Goal: Task Accomplishment & Management: Complete application form

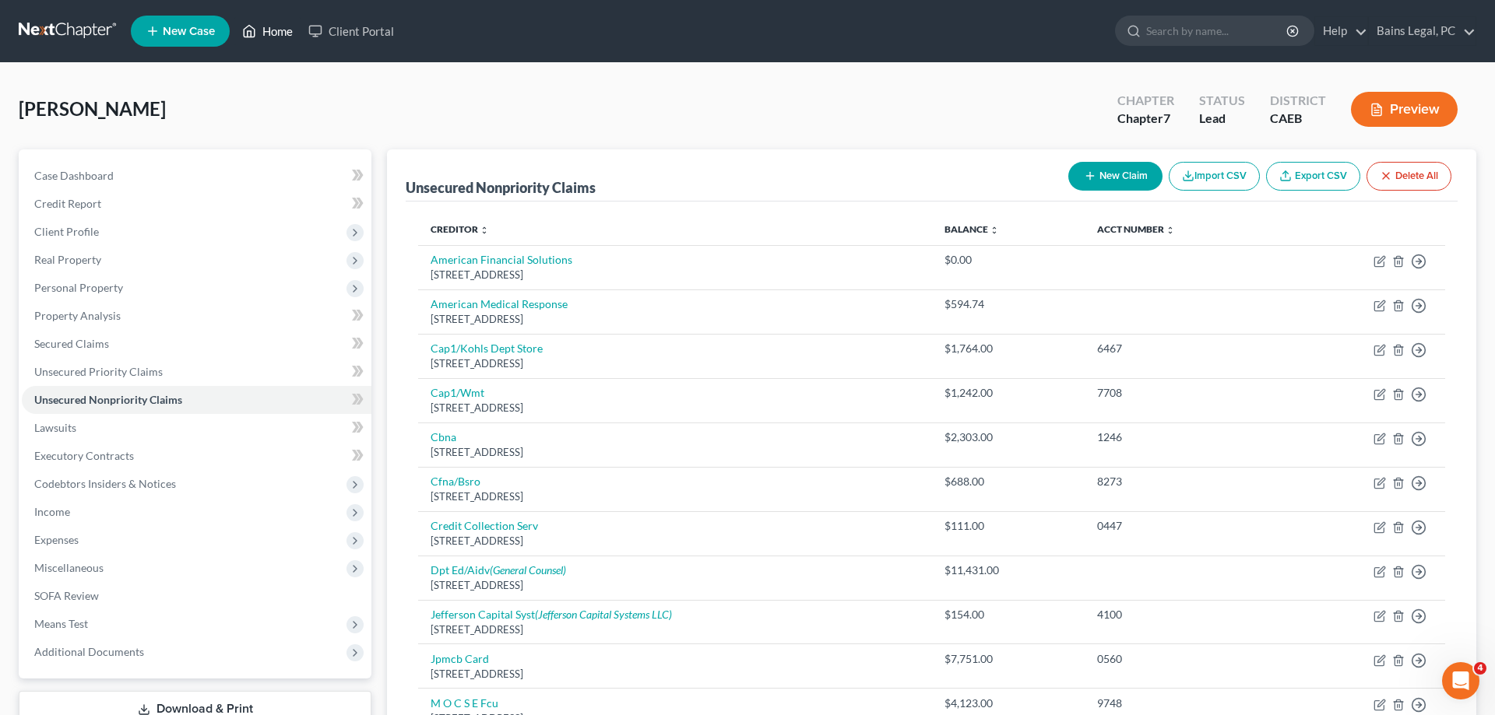
click at [258, 28] on link "Home" at bounding box center [267, 31] width 66 height 28
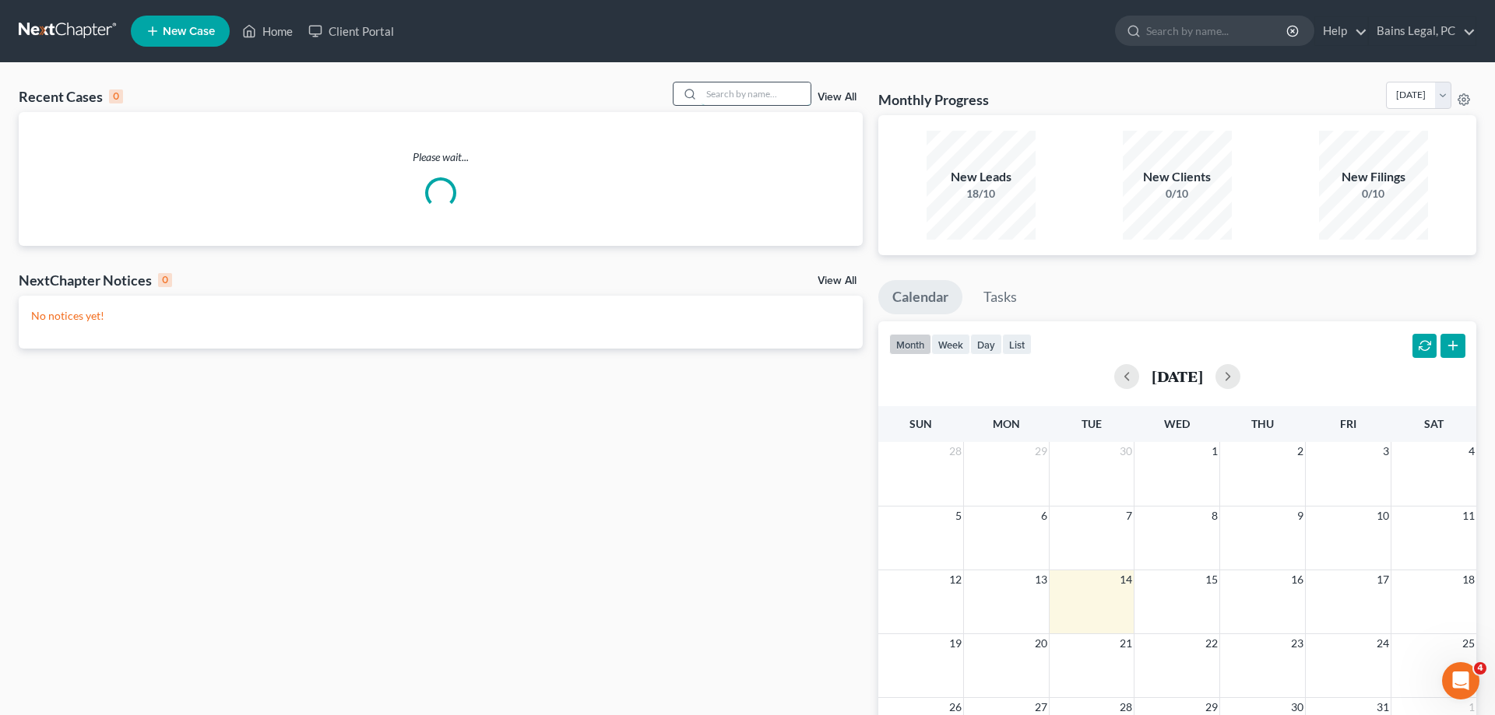
click at [702, 90] on input "search" at bounding box center [755, 94] width 109 height 23
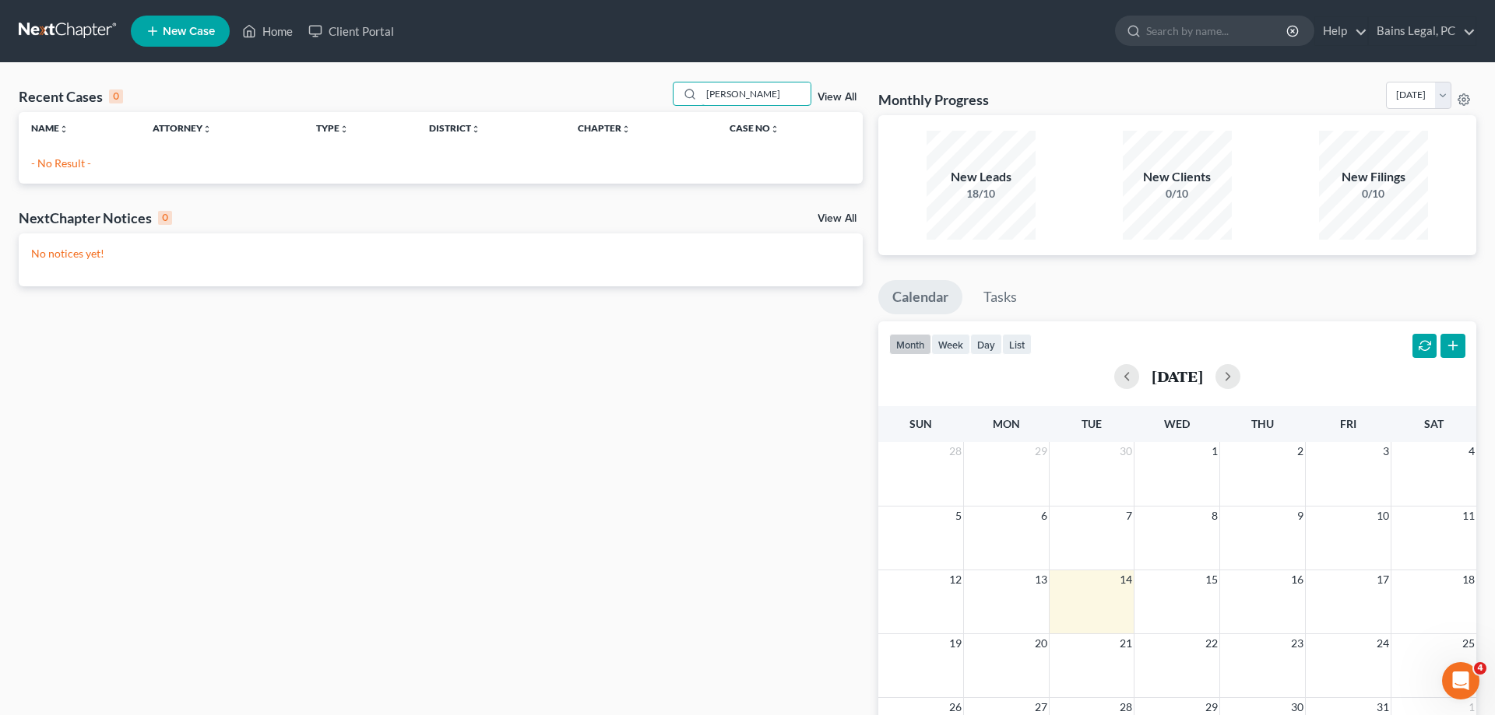
type input "dray"
click at [169, 34] on span "New Case" at bounding box center [189, 32] width 52 height 12
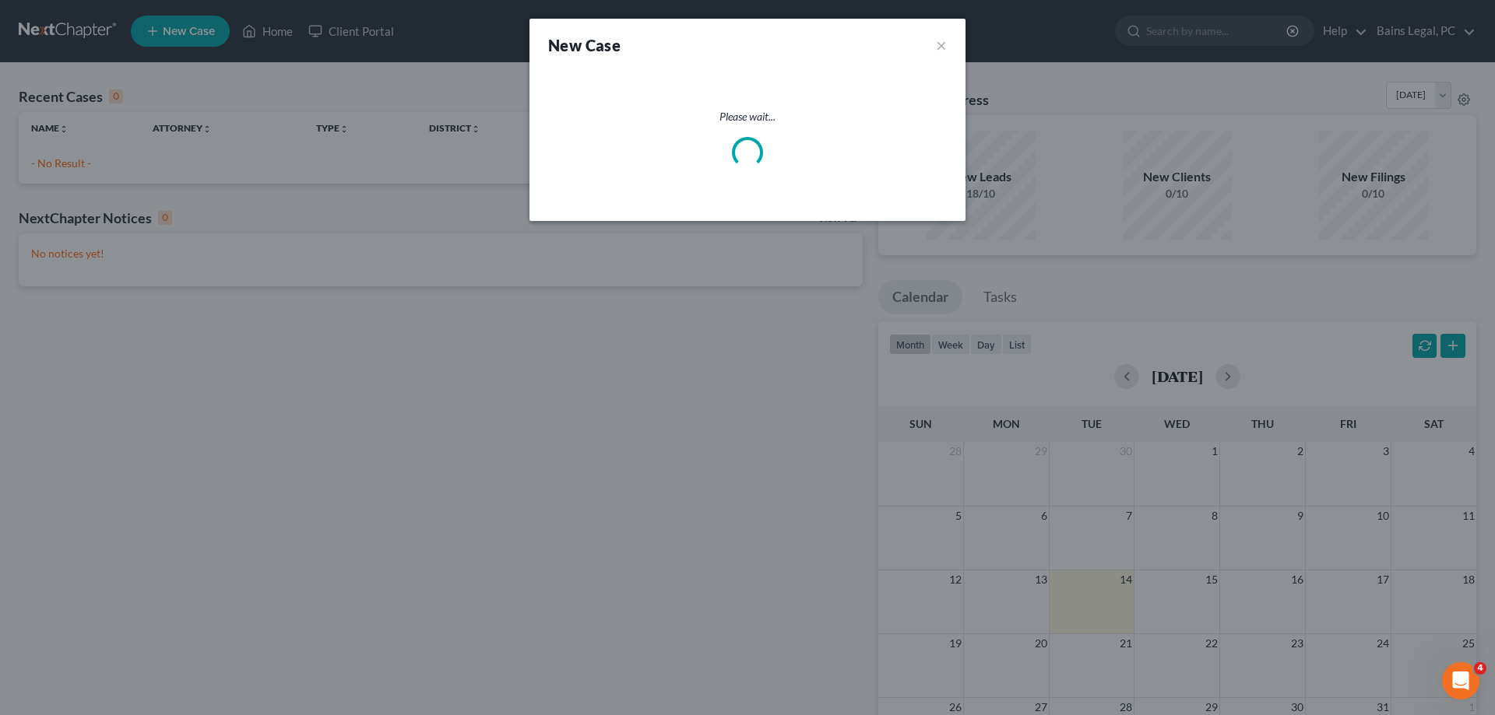
select select "8"
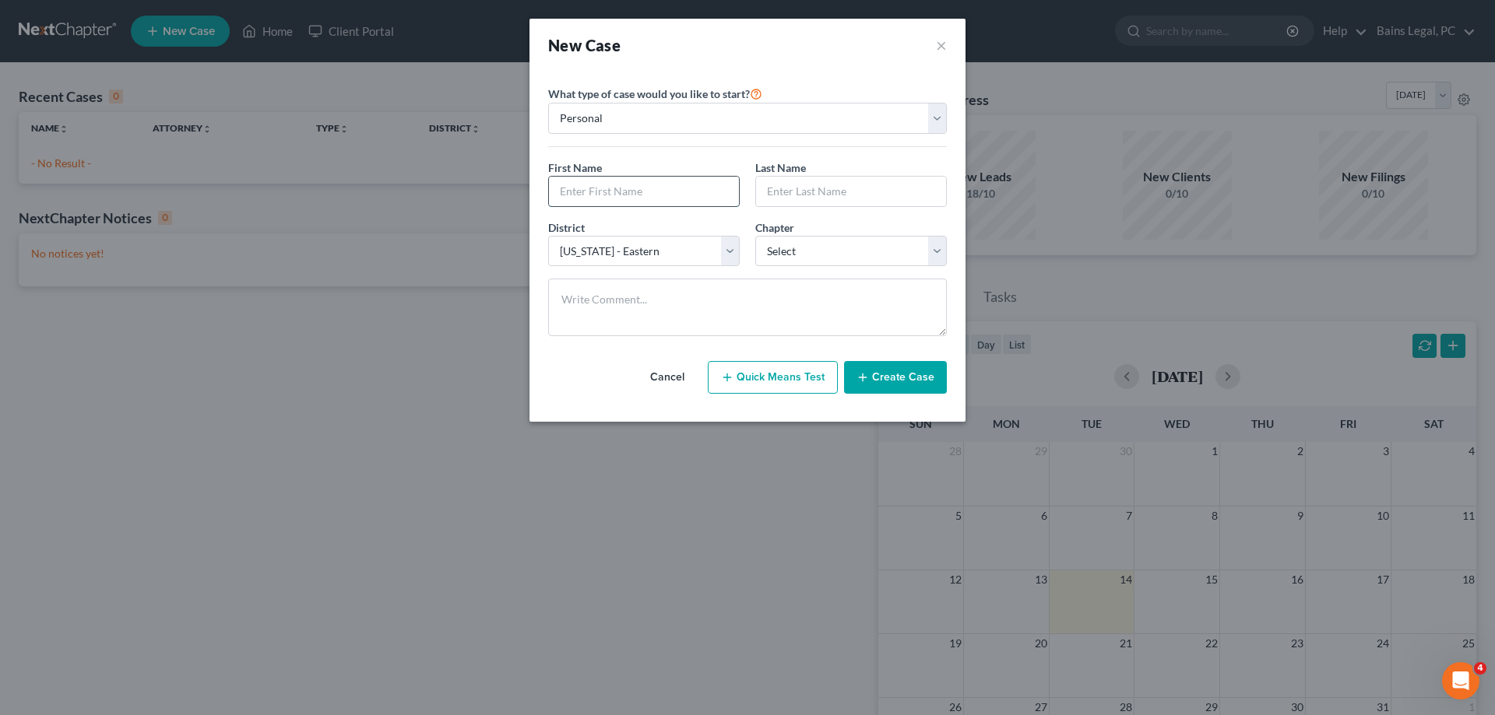
click at [666, 193] on input "text" at bounding box center [644, 192] width 190 height 30
type input "[PERSON_NAME]"
click at [755, 236] on select "Select 7 11 12 13" at bounding box center [851, 251] width 192 height 31
select select "0"
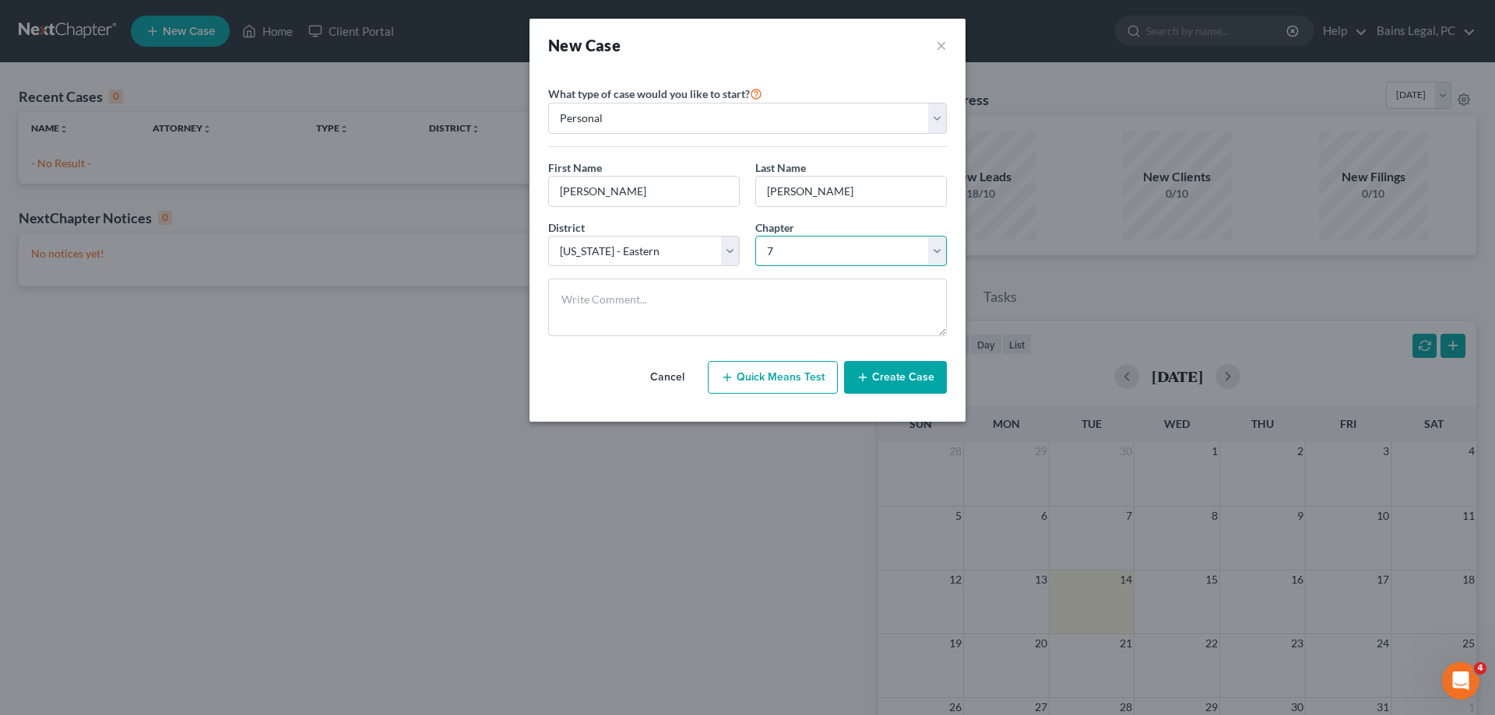
click option "7" at bounding box center [0, 0] width 0 height 0
drag, startPoint x: 870, startPoint y: 381, endPoint x: 889, endPoint y: 383, distance: 18.7
click at [872, 382] on button "Create Case" at bounding box center [895, 377] width 103 height 33
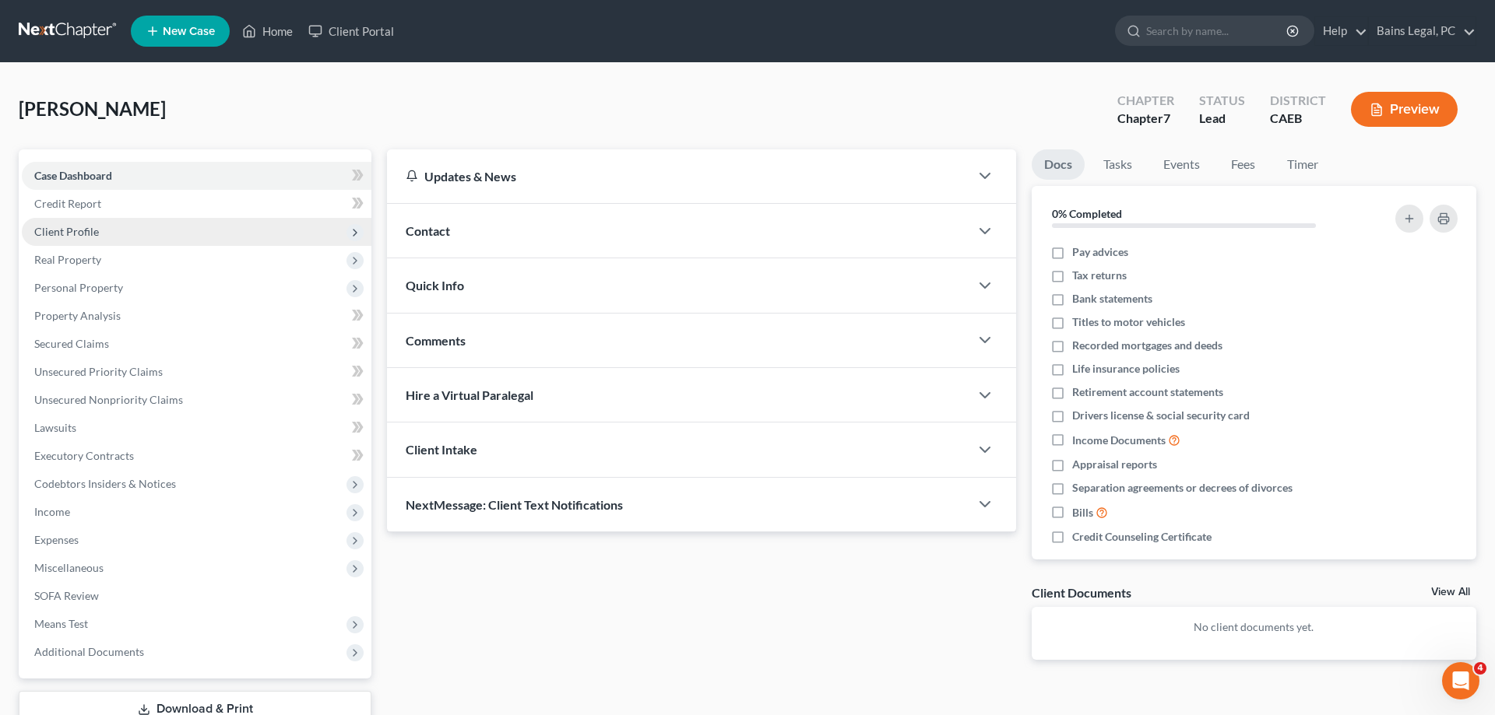
drag, startPoint x: 71, startPoint y: 223, endPoint x: 89, endPoint y: 230, distance: 19.5
click at [71, 223] on span "Client Profile" at bounding box center [197, 232] width 350 height 28
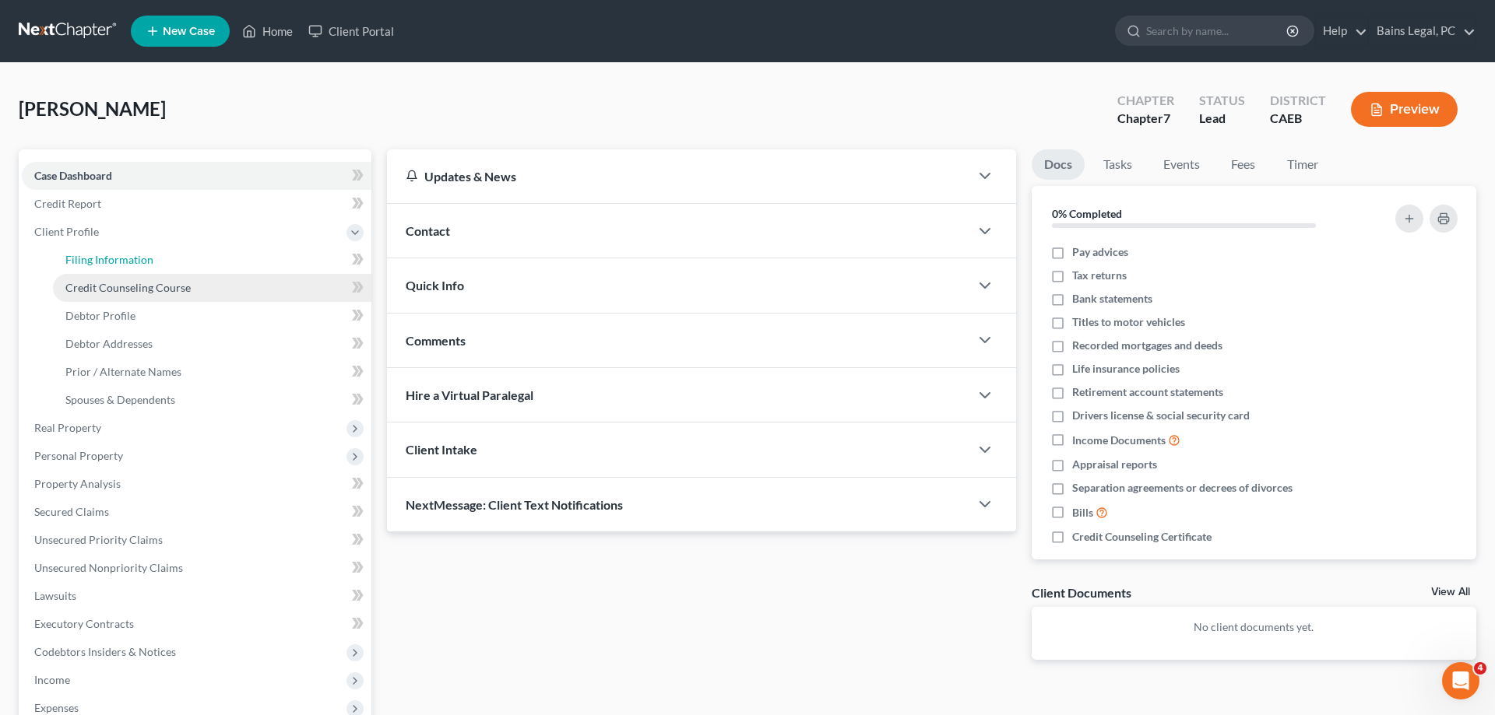
click at [100, 258] on span "Filing Information" at bounding box center [109, 259] width 88 height 13
select select "1"
select select "0"
select select "8"
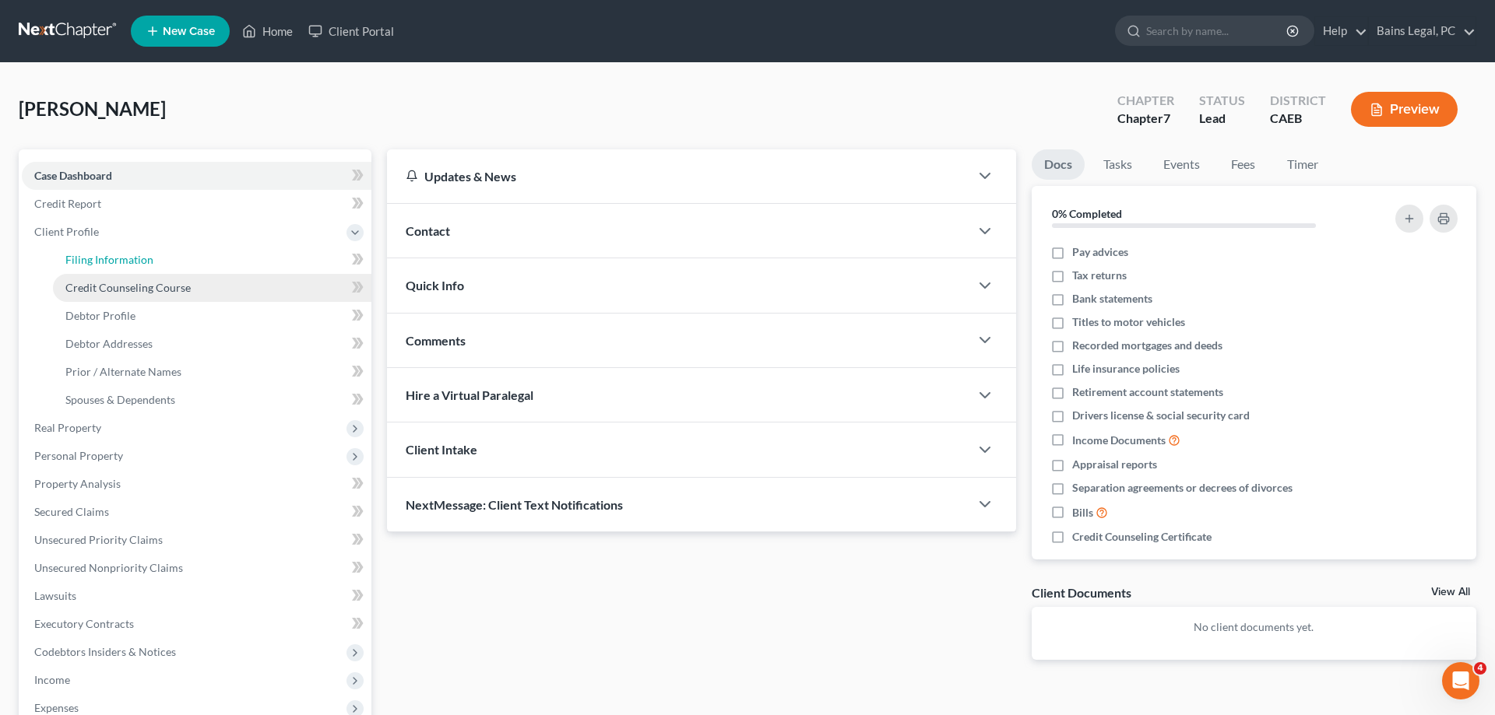
select select "4"
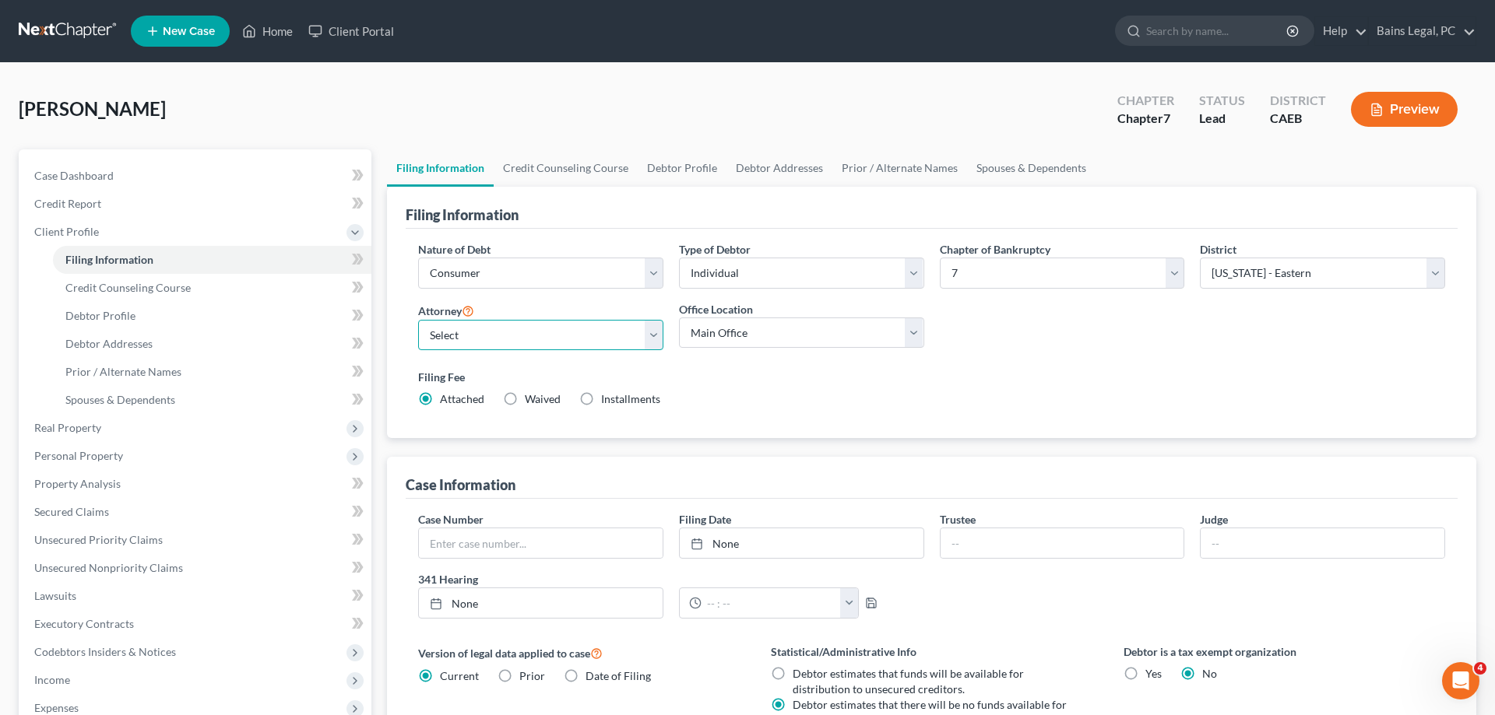
click at [418, 320] on select "Select Pauldeep Bains - CAEB Pauldeep Bains - CAEB Simran Hundal - CAEB" at bounding box center [540, 335] width 245 height 31
select select "2"
click option "Simran Hundal - CAEB" at bounding box center [0, 0] width 0 height 0
click at [722, 341] on div "Office Location Main Office Bains and Hundal, LLP" at bounding box center [801, 332] width 261 height 62
click at [679, 318] on select "Main Office Bains and Hundal, LLP" at bounding box center [801, 333] width 245 height 31
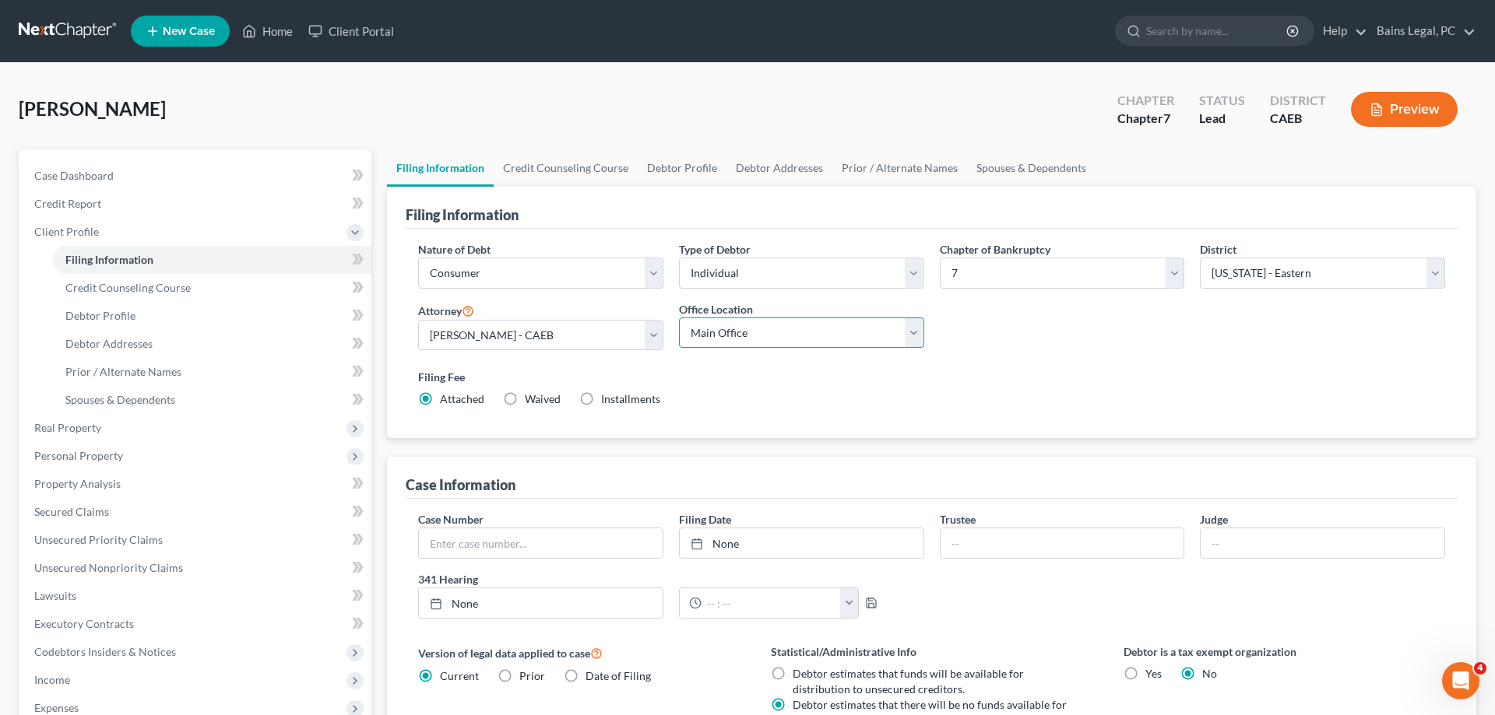
select select "0"
click option "Bains and Hundal, LLP" at bounding box center [0, 0] width 0 height 0
click at [679, 258] on select "Select Individual Joint" at bounding box center [801, 273] width 245 height 31
select select "1"
click option "Joint" at bounding box center [0, 0] width 0 height 0
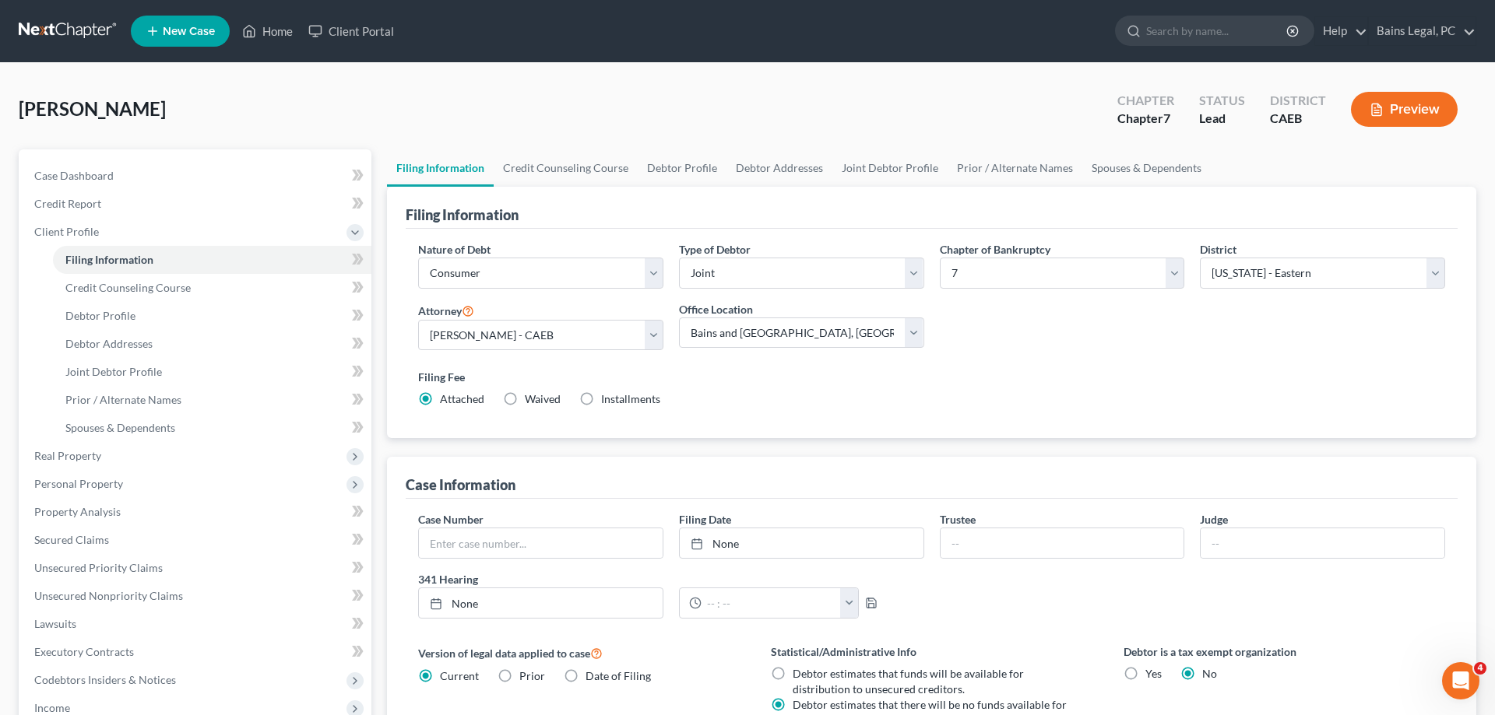
click at [1025, 381] on label "Filing Fee" at bounding box center [931, 377] width 1027 height 16
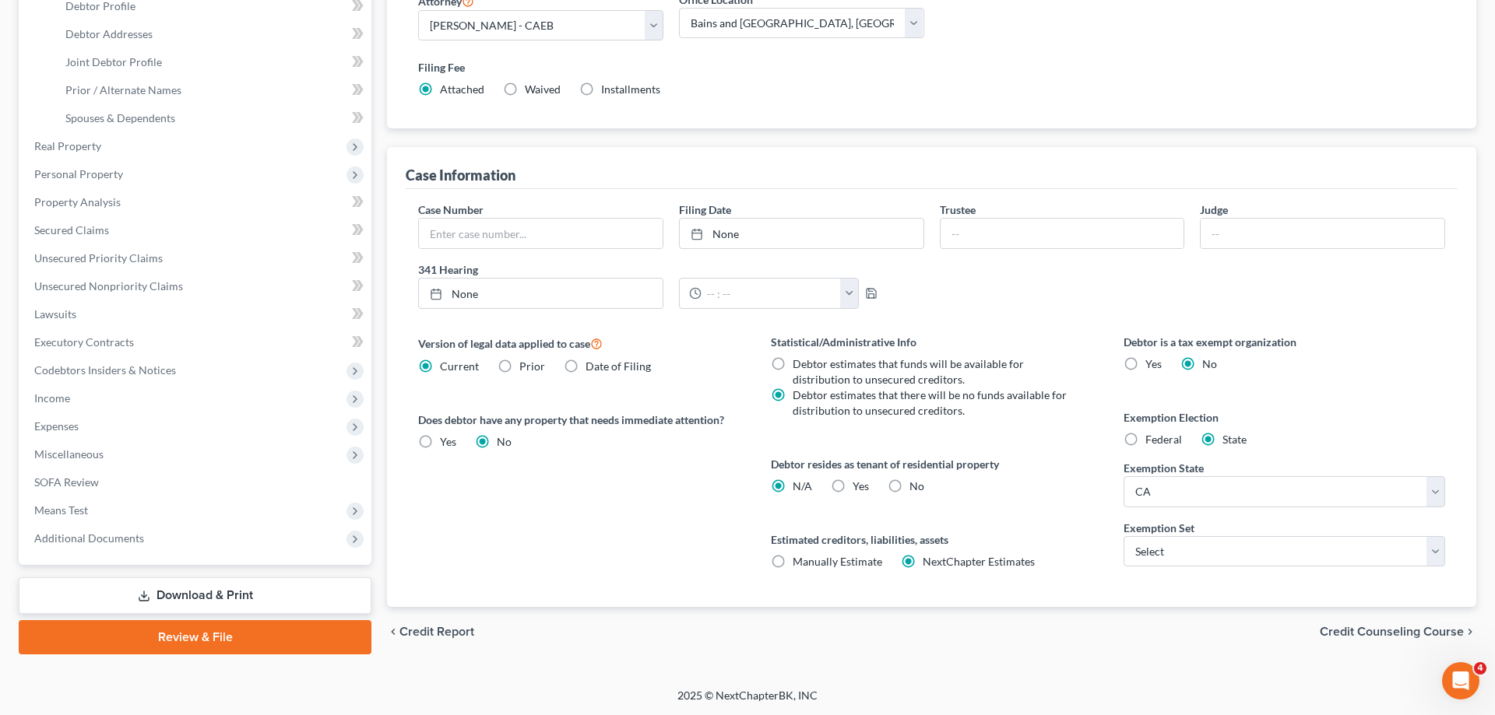
click at [852, 489] on label "Yes Yes" at bounding box center [860, 487] width 16 height 16
click at [859, 489] on input "Yes Yes" at bounding box center [864, 484] width 10 height 10
radio input "true"
radio input "false"
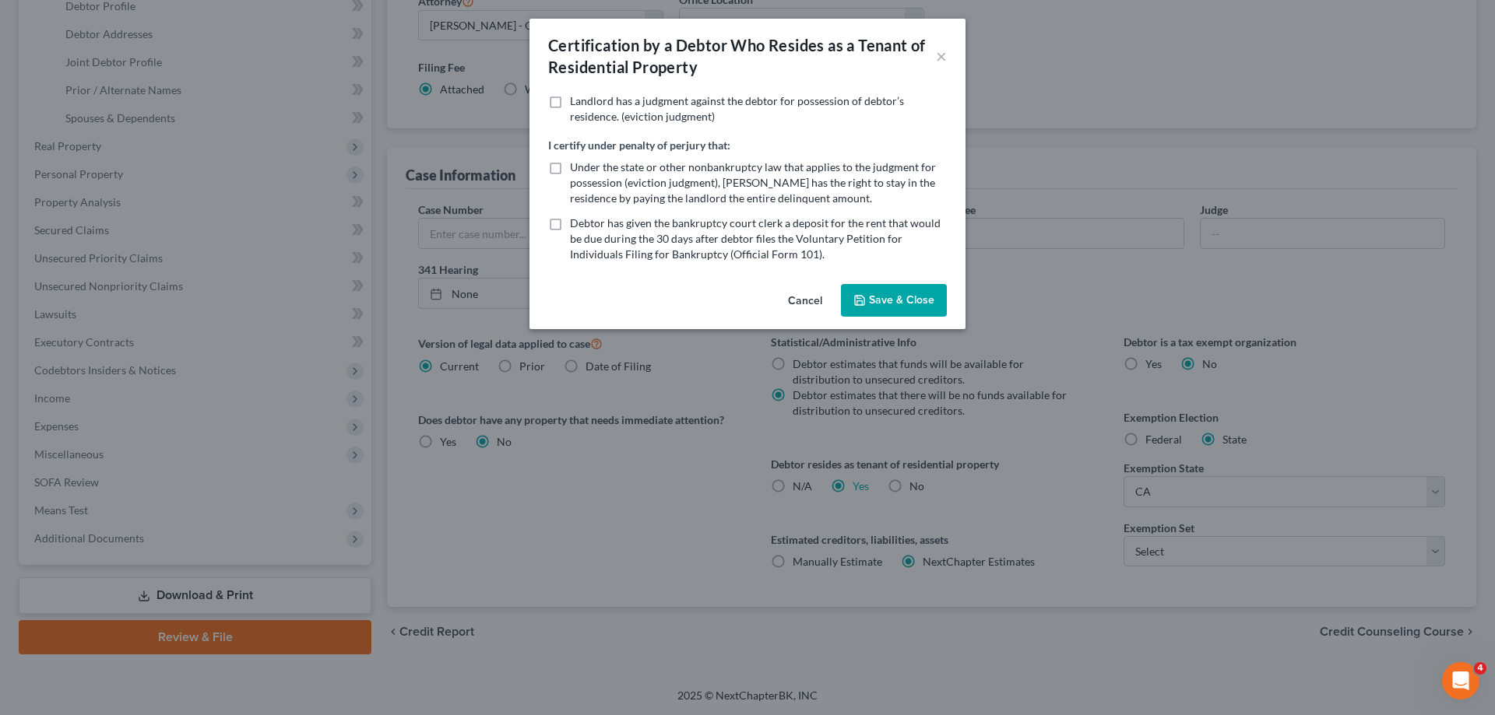
click at [894, 301] on button "Save & Close" at bounding box center [894, 300] width 106 height 33
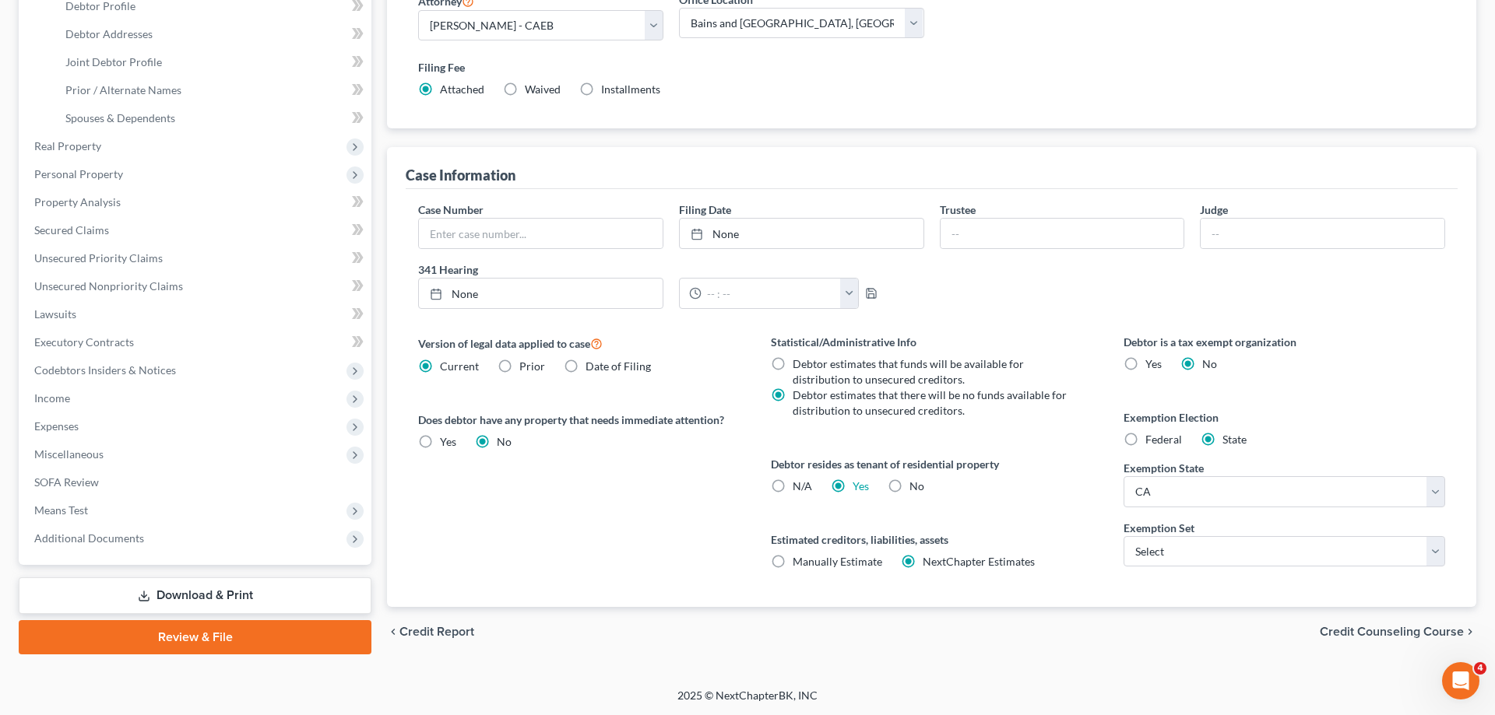
click at [1253, 570] on div "Debtor is a tax exempt organization Yes No Exemption Election Federal State Exe…" at bounding box center [1284, 470] width 353 height 273
select select "0"
click option "703" at bounding box center [0, 0] width 0 height 0
click at [1080, 530] on div "Statistical/Administrative Info Debtor estimates that funds will be available f…" at bounding box center [931, 470] width 353 height 273
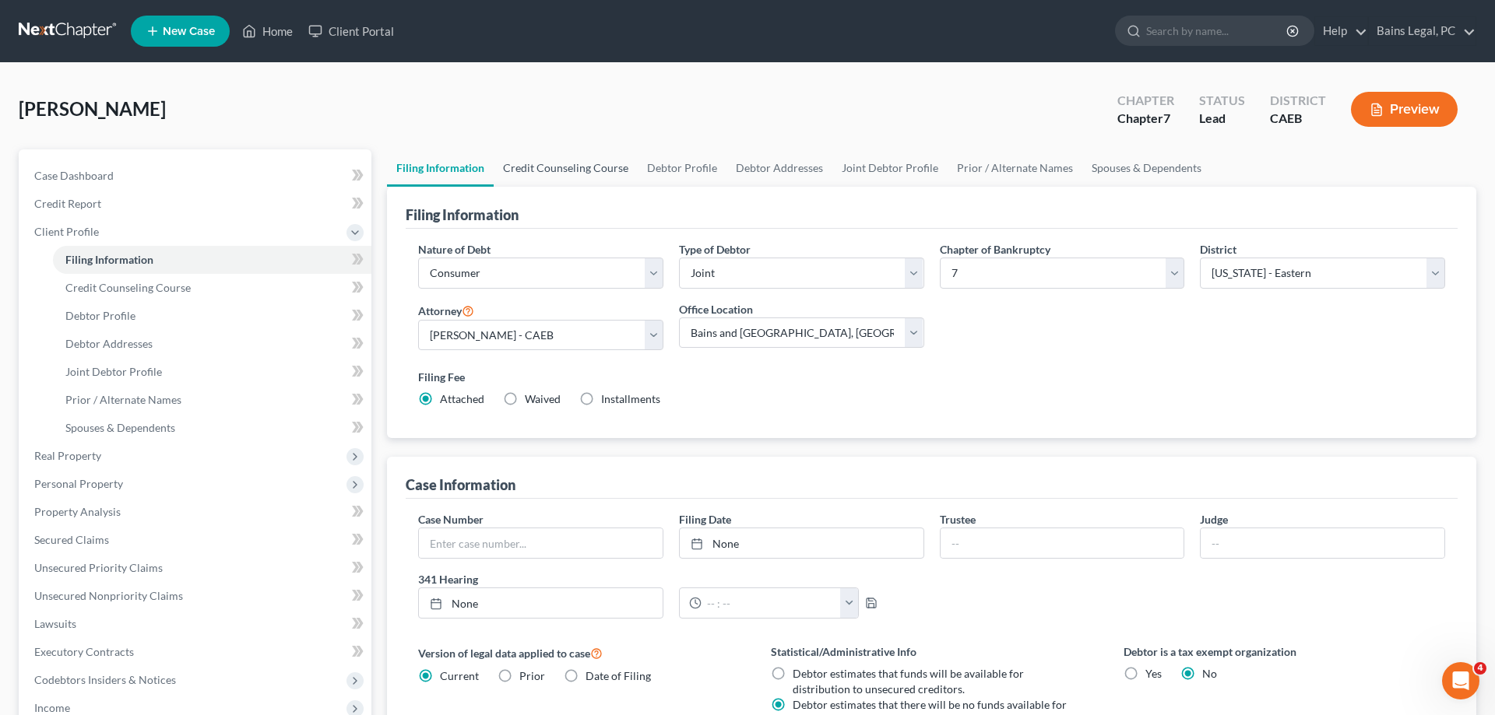
click at [537, 163] on link "Credit Counseling Course" at bounding box center [566, 167] width 144 height 37
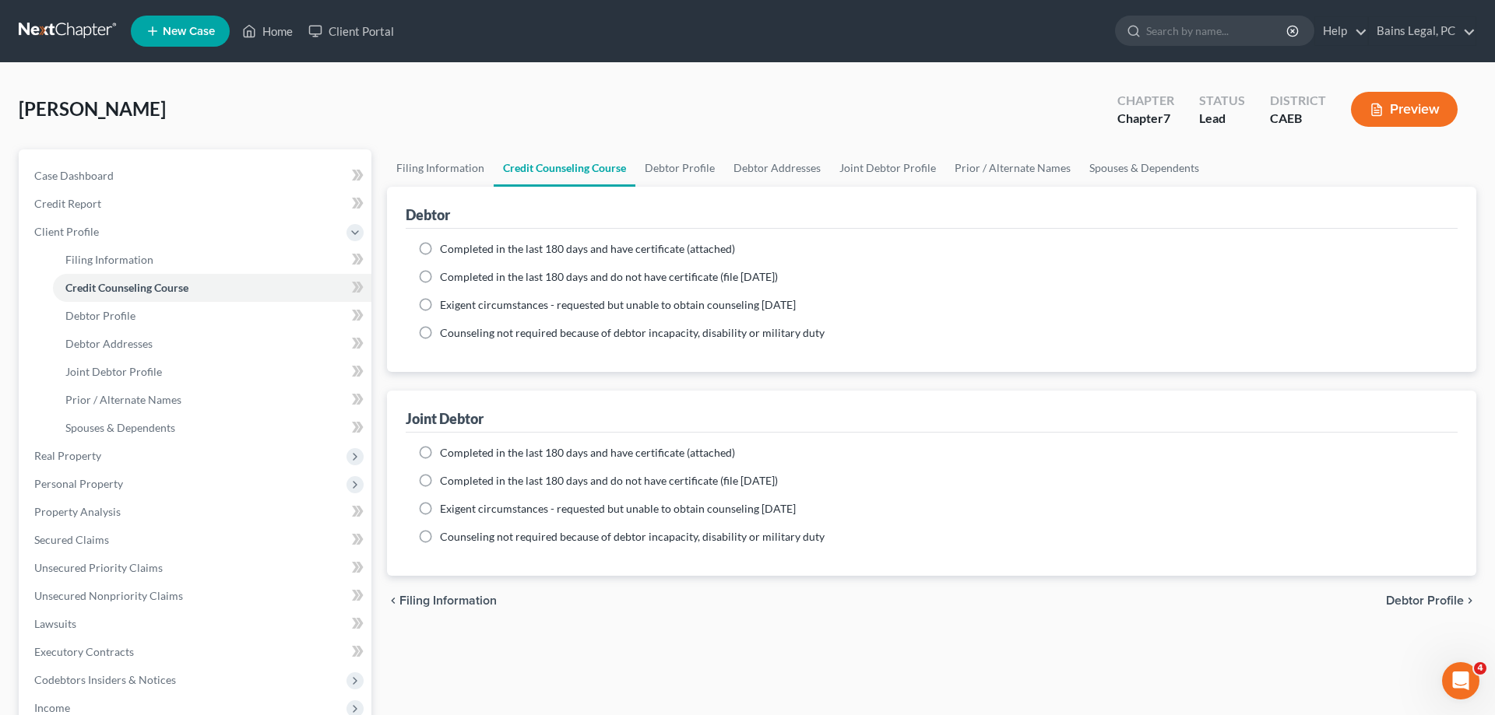
click at [480, 251] on span "Completed in the last 180 days and have certificate (attached)" at bounding box center [587, 248] width 295 height 13
click at [456, 251] on input "Completed in the last 180 days and have certificate (attached)" at bounding box center [451, 246] width 10 height 10
radio input "true"
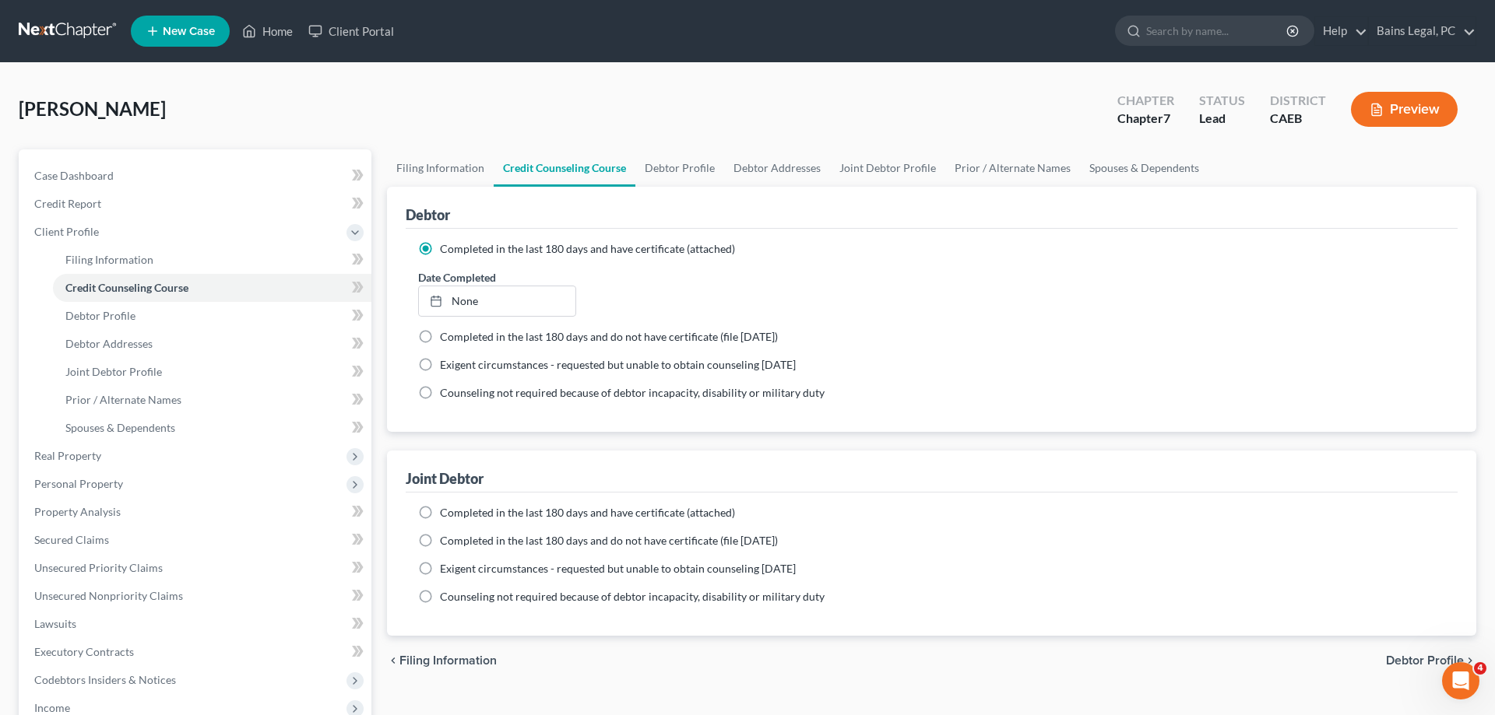
click at [470, 513] on span "Completed in the last 180 days and have certificate (attached)" at bounding box center [587, 512] width 295 height 13
click at [456, 513] on input "Completed in the last 180 days and have certificate (attached)" at bounding box center [451, 510] width 10 height 10
radio input "true"
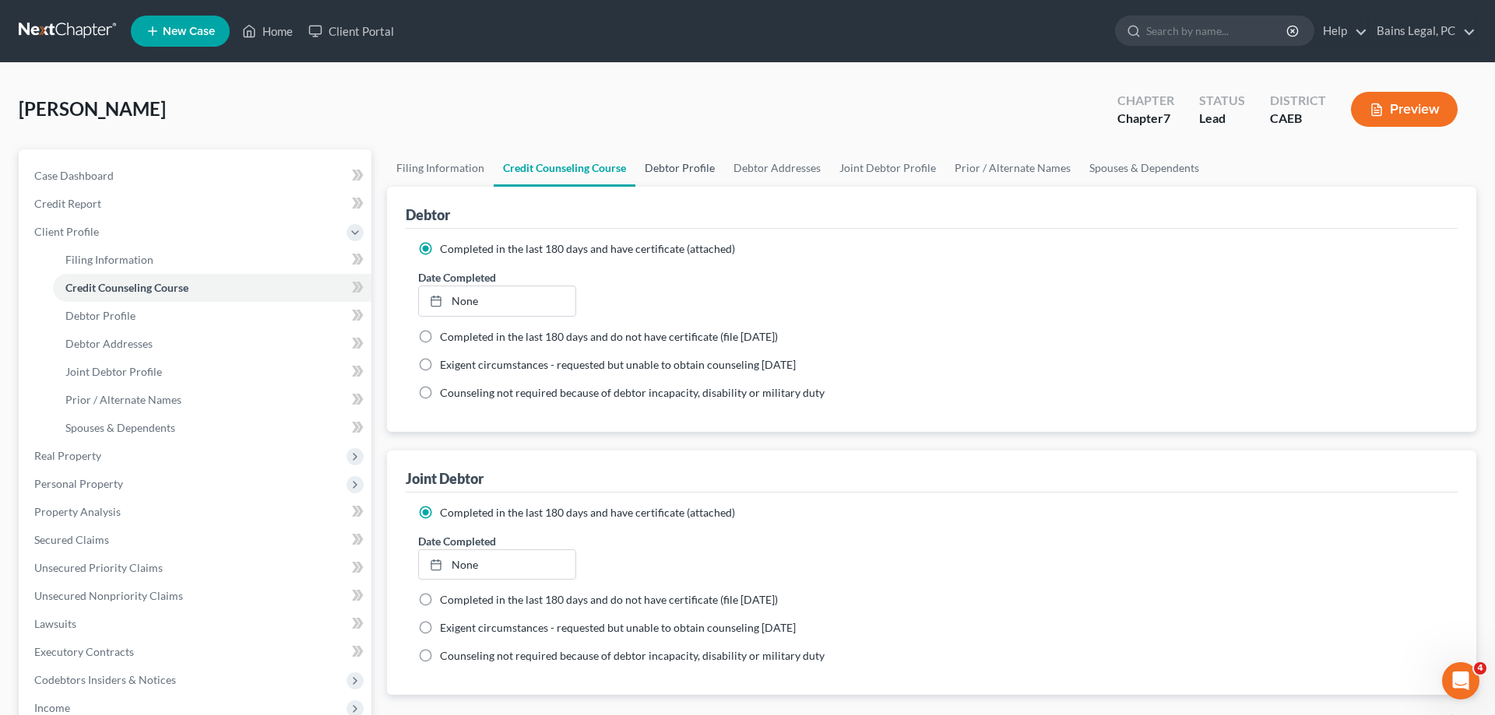
click at [650, 163] on link "Debtor Profile" at bounding box center [679, 167] width 89 height 37
select select "1"
select select "0"
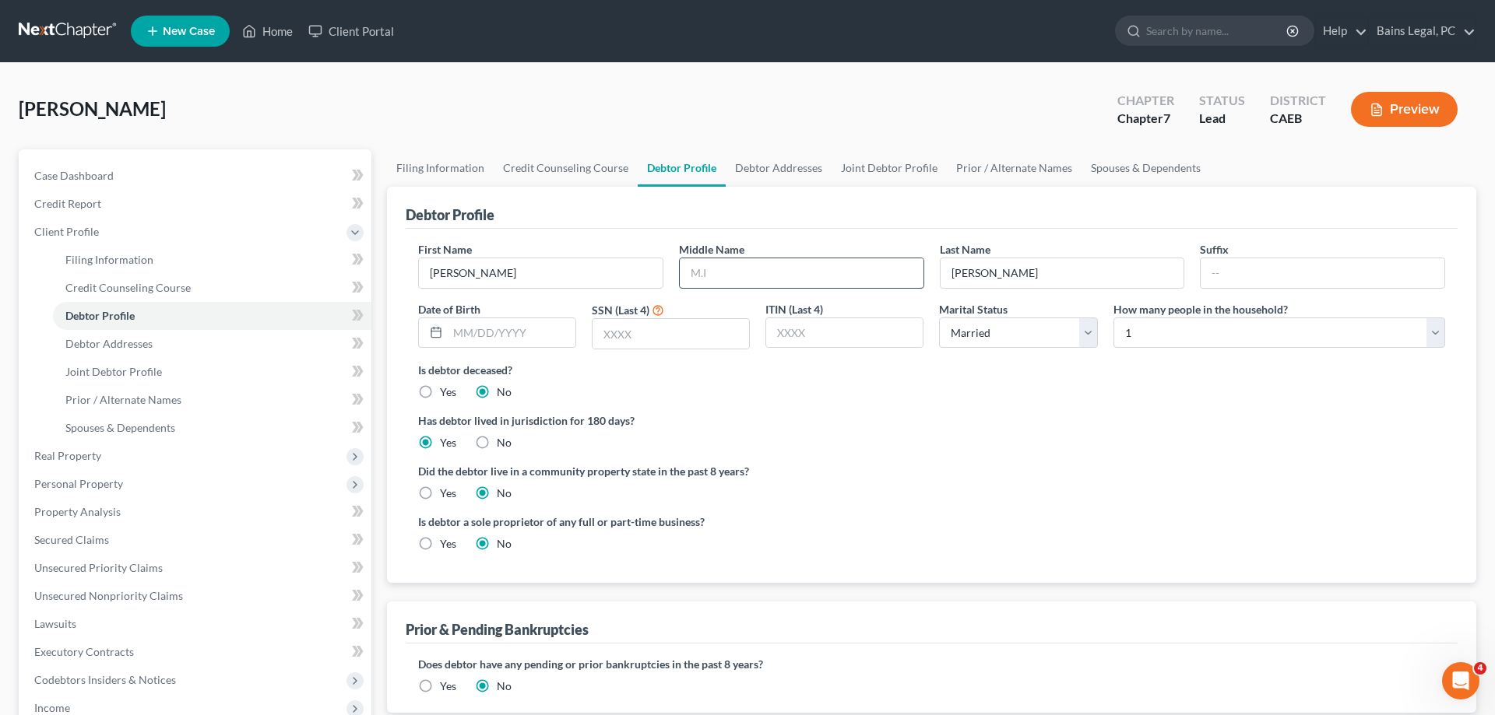
click at [789, 283] on input "text" at bounding box center [802, 273] width 244 height 30
type input "[PERSON_NAME]"
type input "[DATE]"
click at [686, 337] on input "text" at bounding box center [670, 334] width 156 height 30
type input "7997"
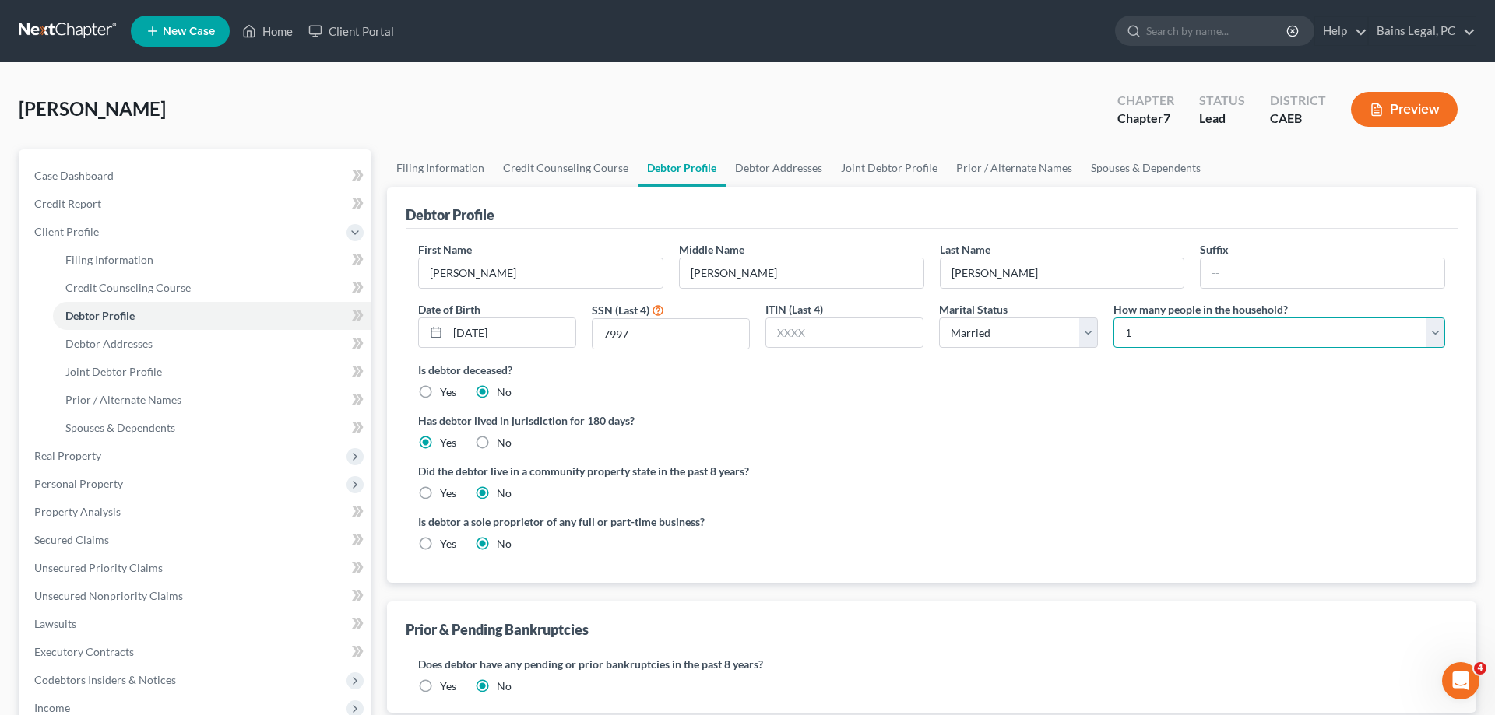
select select "1"
click option "2" at bounding box center [0, 0] width 0 height 0
click at [440, 488] on label "Yes" at bounding box center [448, 494] width 16 height 16
click at [446, 488] on input "Yes" at bounding box center [451, 491] width 10 height 10
radio input "true"
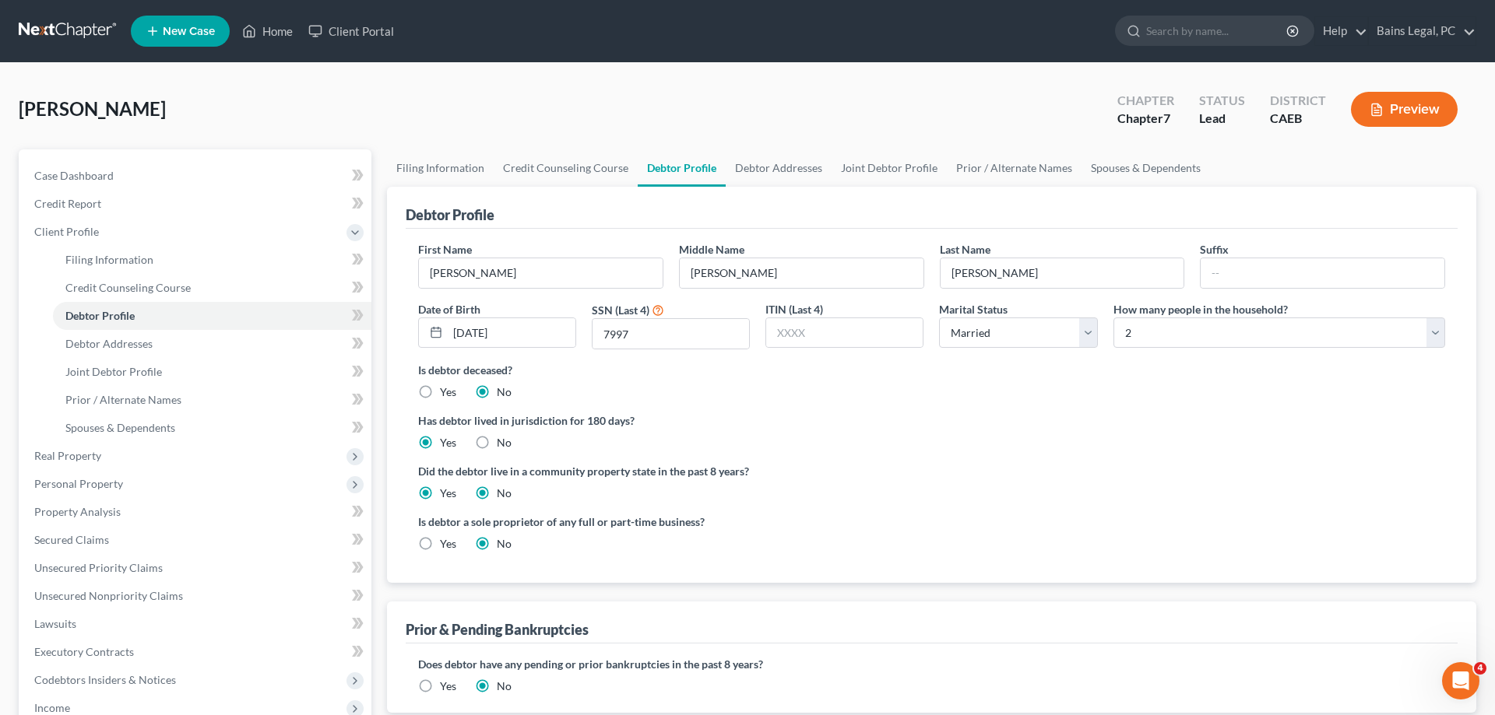
radio input "false"
click at [746, 166] on link "Debtor Addresses" at bounding box center [779, 167] width 106 height 37
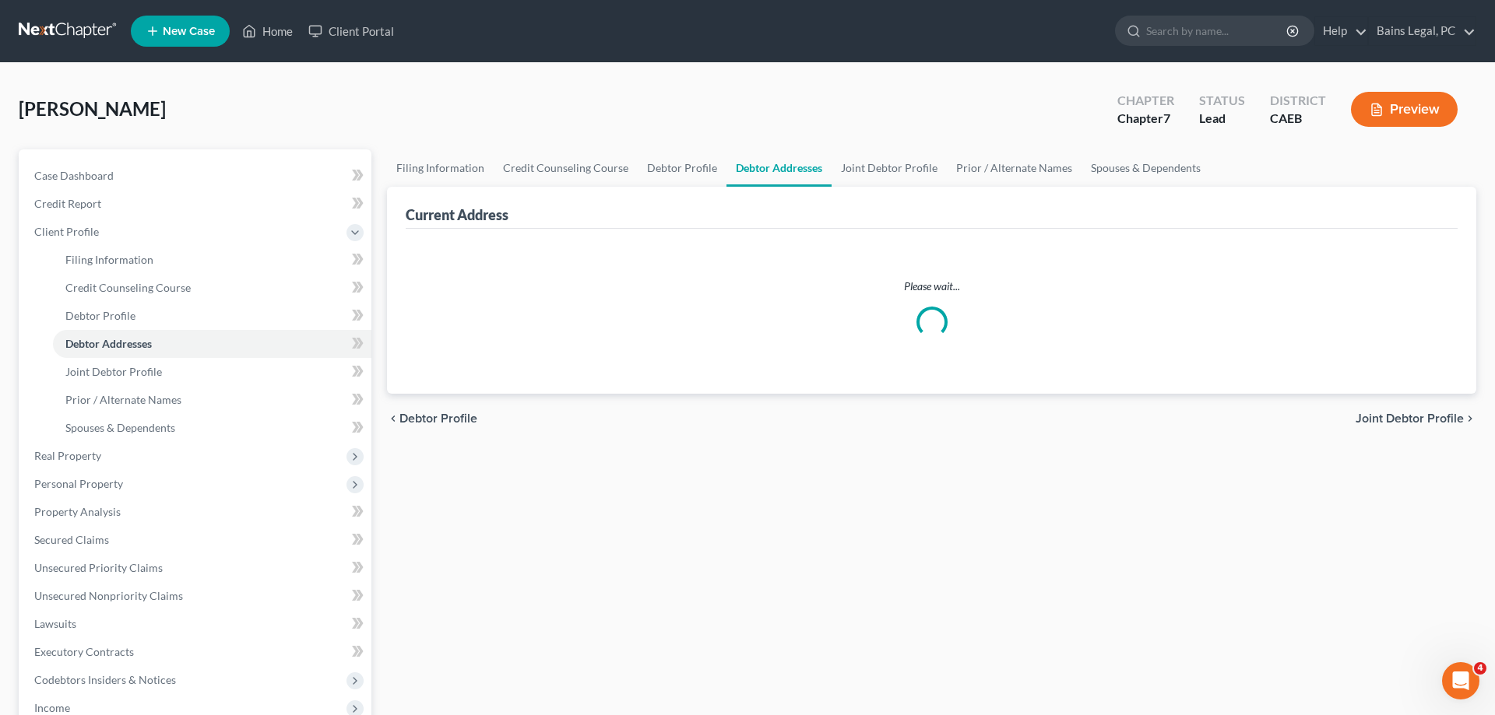
select select "0"
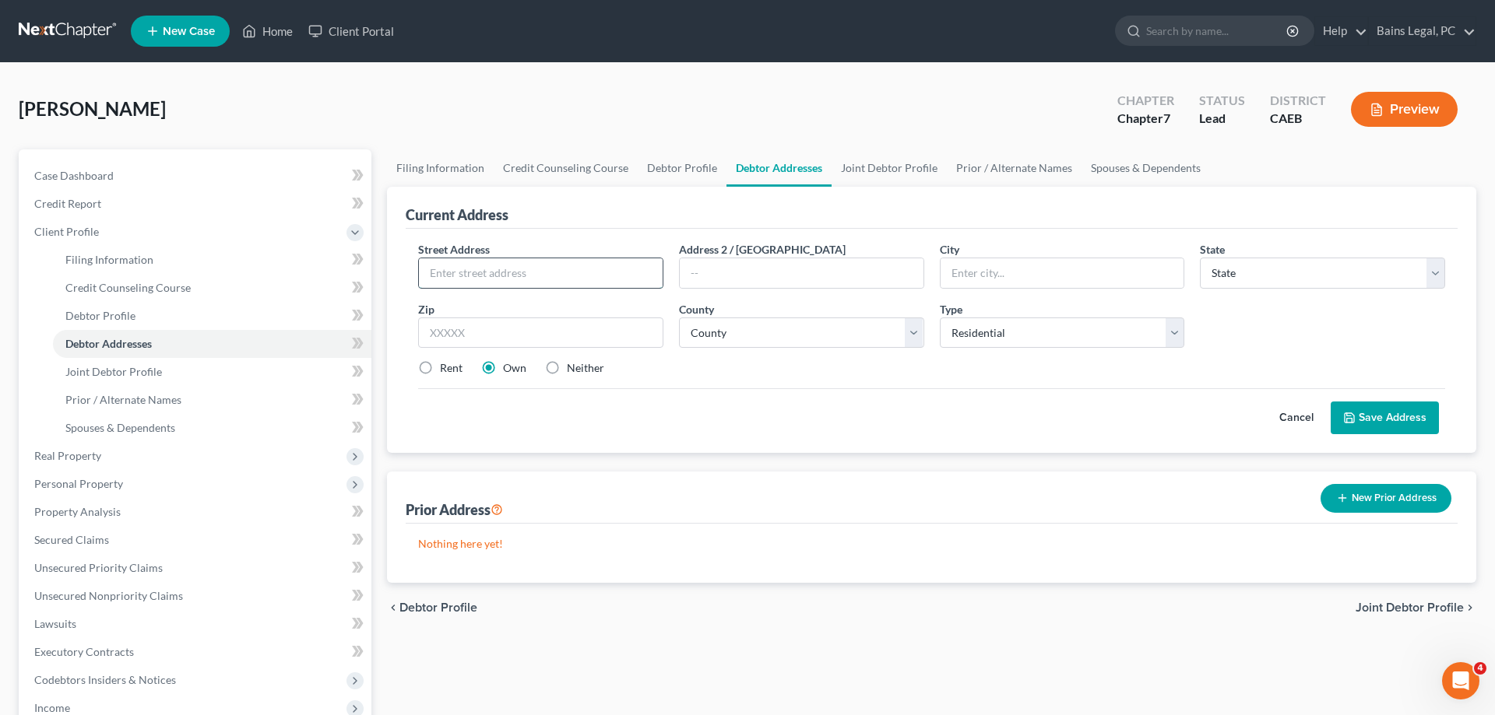
click at [511, 262] on input "text" at bounding box center [541, 273] width 244 height 30
type input "7761 Crows Landing Rd"
type input "95307"
type input "Ceres"
select select "4"
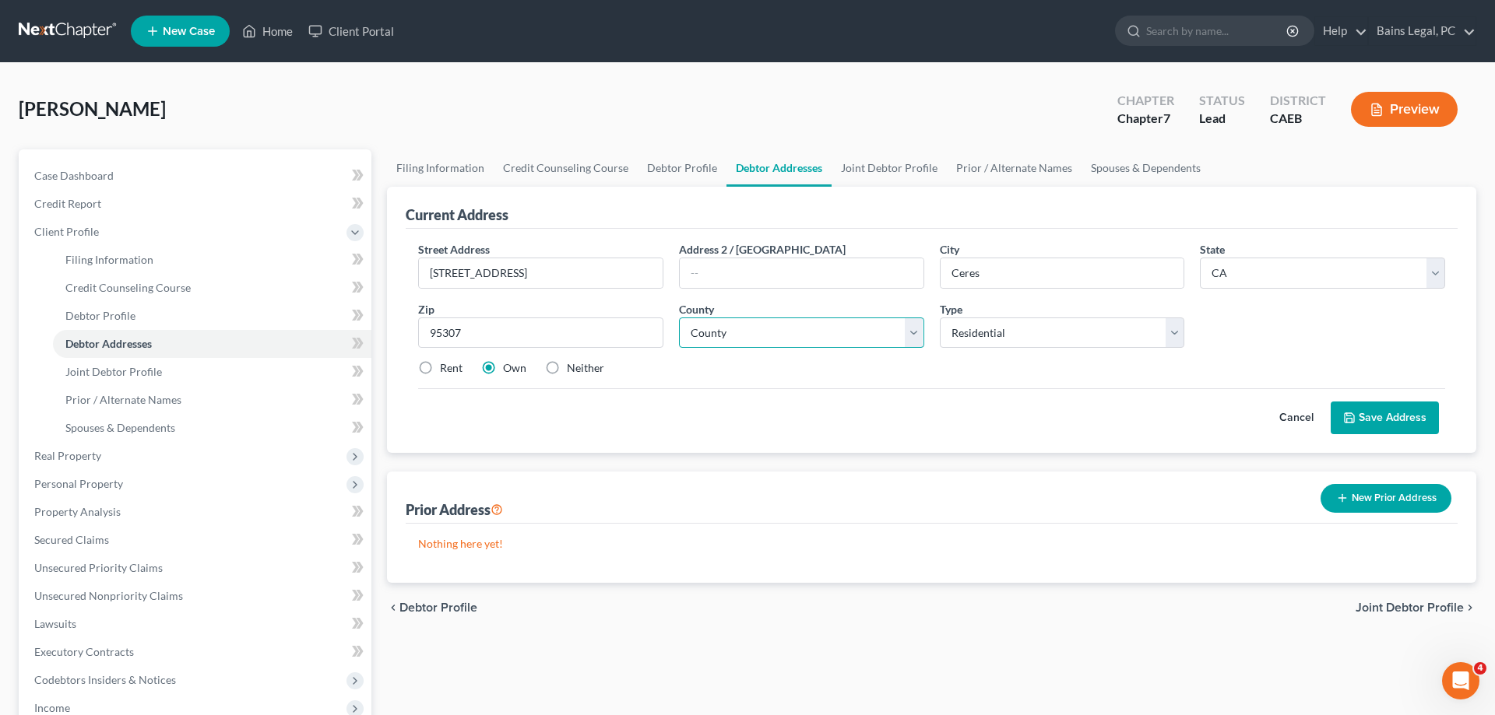
click at [679, 318] on select "County Alameda County Alpine County Amador County Butte County Calaveras County…" at bounding box center [801, 333] width 245 height 31
select select "49"
click option "Stanislaus County" at bounding box center [0, 0] width 0 height 0
click at [444, 371] on label "Rent" at bounding box center [451, 368] width 23 height 16
click at [446, 371] on input "Rent" at bounding box center [451, 365] width 10 height 10
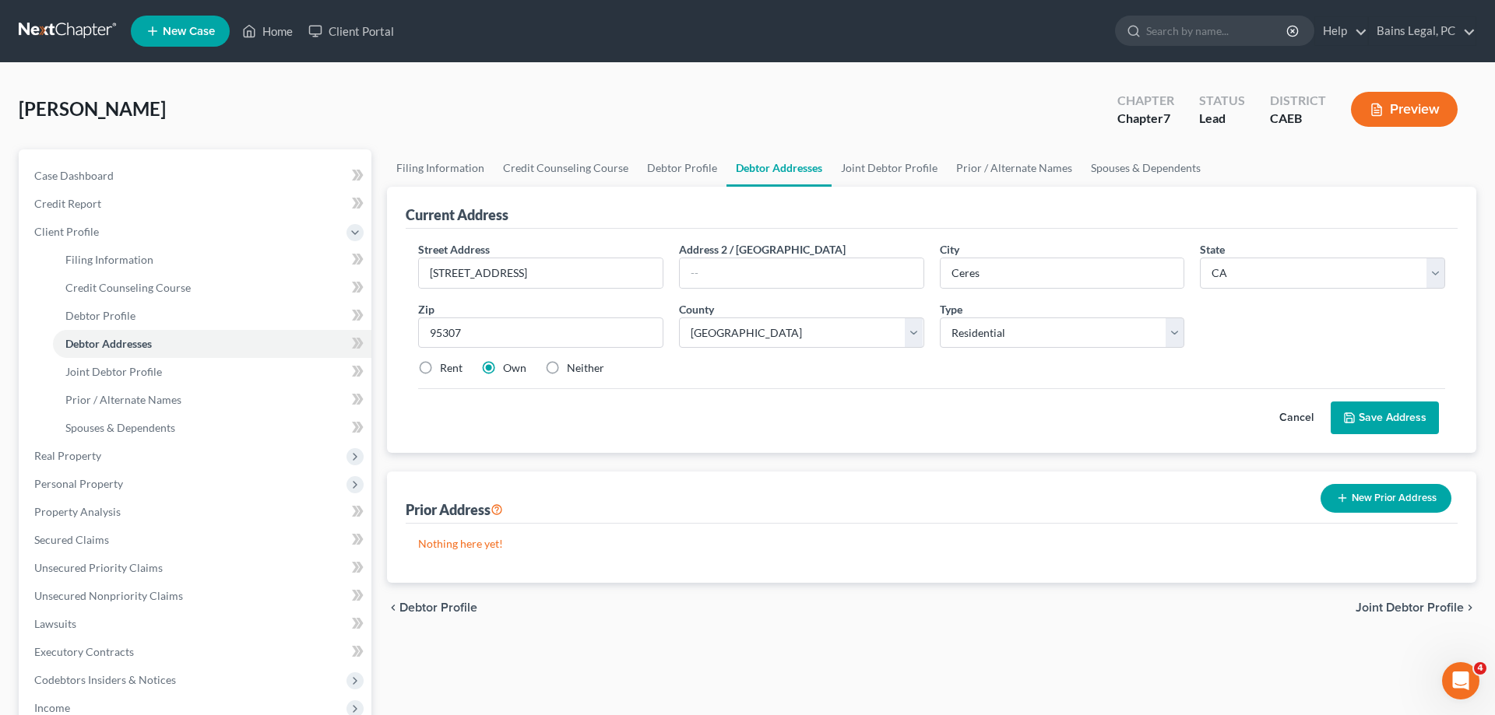
radio input "true"
click at [1367, 409] on button "Save Address" at bounding box center [1384, 418] width 108 height 33
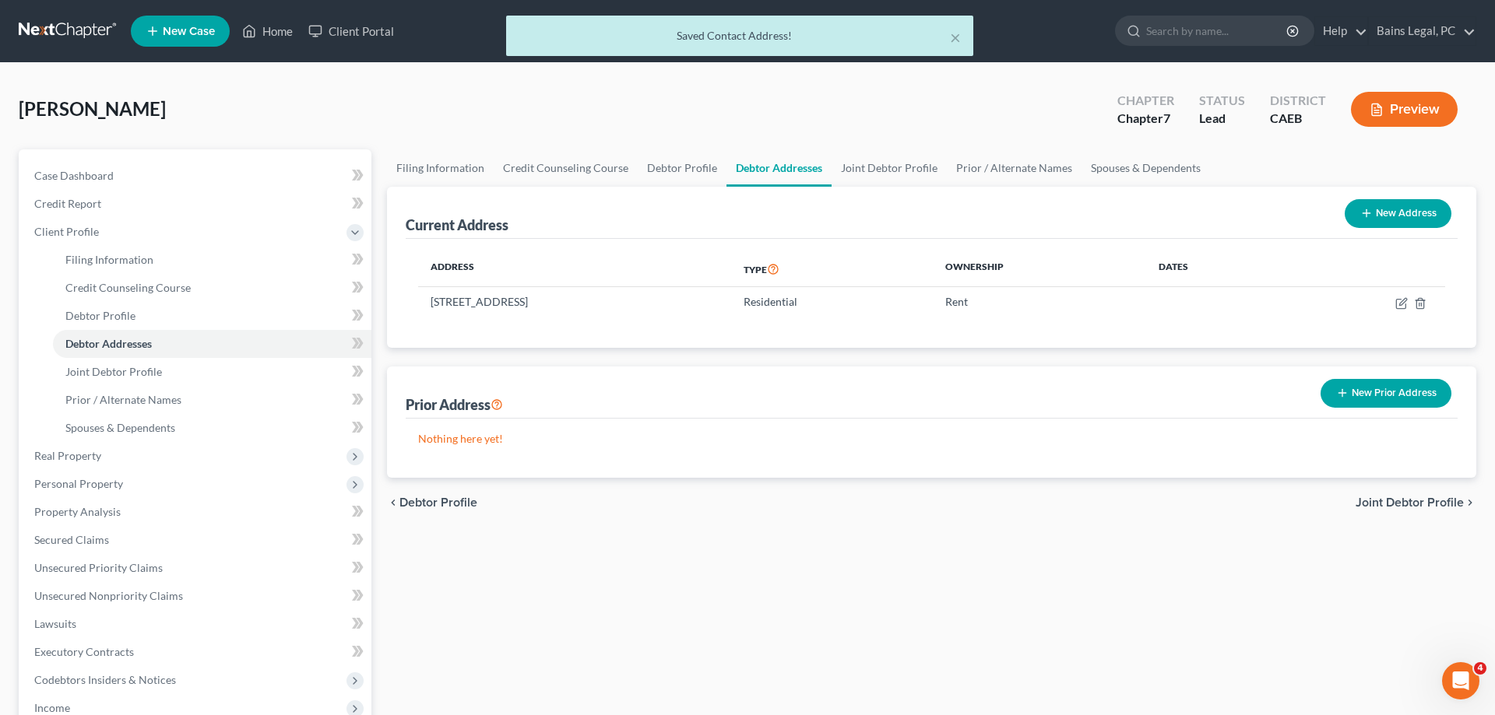
drag, startPoint x: 1395, startPoint y: 394, endPoint x: 1389, endPoint y: 381, distance: 14.6
click at [1395, 391] on button "New Prior Address" at bounding box center [1385, 393] width 131 height 29
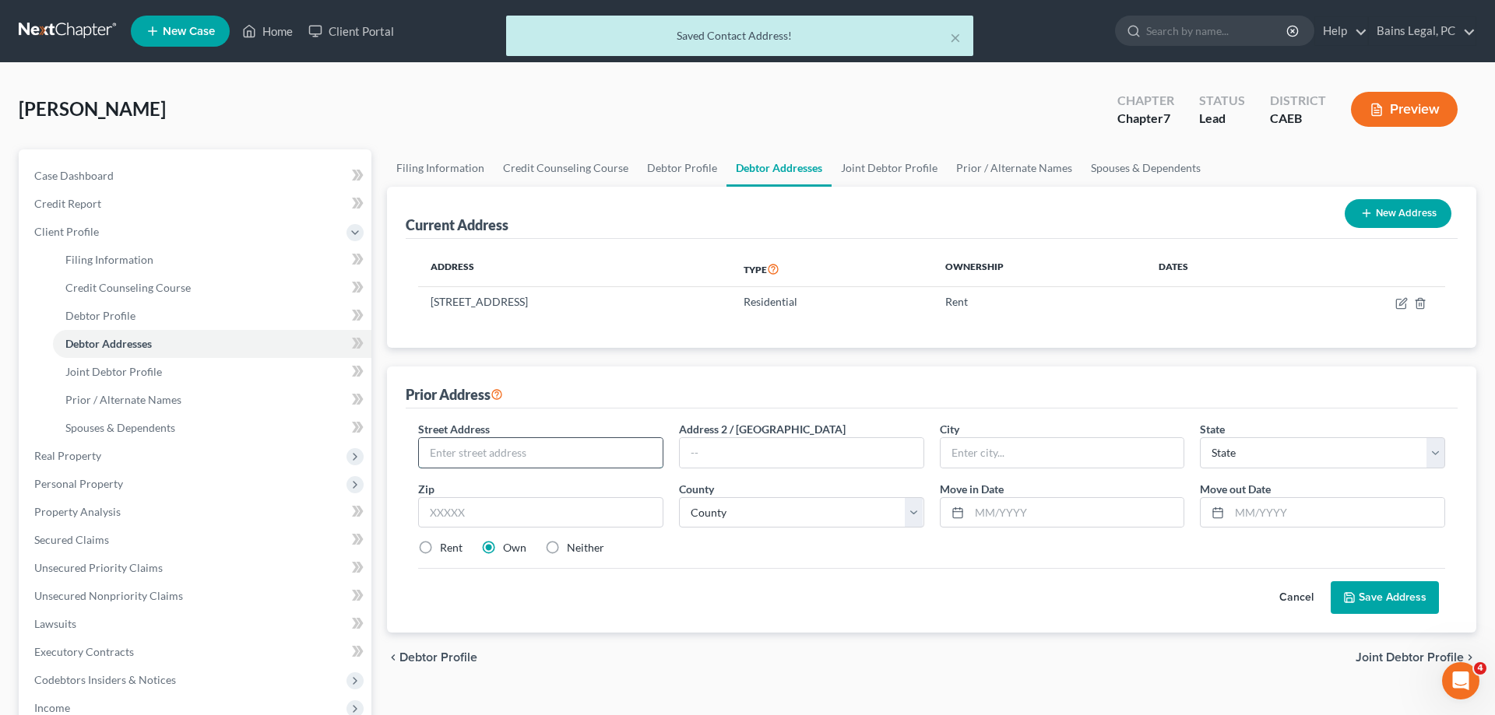
click at [544, 448] on input "text" at bounding box center [541, 453] width 244 height 30
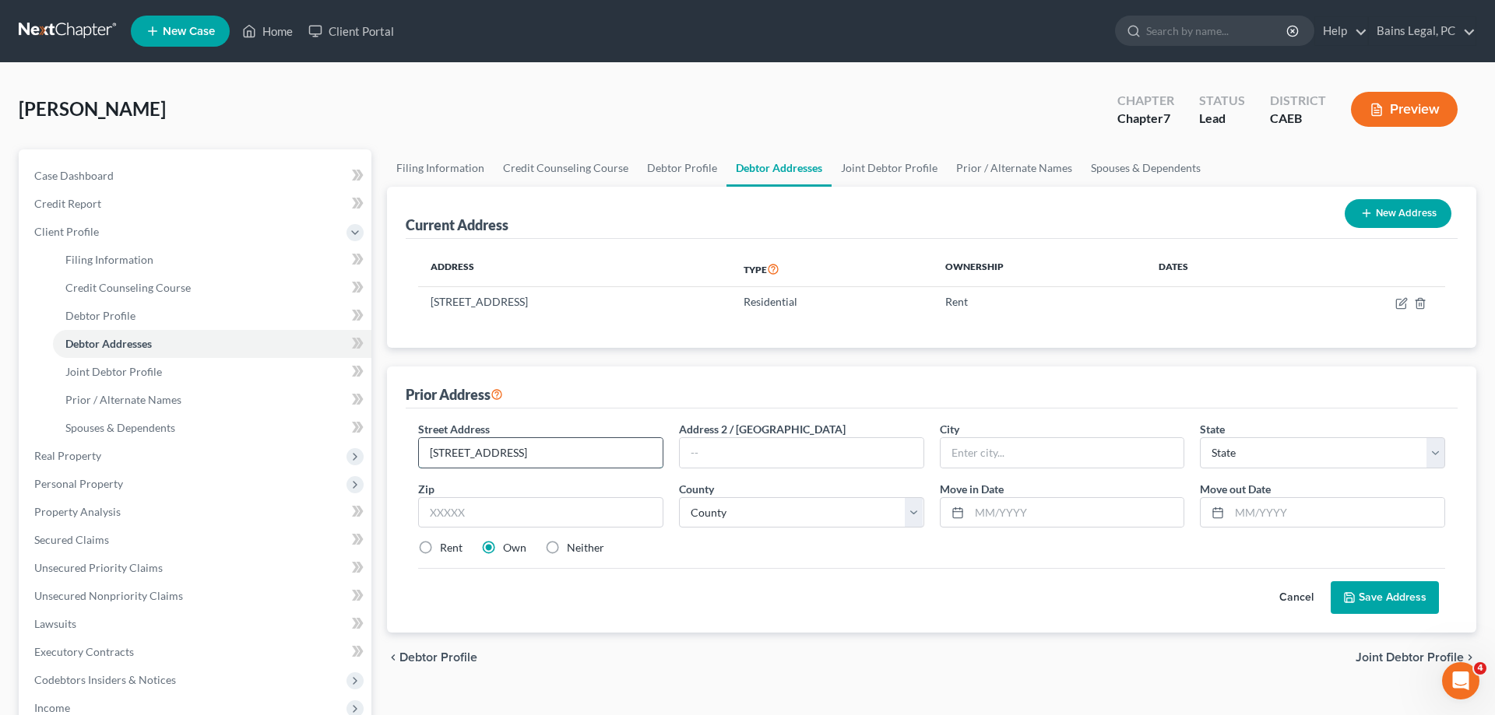
type input "1216 River Valley Ct"
type input "95351"
type input "Modesto"
select select "4"
click at [679, 497] on select "County Alameda County Alpine County Amador County Butte County Calaveras County…" at bounding box center [801, 512] width 245 height 31
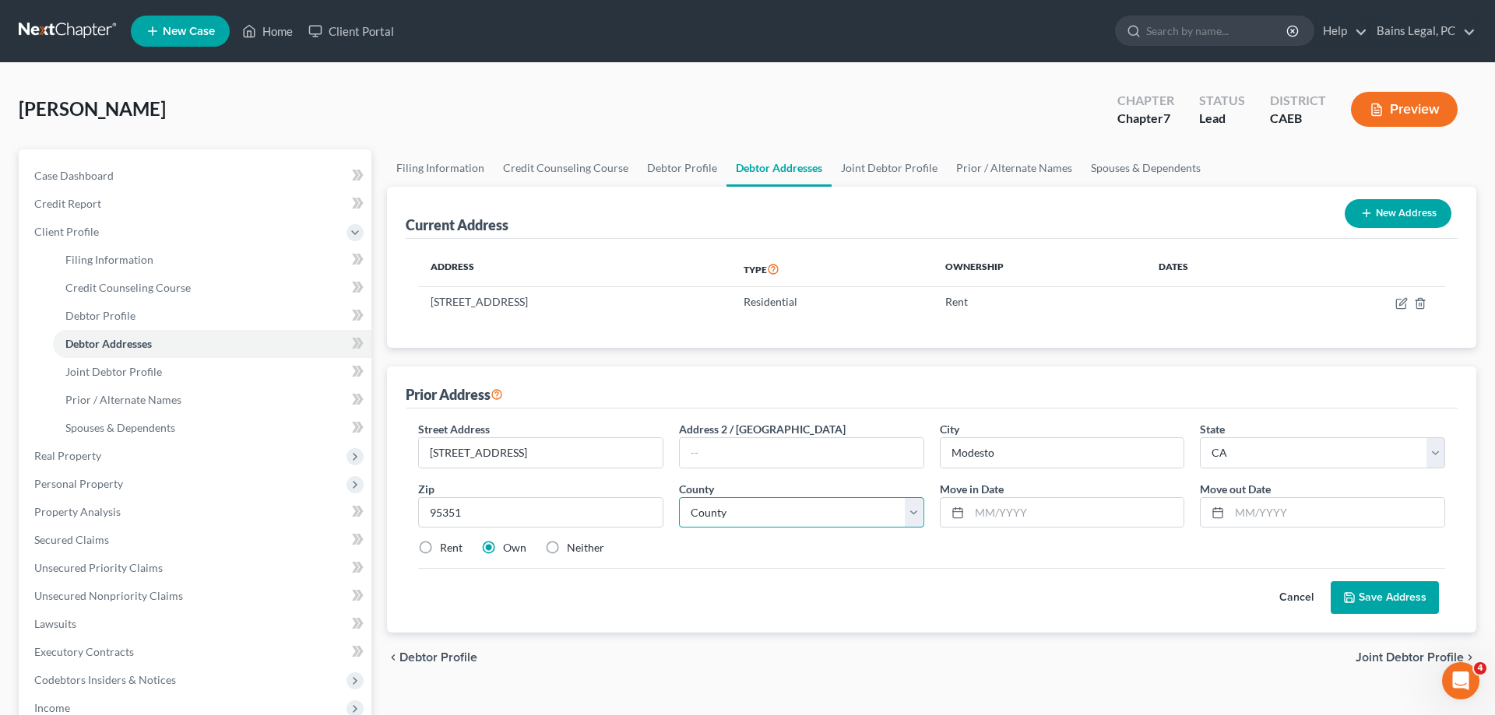
select select "49"
click option "Stanislaus County" at bounding box center [0, 0] width 0 height 0
click at [1034, 508] on input "text" at bounding box center [1076, 513] width 215 height 30
type input "12/2018"
type input "10/2024"
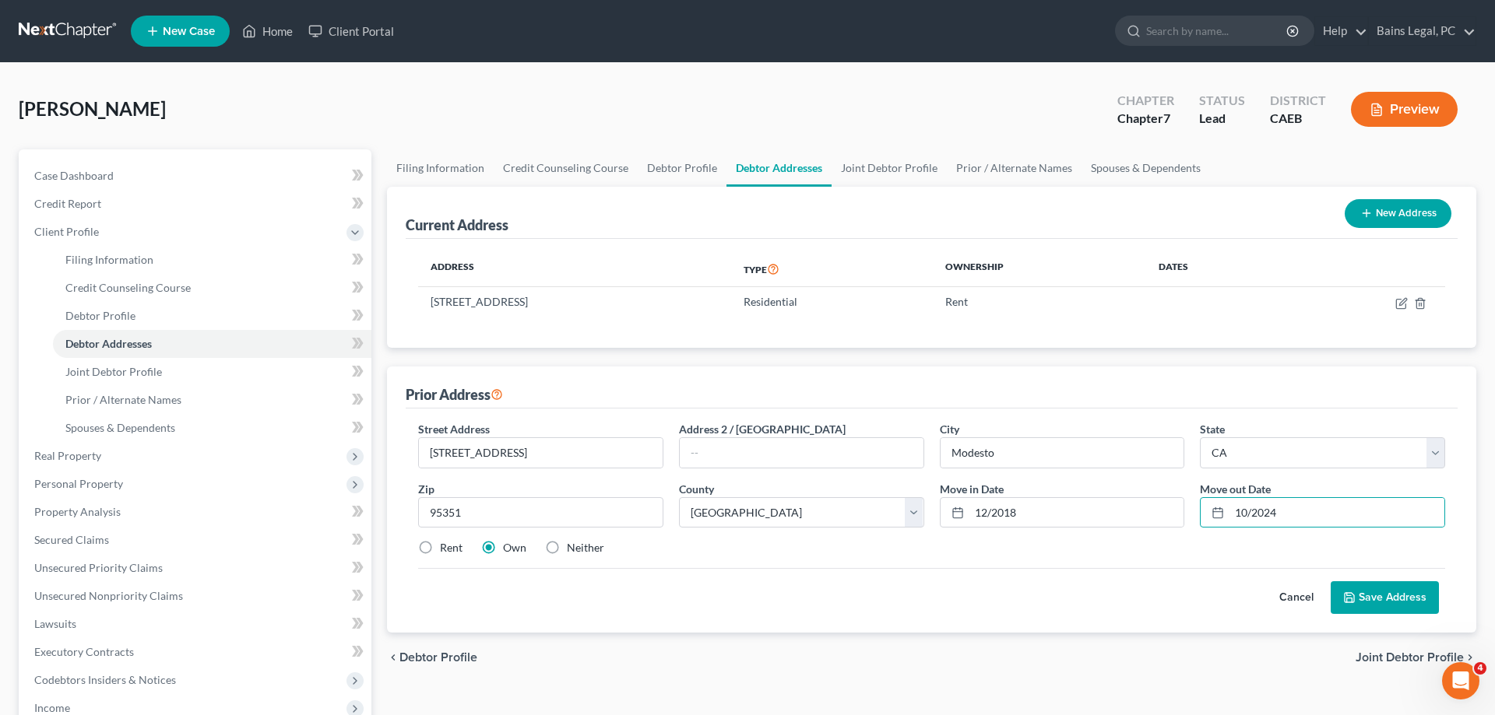
click at [567, 542] on label "Neither" at bounding box center [585, 548] width 37 height 16
click at [573, 542] on input "Neither" at bounding box center [578, 545] width 10 height 10
radio input "true"
click at [1380, 596] on button "Save Address" at bounding box center [1384, 598] width 108 height 33
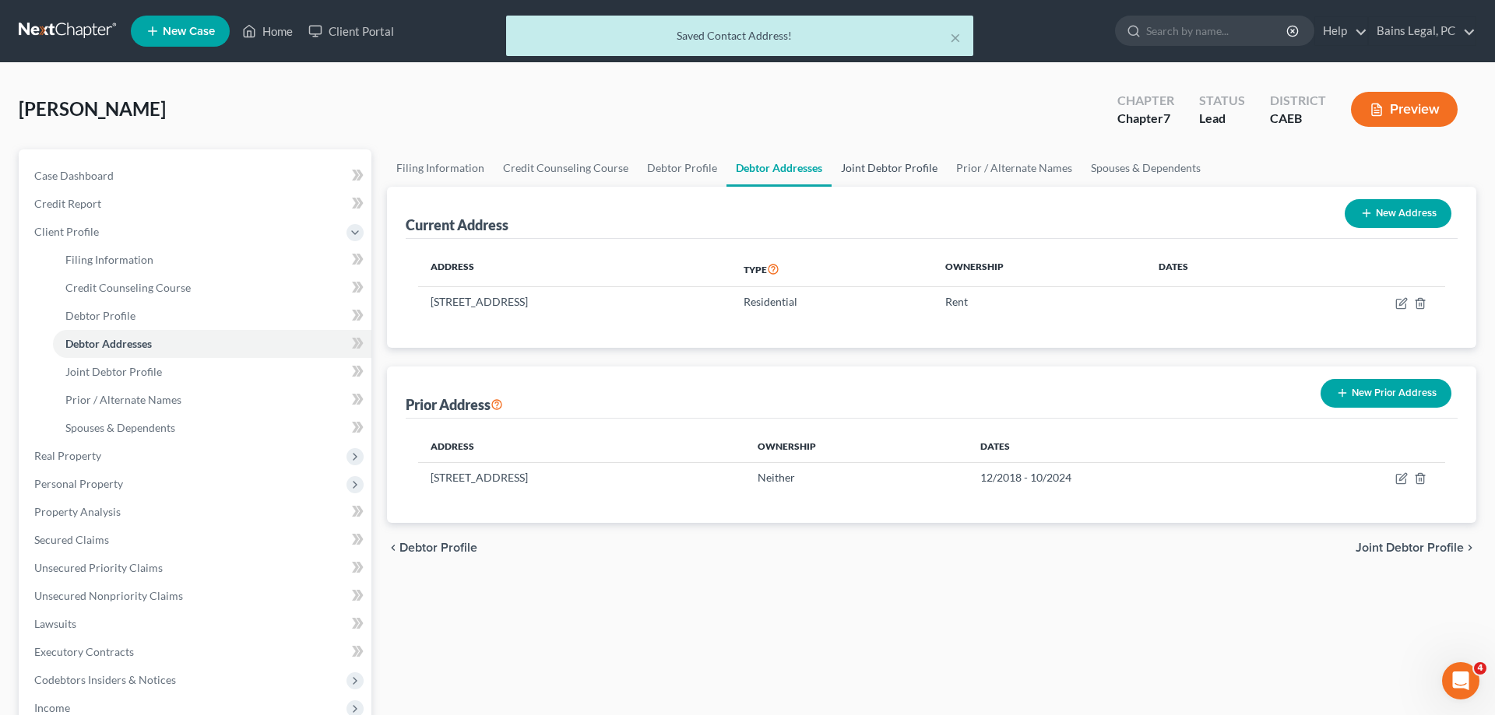
click at [856, 163] on link "Joint Debtor Profile" at bounding box center [888, 167] width 115 height 37
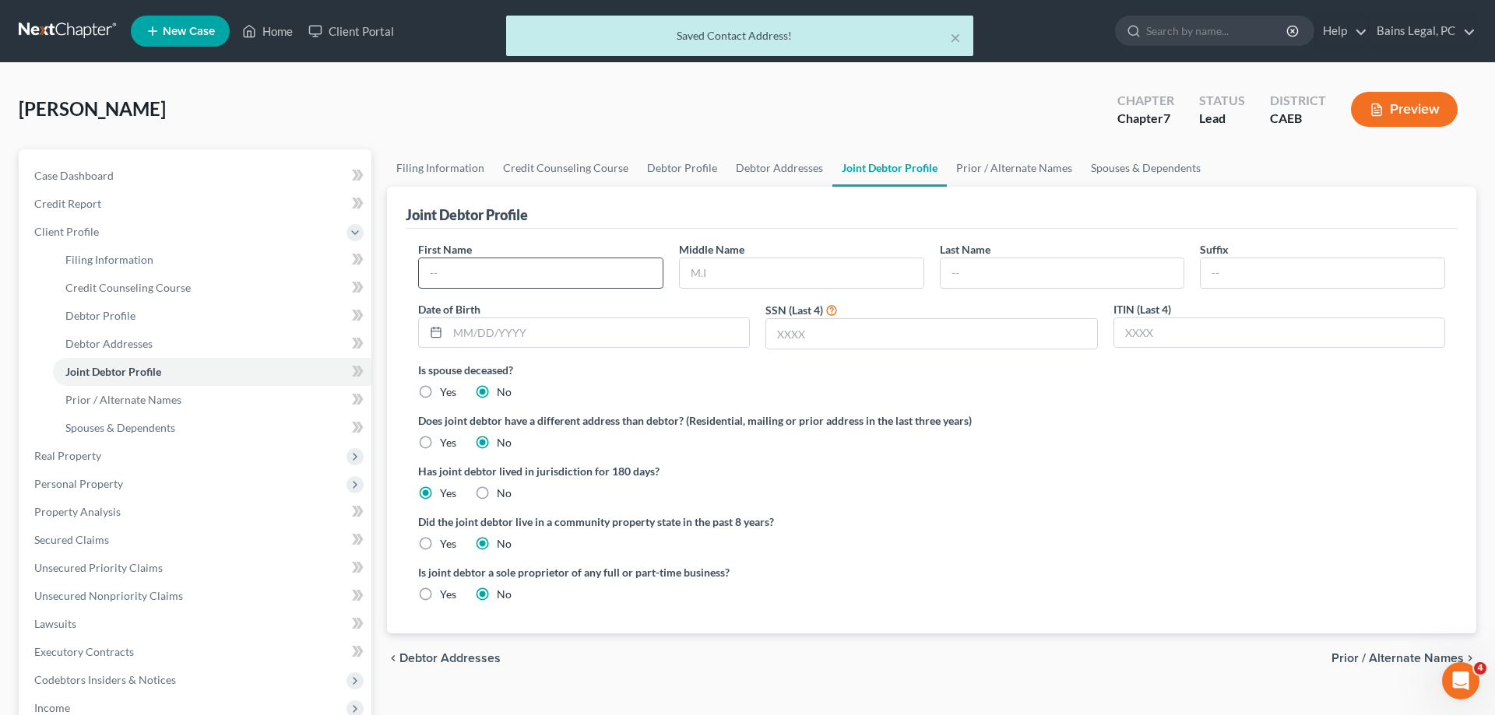
click at [480, 265] on input "text" at bounding box center [541, 273] width 244 height 30
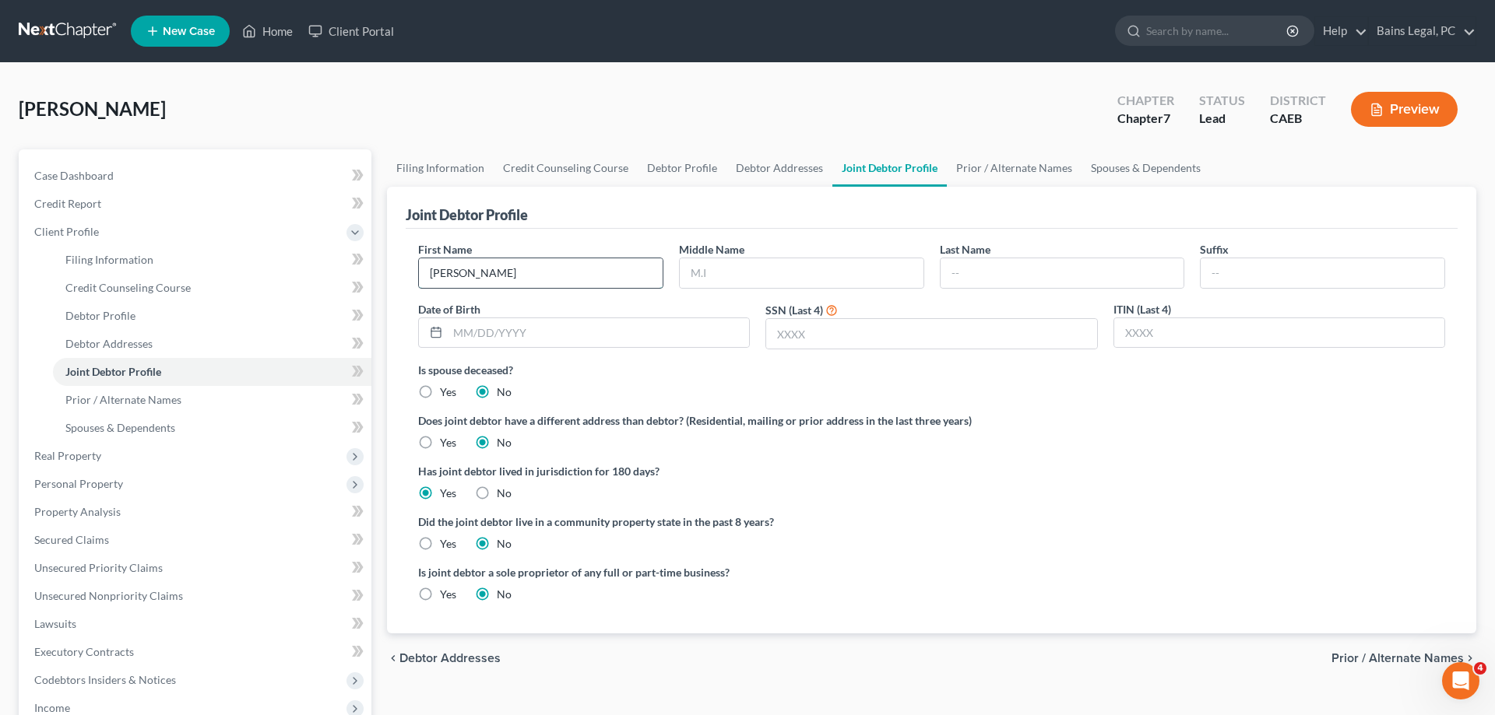
type input "[PERSON_NAME]"
type input "Dene"
type input "[PERSON_NAME]"
click at [547, 332] on input "text" at bounding box center [598, 333] width 301 height 30
type input "[DATE]"
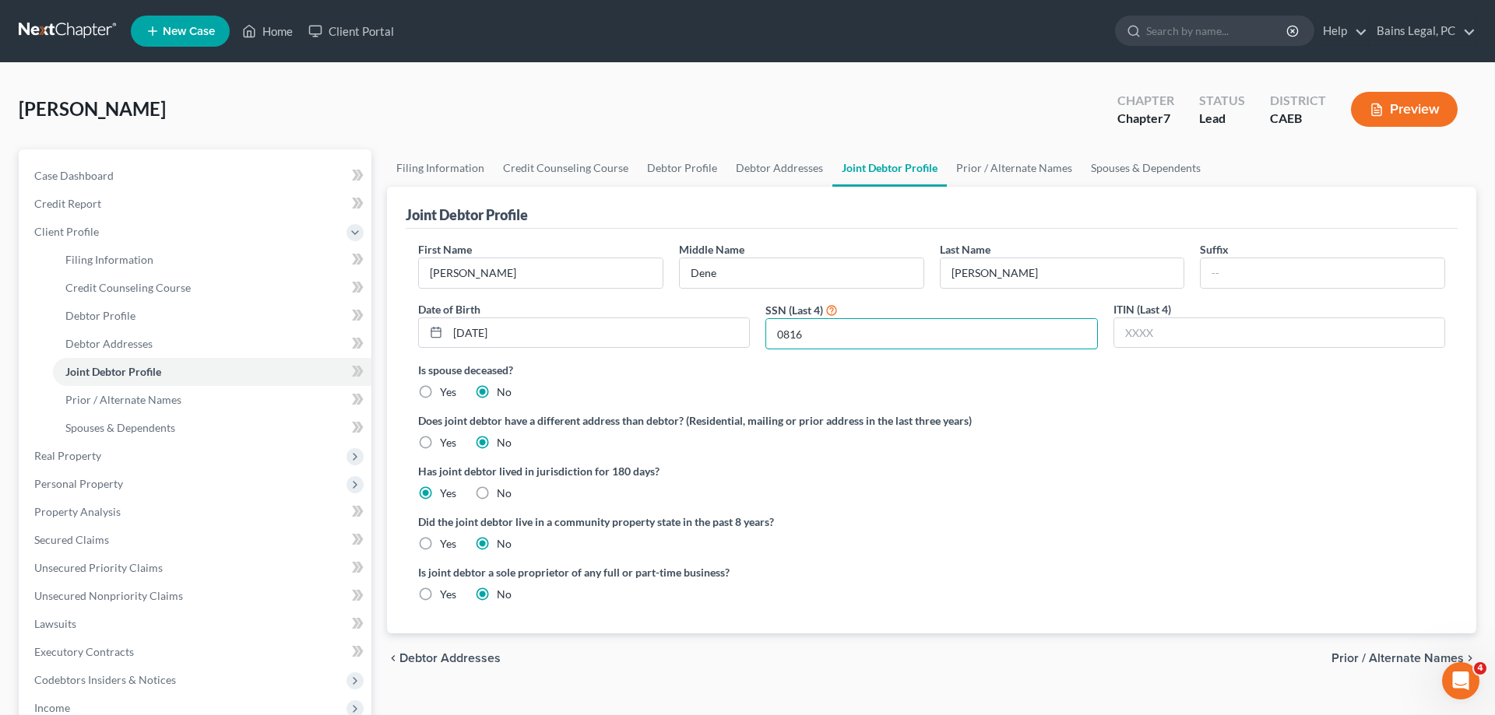
type input "0816"
click at [440, 541] on label "Yes" at bounding box center [448, 544] width 16 height 16
click at [446, 541] on input "Yes" at bounding box center [451, 541] width 10 height 10
radio input "true"
radio input "false"
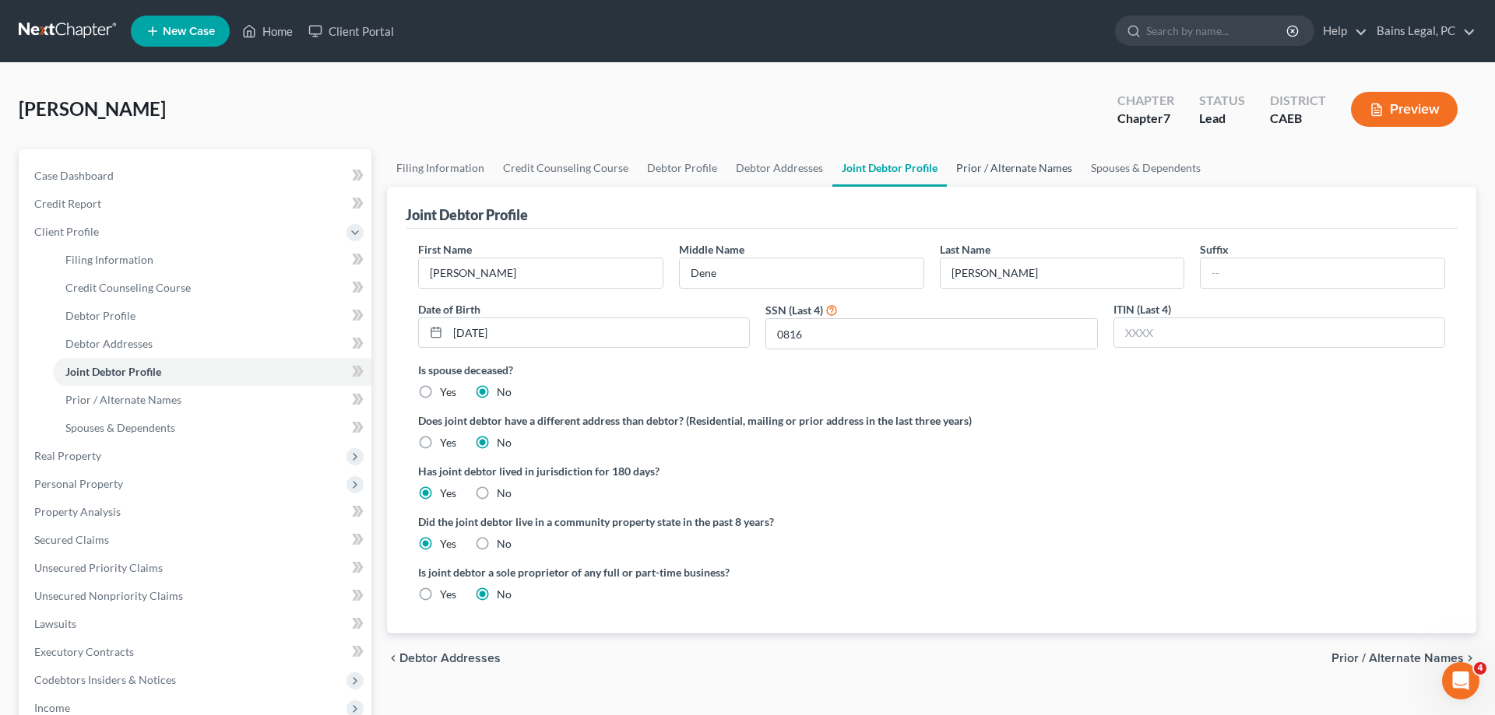
click at [997, 163] on link "Prior / Alternate Names" at bounding box center [1014, 167] width 135 height 37
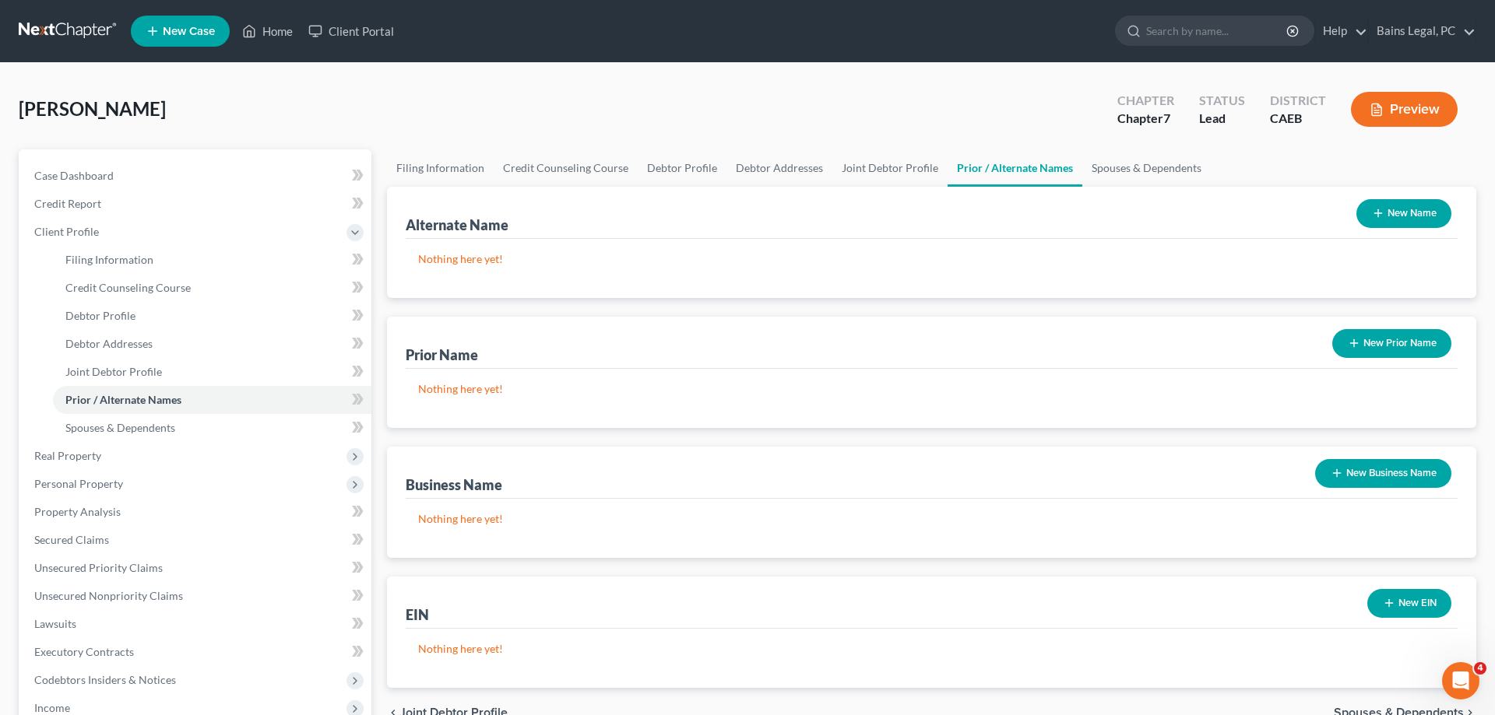
click at [1380, 216] on icon "button" at bounding box center [1378, 213] width 12 height 12
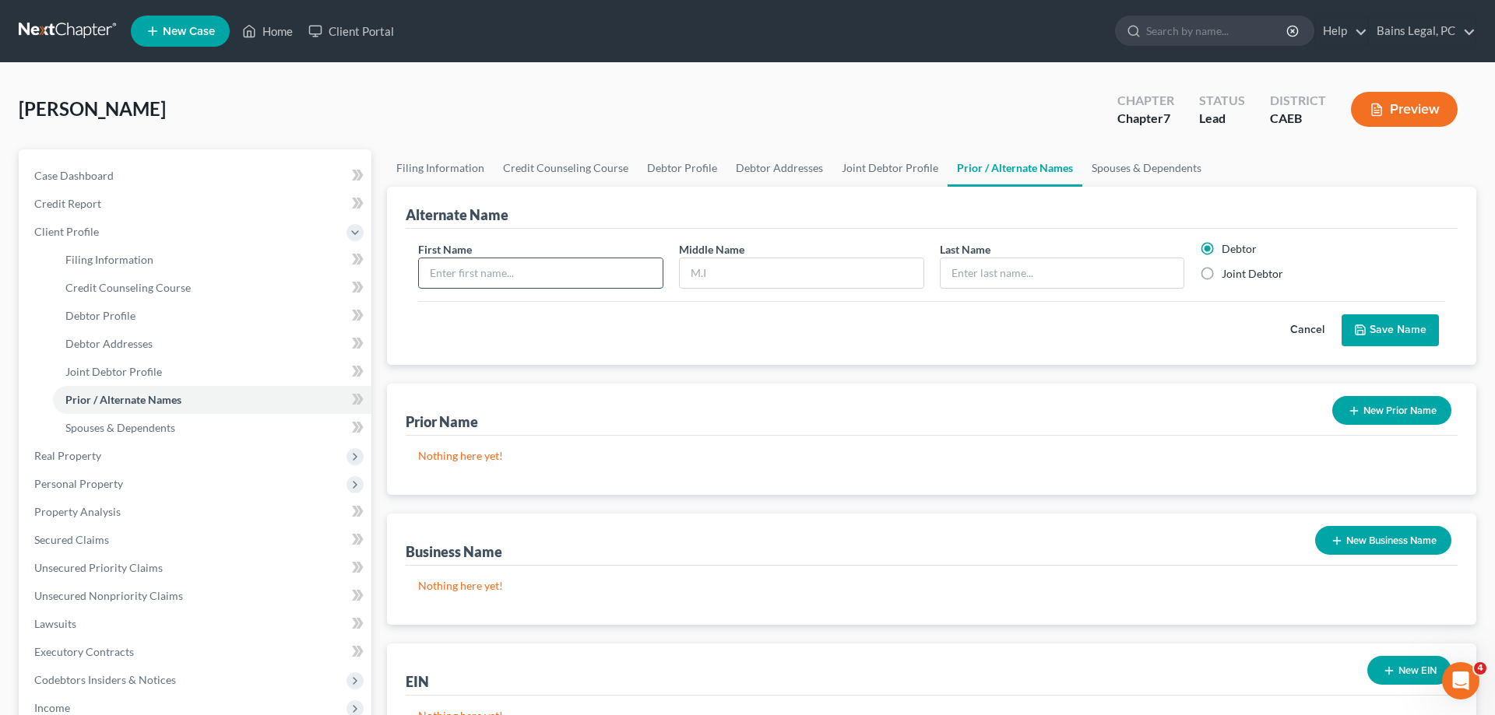
click at [558, 271] on input "text" at bounding box center [541, 273] width 244 height 30
type input "[PERSON_NAME]"
type input "H"
type input "[PERSON_NAME]"
click at [1369, 330] on button "Save Name" at bounding box center [1389, 331] width 97 height 33
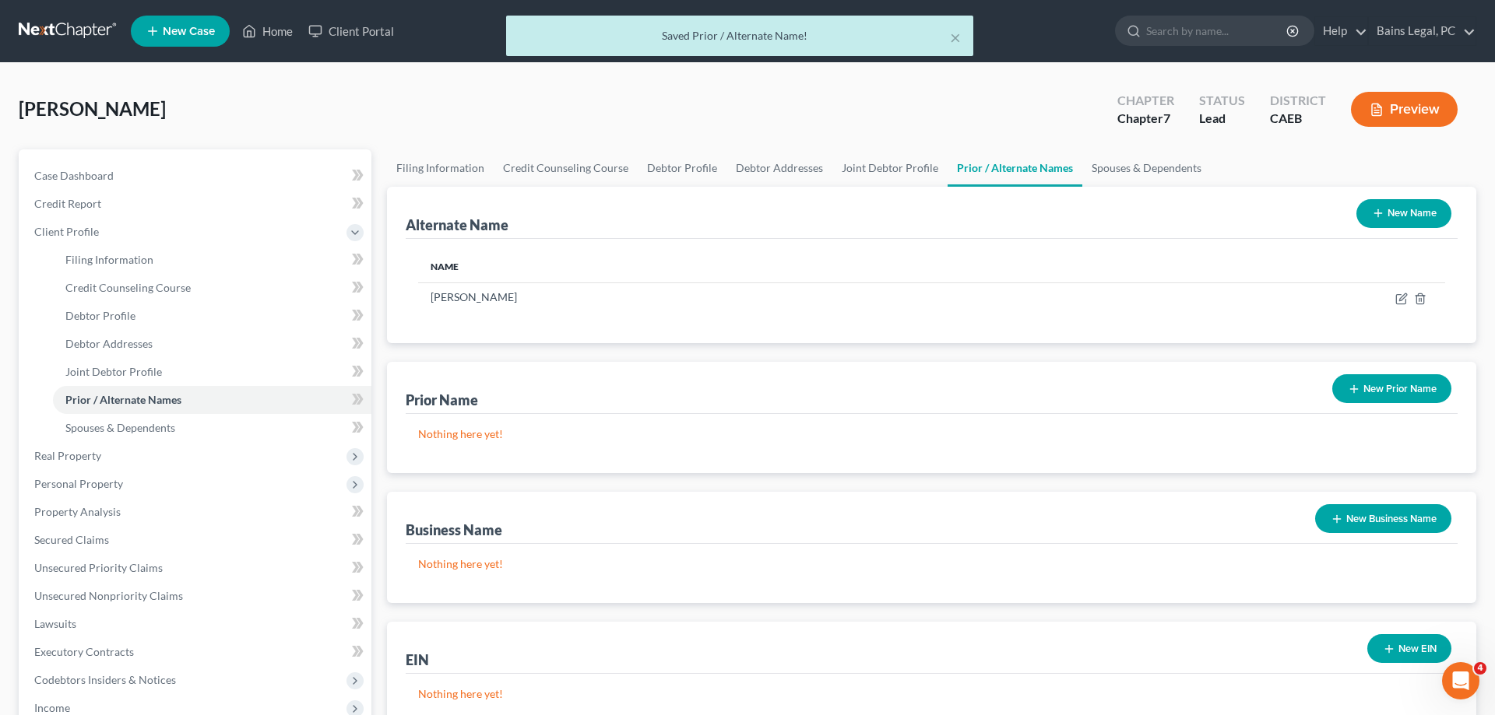
click at [1416, 215] on button "New Name" at bounding box center [1403, 213] width 95 height 29
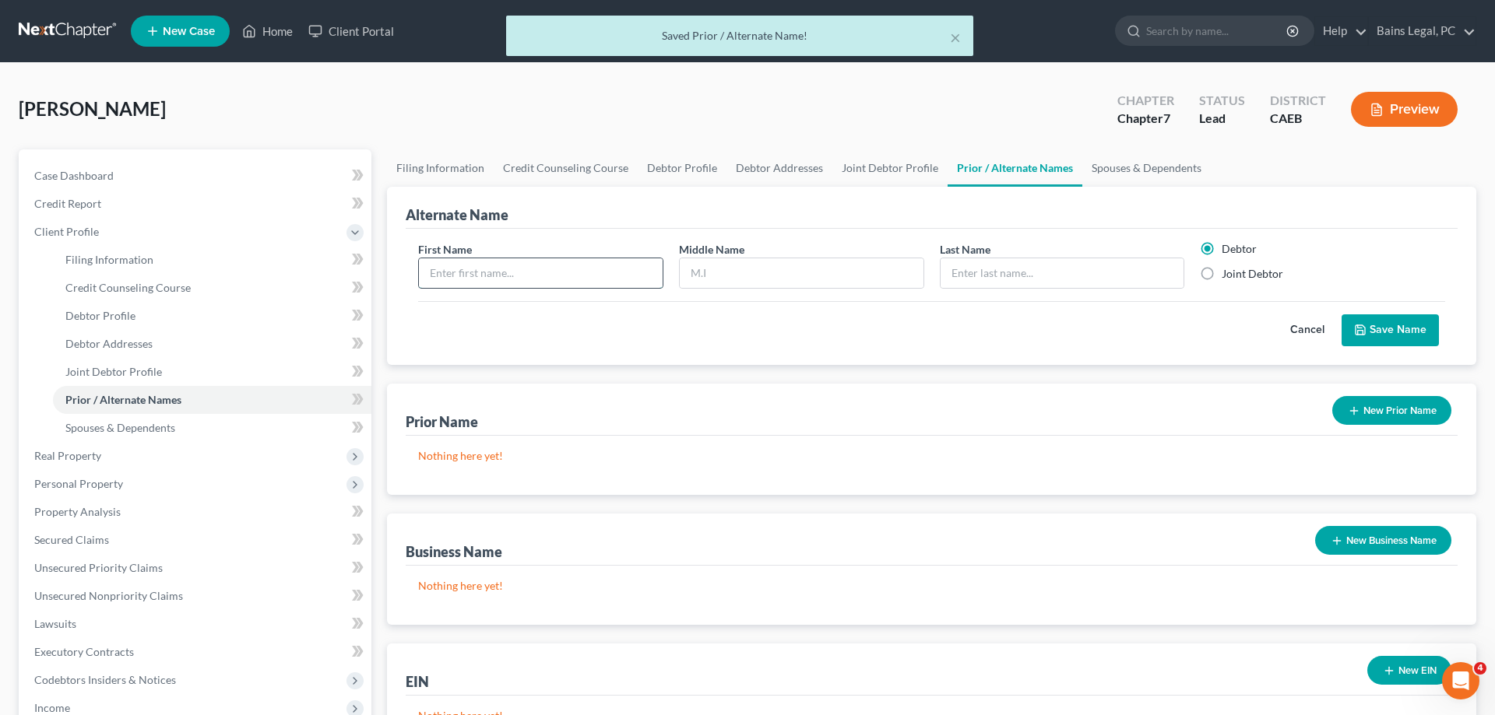
click at [613, 279] on input "text" at bounding box center [541, 273] width 244 height 30
type input "[PERSON_NAME]"
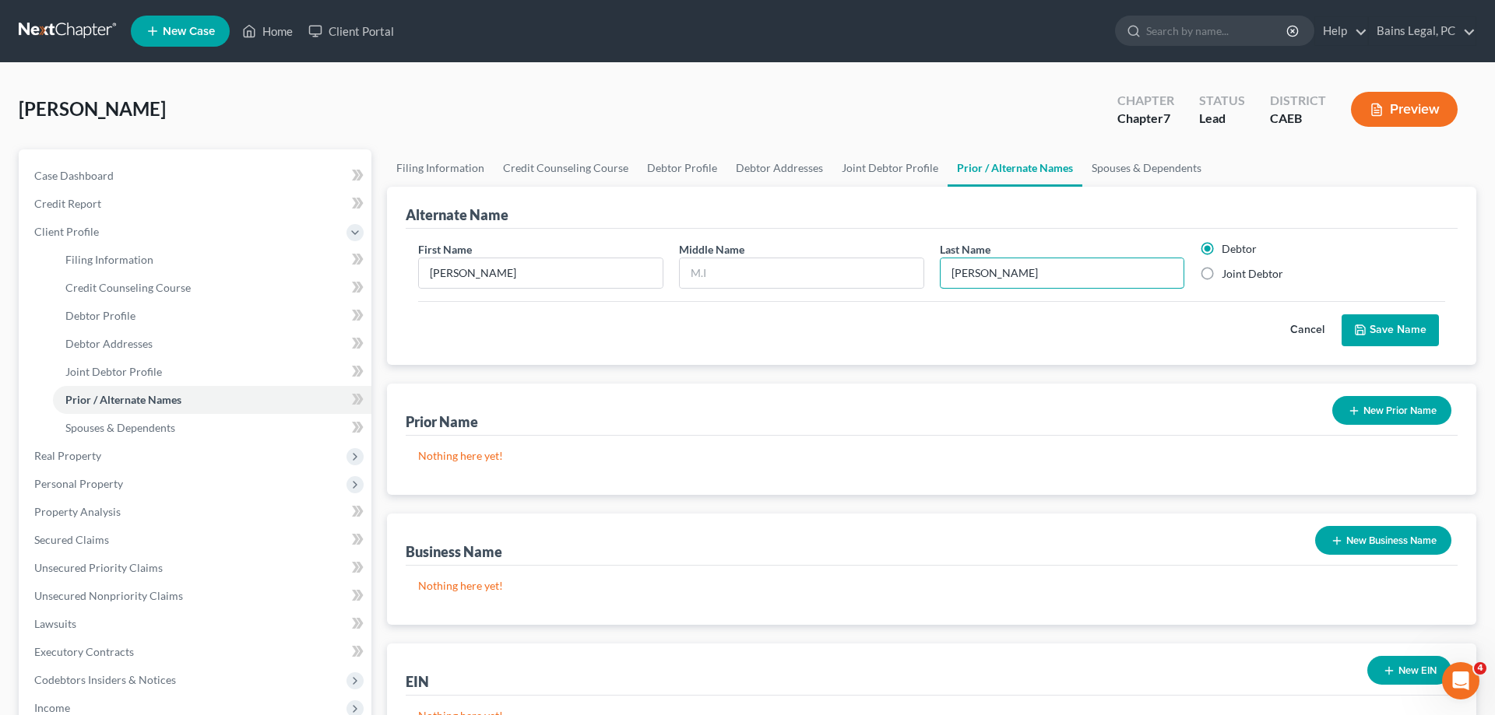
type input "[PERSON_NAME]"
click at [1365, 327] on icon "submit" at bounding box center [1360, 330] width 12 height 12
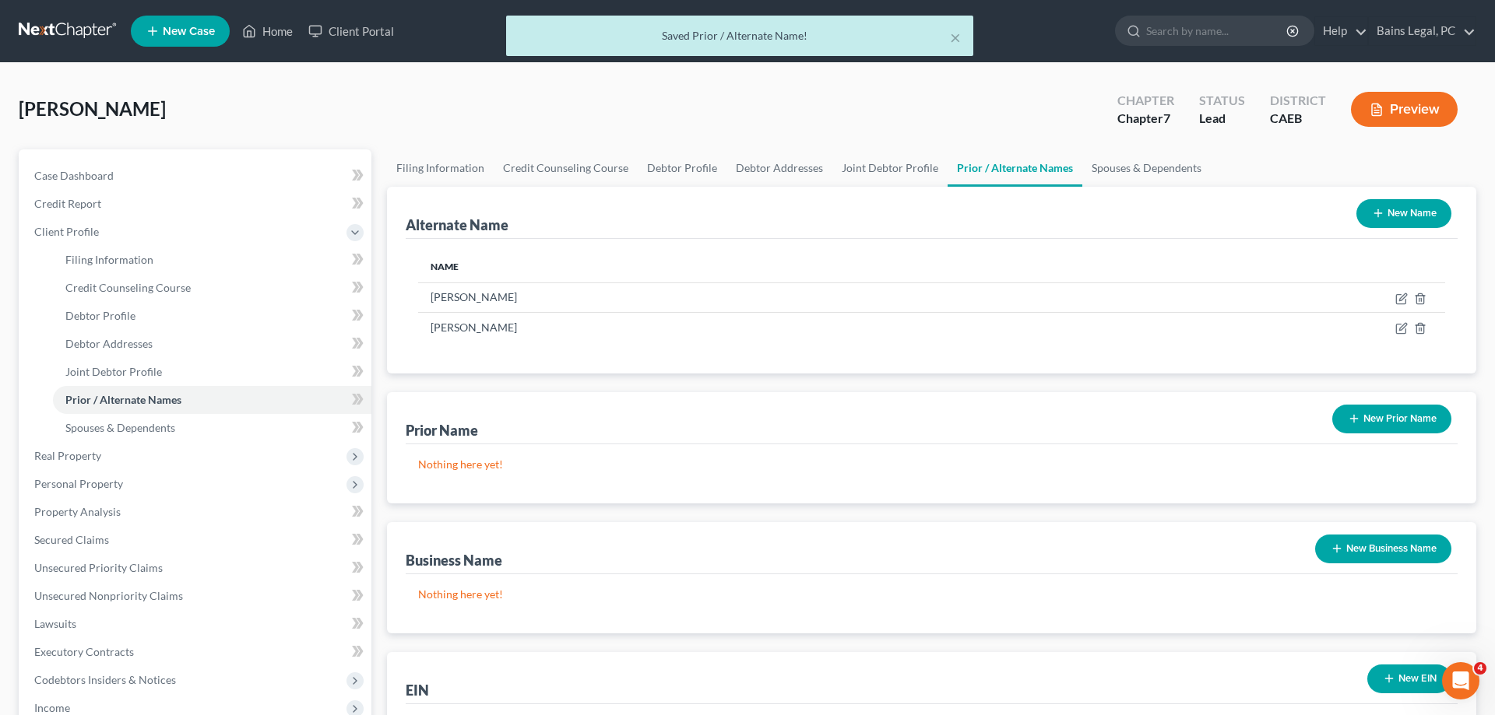
click at [1397, 221] on button "New Name" at bounding box center [1403, 213] width 95 height 29
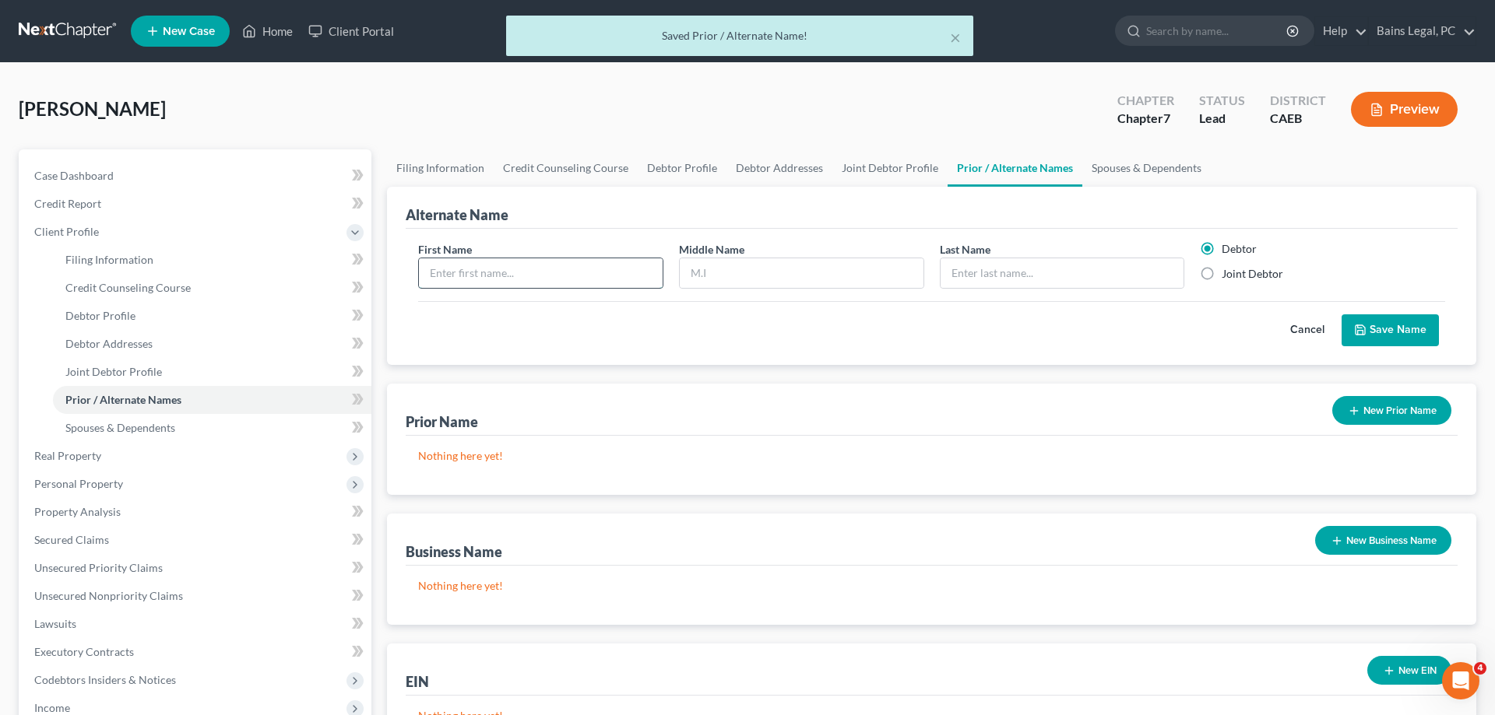
click at [653, 270] on input "text" at bounding box center [541, 273] width 244 height 30
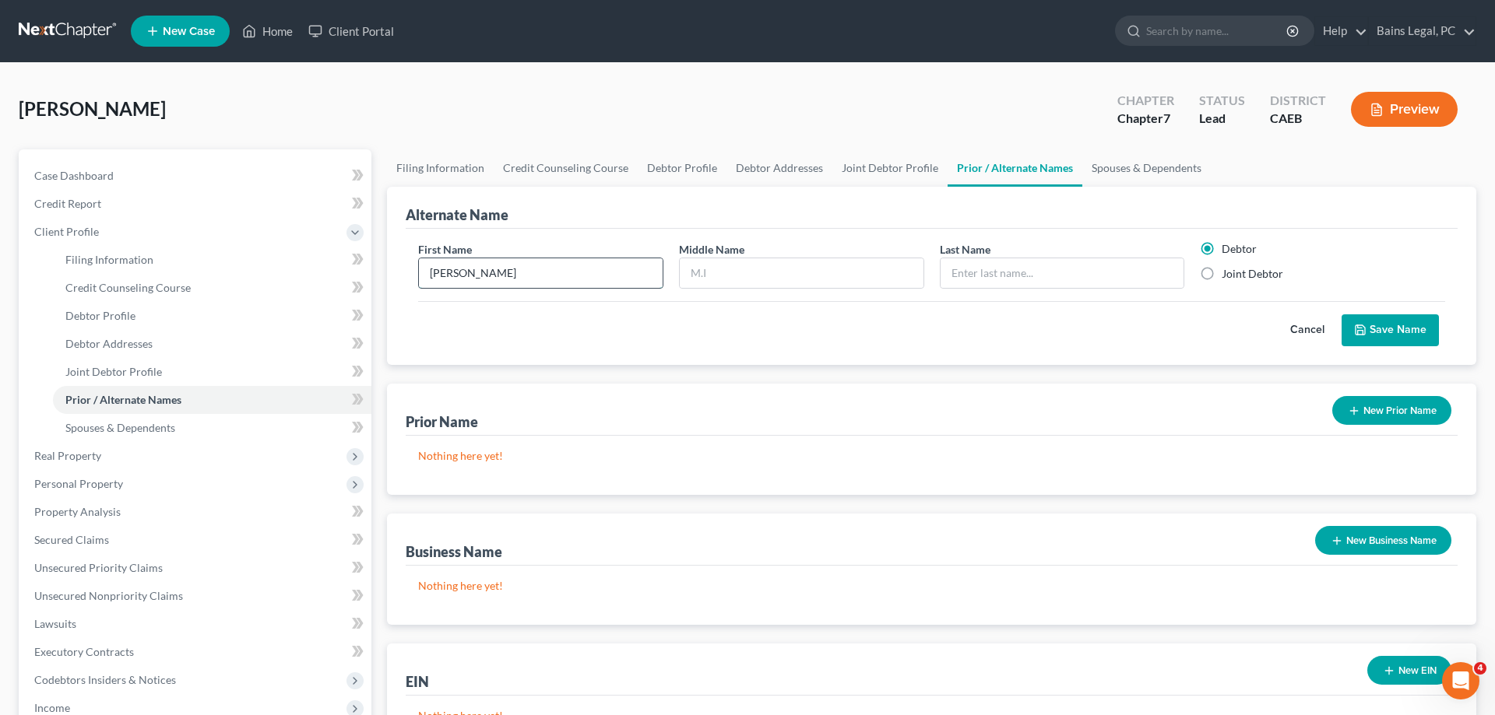
type input "[PERSON_NAME]"
type input "D"
type input "[PERSON_NAME]"
click at [1246, 273] on label "Joint Debtor" at bounding box center [1252, 274] width 62 height 16
click at [1238, 273] on input "Joint Debtor" at bounding box center [1233, 271] width 10 height 10
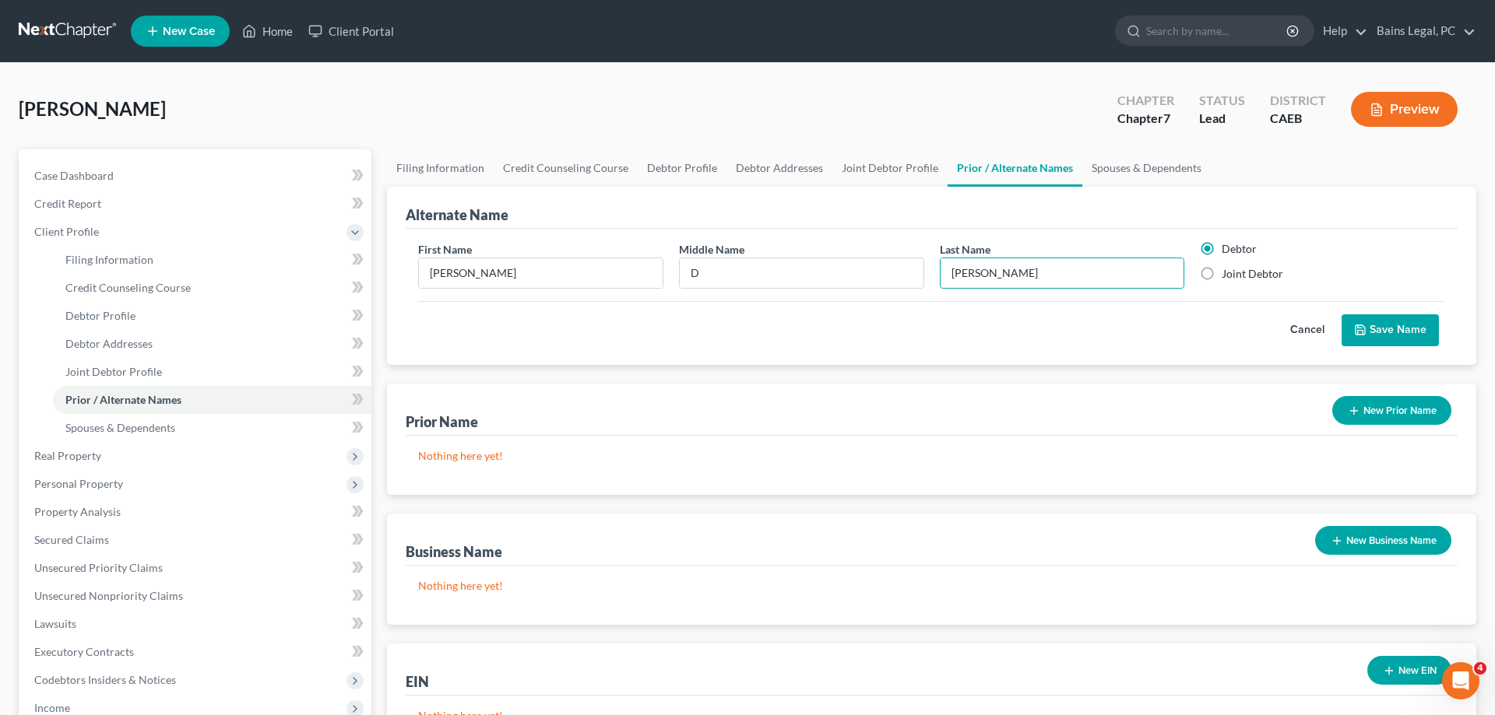
radio input "true"
radio input "false"
click at [1404, 333] on button "Save Name" at bounding box center [1389, 331] width 97 height 33
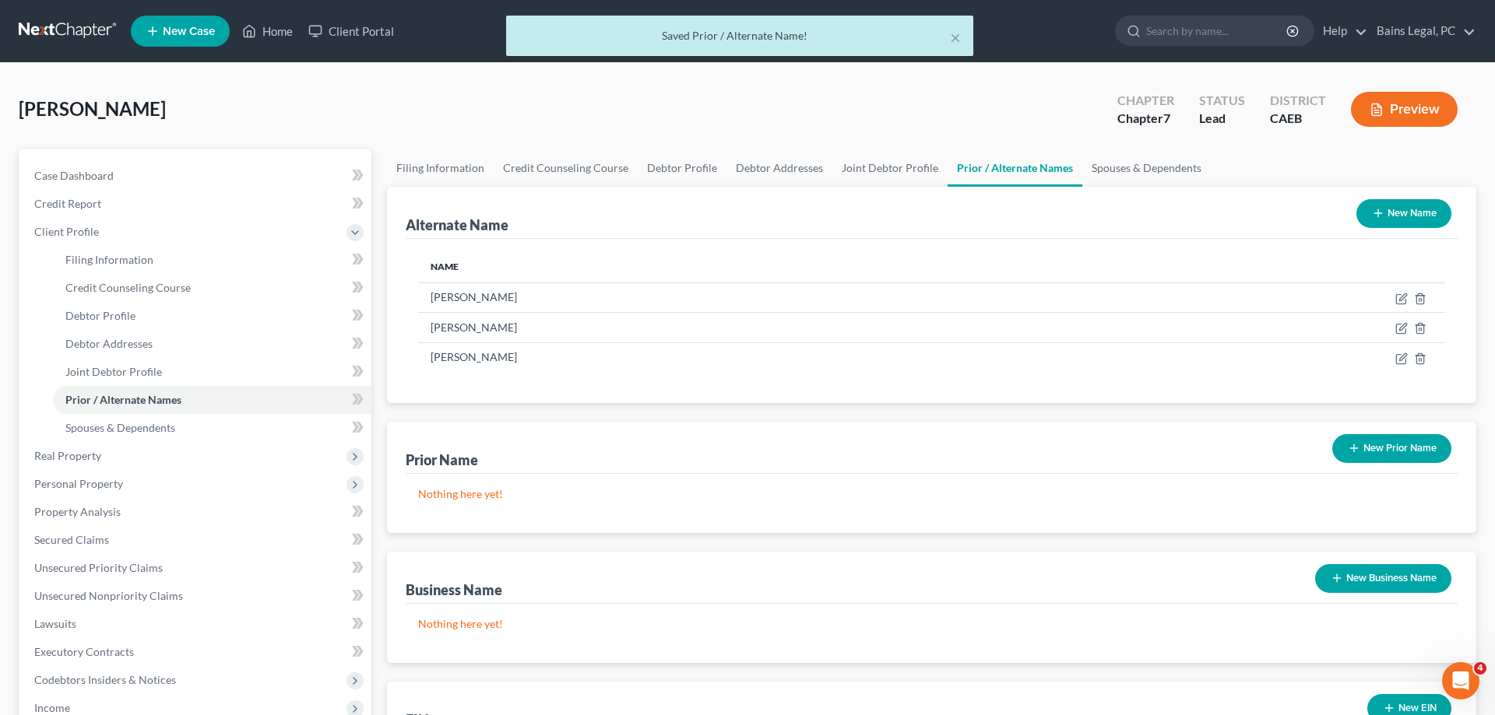
click at [1434, 220] on button "New Name" at bounding box center [1403, 213] width 95 height 29
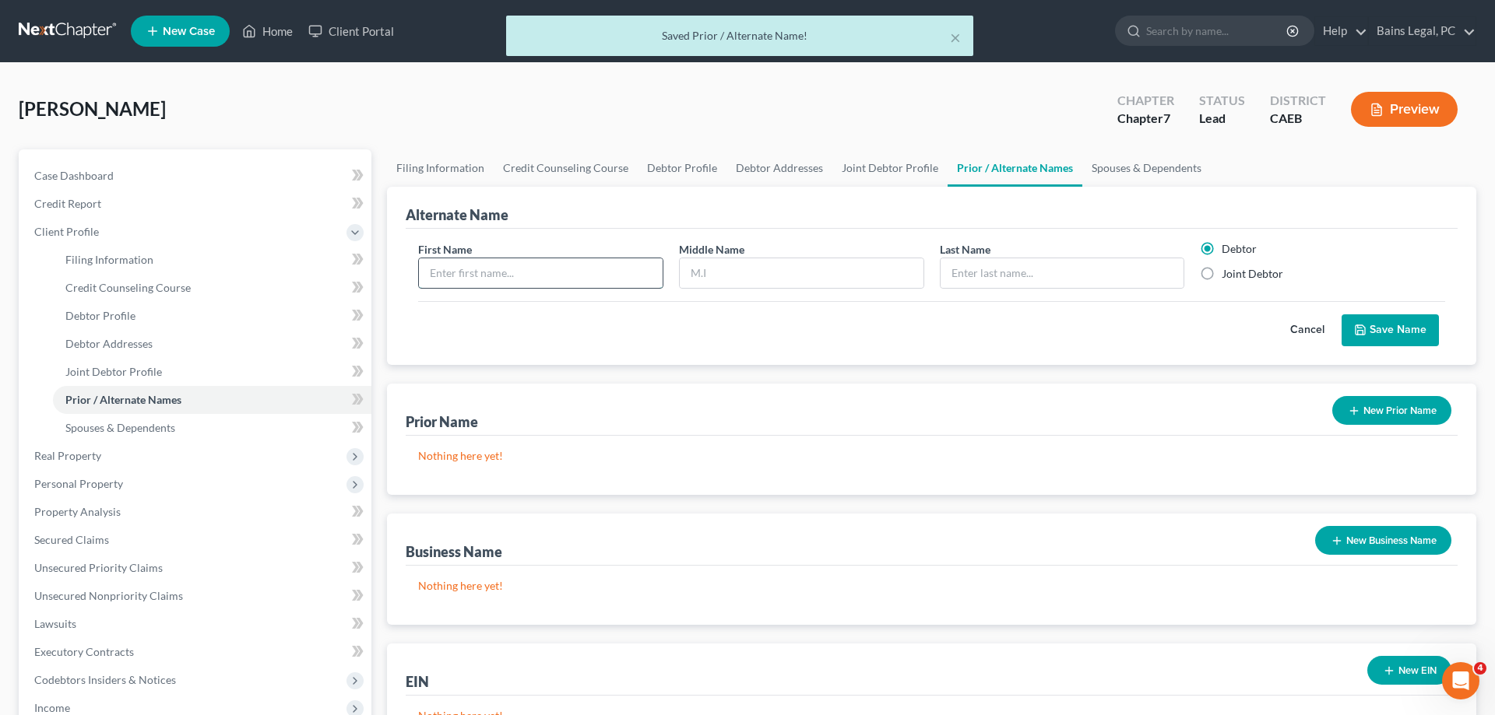
click at [616, 279] on input "text" at bounding box center [541, 273] width 244 height 30
type input "[PERSON_NAME]"
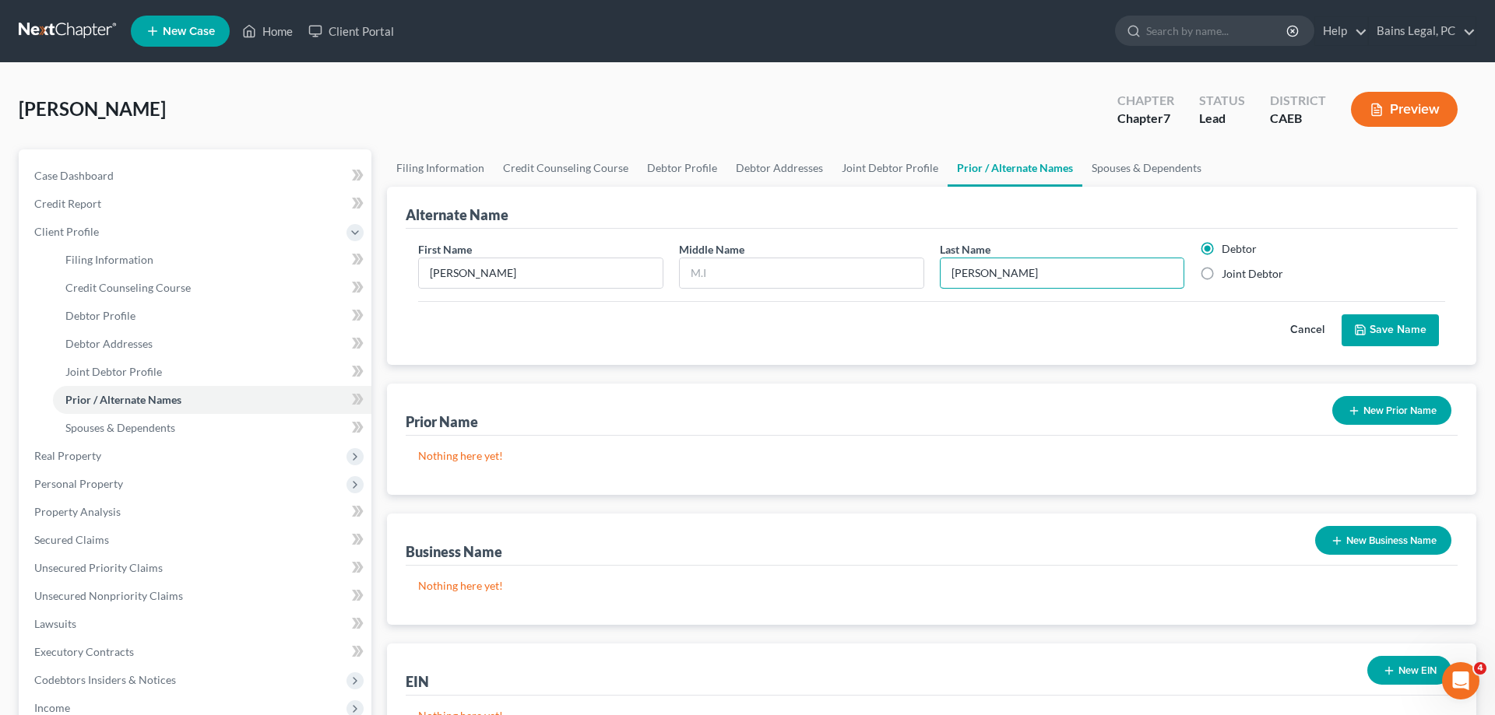
type input "[PERSON_NAME]"
click at [1264, 272] on label "Joint Debtor" at bounding box center [1252, 274] width 62 height 16
click at [1238, 272] on input "Joint Debtor" at bounding box center [1233, 271] width 10 height 10
radio input "true"
radio input "false"
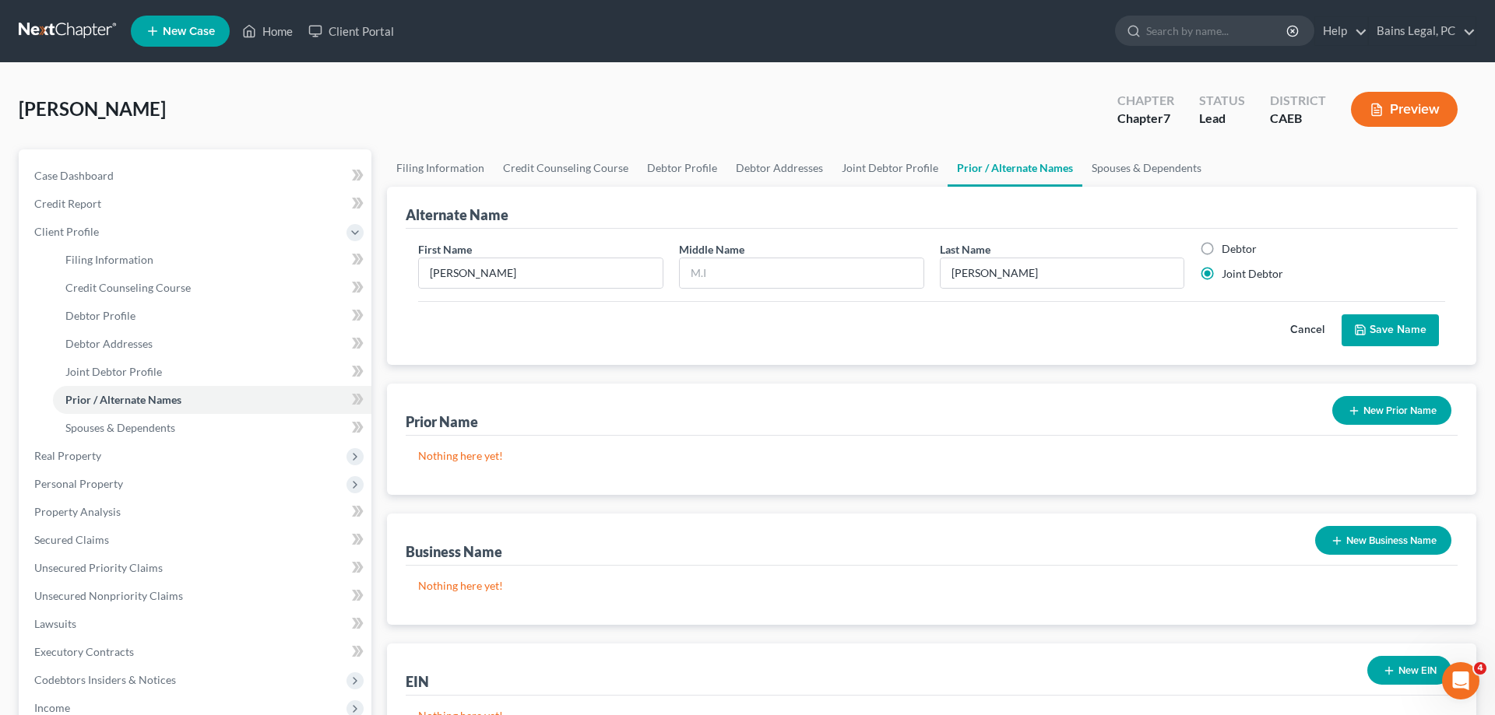
click at [1396, 325] on button "Save Name" at bounding box center [1389, 331] width 97 height 33
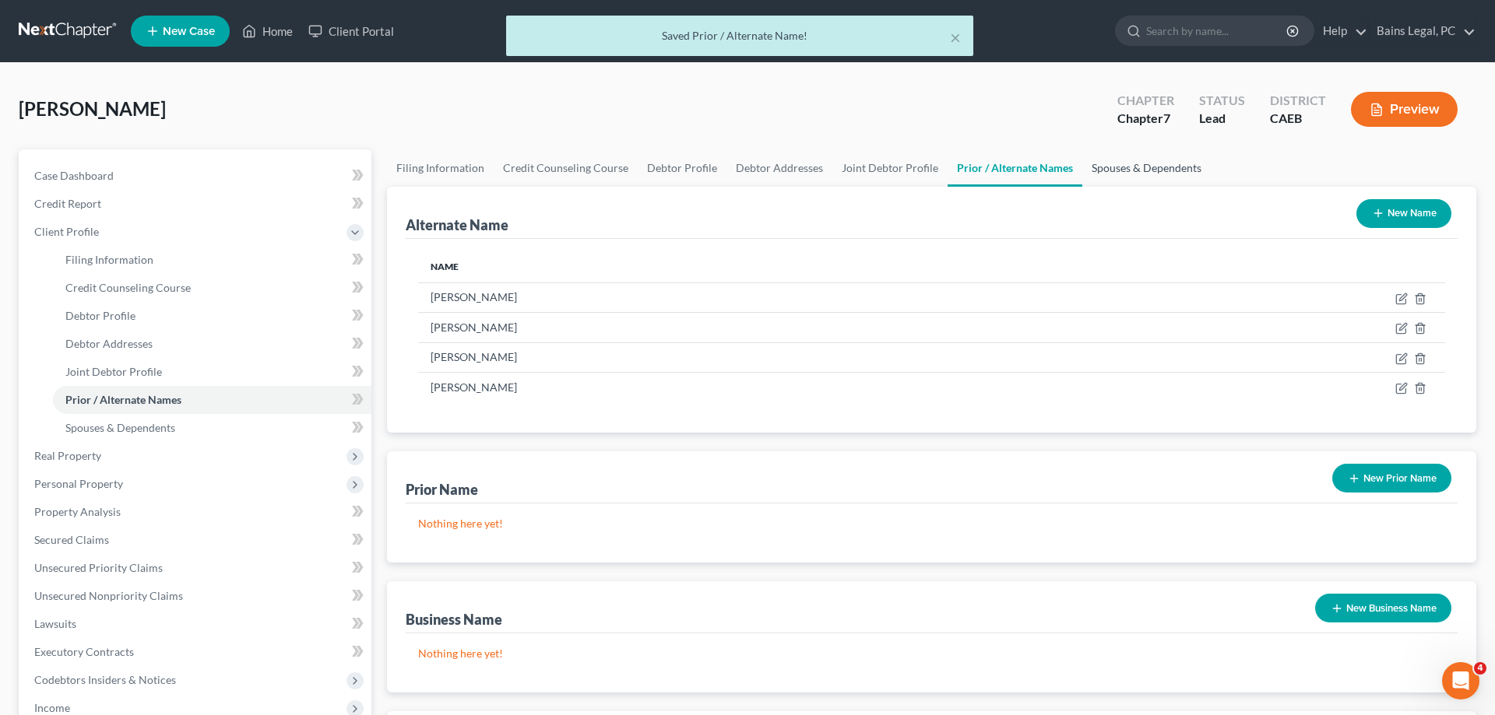
click at [1141, 163] on link "Spouses & Dependents" at bounding box center [1146, 167] width 128 height 37
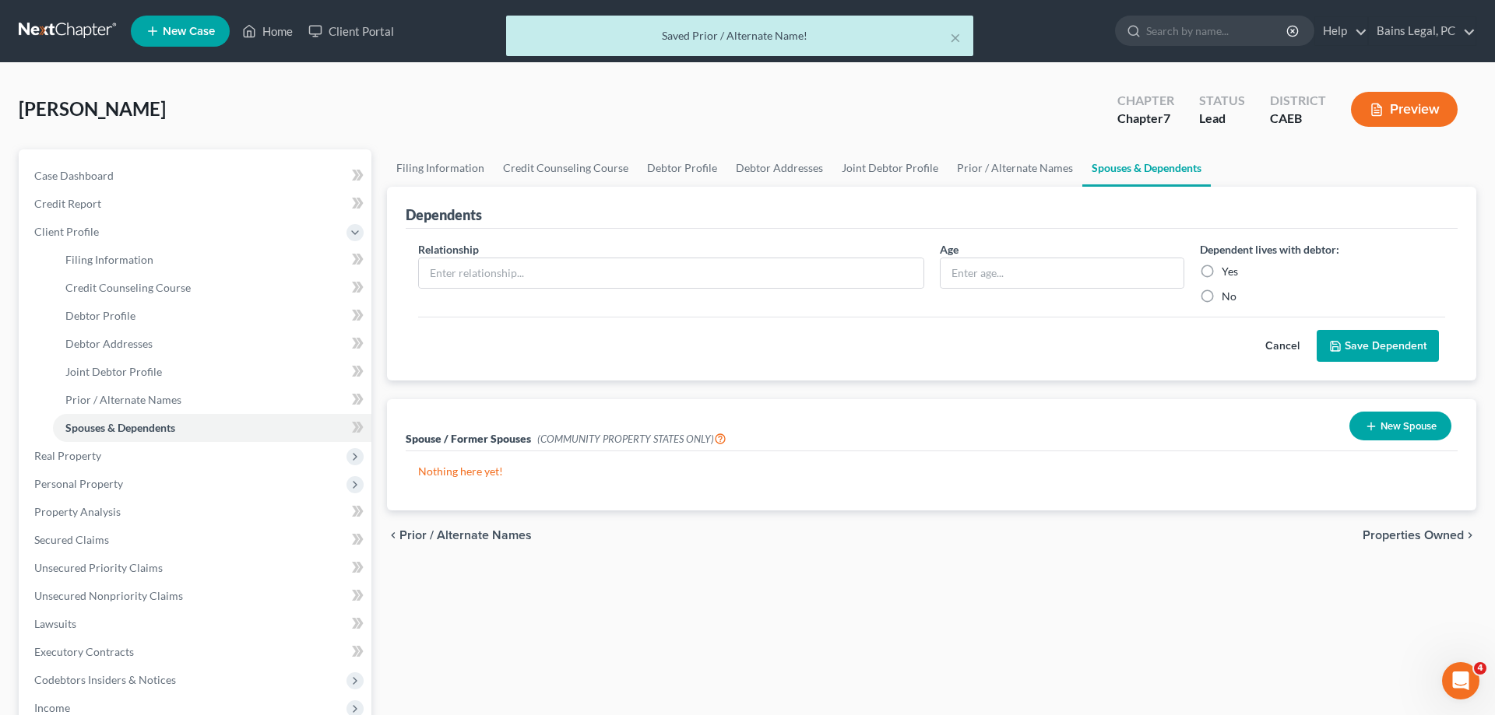
click at [1393, 433] on button "New Spouse" at bounding box center [1400, 426] width 102 height 29
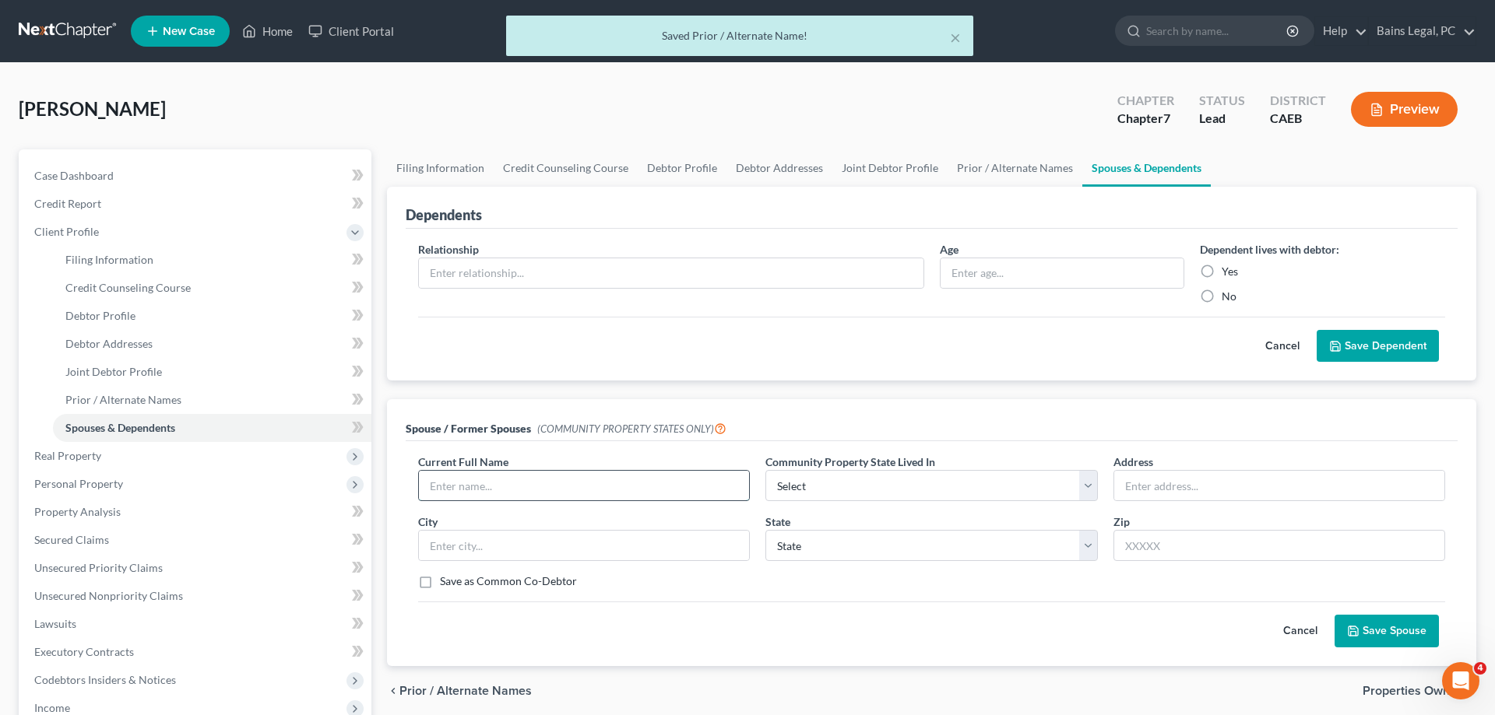
click at [546, 478] on input "text" at bounding box center [584, 486] width 330 height 30
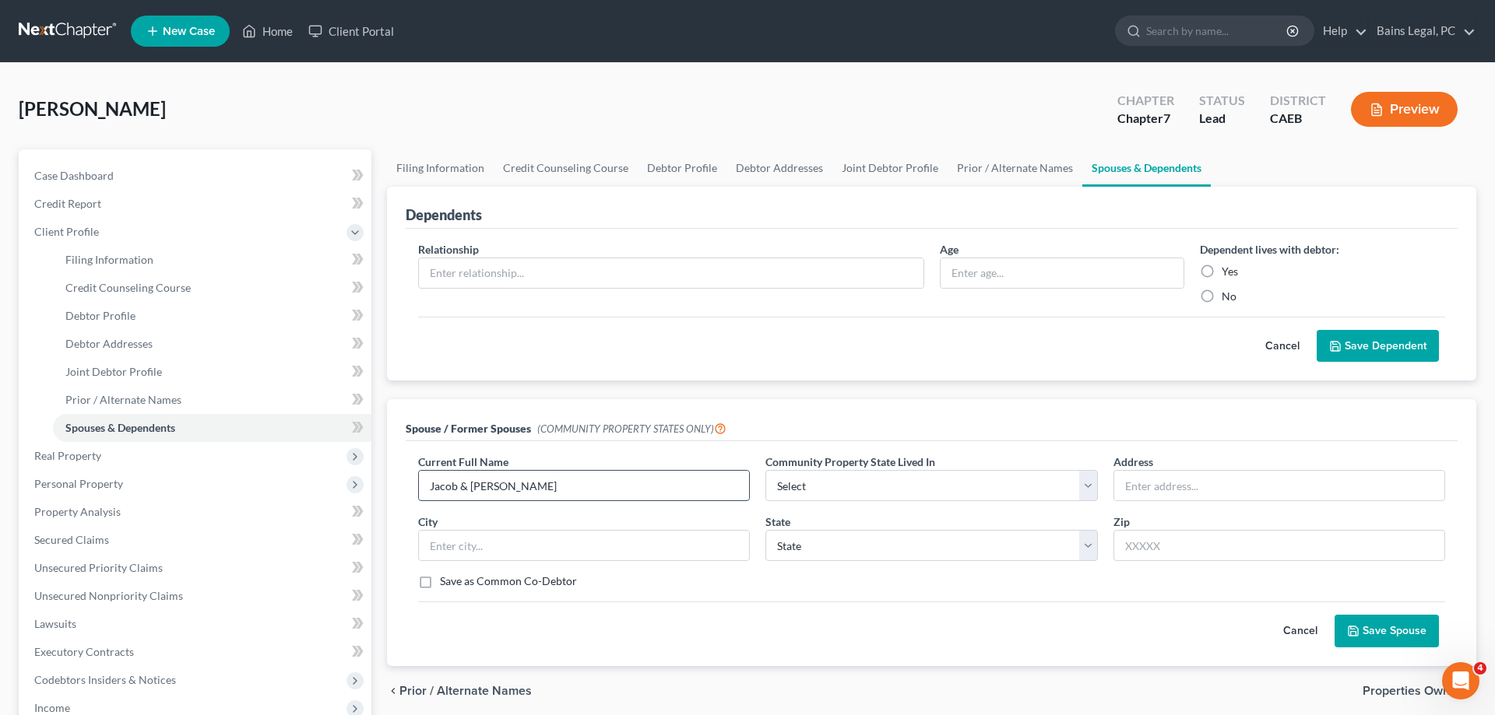
type input "Jacob & Kandace Dray"
select select "1"
click at [1270, 480] on input "text" at bounding box center [1279, 486] width 330 height 30
type input "7761 Crows Landing Rd"
type input "95307"
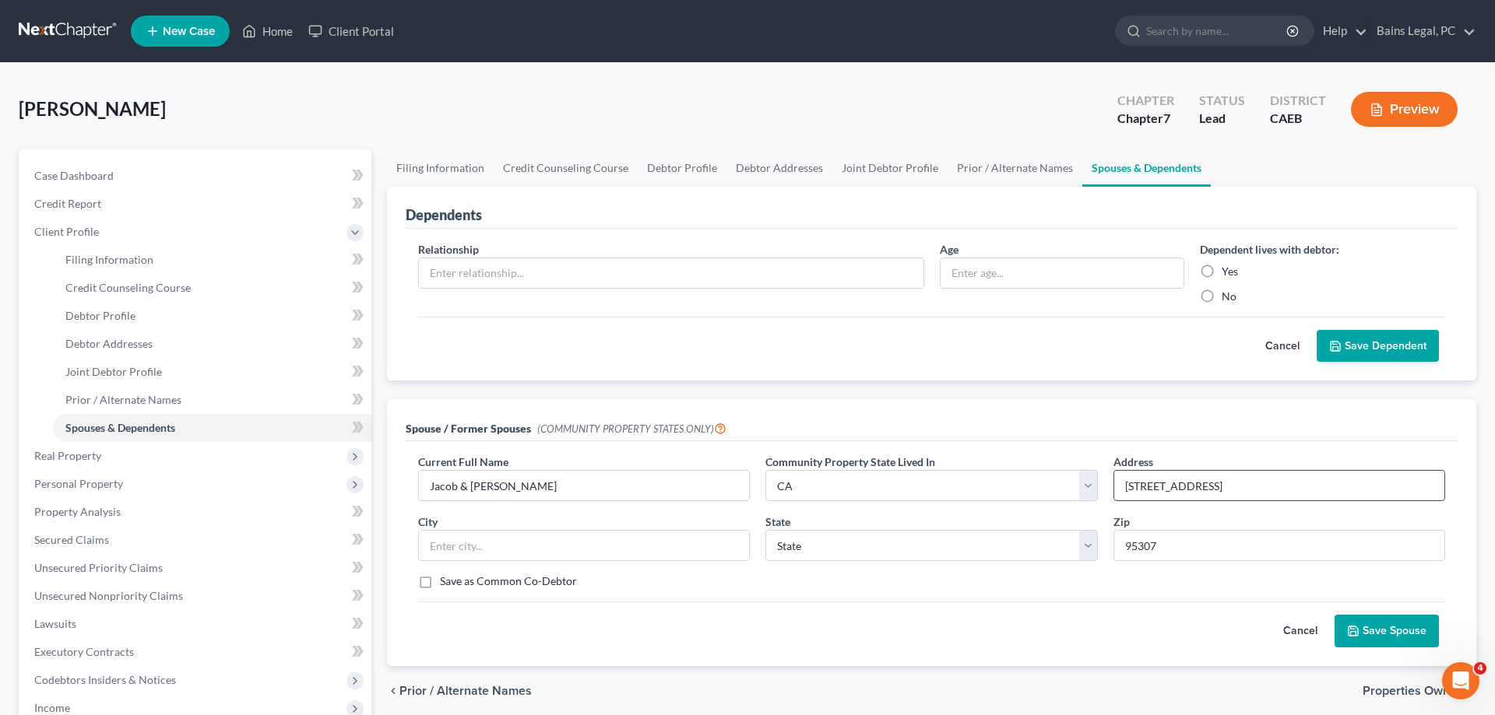
type input "Ceres"
select select "4"
drag, startPoint x: 1404, startPoint y: 636, endPoint x: 1423, endPoint y: 646, distance: 21.2
click at [1404, 635] on button "Save Spouse" at bounding box center [1386, 631] width 104 height 33
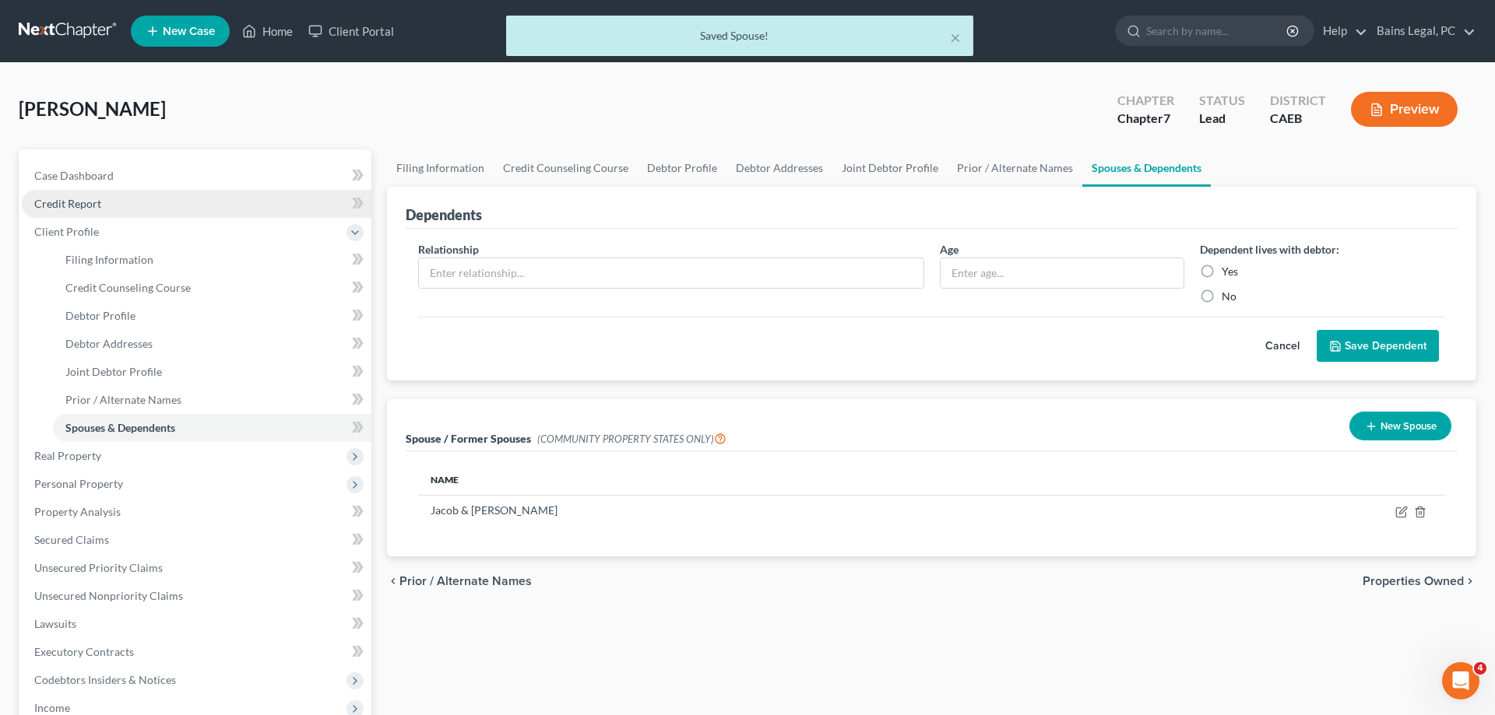
click at [46, 200] on span "Credit Report" at bounding box center [67, 203] width 67 height 13
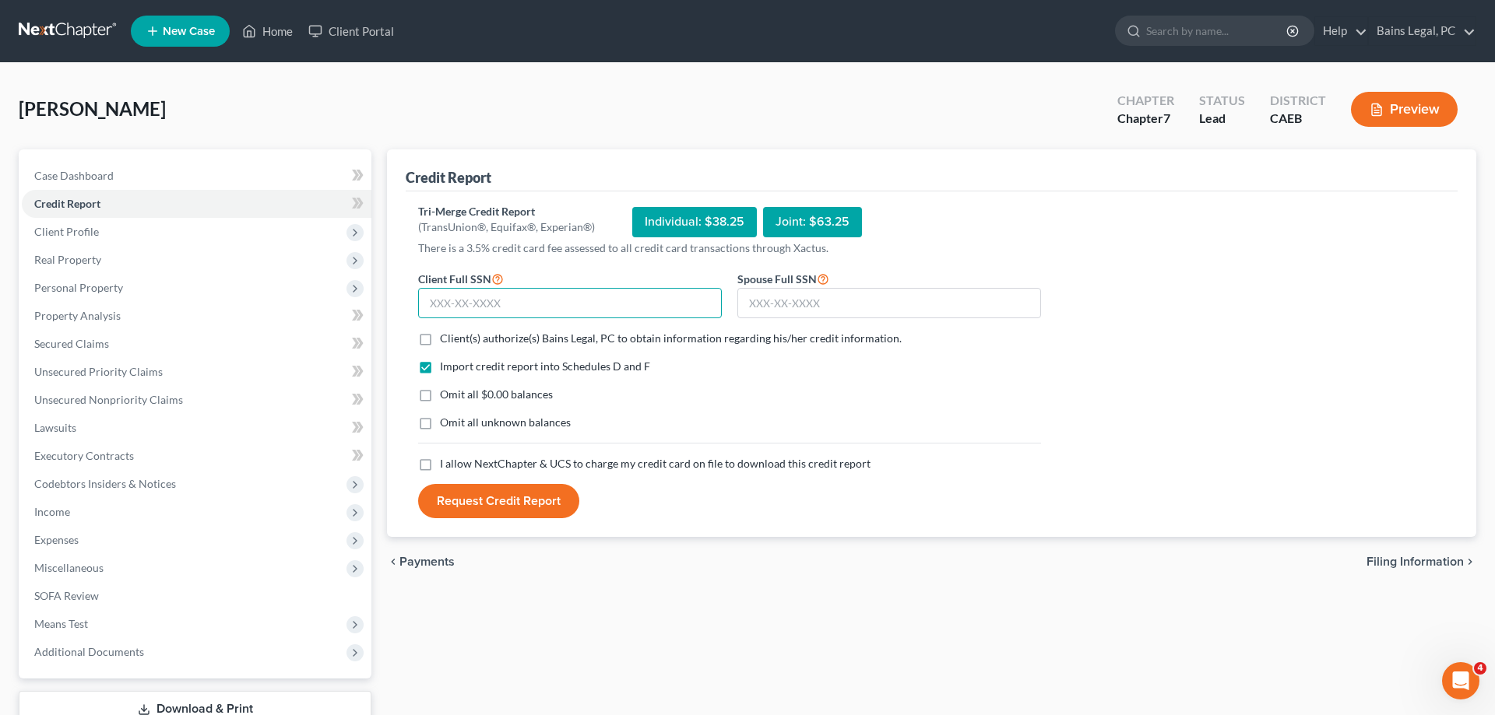
click at [567, 299] on input "text" at bounding box center [570, 303] width 304 height 31
type input "549-43-7997"
type input "547-51-0816"
click at [440, 337] on label "Client(s) authorize(s) Bains Legal, PC to obtain information regarding his/her …" at bounding box center [671, 339] width 462 height 16
click at [446, 337] on input "Client(s) authorize(s) Bains Legal, PC to obtain information regarding his/her …" at bounding box center [451, 336] width 10 height 10
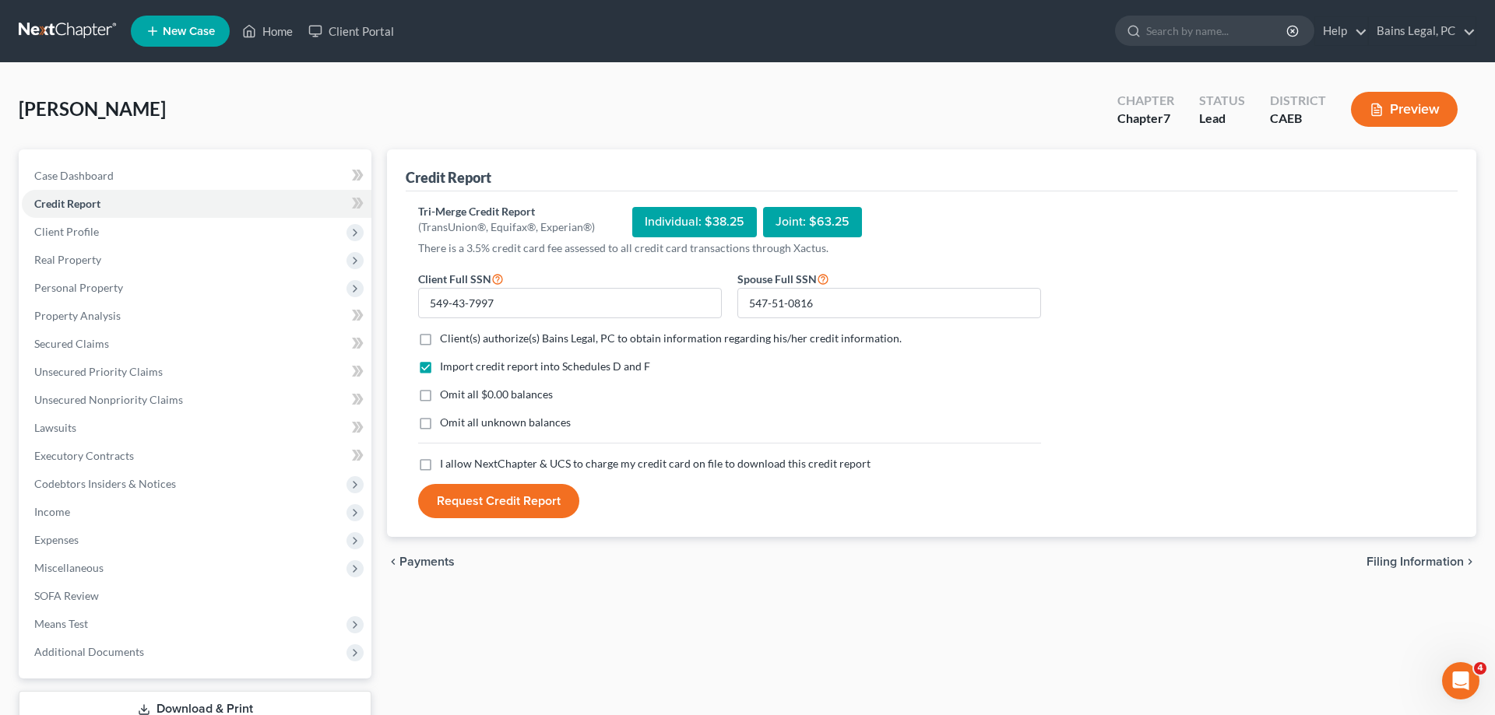
checkbox input "true"
click at [440, 390] on label "Omit all $0.00 balances" at bounding box center [496, 395] width 113 height 16
click at [446, 390] on input "Omit all $0.00 balances" at bounding box center [451, 392] width 10 height 10
checkbox input "true"
click at [440, 425] on label "Omit all unknown balances" at bounding box center [505, 423] width 131 height 16
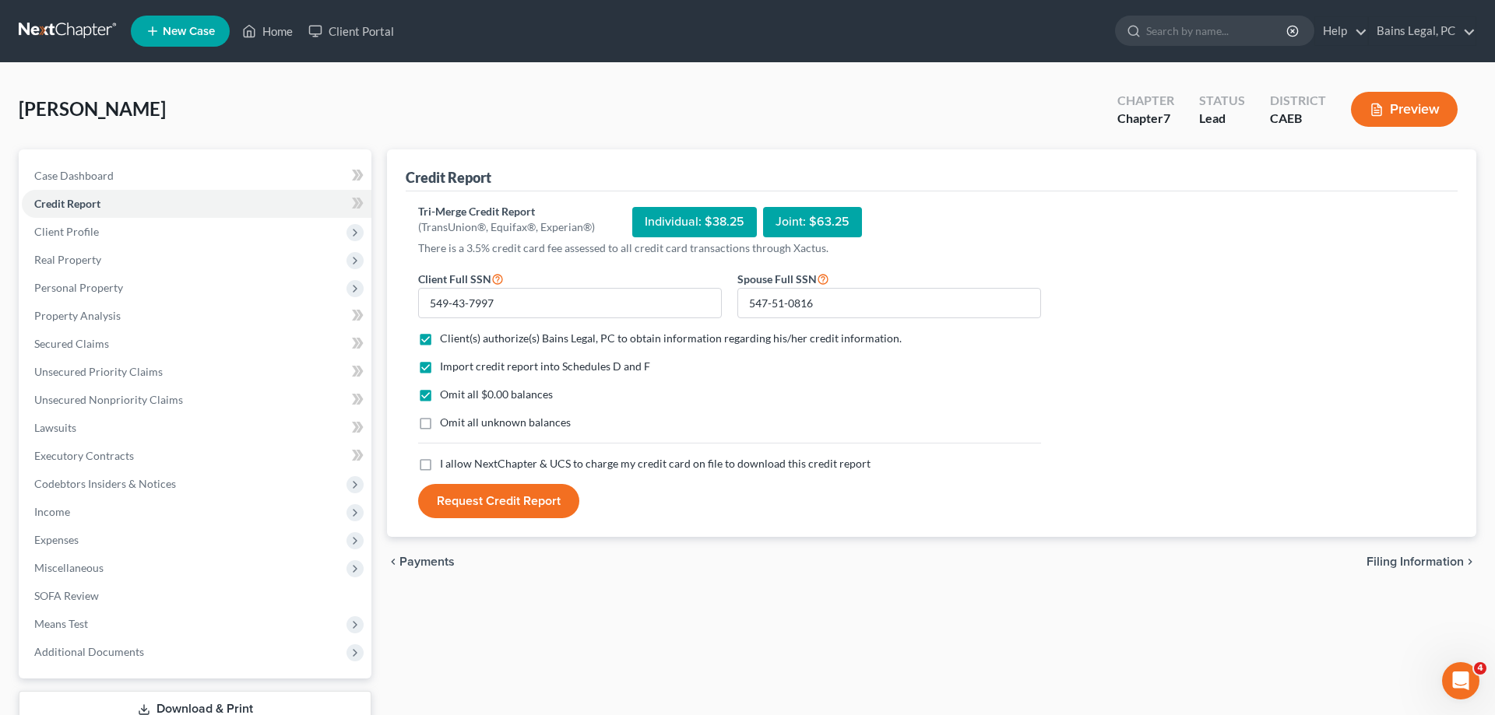
click at [446, 425] on input "Omit all unknown balances" at bounding box center [451, 420] width 10 height 10
checkbox input "true"
click at [440, 468] on label "I allow NextChapter & UCS to charge my credit card on file to download this cre…" at bounding box center [655, 464] width 431 height 16
click at [446, 466] on input "I allow NextChapter & UCS to charge my credit card on file to download this cre…" at bounding box center [451, 461] width 10 height 10
checkbox input "true"
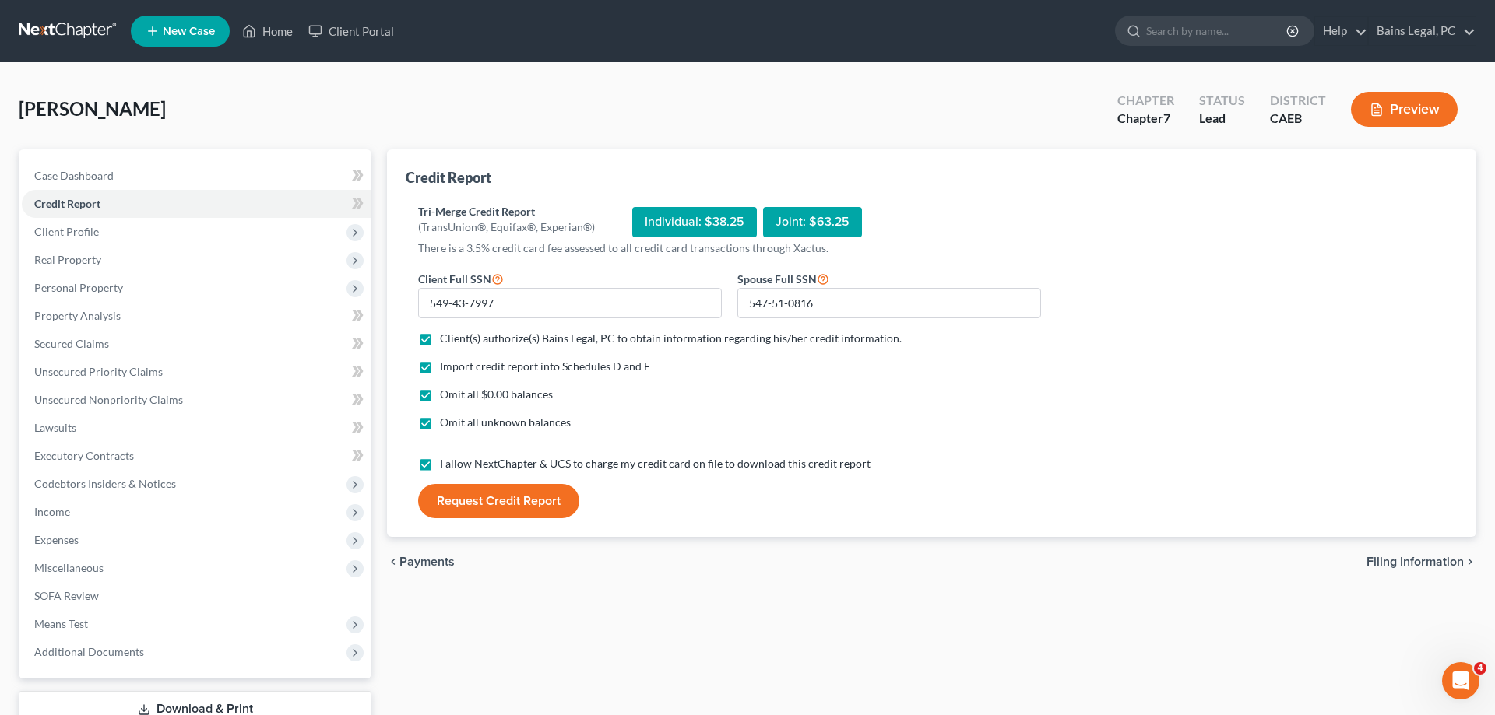
drag, startPoint x: 448, startPoint y: 499, endPoint x: 548, endPoint y: 491, distance: 100.7
click at [448, 500] on button "Request Credit Report" at bounding box center [498, 501] width 161 height 34
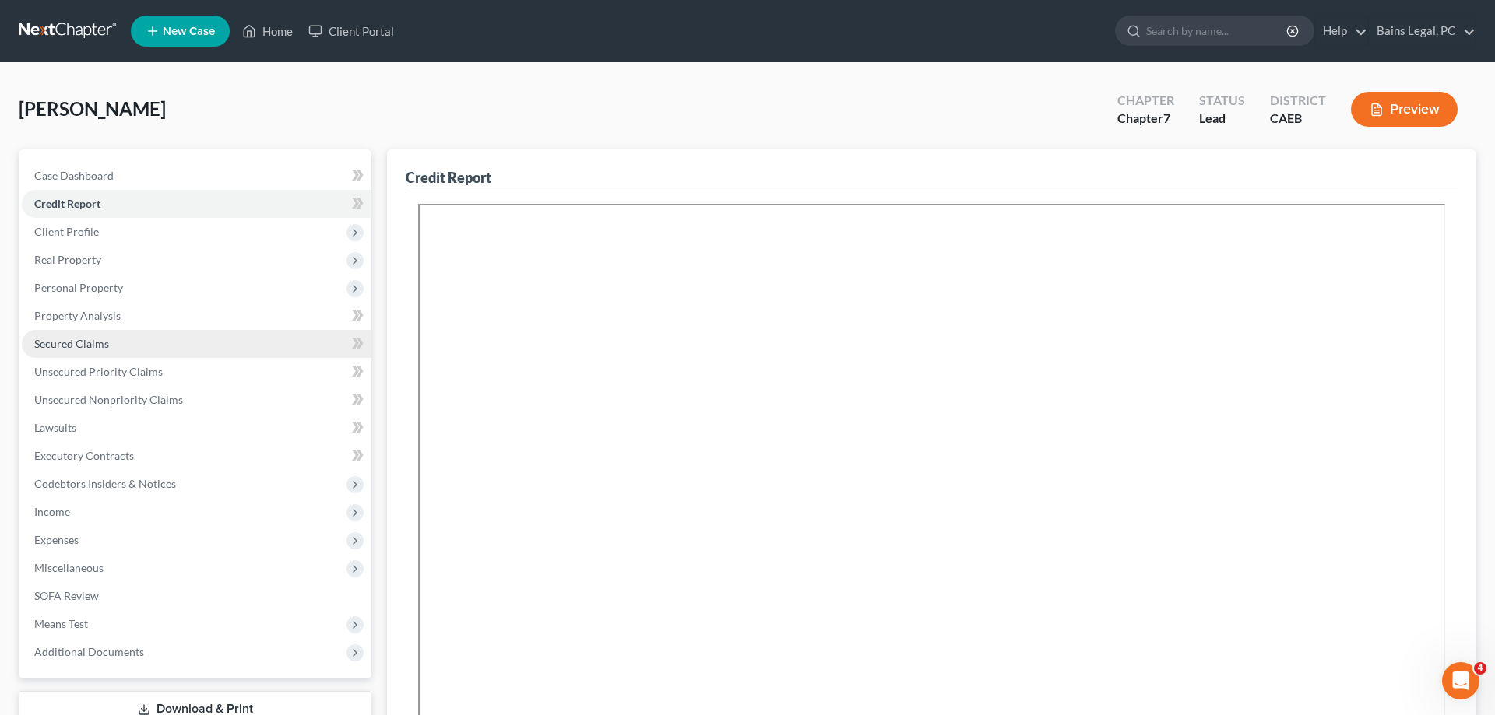
click at [58, 350] on span "Secured Claims" at bounding box center [71, 343] width 75 height 13
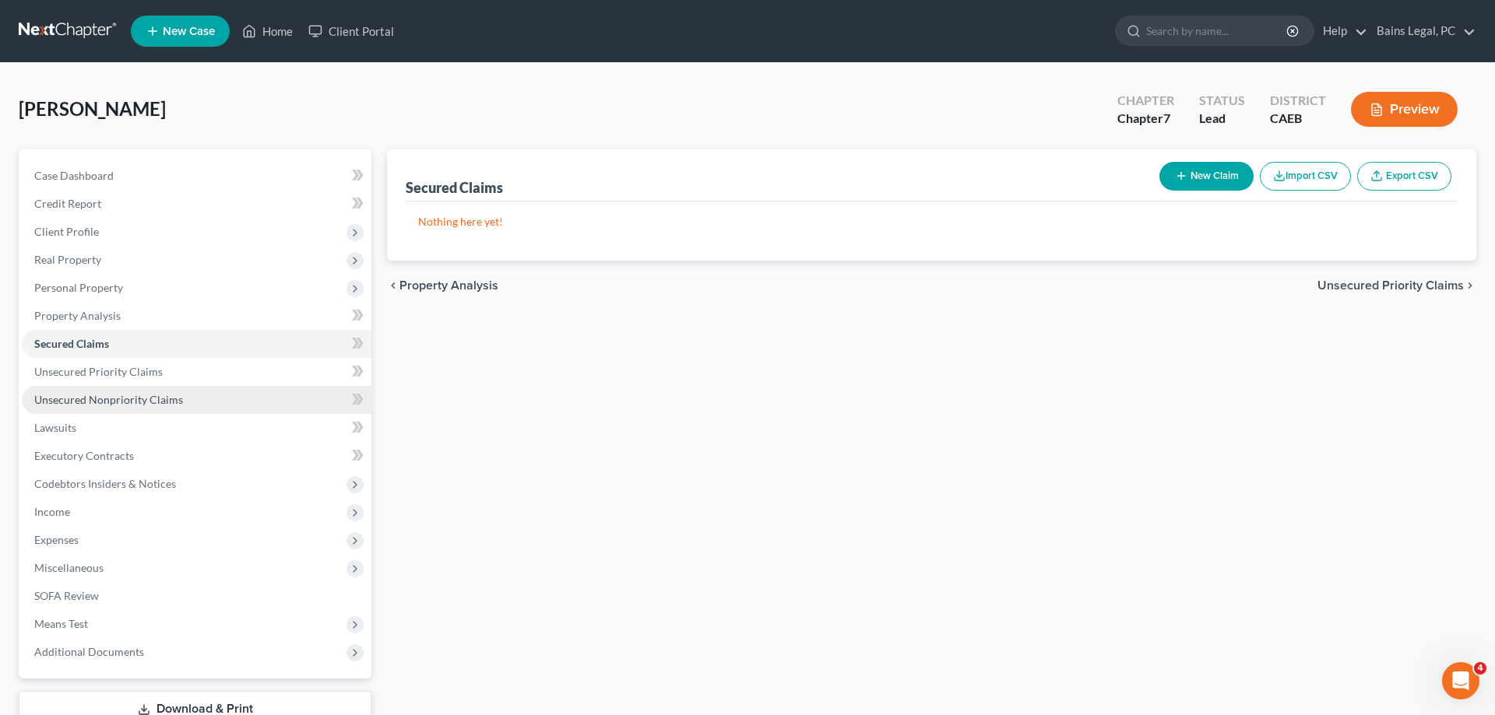
click at [135, 395] on span "Unsecured Nonpriority Claims" at bounding box center [108, 399] width 149 height 13
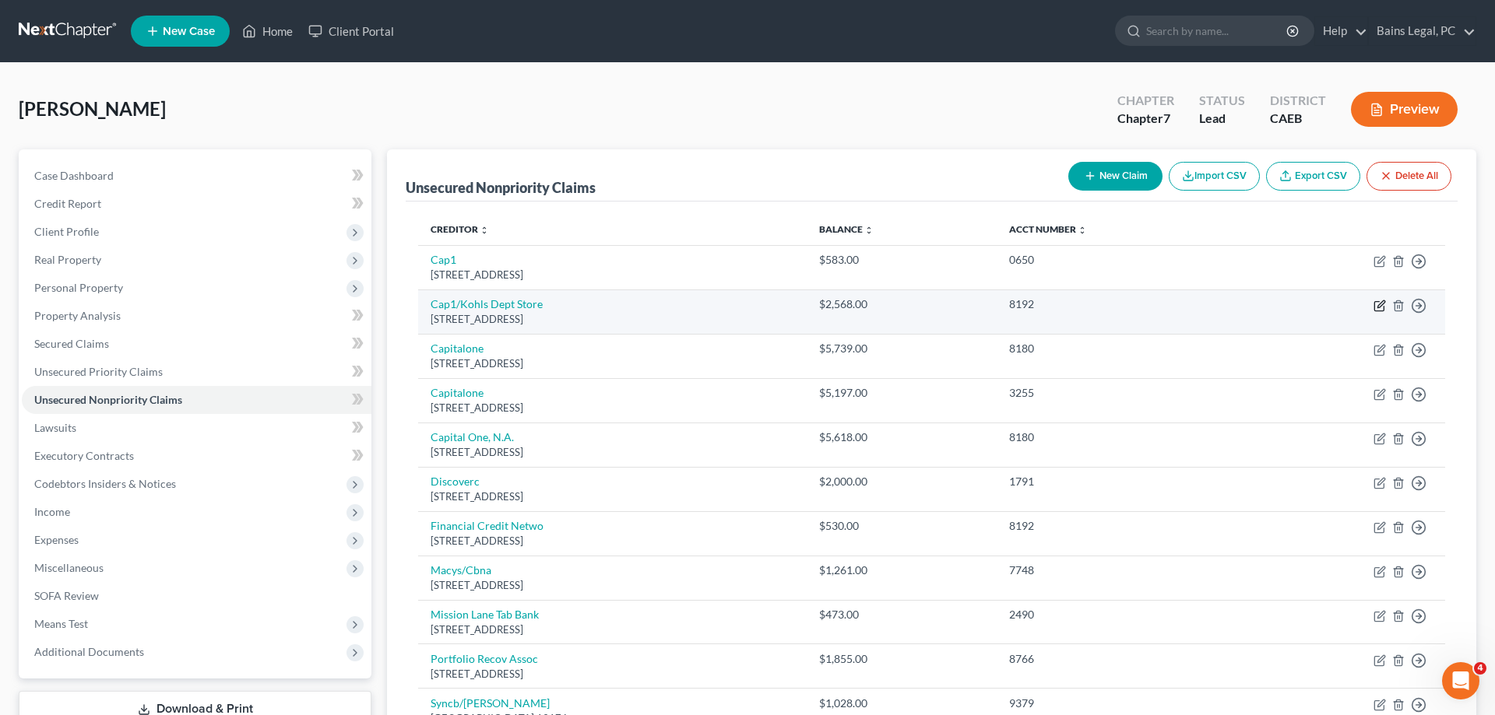
click at [1376, 303] on icon "button" at bounding box center [1379, 306] width 12 height 12
select select "52"
select select "2"
select select "0"
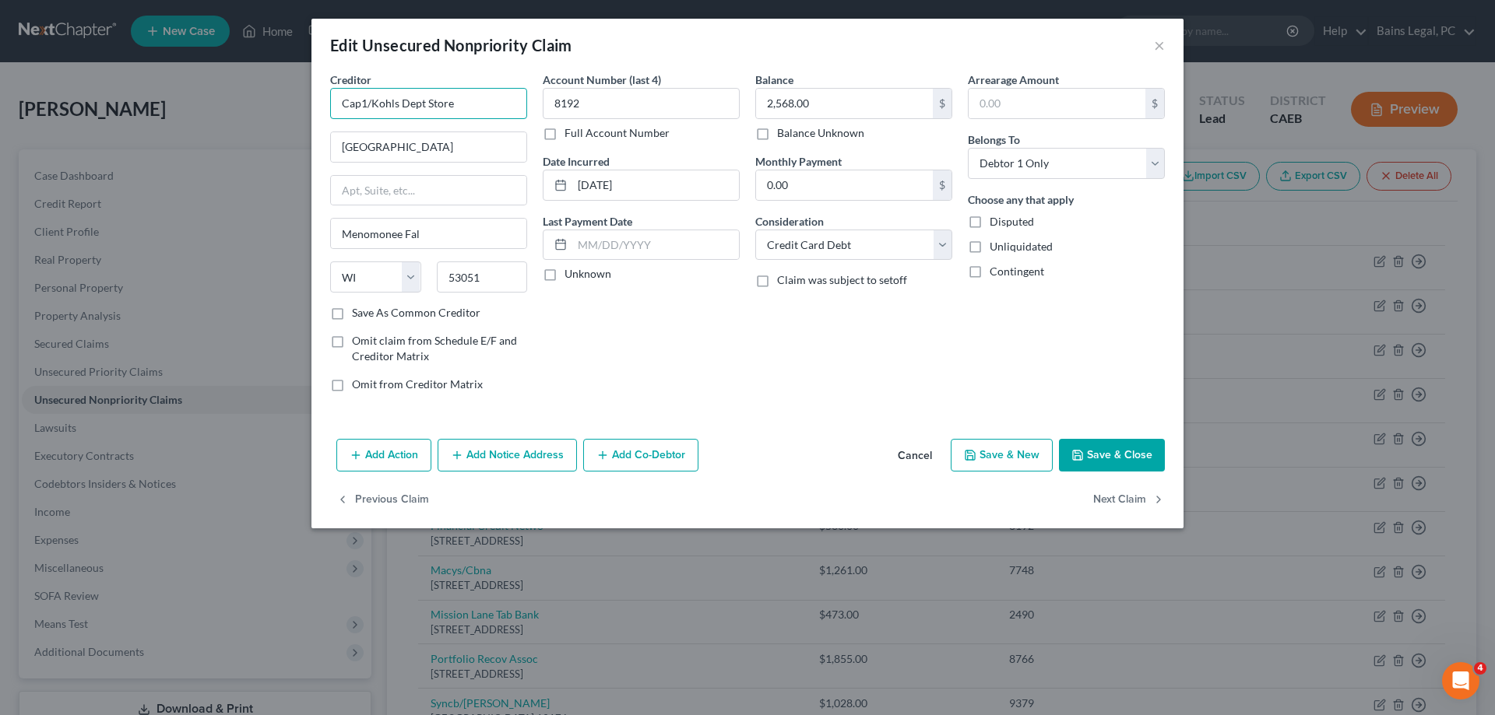
drag, startPoint x: 464, startPoint y: 104, endPoint x: 56, endPoint y: 101, distance: 407.9
click at [330, 101] on input "Cap1/Kohls Dept Store" at bounding box center [428, 103] width 197 height 31
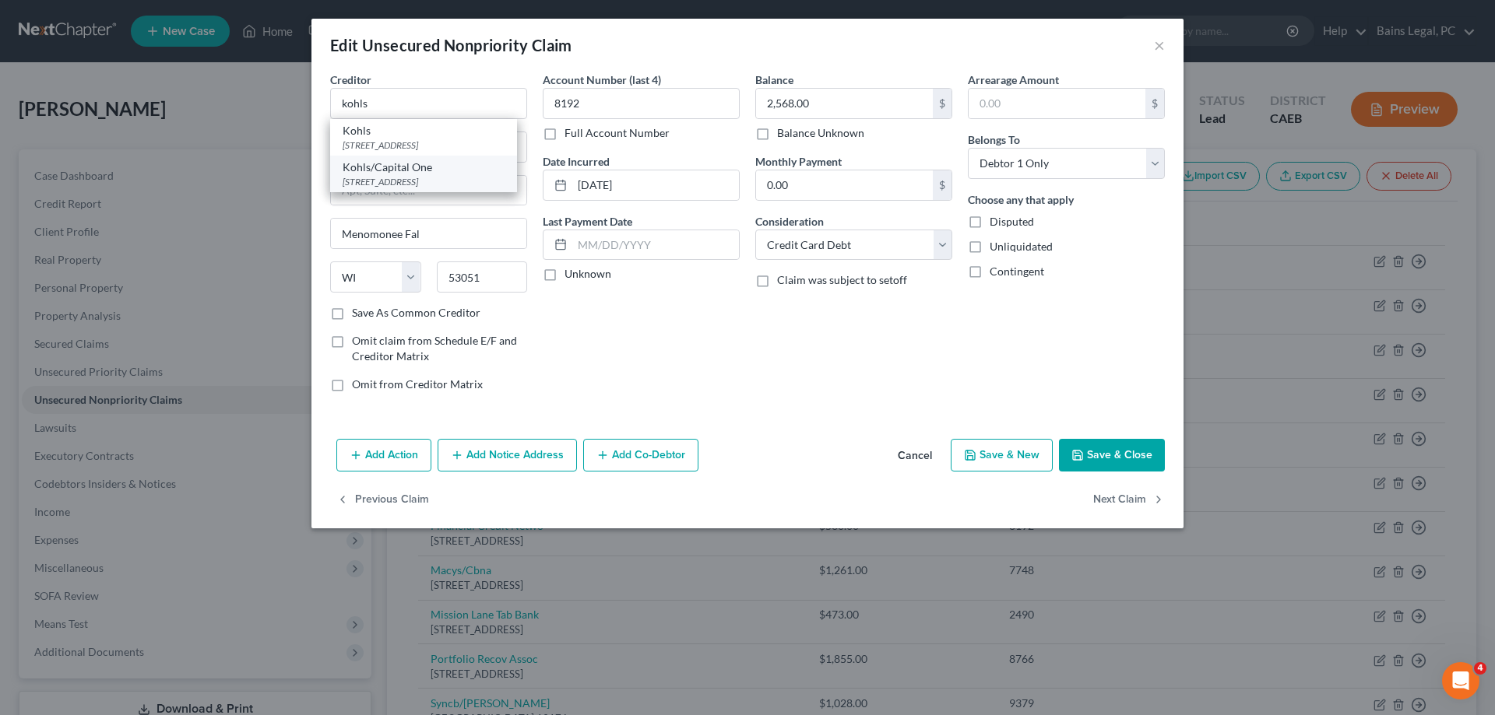
click at [406, 169] on div "Kohls/Capital One" at bounding box center [424, 168] width 162 height 16
type input "Kohls/Capital One"
type input "PO Box 30285"
type input "Salt Lake City"
select select "46"
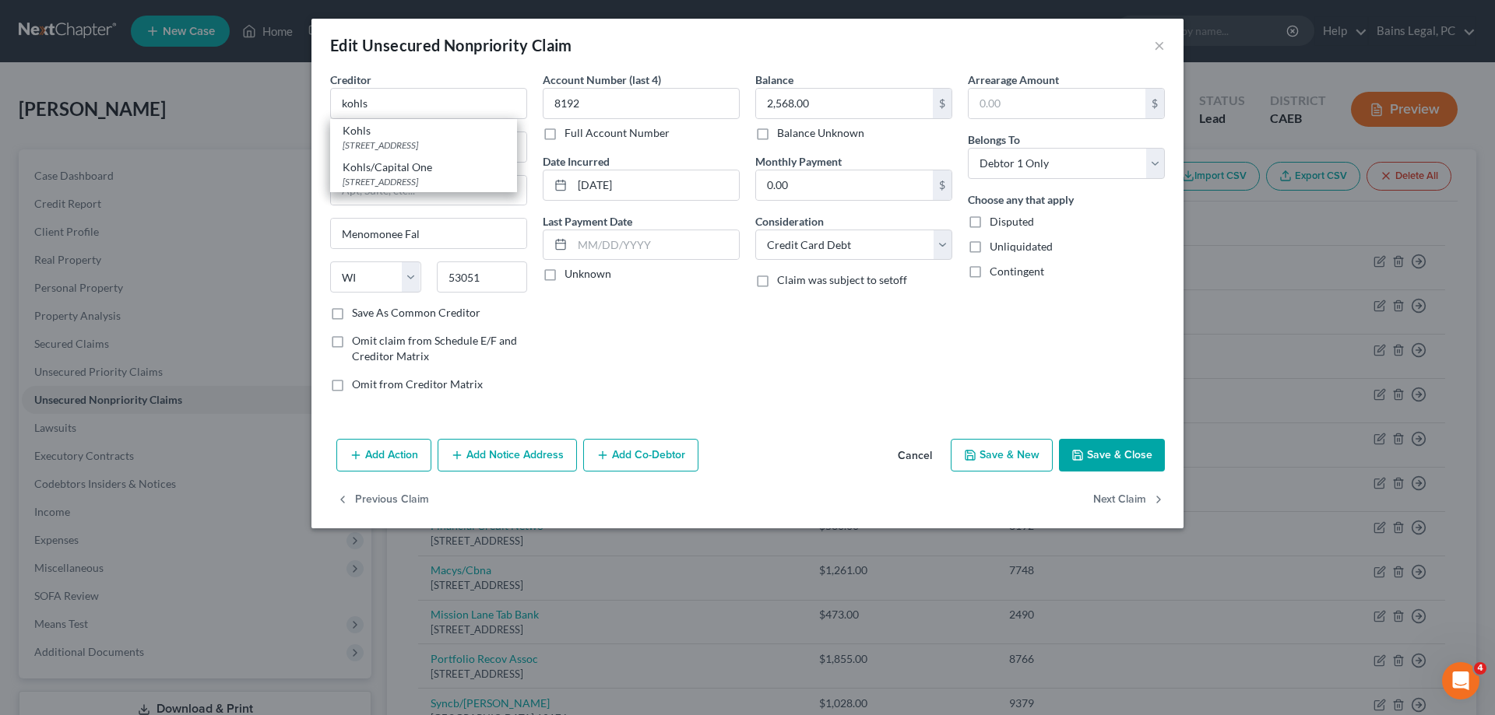
type input "84130"
click at [1116, 462] on button "Save & Close" at bounding box center [1112, 455] width 106 height 33
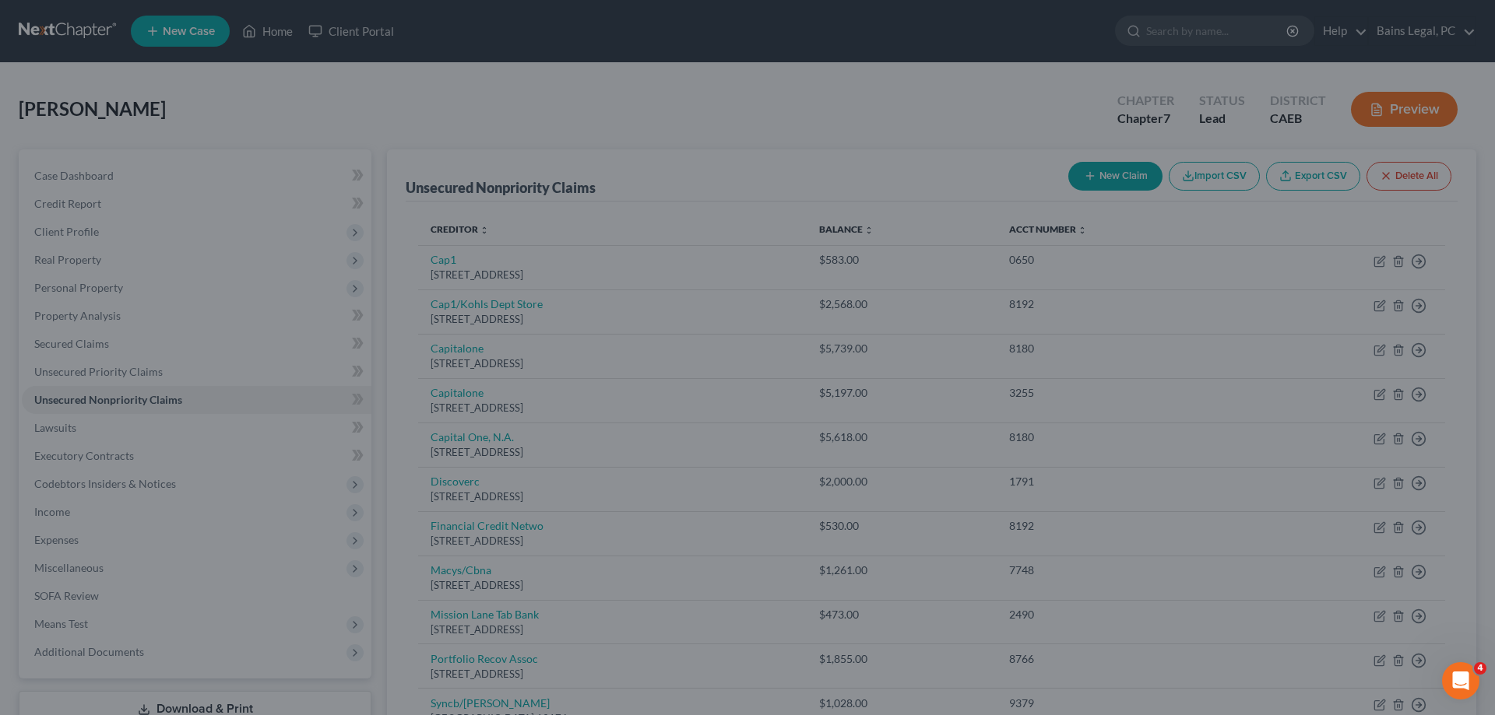
type input "0"
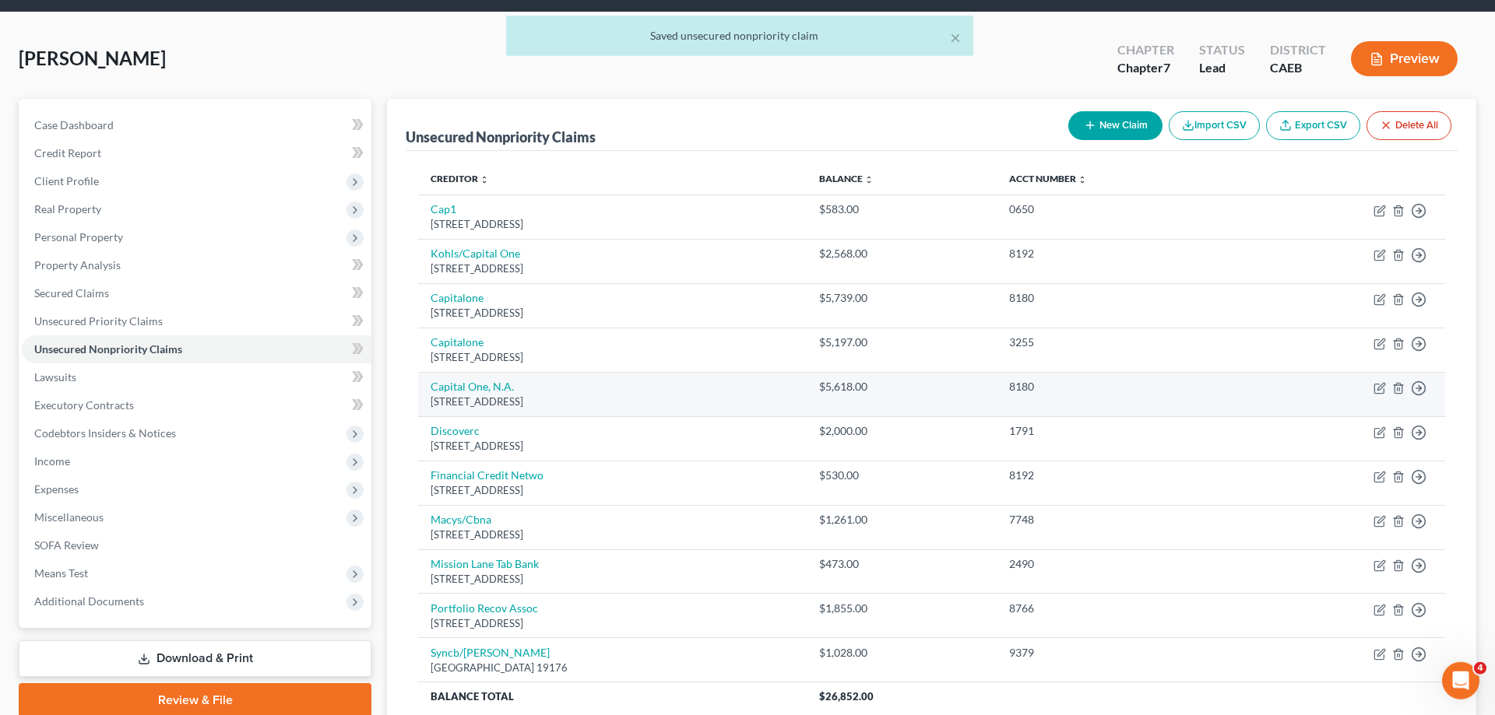
scroll to position [79, 0]
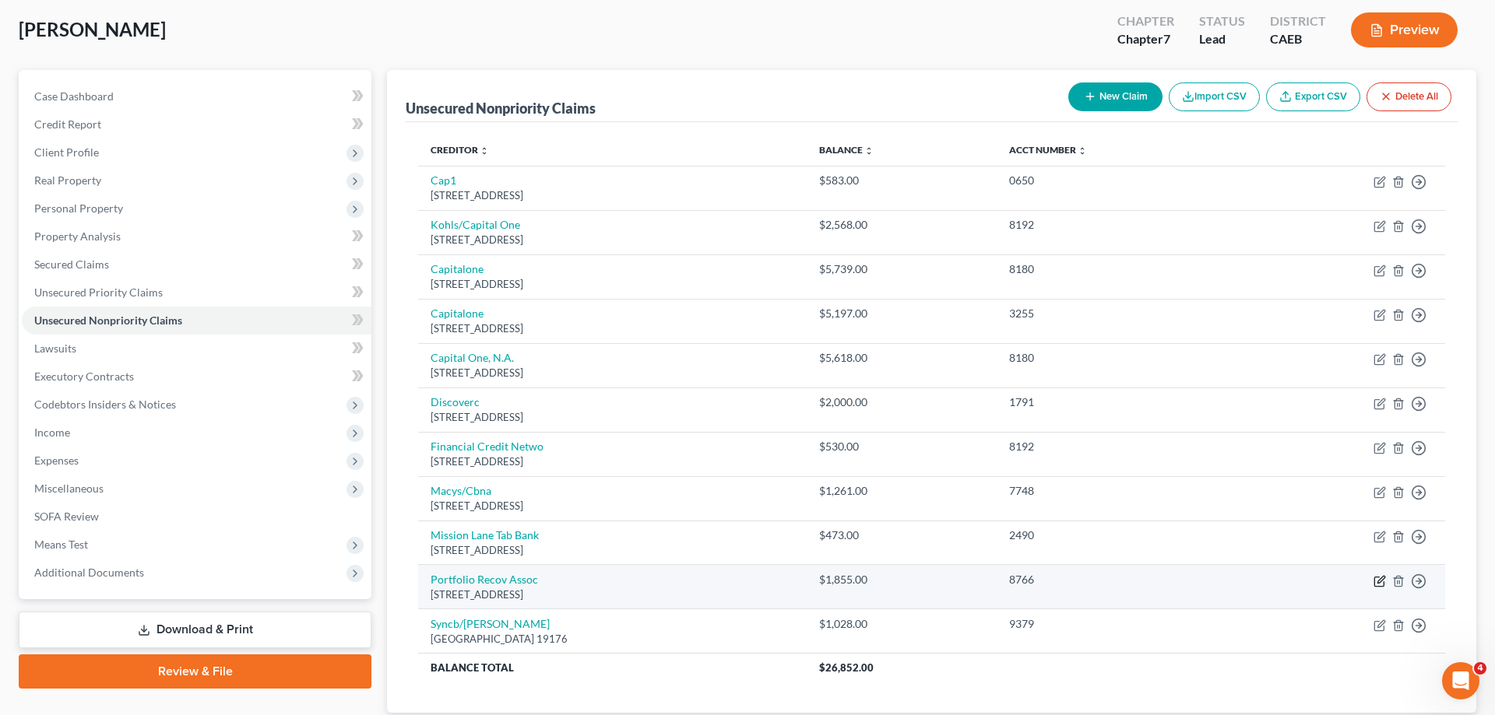
click at [1377, 580] on icon "button" at bounding box center [1379, 581] width 12 height 12
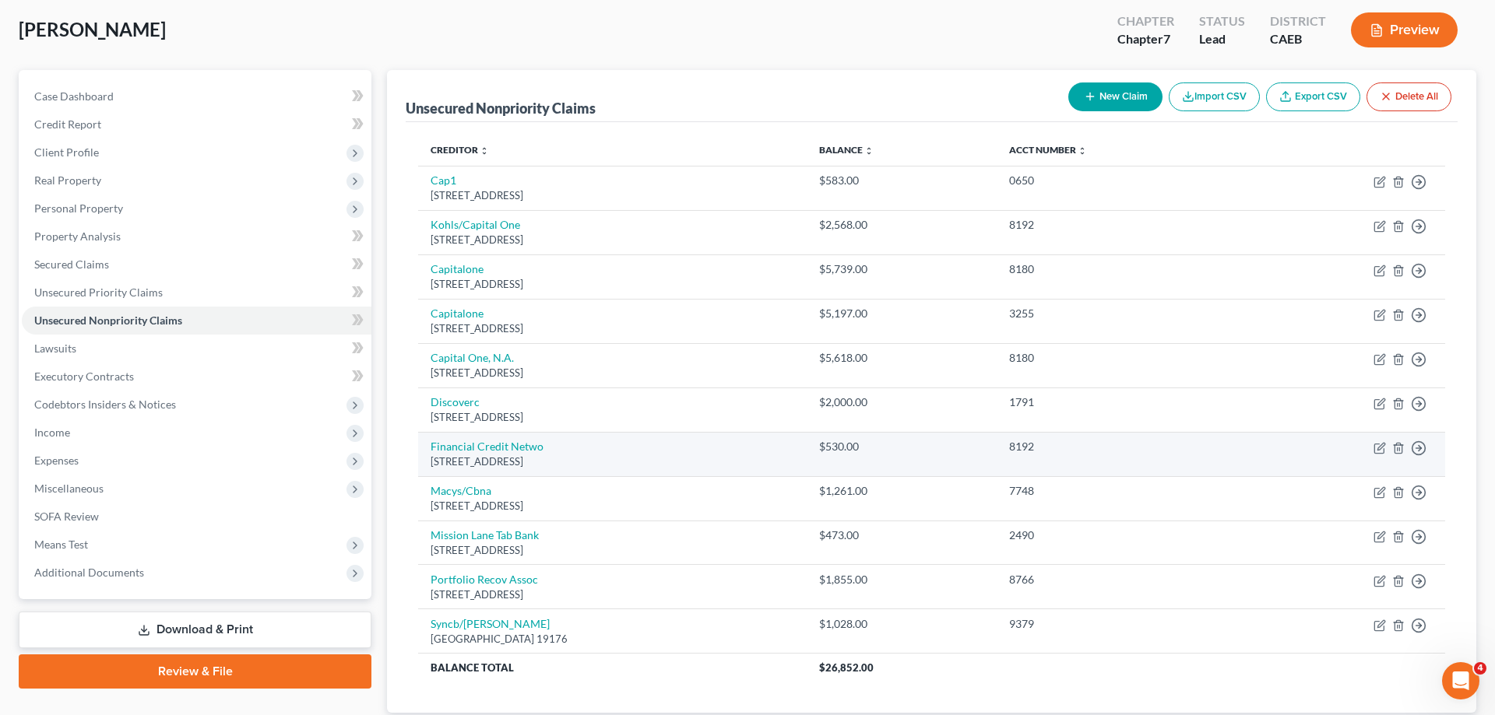
select select "48"
select select "0"
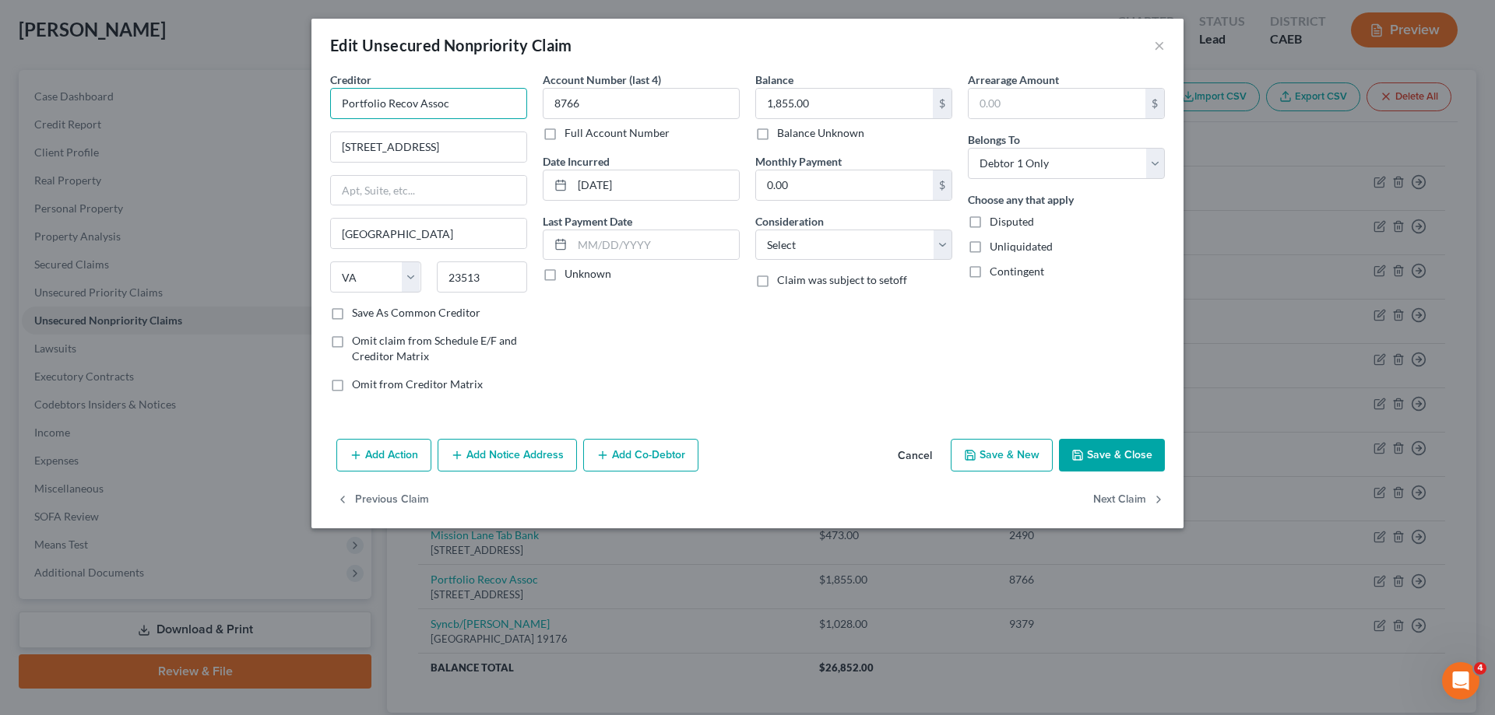
click at [515, 107] on input "Portfolio Recov Assoc" at bounding box center [428, 103] width 197 height 31
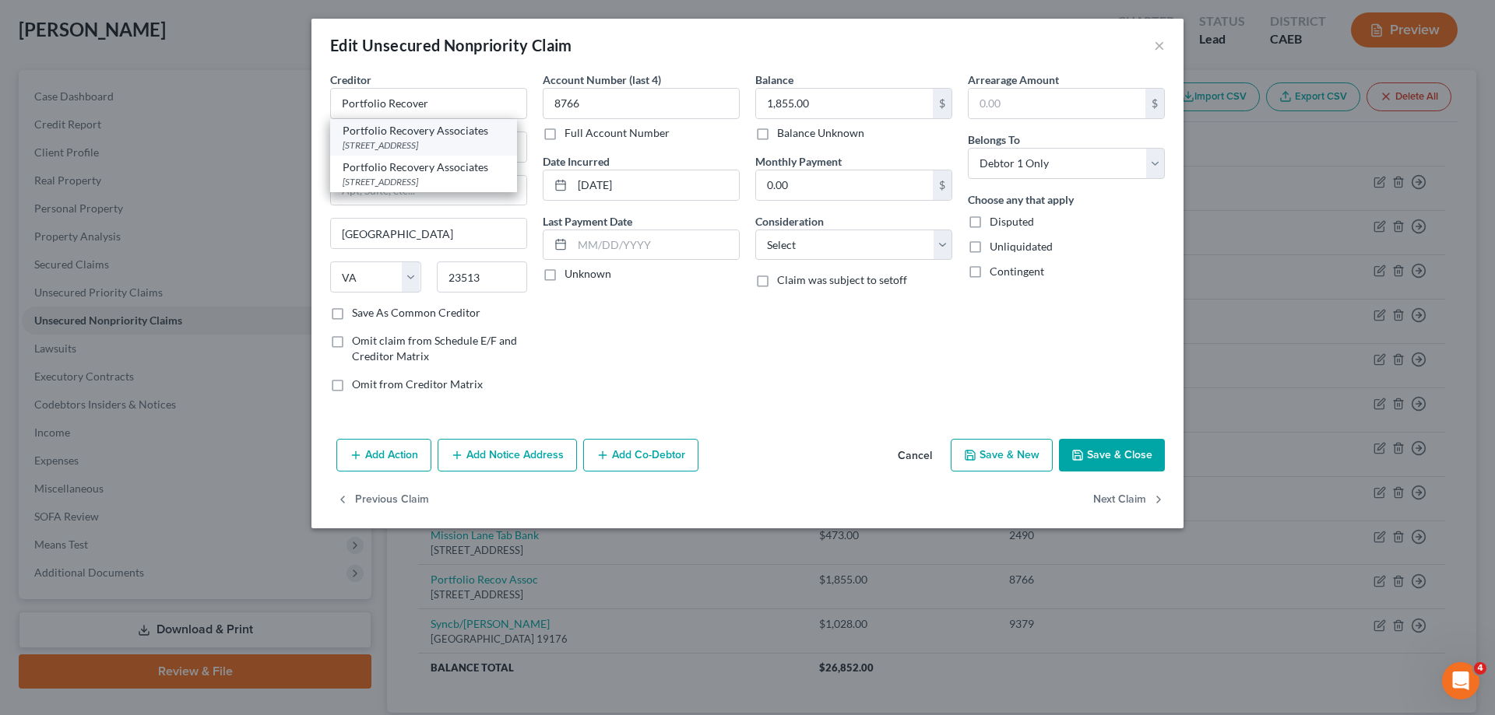
click at [431, 135] on div "Portfolio Recovery Associates" at bounding box center [424, 131] width 162 height 16
type input "Portfolio Recovery Associates"
type input "PO Box 12914"
type input "23541"
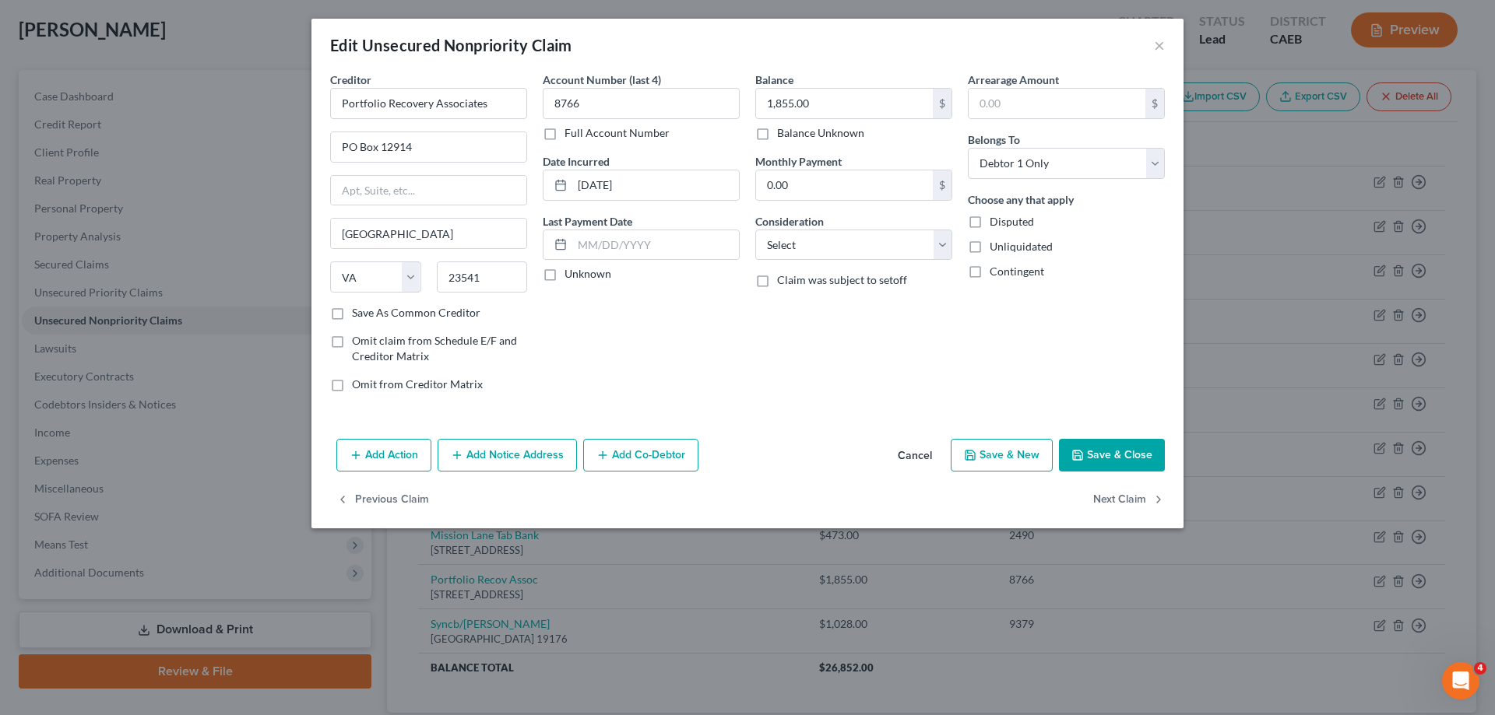
click at [1098, 453] on button "Save & Close" at bounding box center [1112, 455] width 106 height 33
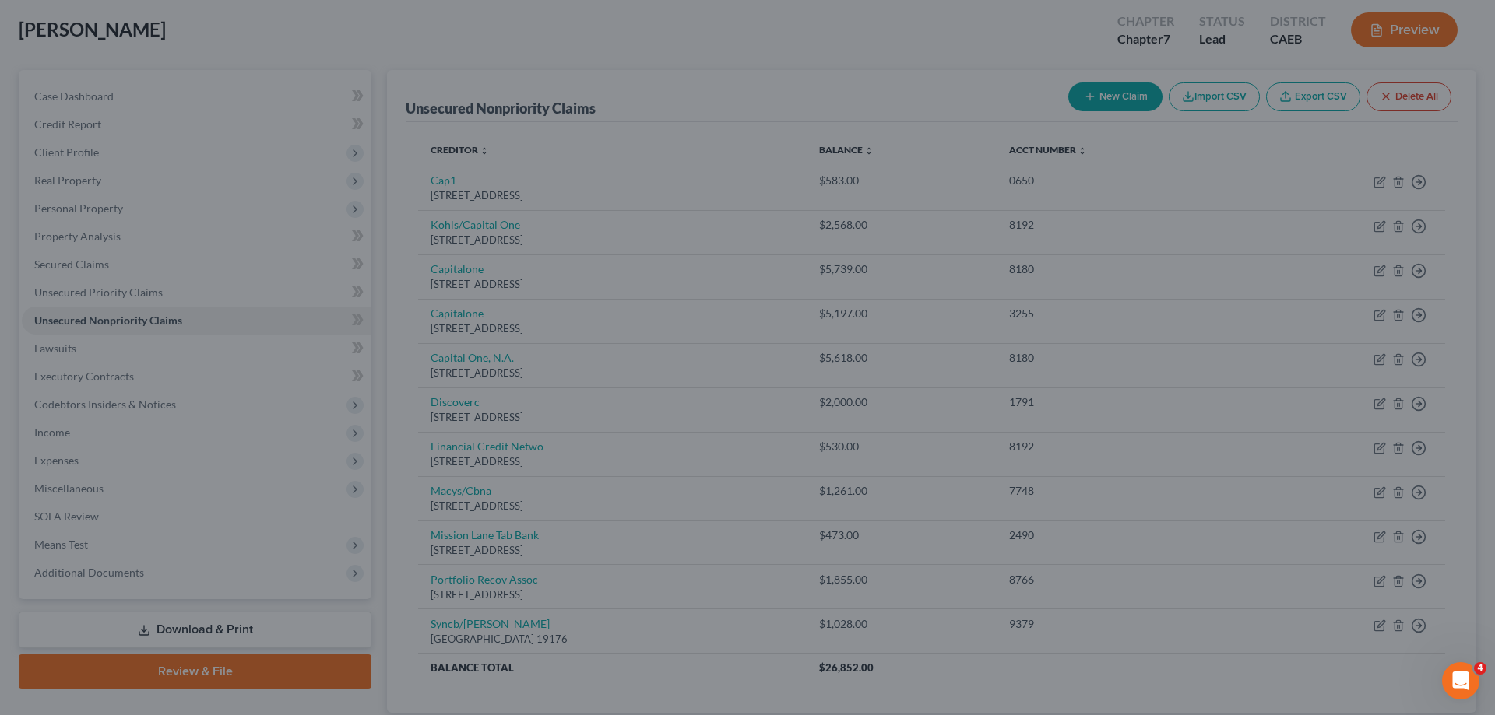
type input "0"
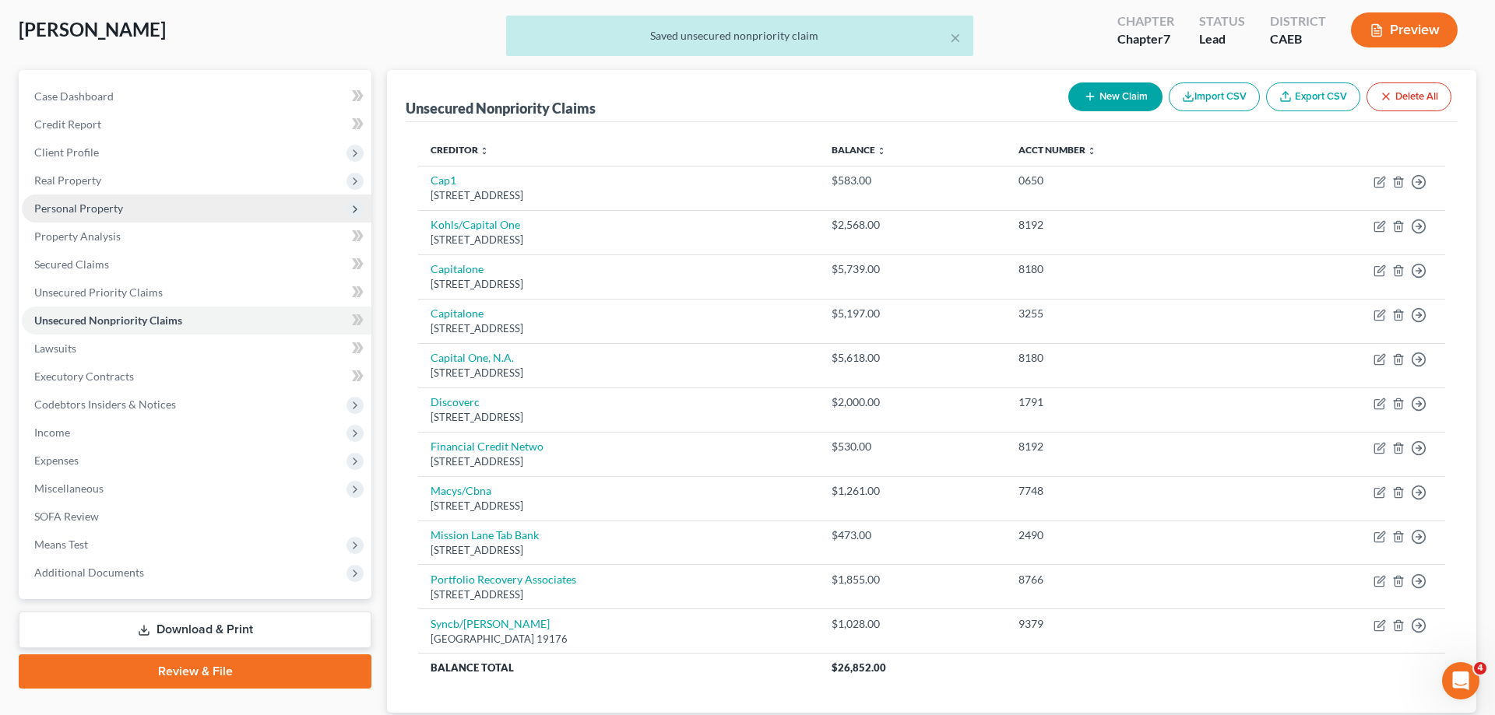
click at [100, 199] on span "Personal Property" at bounding box center [197, 209] width 350 height 28
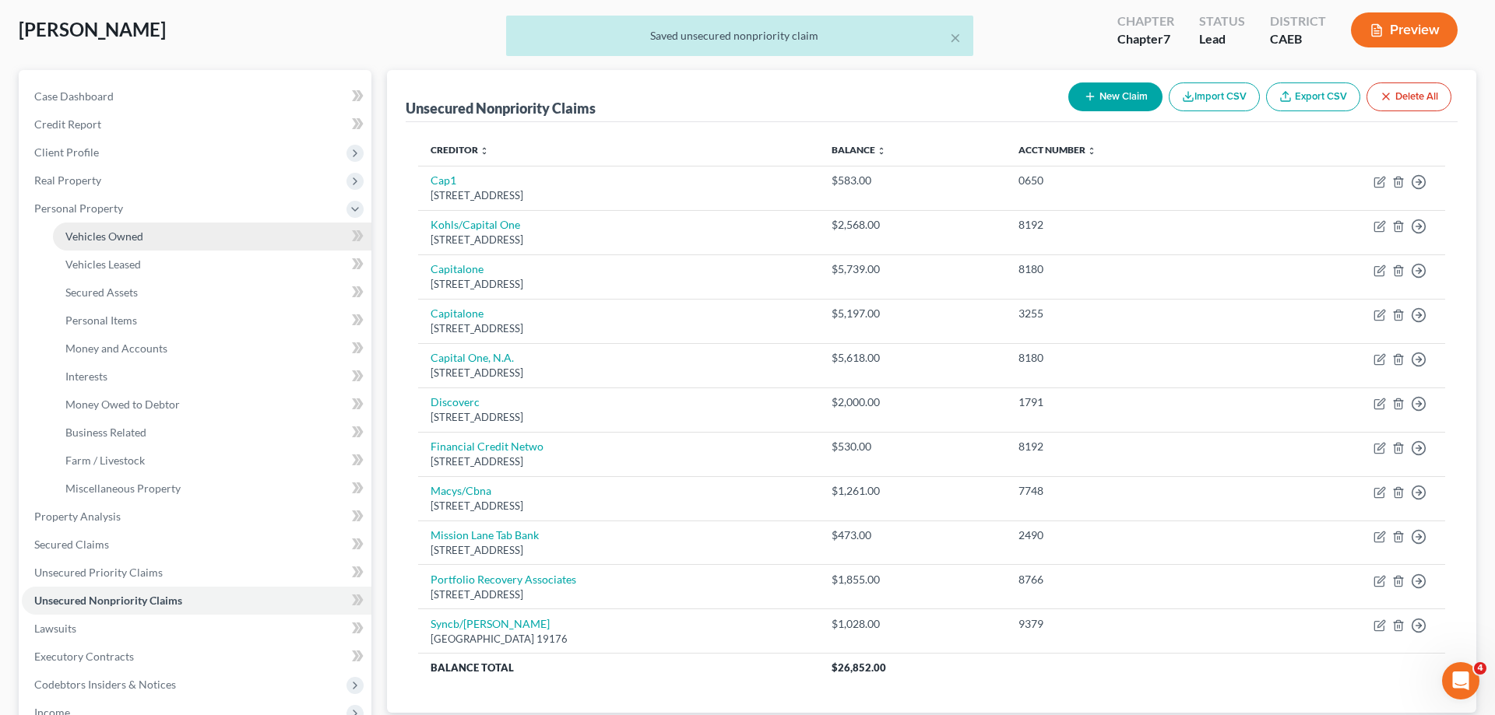
click at [108, 243] on link "Vehicles Owned" at bounding box center [212, 237] width 318 height 28
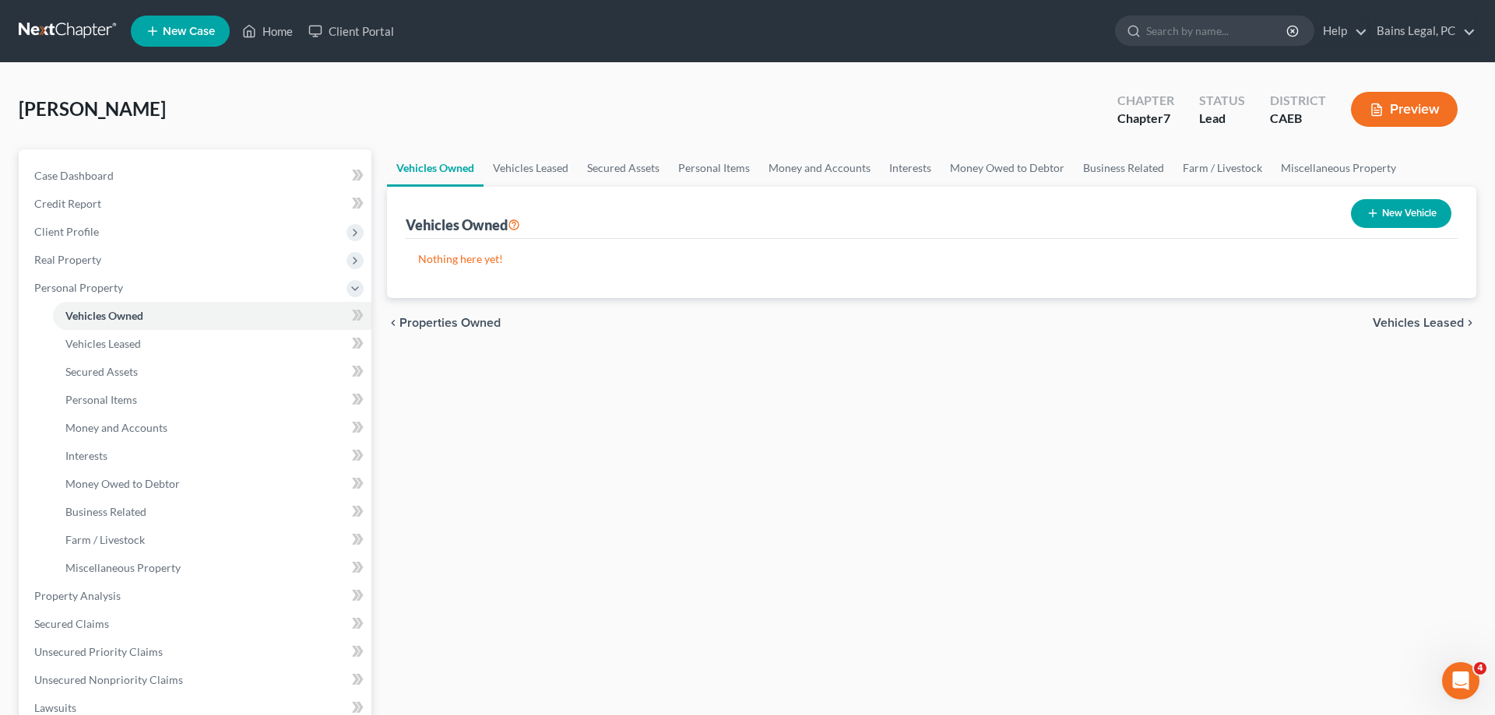
click at [1397, 213] on button "New Vehicle" at bounding box center [1401, 213] width 100 height 29
select select "0"
select select "2"
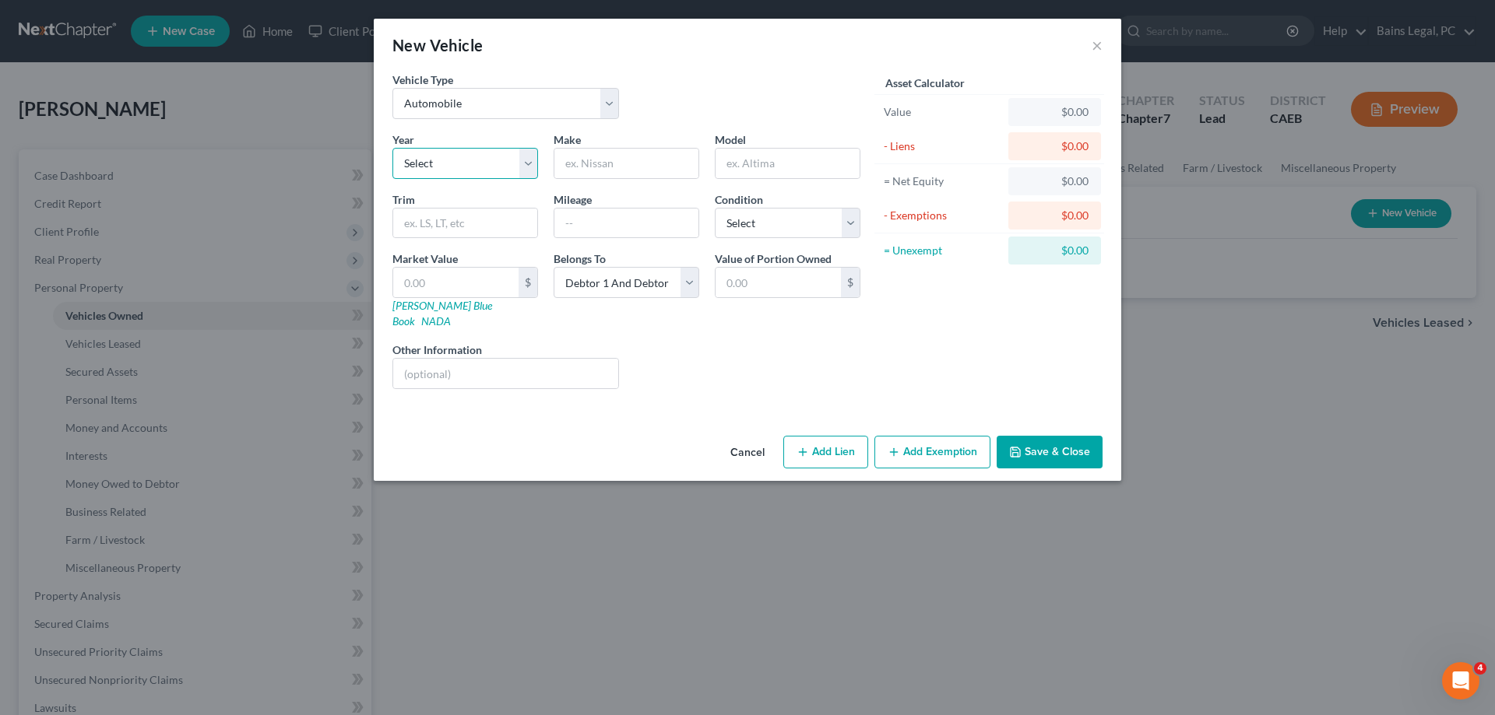
click at [392, 148] on select "Select 2026 2025 2024 2023 2022 2021 2020 2019 2018 2017 2016 2015 2014 2013 20…" at bounding box center [465, 163] width 146 height 31
select select "9"
click option "2017" at bounding box center [0, 0] width 0 height 0
click at [663, 168] on input "text" at bounding box center [626, 164] width 144 height 30
type input "Mitsubishi"
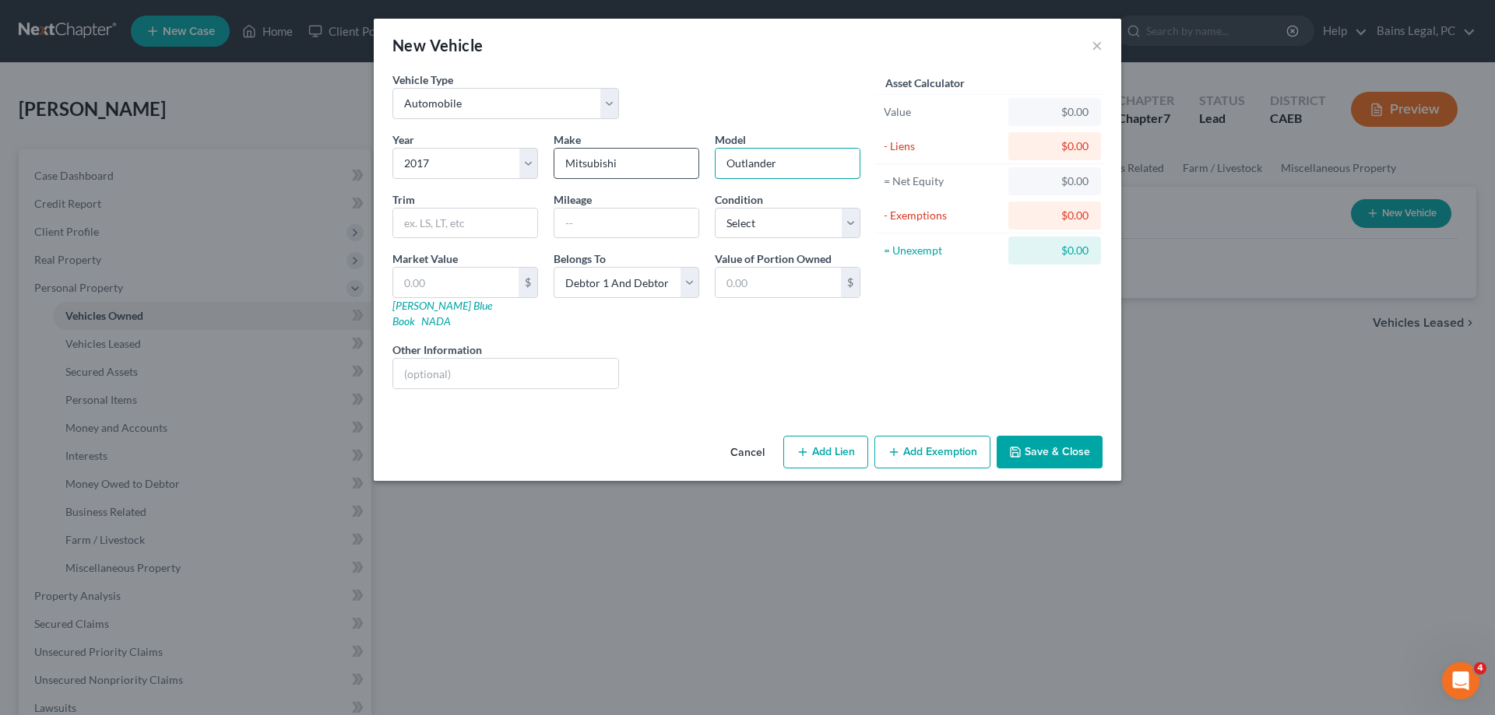
type input "Outlander"
type input "65,000"
select select "3"
type input "7"
type input "7.00"
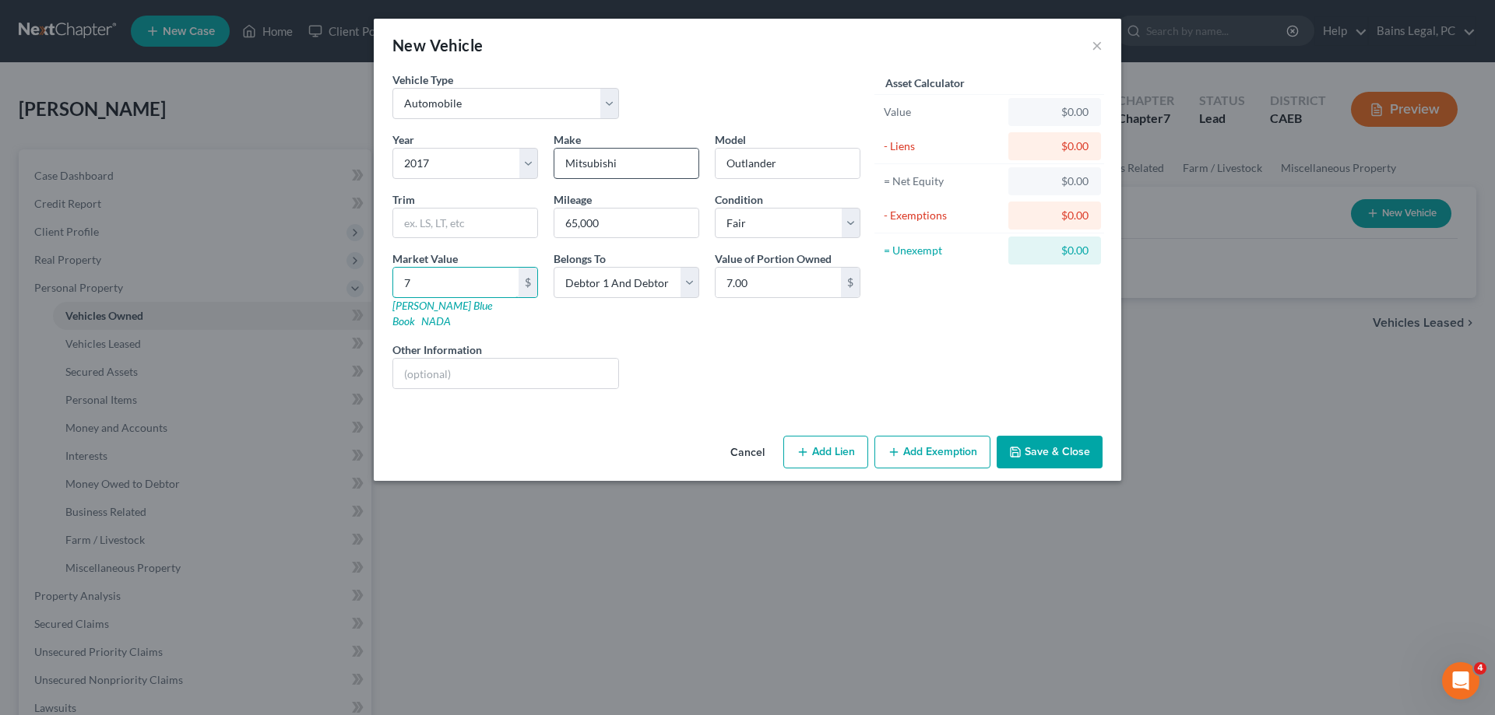
type input "78"
type input "78.00"
type input "785"
type input "785.00"
type input "7853"
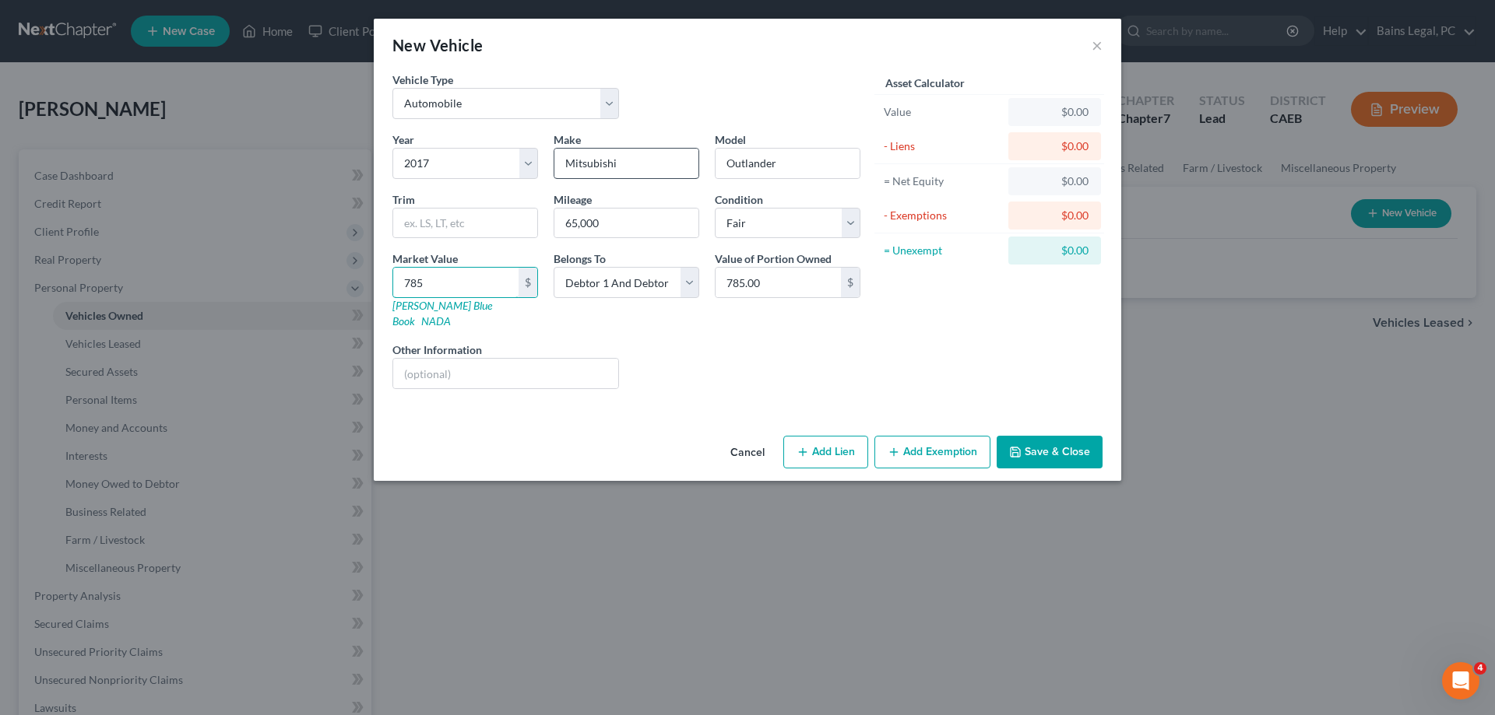
type input "7,853.00"
type input "7,853"
click at [554, 267] on select "Select Debtor 1 Only Debtor 2 Only Debtor 1 And Debtor 2 Only At Least One Of T…" at bounding box center [627, 282] width 146 height 31
select select "4"
click option "Community Property" at bounding box center [0, 0] width 0 height 0
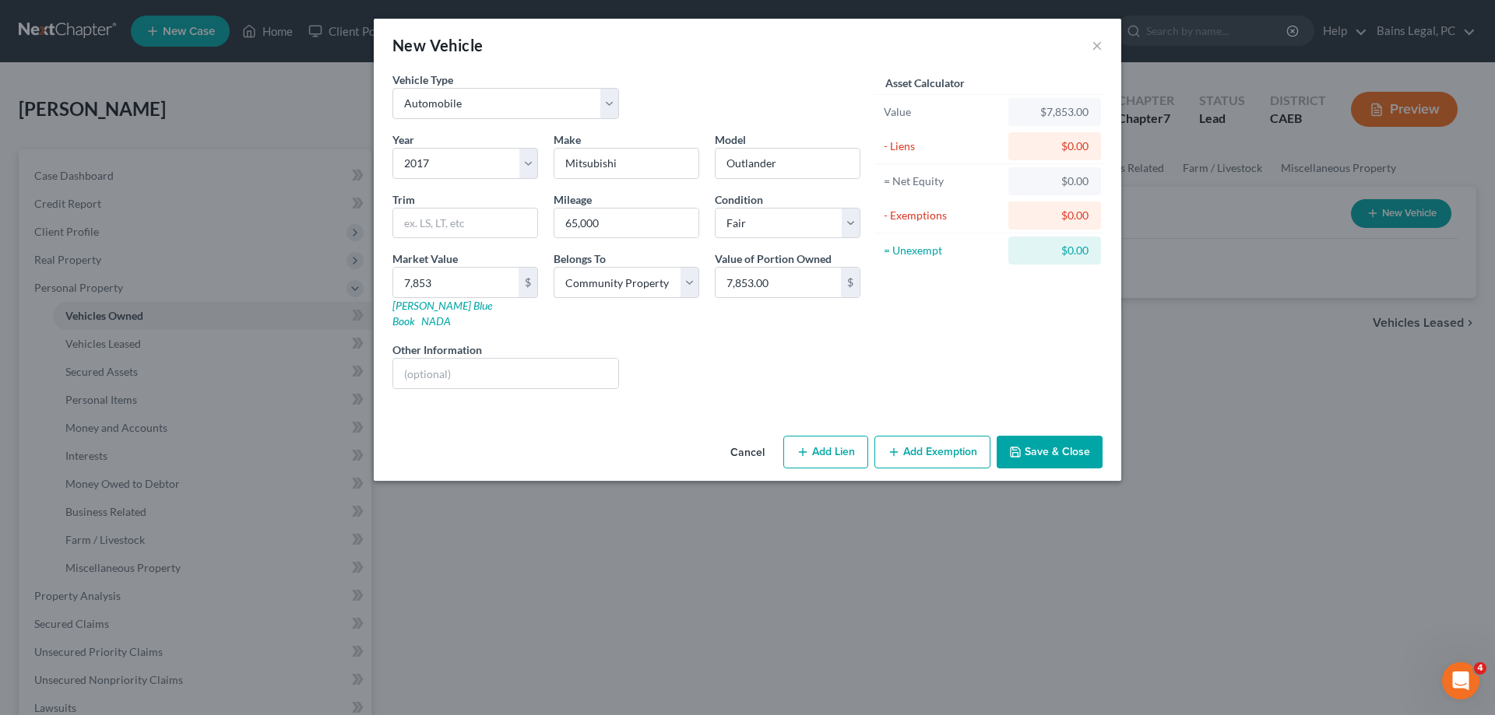
click at [919, 436] on button "Add Exemption" at bounding box center [932, 452] width 116 height 33
select select "2"
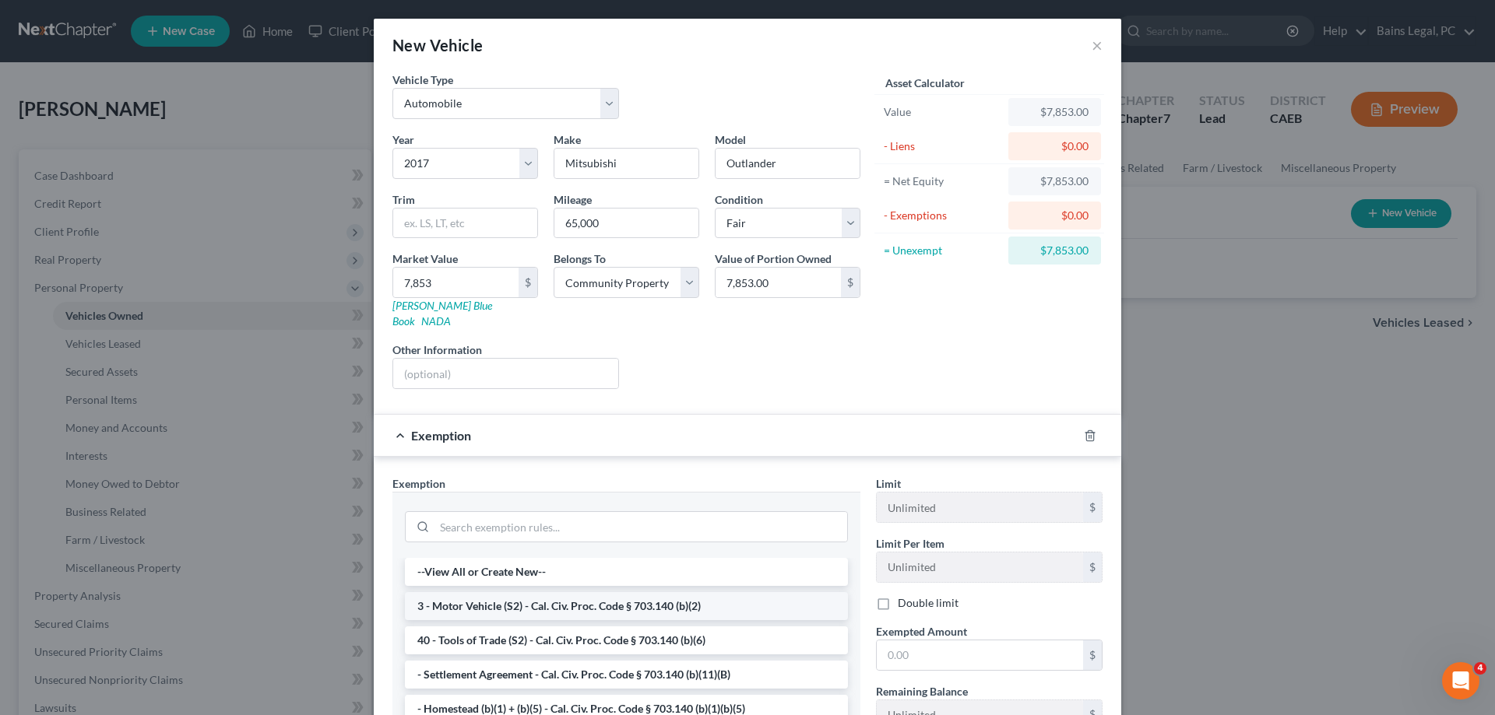
click at [580, 592] on li "3 - Motor Vehicle (S2) - Cal. Civ. Proc. Code § 703.140 (b)(2)" at bounding box center [626, 606] width 443 height 28
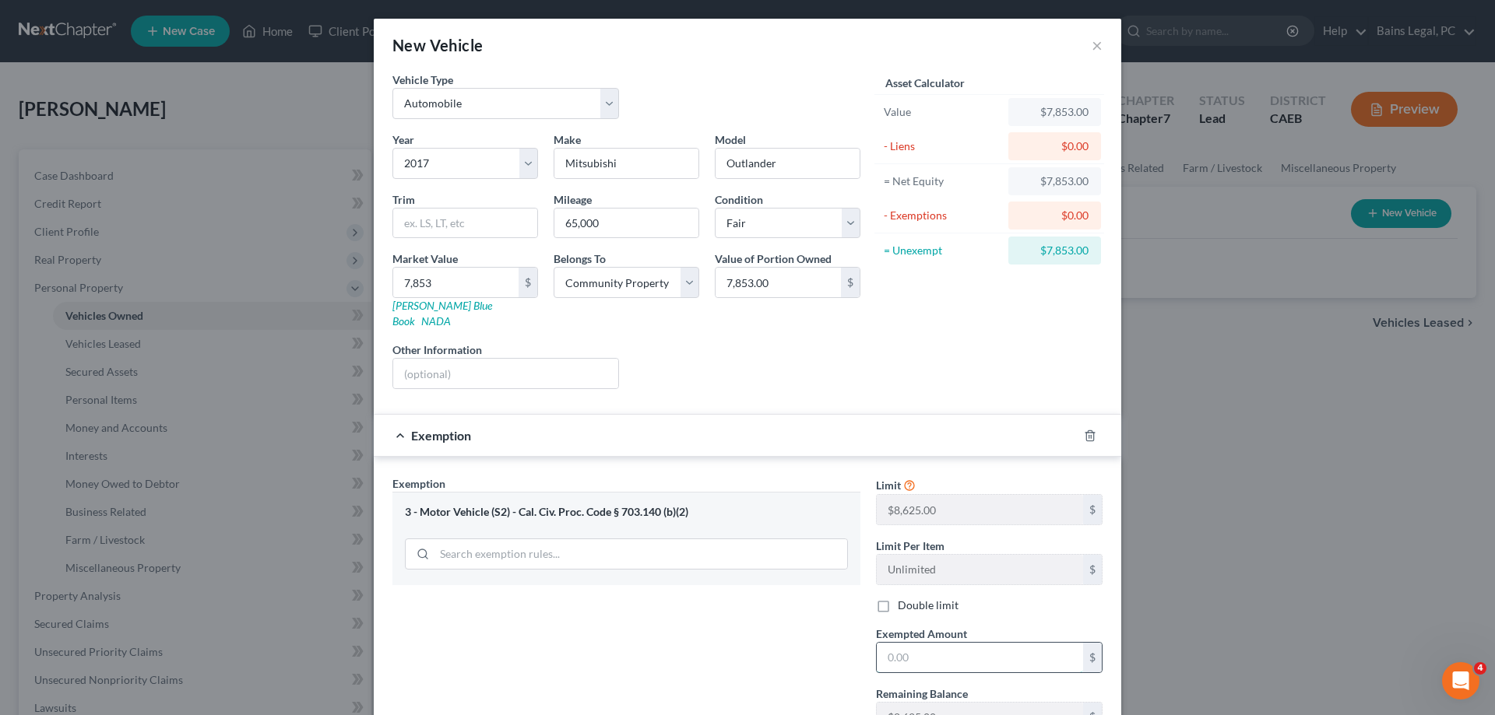
click at [992, 643] on input "text" at bounding box center [980, 658] width 206 height 30
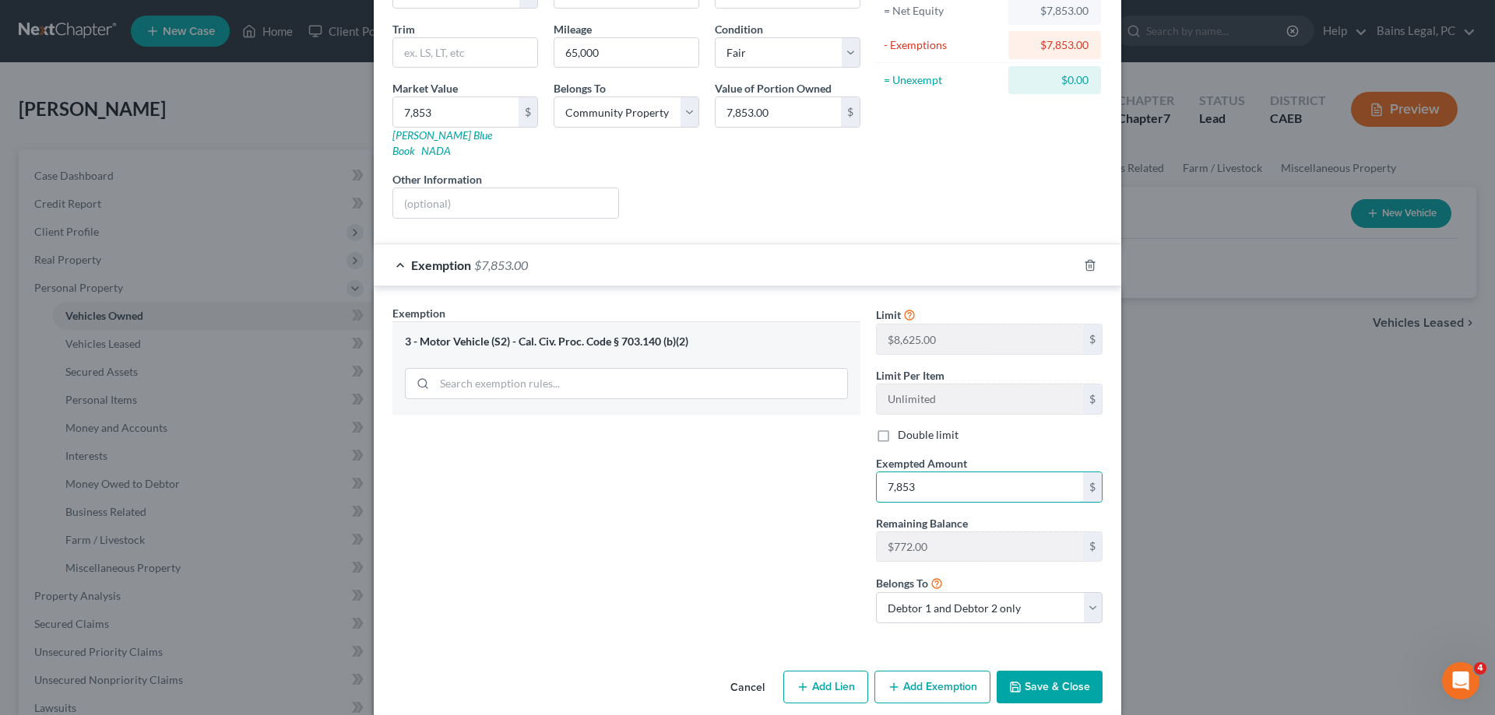
scroll to position [174, 0]
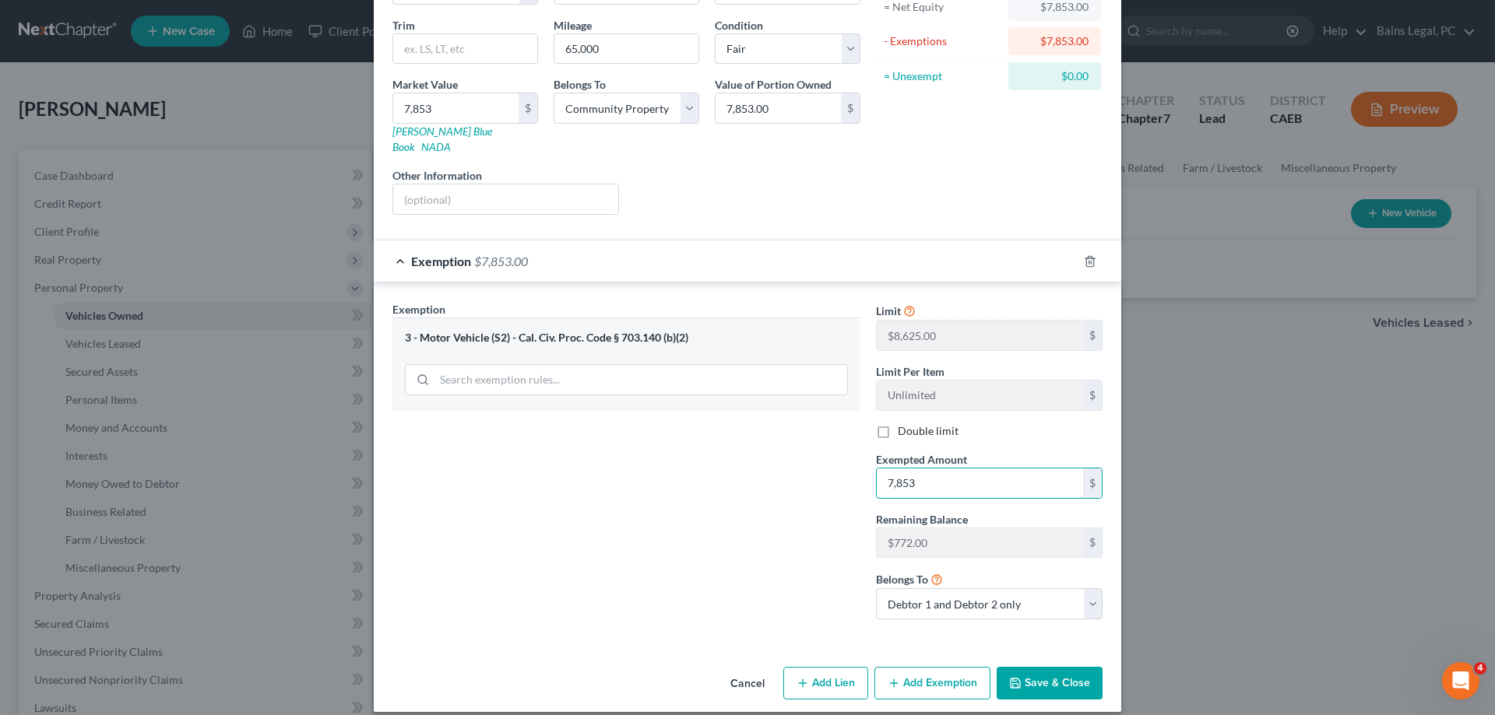
type input "7,853"
click at [1057, 684] on button "Save & Close" at bounding box center [1049, 683] width 106 height 33
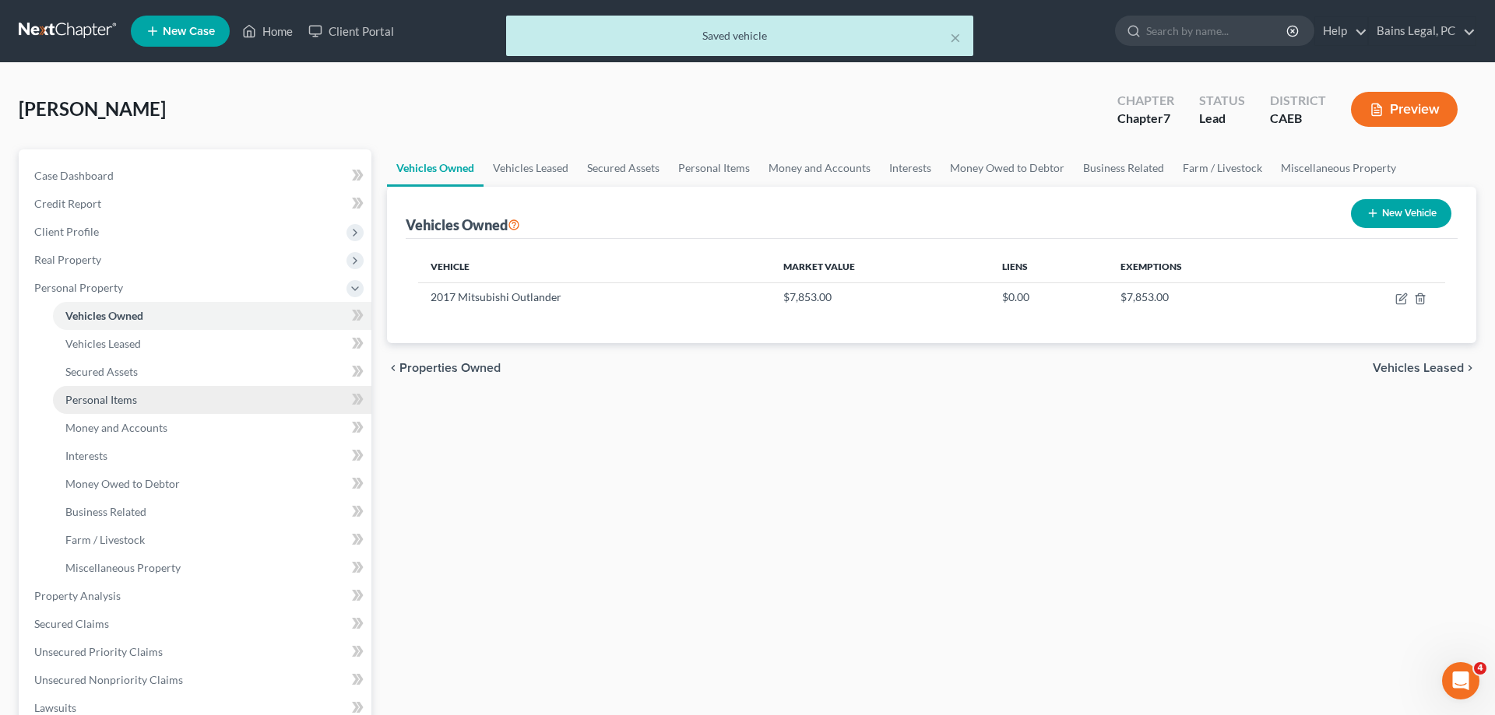
click at [171, 399] on link "Personal Items" at bounding box center [212, 400] width 318 height 28
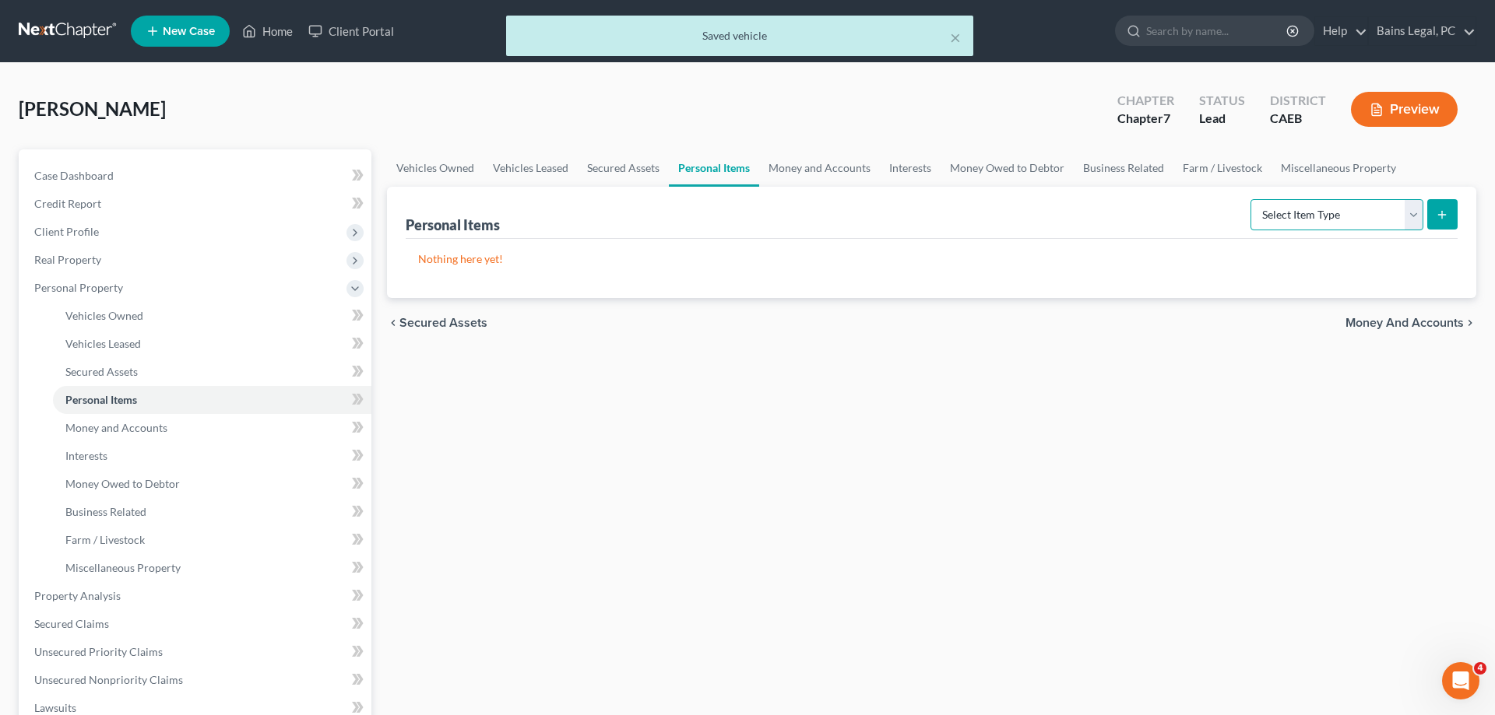
click at [1250, 199] on select "Select Item Type Clothing Collectibles Of Value Electronics Firearms Household …" at bounding box center [1336, 214] width 173 height 31
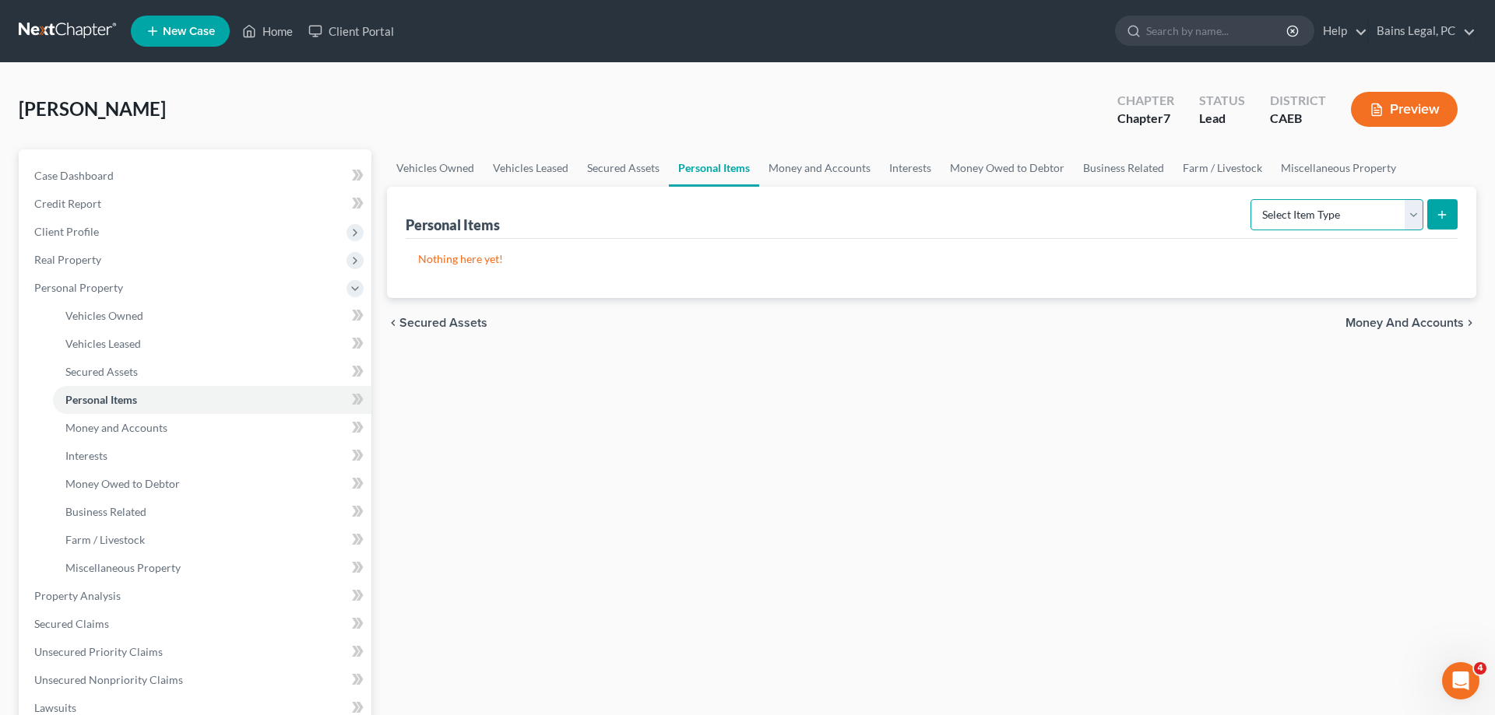
select select "clothing"
click option "Clothing" at bounding box center [0, 0] width 0 height 0
drag, startPoint x: 1450, startPoint y: 210, endPoint x: 1143, endPoint y: 210, distance: 307.5
click at [1450, 210] on button "submit" at bounding box center [1442, 214] width 30 height 30
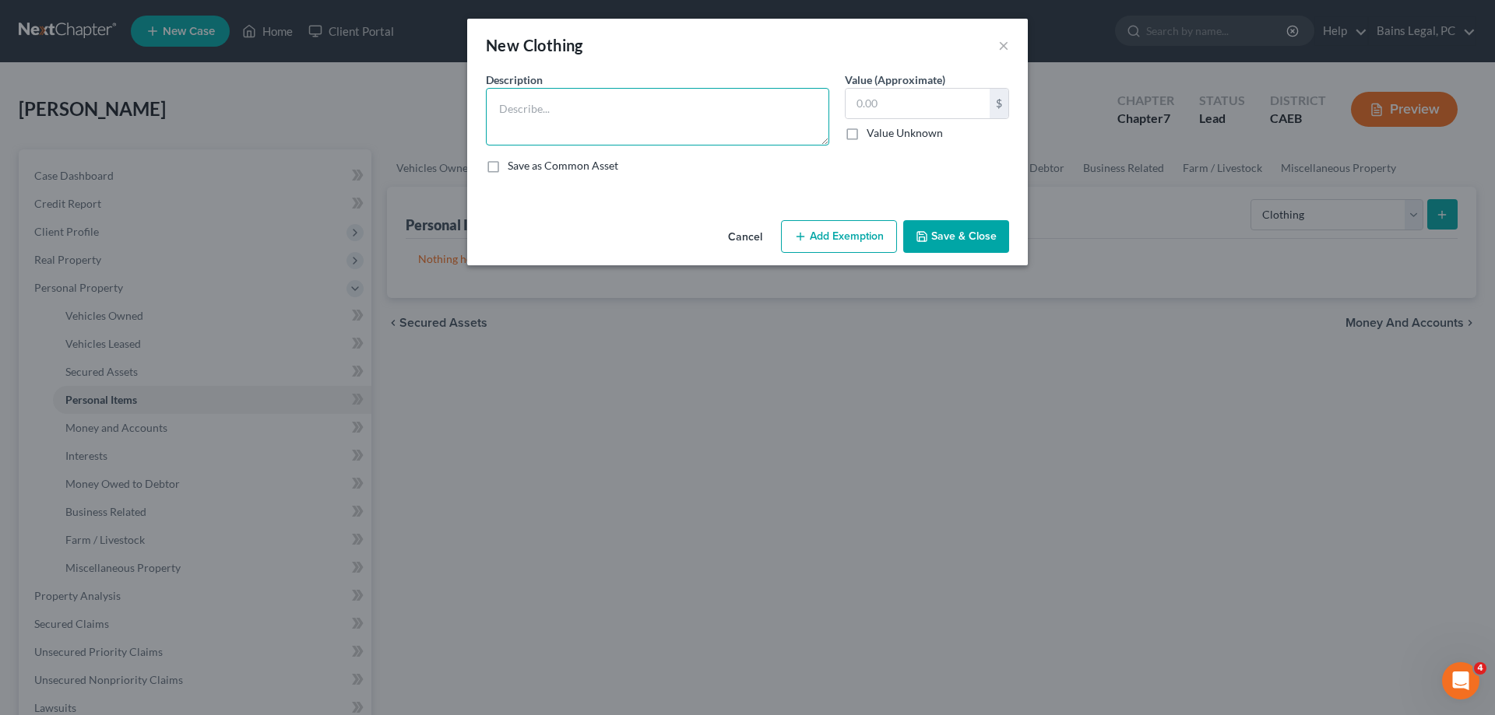
click at [629, 120] on textarea at bounding box center [657, 117] width 343 height 58
type textarea "Clothing"
type input "500"
click at [821, 237] on button "Add Exemption" at bounding box center [839, 236] width 116 height 33
select select "2"
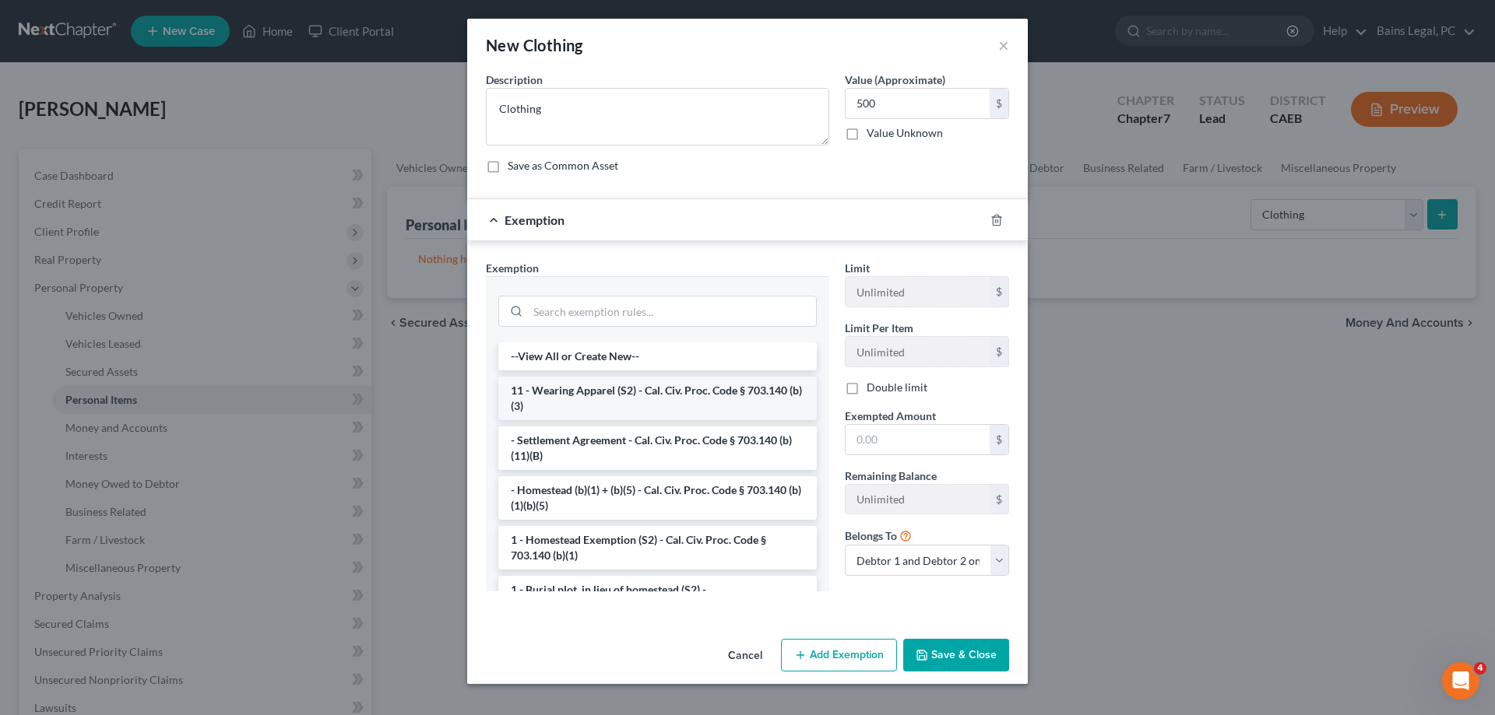
drag, startPoint x: 554, startPoint y: 397, endPoint x: 585, endPoint y: 393, distance: 31.4
click at [555, 396] on li "11 - Wearing Apparel (S2) - Cal. Civ. Proc. Code § 703.140 (b)(3)" at bounding box center [657, 399] width 318 height 44
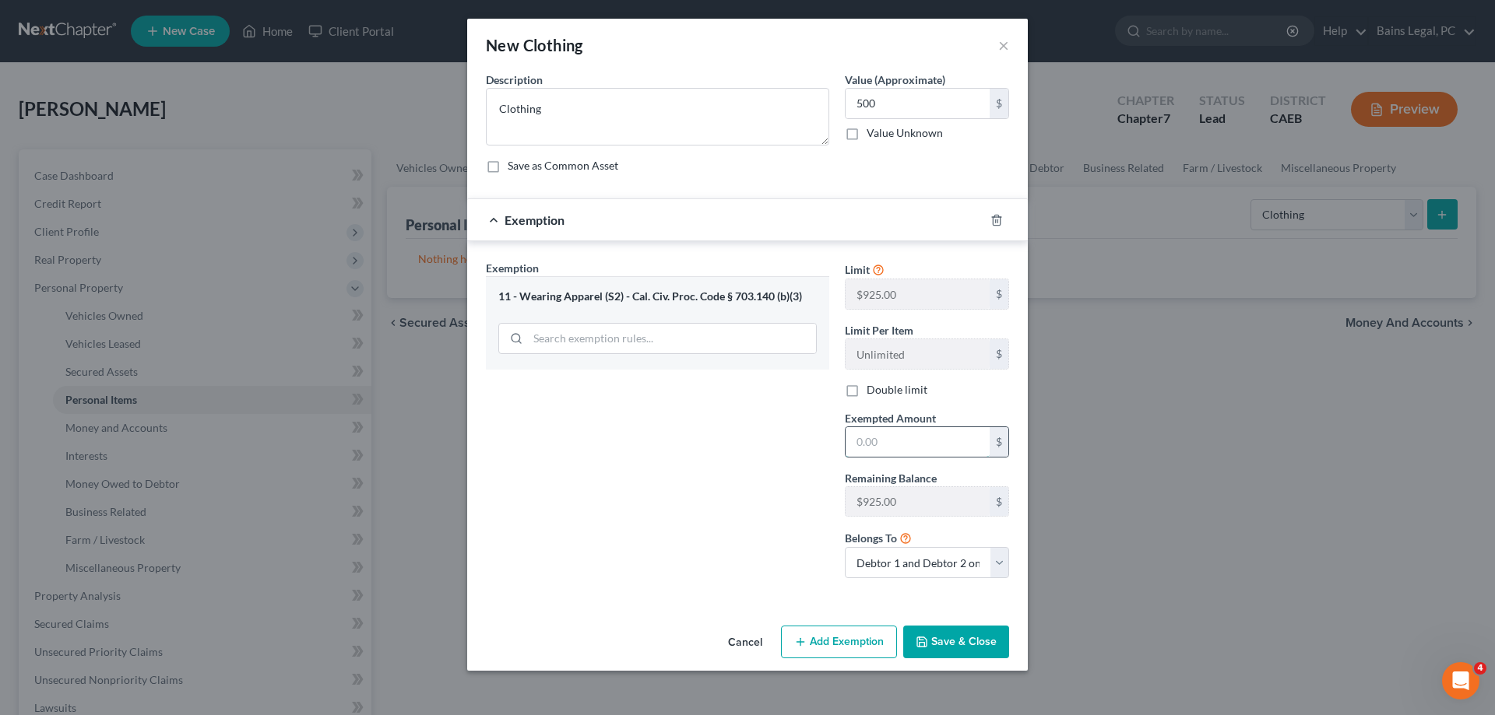
click at [946, 452] on input "text" at bounding box center [917, 442] width 144 height 30
type input "500"
click at [940, 633] on button "Save & Close" at bounding box center [956, 642] width 106 height 33
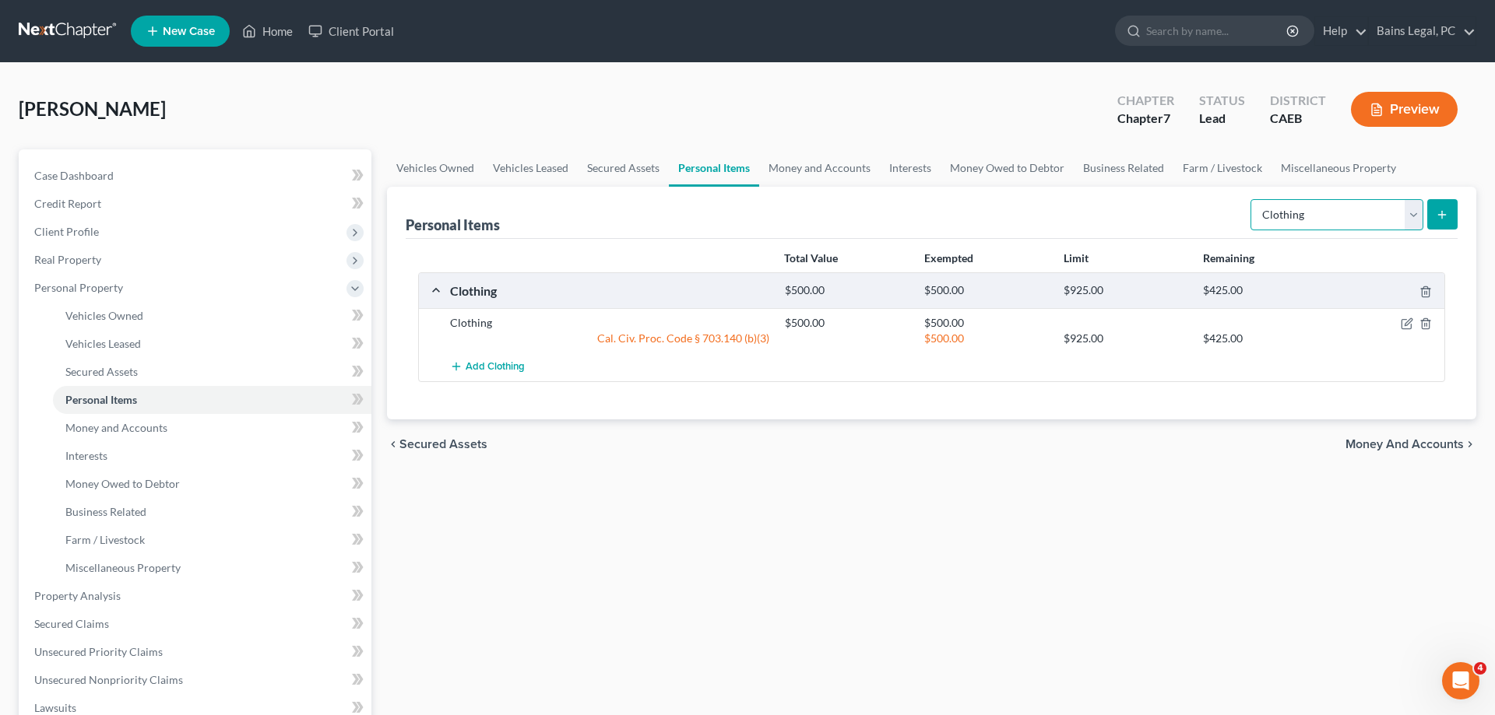
click at [1250, 199] on select "Select Item Type Clothing Collectibles Of Value Electronics Firearms Household …" at bounding box center [1336, 214] width 173 height 31
select select "other"
click option "Other" at bounding box center [0, 0] width 0 height 0
click at [1437, 223] on button "submit" at bounding box center [1442, 214] width 30 height 30
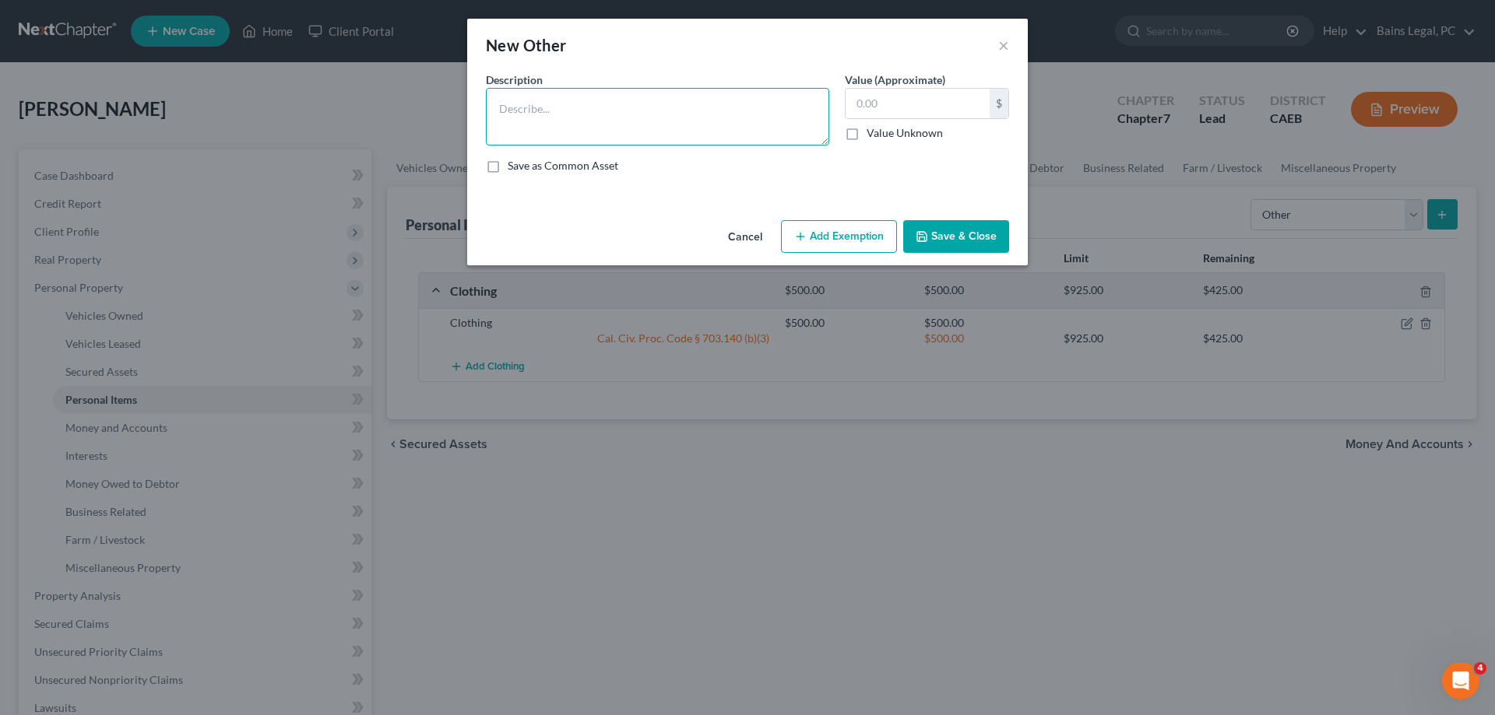
click at [575, 118] on textarea at bounding box center [657, 117] width 343 height 58
type textarea "Tools"
type input "600"
drag, startPoint x: 795, startPoint y: 216, endPoint x: 799, endPoint y: 225, distance: 10.1
click at [796, 217] on div "Cancel Add Exemption Save & Close" at bounding box center [747, 239] width 561 height 51
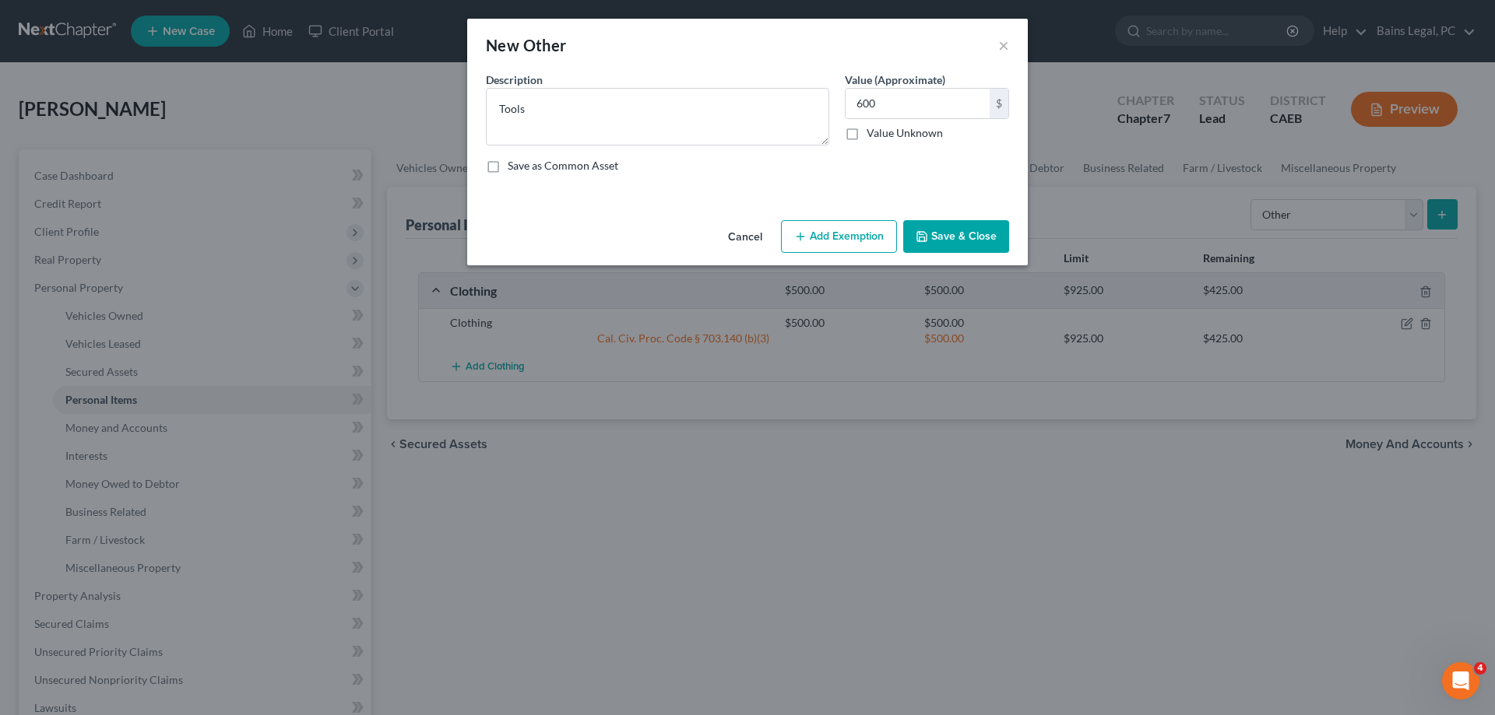
click at [856, 230] on button "Add Exemption" at bounding box center [839, 236] width 116 height 33
select select "2"
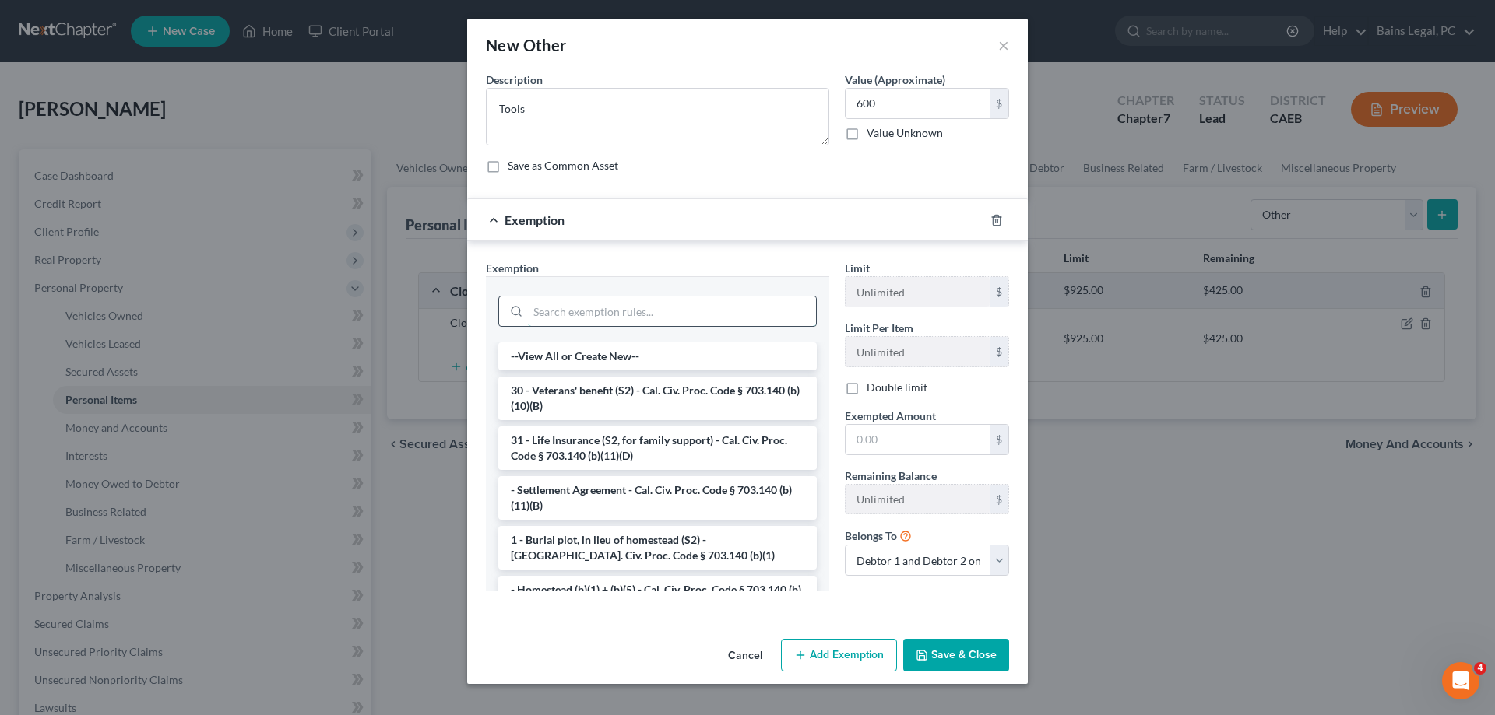
click at [621, 304] on input "search" at bounding box center [672, 312] width 288 height 30
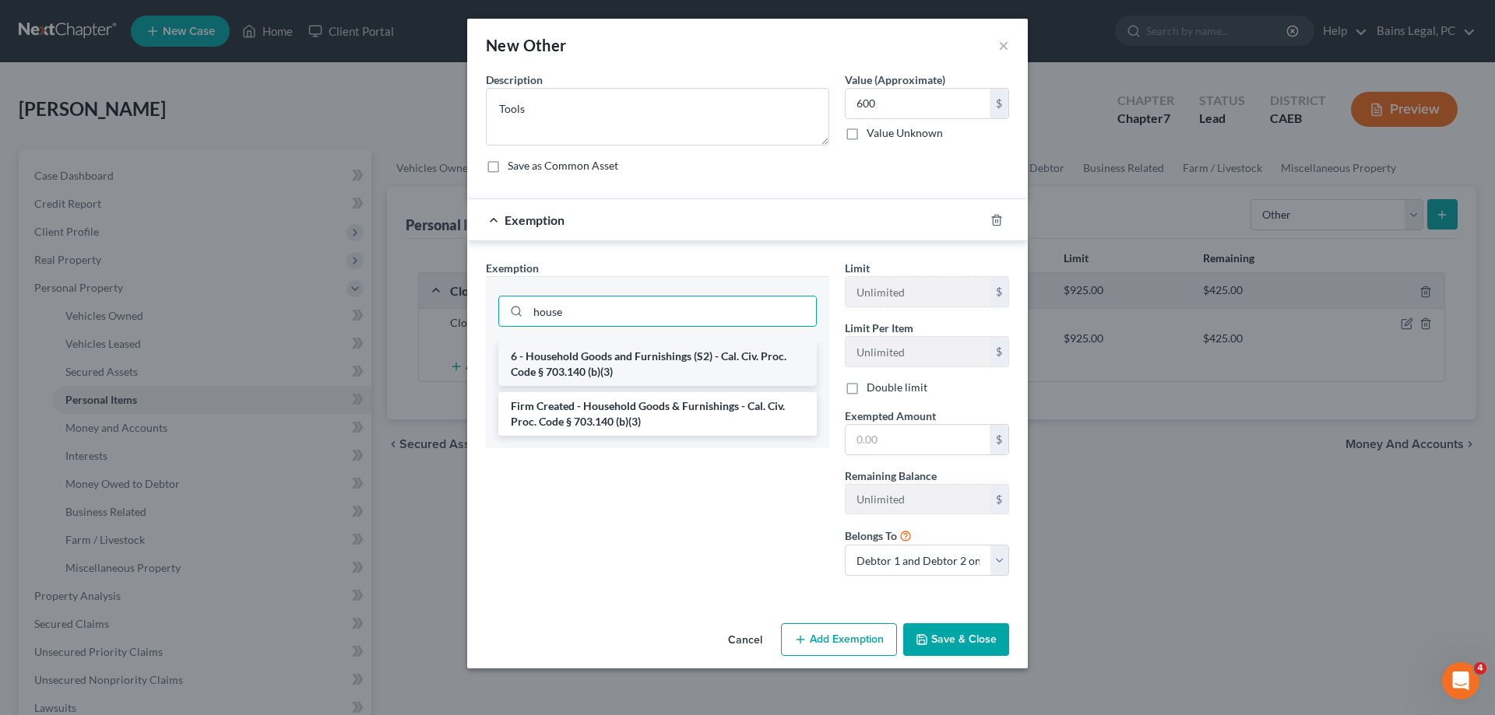
type input "house"
click at [592, 364] on li "6 - Household Goods and Furnishings (S2) - Cal. Civ. Proc. Code § 703.140 (b)(3)" at bounding box center [657, 365] width 318 height 44
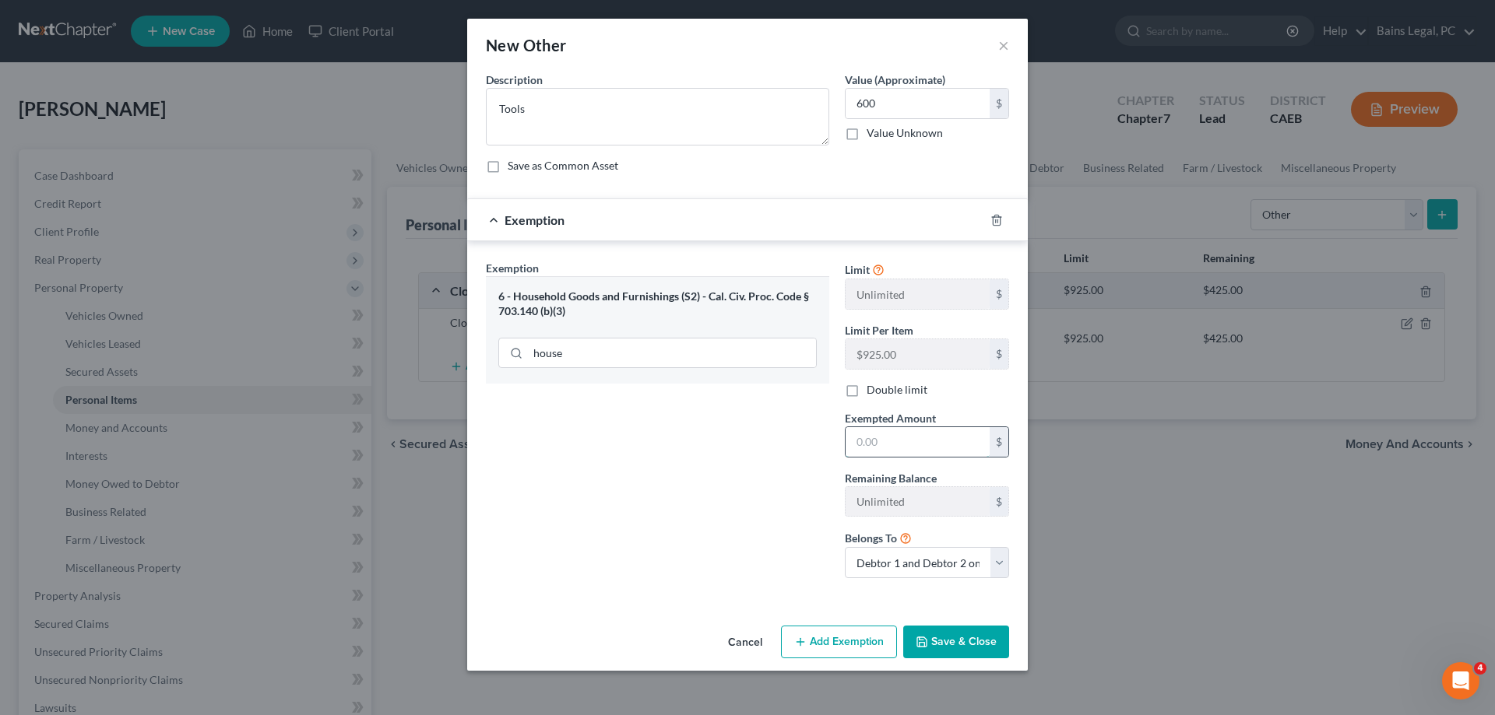
click at [923, 453] on input "text" at bounding box center [917, 442] width 144 height 30
type input "600"
click at [961, 642] on button "Save & Close" at bounding box center [956, 642] width 106 height 33
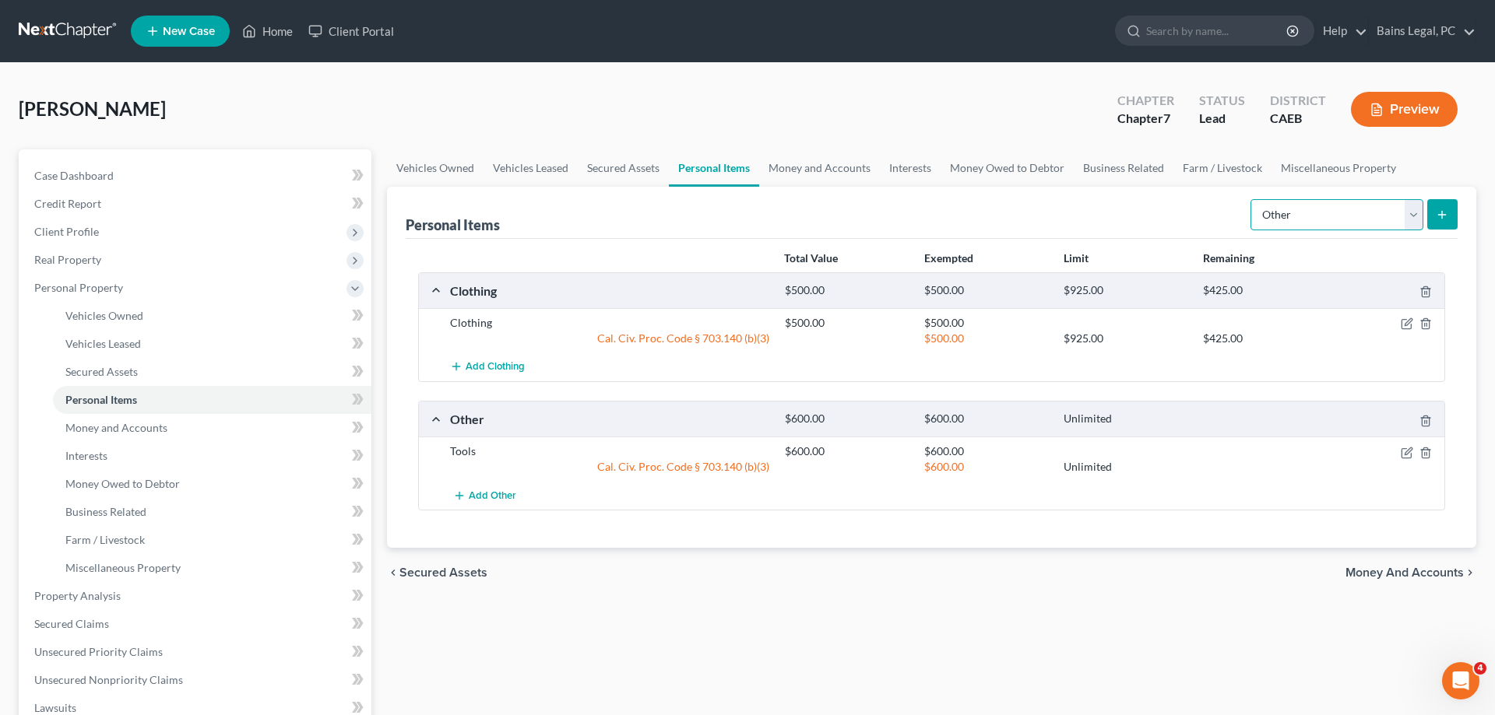
click at [1250, 199] on select "Select Item Type Clothing Collectibles Of Value Electronics Firearms Household …" at bounding box center [1336, 214] width 173 height 31
select select "electronics"
click option "Electronics" at bounding box center [0, 0] width 0 height 0
click at [1434, 220] on button "submit" at bounding box center [1442, 214] width 30 height 30
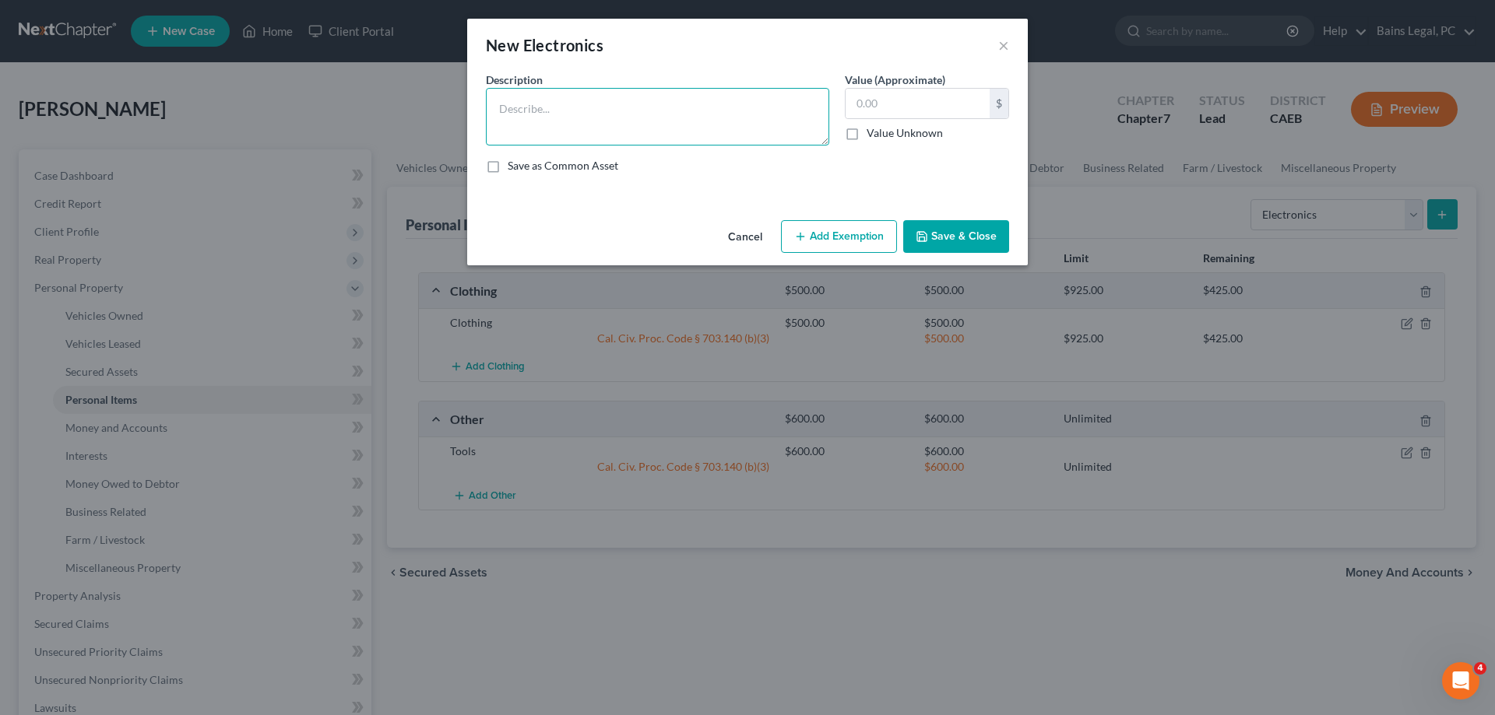
click at [634, 98] on textarea at bounding box center [657, 117] width 343 height 58
type textarea "Electronics"
type input "150"
click at [836, 237] on button "Add Exemption" at bounding box center [839, 236] width 116 height 33
select select "2"
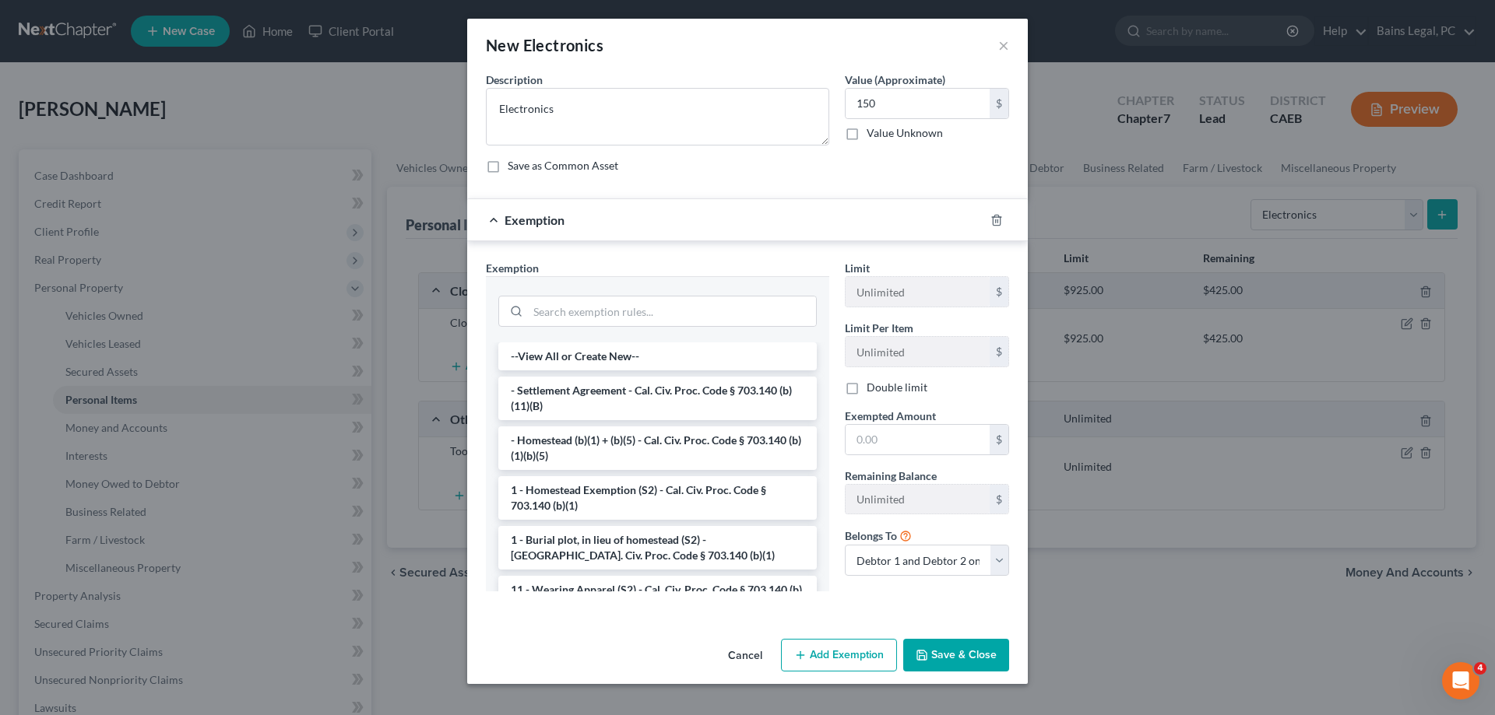
click at [576, 293] on div at bounding box center [657, 310] width 318 height 40
click at [574, 306] on input "search" at bounding box center [672, 312] width 288 height 30
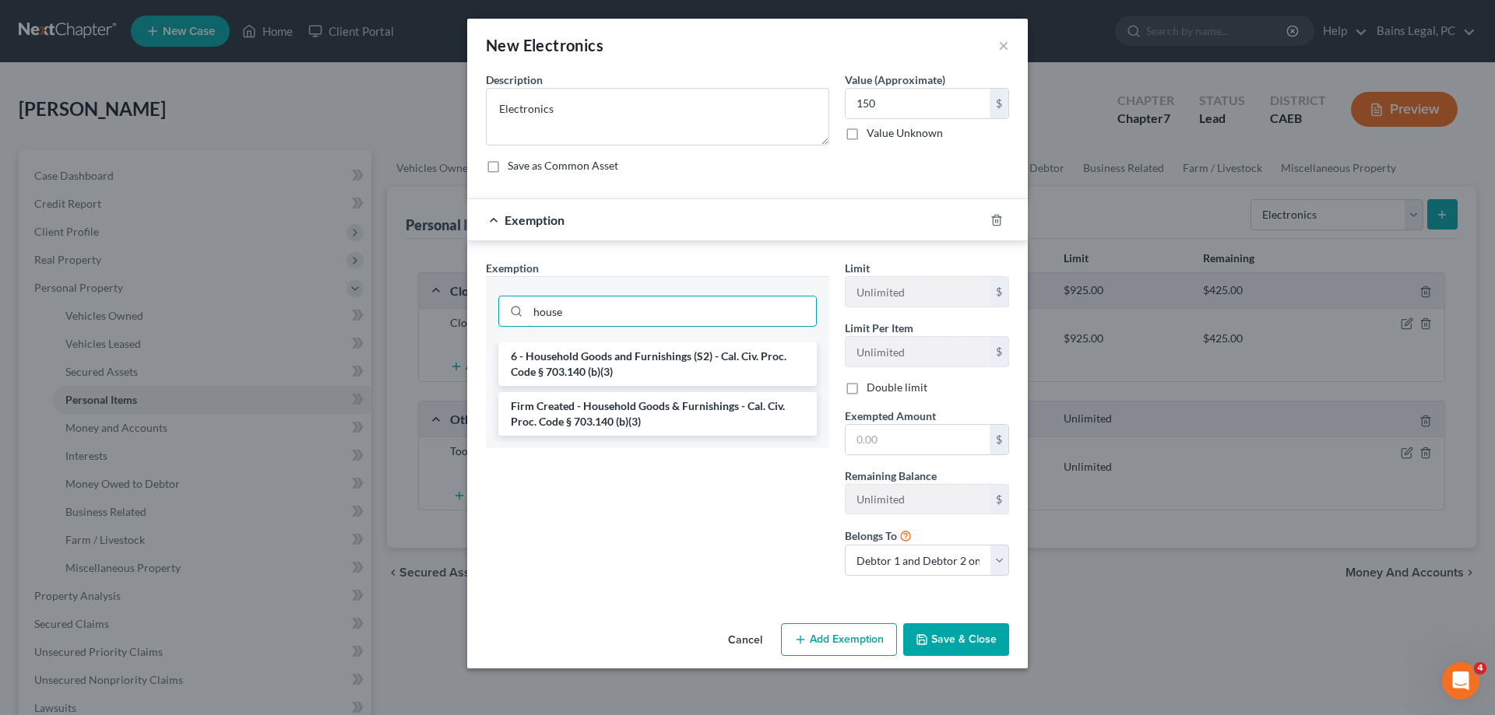
type input "house"
click at [561, 367] on li "6 - Household Goods and Furnishings (S2) - Cal. Civ. Proc. Code § 703.140 (b)(3)" at bounding box center [657, 365] width 318 height 44
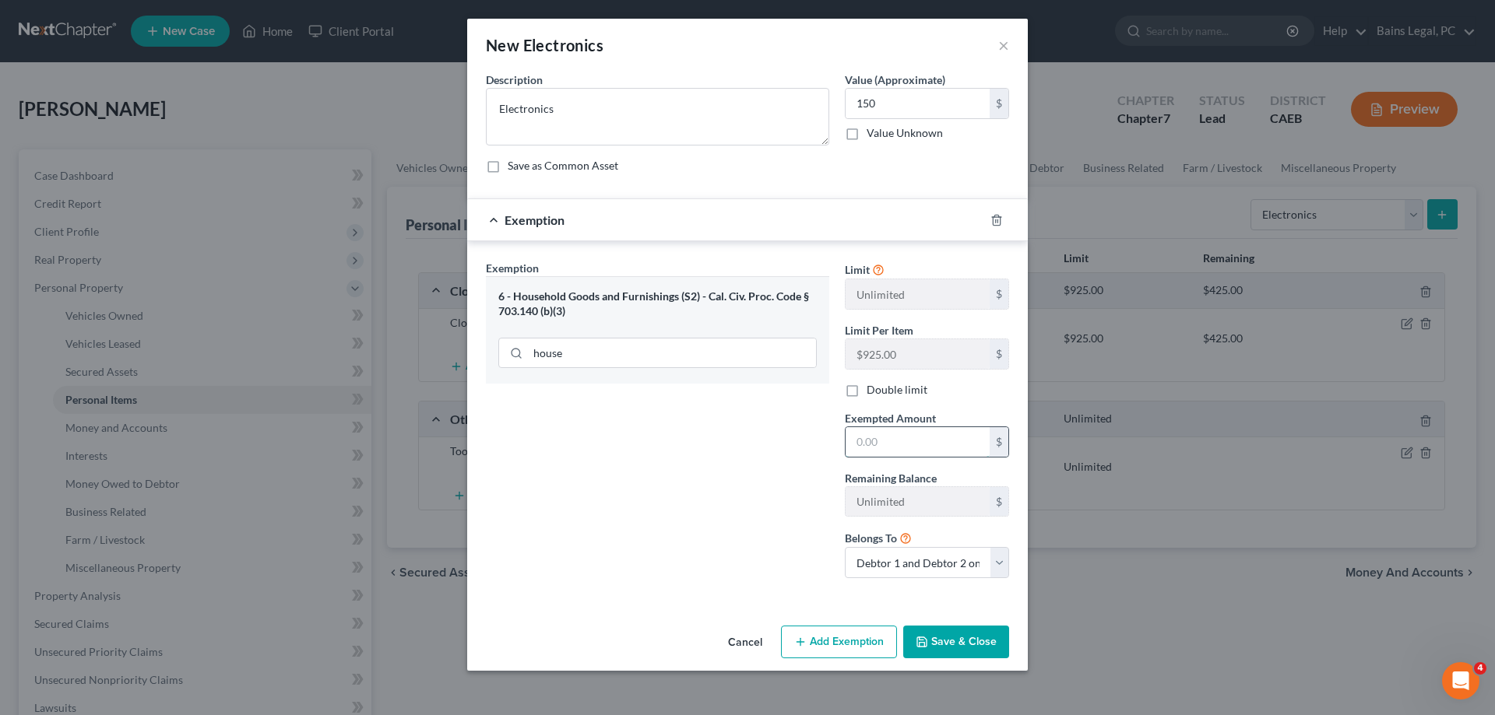
click at [916, 448] on input "text" at bounding box center [917, 442] width 144 height 30
type input "150"
click at [950, 657] on button "Save & Close" at bounding box center [956, 642] width 106 height 33
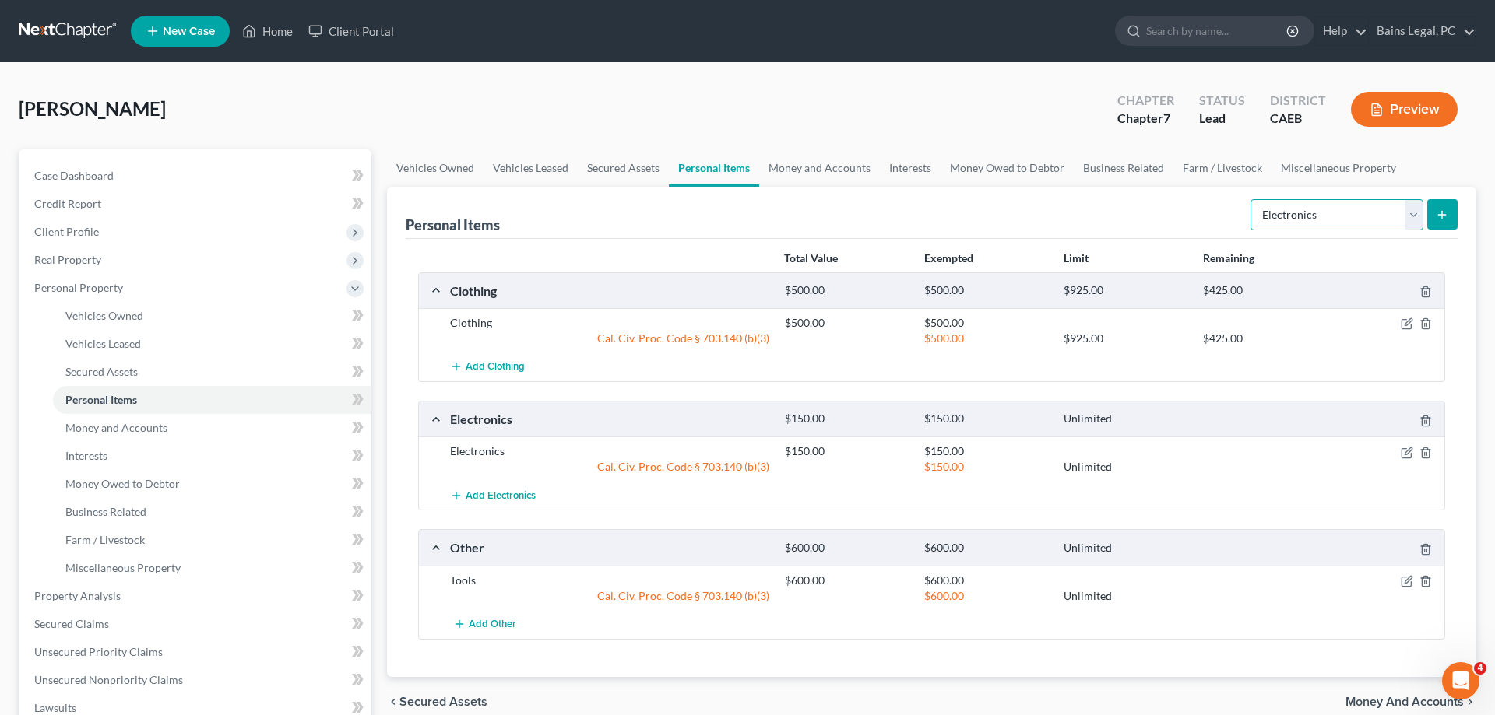
click at [1250, 199] on select "Select Item Type Clothing Collectibles Of Value Electronics Firearms Household …" at bounding box center [1336, 214] width 173 height 31
select select "household_goods"
click option "Household Goods" at bounding box center [0, 0] width 0 height 0
click at [1450, 214] on button "submit" at bounding box center [1442, 214] width 30 height 30
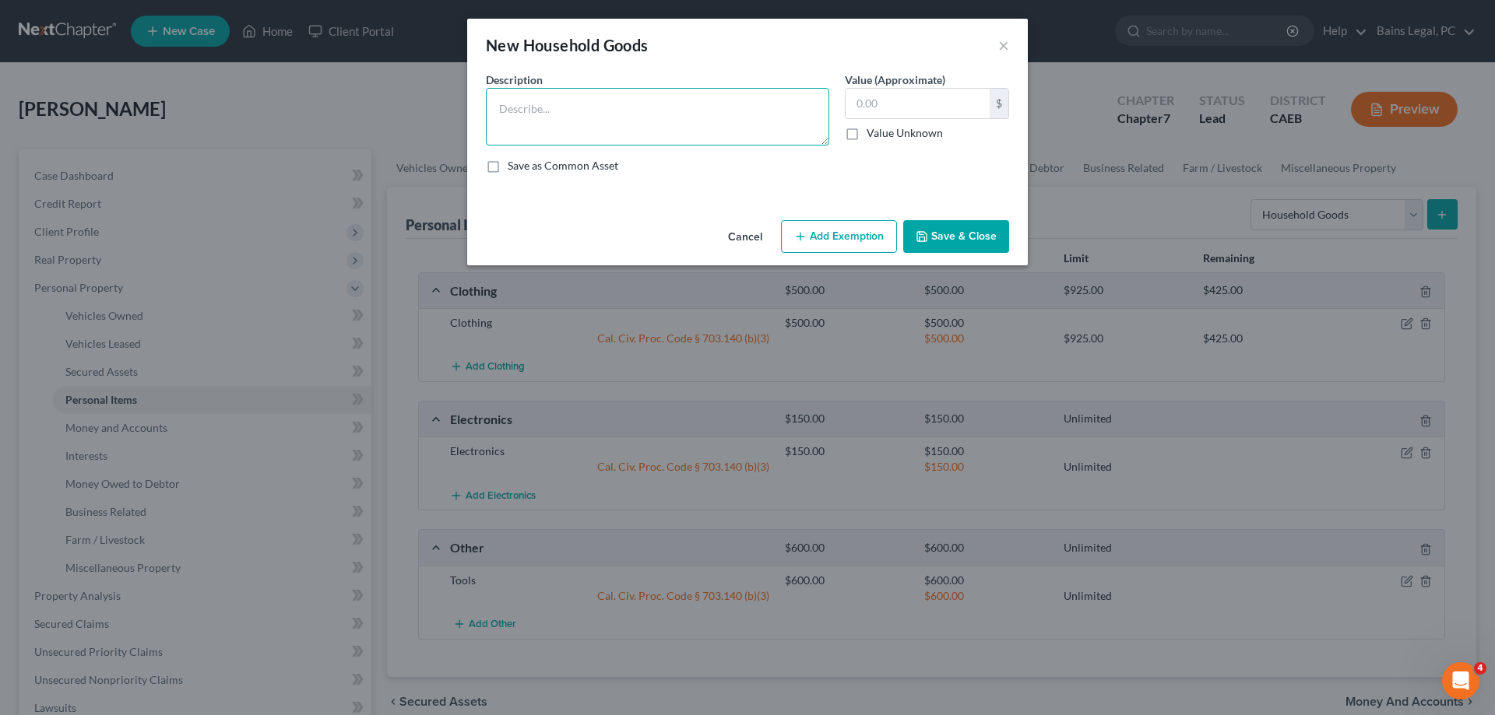
drag, startPoint x: 683, startPoint y: 130, endPoint x: 671, endPoint y: 127, distance: 12.1
click at [683, 129] on textarea at bounding box center [657, 117] width 343 height 58
type textarea "Household Goods"
type input "200"
click at [849, 227] on button "Add Exemption" at bounding box center [839, 236] width 116 height 33
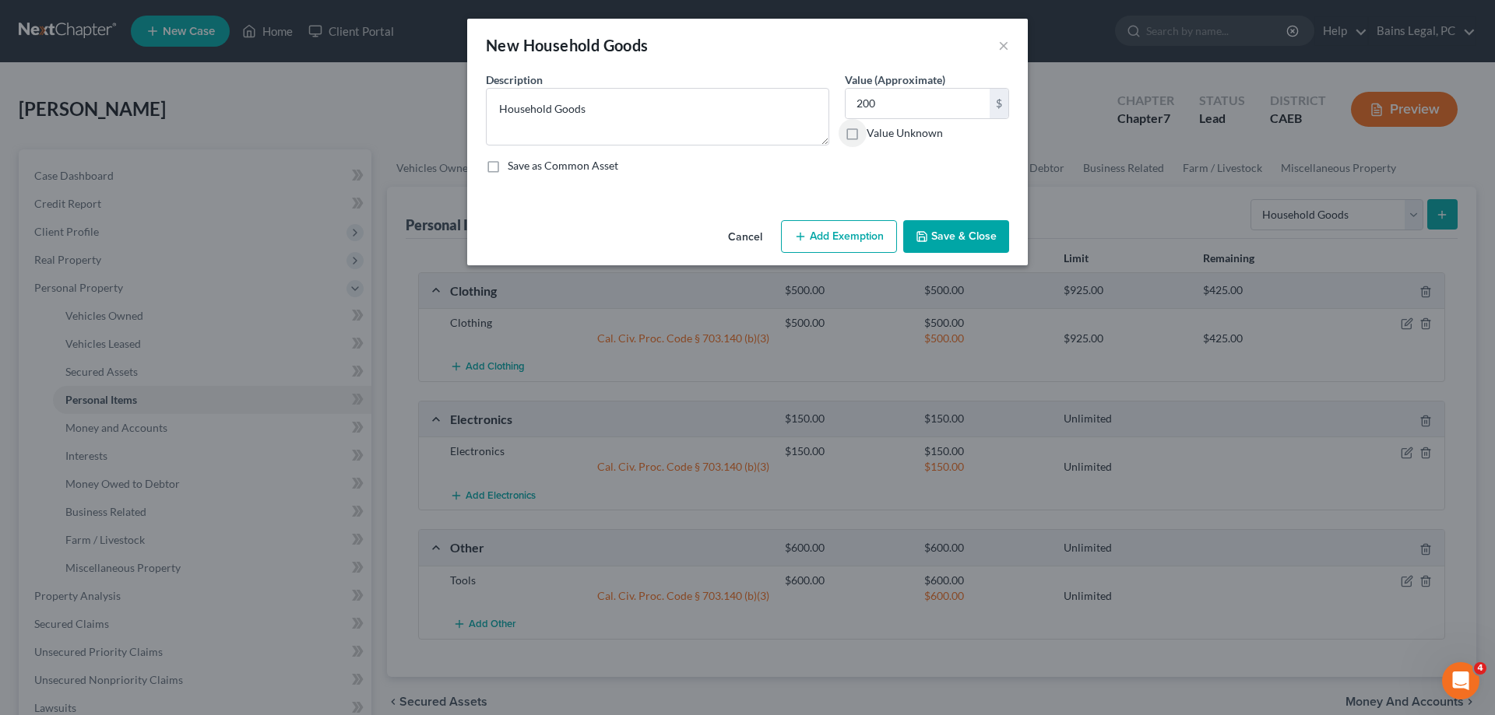
select select "2"
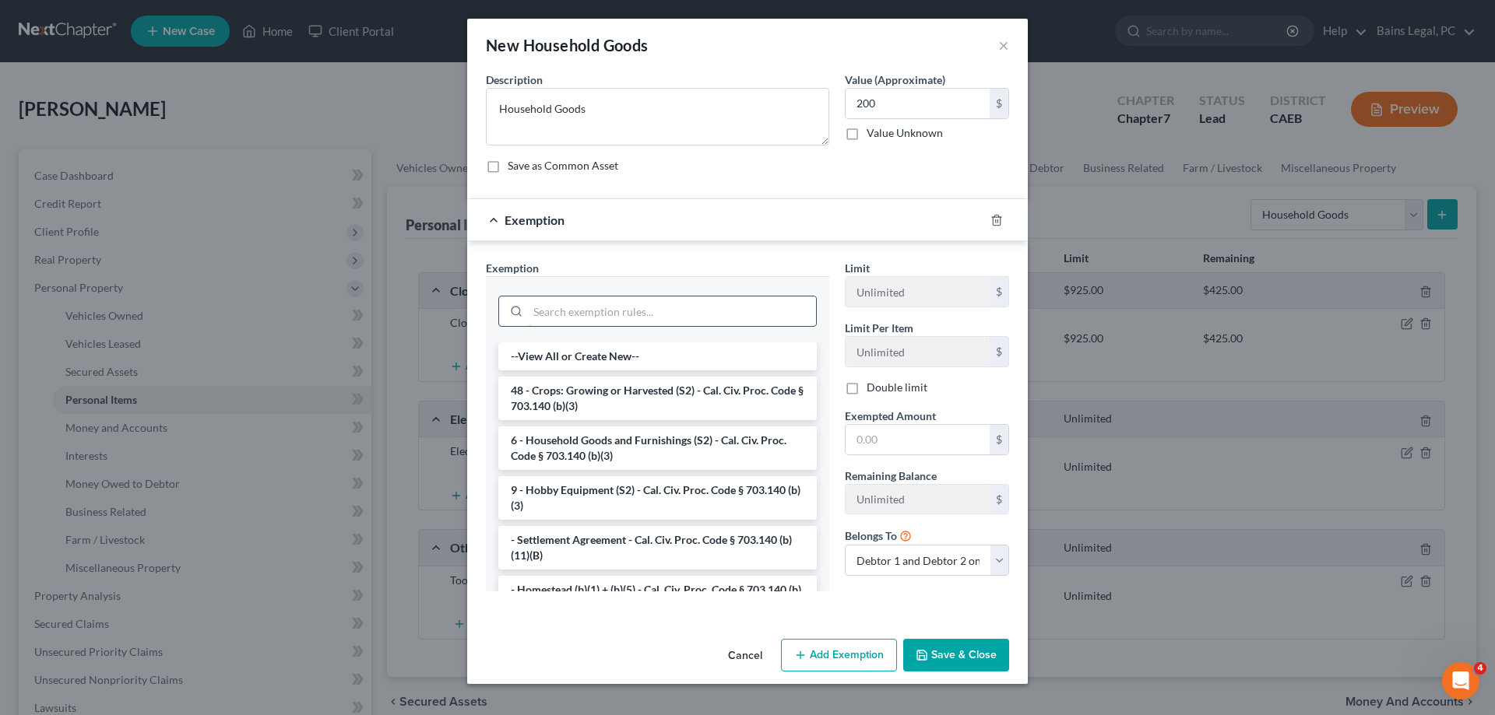
click at [666, 318] on input "search" at bounding box center [672, 312] width 288 height 30
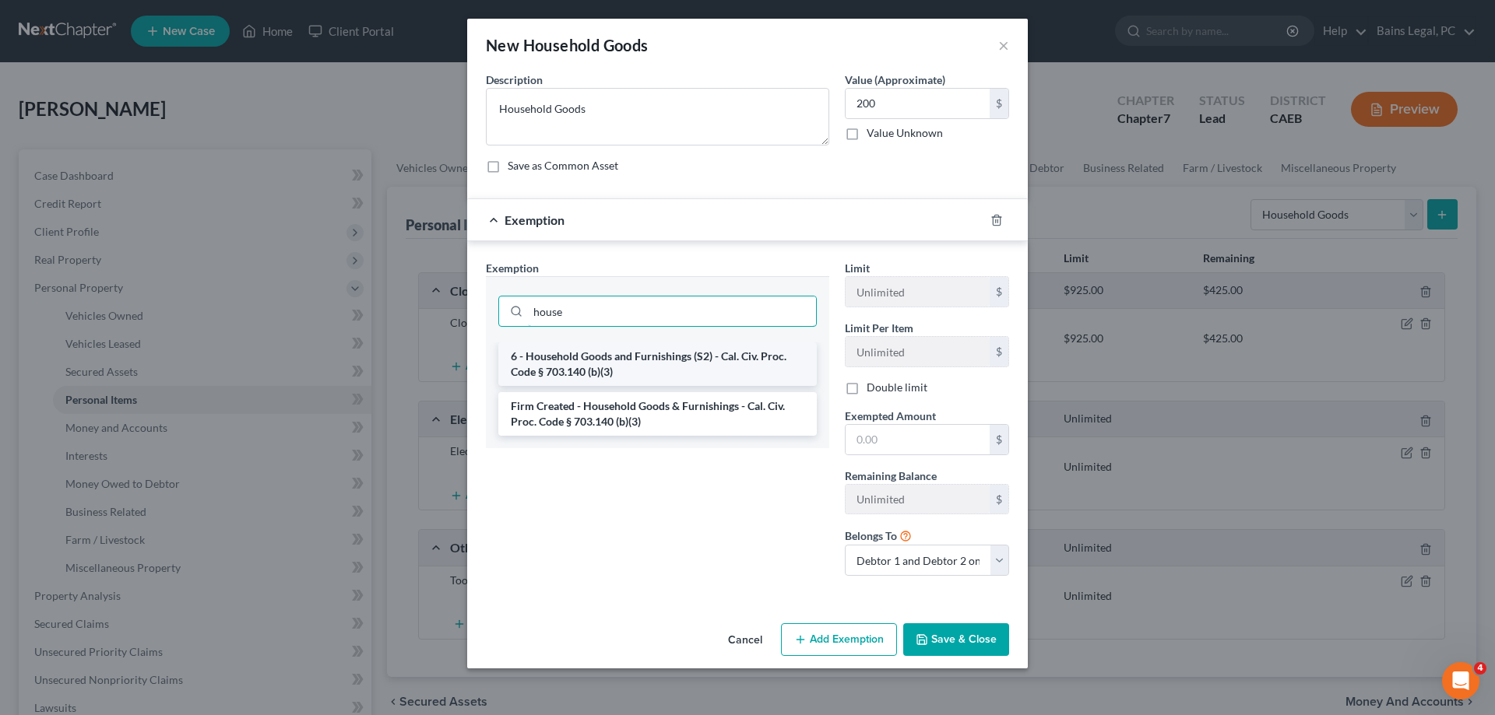
type input "house"
click at [652, 374] on li "6 - Household Goods and Furnishings (S2) - Cal. Civ. Proc. Code § 703.140 (b)(3)" at bounding box center [657, 365] width 318 height 44
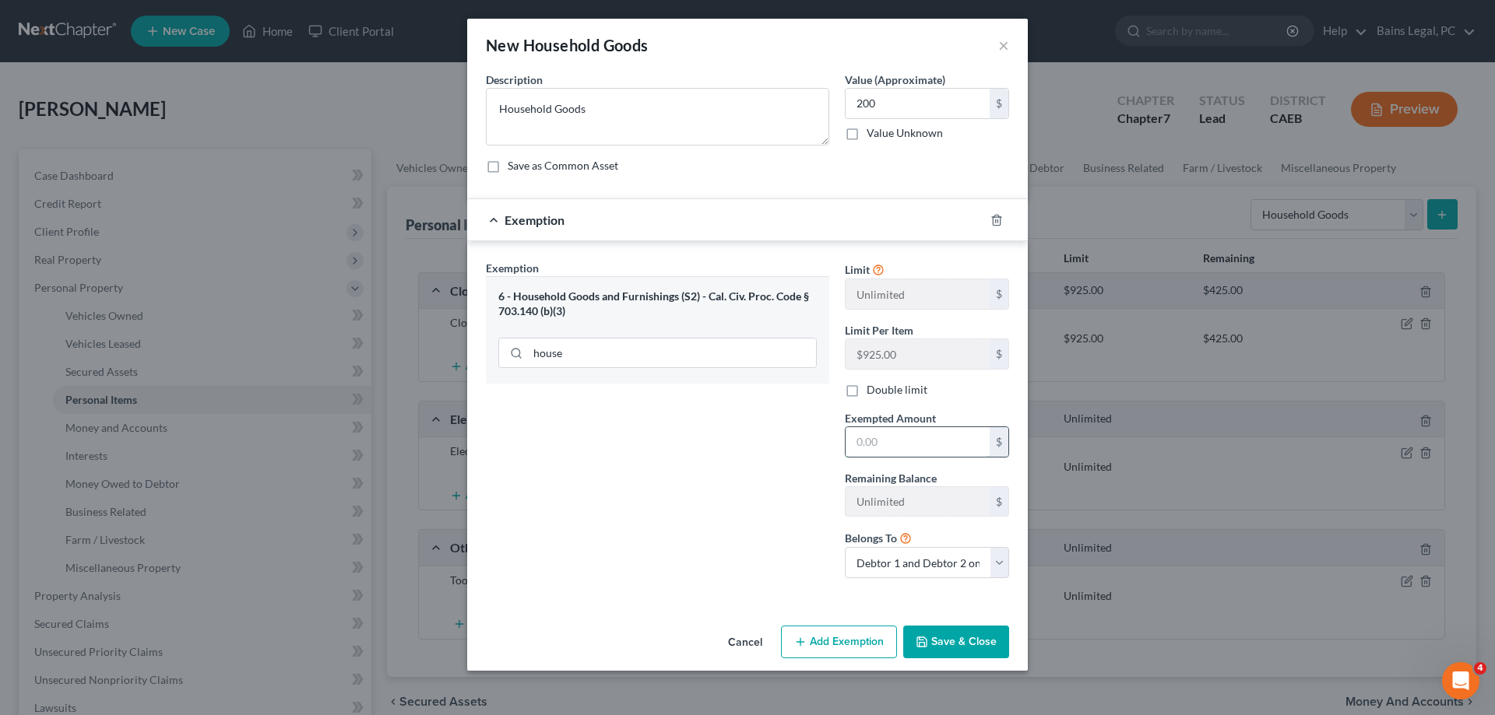
click at [909, 449] on input "text" at bounding box center [917, 442] width 144 height 30
type input "200"
click at [951, 645] on button "Save & Close" at bounding box center [956, 642] width 106 height 33
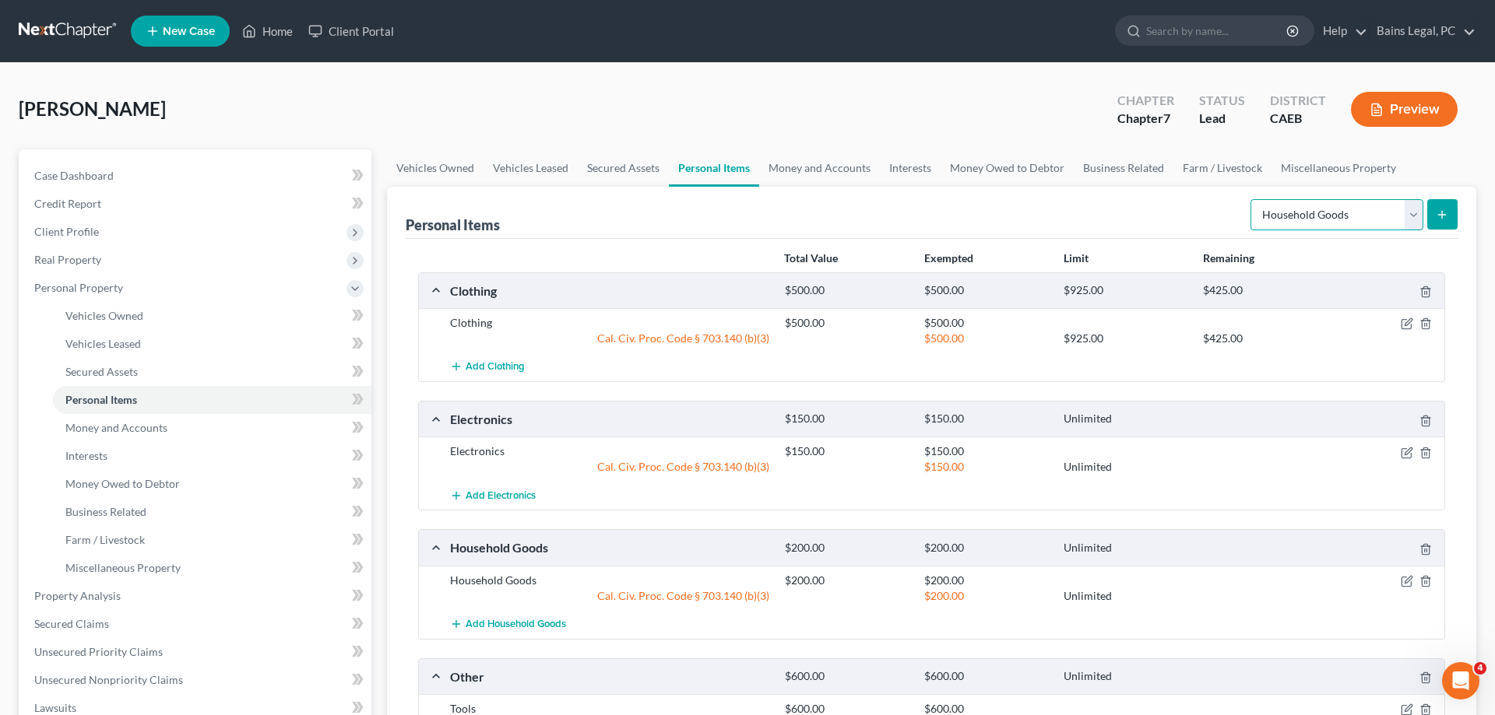
click at [1250, 199] on select "Select Item Type Clothing Collectibles Of Value Electronics Firearms Household …" at bounding box center [1336, 214] width 173 height 31
select select "jewelry"
click option "Jewelry" at bounding box center [0, 0] width 0 height 0
click at [1443, 222] on button "submit" at bounding box center [1442, 214] width 30 height 30
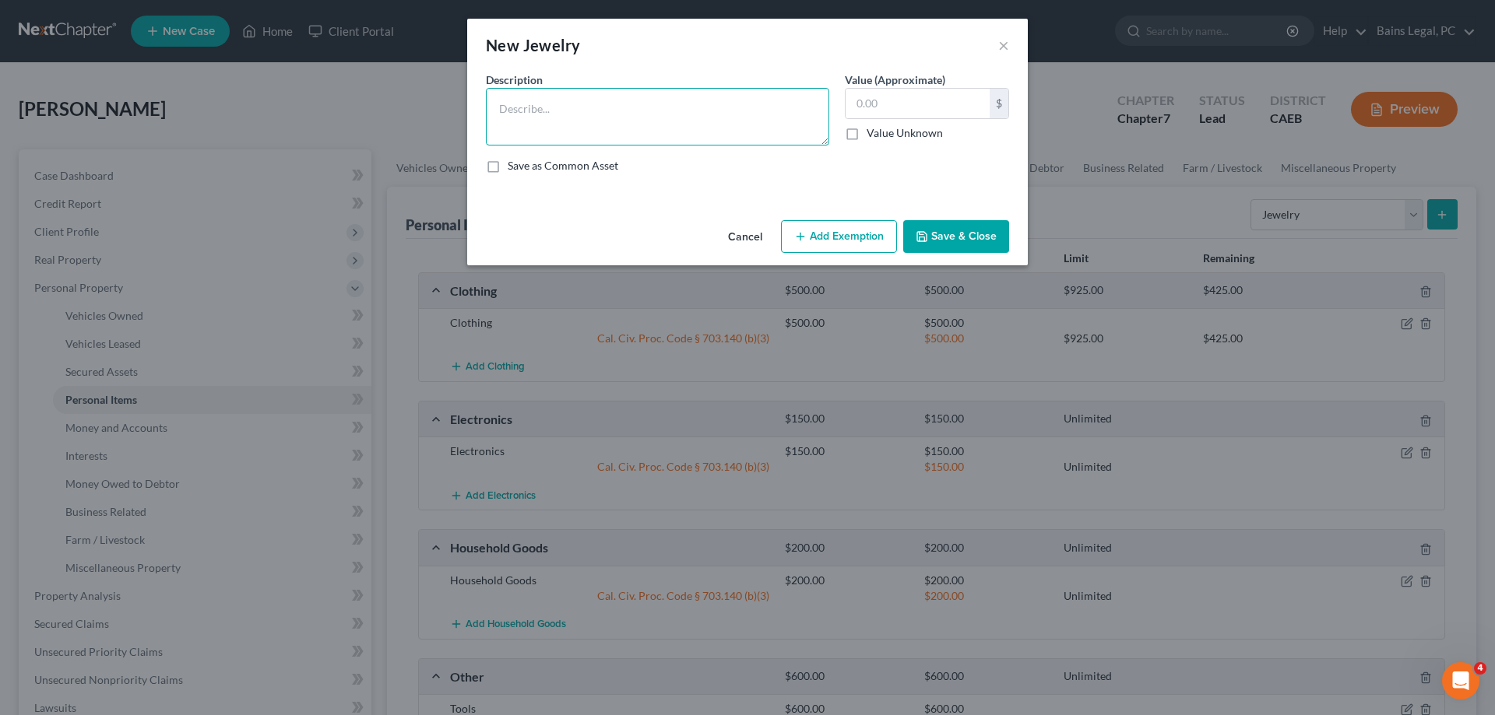
click at [763, 137] on textarea at bounding box center [657, 117] width 343 height 58
type textarea "Jewelry"
type input "250"
drag, startPoint x: 848, startPoint y: 237, endPoint x: 828, endPoint y: 253, distance: 26.0
click at [848, 236] on button "Add Exemption" at bounding box center [839, 236] width 116 height 33
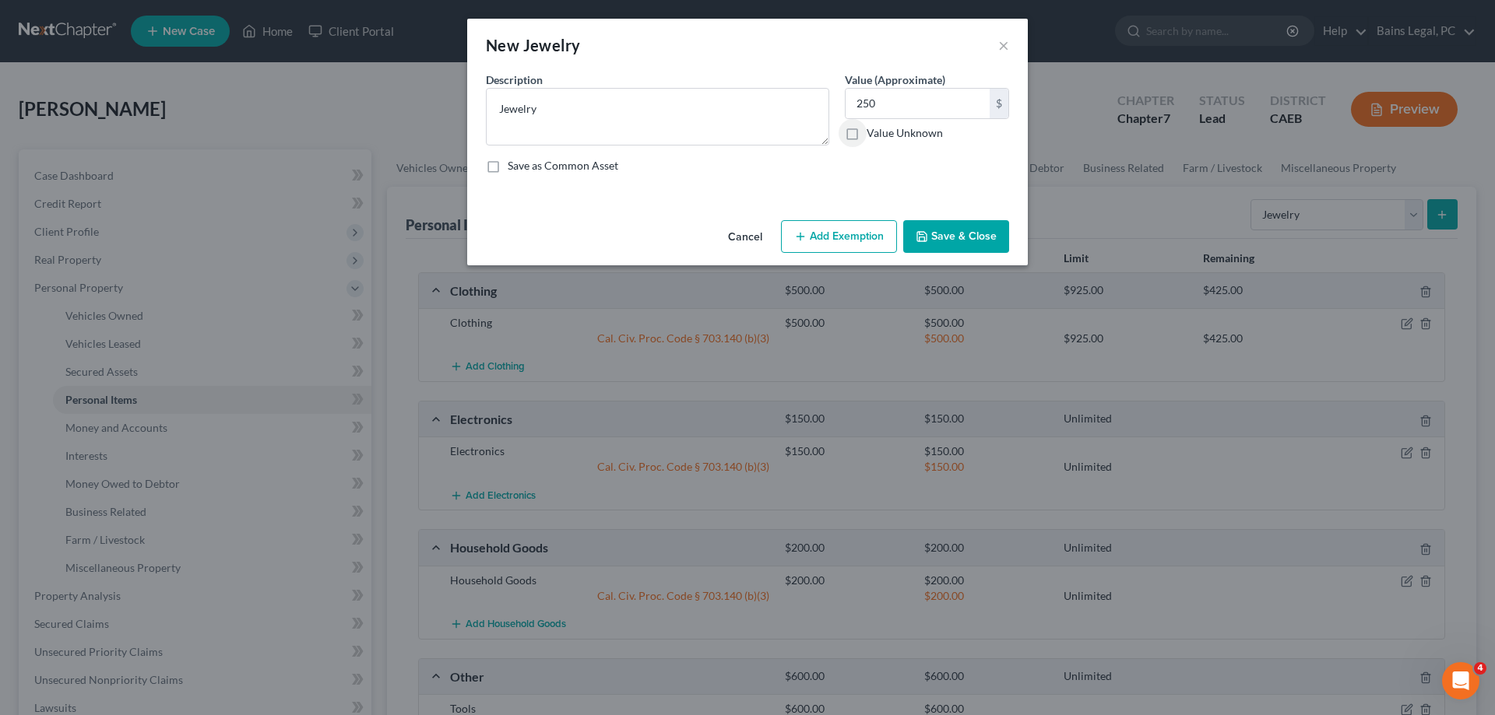
select select "2"
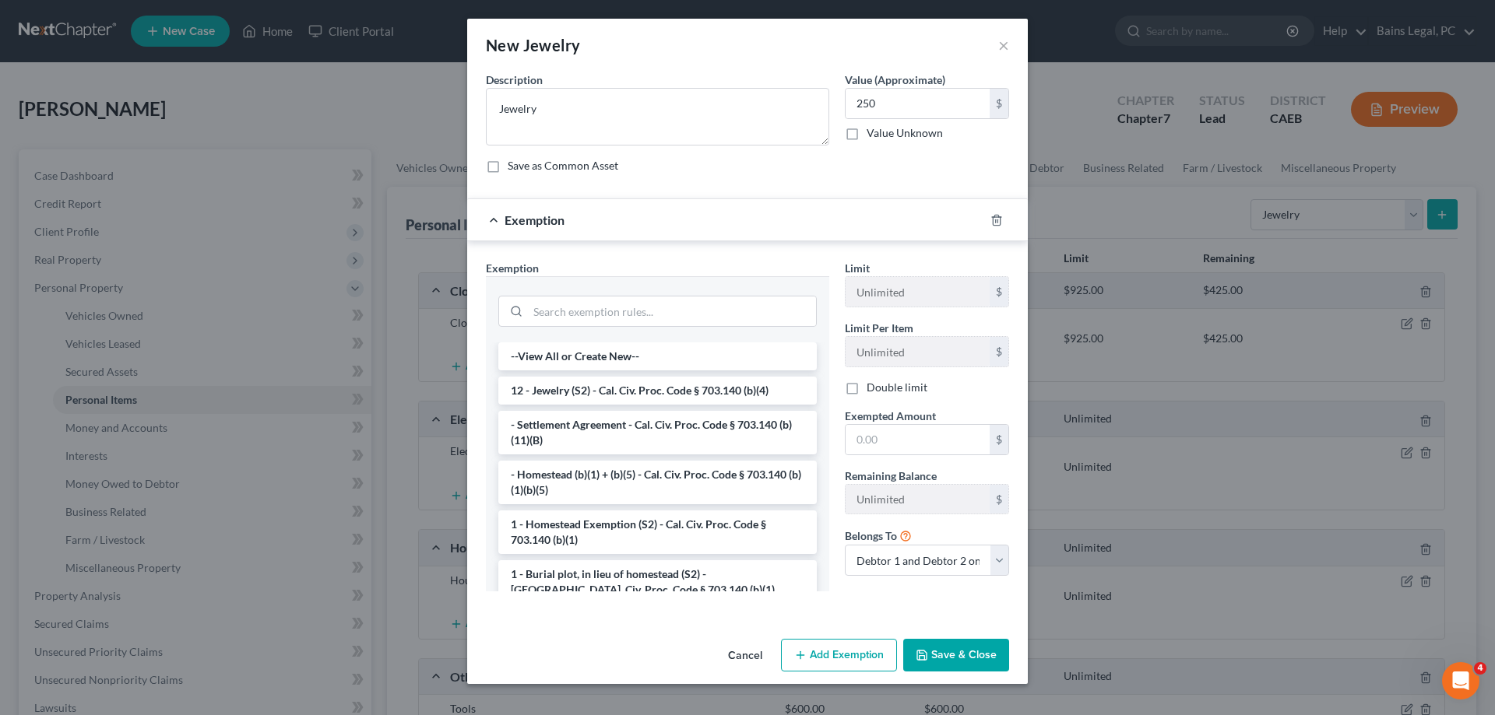
click at [592, 385] on li "12 - Jewelry (S2) - Cal. Civ. Proc. Code § 703.140 (b)(4)" at bounding box center [657, 391] width 318 height 28
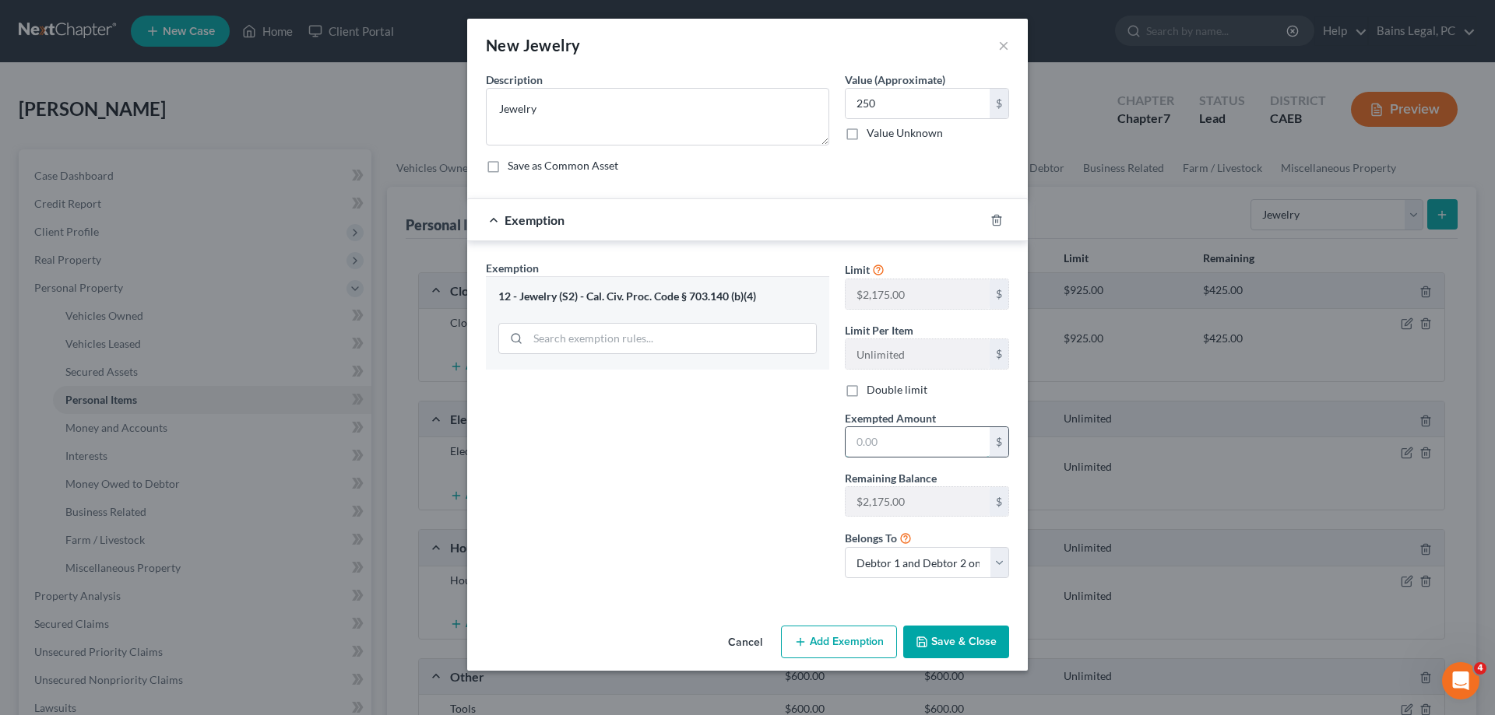
click at [907, 444] on input "text" at bounding box center [917, 442] width 144 height 30
type input "250"
click at [936, 642] on button "Save & Close" at bounding box center [956, 642] width 106 height 33
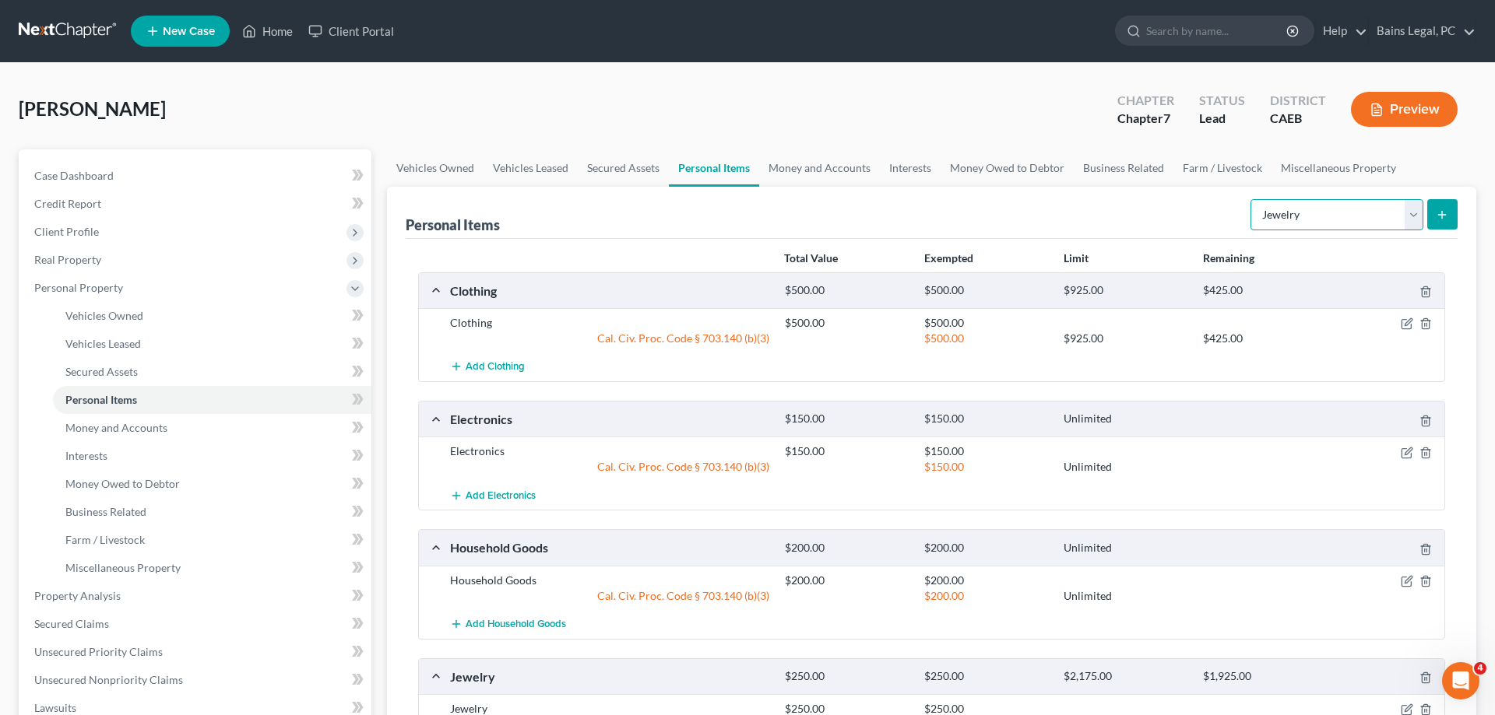
click at [1250, 199] on select "Select Item Type Clothing Collectibles Of Value Electronics Firearms Household …" at bounding box center [1336, 214] width 173 height 31
select select "pets"
click option "Pet(s)" at bounding box center [0, 0] width 0 height 0
click at [1445, 209] on icon "submit" at bounding box center [1442, 215] width 12 height 12
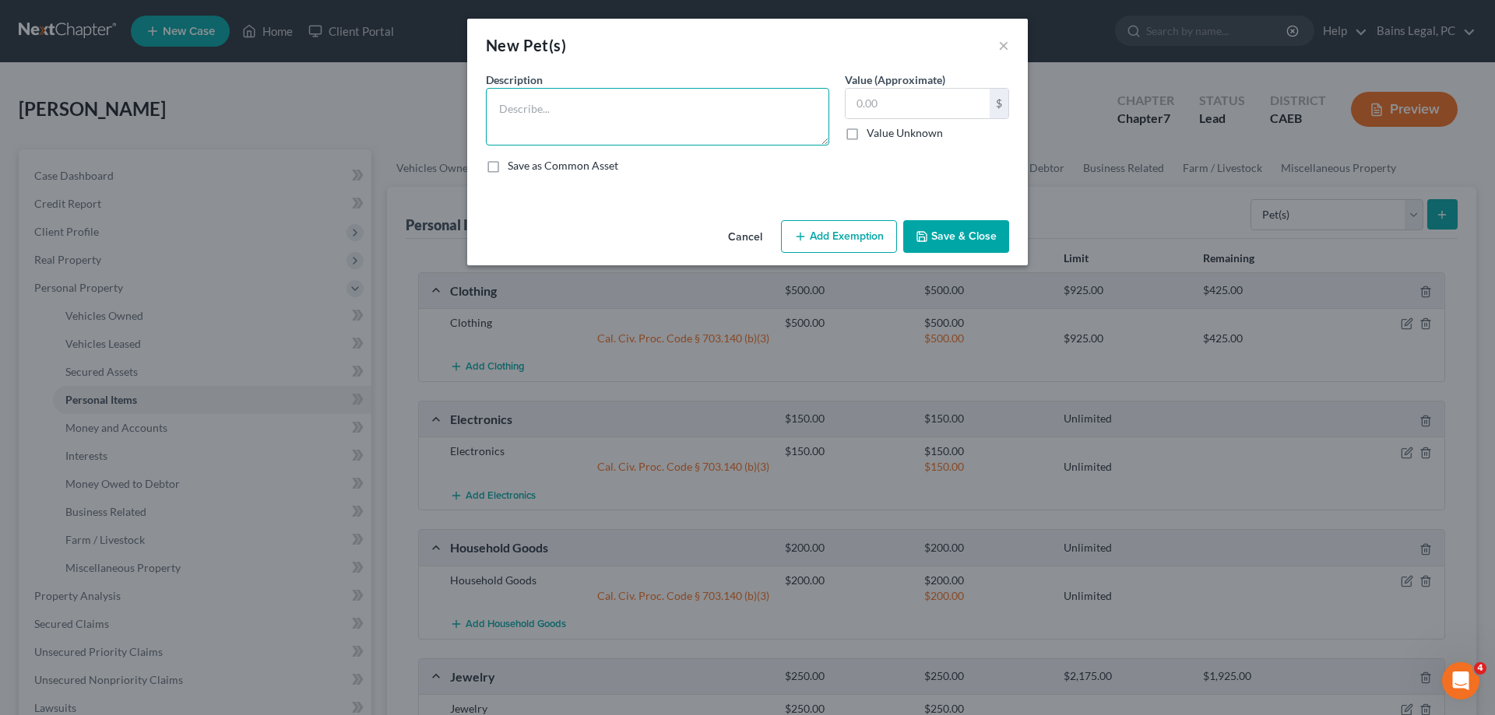
click at [585, 115] on textarea at bounding box center [657, 117] width 343 height 58
type textarea "Cat"
type input "100"
click at [843, 230] on button "Add Exemption" at bounding box center [839, 236] width 116 height 33
select select "2"
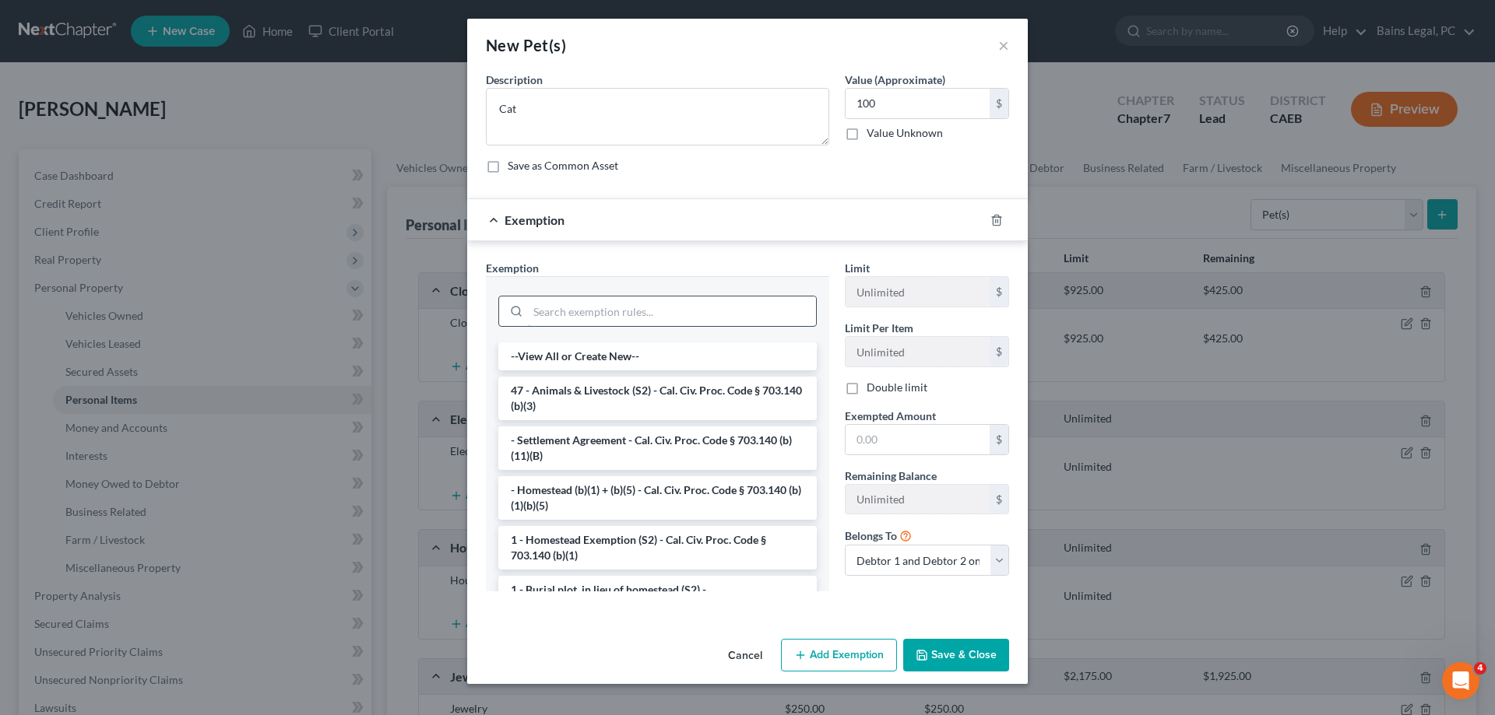
click at [643, 304] on input "search" at bounding box center [672, 312] width 288 height 30
click at [634, 399] on li "47 - Animals & Livestock (S2) - Cal. Civ. Proc. Code § 703.140 (b)(3)" at bounding box center [657, 399] width 318 height 44
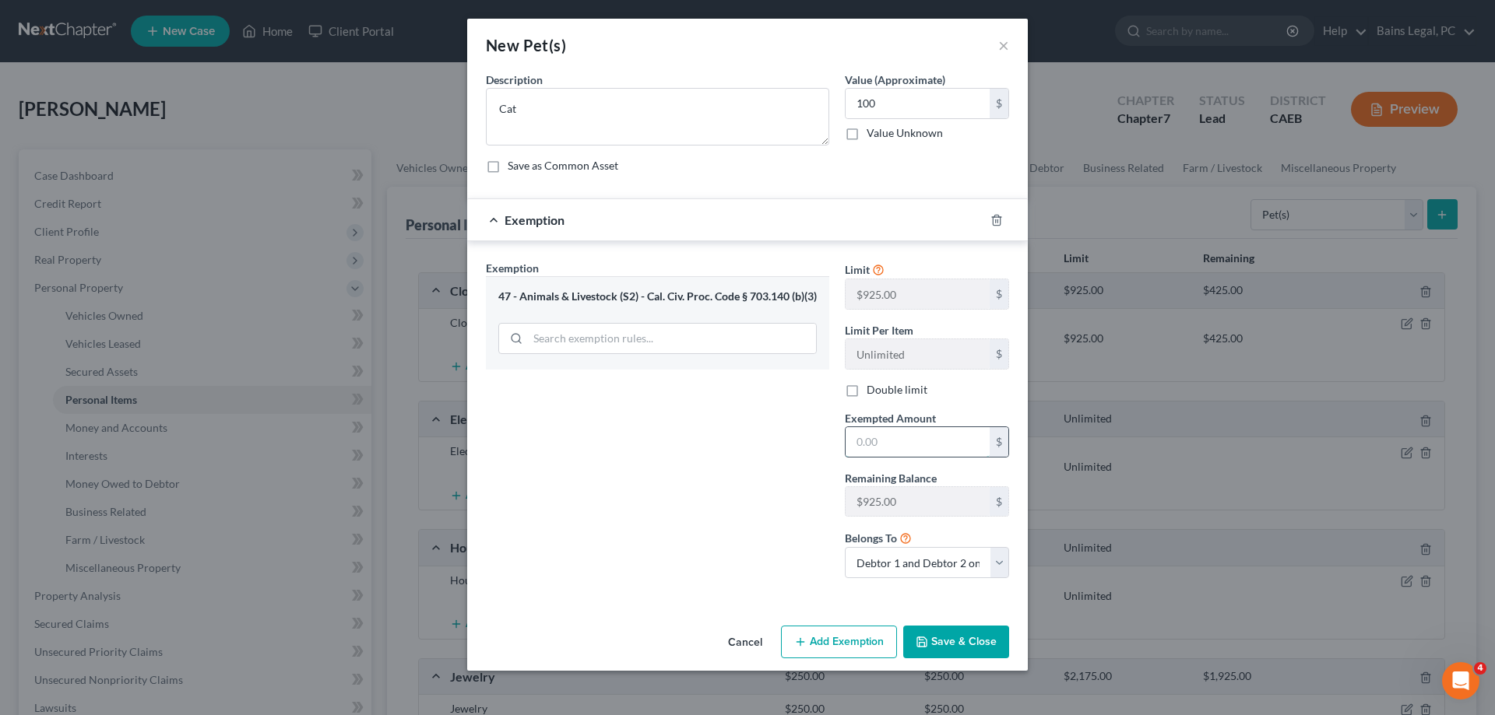
click at [914, 452] on input "text" at bounding box center [917, 442] width 144 height 30
type input "100"
click at [940, 651] on button "Save & Close" at bounding box center [956, 642] width 106 height 33
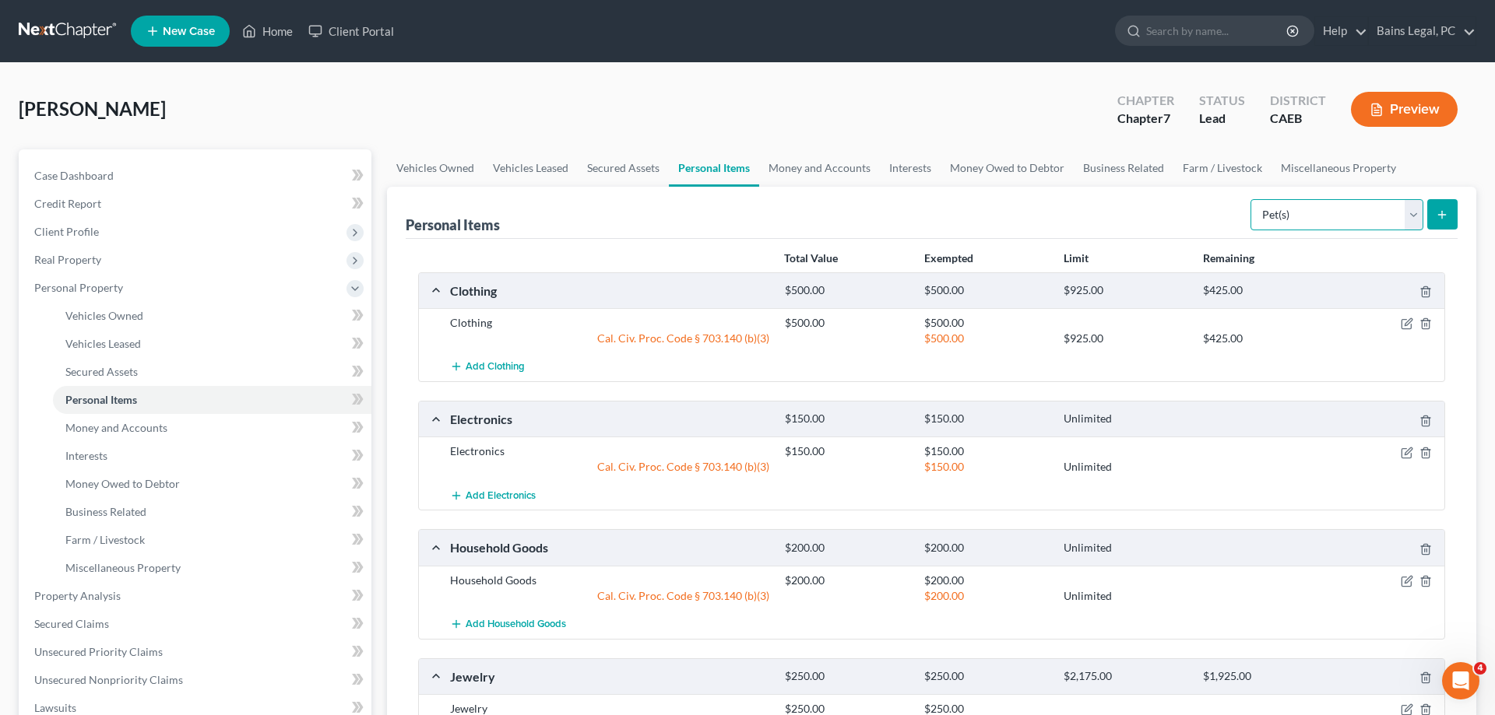
click at [1250, 199] on select "Select Item Type Clothing Collectibles Of Value Electronics Firearms Household …" at bounding box center [1336, 214] width 173 height 31
select select "sports_and_hobby_equipment"
click option "Sports & Hobby Equipment" at bounding box center [0, 0] width 0 height 0
click at [1439, 220] on icon "submit" at bounding box center [1442, 215] width 12 height 12
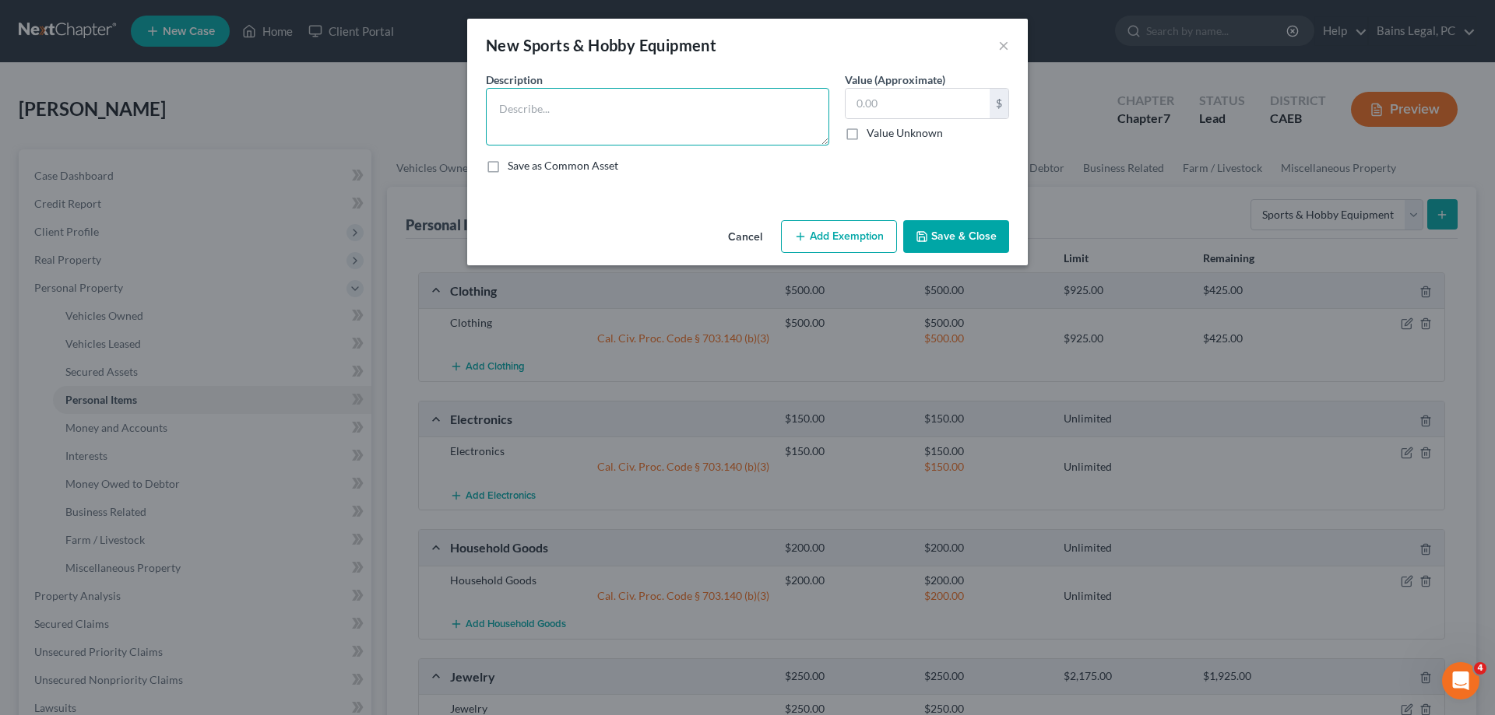
click at [712, 106] on textarea at bounding box center [657, 117] width 343 height 58
type textarea "Sports & Hobby Equipment"
type input "100"
drag, startPoint x: 841, startPoint y: 241, endPoint x: 743, endPoint y: 301, distance: 115.0
click at [840, 241] on button "Add Exemption" at bounding box center [839, 236] width 116 height 33
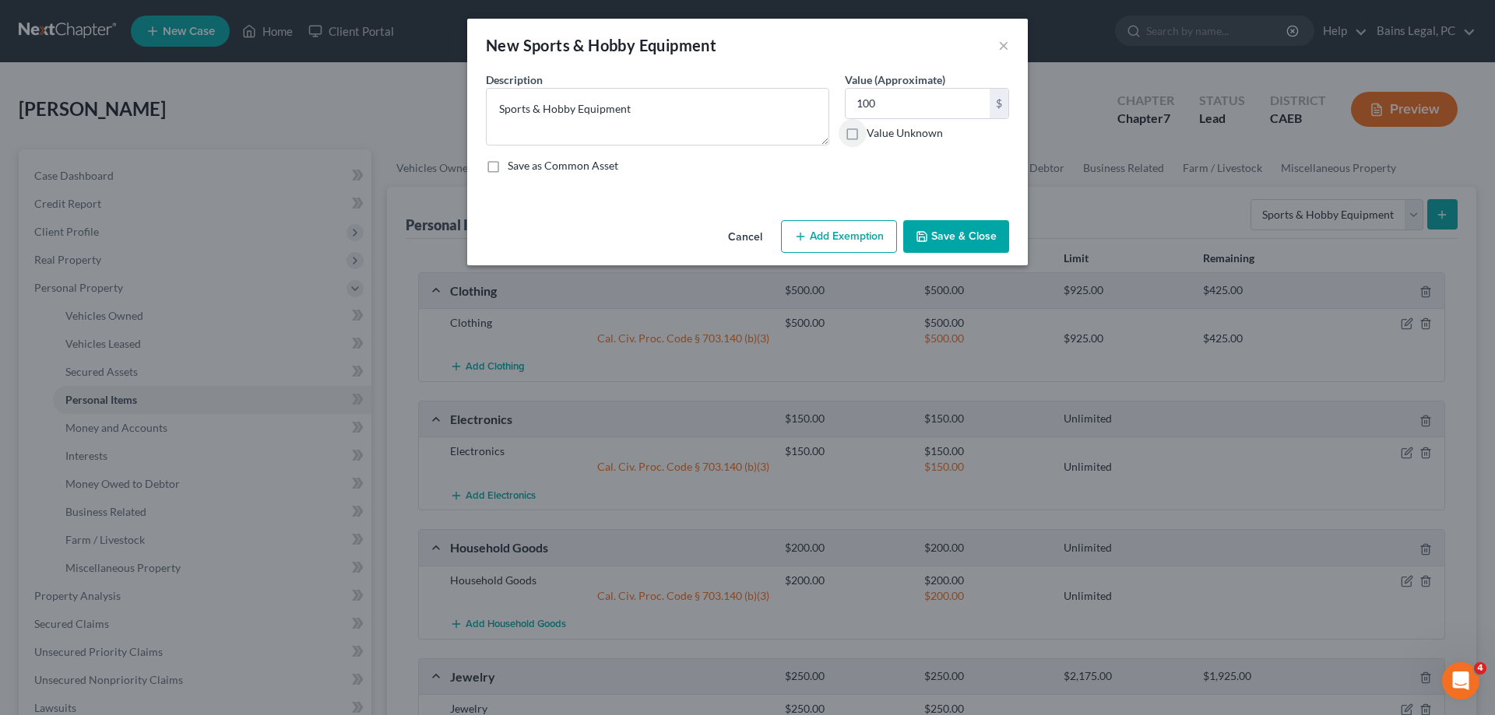
select select "2"
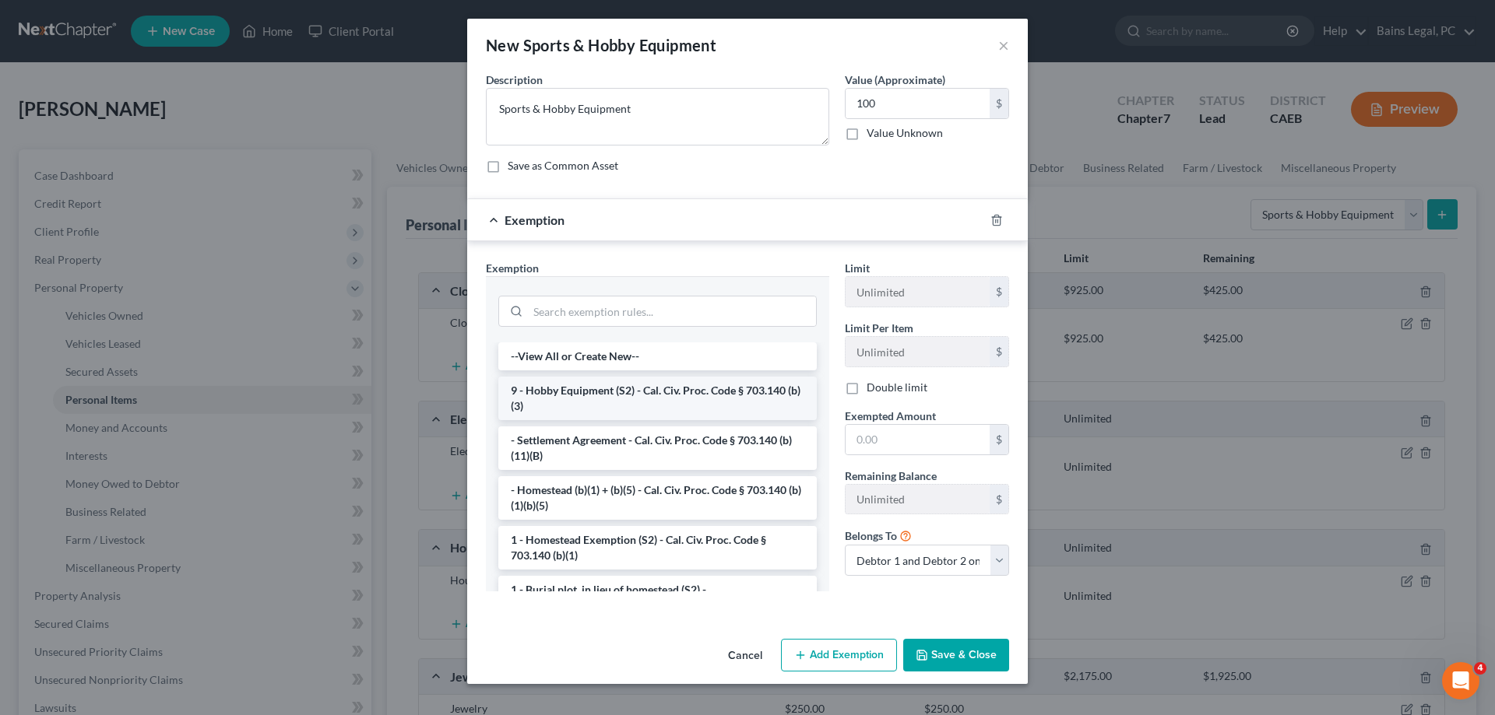
click at [593, 397] on li "9 - Hobby Equipment (S2) - Cal. Civ. Proc. Code § 703.140 (b)(3)" at bounding box center [657, 399] width 318 height 44
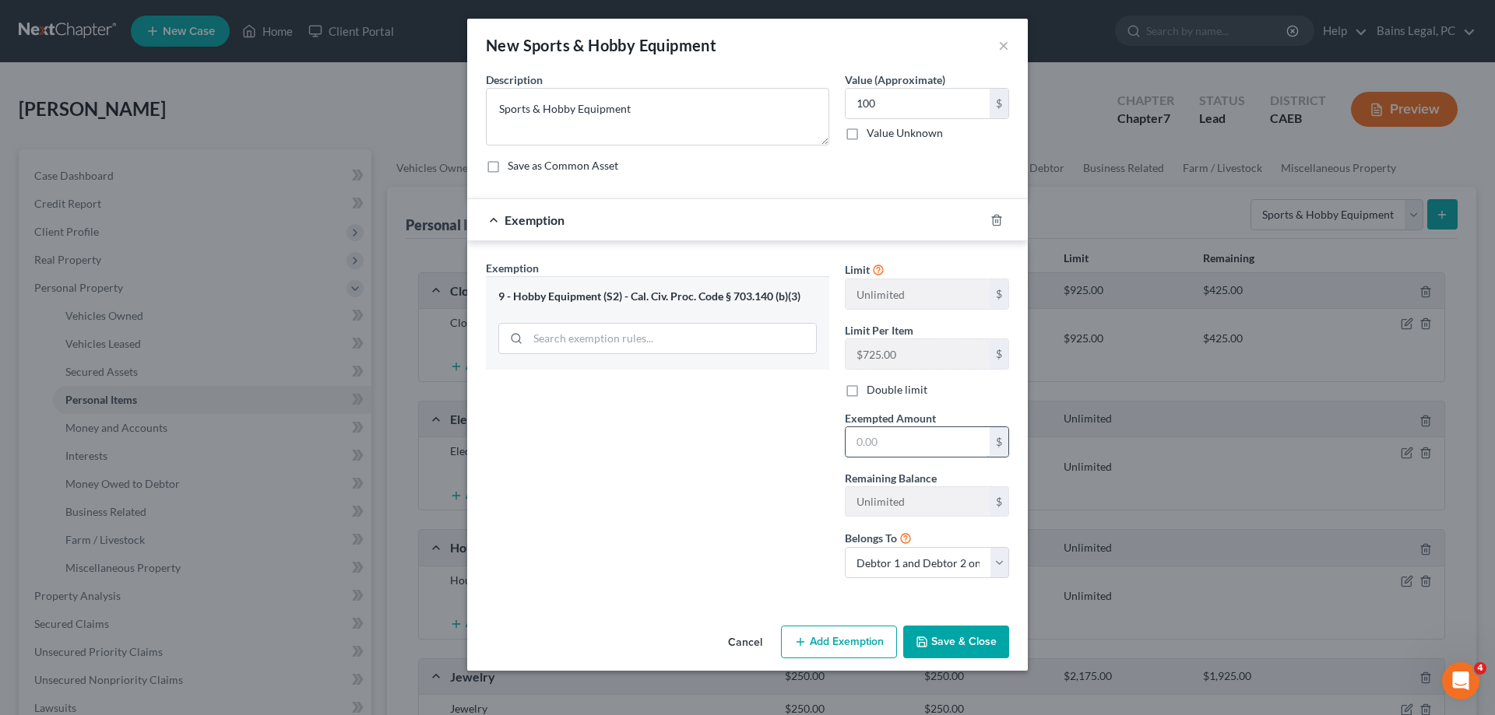
click at [958, 450] on input "text" at bounding box center [917, 442] width 144 height 30
type input "100"
click at [954, 641] on button "Save & Close" at bounding box center [956, 642] width 106 height 33
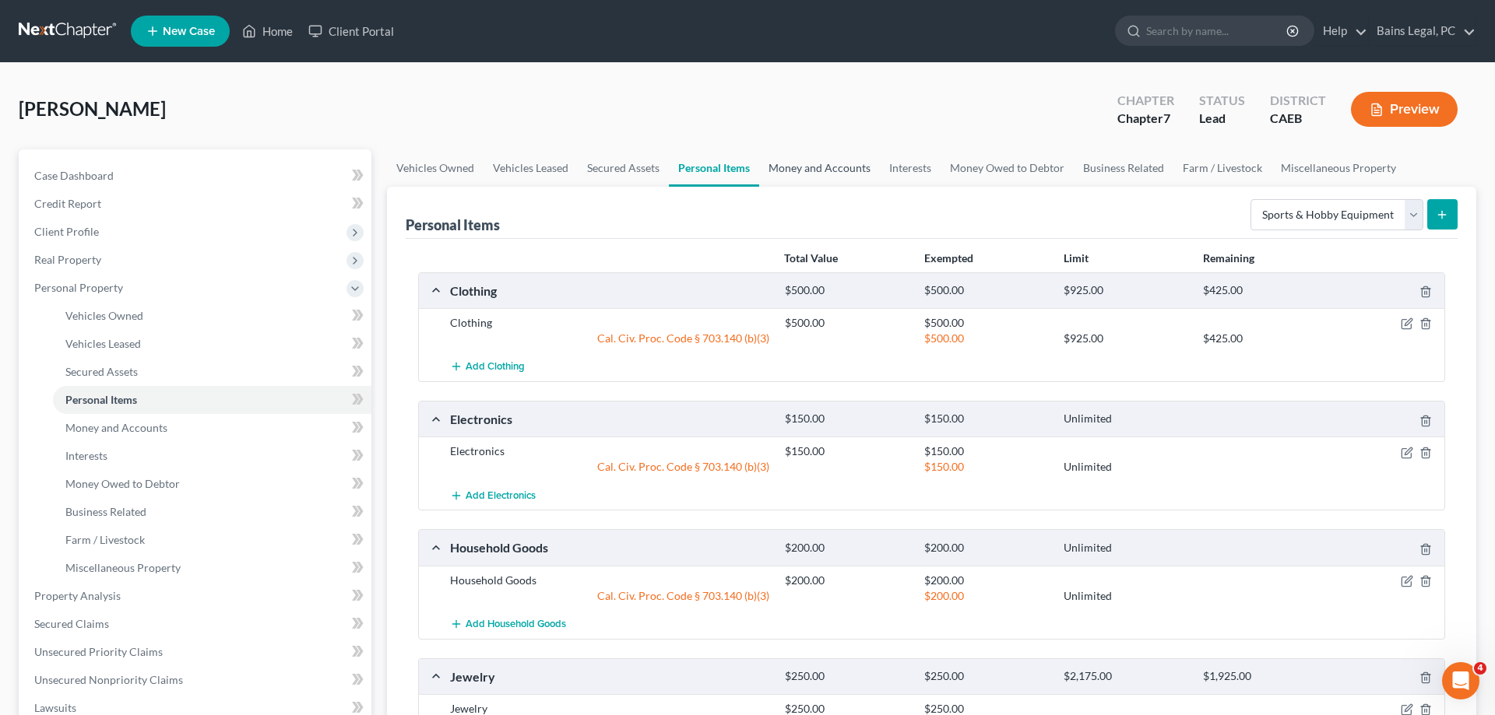
click at [819, 161] on link "Money and Accounts" at bounding box center [819, 167] width 121 height 37
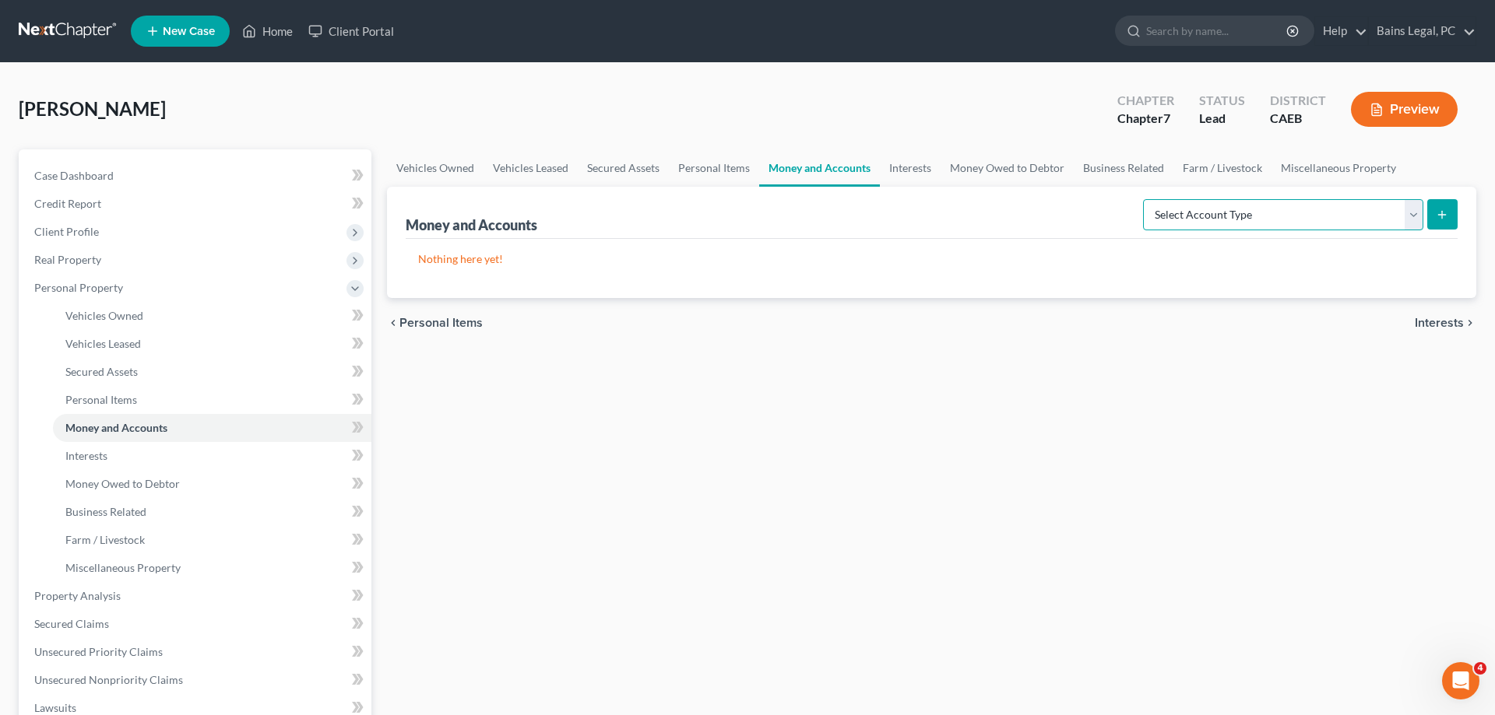
click at [1143, 199] on select "Select Account Type Brokerage Cash on Hand Certificates of Deposit Checking Acc…" at bounding box center [1283, 214] width 280 height 31
select select "cash_on_hand"
click option "Cash on Hand" at bounding box center [0, 0] width 0 height 0
click at [1454, 216] on button "submit" at bounding box center [1442, 214] width 30 height 30
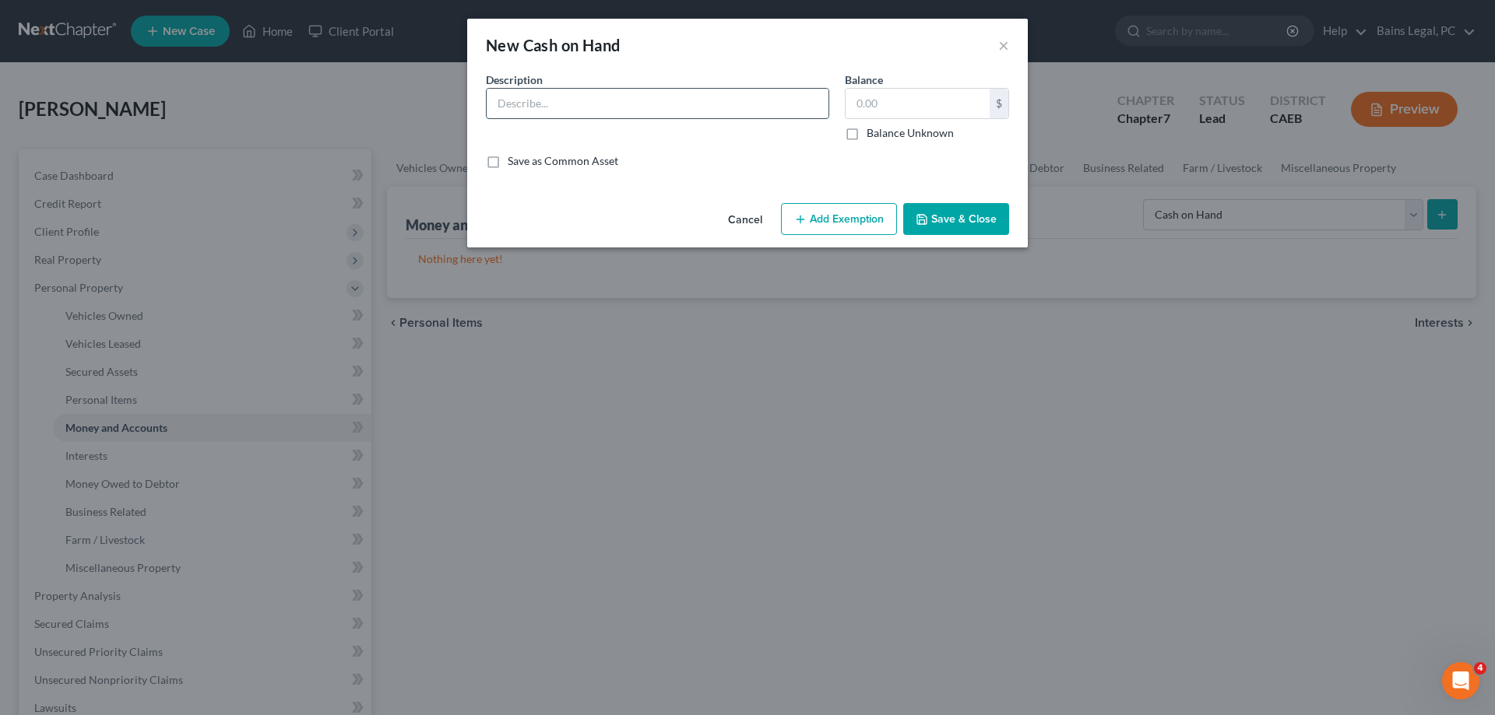
click at [651, 105] on input "text" at bounding box center [658, 104] width 342 height 30
type input "Cash on Hand"
type input "5"
click at [798, 219] on icon "button" at bounding box center [800, 219] width 12 height 12
select select "2"
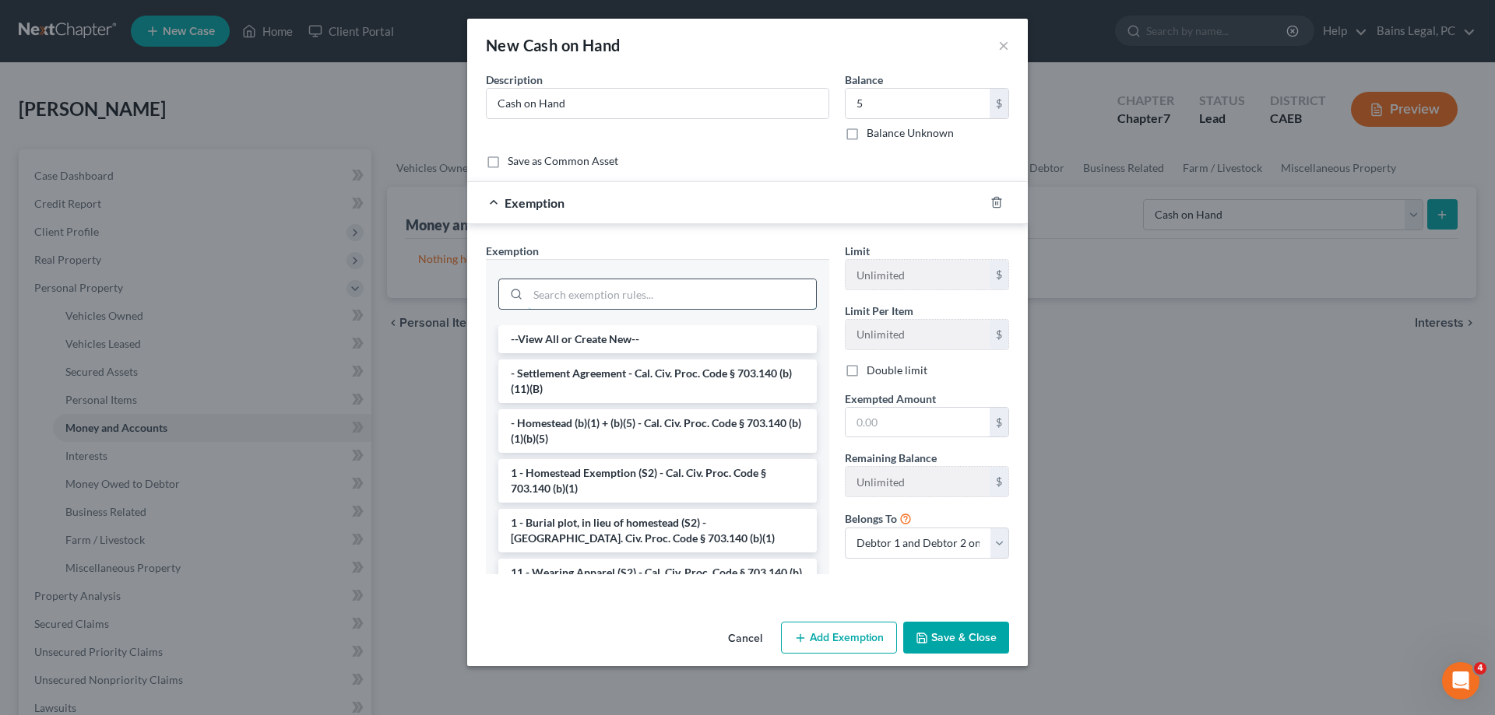
click at [582, 293] on input "search" at bounding box center [672, 294] width 288 height 30
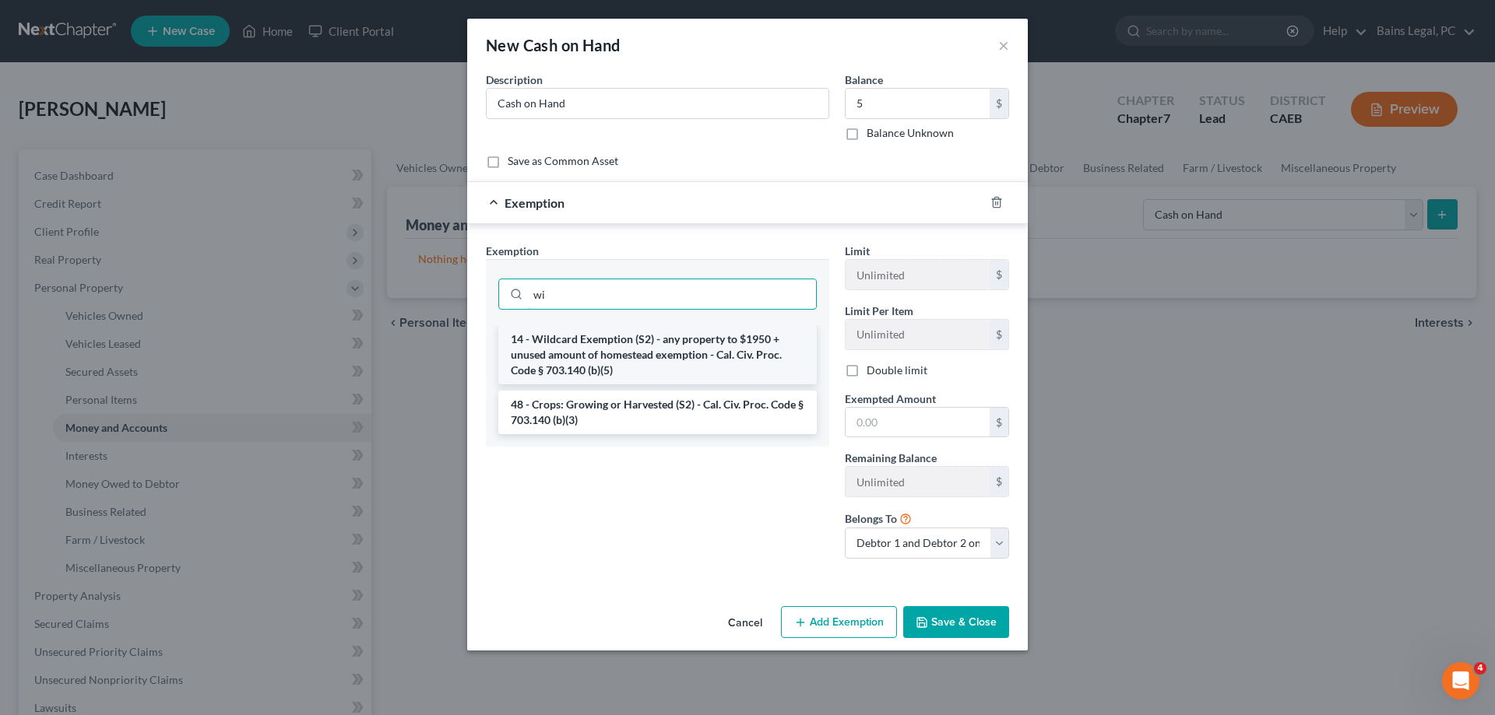
type input "wi"
click at [592, 341] on li "14 - Wildcard Exemption (S2) - any property to $1950 + unused amount of homeste…" at bounding box center [657, 354] width 318 height 59
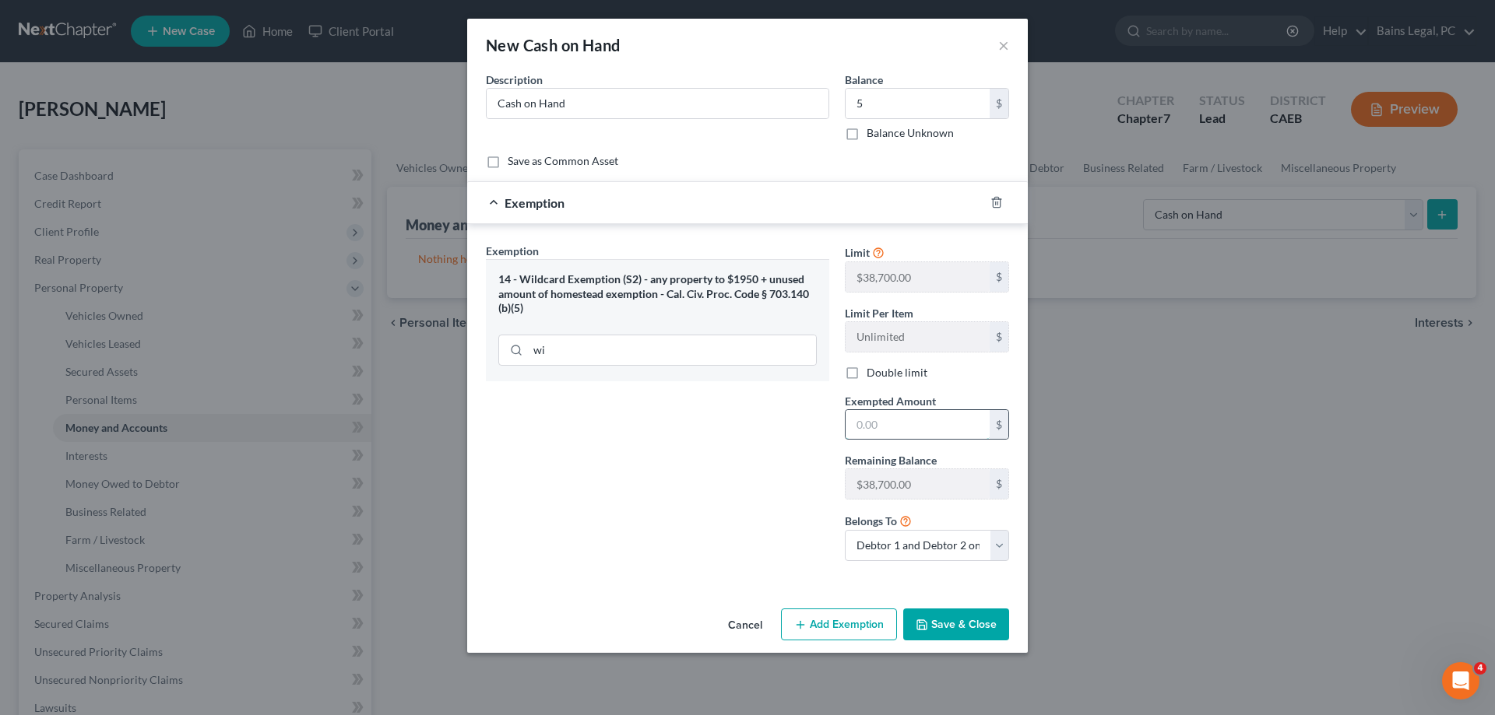
click at [936, 420] on input "text" at bounding box center [917, 425] width 144 height 30
type input "5"
click at [957, 626] on button "Save & Close" at bounding box center [956, 625] width 106 height 33
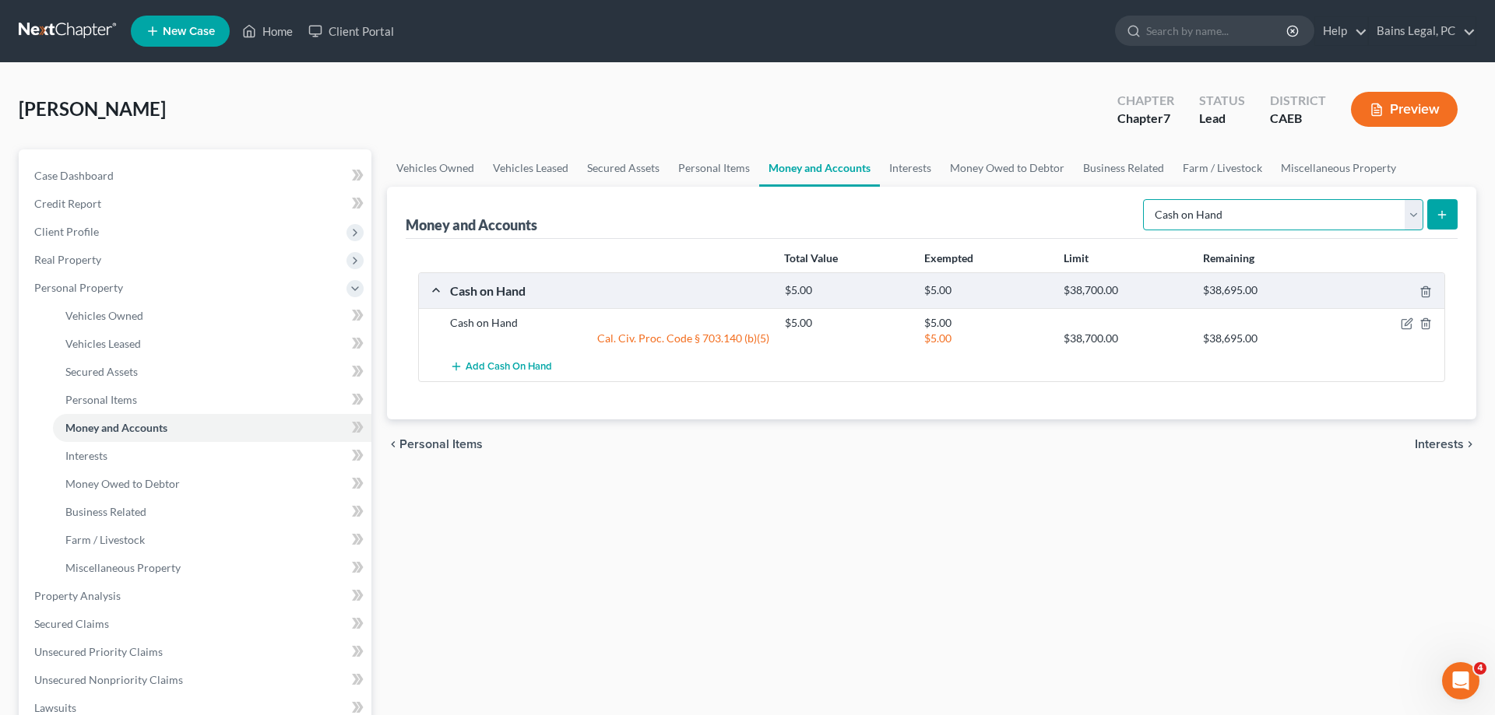
click at [1143, 199] on select "Select Account Type Brokerage Cash on Hand Certificates of Deposit Checking Acc…" at bounding box center [1283, 214] width 280 height 31
select select "savings"
click option "Savings Account" at bounding box center [0, 0] width 0 height 0
click at [1436, 219] on icon "submit" at bounding box center [1442, 215] width 12 height 12
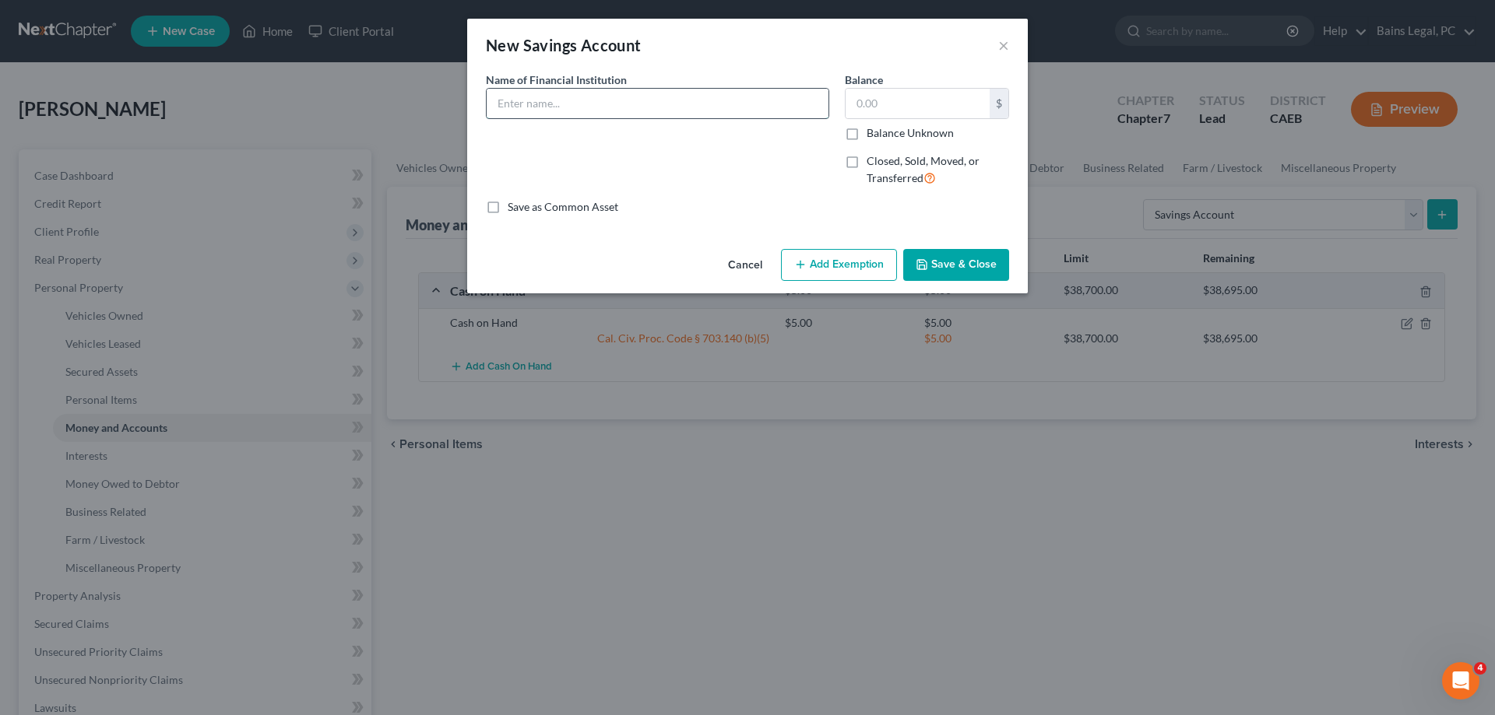
click at [648, 105] on input "text" at bounding box center [658, 104] width 342 height 30
drag, startPoint x: 636, startPoint y: 113, endPoint x: 450, endPoint y: 110, distance: 186.1
click at [487, 113] on input "Valley First CU...2236" at bounding box center [658, 104] width 342 height 30
type input "Valley First CU...2236"
click at [944, 103] on input "text" at bounding box center [917, 104] width 144 height 30
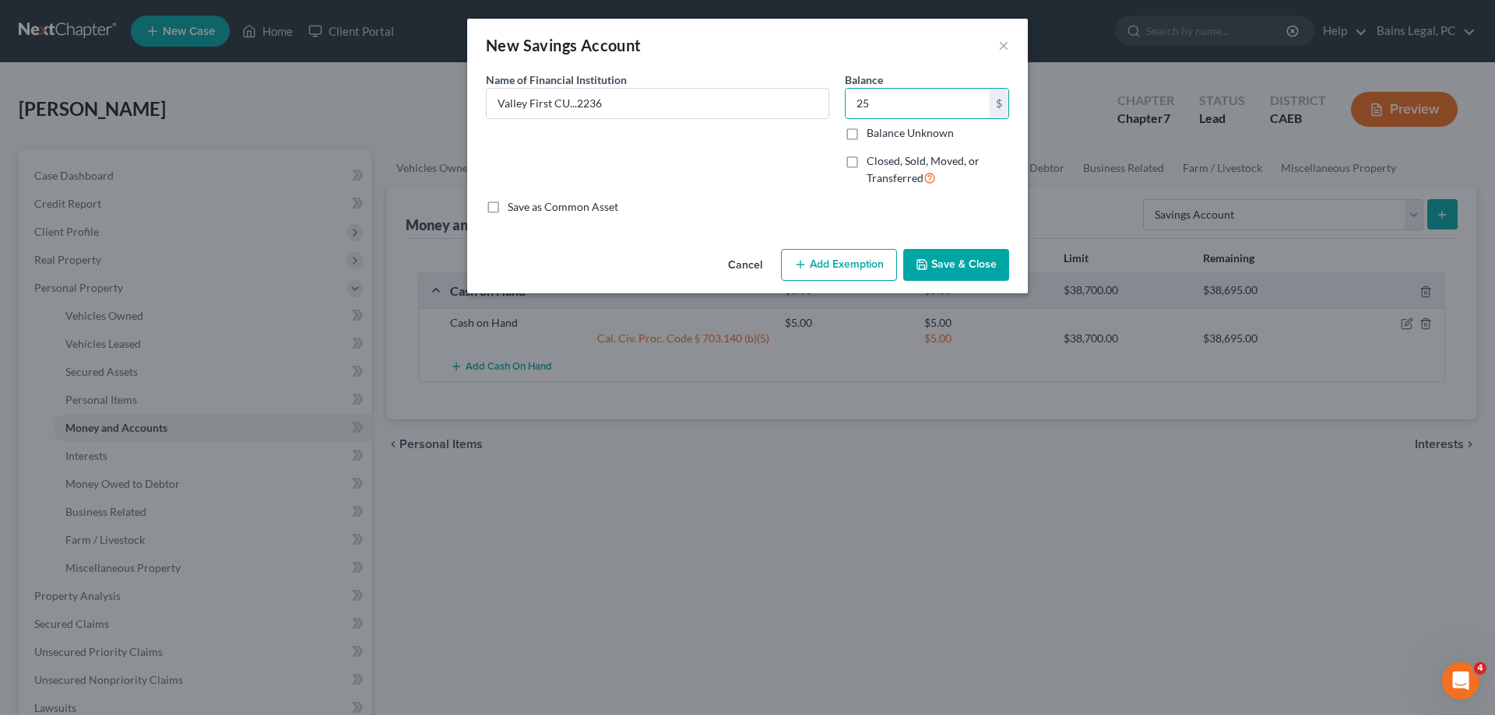
type input "25"
click at [868, 263] on button "Add Exemption" at bounding box center [839, 265] width 116 height 33
select select "2"
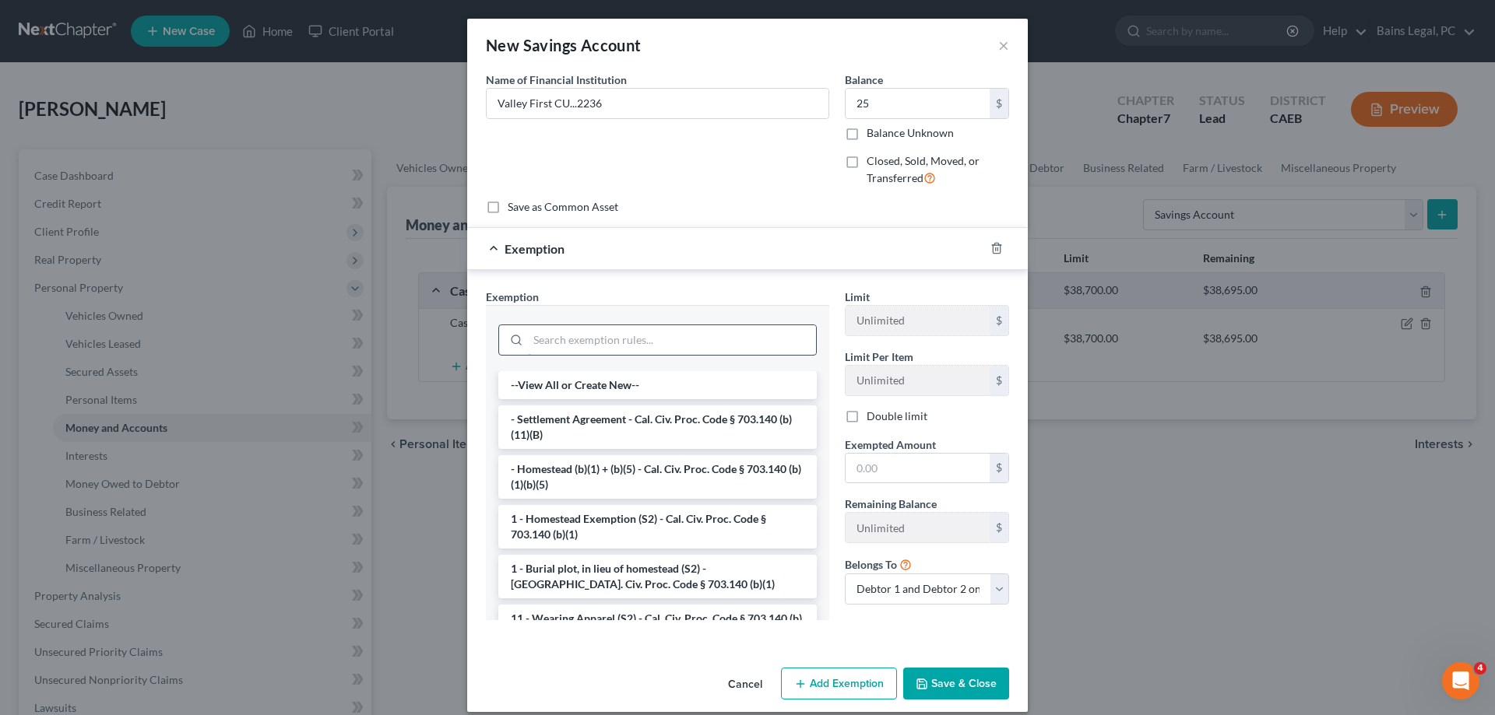
click at [606, 333] on input "search" at bounding box center [672, 340] width 288 height 30
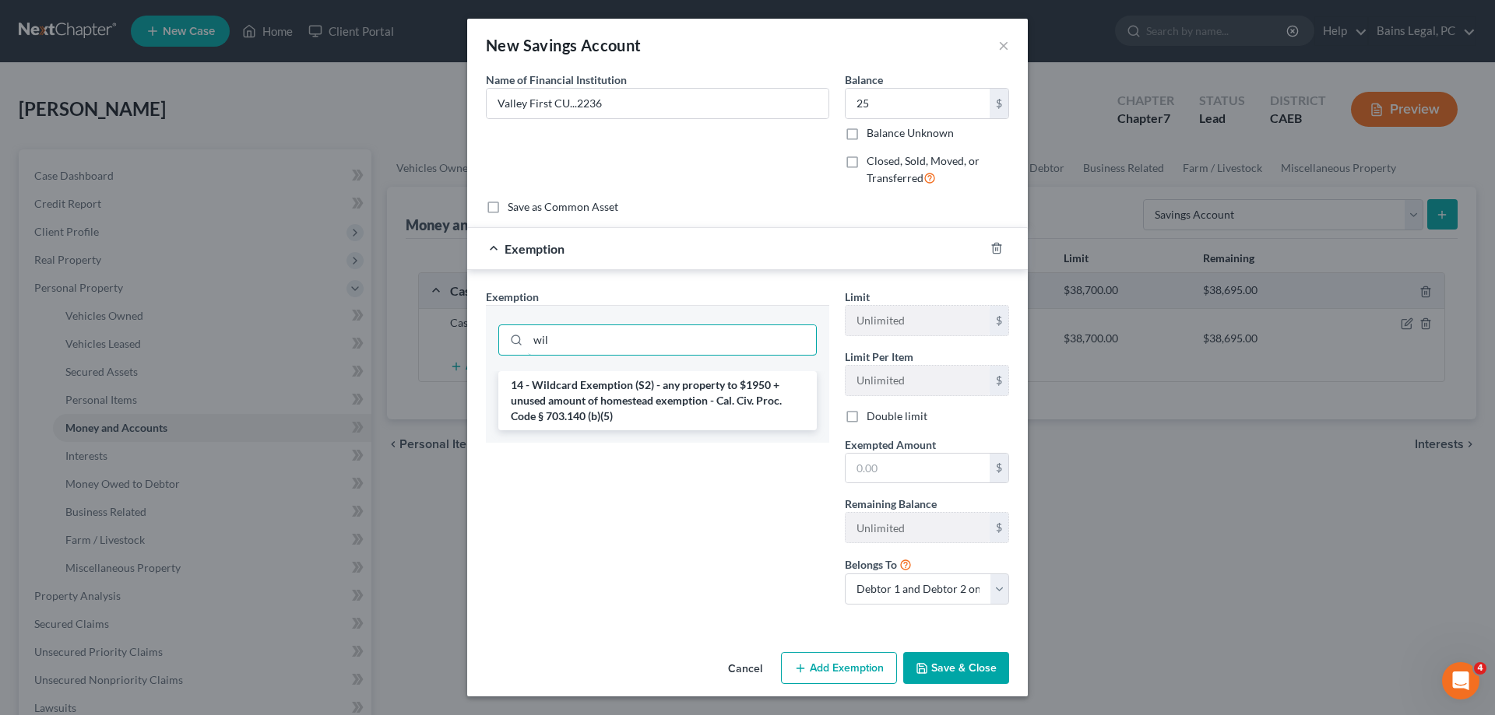
type input "wil"
click at [598, 414] on li "14 - Wildcard Exemption (S2) - any property to $1950 + unused amount of homeste…" at bounding box center [657, 400] width 318 height 59
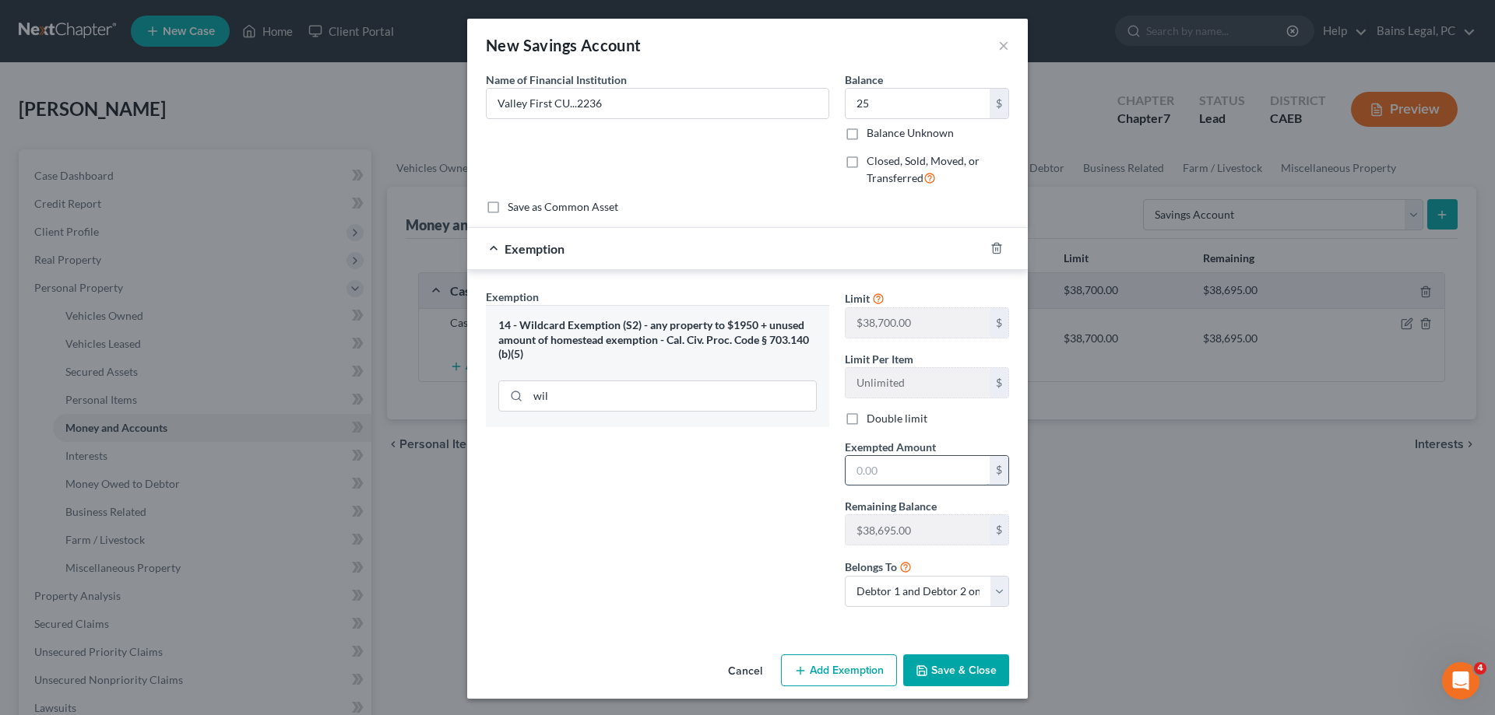
click at [900, 459] on input "text" at bounding box center [917, 471] width 144 height 30
type input "25"
click at [959, 663] on button "Save & Close" at bounding box center [956, 671] width 106 height 33
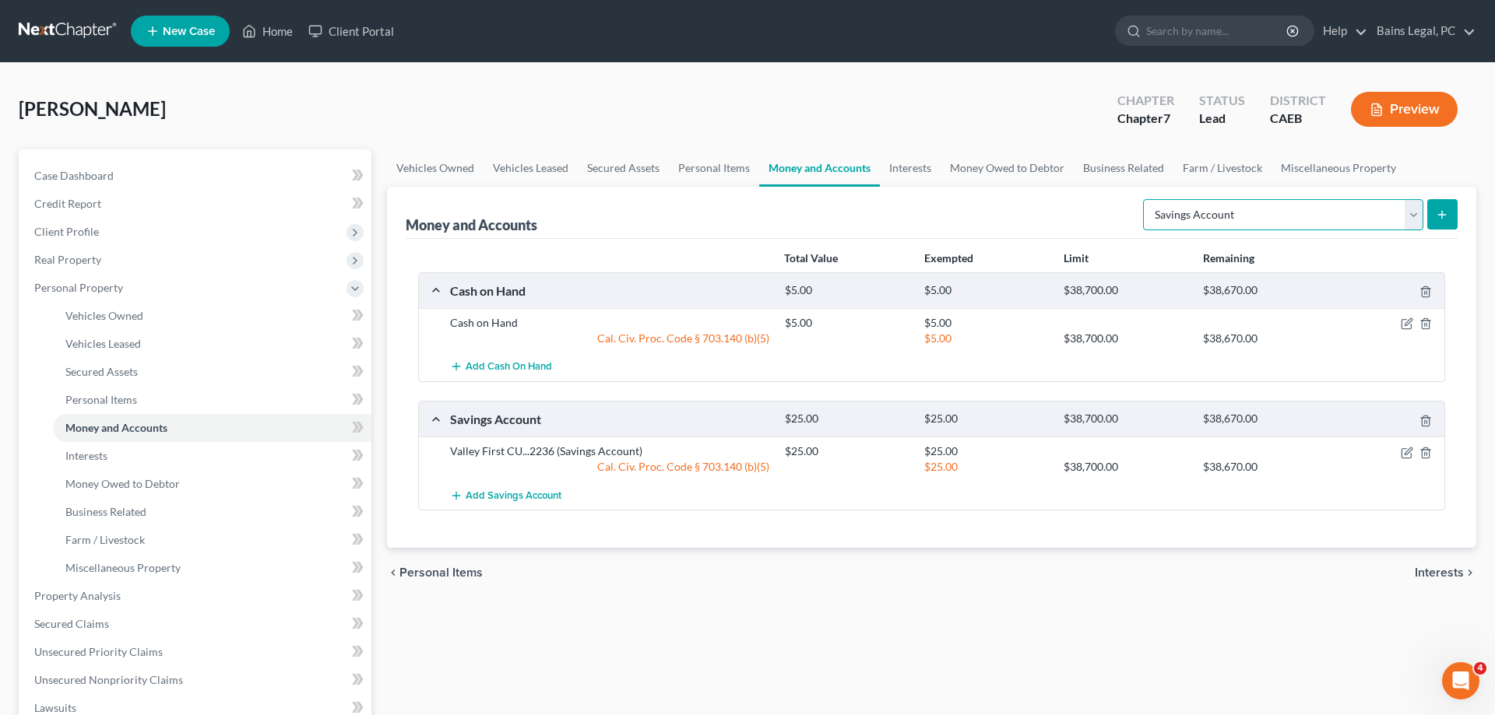
click at [1143, 199] on select "Select Account Type Brokerage Cash on Hand Certificates of Deposit Checking Acc…" at bounding box center [1283, 214] width 280 height 31
select select "checking"
click option "Checking Account" at bounding box center [0, 0] width 0 height 0
click at [1442, 205] on button "submit" at bounding box center [1442, 214] width 30 height 30
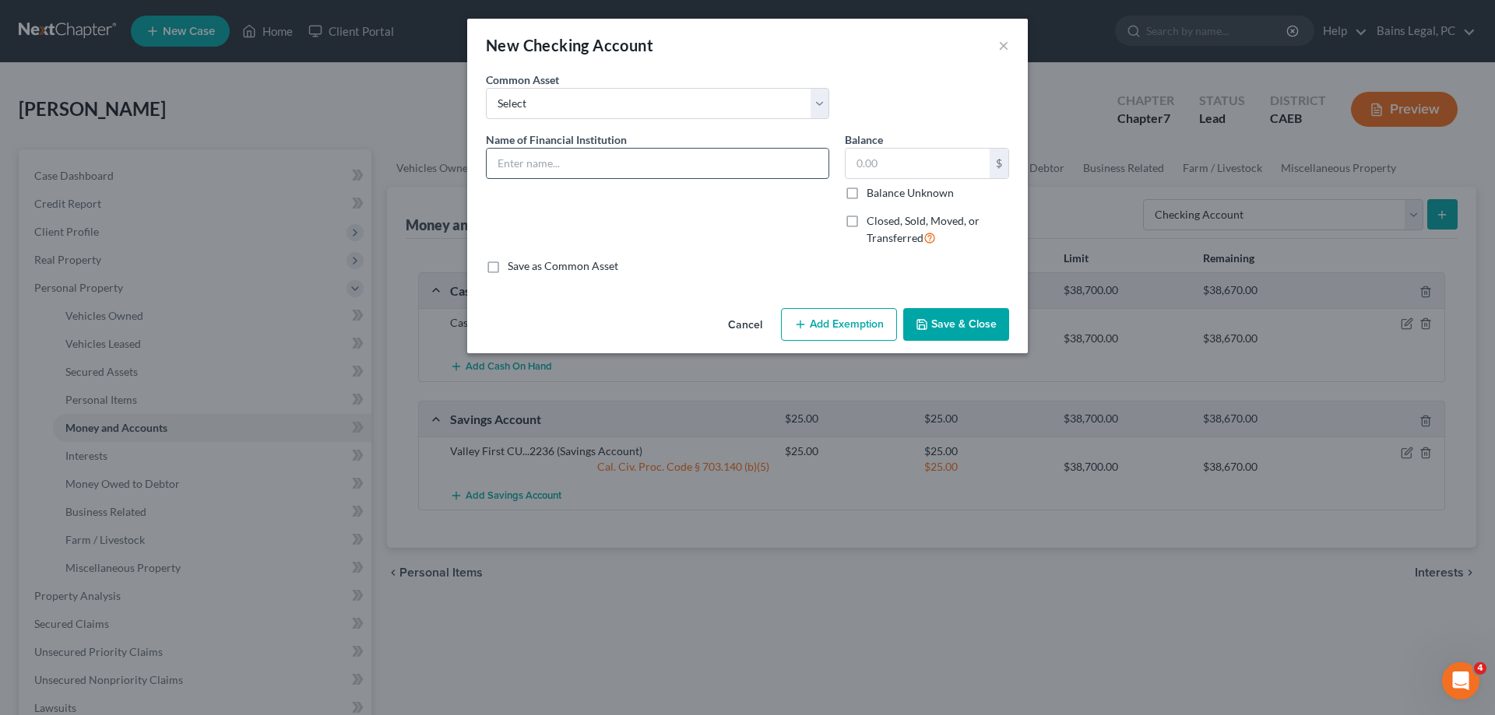
click at [599, 163] on input "text" at bounding box center [658, 164] width 342 height 30
paste input "Valley First CU...2236"
type input "Valley First CU...2236"
click at [880, 170] on input "text" at bounding box center [917, 164] width 144 height 30
type input "947.54"
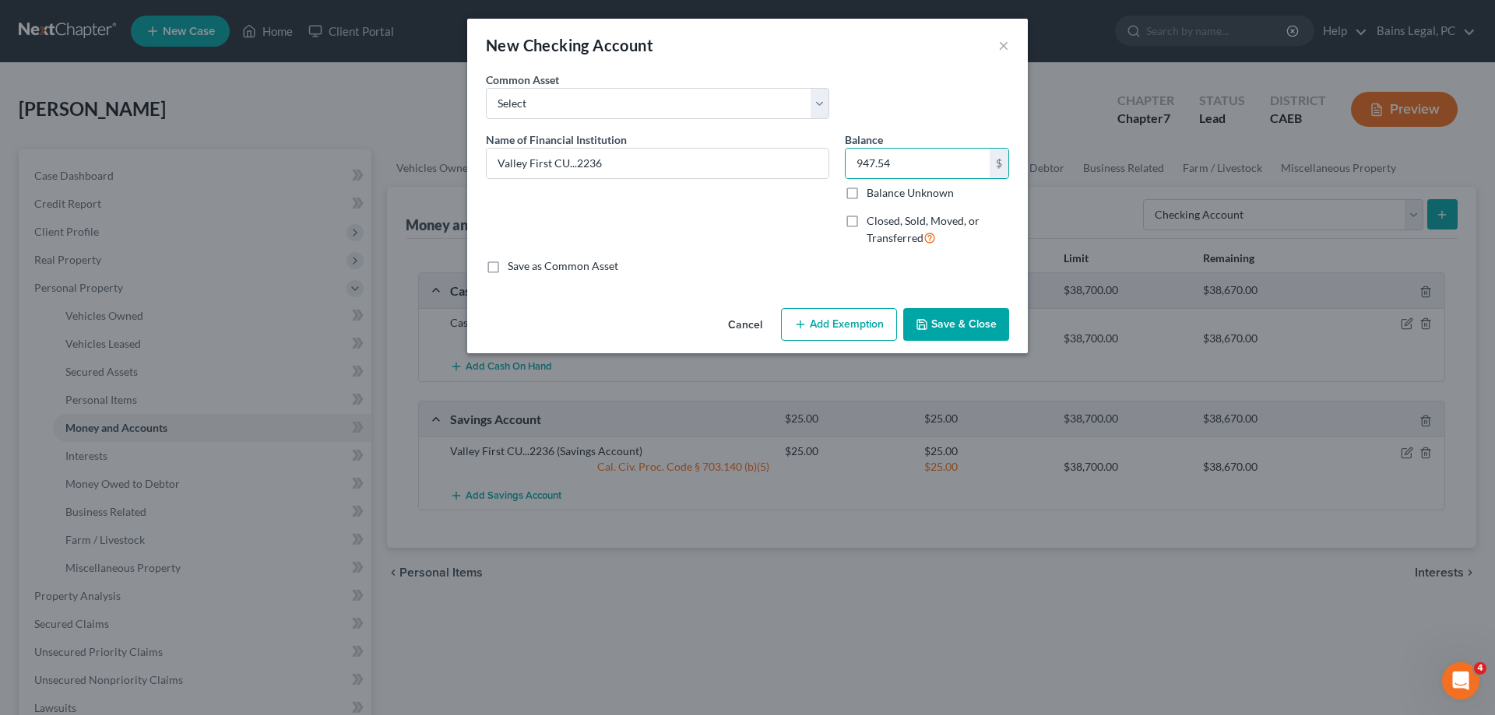
click at [848, 323] on button "Add Exemption" at bounding box center [839, 324] width 116 height 33
select select "2"
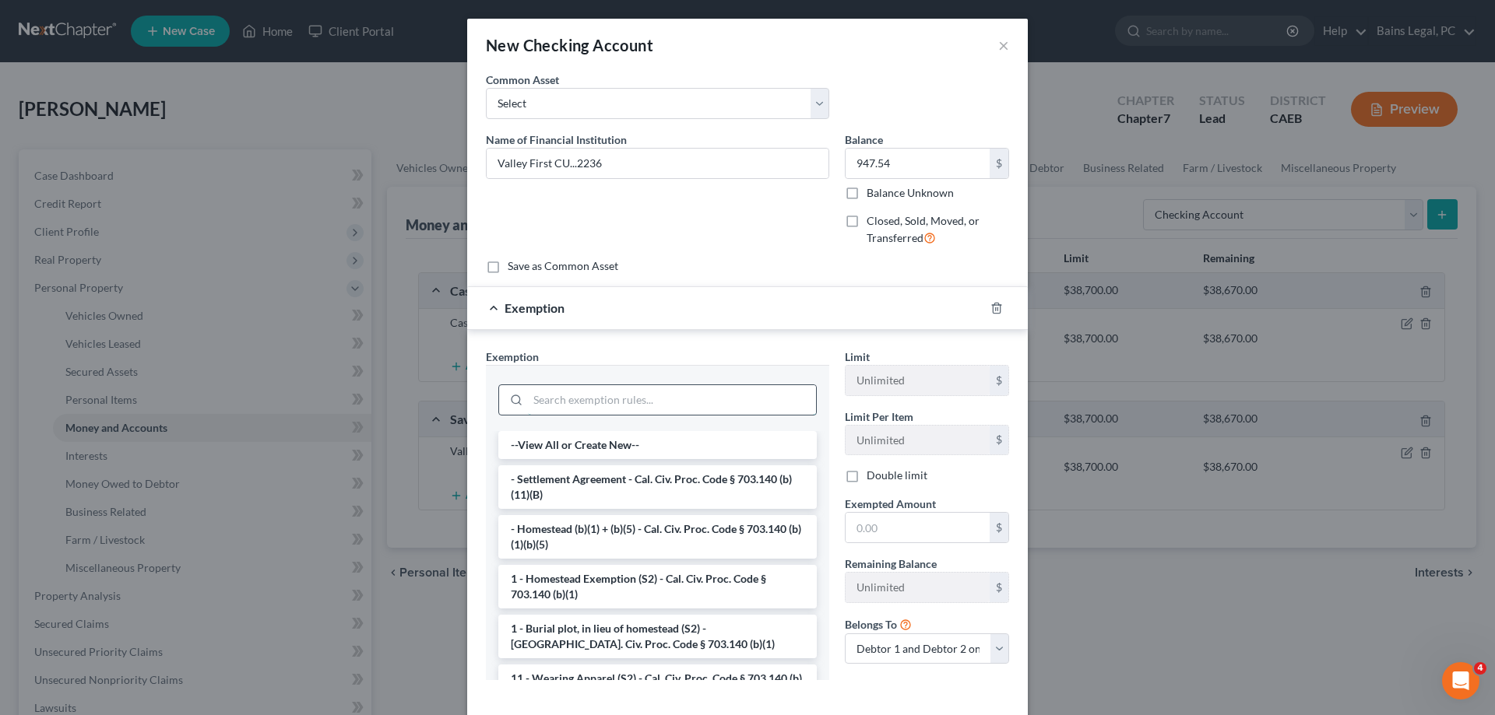
click at [627, 401] on input "search" at bounding box center [672, 400] width 288 height 30
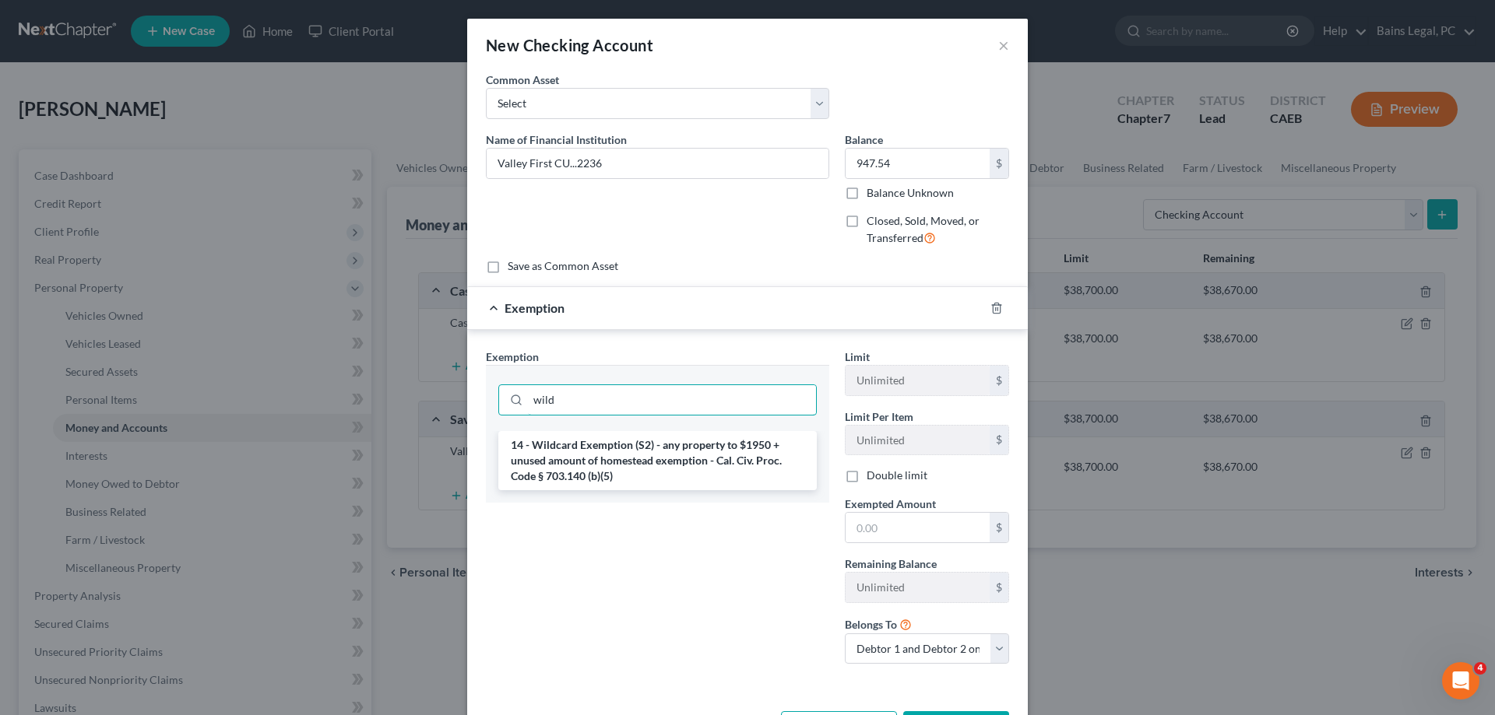
type input "wild"
click at [533, 468] on li "14 - Wildcard Exemption (S2) - any property to $1950 + unused amount of homeste…" at bounding box center [657, 460] width 318 height 59
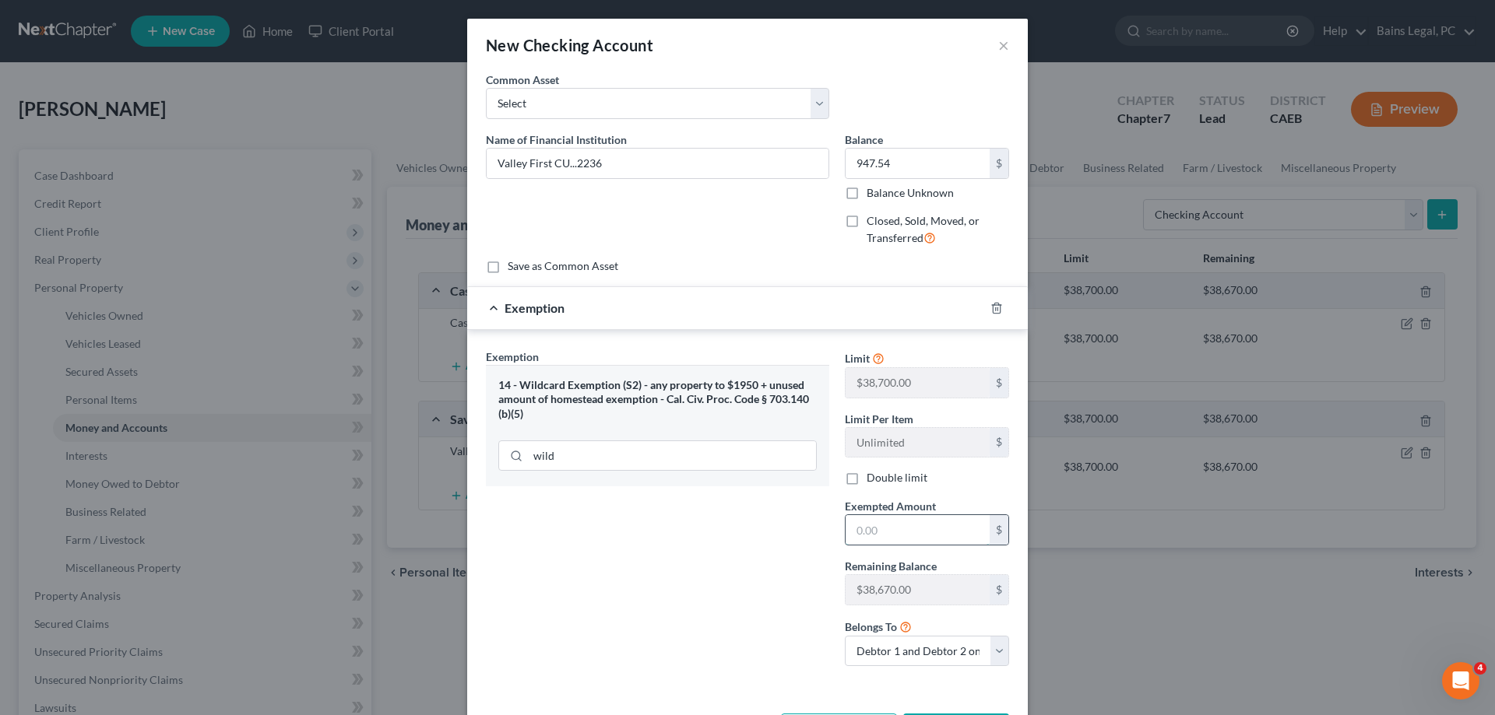
click at [875, 530] on input "text" at bounding box center [917, 530] width 144 height 30
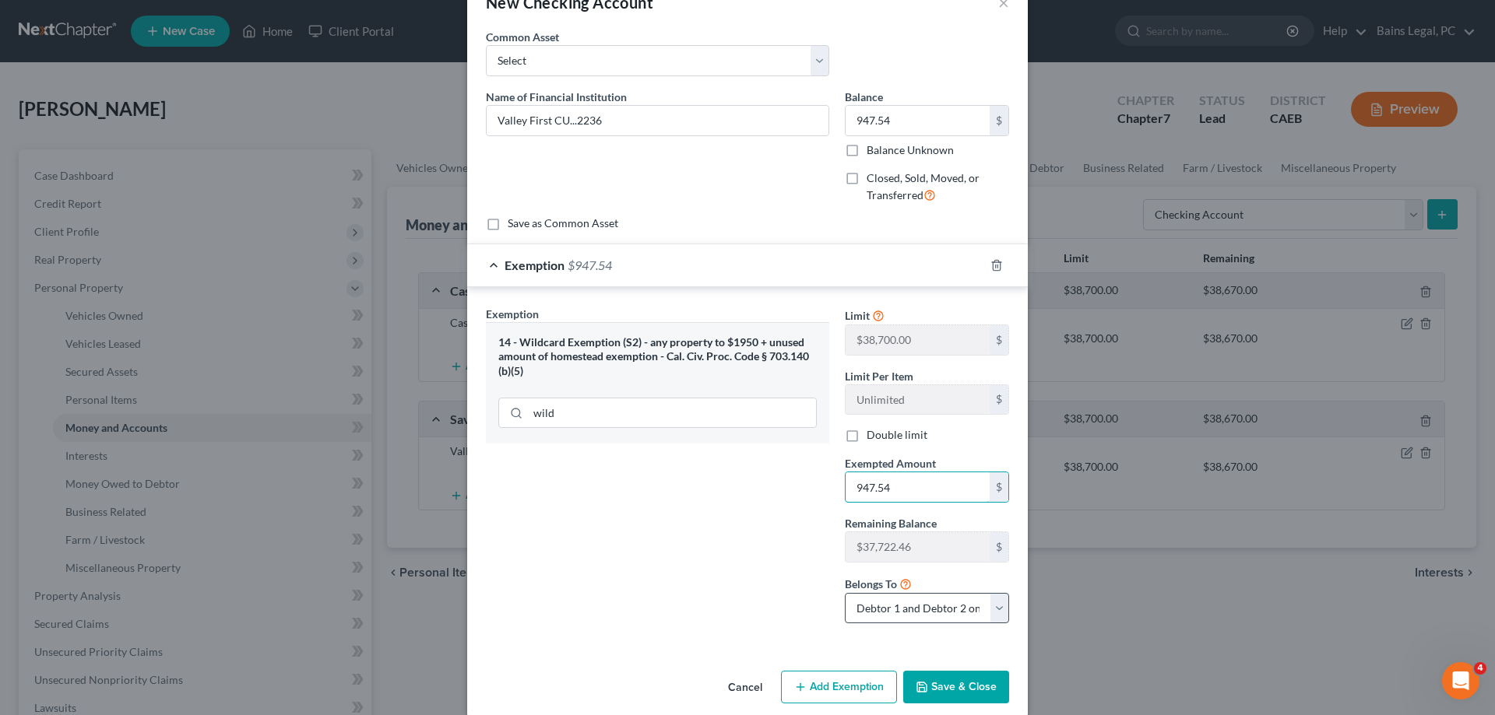
scroll to position [62, 0]
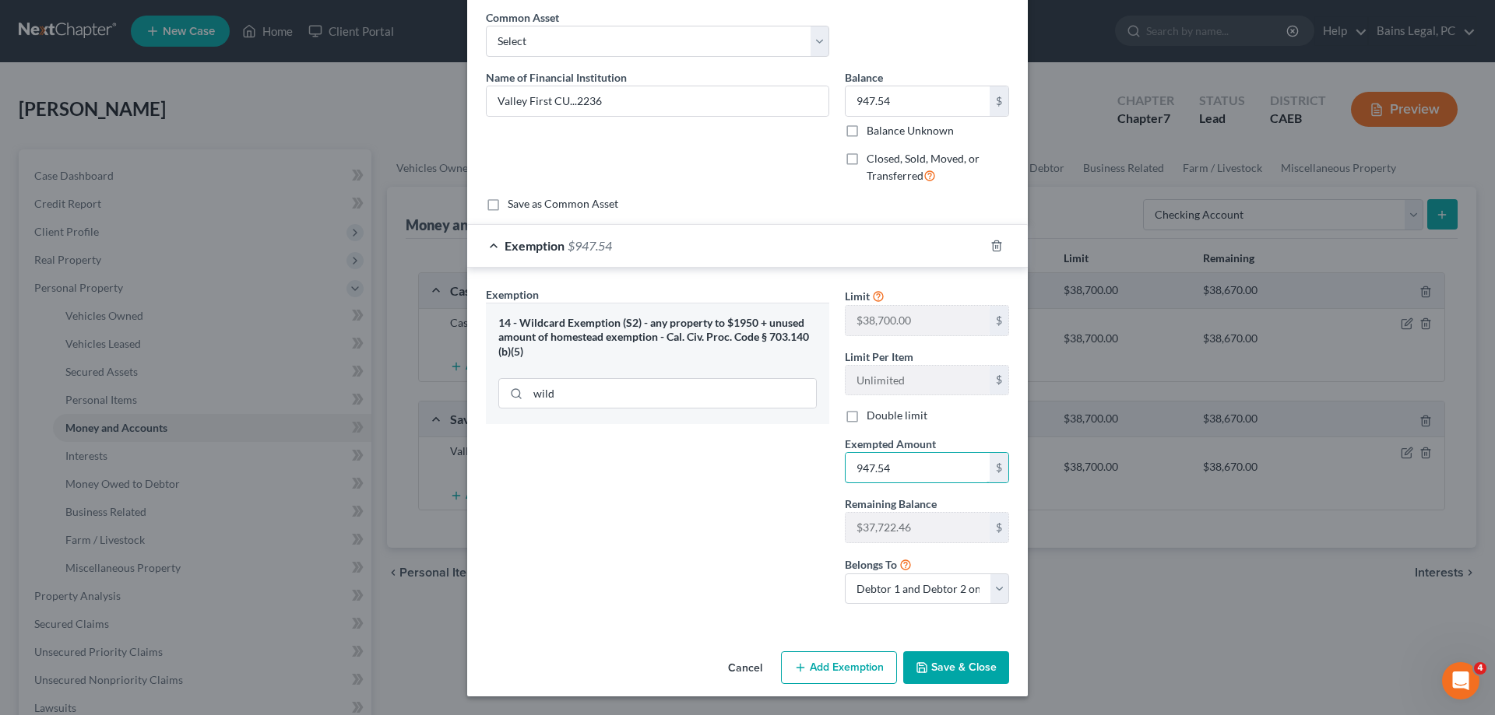
type input "947.54"
click at [954, 676] on button "Save & Close" at bounding box center [956, 668] width 106 height 33
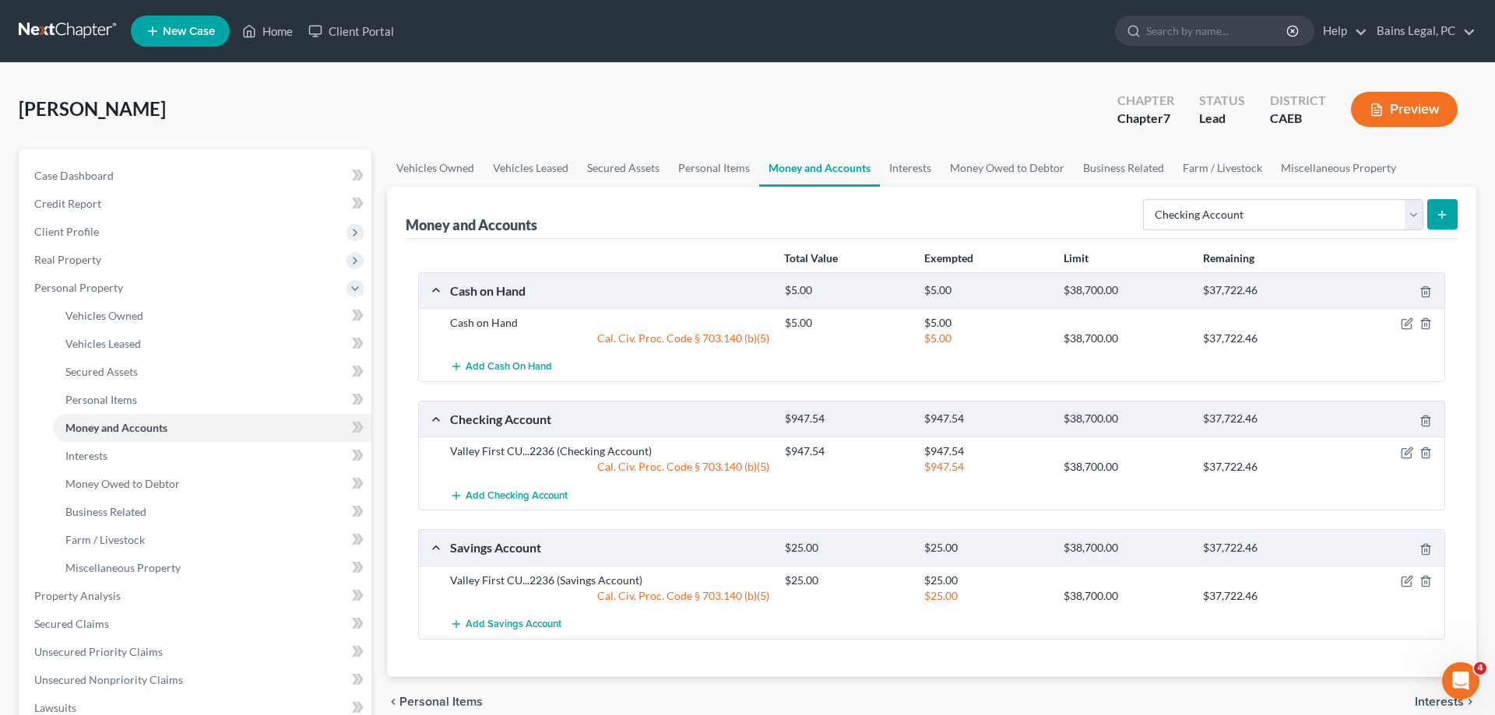
click at [1322, 196] on div "Select Account Type Brokerage Cash on Hand Certificates of Deposit Checking Acc…" at bounding box center [1297, 213] width 321 height 41
click at [1143, 199] on select "Select Account Type Brokerage Cash on Hand Certificates of Deposit Checking Acc…" at bounding box center [1283, 214] width 280 height 31
select select "other"
click option "Other (Credit Union, Health Savings Account, etc)" at bounding box center [0, 0] width 0 height 0
click at [1434, 211] on button "submit" at bounding box center [1442, 214] width 30 height 30
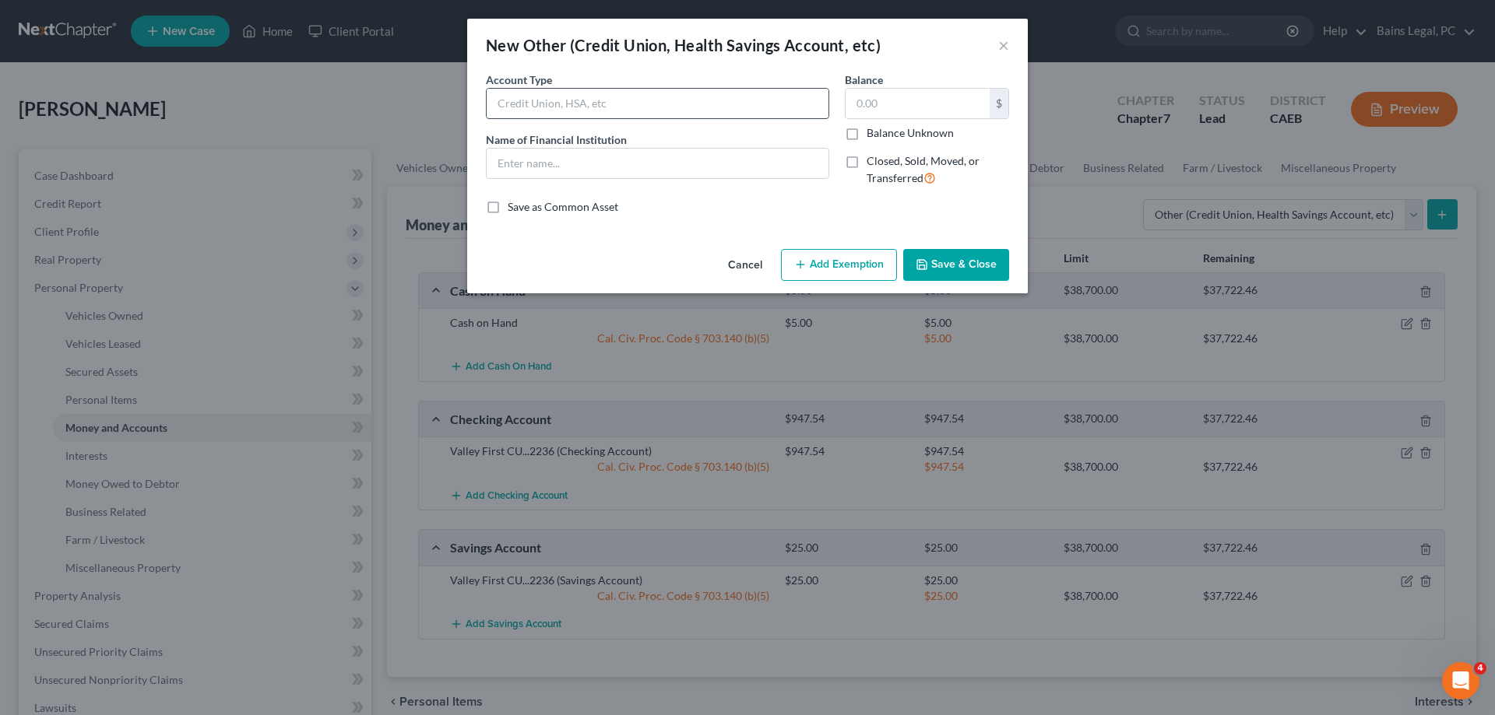
click at [583, 110] on input "text" at bounding box center [658, 104] width 342 height 30
type input "Phone App"
type input "PayPal"
click at [945, 260] on button "Save & Close" at bounding box center [956, 265] width 106 height 33
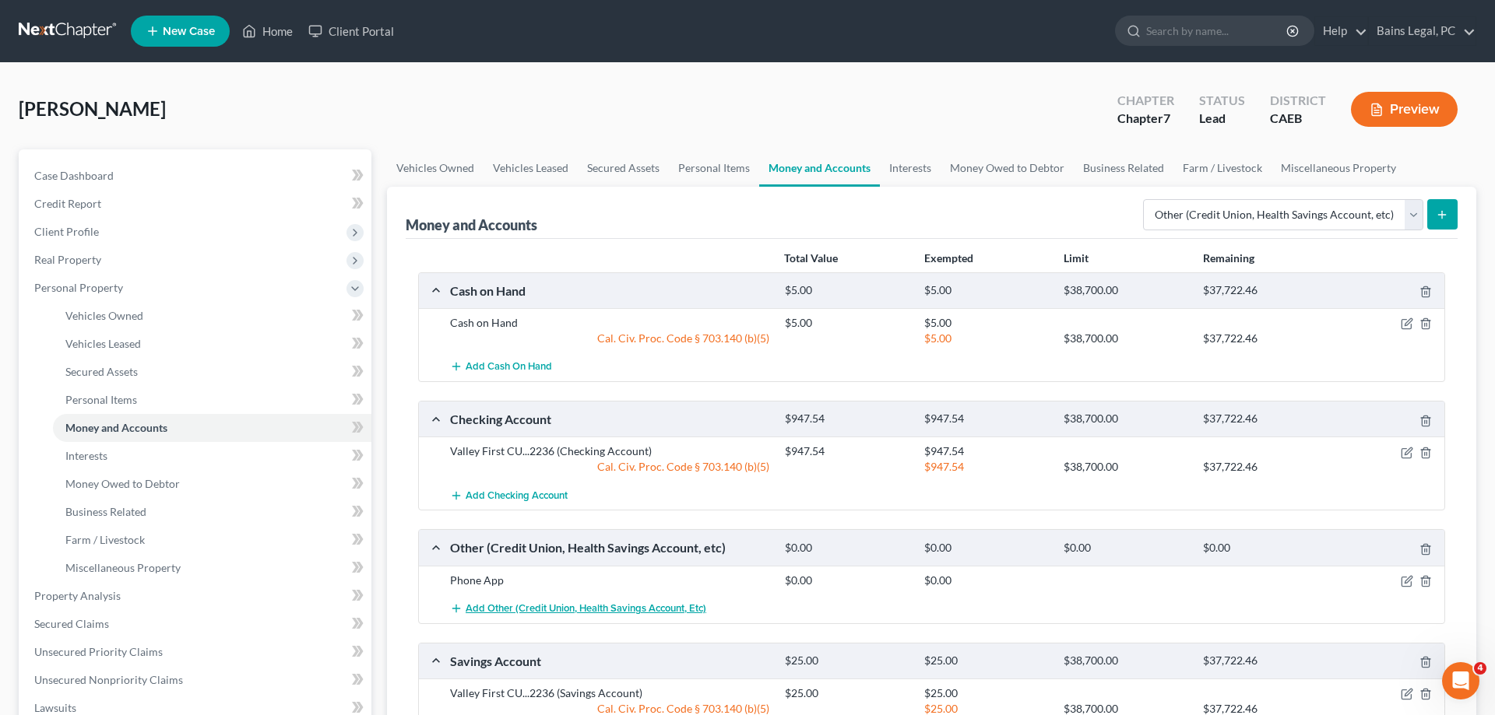
drag, startPoint x: 508, startPoint y: 610, endPoint x: 529, endPoint y: 582, distance: 34.6
click at [508, 610] on span "Add Other (Credit Union, Health Savings Account, etc)" at bounding box center [586, 609] width 241 height 12
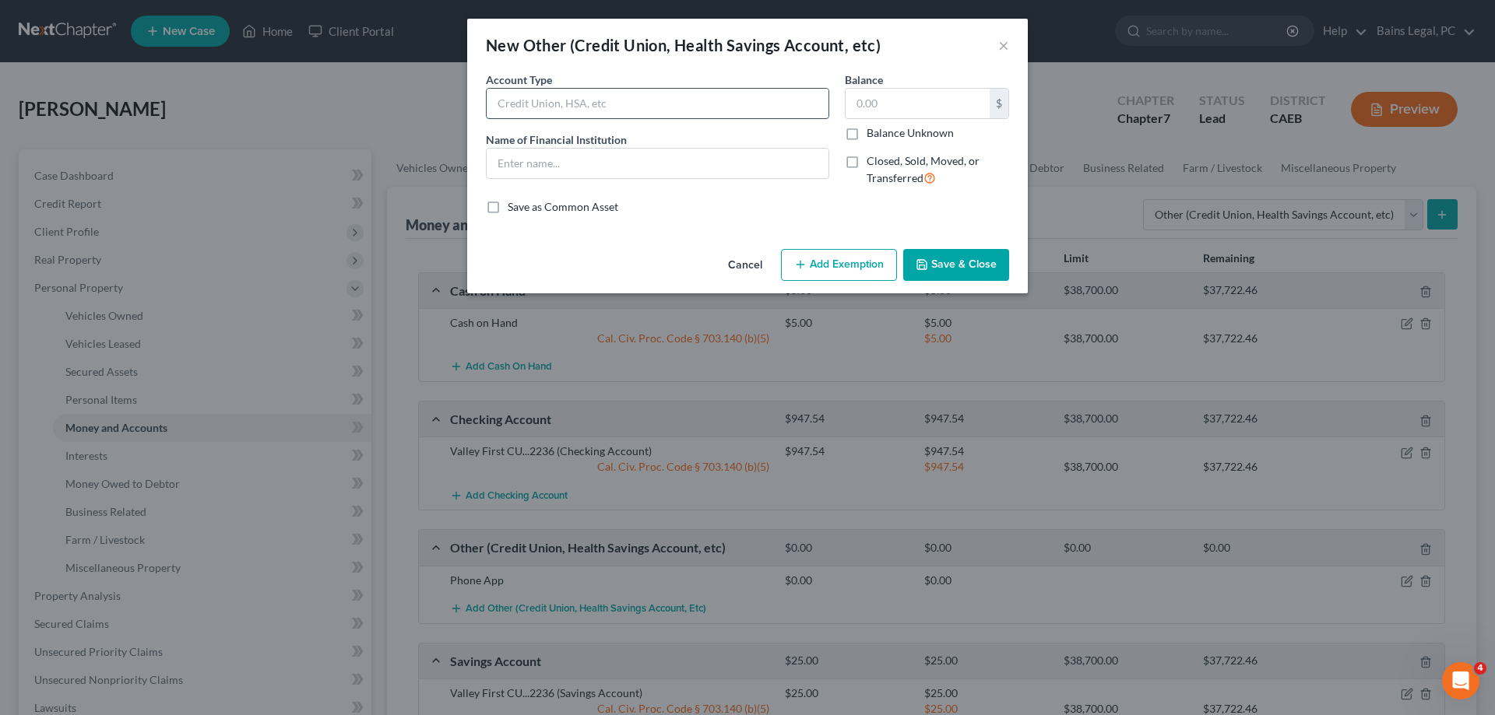
click at [607, 96] on input "text" at bounding box center [658, 104] width 342 height 30
type input "Phone App"
type input "Venmo"
click at [981, 258] on button "Save & Close" at bounding box center [956, 265] width 106 height 33
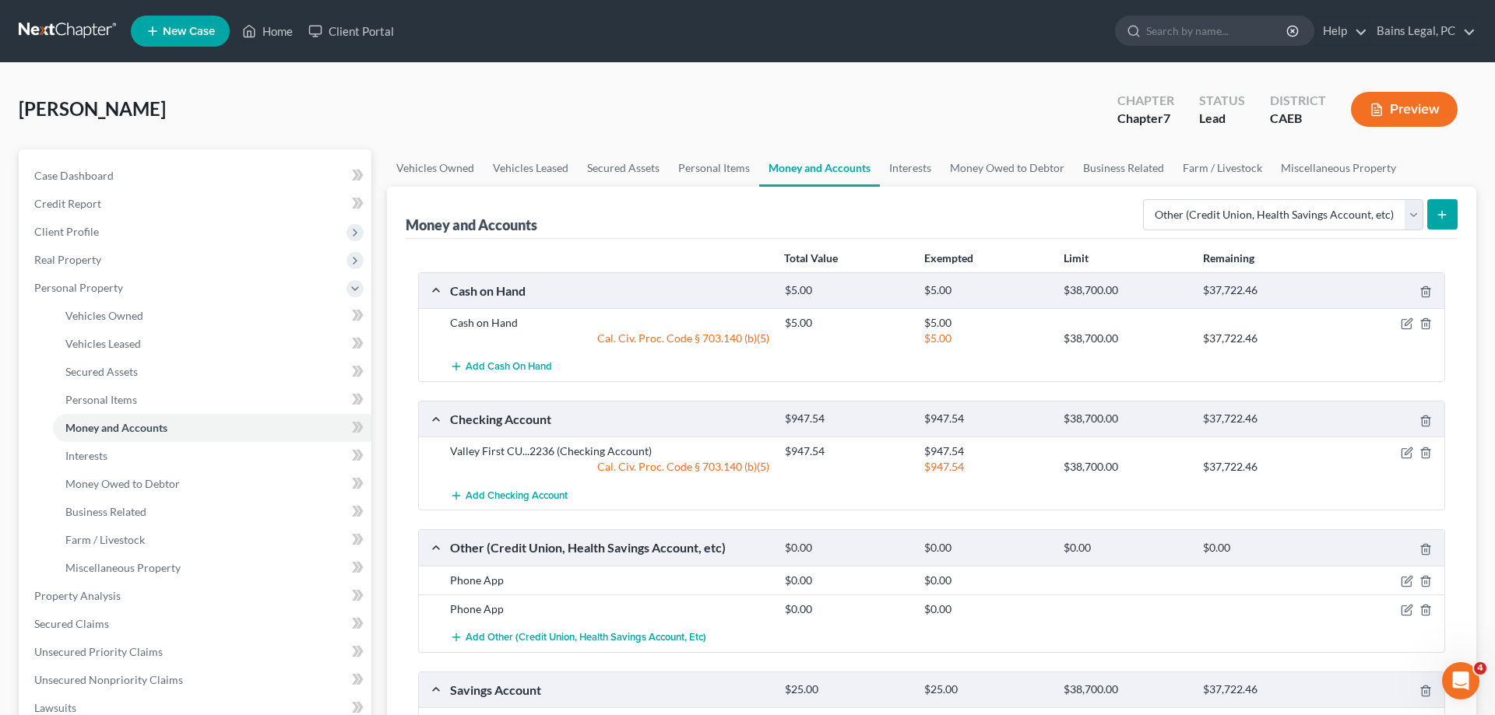
scroll to position [318, 0]
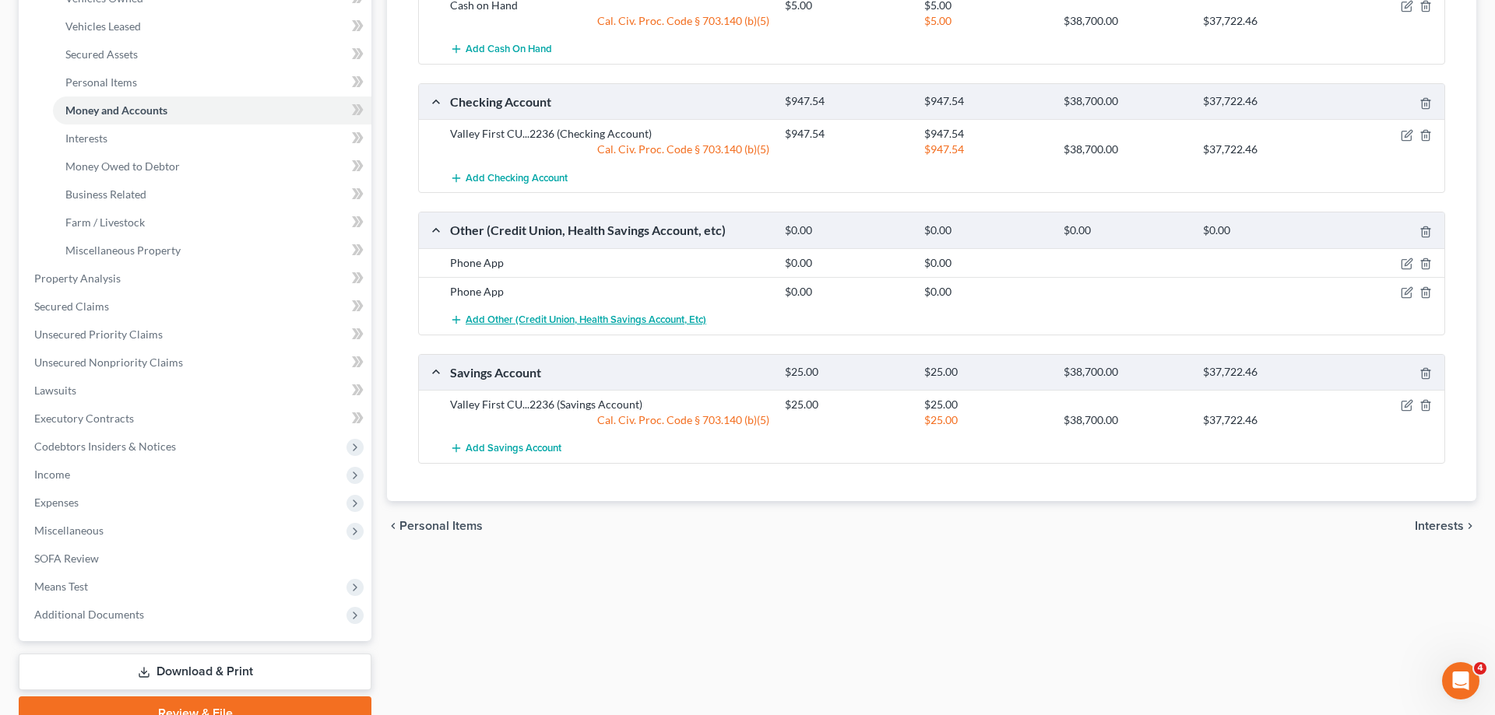
click at [509, 319] on span "Add Other (Credit Union, Health Savings Account, etc)" at bounding box center [586, 320] width 241 height 12
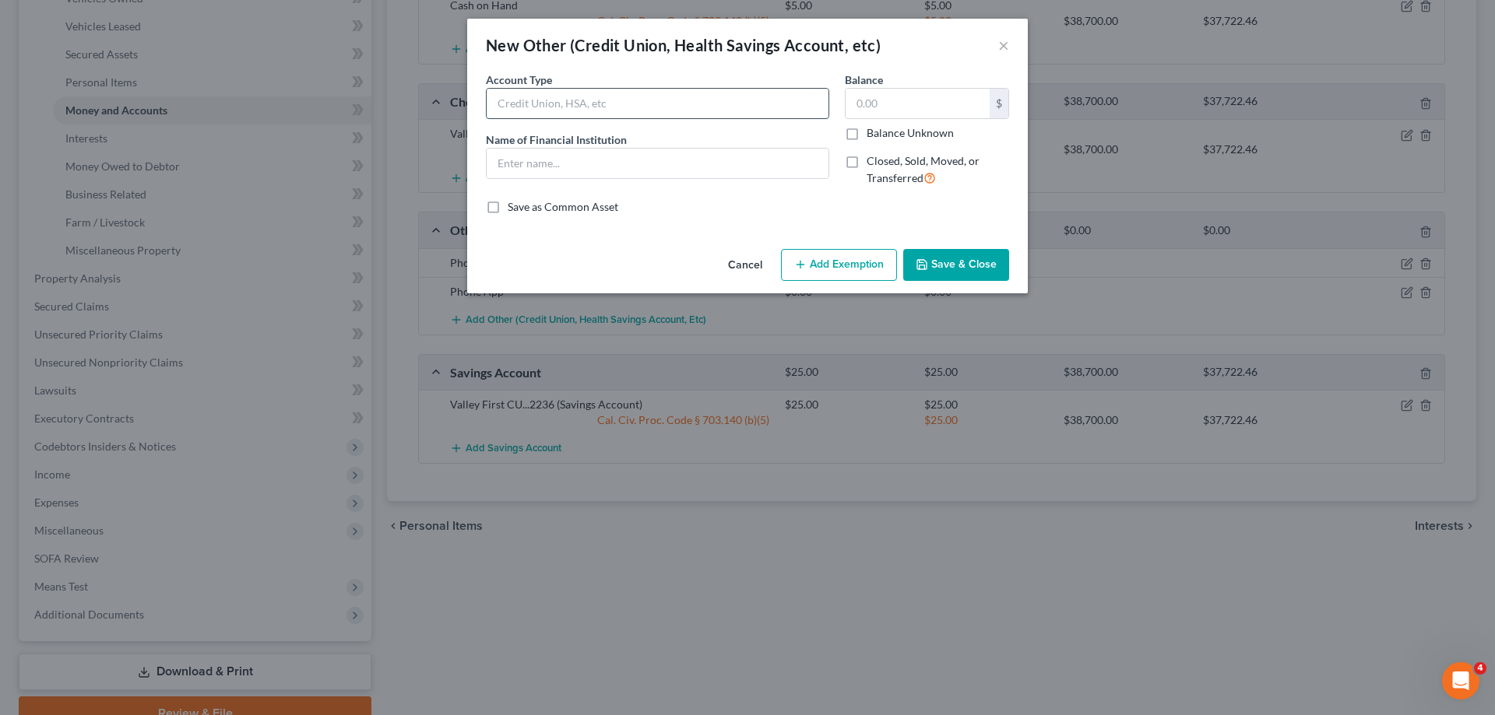
click at [660, 108] on input "text" at bounding box center [658, 104] width 342 height 30
type input "D"
type input "FSA"
type input "P&A Group"
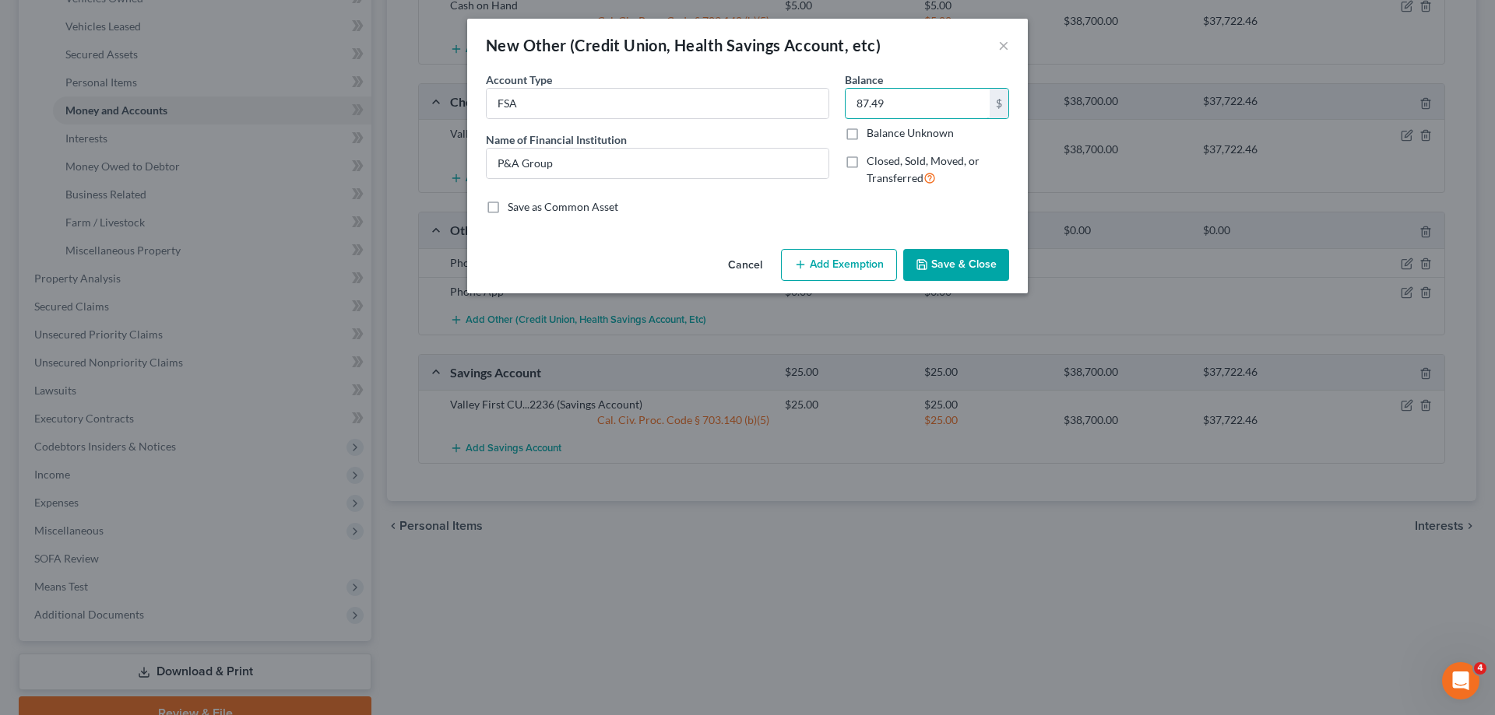
type input "87.49"
click at [870, 283] on div "Cancel Add Exemption Save & Close" at bounding box center [747, 268] width 561 height 51
click at [851, 265] on button "Add Exemption" at bounding box center [839, 265] width 116 height 33
select select "2"
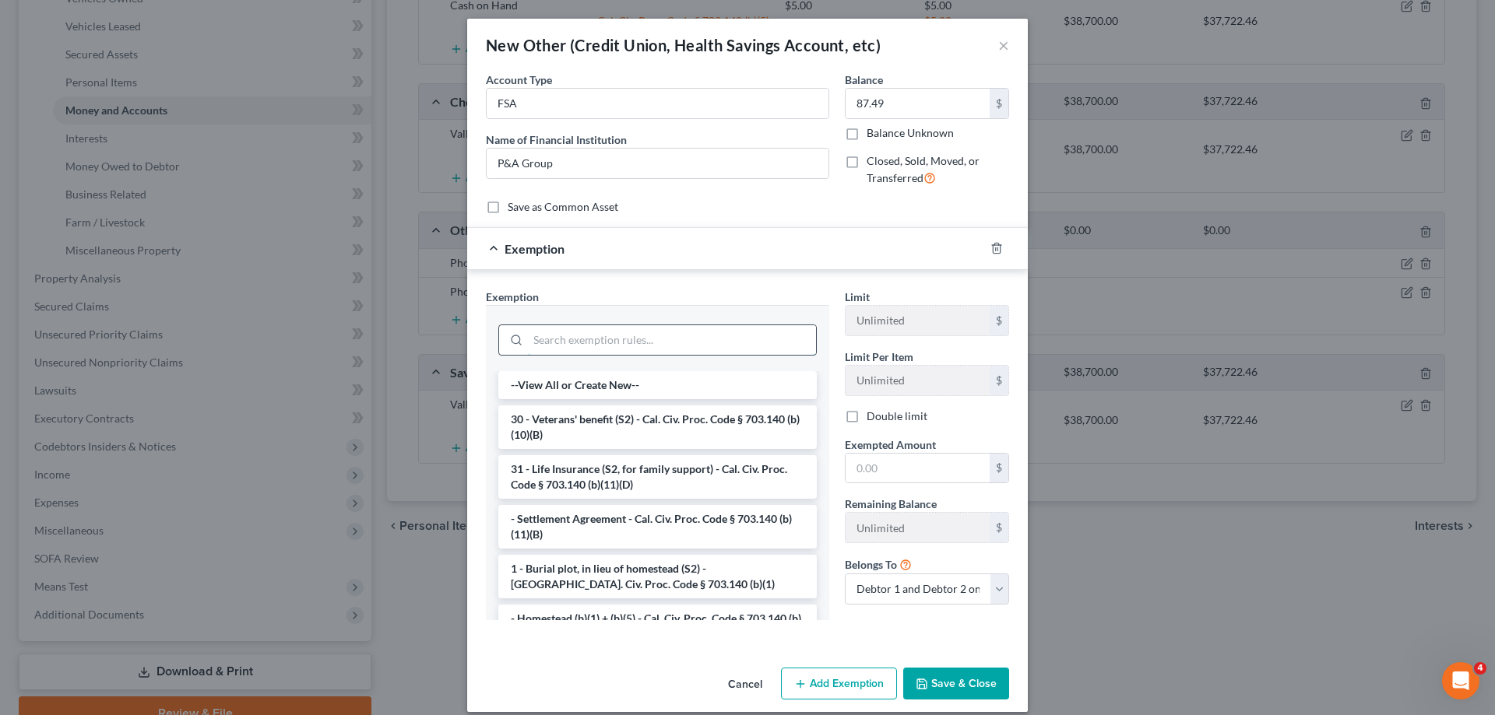
click at [595, 336] on input "search" at bounding box center [672, 340] width 288 height 30
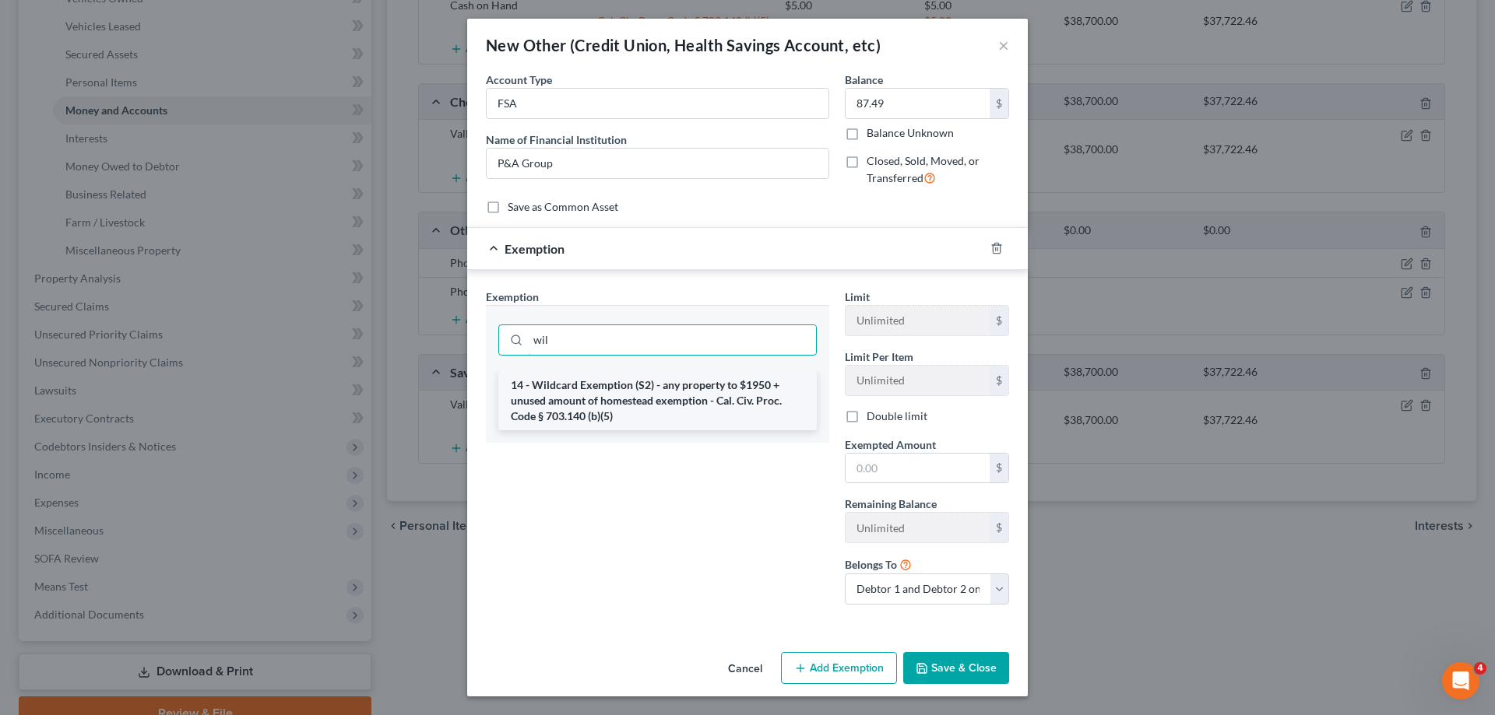
type input "wil"
click at [608, 396] on li "14 - Wildcard Exemption (S2) - any property to $1950 + unused amount of homeste…" at bounding box center [657, 400] width 318 height 59
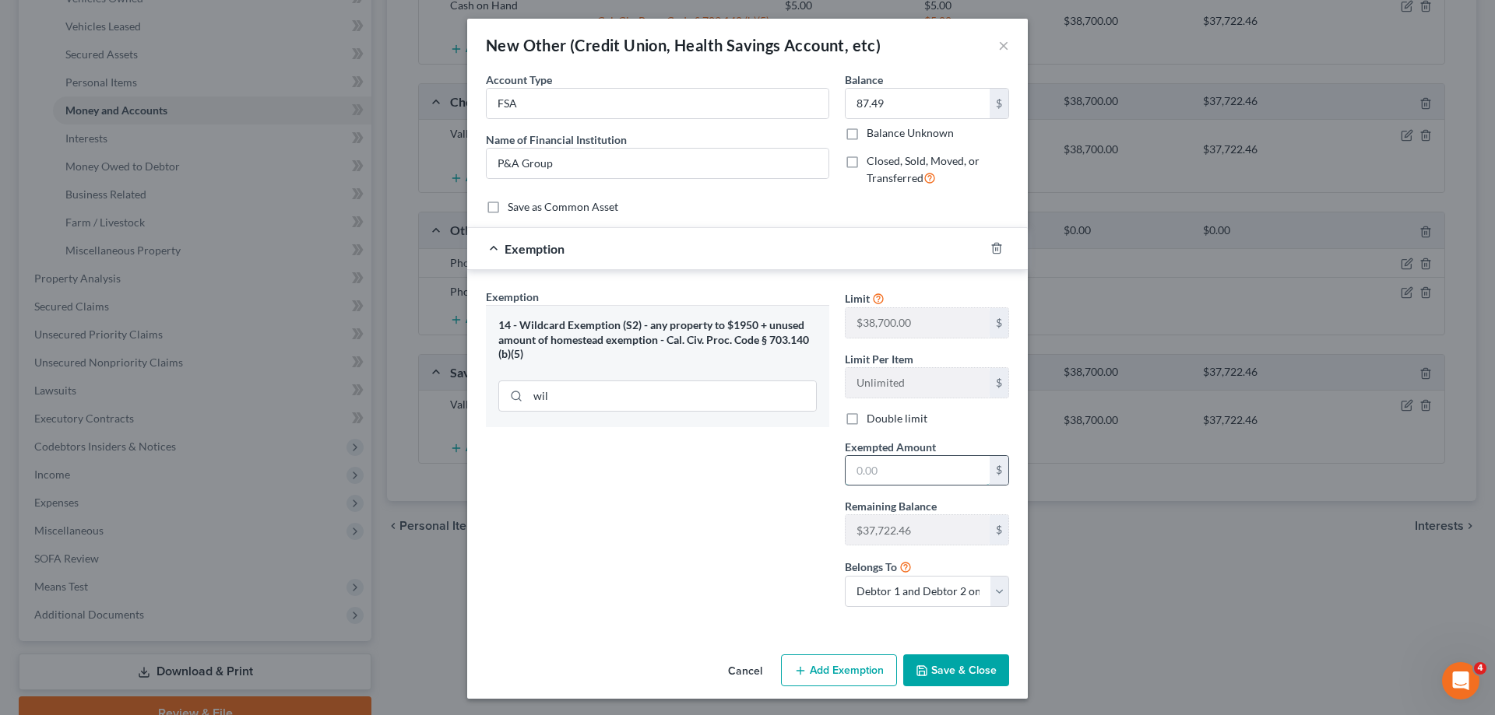
click at [930, 473] on input "text" at bounding box center [917, 471] width 144 height 30
type input "87.49"
click at [976, 675] on button "Save & Close" at bounding box center [956, 671] width 106 height 33
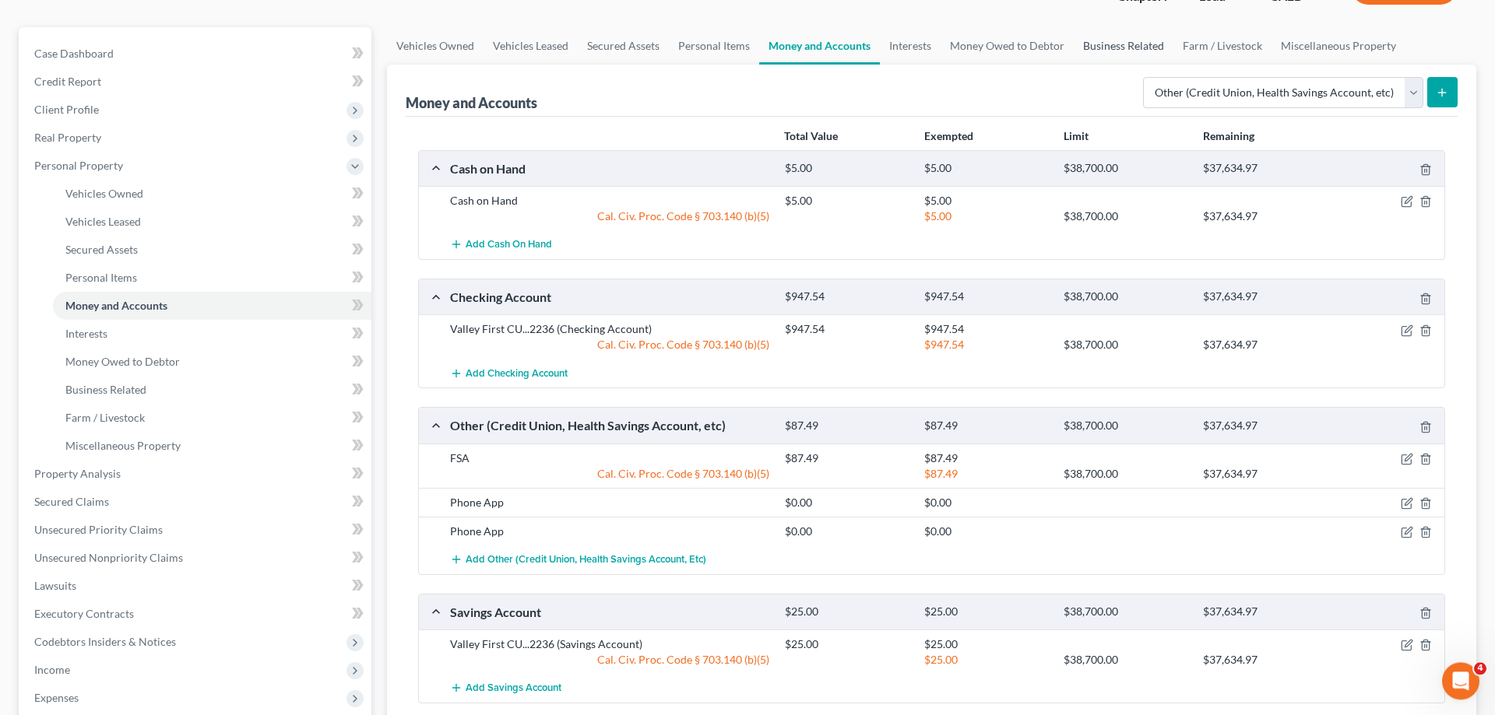
scroll to position [79, 0]
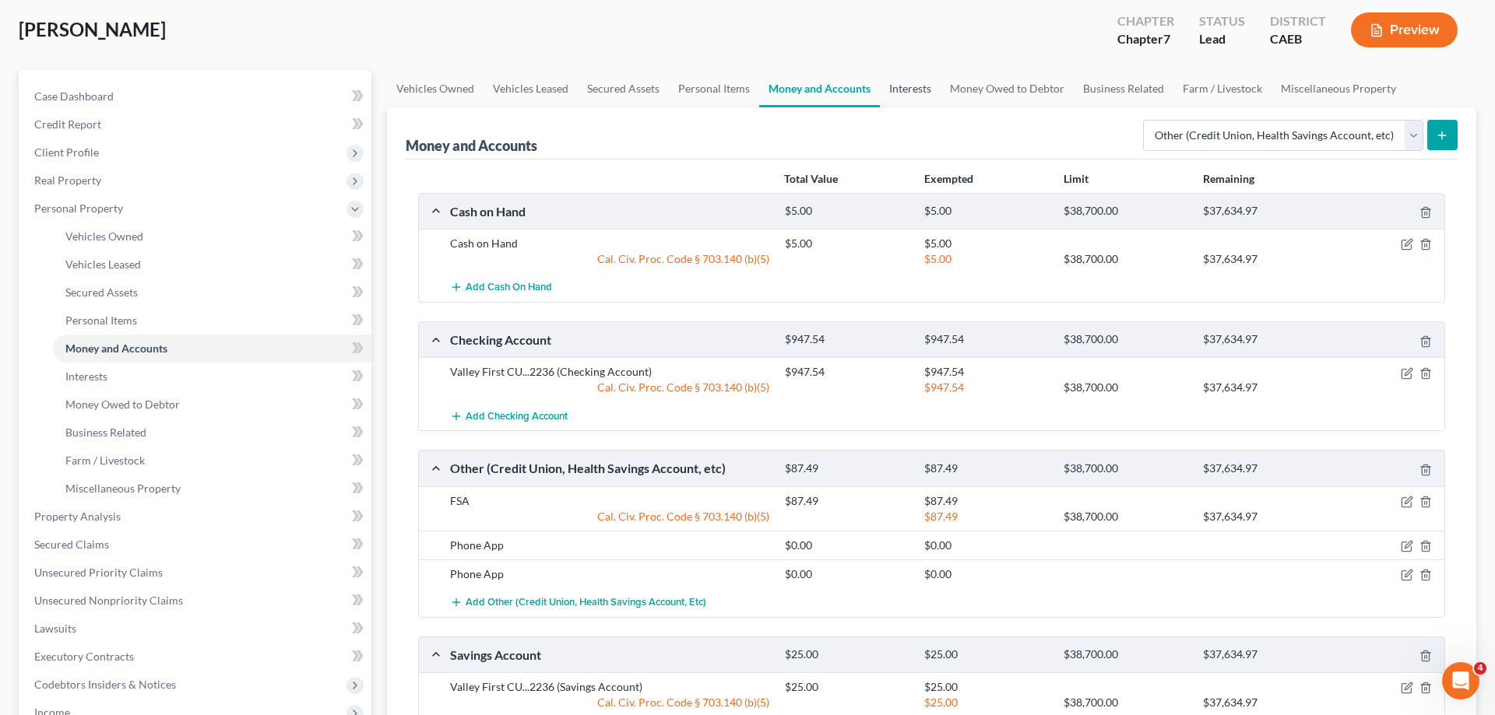
click at [895, 96] on link "Interests" at bounding box center [910, 88] width 61 height 37
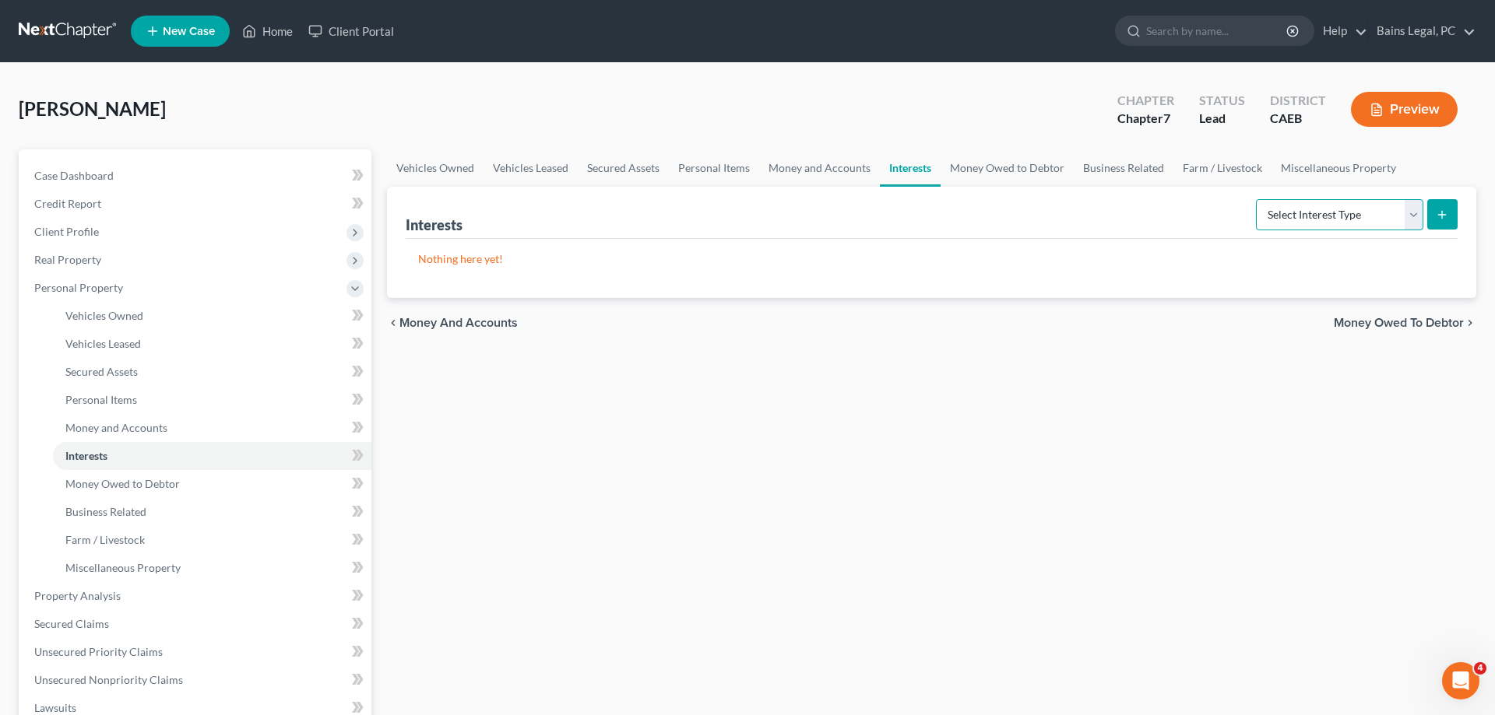
click at [1256, 199] on select "Select Interest Type 401K Annuity Bond Education IRA Government Bond Government…" at bounding box center [1339, 214] width 167 height 31
select select "other_retirement_plan"
click option "Other Retirement Plan" at bounding box center [0, 0] width 0 height 0
click at [1445, 212] on icon "submit" at bounding box center [1442, 215] width 12 height 12
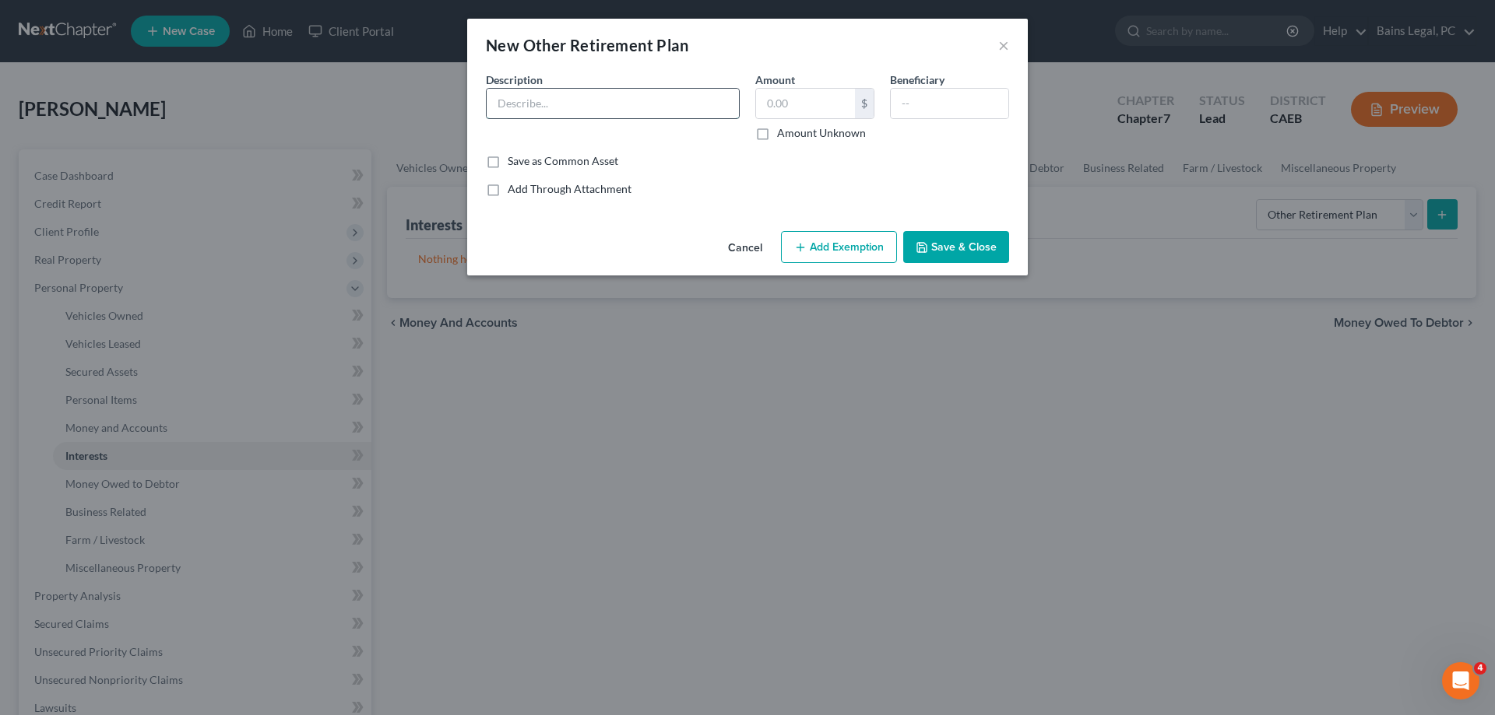
click at [693, 102] on input "text" at bounding box center [613, 104] width 252 height 30
type input "CalPERS"
type input "16,854.09"
click at [832, 250] on button "Add Exemption" at bounding box center [839, 247] width 116 height 33
select select "2"
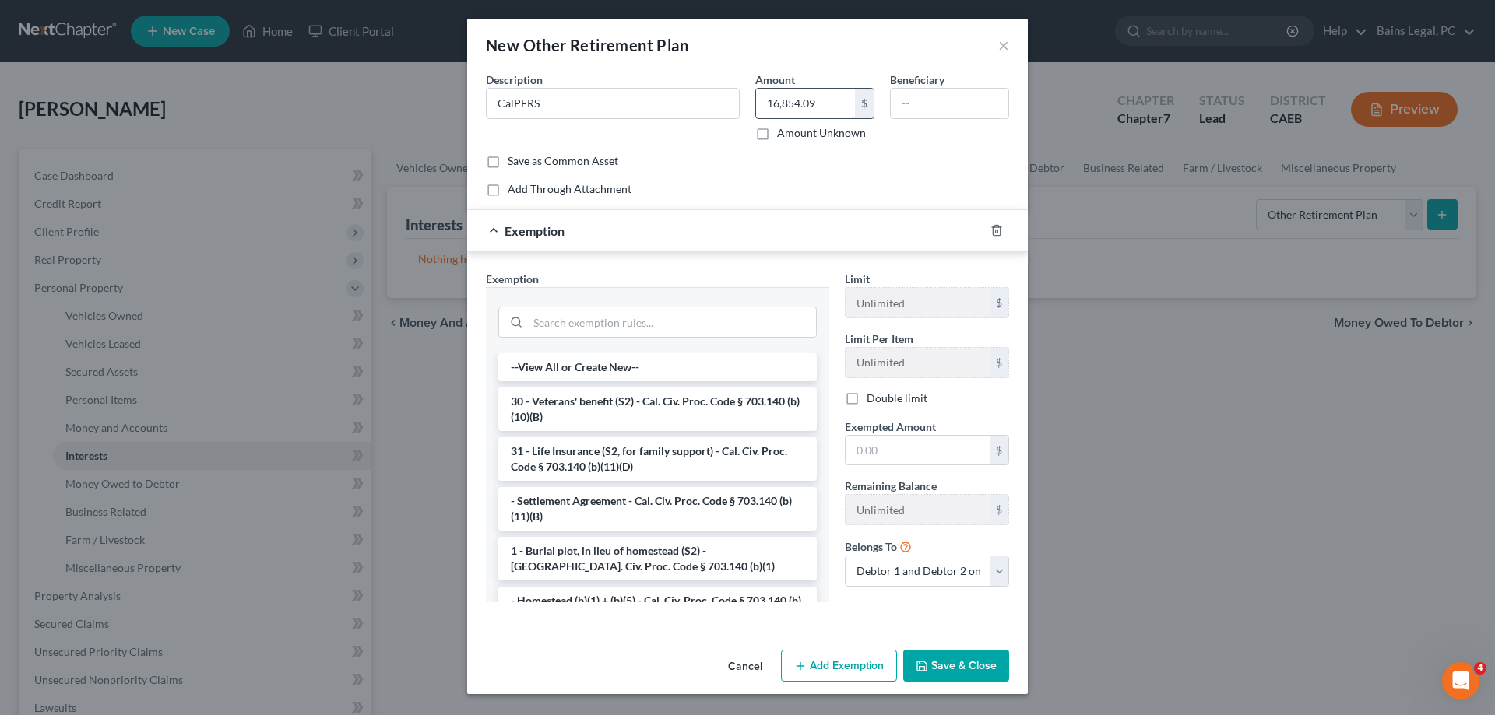
drag, startPoint x: 824, startPoint y: 101, endPoint x: 851, endPoint y: 111, distance: 28.8
click at [851, 111] on input "16,854.09" at bounding box center [805, 104] width 99 height 30
click at [589, 323] on input "search" at bounding box center [672, 323] width 288 height 30
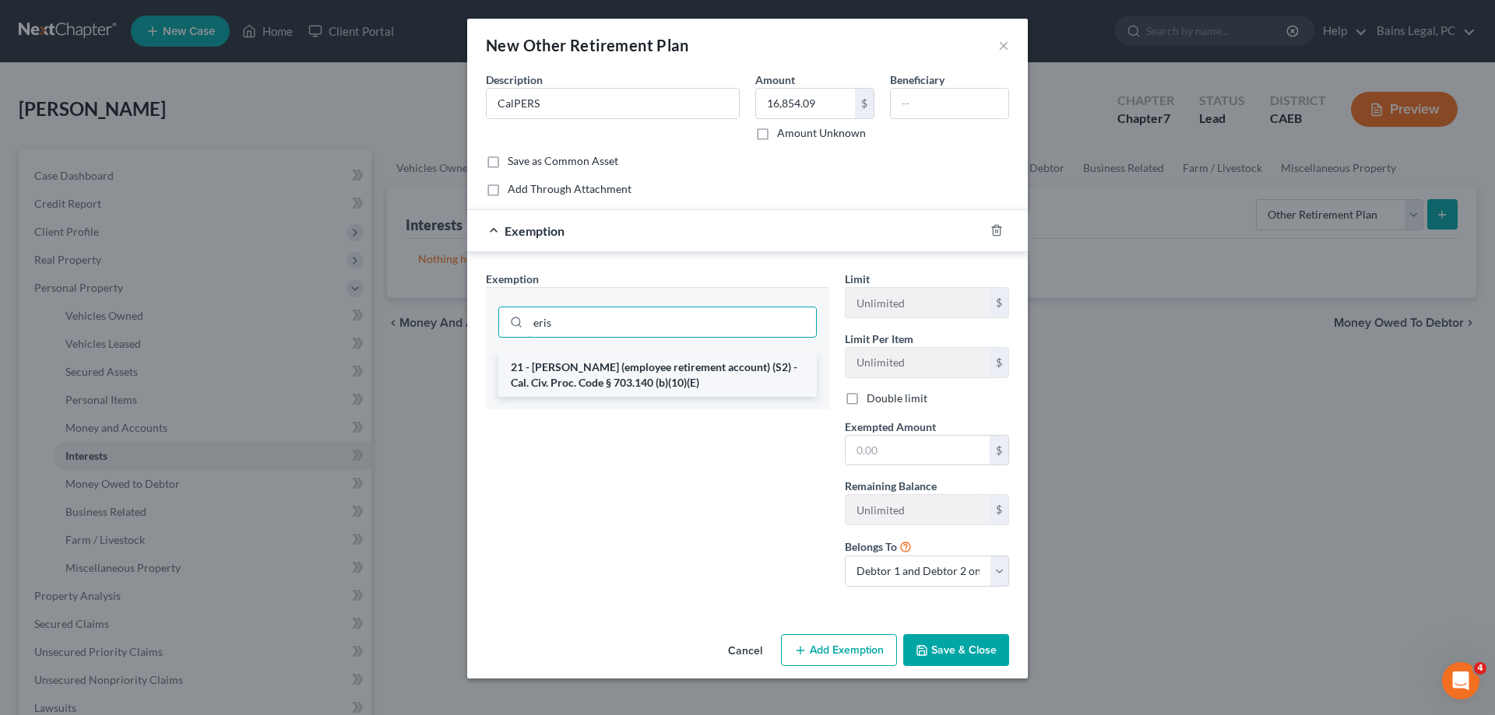
type input "eris"
drag, startPoint x: 638, startPoint y: 382, endPoint x: 752, endPoint y: 429, distance: 122.9
click at [641, 382] on li "21 - [PERSON_NAME] (employee retirement account) (S2) - Cal. Civ. Proc. Code § …" at bounding box center [657, 375] width 318 height 44
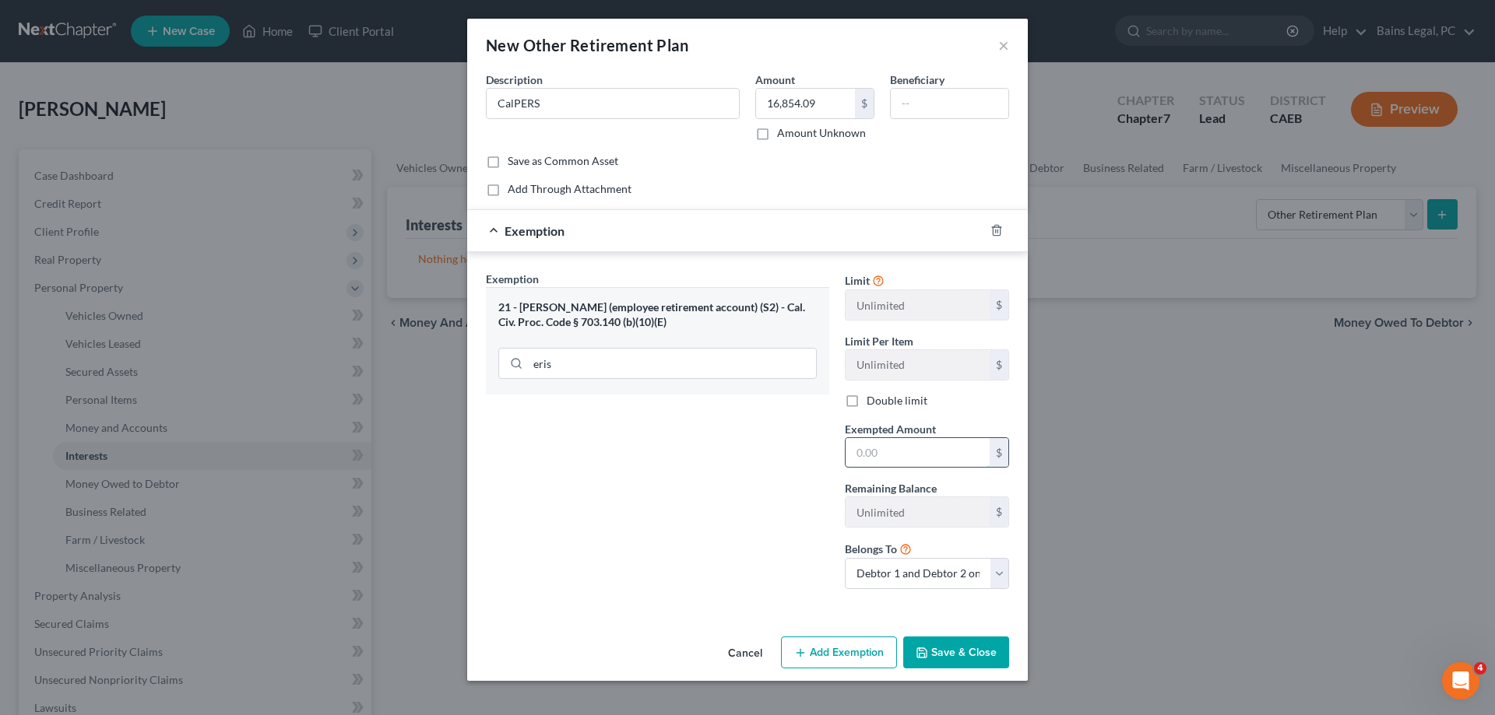
click at [930, 461] on input "text" at bounding box center [917, 453] width 144 height 30
paste input "16,854.09"
type input "16,854.09"
click at [960, 655] on button "Save & Close" at bounding box center [956, 653] width 106 height 33
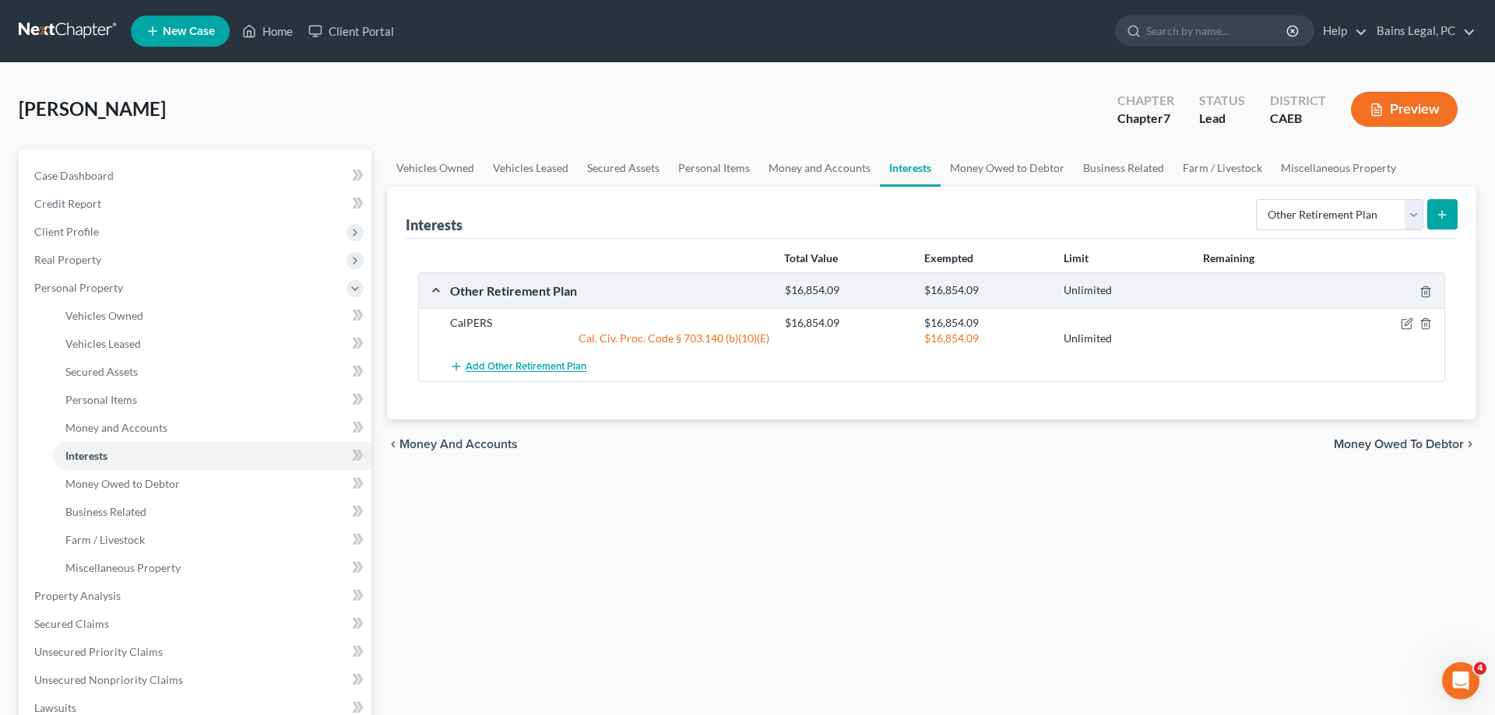
drag, startPoint x: 506, startPoint y: 362, endPoint x: 550, endPoint y: 296, distance: 79.2
click at [507, 362] on span "Add Other Retirement Plan" at bounding box center [526, 367] width 121 height 12
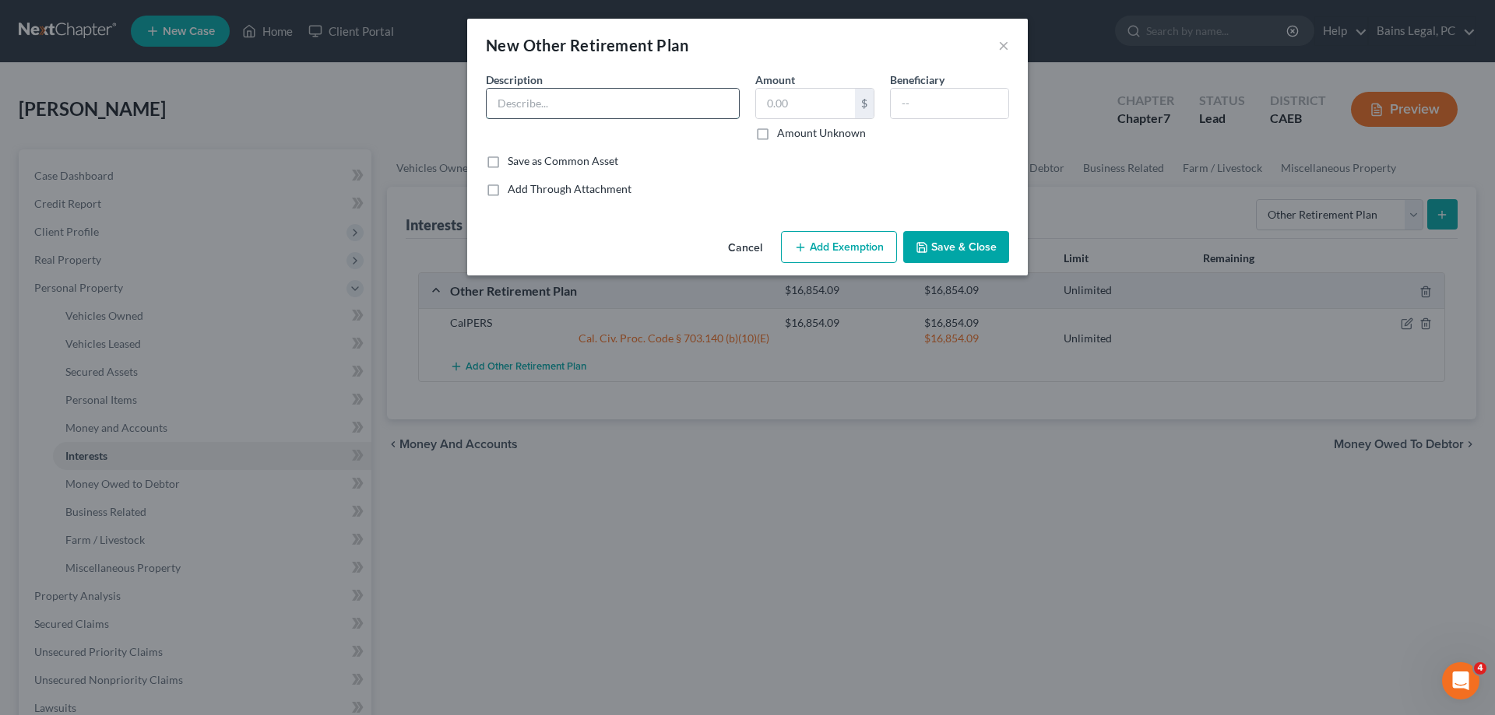
click at [701, 109] on input "text" at bounding box center [613, 104] width 252 height 30
type input "Stanislaus County Retirement"
click at [965, 249] on button "Save & Close" at bounding box center [956, 247] width 106 height 33
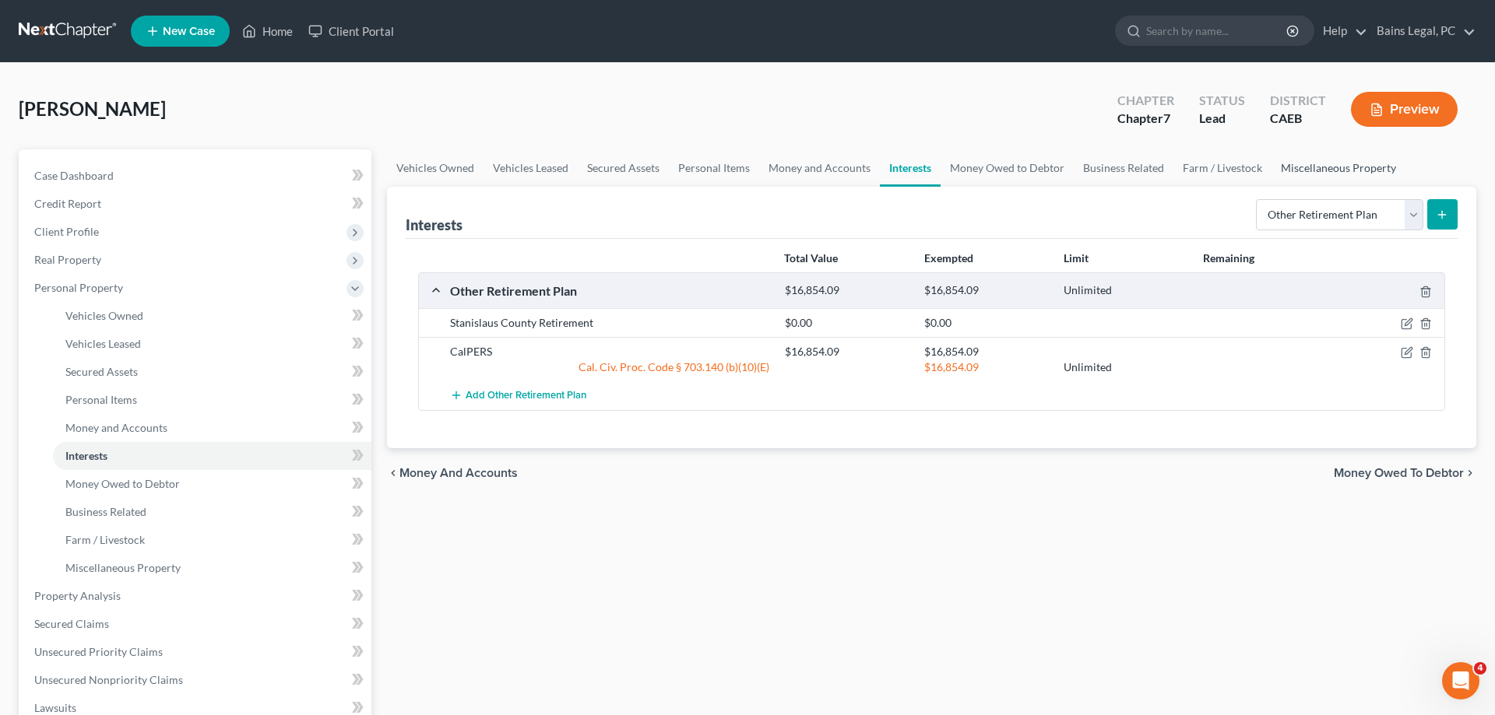
click at [1311, 163] on link "Miscellaneous Property" at bounding box center [1338, 167] width 134 height 37
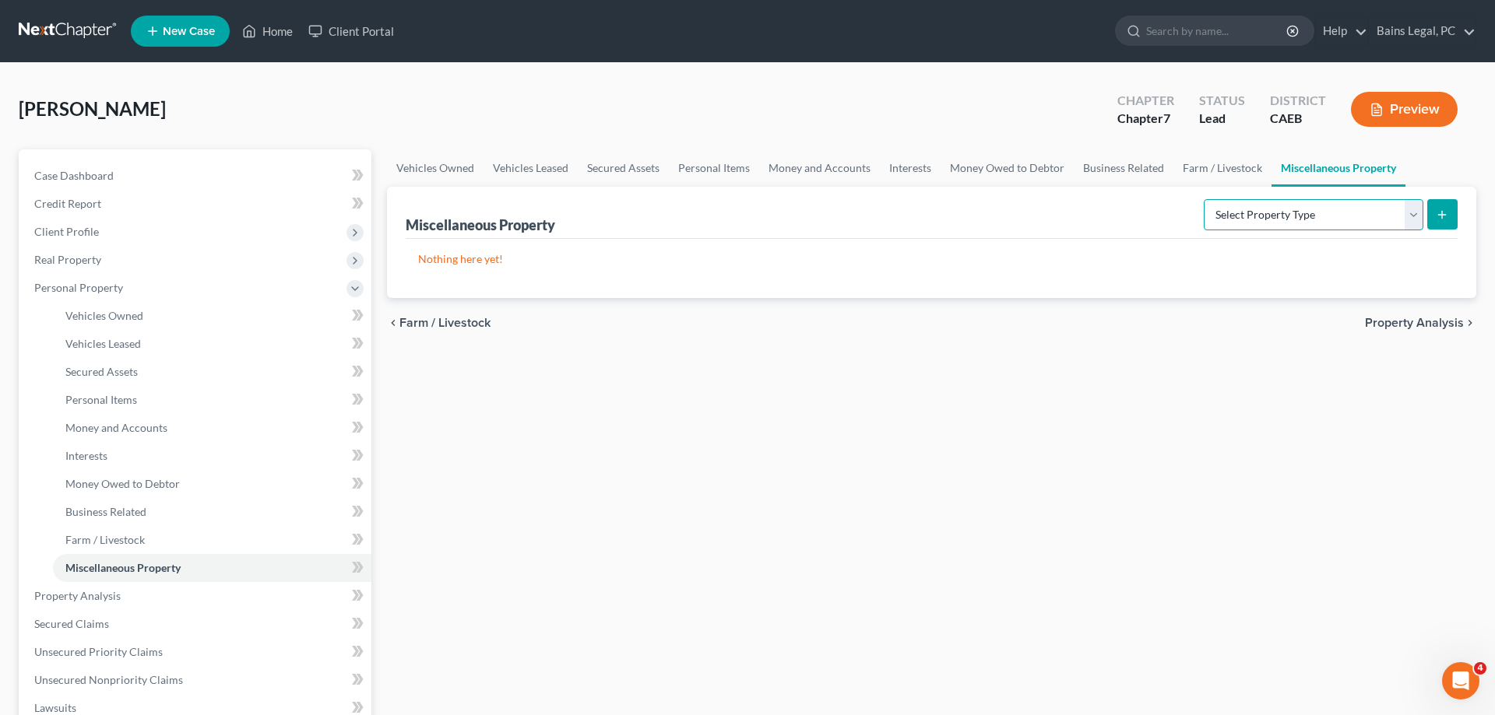
click at [1204, 199] on select "Select Property Type Assigned for Creditor Benefit Within 1 Year Holding for An…" at bounding box center [1314, 214] width 220 height 31
select select "stored_within_1_year"
click option "Stored Within 1 Year" at bounding box center [0, 0] width 0 height 0
click at [1443, 210] on icon "submit" at bounding box center [1442, 215] width 12 height 12
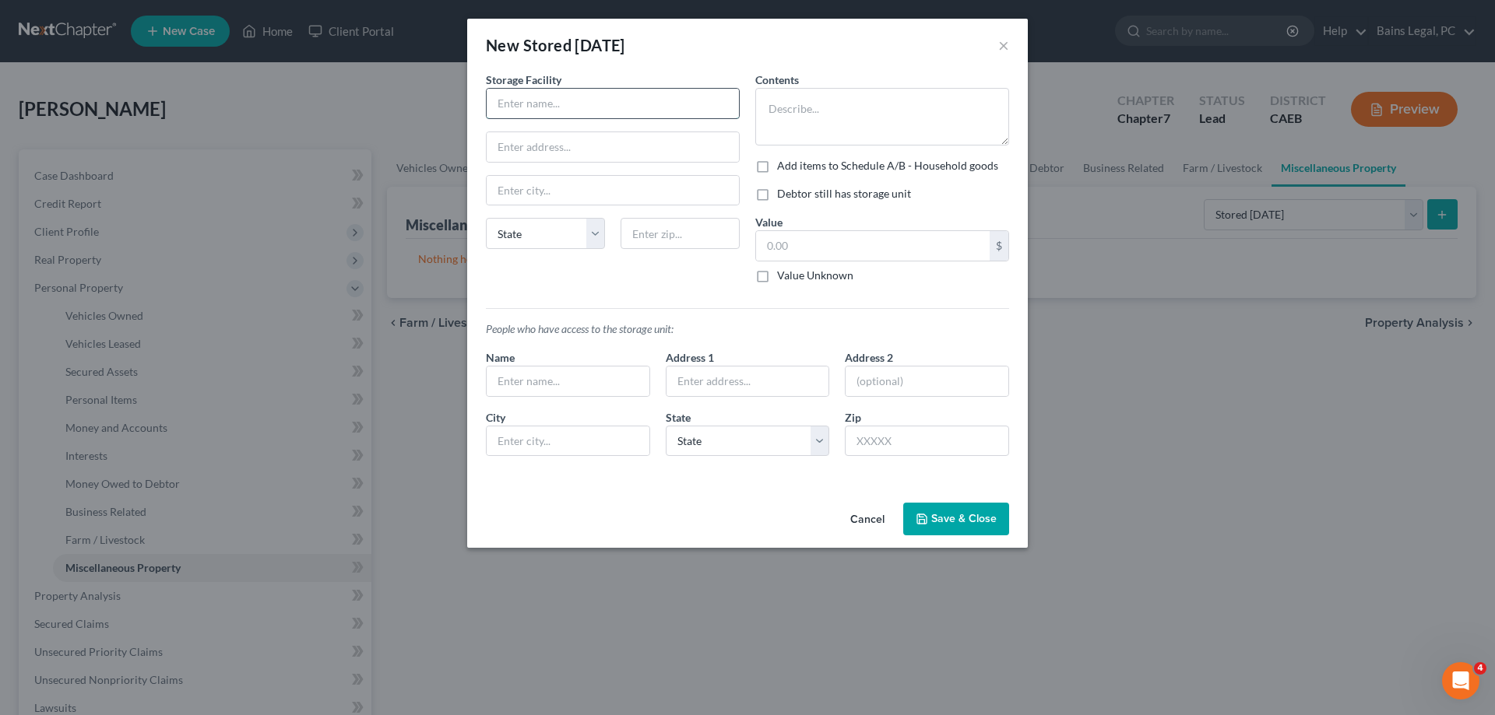
click at [567, 100] on input "text" at bounding box center [613, 104] width 252 height 30
type input "Extra Space Storage"
type input "2201 Crows Landing Rd"
click at [676, 233] on input "text" at bounding box center [679, 233] width 119 height 31
type input "95358"
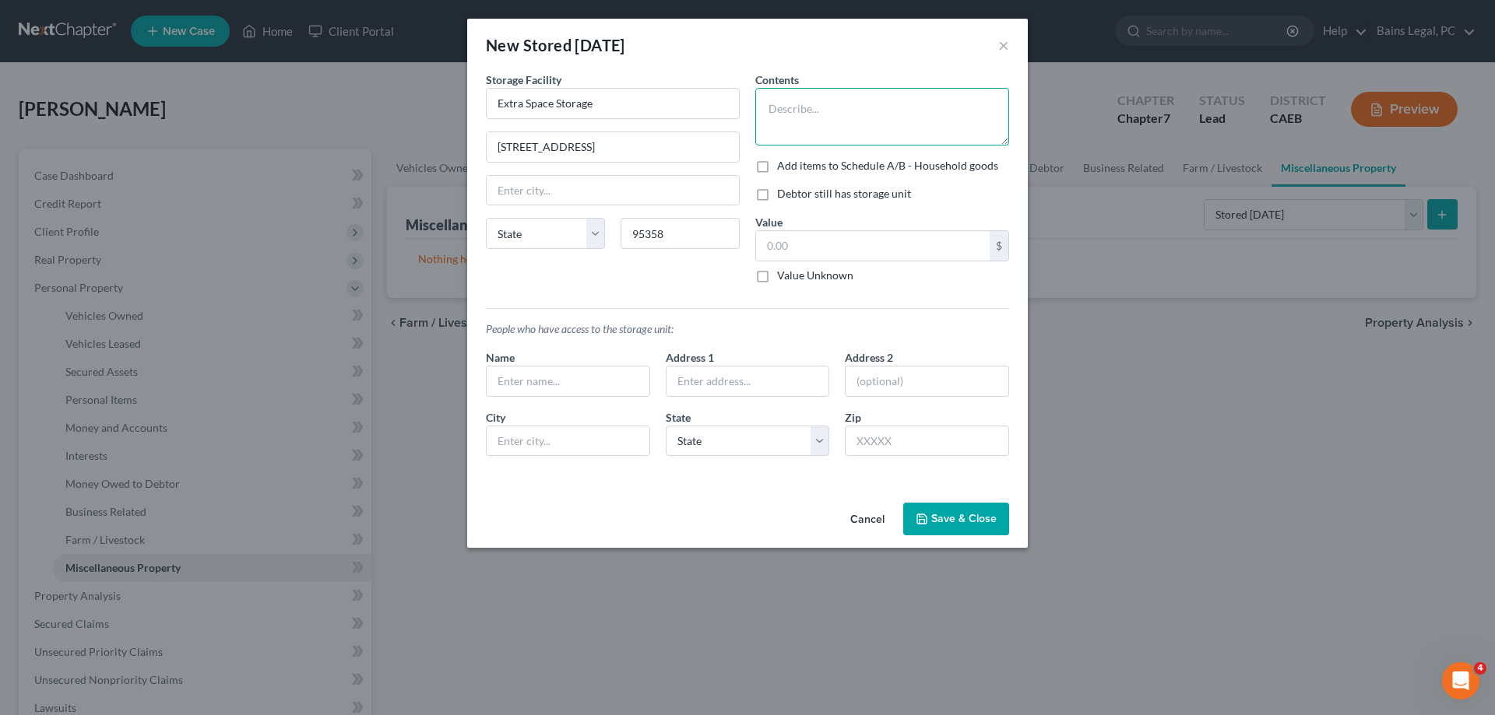
type input "Modesto"
select select "4"
click at [944, 116] on textarea at bounding box center [882, 117] width 254 height 58
type textarea "Household items (HELD IN STORAGE)"
click at [835, 166] on label "Add items to Schedule A/B - Household goods" at bounding box center [887, 166] width 221 height 16
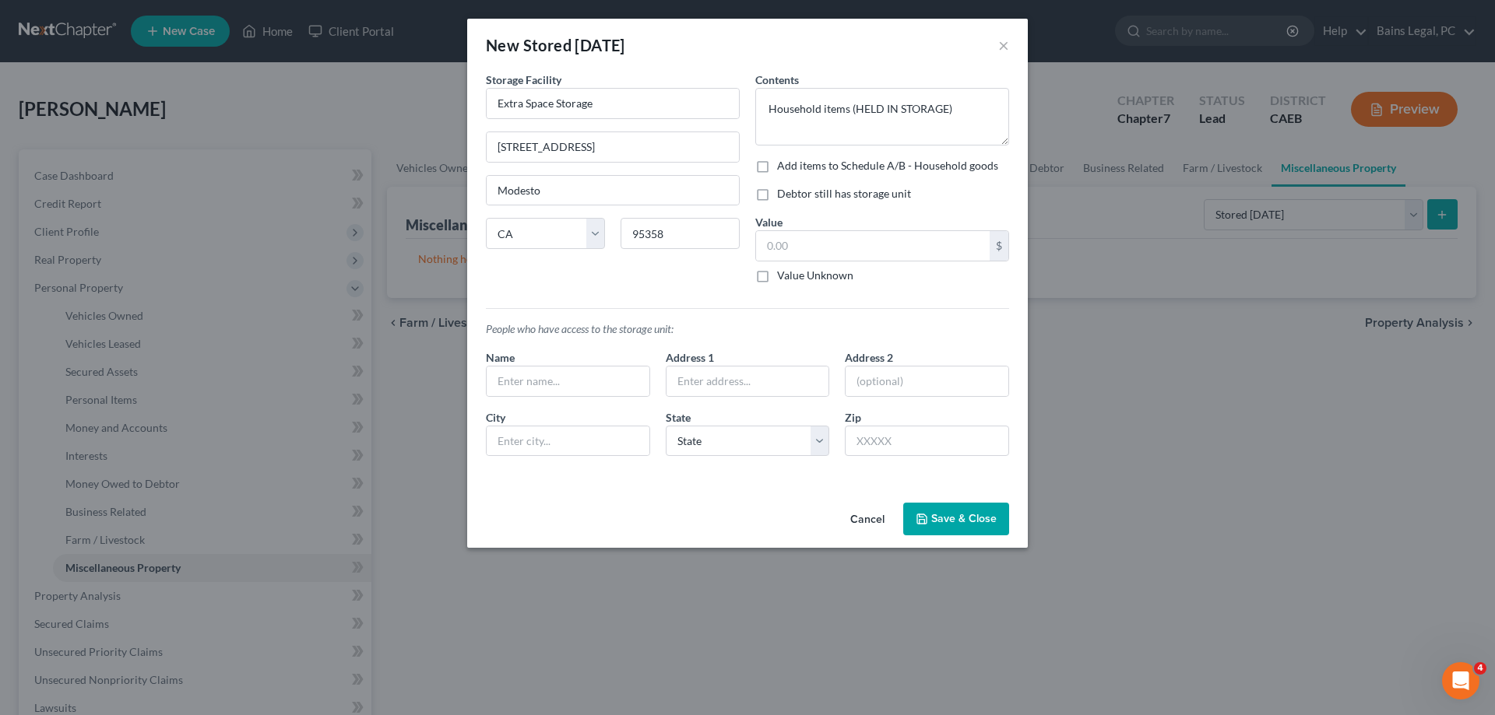
click at [793, 166] on input "Add items to Schedule A/B - Household goods" at bounding box center [788, 163] width 10 height 10
checkbox input "true"
click at [812, 199] on label "Debtor still has storage unit" at bounding box center [844, 194] width 134 height 16
click at [793, 196] on input "Debtor still has storage unit" at bounding box center [788, 191] width 10 height 10
checkbox input "true"
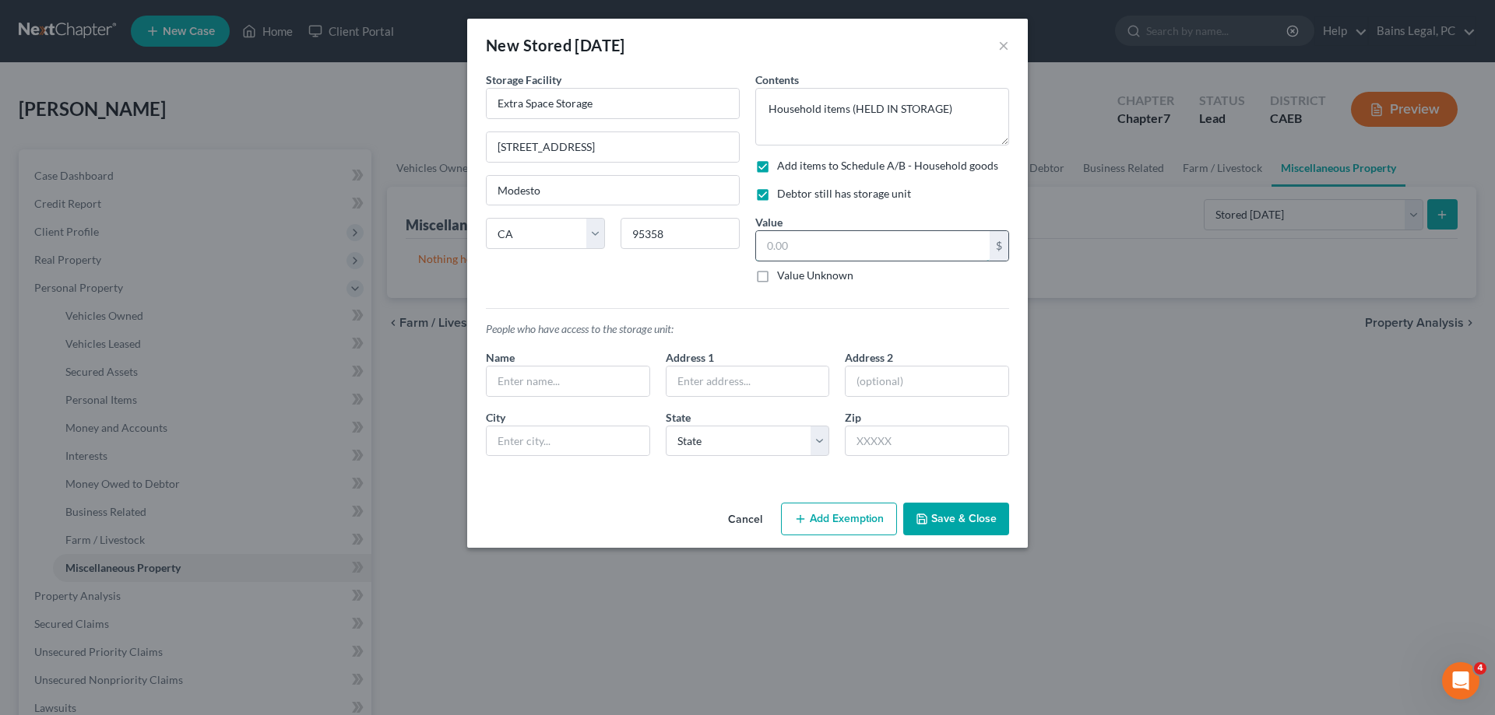
click at [807, 246] on input "text" at bounding box center [873, 246] width 234 height 30
type input "7"
type input "750"
click at [777, 194] on label "Debtor still has storage unit" at bounding box center [844, 194] width 134 height 16
click at [783, 194] on input "Debtor still has storage unit" at bounding box center [788, 191] width 10 height 10
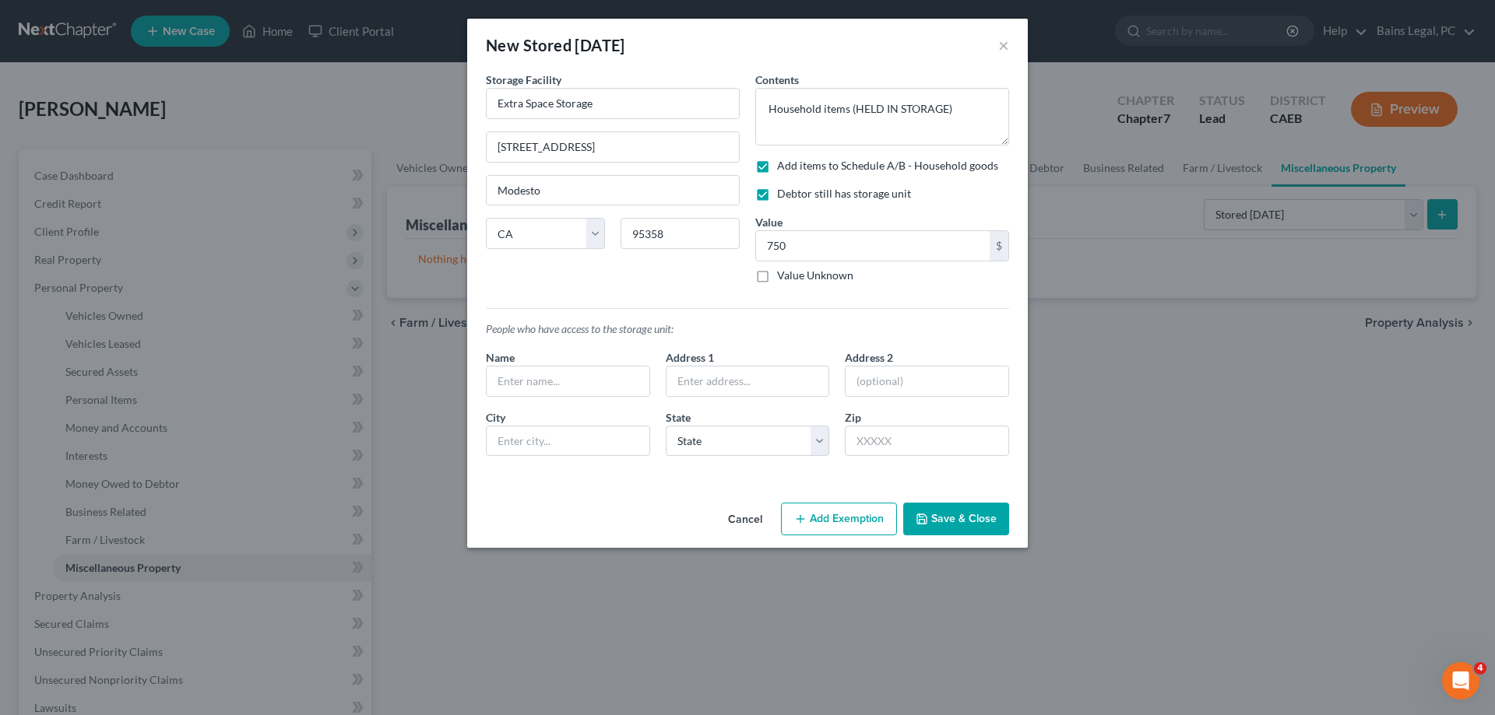
checkbox input "false"
click at [777, 169] on label "Add items to Schedule A/B - Household goods" at bounding box center [887, 166] width 221 height 16
click at [783, 168] on input "Add items to Schedule A/B - Household goods" at bounding box center [788, 163] width 10 height 10
checkbox input "false"
drag, startPoint x: 956, startPoint y: 524, endPoint x: 857, endPoint y: 19, distance: 514.1
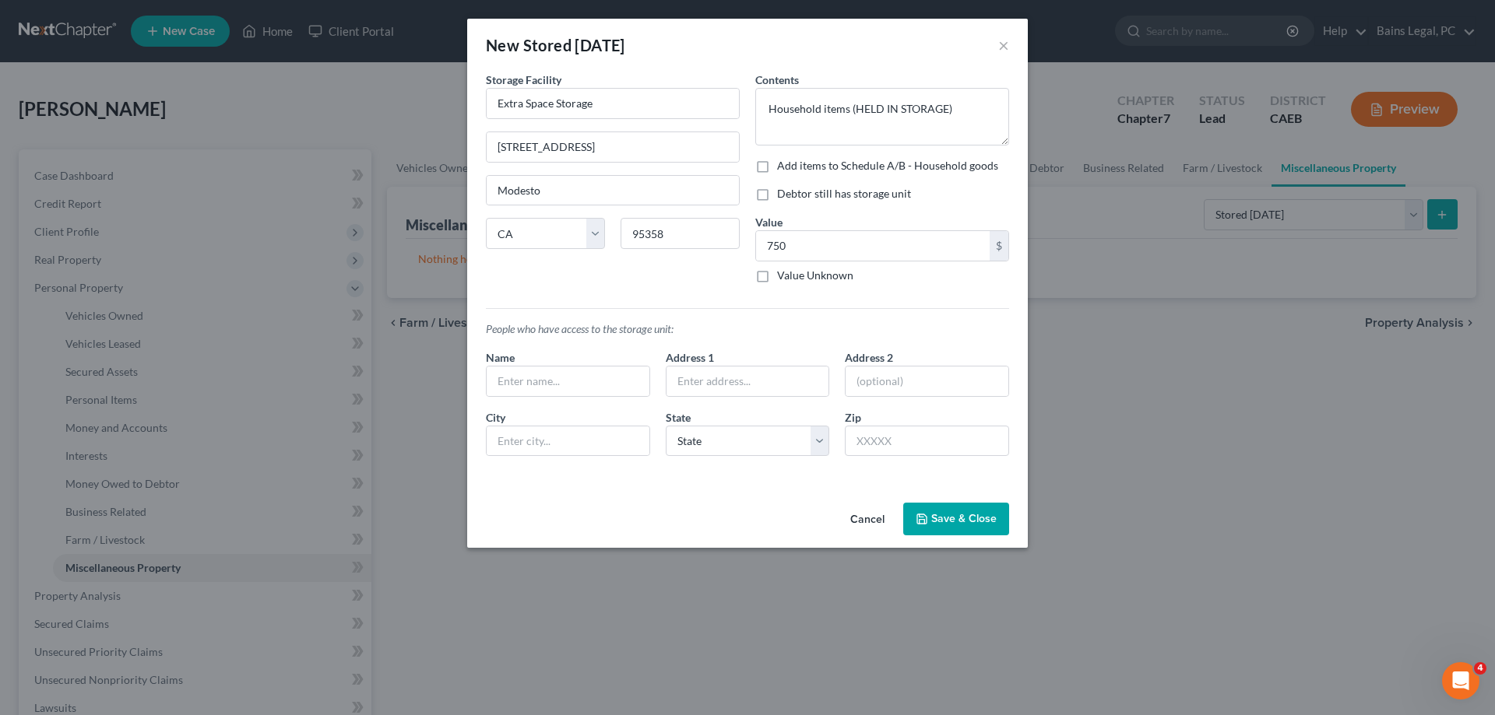
click at [849, 92] on div "New Stored Within 1 Year × An exemption set must first be selected from the Fil…" at bounding box center [747, 283] width 561 height 529
drag, startPoint x: 849, startPoint y: 103, endPoint x: 1043, endPoint y: 124, distance: 195.0
click at [1009, 122] on textarea "Household items (HELD IN STORAGE)" at bounding box center [882, 117] width 254 height 58
type textarea "Household items"
click at [971, 512] on button "Save & Close" at bounding box center [956, 519] width 106 height 33
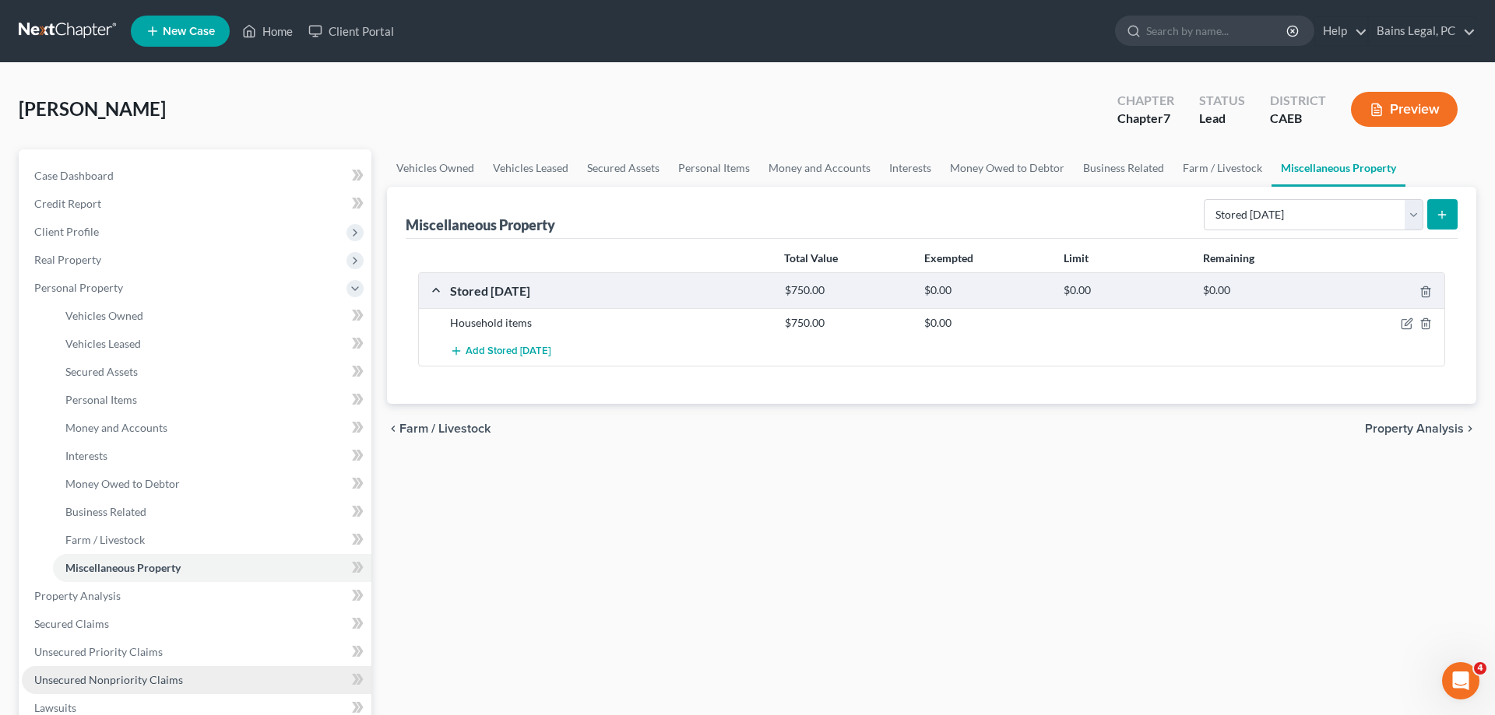
click at [156, 684] on span "Unsecured Nonpriority Claims" at bounding box center [108, 679] width 149 height 13
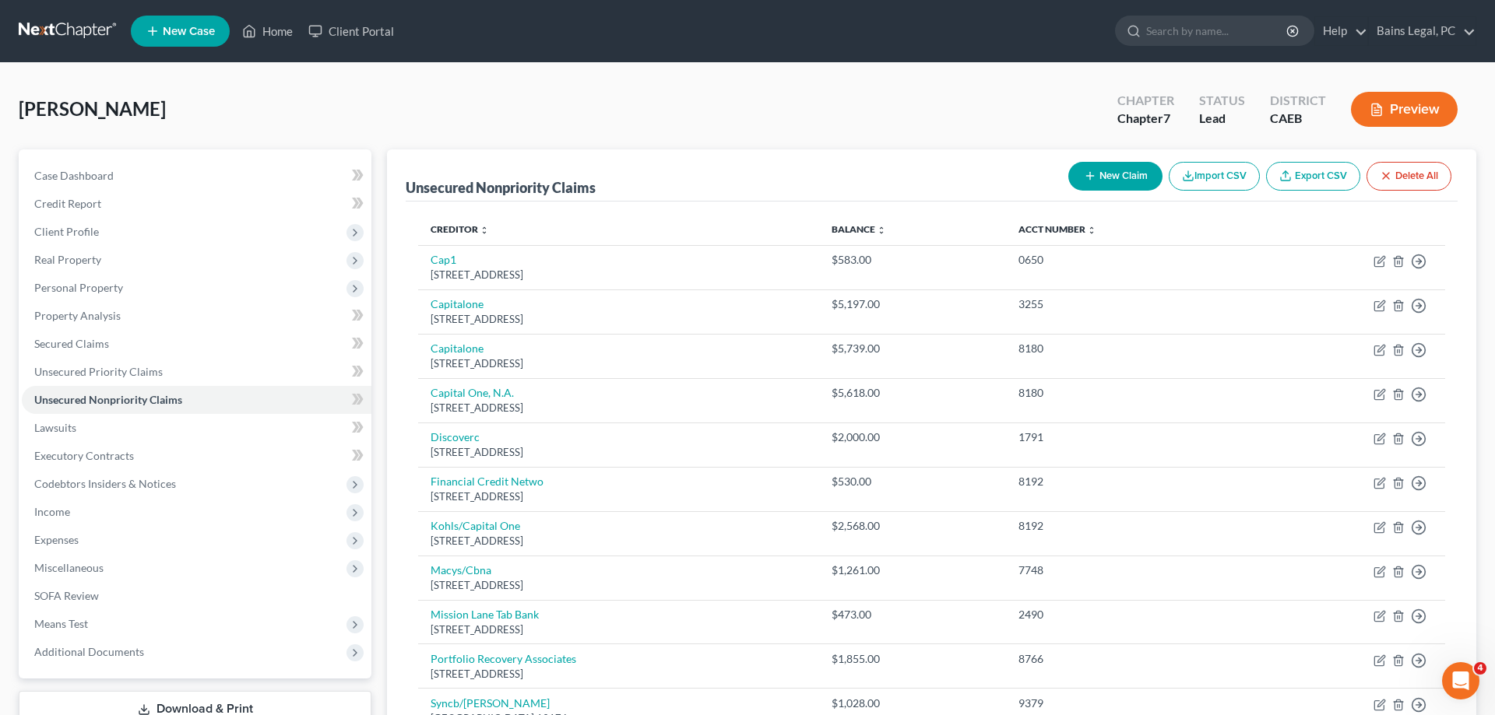
click at [1116, 168] on button "New Claim" at bounding box center [1115, 176] width 94 height 29
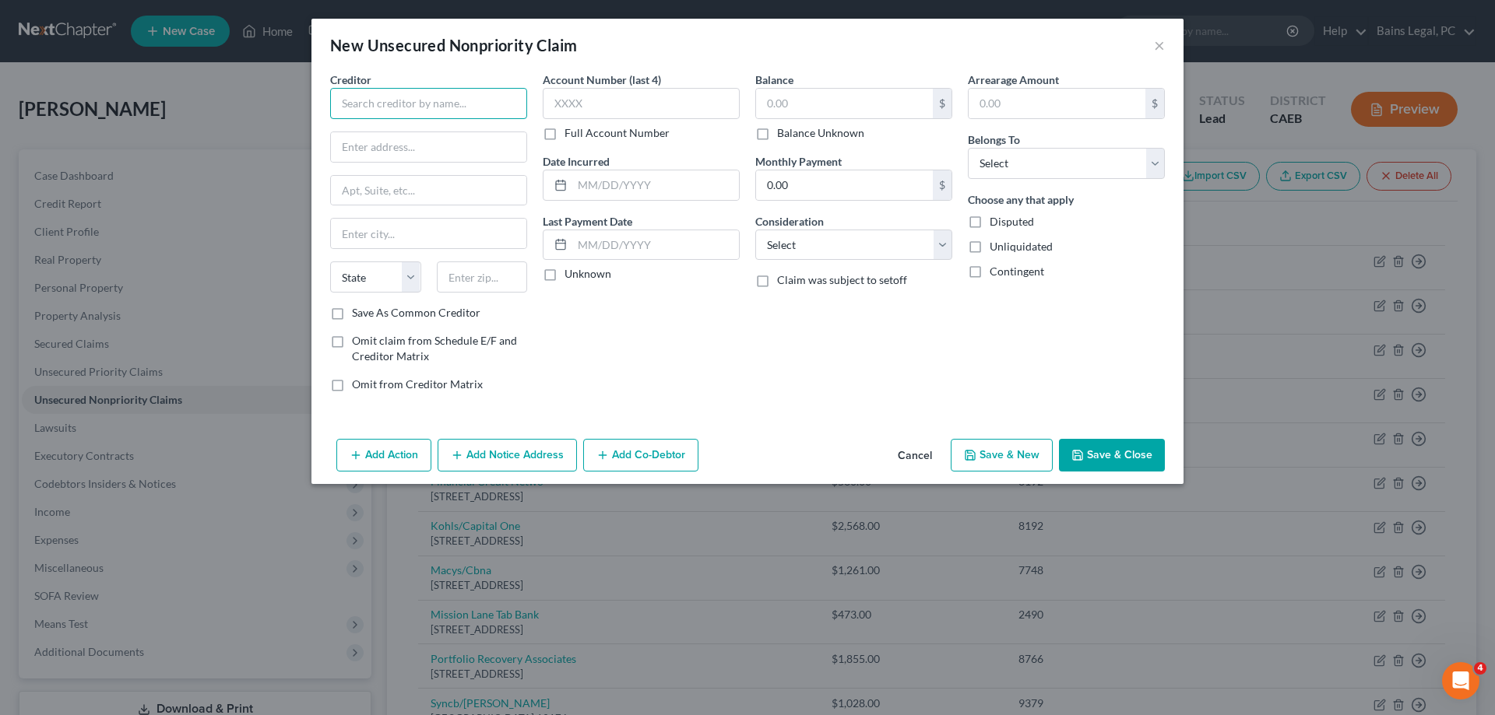
click at [432, 113] on input "text" at bounding box center [428, 103] width 197 height 31
type input "RMP Services LLC"
type input "PO Box 630844"
drag, startPoint x: 499, startPoint y: 279, endPoint x: 413, endPoint y: 280, distance: 86.4
click at [437, 280] on input "45623" at bounding box center [482, 277] width 91 height 31
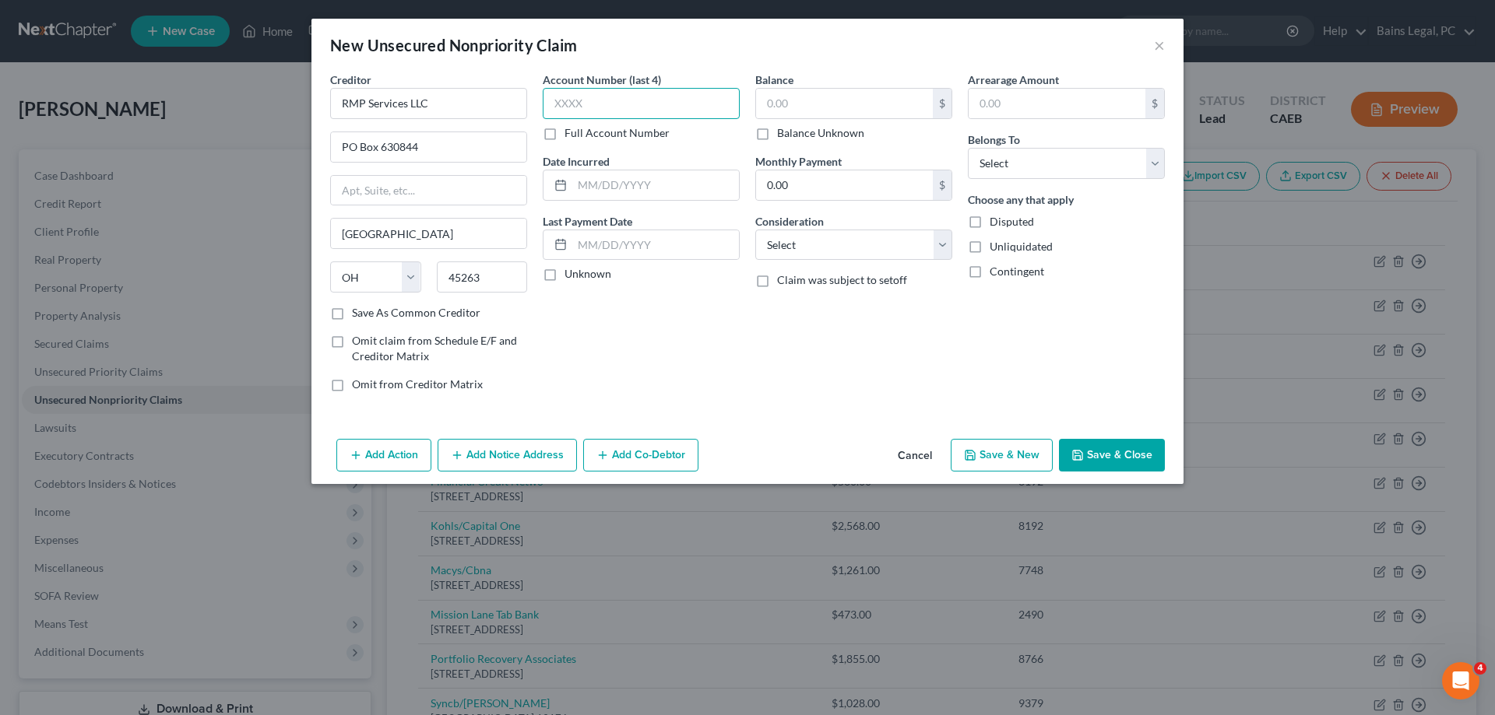
click at [666, 104] on input "text" at bounding box center [641, 103] width 197 height 31
click at [844, 103] on input "text" at bounding box center [844, 104] width 177 height 30
click at [968, 148] on select "Select Debtor 1 Only Debtor 2 Only Debtor 1 And Debtor 2 Only At Least One Of T…" at bounding box center [1066, 163] width 197 height 31
click option "Debtor 1 Only" at bounding box center [0, 0] width 0 height 0
click at [1095, 459] on button "Save & Close" at bounding box center [1112, 455] width 106 height 33
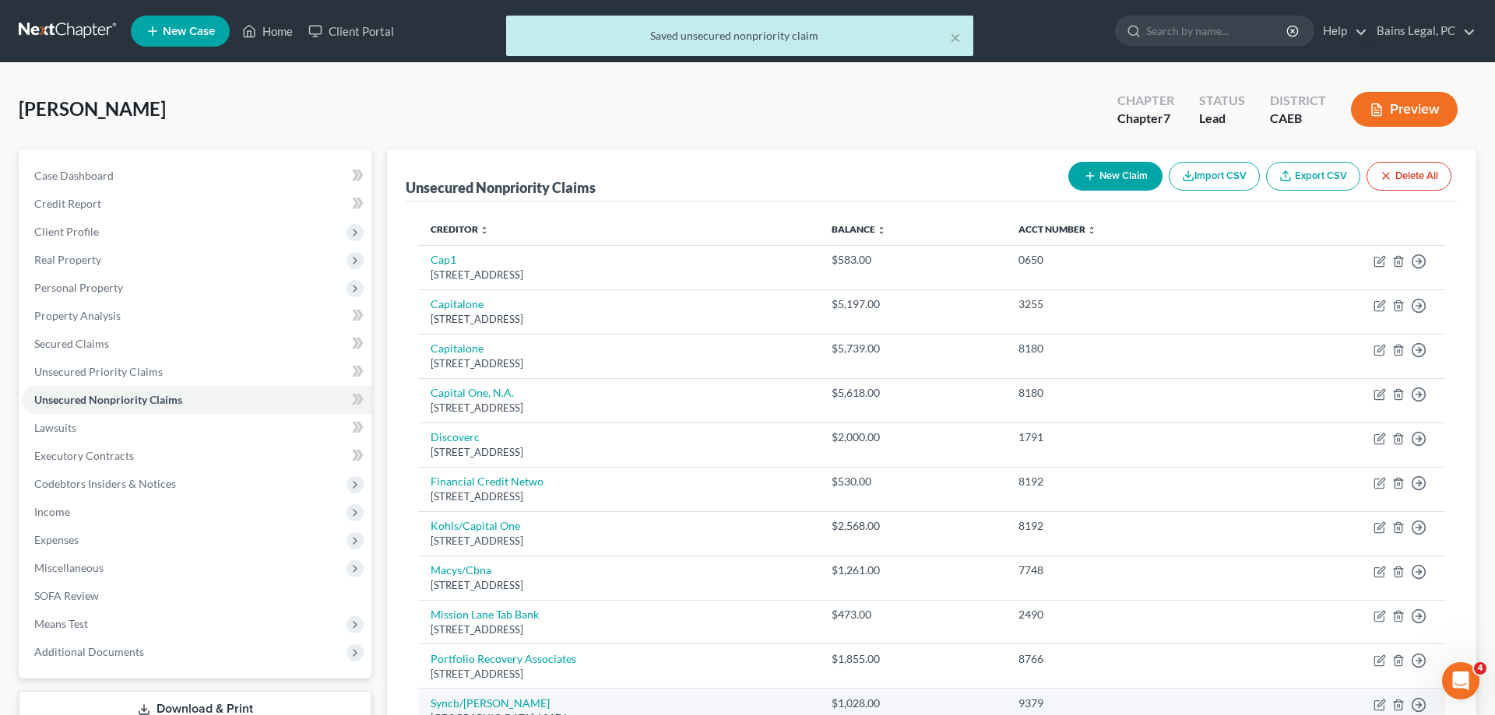
scroll to position [230, 0]
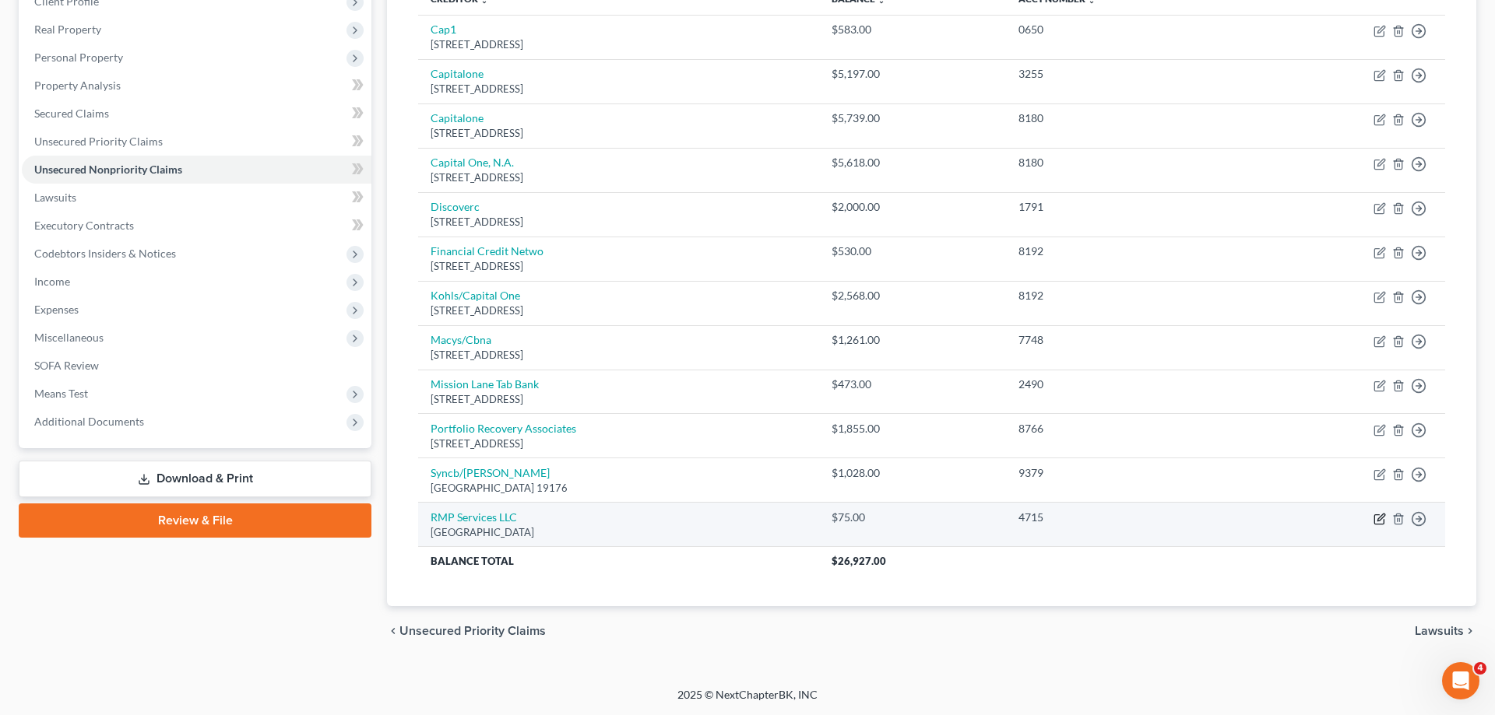
click at [1383, 517] on icon "button" at bounding box center [1379, 519] width 12 height 12
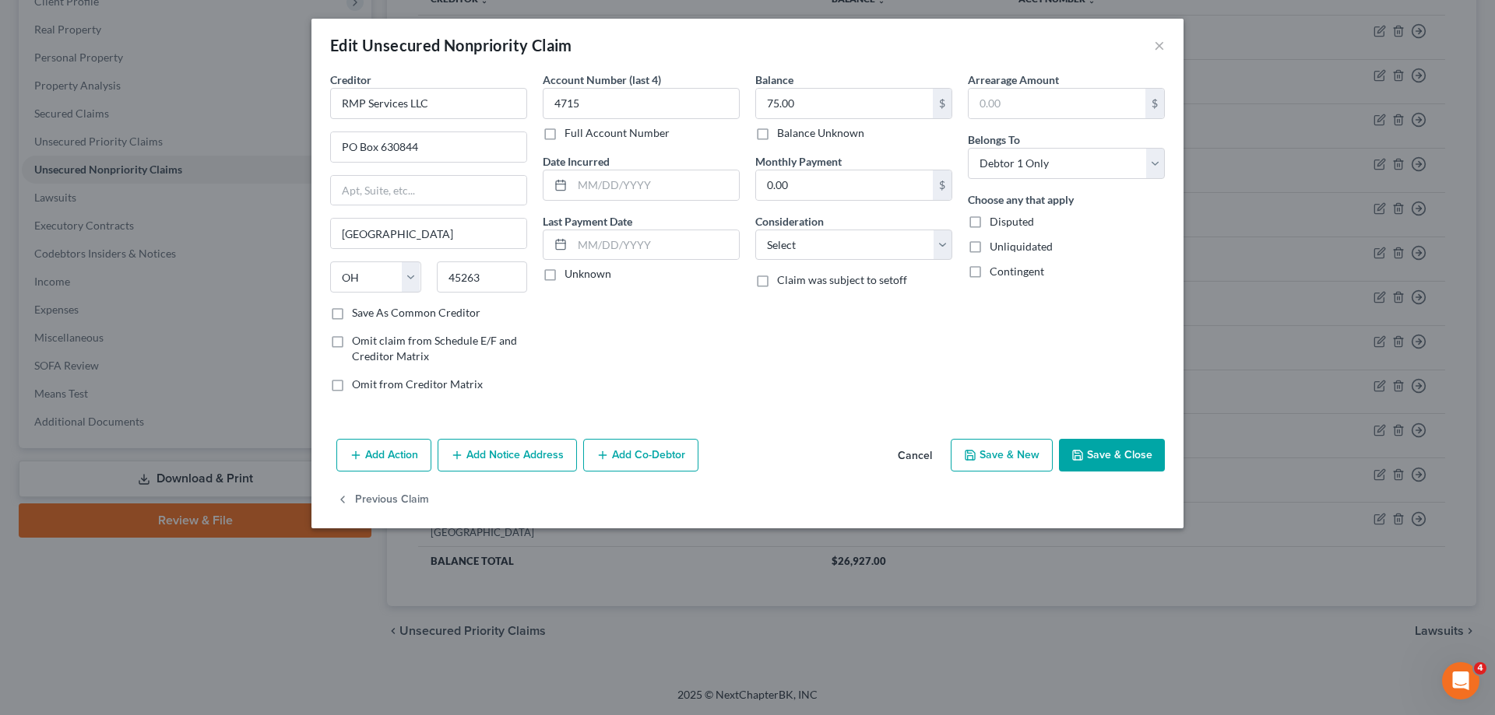
drag, startPoint x: 481, startPoint y: 450, endPoint x: 487, endPoint y: 469, distance: 19.7
click at [481, 451] on button "Add Notice Address" at bounding box center [507, 455] width 139 height 33
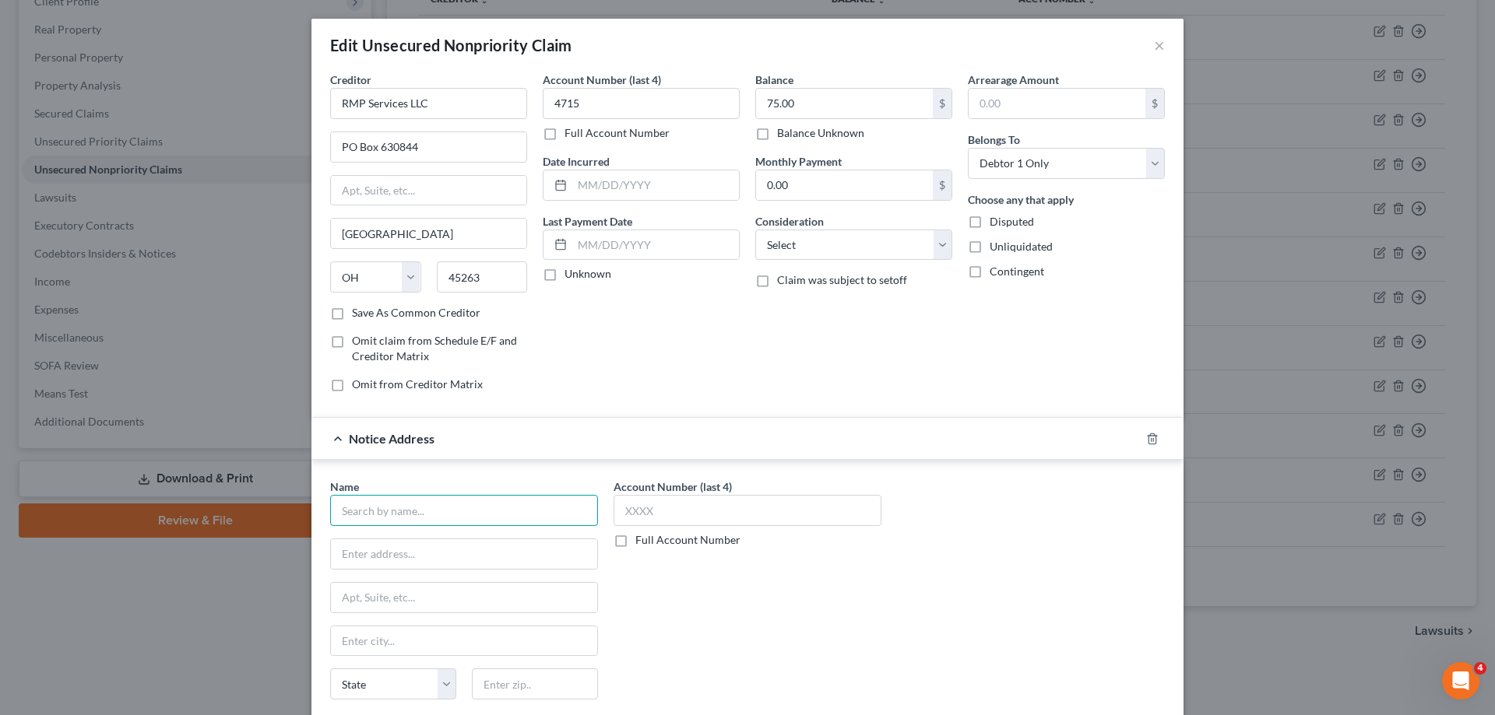
drag, startPoint x: 430, startPoint y: 502, endPoint x: 438, endPoint y: 496, distance: 10.0
click at [430, 503] on input "text" at bounding box center [464, 510] width 268 height 31
click at [442, 549] on div "File #57376, Los Angeles, CA 90074" at bounding box center [424, 552] width 162 height 13
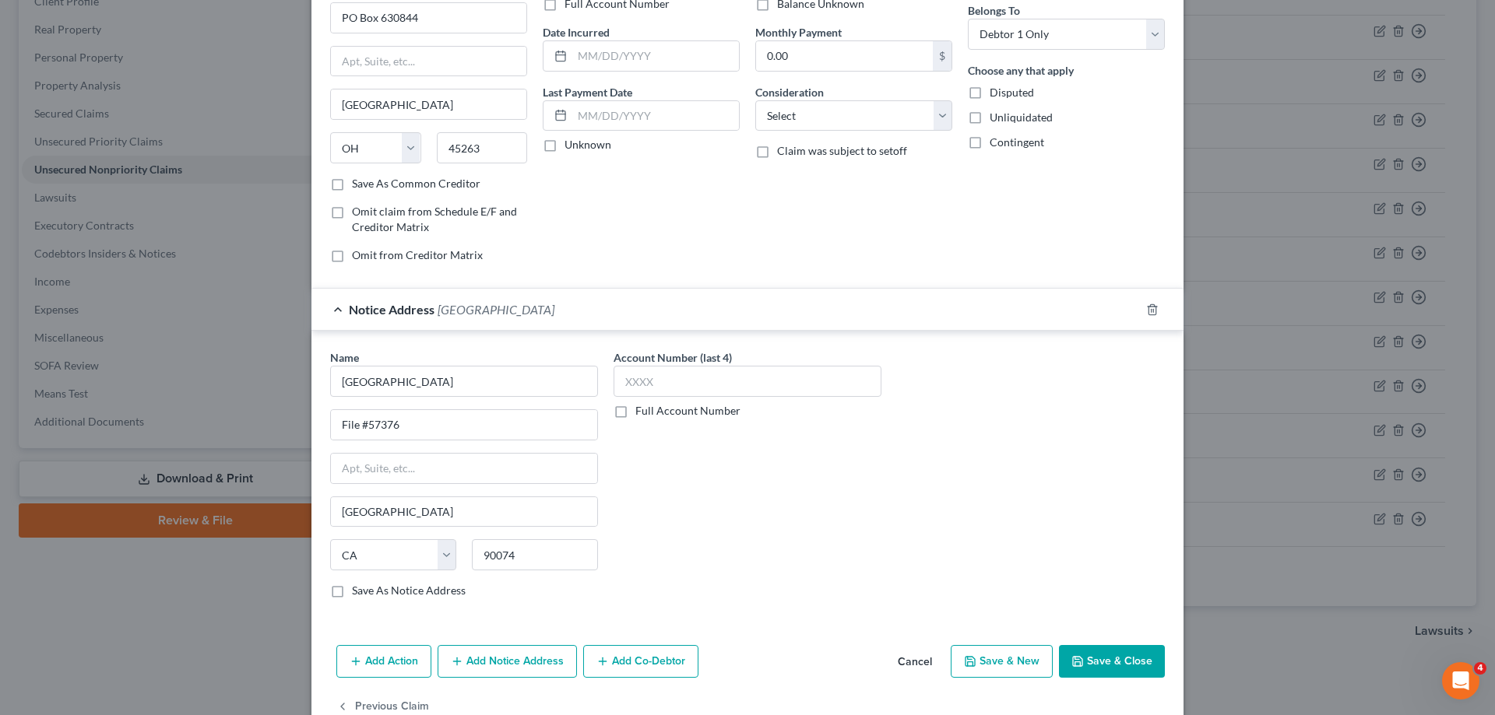
scroll to position [168, 0]
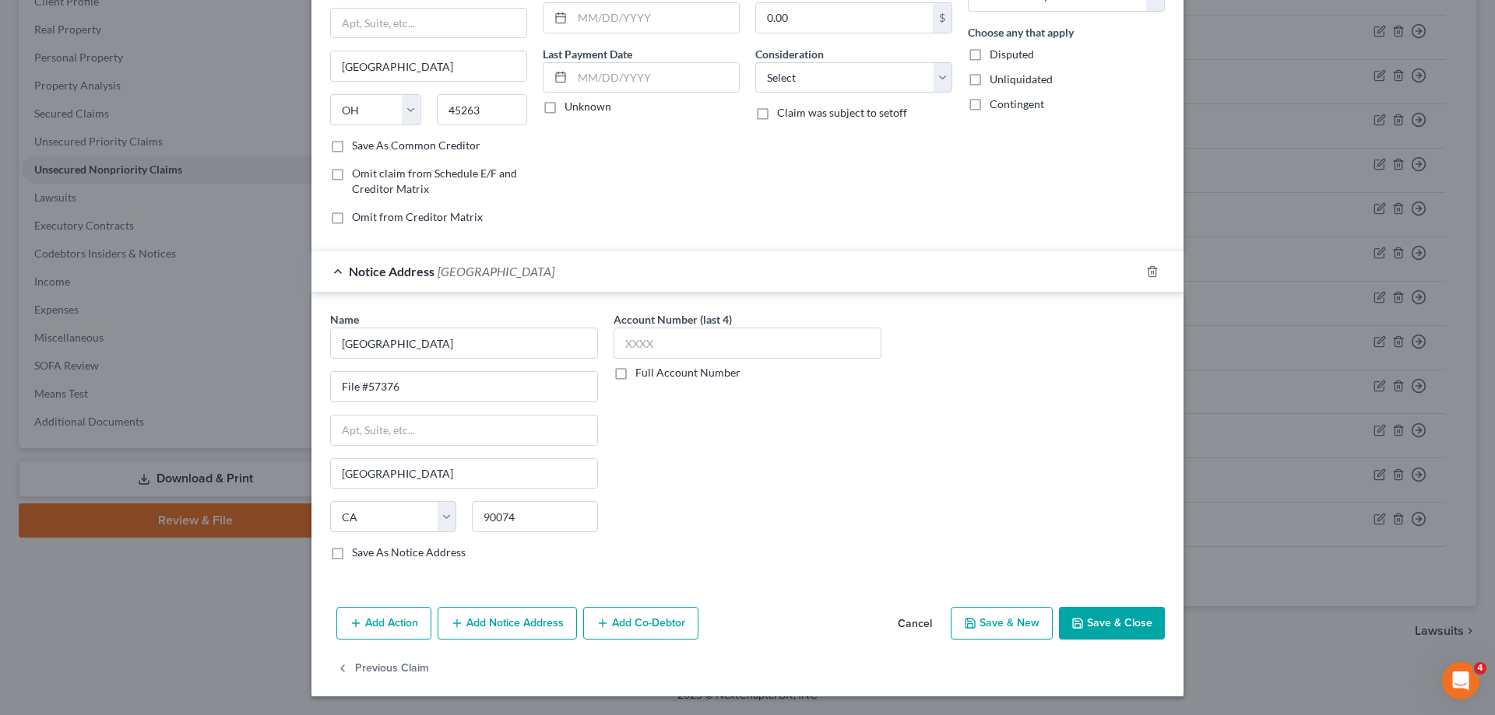
click at [1095, 625] on button "Save & Close" at bounding box center [1112, 623] width 106 height 33
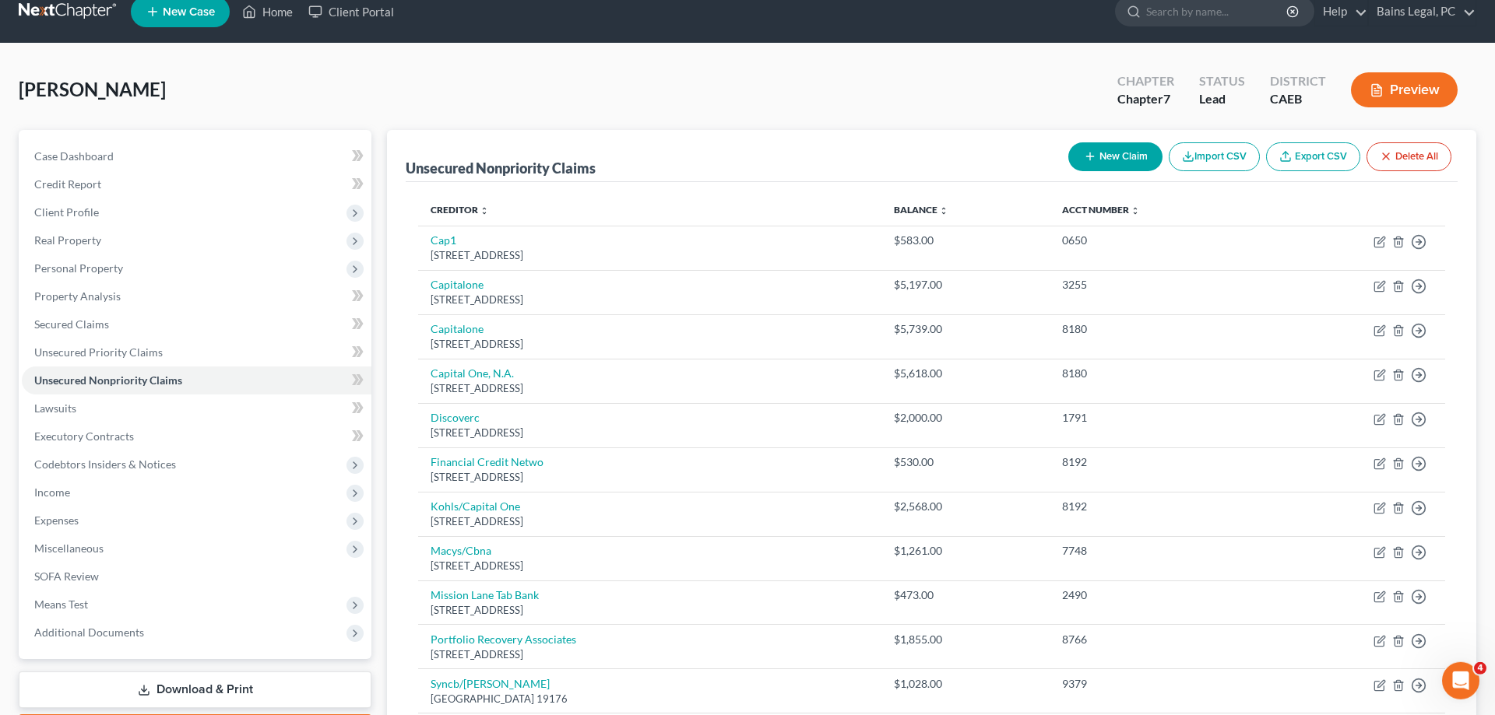
scroll to position [0, 0]
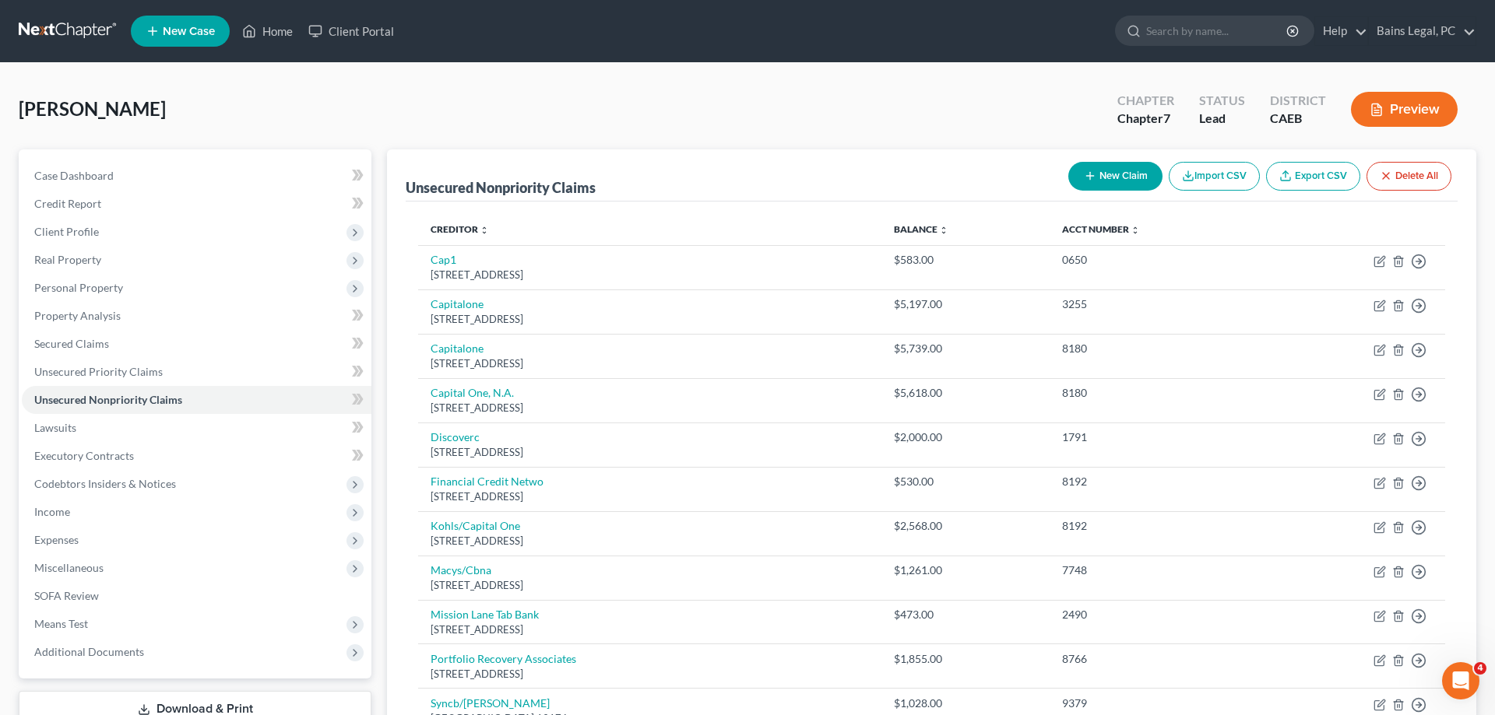
click at [1091, 176] on icon "button" at bounding box center [1090, 176] width 12 height 12
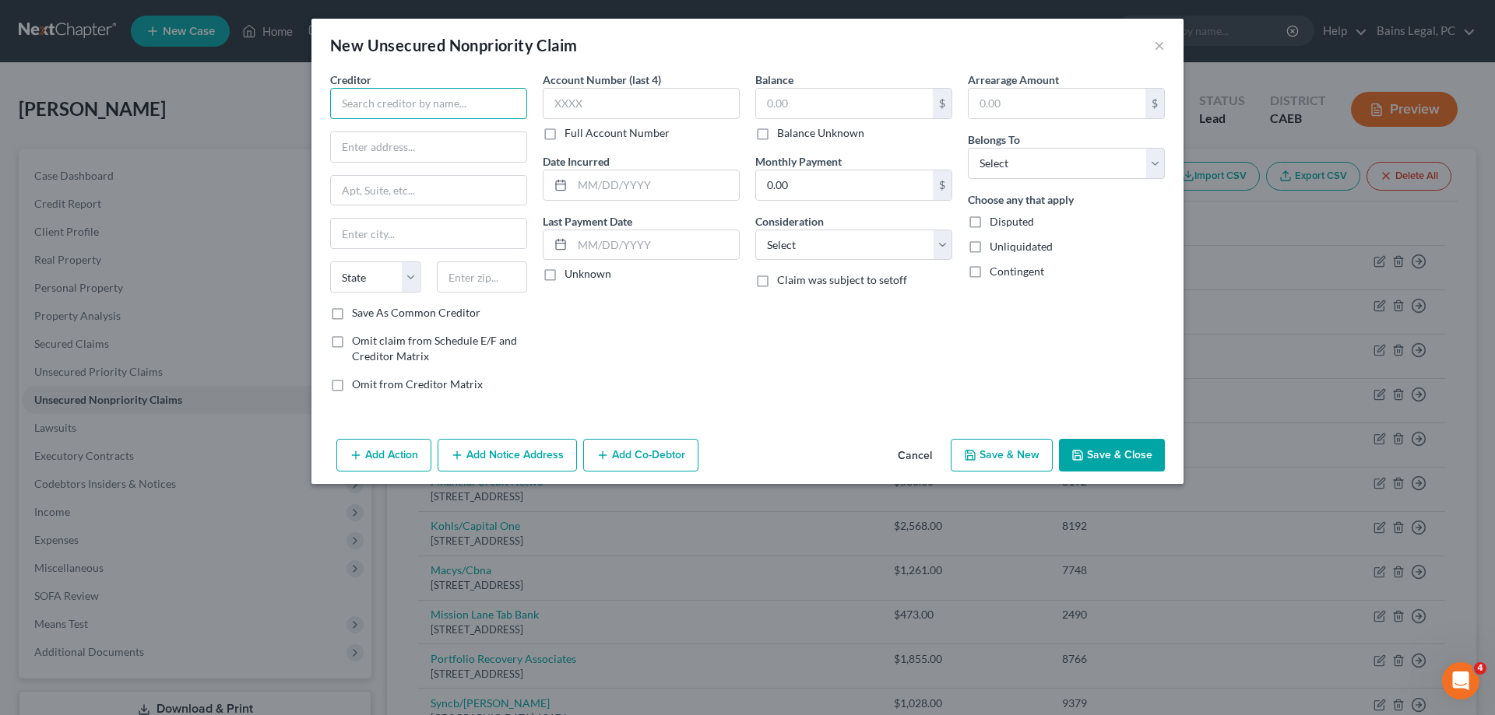
click at [483, 104] on input "text" at bounding box center [428, 103] width 197 height 31
drag, startPoint x: 496, startPoint y: 279, endPoint x: 416, endPoint y: 287, distance: 80.6
click at [437, 285] on input "44263" at bounding box center [482, 277] width 91 height 31
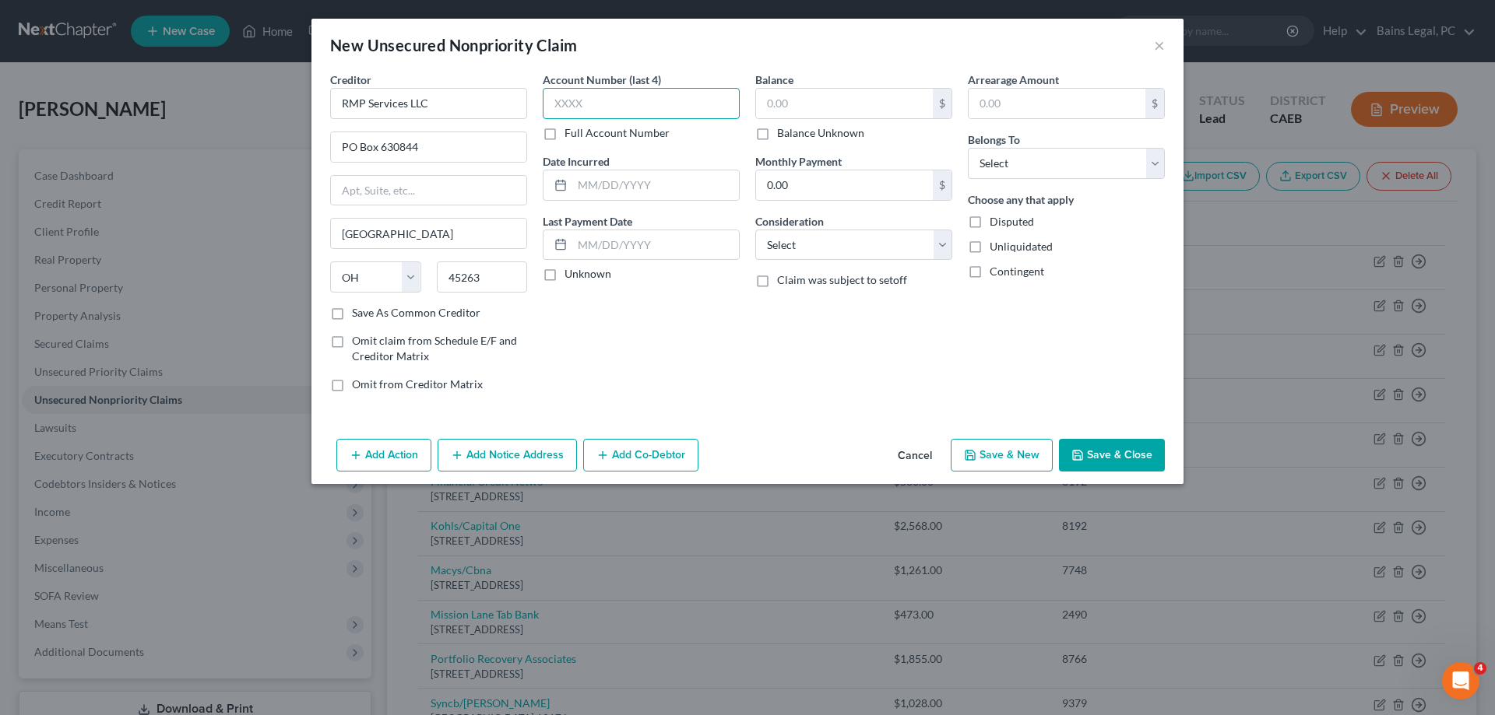
click at [639, 106] on input "text" at bounding box center [641, 103] width 197 height 31
click at [897, 100] on input "text" at bounding box center [844, 104] width 177 height 30
click at [968, 148] on select "Select Debtor 1 Only Debtor 2 Only Debtor 1 And Debtor 2 Only At Least One Of T…" at bounding box center [1066, 163] width 197 height 31
click option "Debtor 1 Only" at bounding box center [0, 0] width 0 height 0
click at [1100, 460] on button "Save & Close" at bounding box center [1112, 455] width 106 height 33
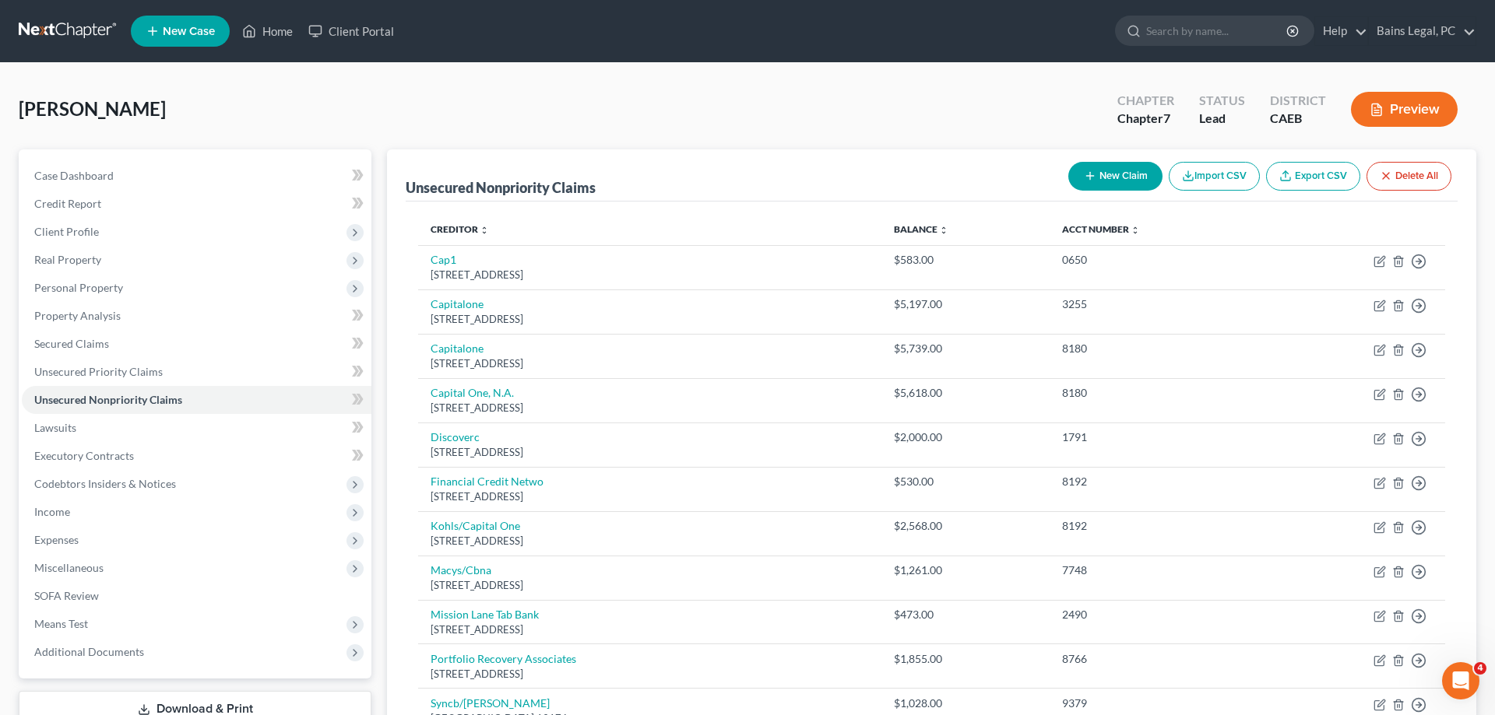
drag, startPoint x: 1119, startPoint y: 164, endPoint x: 624, endPoint y: 204, distance: 495.9
click at [1119, 165] on button "New Claim" at bounding box center [1115, 176] width 94 height 29
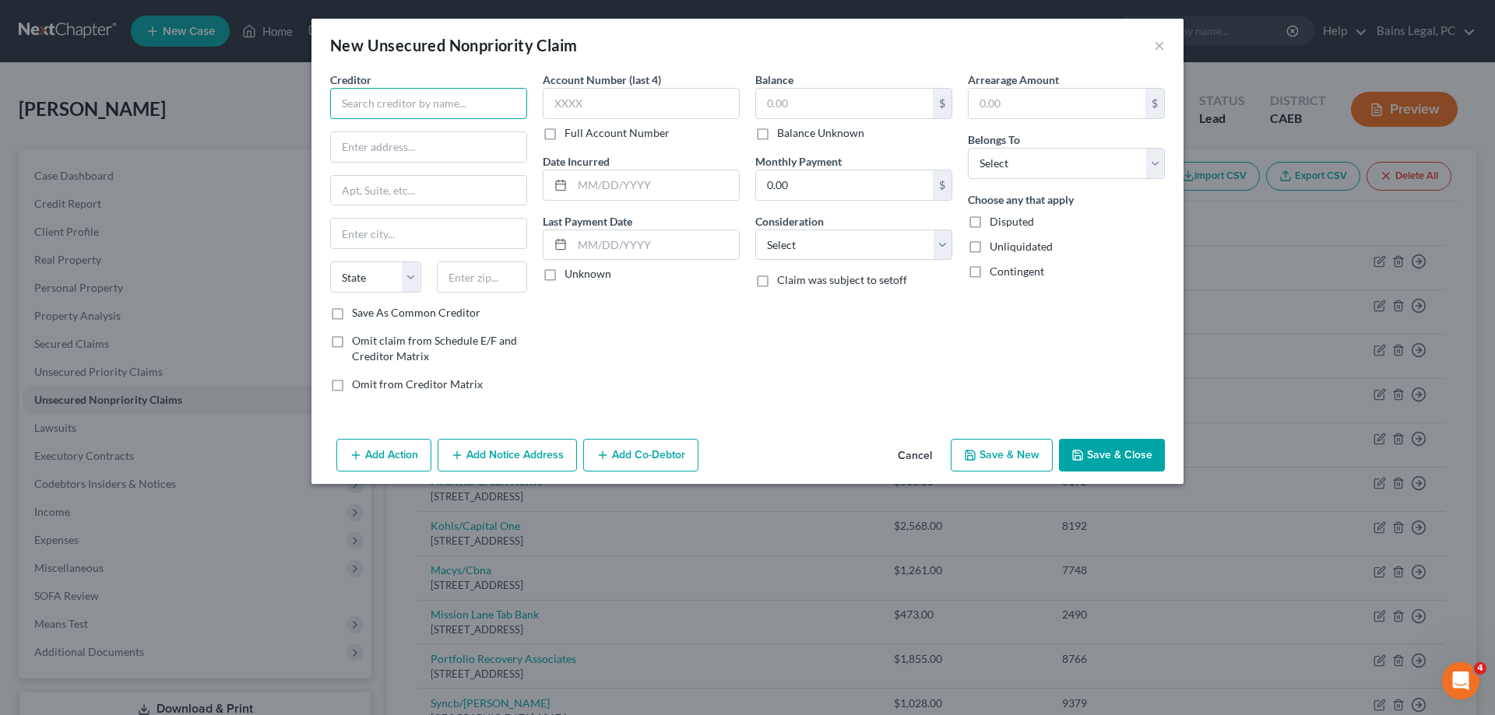
click at [417, 109] on input "text" at bounding box center [428, 103] width 197 height 31
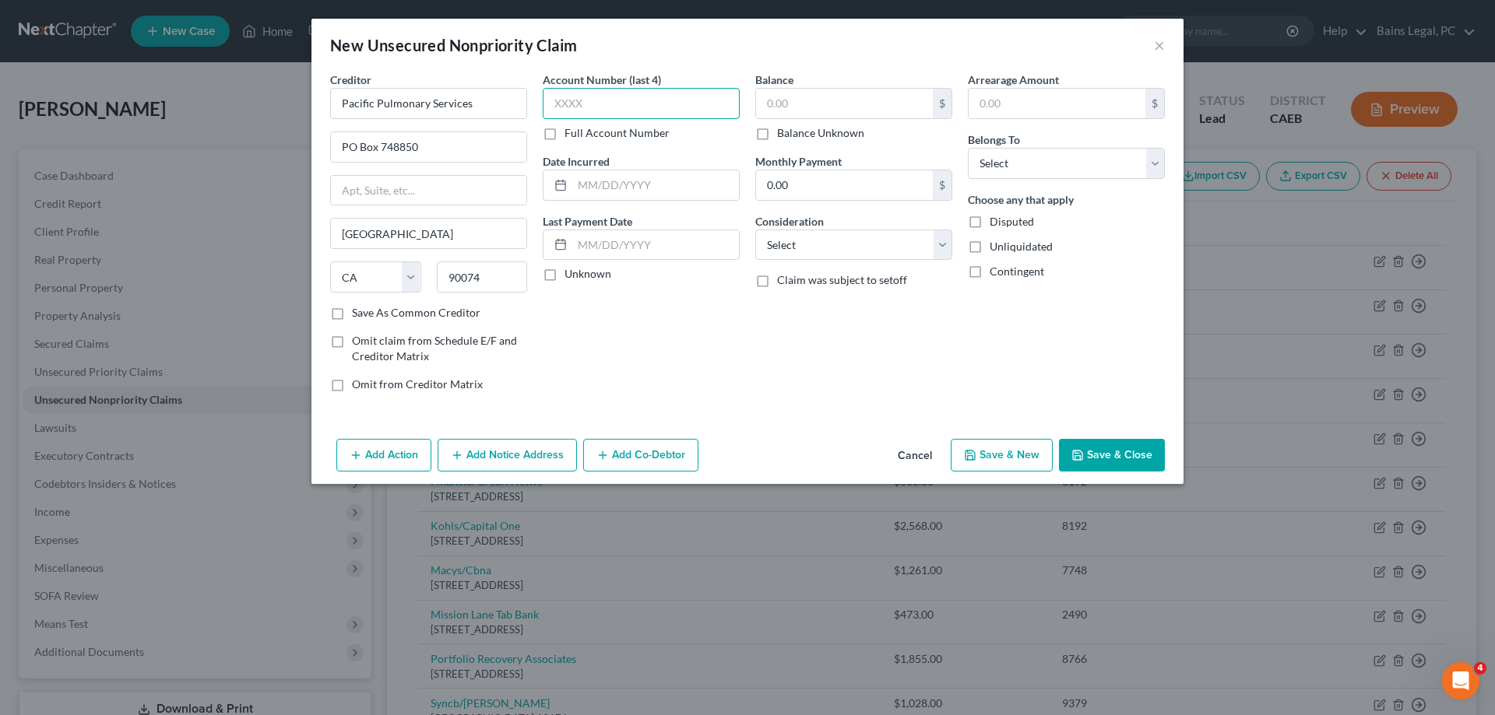
click at [635, 105] on input "text" at bounding box center [641, 103] width 197 height 31
click at [823, 101] on input "text" at bounding box center [844, 104] width 177 height 30
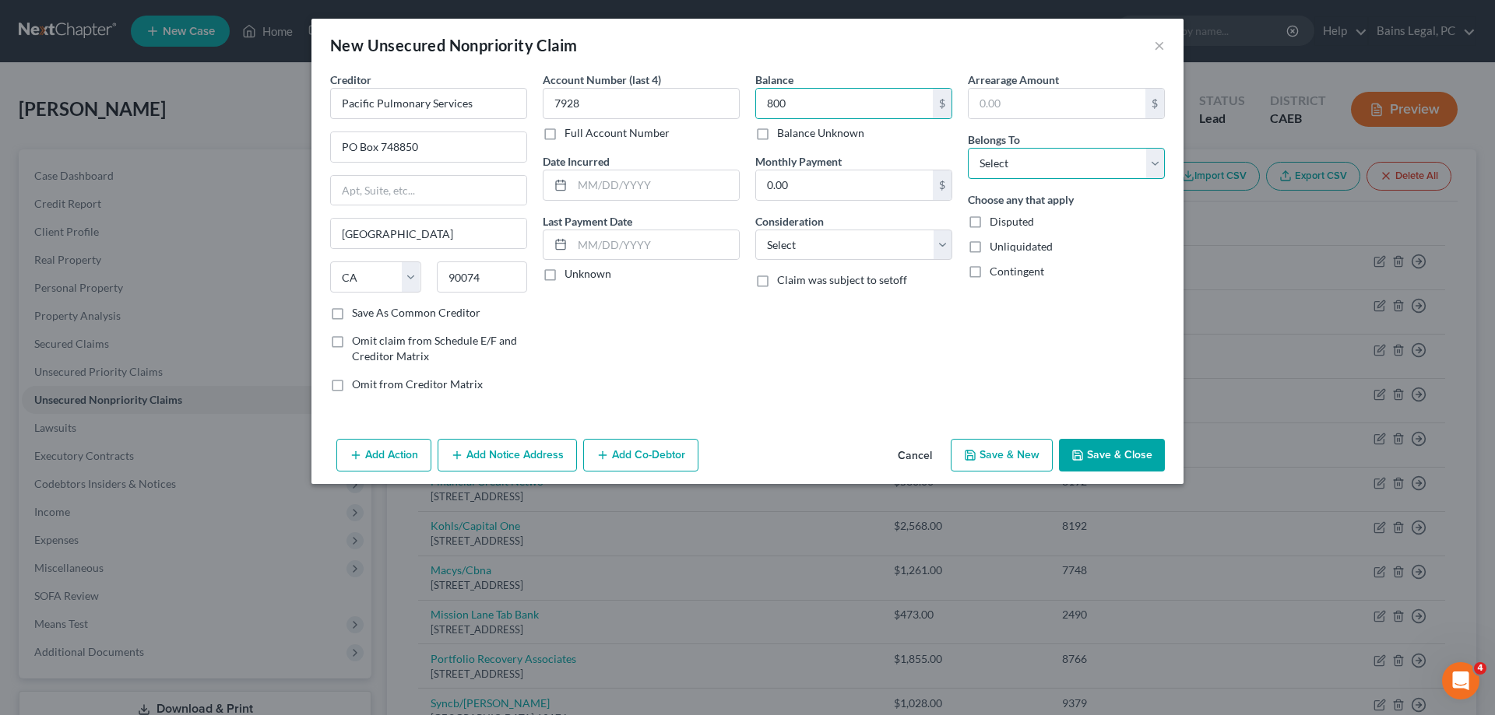
click at [968, 148] on select "Select Debtor 1 Only Debtor 2 Only Debtor 1 And Debtor 2 Only At Least One Of T…" at bounding box center [1066, 163] width 197 height 31
click option "Debtor 1 Only" at bounding box center [0, 0] width 0 height 0
drag, startPoint x: 1017, startPoint y: 459, endPoint x: 948, endPoint y: 461, distance: 68.5
click at [1016, 459] on button "Save & New" at bounding box center [1002, 455] width 102 height 33
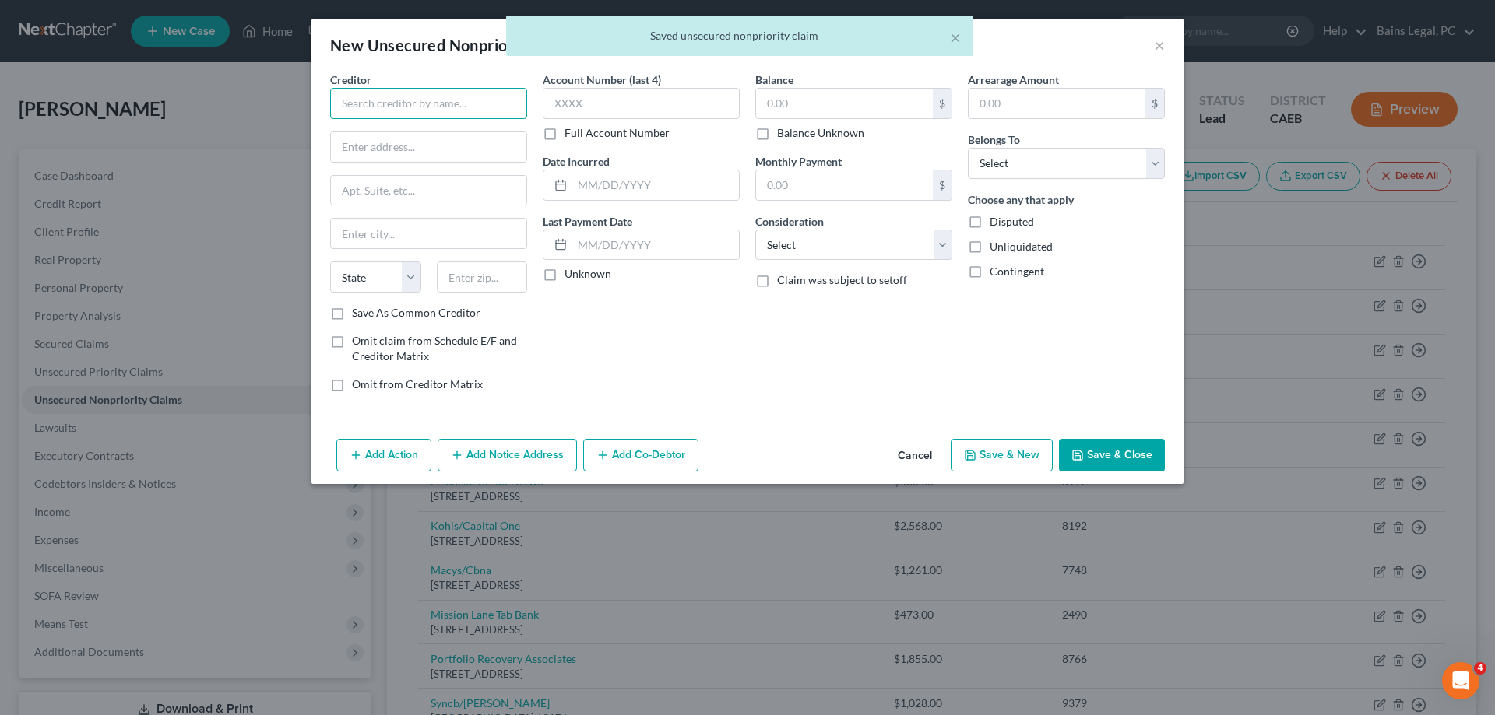
click at [405, 100] on input "text" at bounding box center [428, 103] width 197 height 31
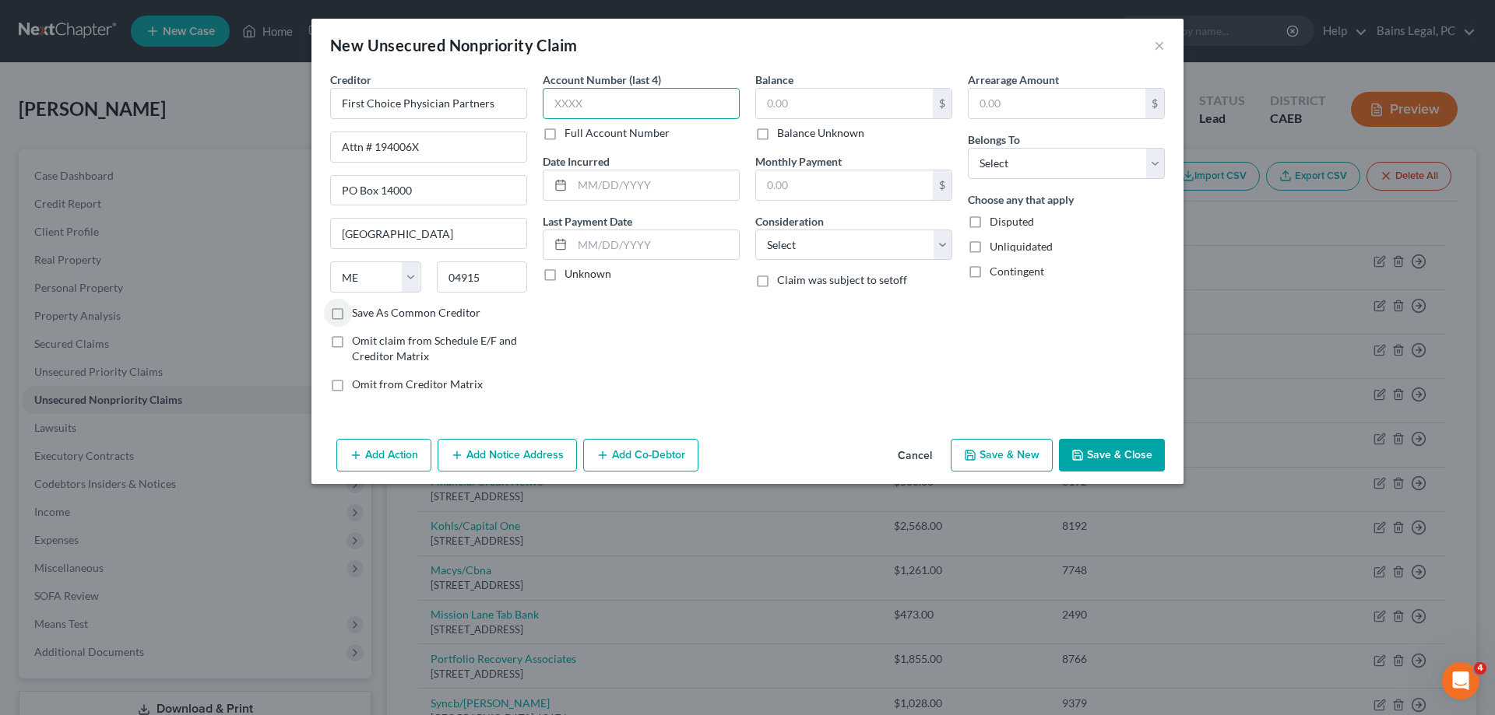
click at [619, 100] on input "text" at bounding box center [641, 103] width 197 height 31
click at [888, 97] on input "text" at bounding box center [844, 104] width 177 height 30
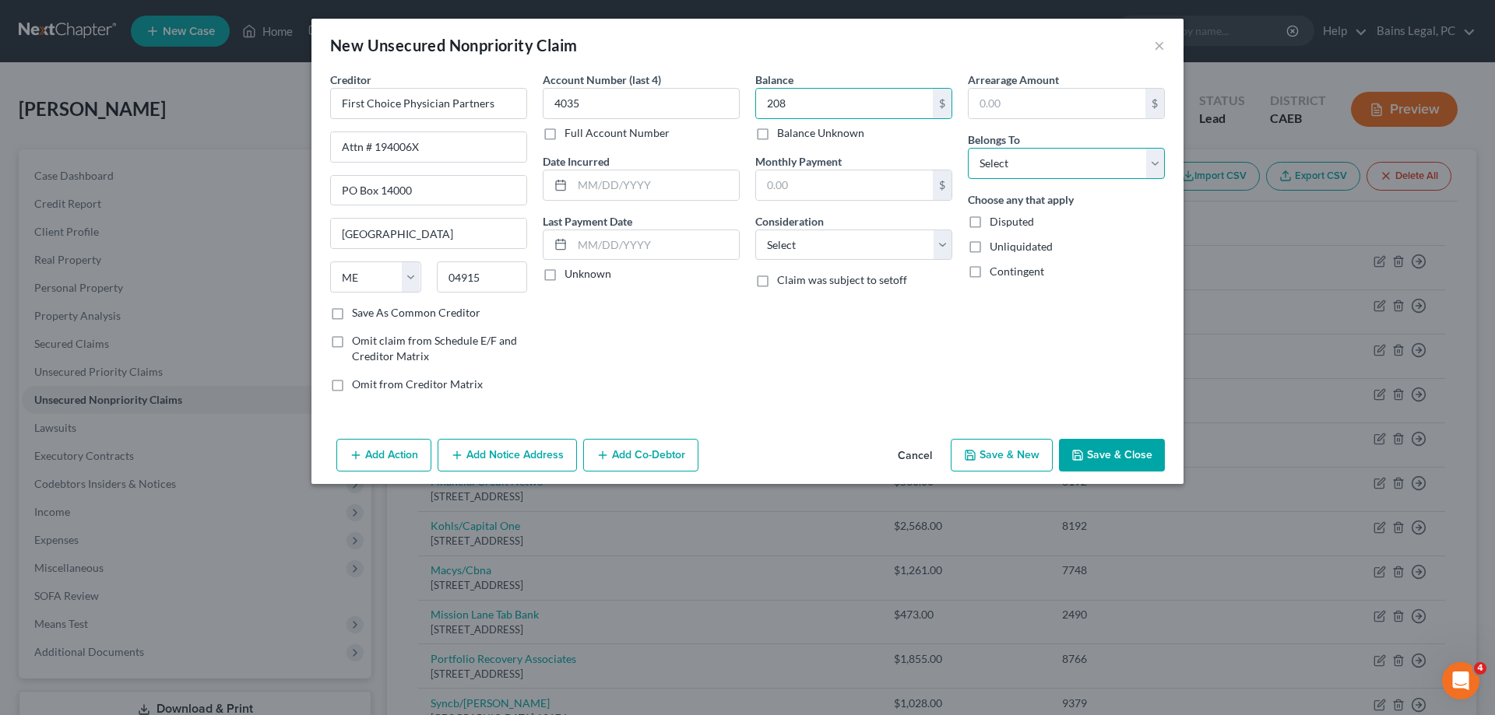
click at [968, 148] on select "Select Debtor 1 Only Debtor 2 Only Debtor 1 And Debtor 2 Only At Least One Of T…" at bounding box center [1066, 163] width 197 height 31
click option "Debtor 1 Only" at bounding box center [0, 0] width 0 height 0
click at [998, 450] on button "Save & New" at bounding box center [1002, 455] width 102 height 33
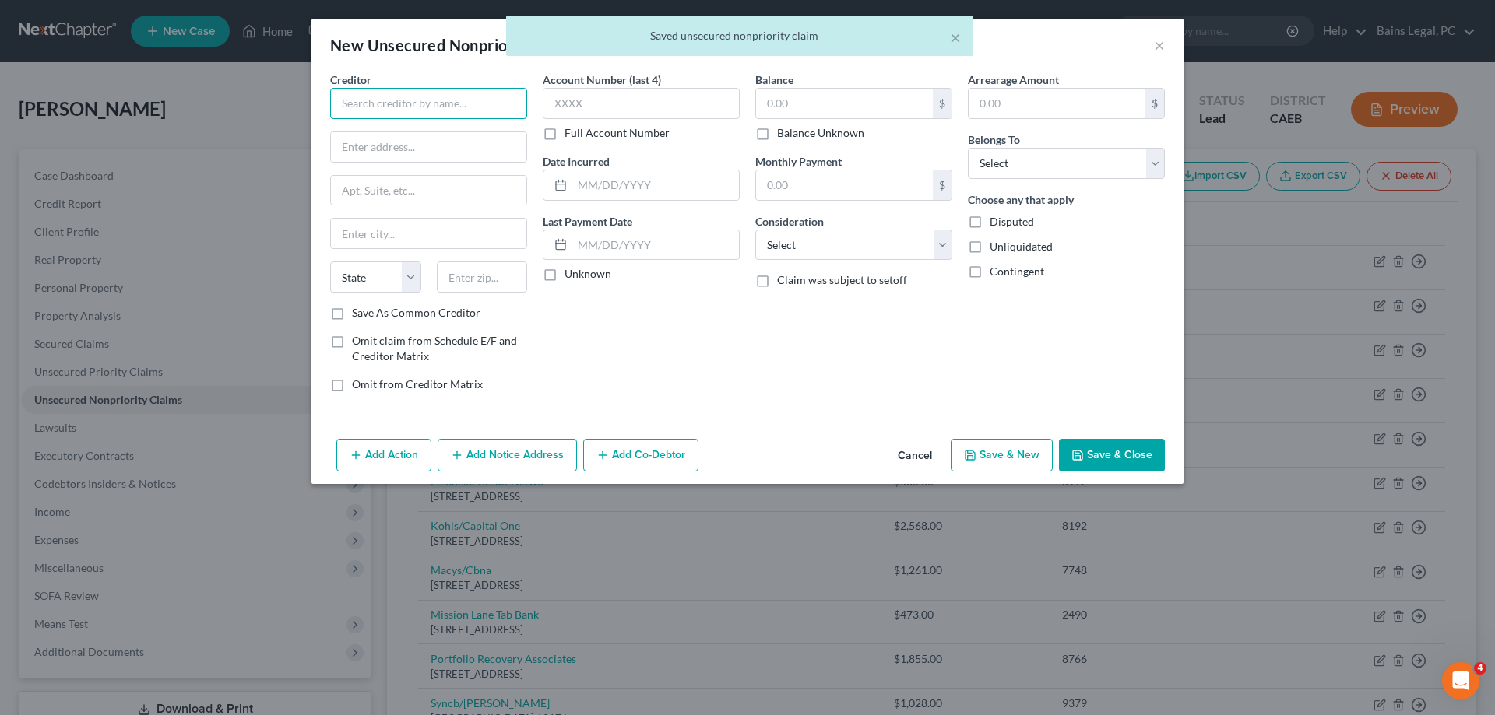
click at [508, 100] on input "text" at bounding box center [428, 103] width 197 height 31
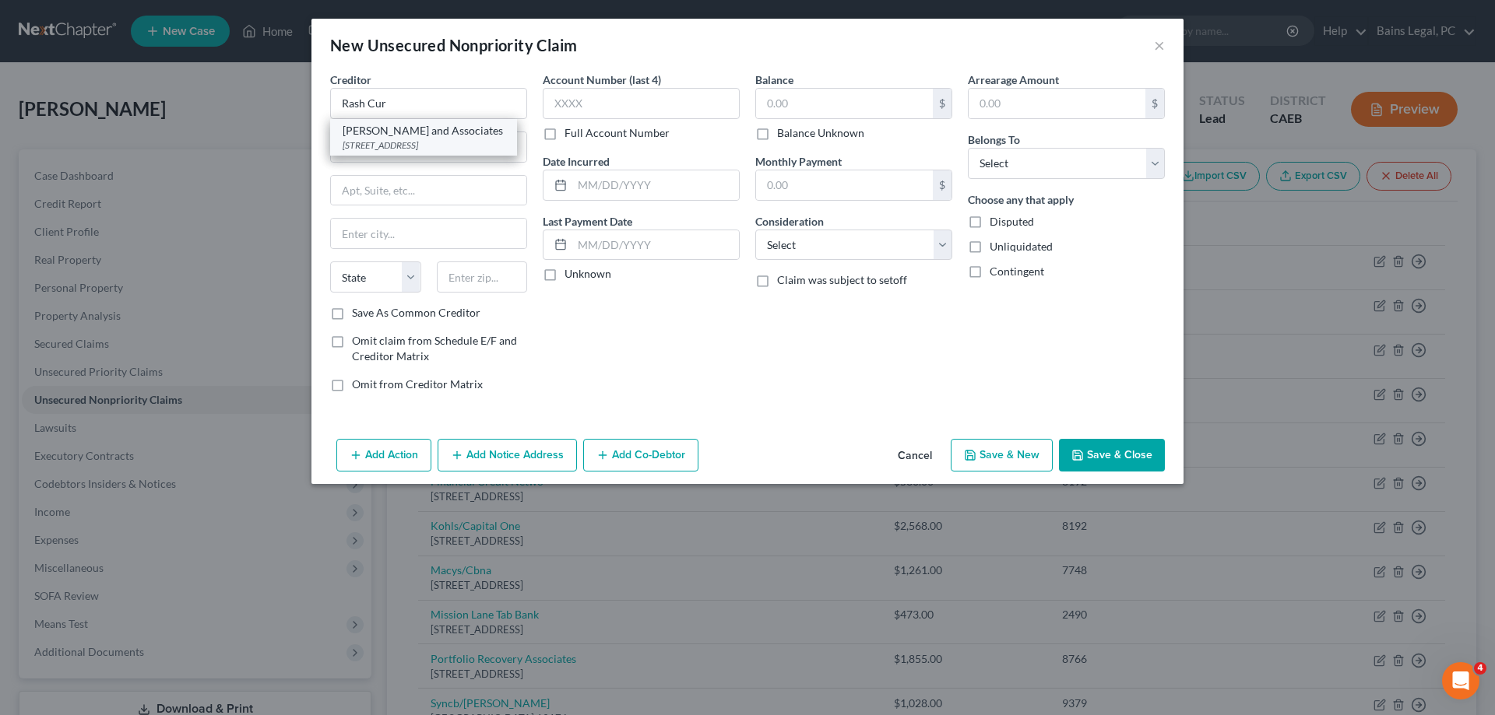
click at [433, 137] on div "Rash Curtis and Associates" at bounding box center [424, 131] width 162 height 16
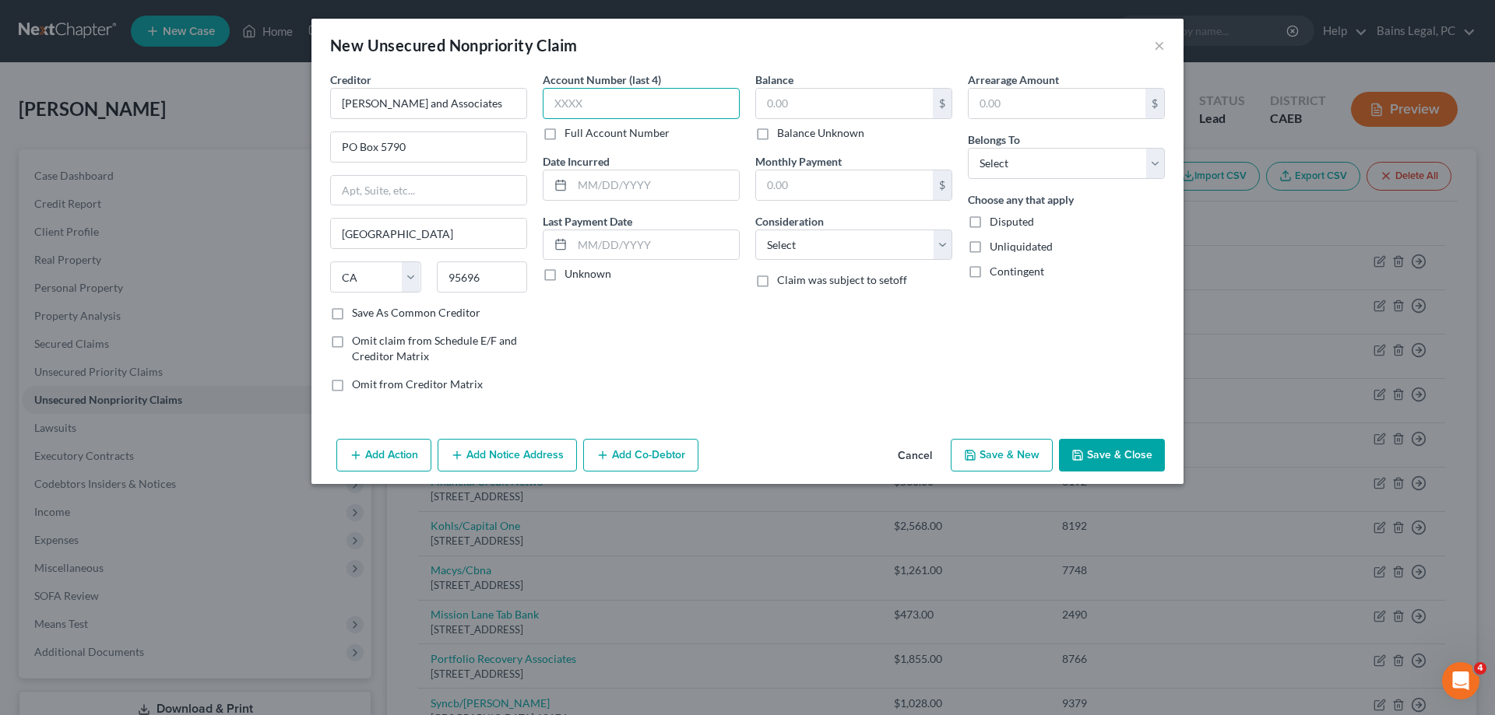
click at [609, 104] on input "text" at bounding box center [641, 103] width 197 height 31
click at [825, 105] on input "text" at bounding box center [844, 104] width 177 height 30
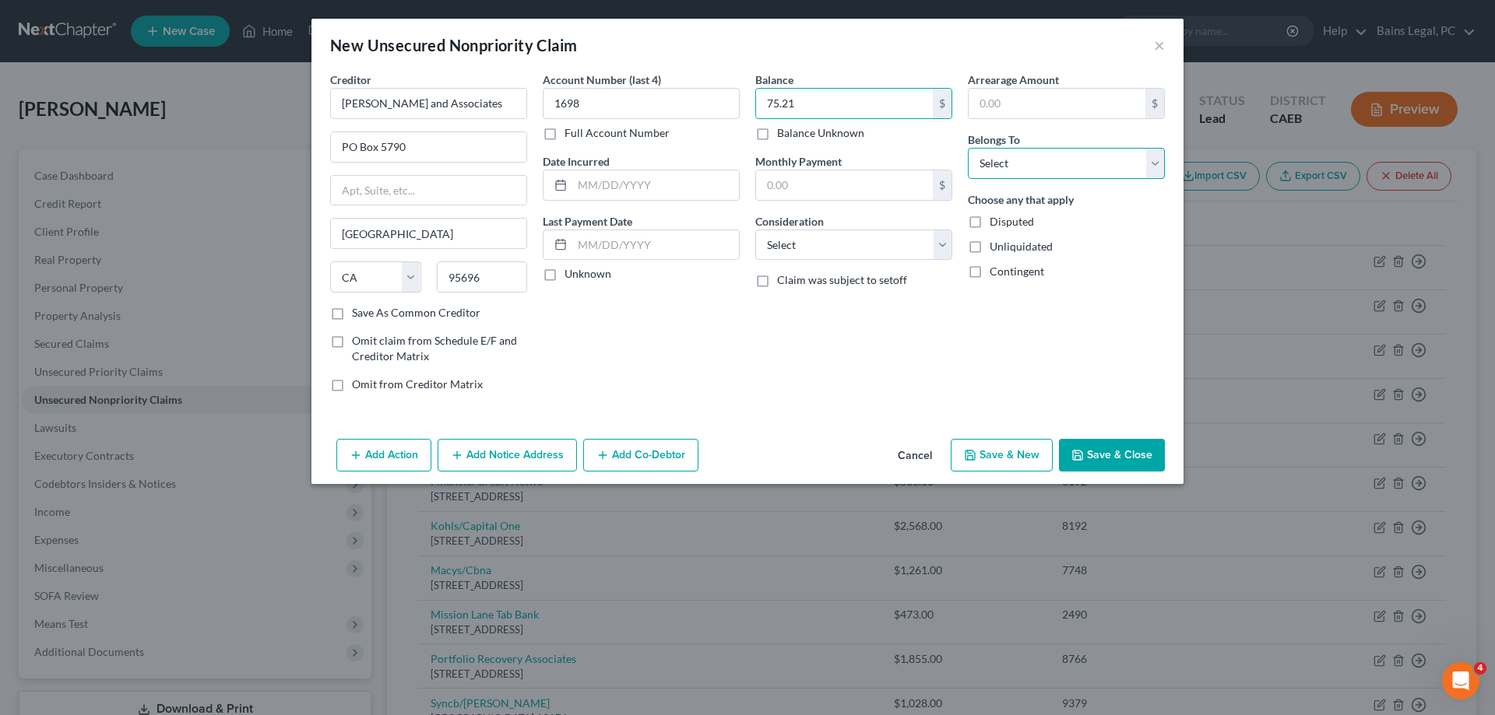
click at [968, 148] on select "Select Debtor 1 Only Debtor 2 Only Debtor 1 And Debtor 2 Only At Least One Of T…" at bounding box center [1066, 163] width 197 height 31
click option "Debtor 1 Only" at bounding box center [0, 0] width 0 height 0
click at [1005, 452] on button "Save & New" at bounding box center [1002, 455] width 102 height 33
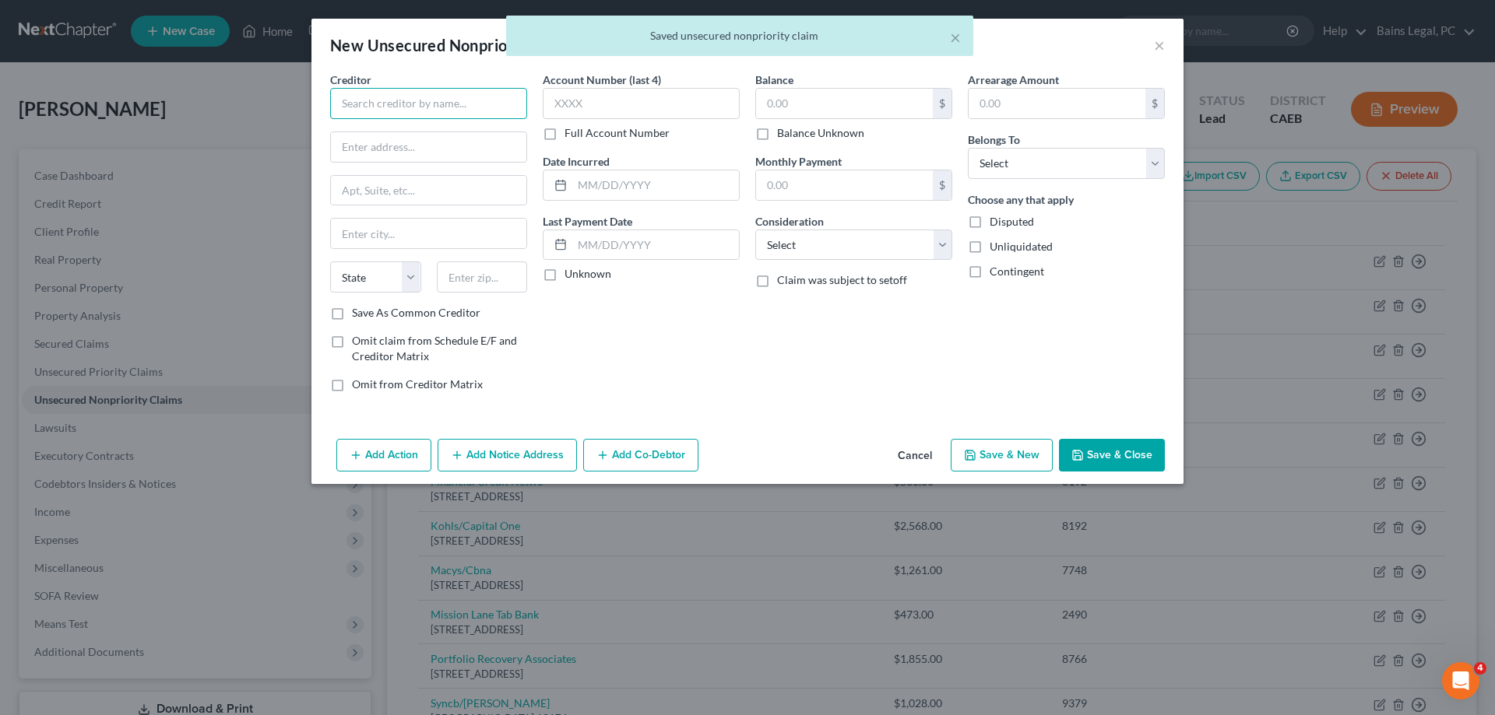
click at [455, 104] on input "text" at bounding box center [428, 103] width 197 height 31
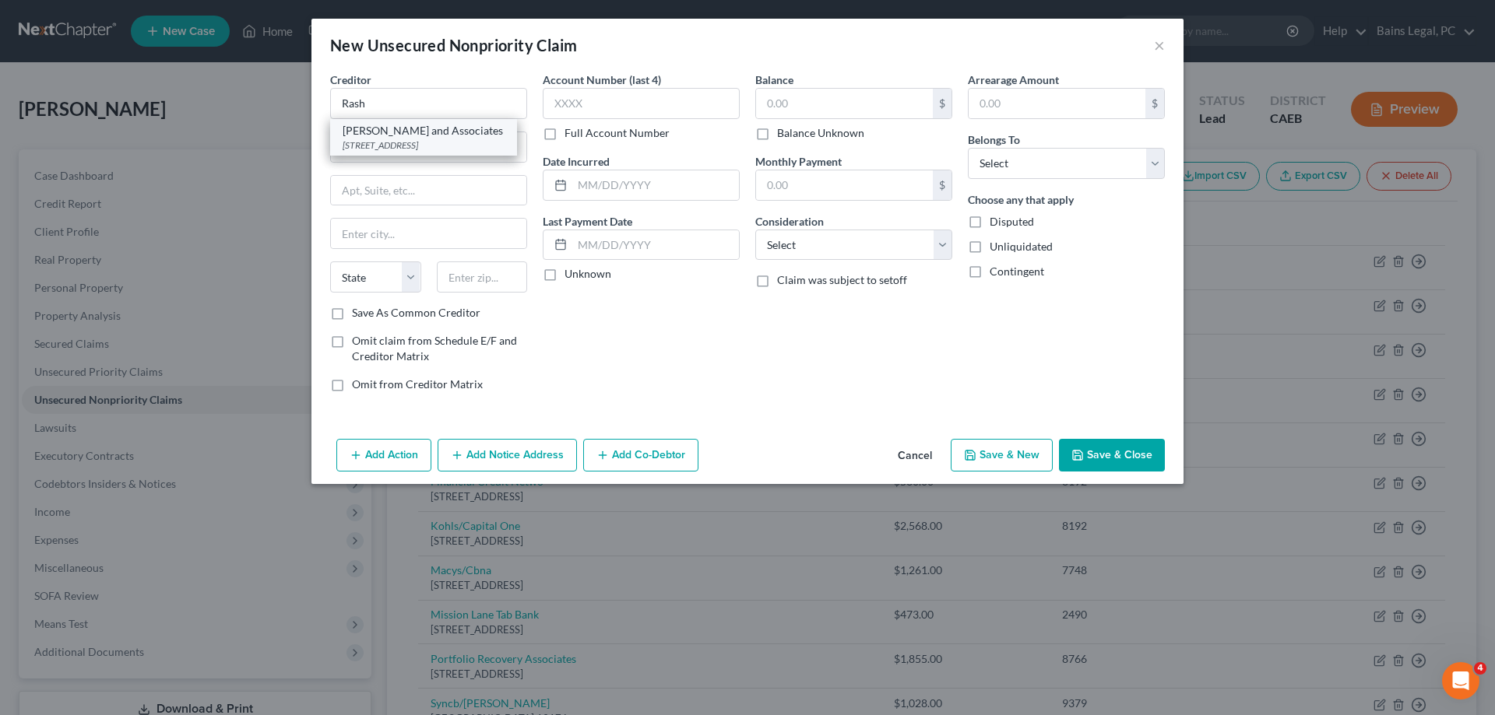
click at [389, 130] on div "Rash Curtis and Associates" at bounding box center [424, 131] width 162 height 16
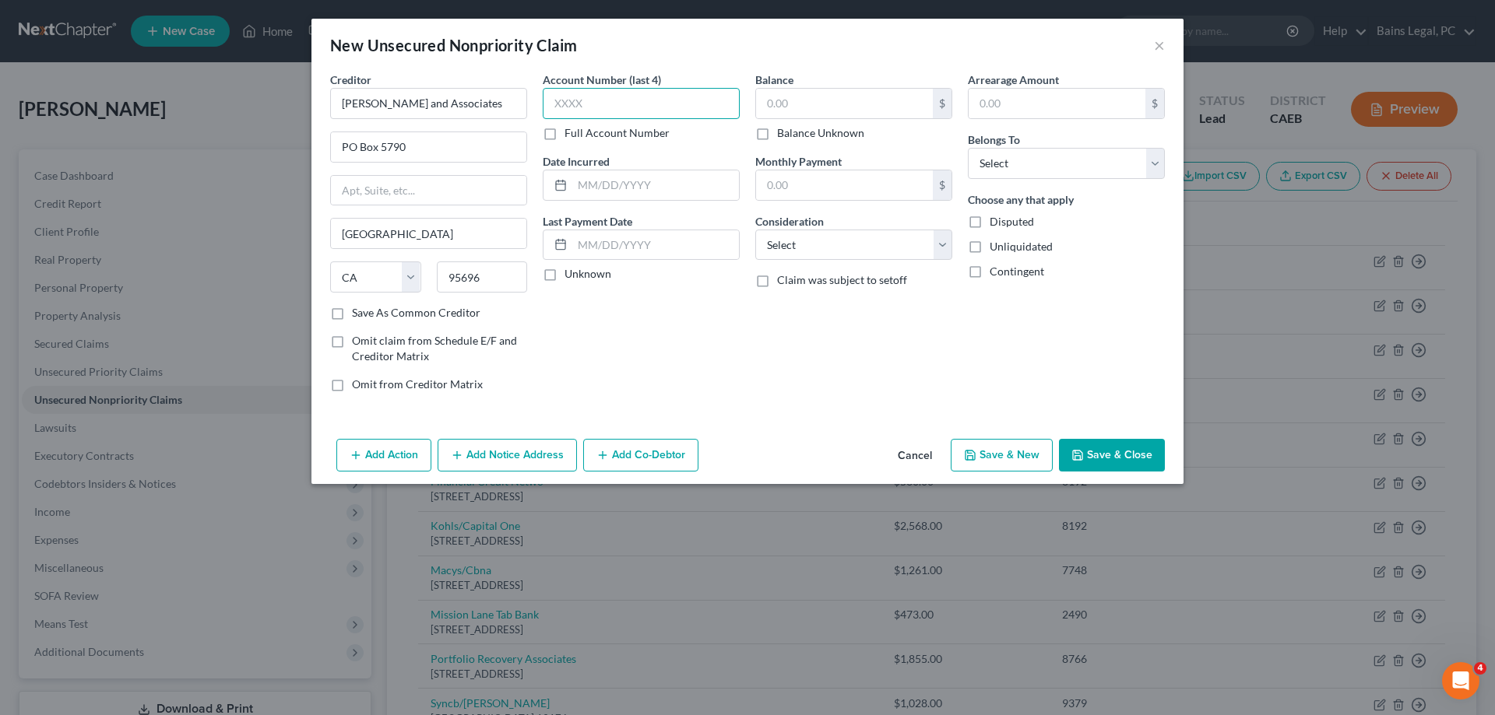
click at [631, 101] on input "text" at bounding box center [641, 103] width 197 height 31
click at [809, 97] on input "text" at bounding box center [844, 104] width 177 height 30
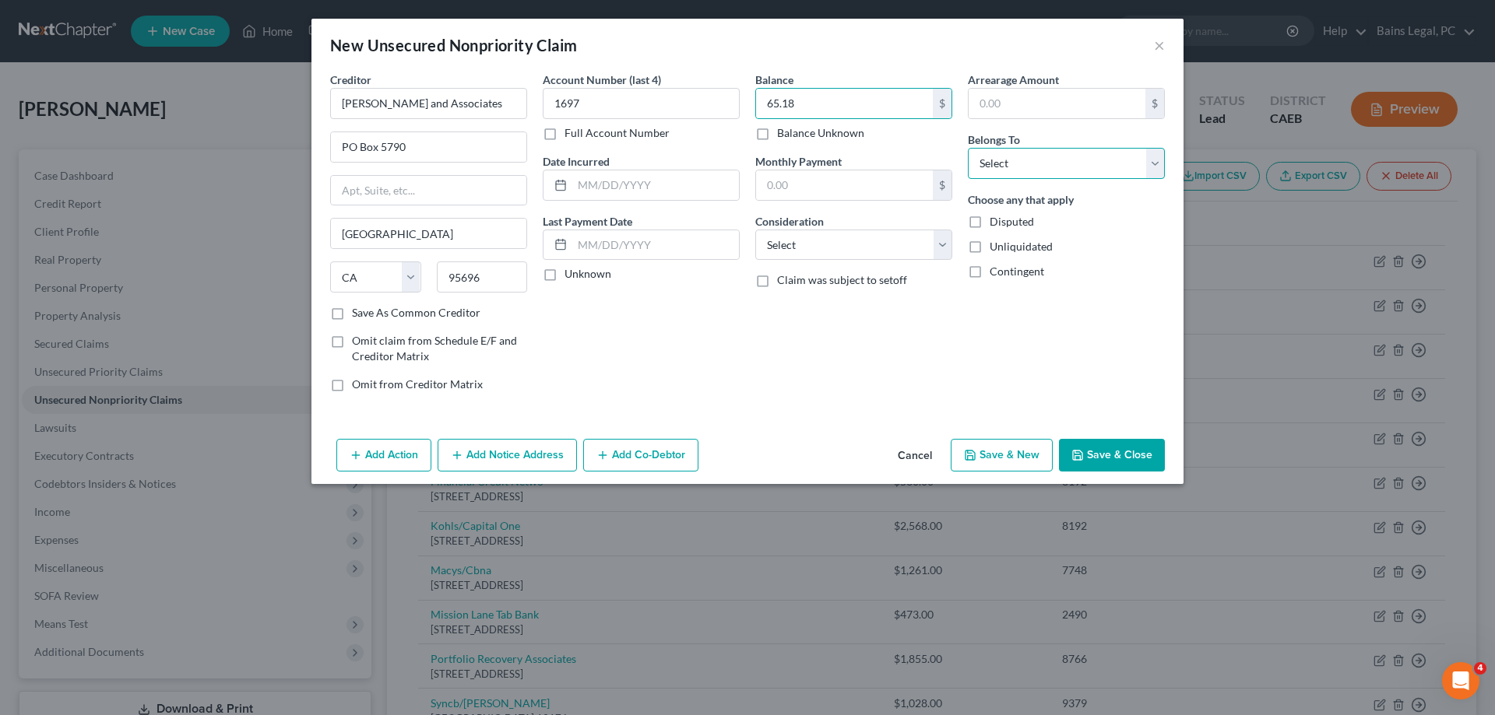
click at [968, 148] on select "Select Debtor 1 Only Debtor 2 Only Debtor 1 And Debtor 2 Only At Least One Of T…" at bounding box center [1066, 163] width 197 height 31
click option "Debtor 1 Only" at bounding box center [0, 0] width 0 height 0
click at [993, 476] on div "Add Action Add Notice Address Add Co-Debtor Cancel Save & New Save & Close" at bounding box center [747, 458] width 872 height 51
click at [995, 464] on button "Save & New" at bounding box center [1002, 455] width 102 height 33
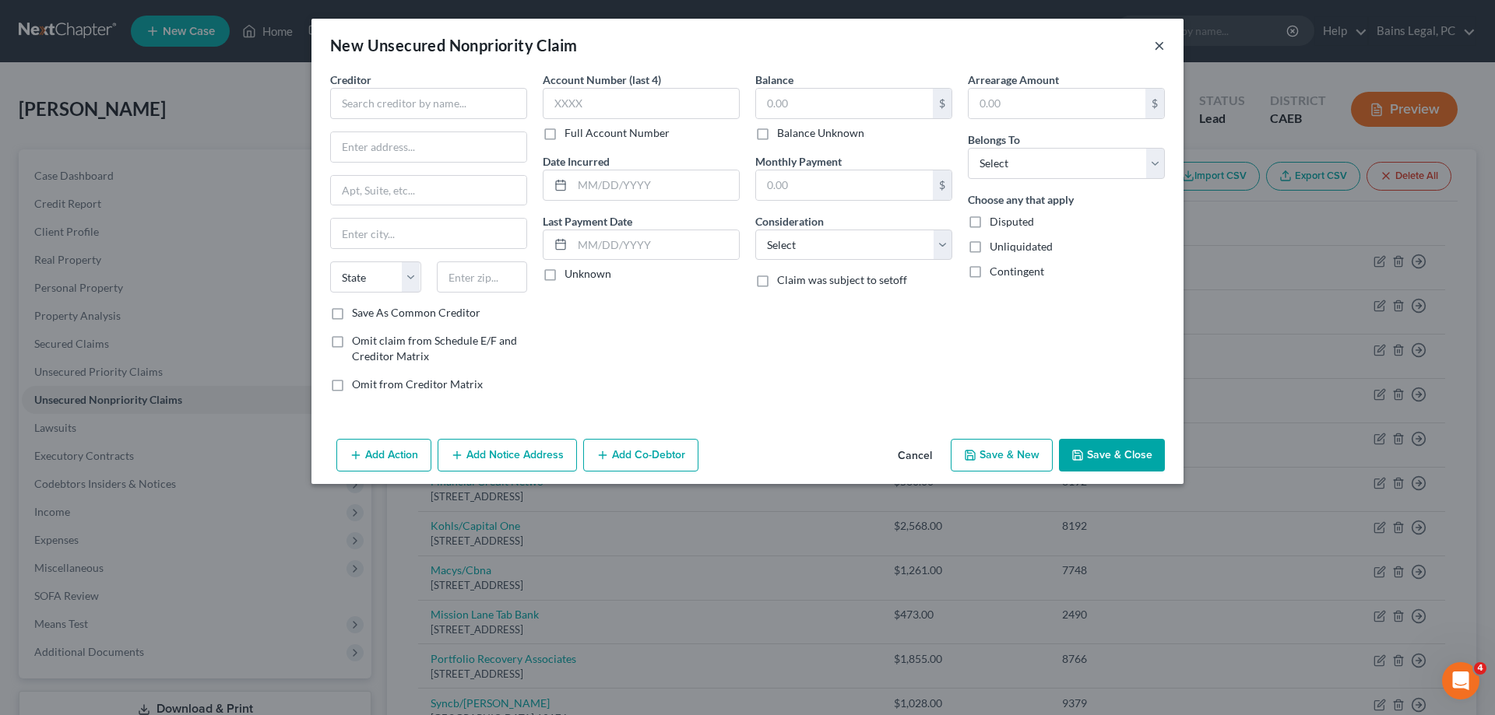
click at [1156, 45] on button "×" at bounding box center [1159, 45] width 11 height 19
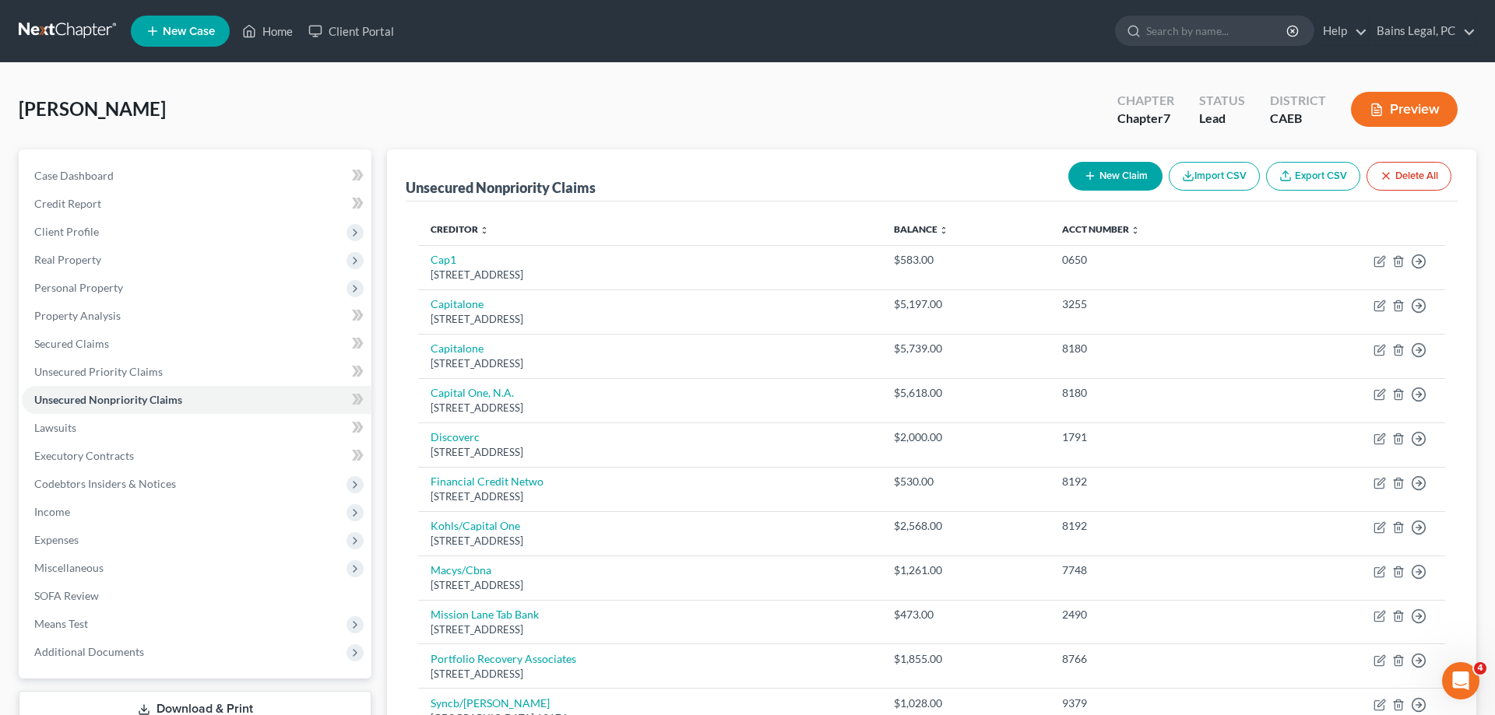
click at [1114, 181] on button "New Claim" at bounding box center [1115, 176] width 94 height 29
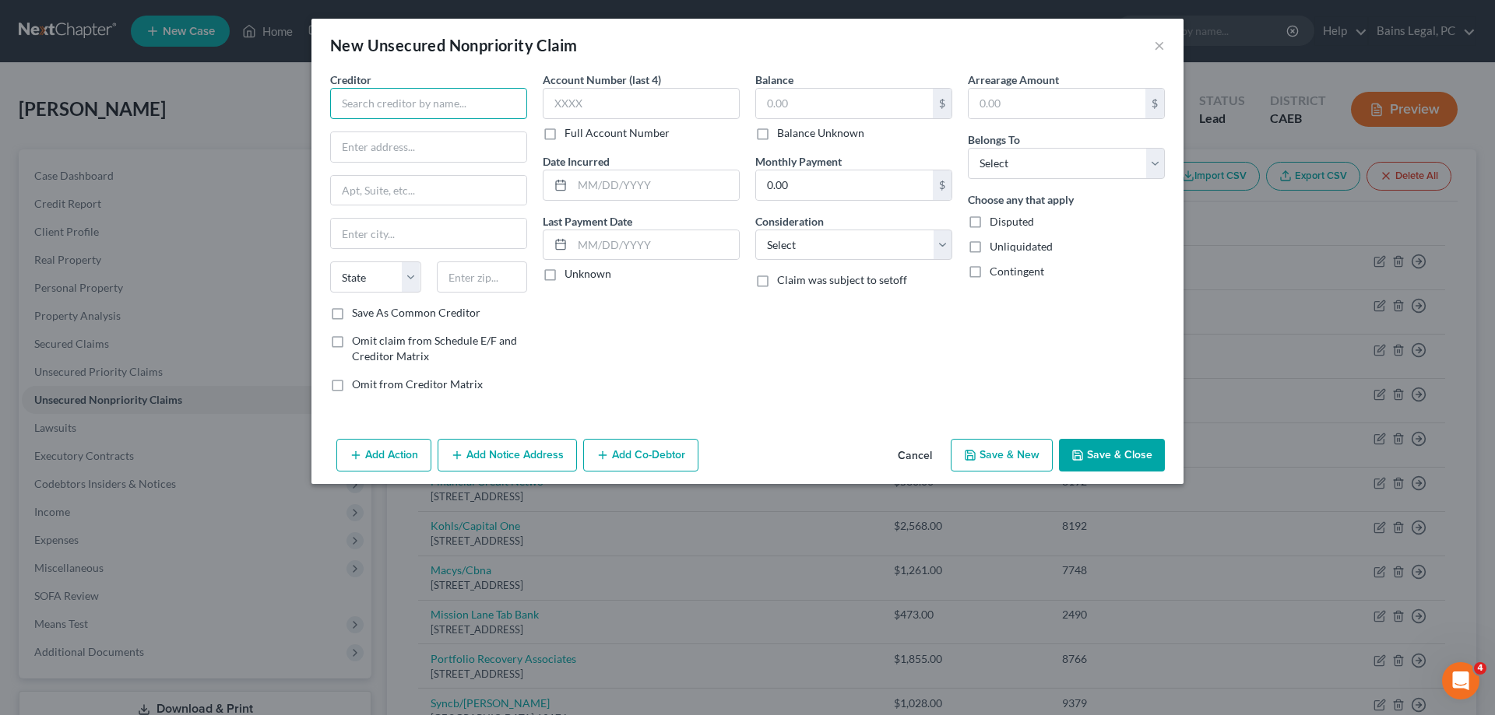
click at [420, 102] on input "text" at bounding box center [428, 103] width 197 height 31
drag, startPoint x: 378, startPoint y: 142, endPoint x: 590, endPoint y: 126, distance: 212.3
click at [380, 142] on div "PO Box 5790, Vacaville, CA 95696" at bounding box center [424, 145] width 162 height 13
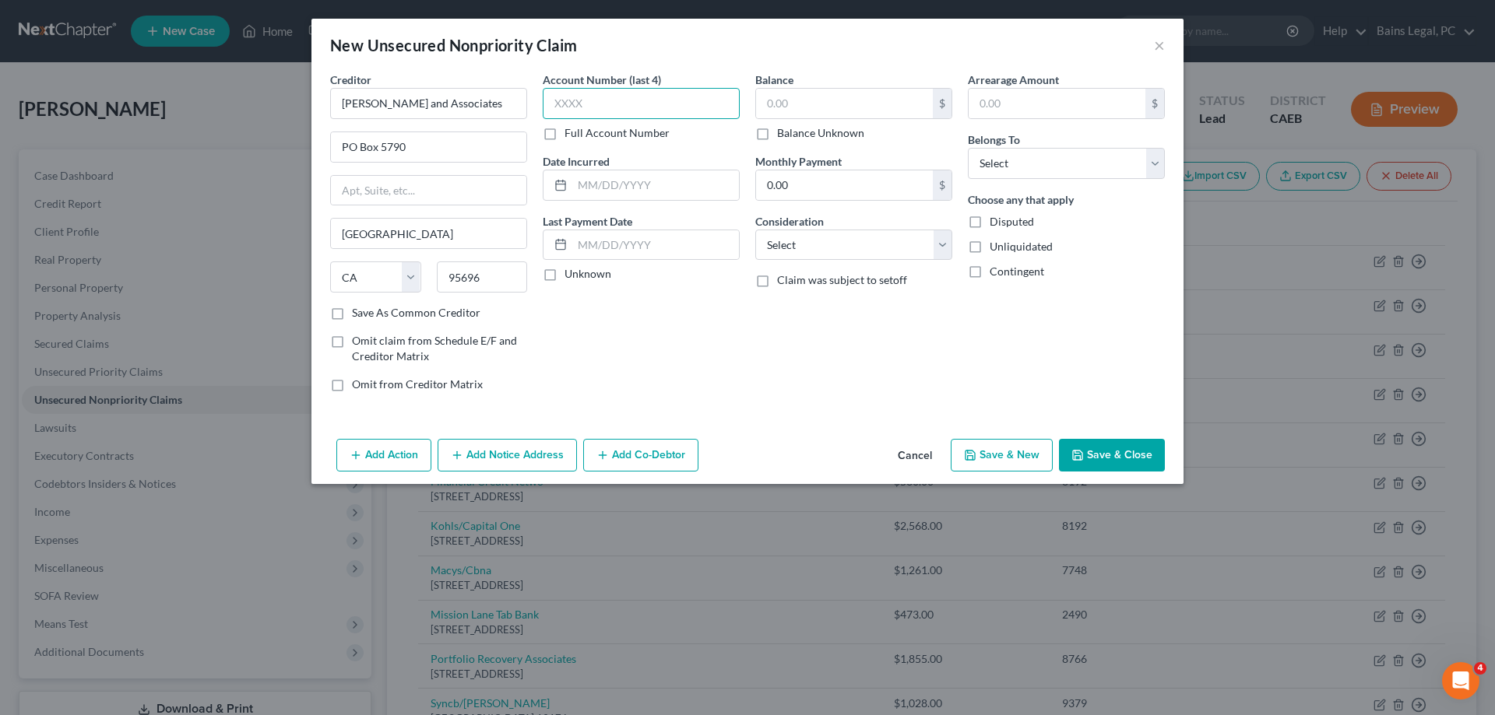
click at [650, 115] on input "text" at bounding box center [641, 103] width 197 height 31
click at [780, 99] on input "text" at bounding box center [844, 104] width 177 height 30
click at [968, 148] on select "Select Debtor 1 Only Debtor 2 Only Debtor 1 And Debtor 2 Only At Least One Of T…" at bounding box center [1066, 163] width 197 height 31
click option "Debtor 1 Only" at bounding box center [0, 0] width 0 height 0
click at [974, 468] on button "Save & New" at bounding box center [1002, 455] width 102 height 33
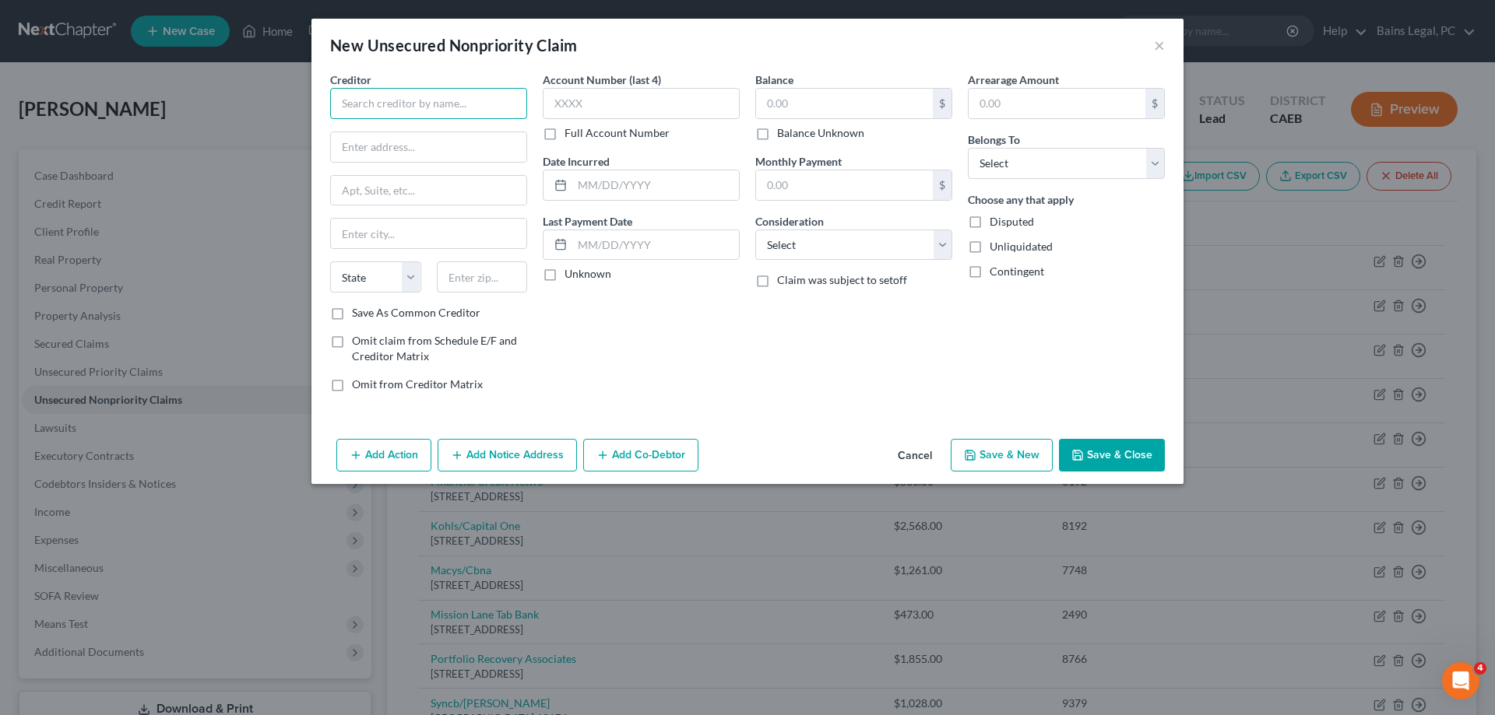
click at [362, 104] on input "text" at bounding box center [428, 103] width 197 height 31
click at [622, 107] on input "text" at bounding box center [641, 103] width 197 height 31
click at [880, 110] on input "text" at bounding box center [844, 104] width 177 height 30
click at [968, 148] on select "Select Debtor 1 Only Debtor 2 Only Debtor 1 And Debtor 2 Only At Least One Of T…" at bounding box center [1066, 163] width 197 height 31
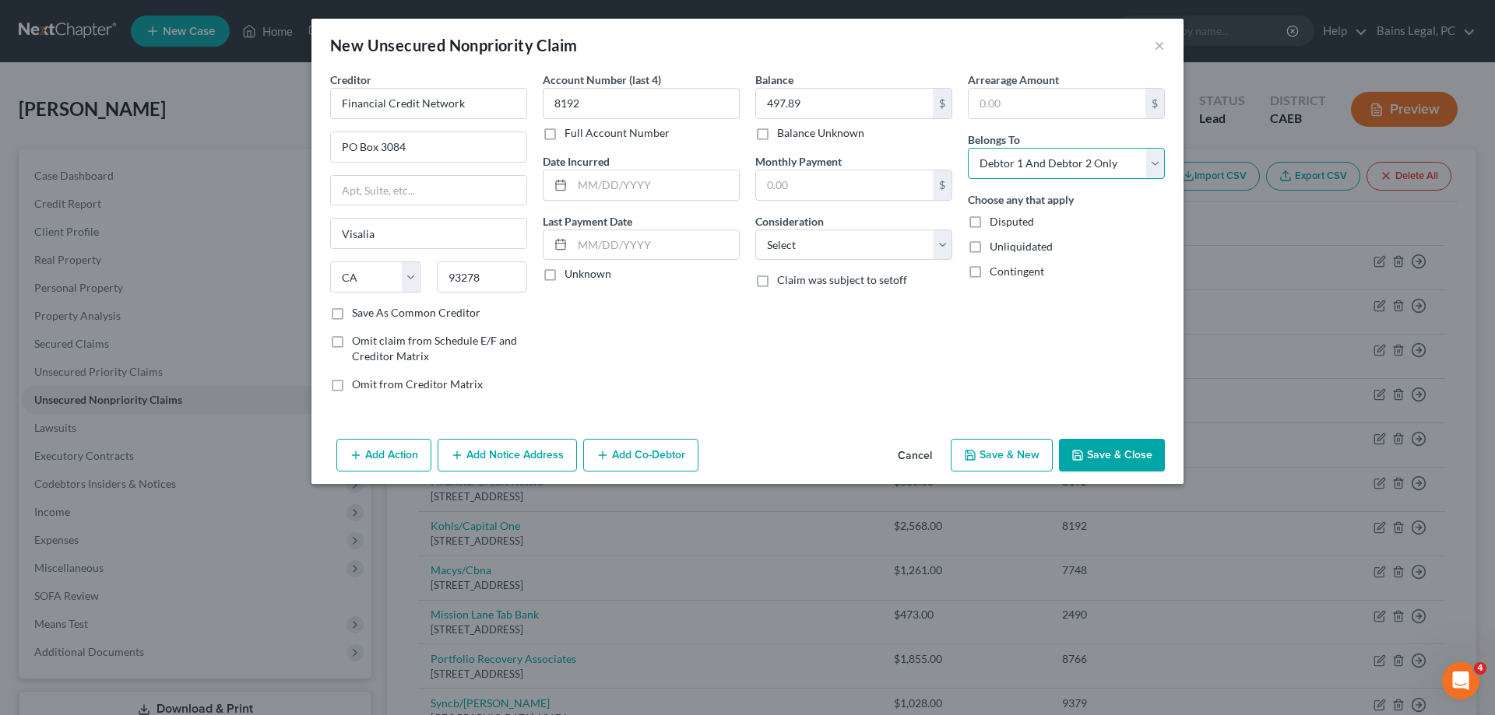
click option "Debtor 1 And Debtor 2 Only" at bounding box center [0, 0] width 0 height 0
click at [986, 463] on button "Save & New" at bounding box center [1002, 455] width 102 height 33
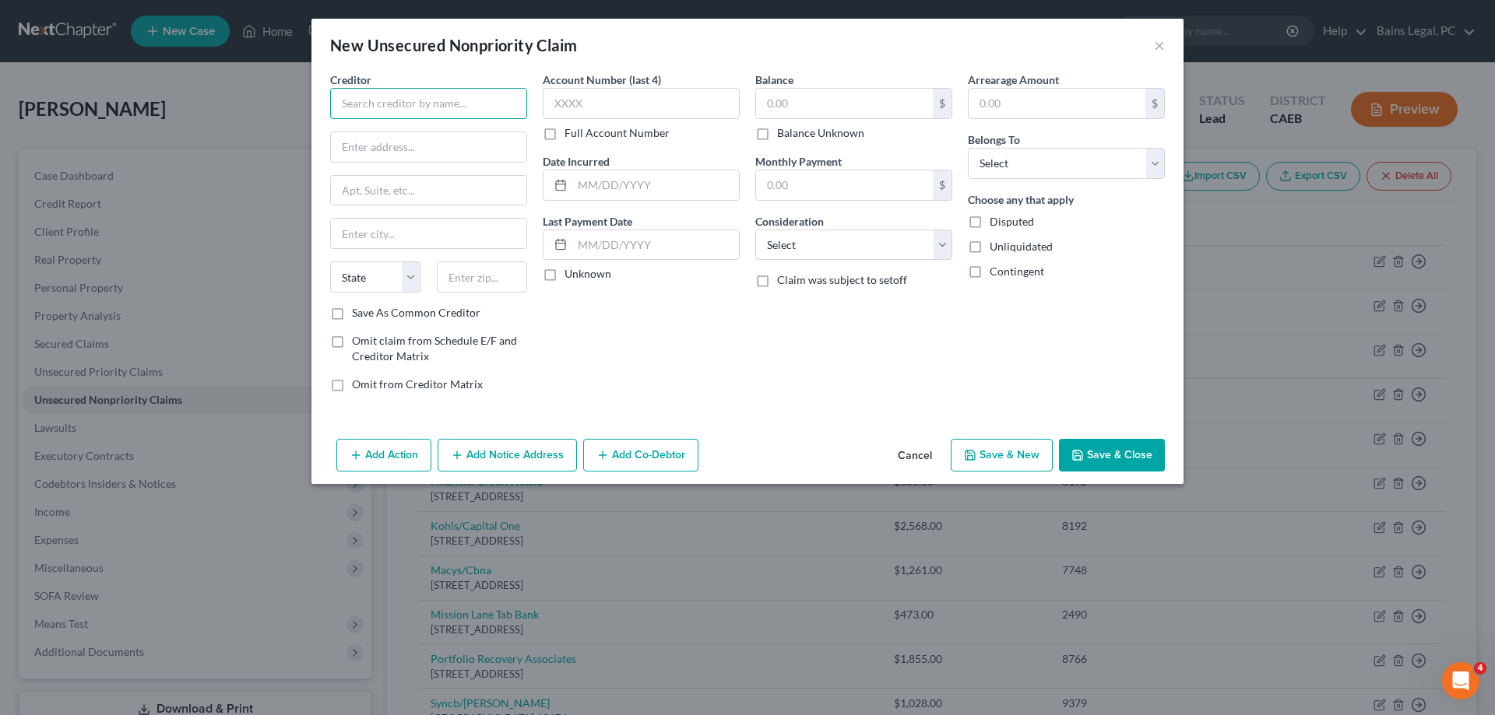
click at [432, 116] on input "text" at bounding box center [428, 103] width 197 height 31
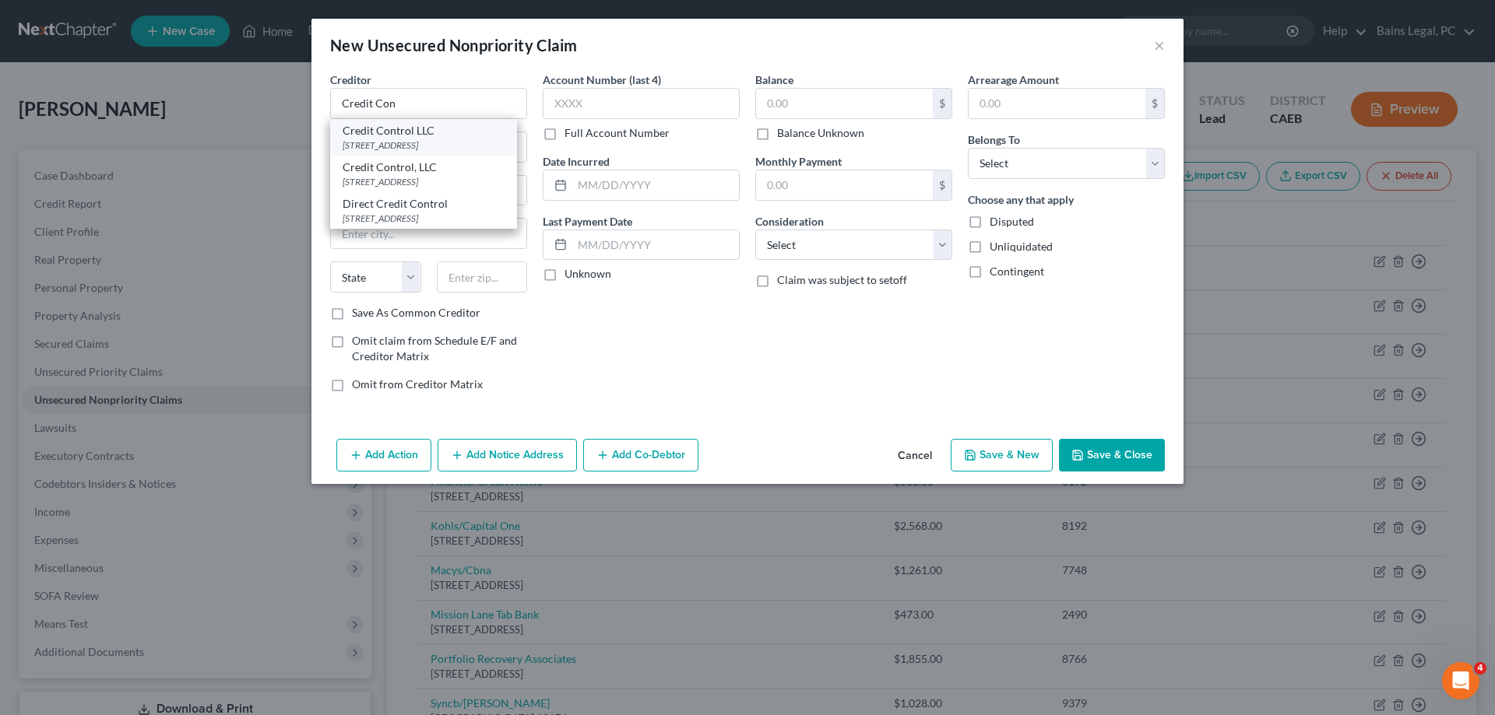
click at [427, 145] on div "PO Box 546, Hazelwood, MO 63042" at bounding box center [424, 145] width 162 height 13
drag, startPoint x: 385, startPoint y: 149, endPoint x: 435, endPoint y: 152, distance: 50.7
click at [435, 150] on input "PO Box 546" at bounding box center [428, 147] width 195 height 30
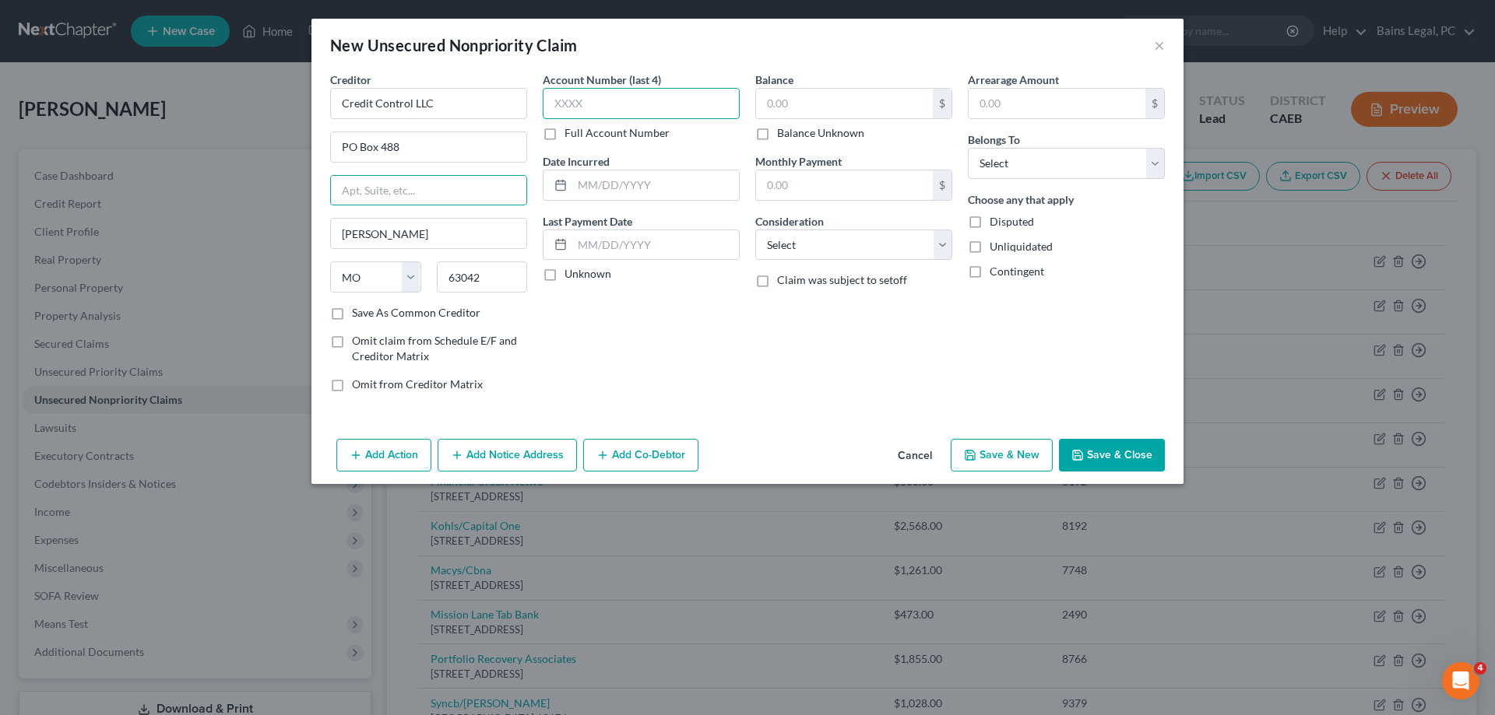
click at [577, 107] on input "text" at bounding box center [641, 103] width 197 height 31
click at [787, 98] on input "text" at bounding box center [844, 104] width 177 height 30
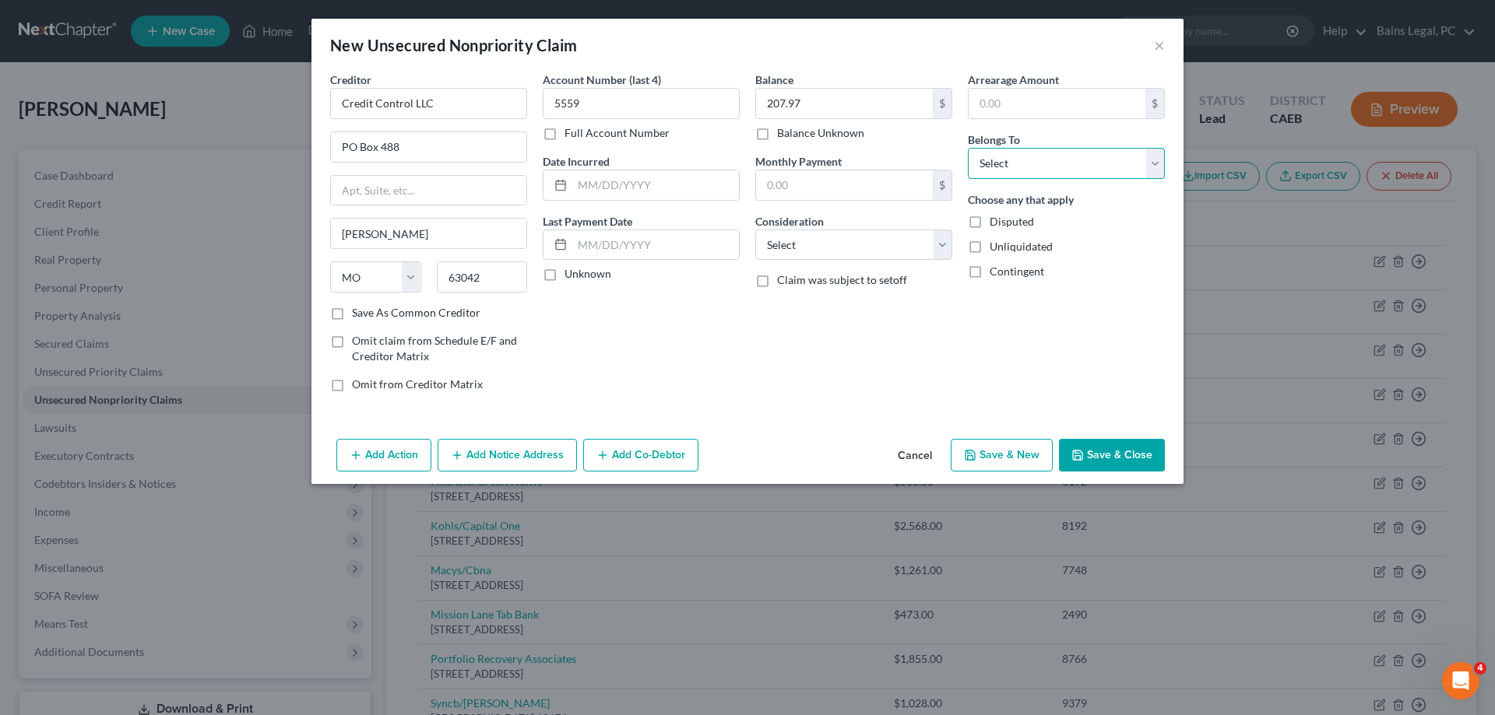
click at [968, 148] on select "Select Debtor 1 Only Debtor 2 Only Debtor 1 And Debtor 2 Only At Least One Of T…" at bounding box center [1066, 163] width 197 height 31
click option "Debtor 1 And Debtor 2 Only" at bounding box center [0, 0] width 0 height 0
click at [997, 459] on button "Save & New" at bounding box center [1002, 455] width 102 height 33
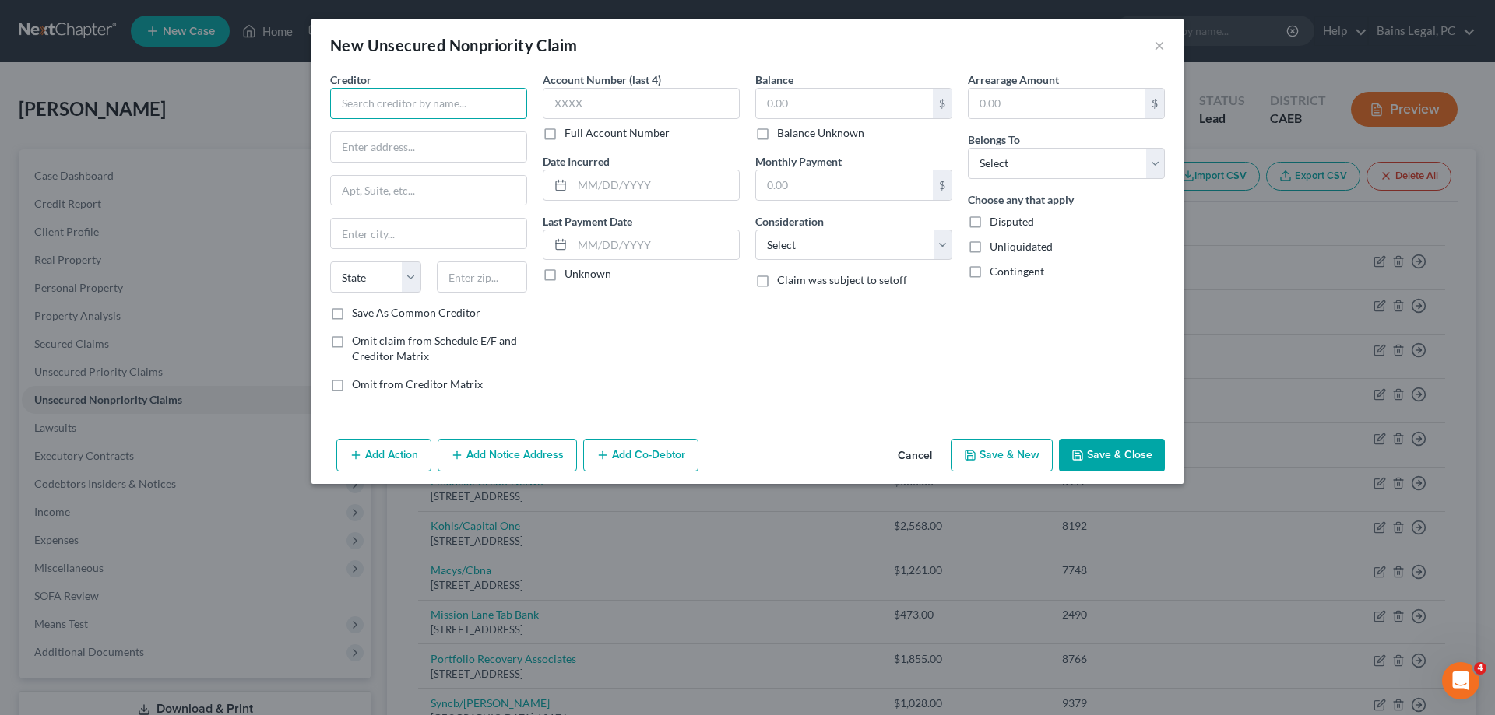
click at [441, 114] on input "text" at bounding box center [428, 103] width 197 height 31
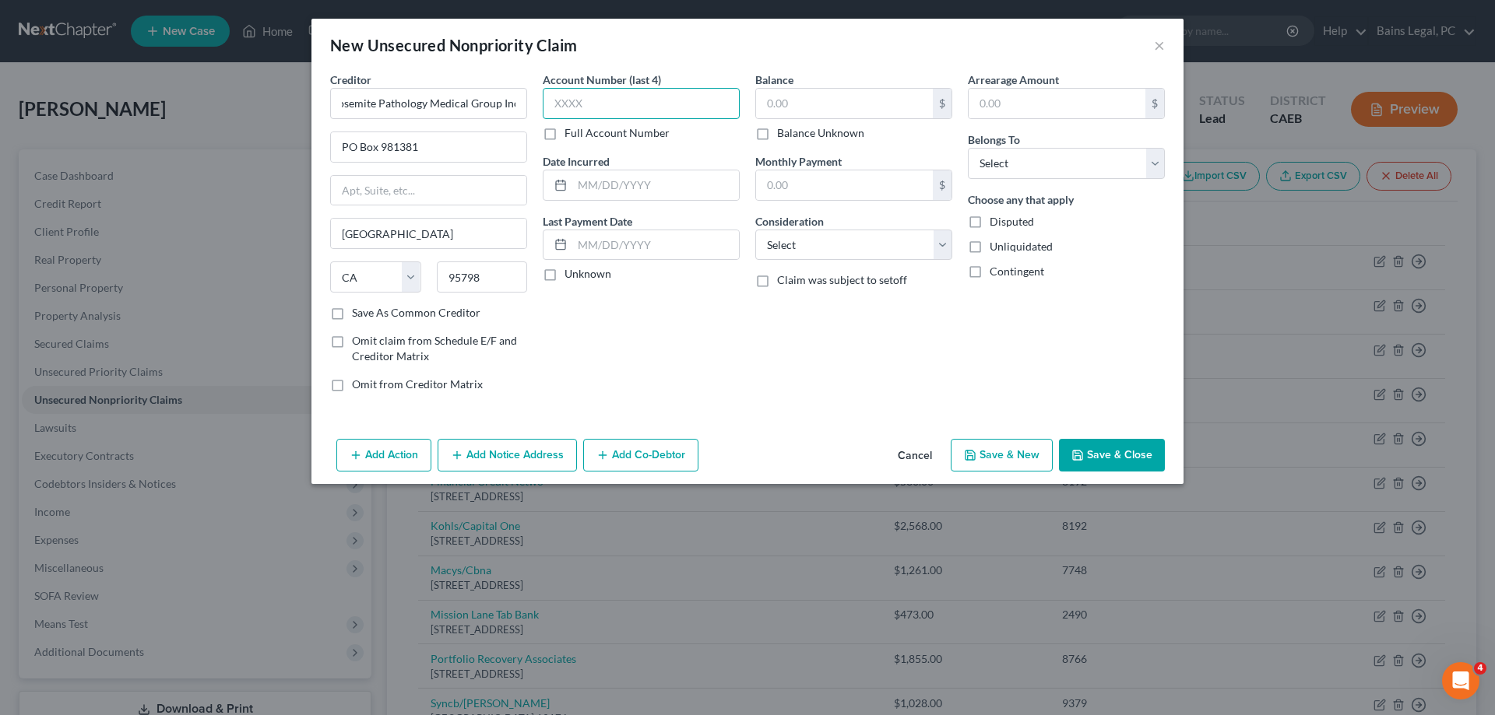
click at [589, 96] on input "text" at bounding box center [641, 103] width 197 height 31
click at [793, 90] on input "text" at bounding box center [844, 104] width 177 height 30
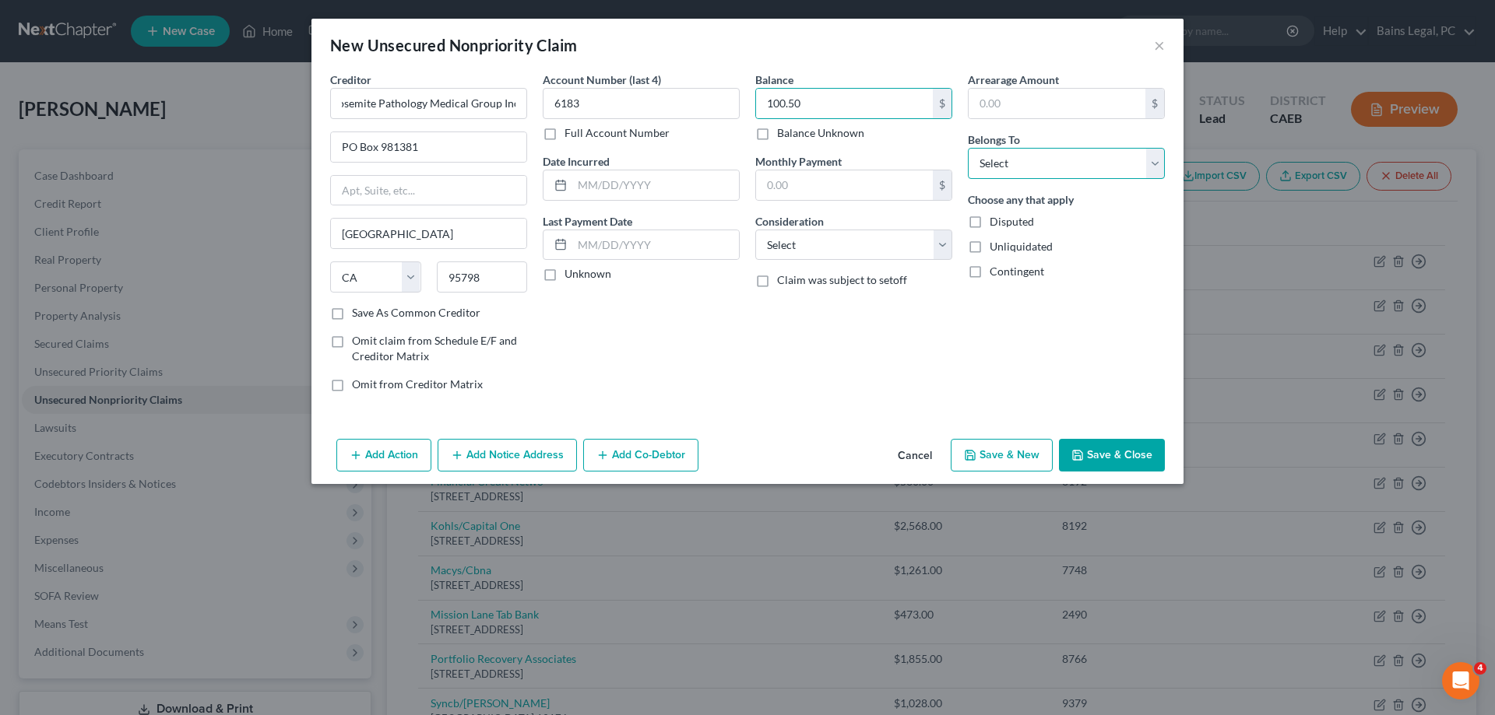
click at [968, 148] on select "Select Debtor 1 Only Debtor 2 Only Debtor 1 And Debtor 2 Only At Least One Of T…" at bounding box center [1066, 163] width 197 height 31
click option "Debtor 1 And Debtor 2 Only" at bounding box center [0, 0] width 0 height 0
click at [994, 461] on button "Save & New" at bounding box center [1002, 455] width 102 height 33
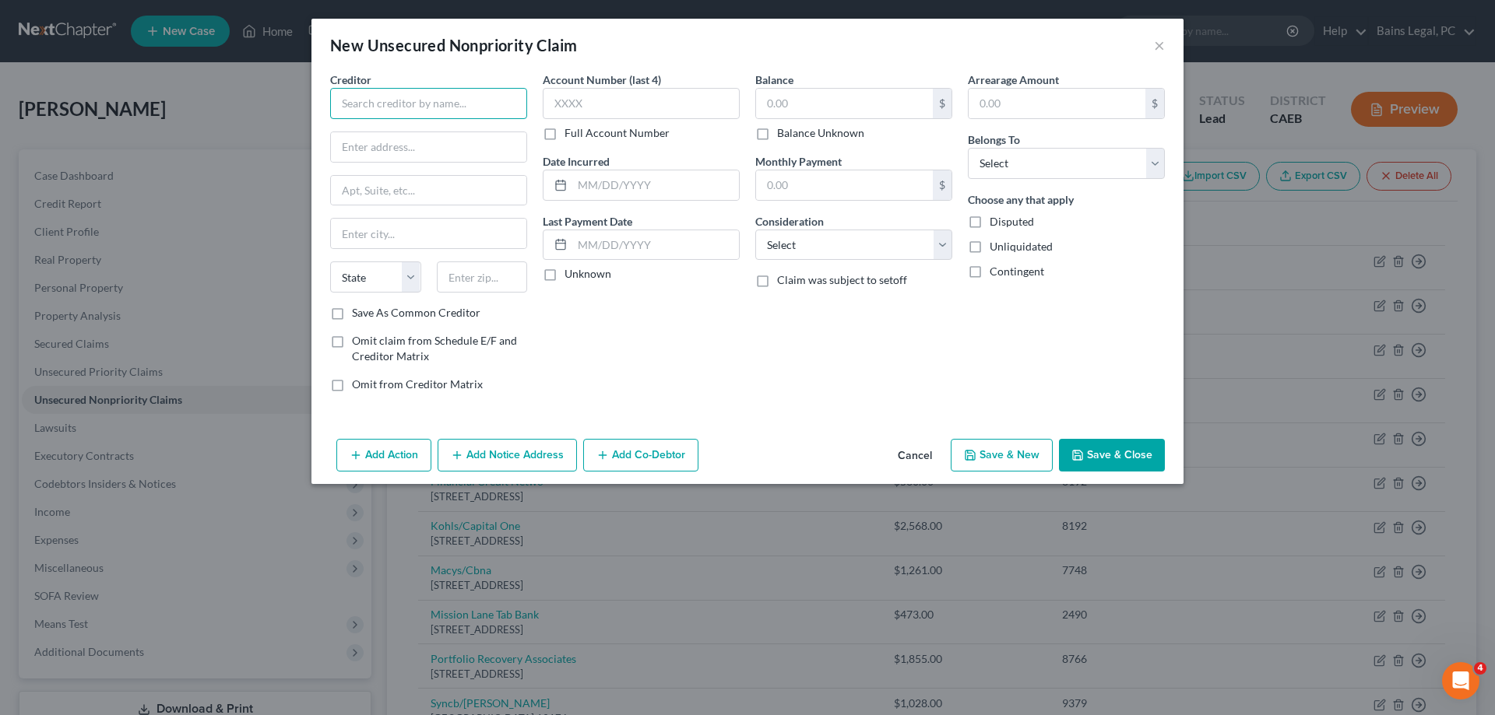
click at [459, 104] on input "text" at bounding box center [428, 103] width 197 height 31
click at [640, 96] on input "text" at bounding box center [641, 103] width 197 height 31
click at [828, 97] on input "text" at bounding box center [844, 104] width 177 height 30
click at [968, 148] on select "Select Debtor 1 Only Debtor 2 Only Debtor 1 And Debtor 2 Only At Least One Of T…" at bounding box center [1066, 163] width 197 height 31
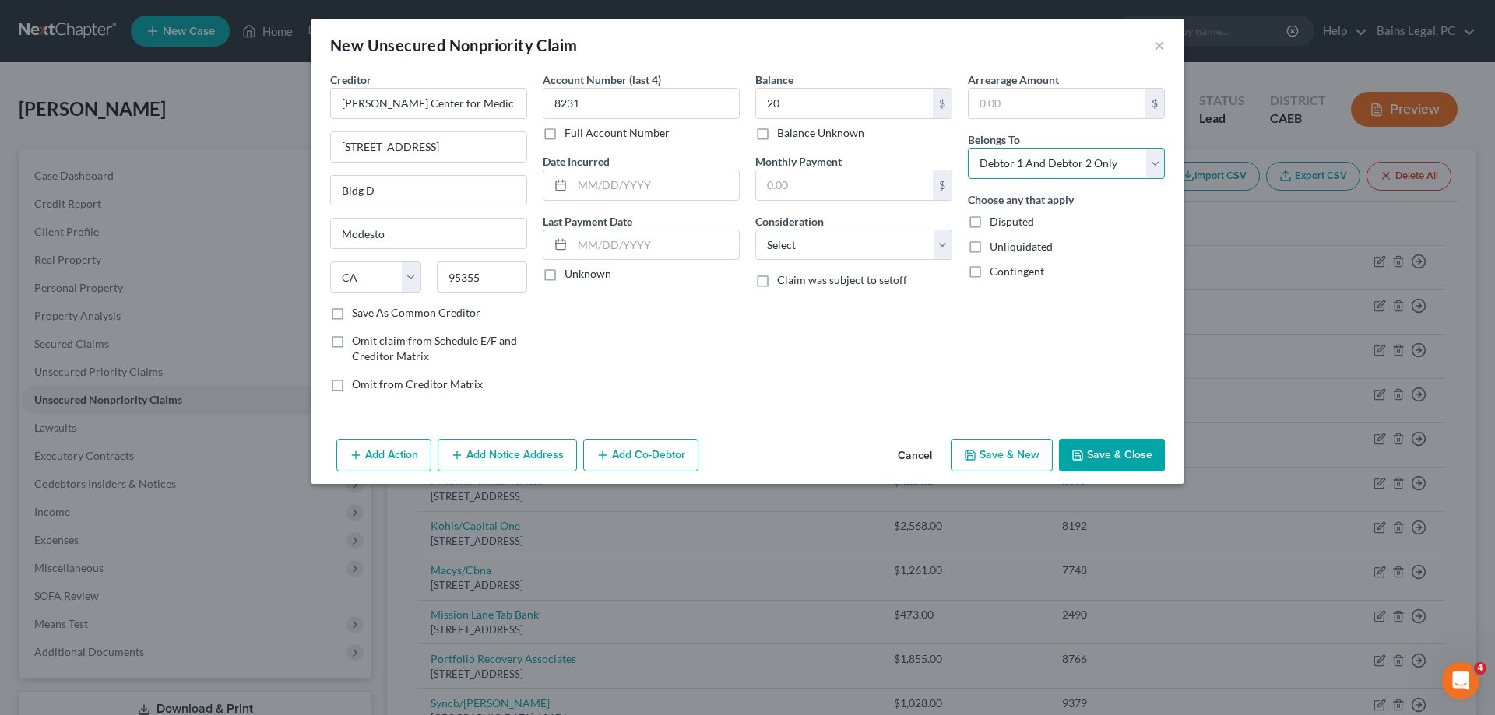
click option "Debtor 1 And Debtor 2 Only" at bounding box center [0, 0] width 0 height 0
drag, startPoint x: 1012, startPoint y: 452, endPoint x: 1004, endPoint y: 451, distance: 7.8
click at [1012, 452] on button "Save & New" at bounding box center [1002, 455] width 102 height 33
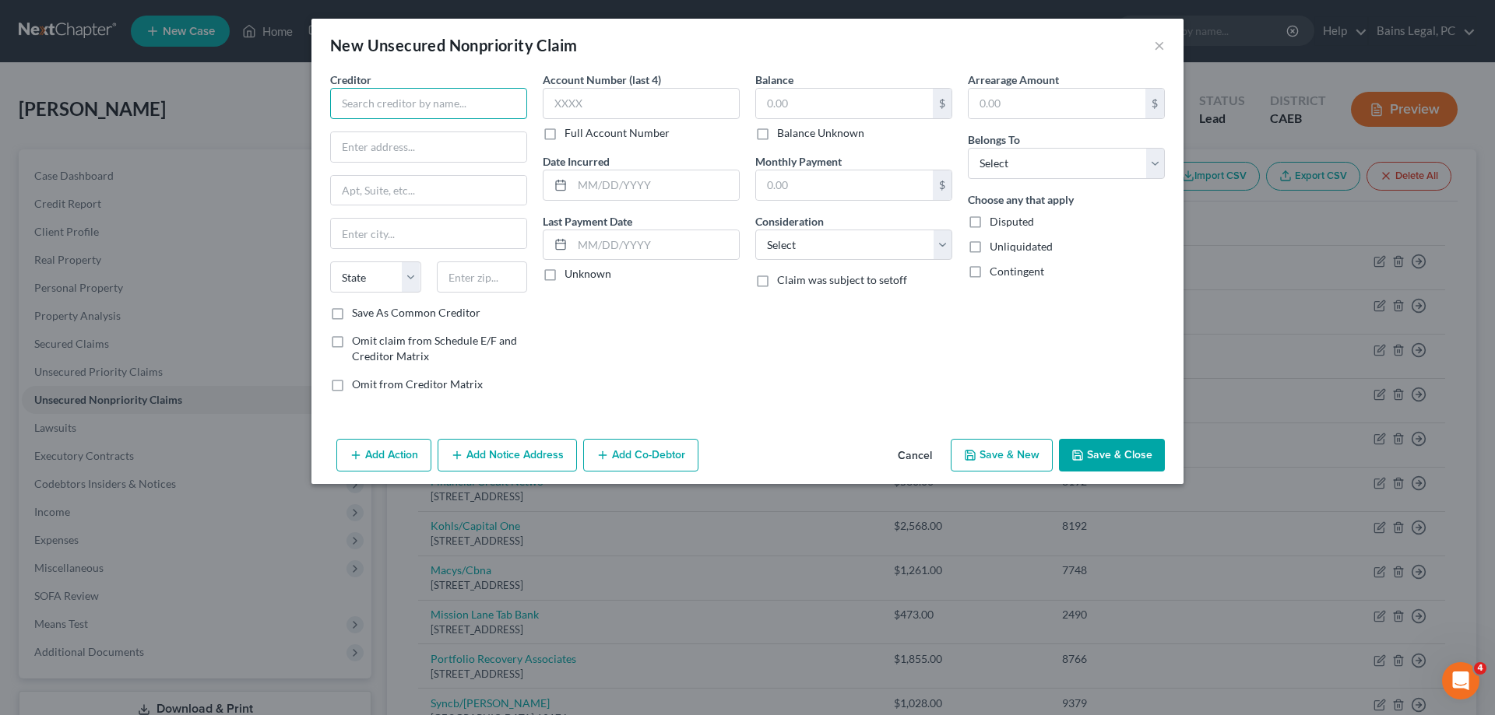
click at [497, 111] on input "text" at bounding box center [428, 103] width 197 height 31
click at [630, 87] on label "Account Number (last 4)" at bounding box center [602, 80] width 118 height 16
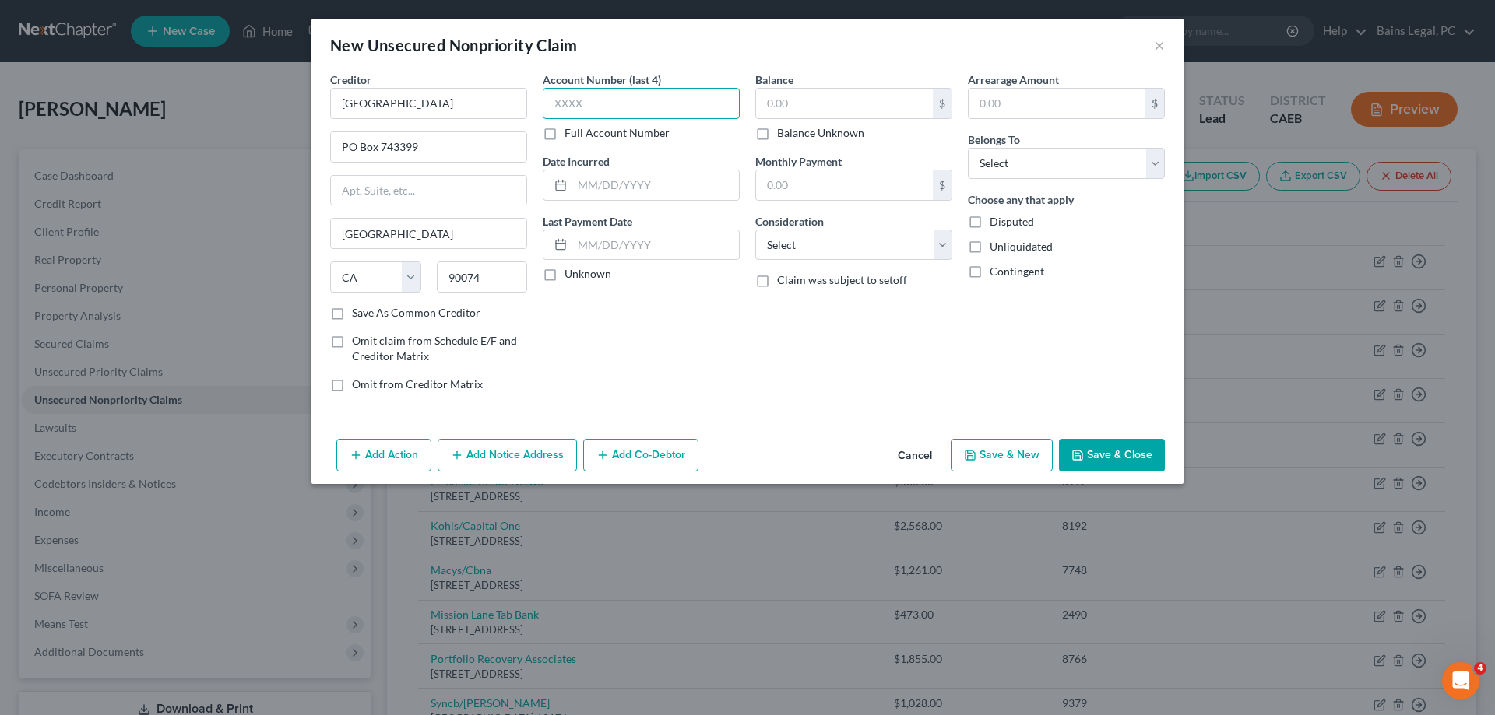
click at [632, 96] on input "text" at bounding box center [641, 103] width 197 height 31
click at [815, 114] on input "text" at bounding box center [844, 104] width 177 height 30
click at [968, 148] on select "Select Debtor 1 Only Debtor 2 Only Debtor 1 And Debtor 2 Only At Least One Of T…" at bounding box center [1066, 163] width 197 height 31
click option "Debtor 1 And Debtor 2 Only" at bounding box center [0, 0] width 0 height 0
click at [1013, 448] on button "Save & New" at bounding box center [1002, 455] width 102 height 33
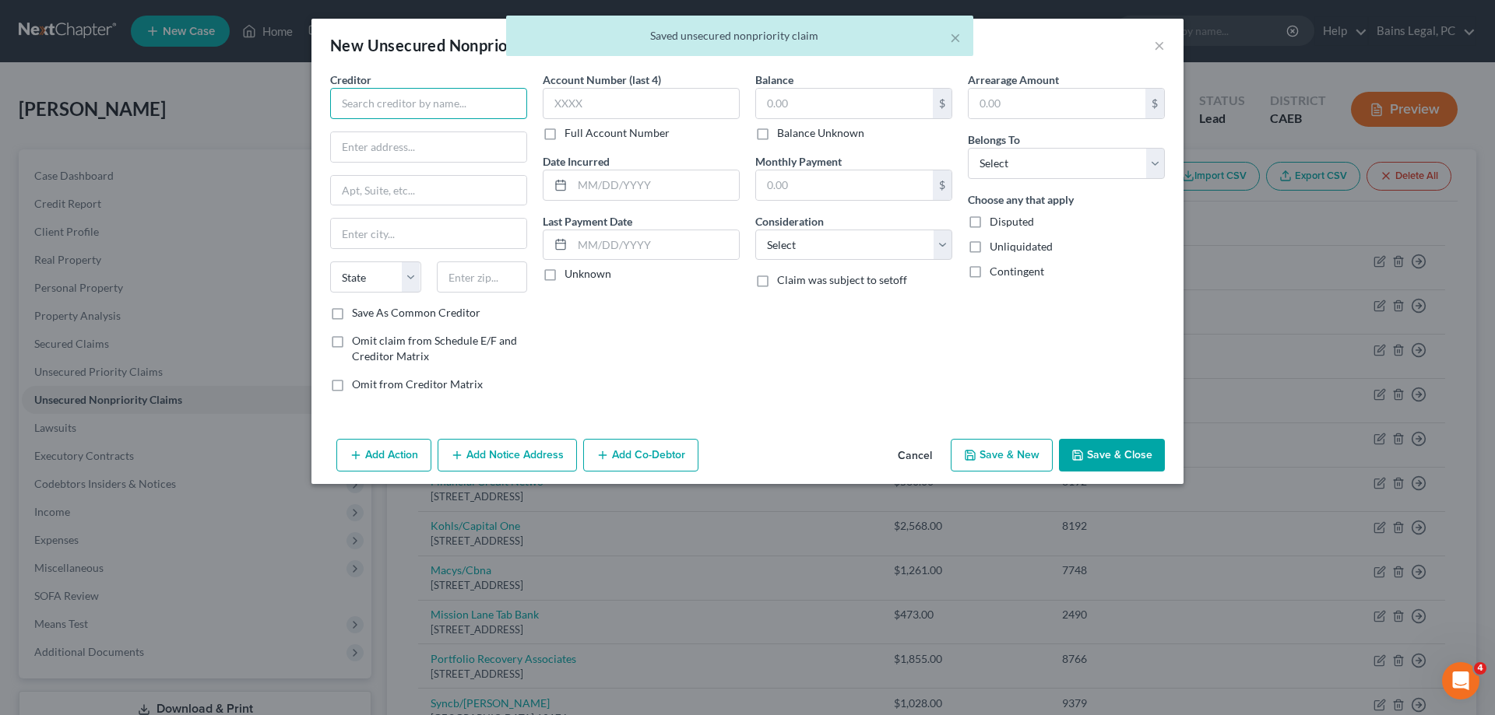
click at [490, 110] on input "text" at bounding box center [428, 103] width 197 height 31
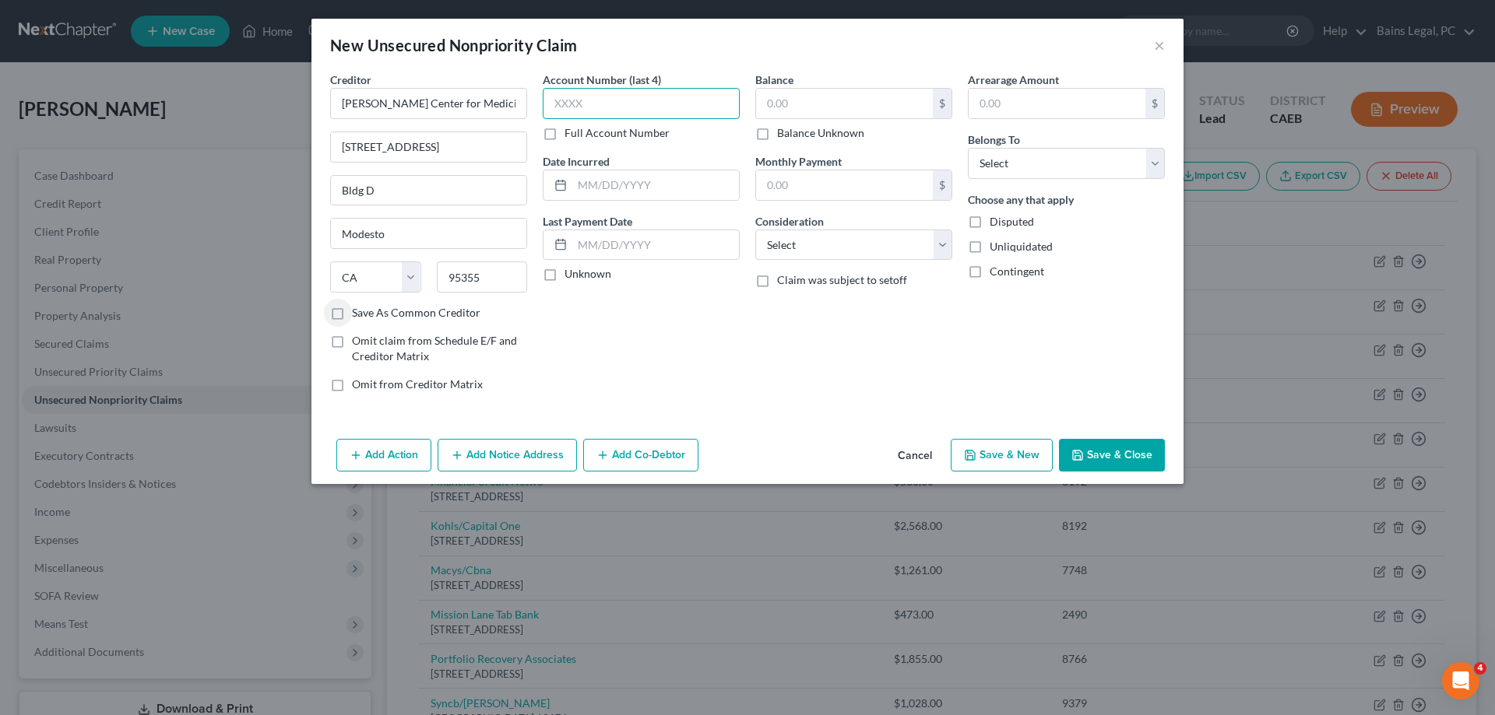
click at [577, 109] on input "text" at bounding box center [641, 103] width 197 height 31
click at [838, 109] on input "text" at bounding box center [844, 104] width 177 height 30
click at [968, 148] on select "Select Debtor 1 Only Debtor 2 Only Debtor 1 And Debtor 2 Only At Least One Of T…" at bounding box center [1066, 163] width 197 height 31
click option "Debtor 1 And Debtor 2 Only" at bounding box center [0, 0] width 0 height 0
click at [1101, 454] on button "Save & Close" at bounding box center [1112, 455] width 106 height 33
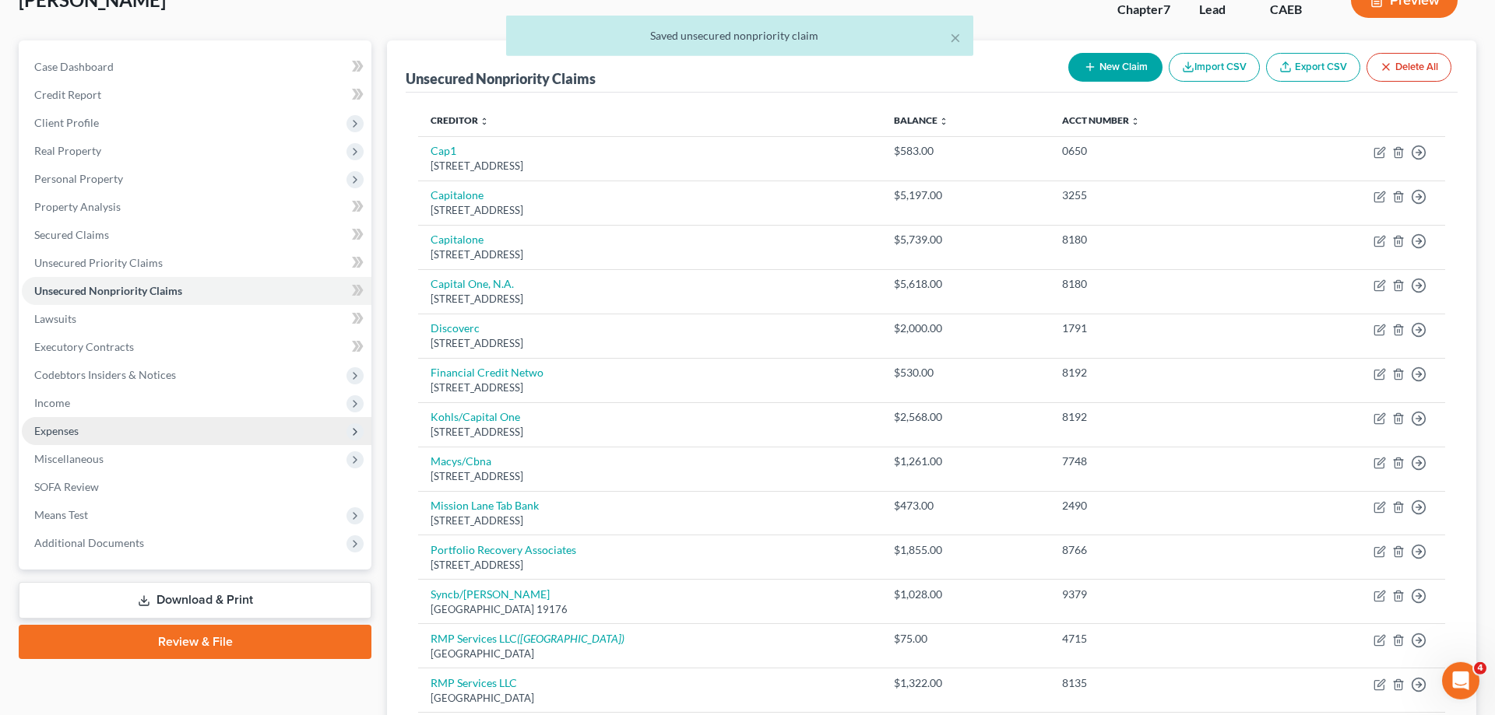
scroll to position [159, 0]
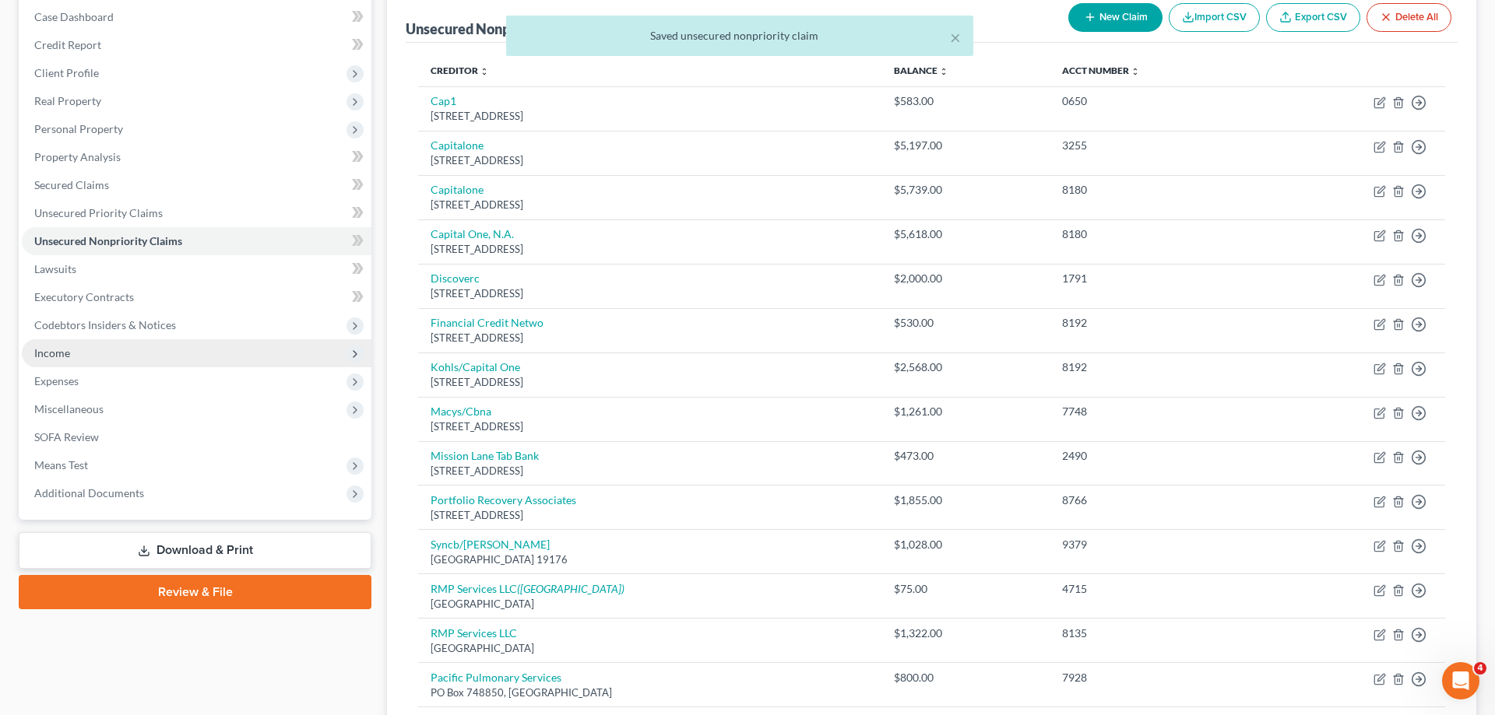
click at [118, 353] on span "Income" at bounding box center [197, 353] width 350 height 28
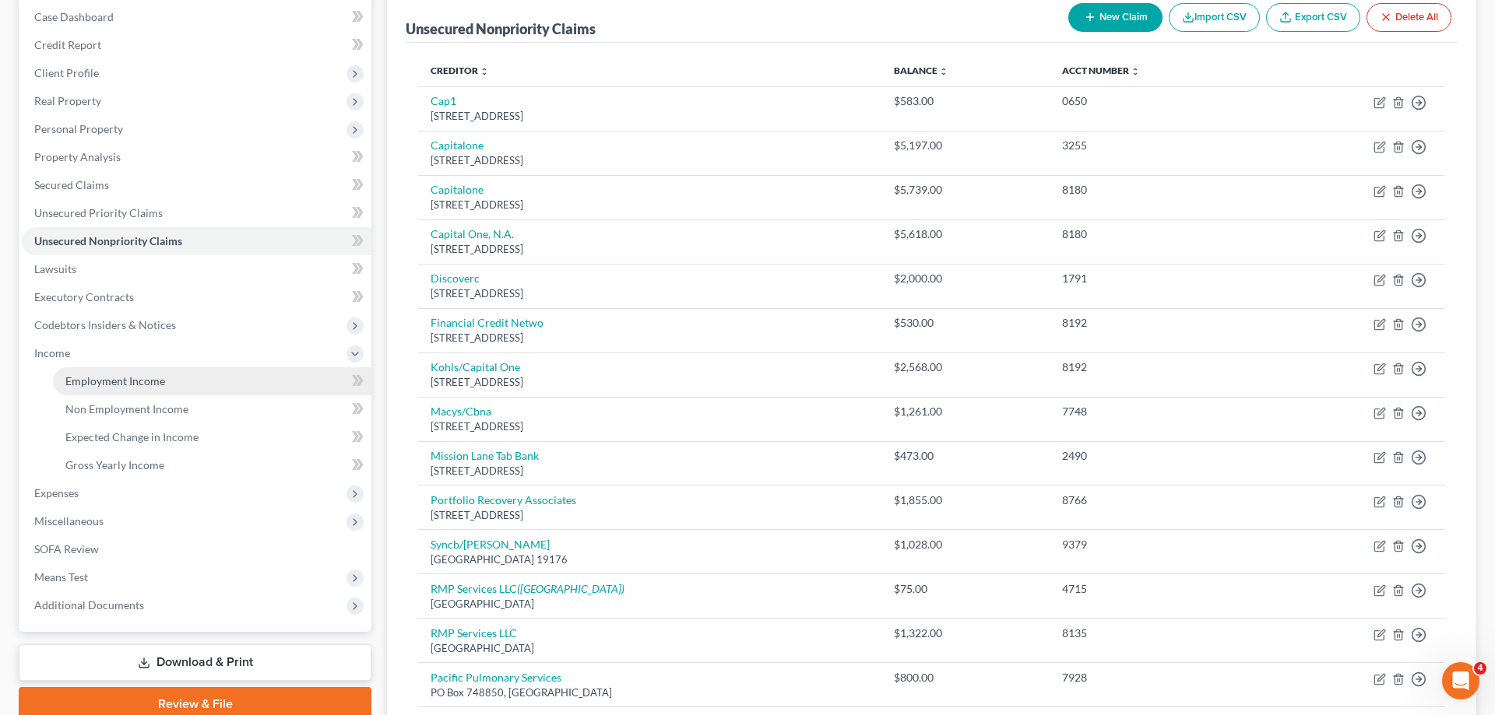
click at [104, 389] on link "Employment Income" at bounding box center [212, 381] width 318 height 28
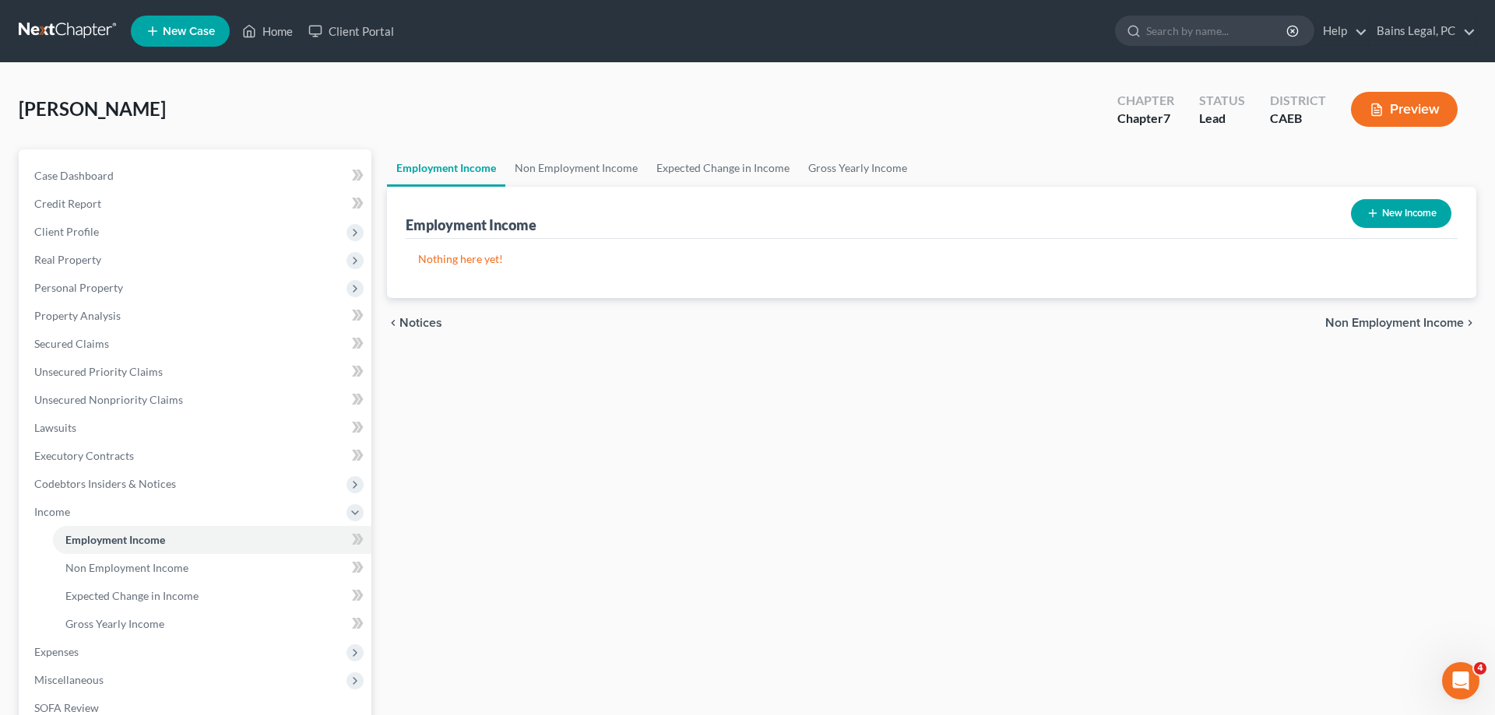
click at [1390, 209] on button "New Income" at bounding box center [1401, 213] width 100 height 29
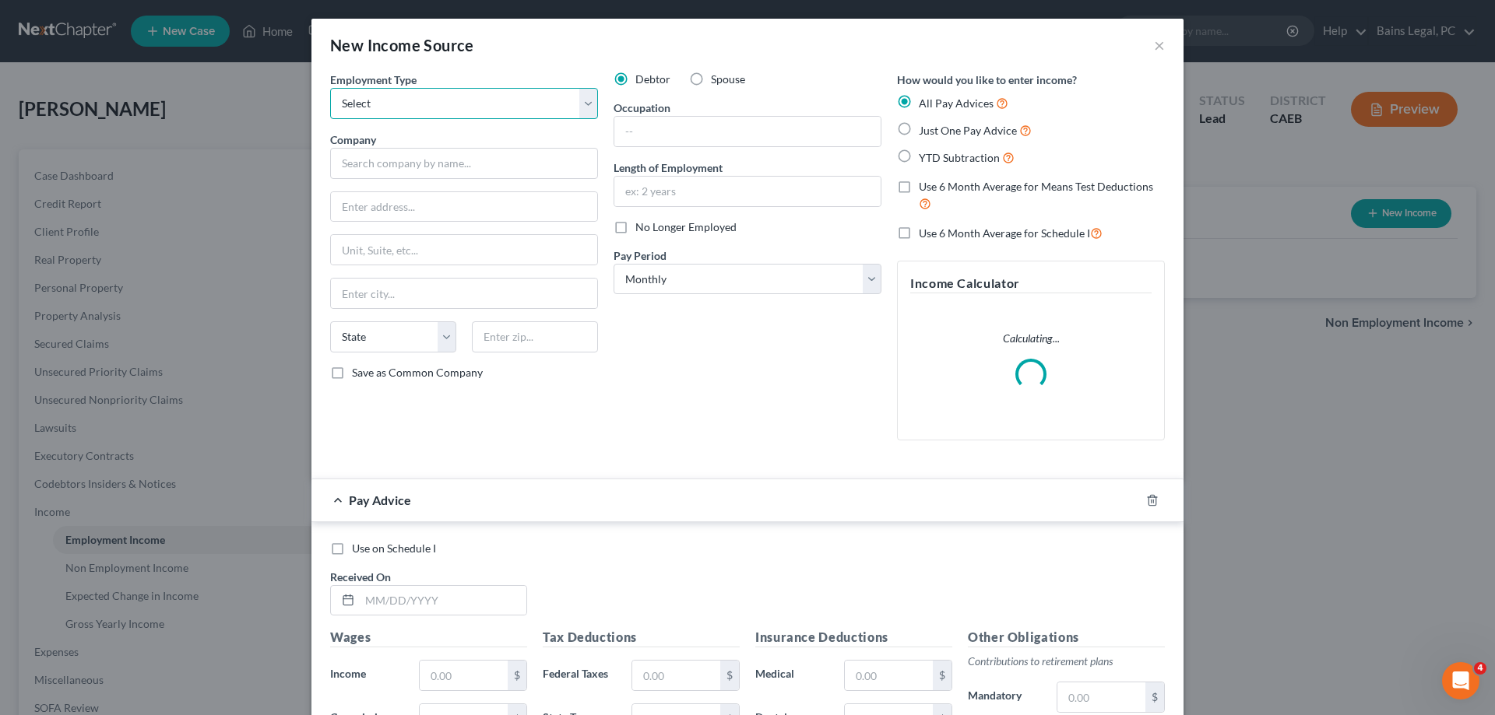
click at [330, 88] on select "Select Full or Part Time Employment Self Employment" at bounding box center [464, 103] width 268 height 31
click option "Full or Part Time Employment" at bounding box center [0, 0] width 0 height 0
click at [439, 163] on input "text" at bounding box center [464, 163] width 268 height 31
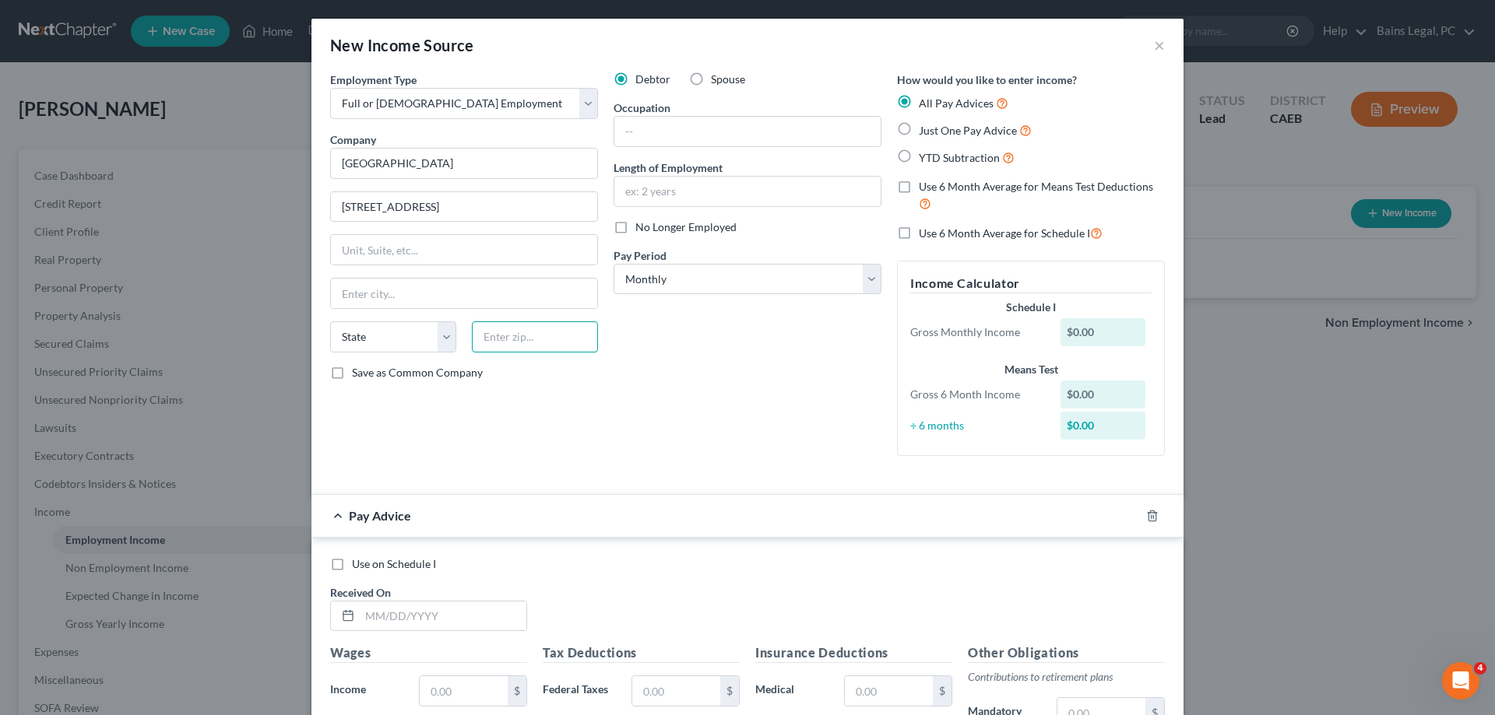
click at [509, 336] on input "text" at bounding box center [535, 337] width 126 height 31
drag, startPoint x: 677, startPoint y: 123, endPoint x: 666, endPoint y: 132, distance: 14.5
click at [677, 124] on input "text" at bounding box center [747, 132] width 266 height 30
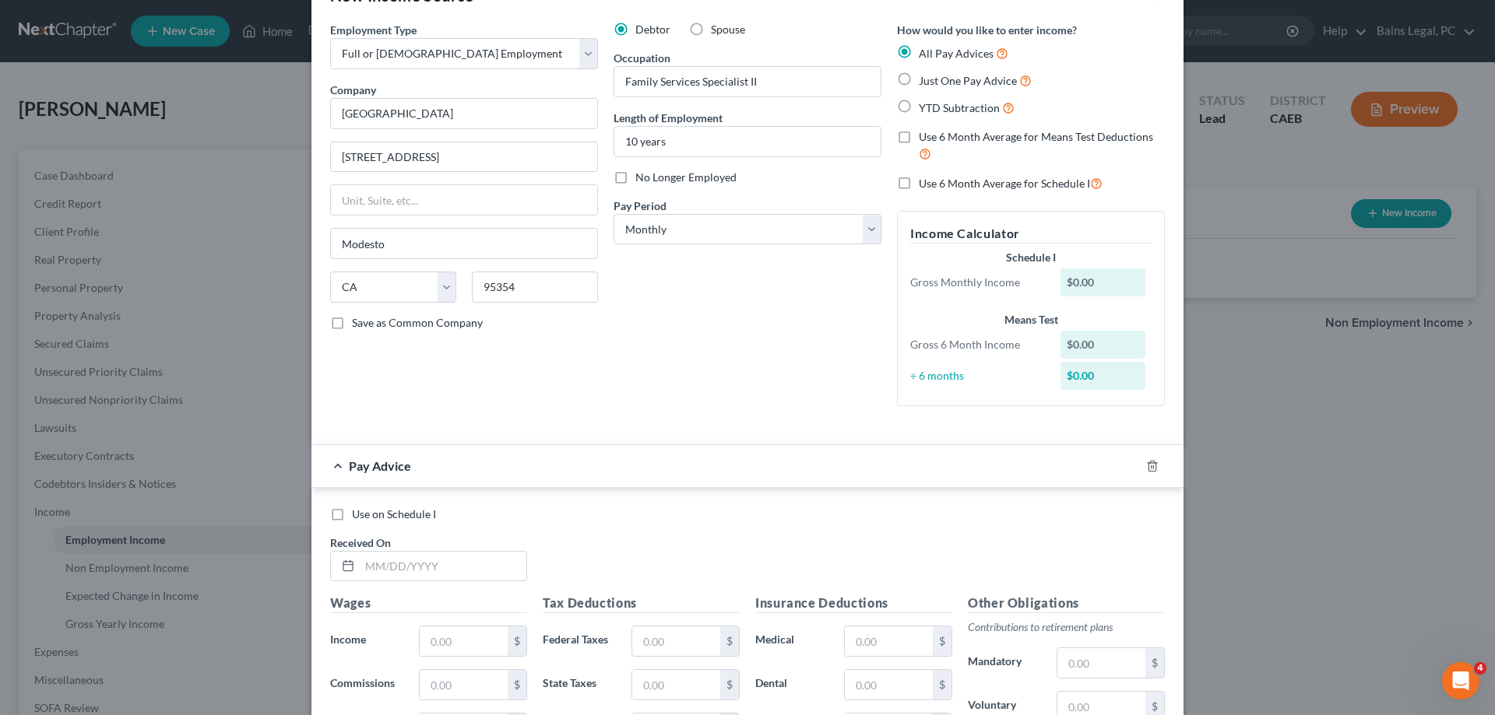
scroll to position [79, 0]
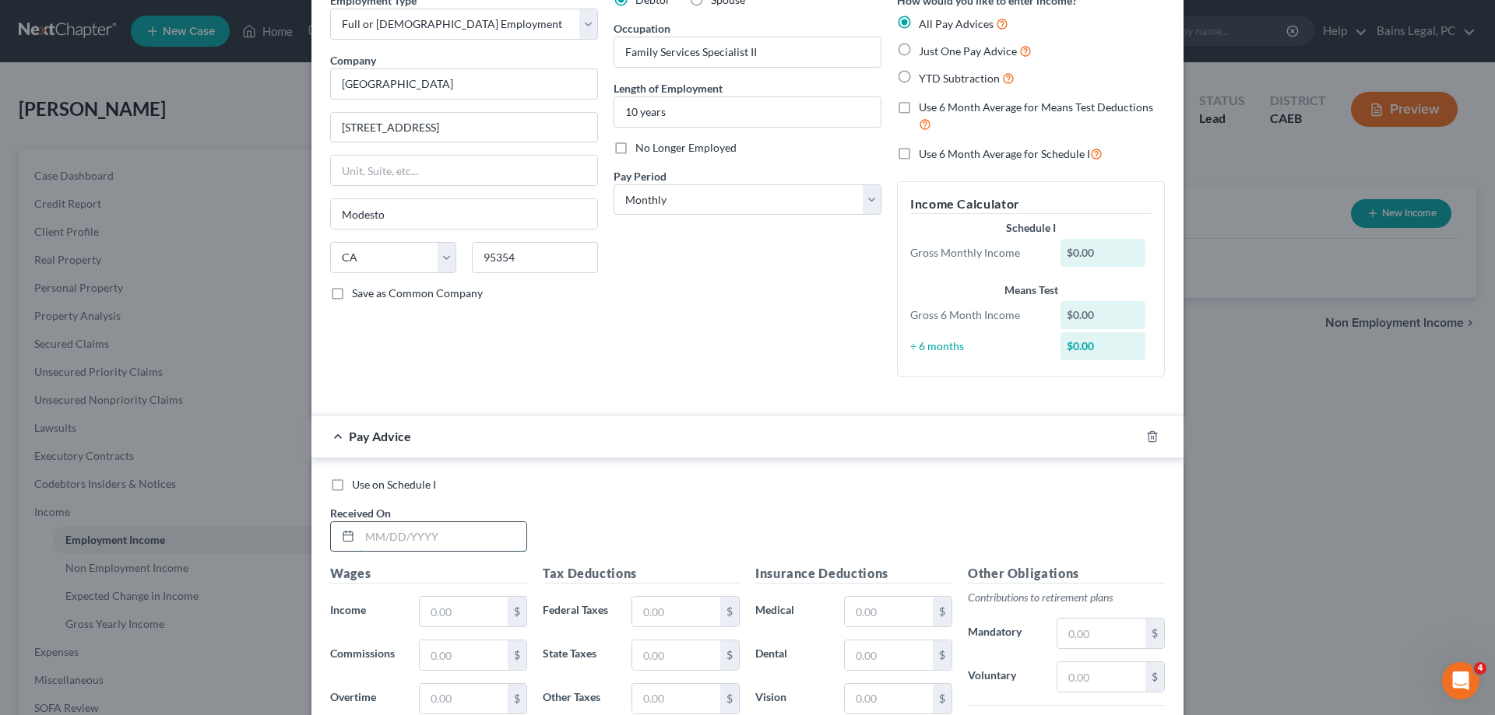
click at [434, 548] on input "text" at bounding box center [443, 537] width 167 height 30
click at [435, 540] on input "9/17/2" at bounding box center [443, 537] width 167 height 30
click at [659, 617] on input "text" at bounding box center [676, 612] width 88 height 30
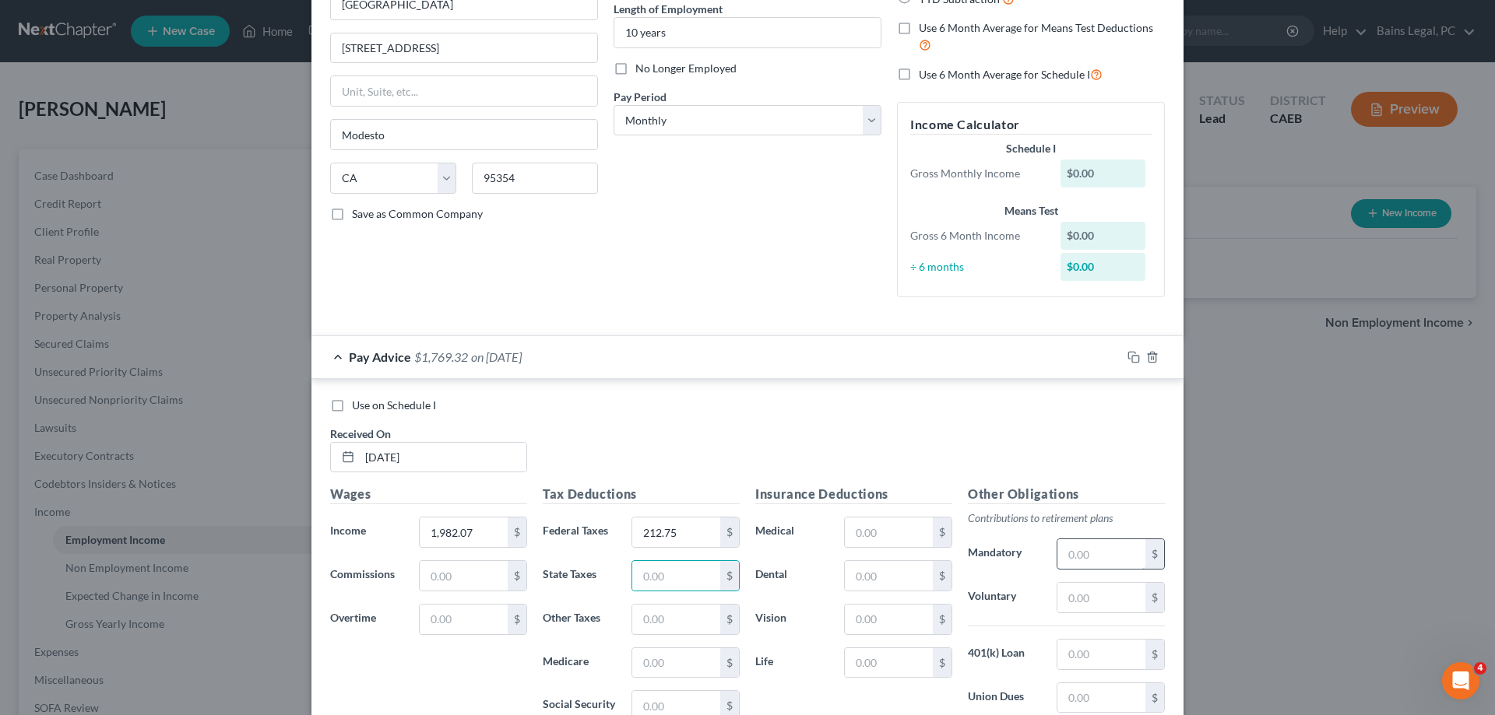
click at [1136, 554] on input "text" at bounding box center [1101, 555] width 88 height 30
click at [878, 533] on input "text" at bounding box center [889, 533] width 88 height 30
click at [1091, 598] on input "text" at bounding box center [1101, 598] width 88 height 30
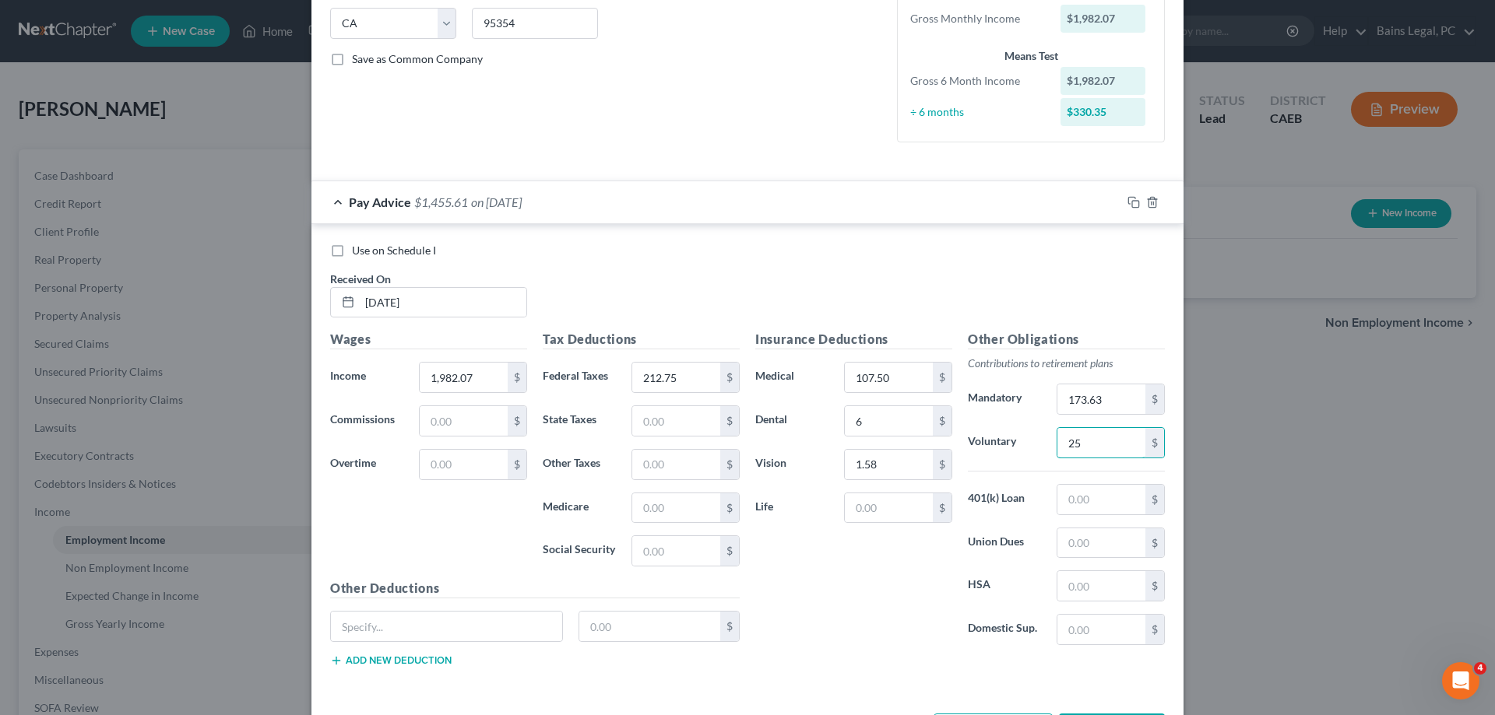
scroll to position [318, 0]
click at [1101, 579] on input "text" at bounding box center [1101, 583] width 88 height 30
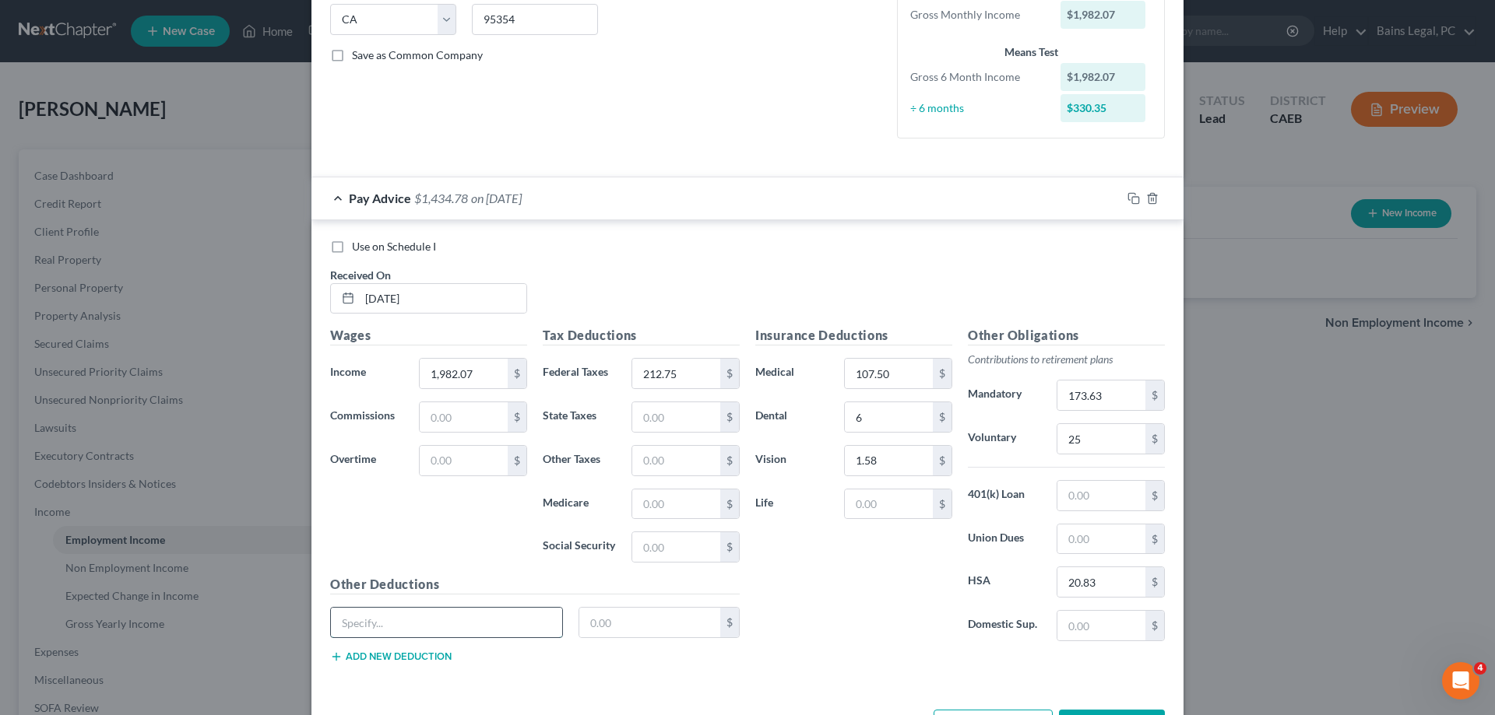
click at [366, 628] on input "text" at bounding box center [446, 623] width 231 height 30
click at [1098, 548] on input "text" at bounding box center [1101, 540] width 88 height 30
click at [860, 515] on input "text" at bounding box center [889, 505] width 88 height 30
click at [1132, 197] on rect "button" at bounding box center [1135, 200] width 7 height 7
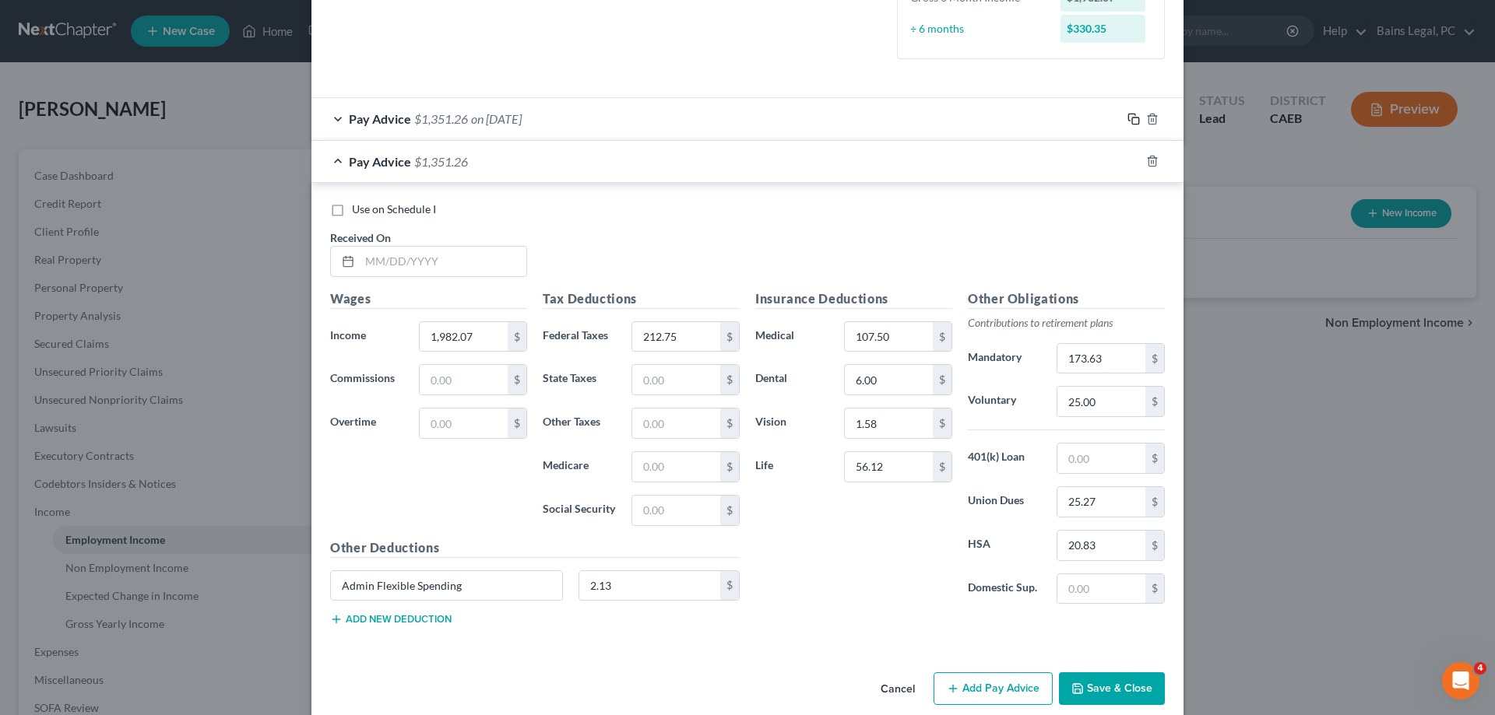
scroll to position [418, 0]
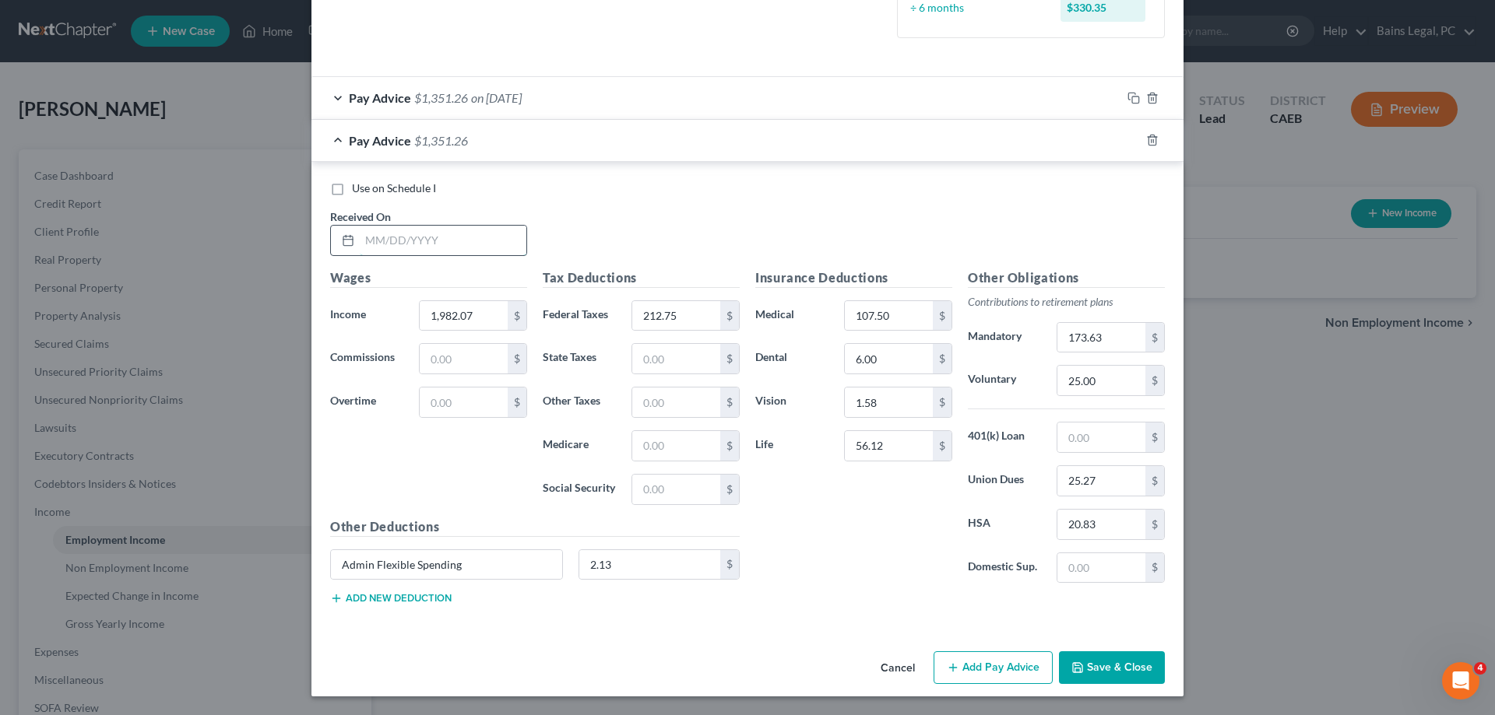
click at [493, 236] on input "text" at bounding box center [443, 241] width 167 height 30
click at [695, 318] on input "212.75" at bounding box center [676, 316] width 88 height 30
click at [1128, 338] on input "173.63" at bounding box center [1101, 338] width 88 height 30
click at [1096, 525] on input "20.83" at bounding box center [1101, 525] width 88 height 30
click at [1013, 199] on div "Use on Schedule I Received On * 9/3/25" at bounding box center [747, 225] width 850 height 88
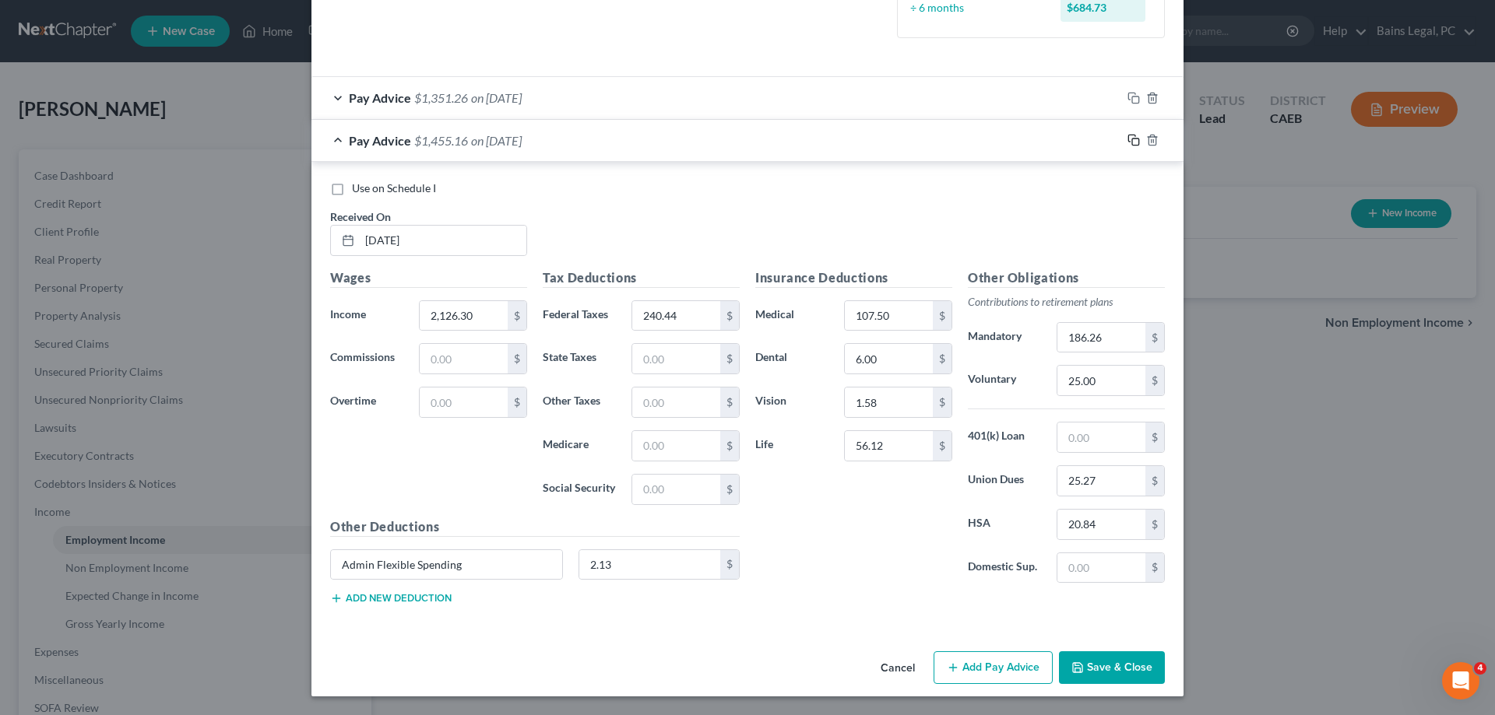
click at [1130, 141] on icon "button" at bounding box center [1133, 140] width 12 height 12
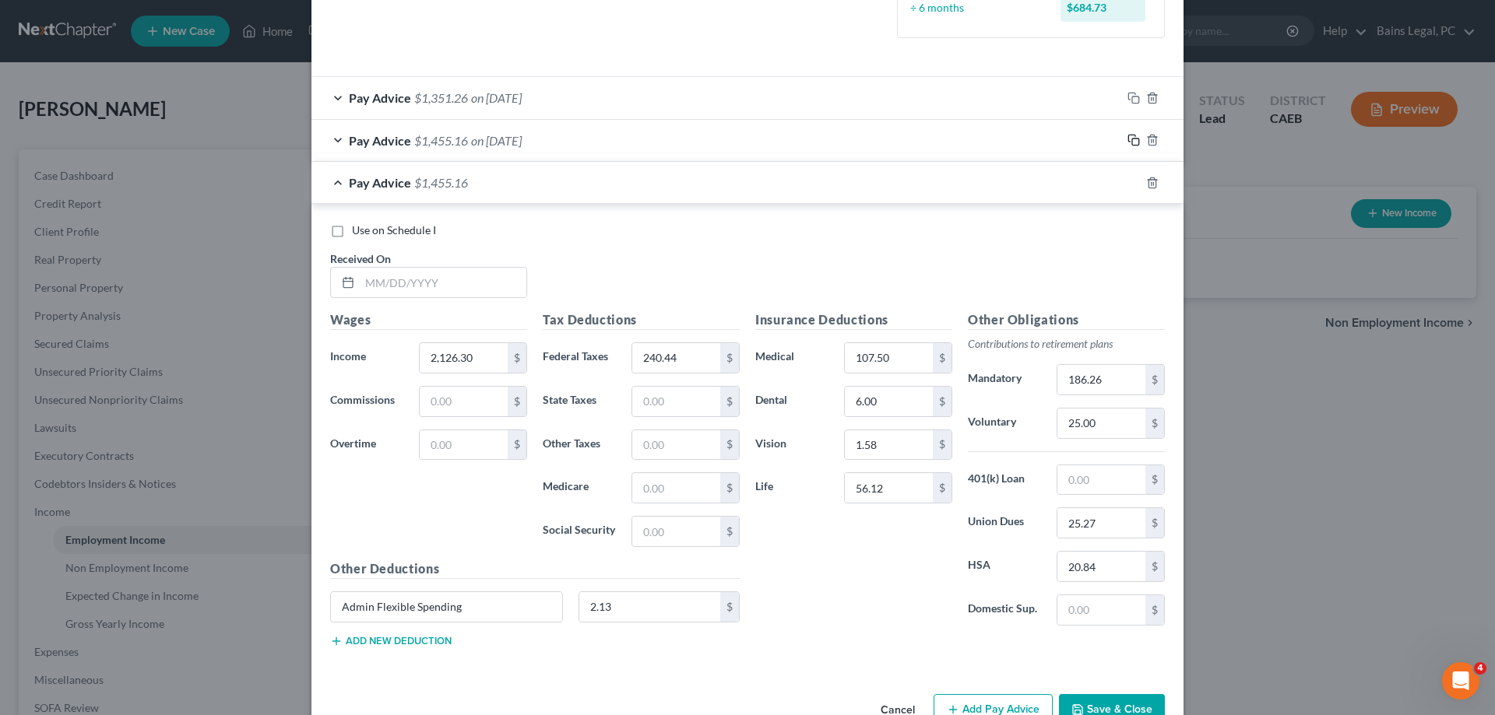
scroll to position [261, 0]
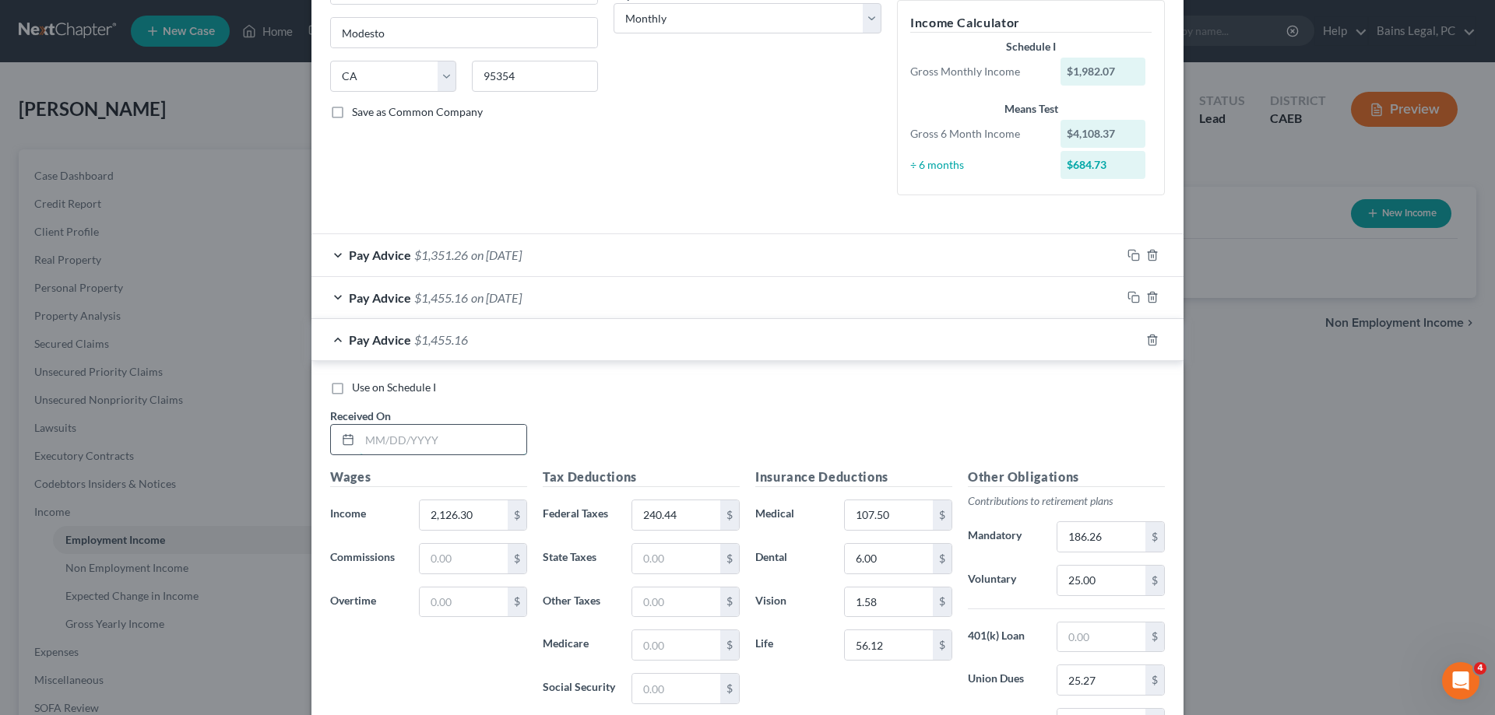
click at [469, 448] on input "text" at bounding box center [443, 440] width 167 height 30
click at [692, 520] on input "240.44" at bounding box center [676, 516] width 88 height 30
click at [1123, 531] on input "186.26" at bounding box center [1101, 537] width 88 height 30
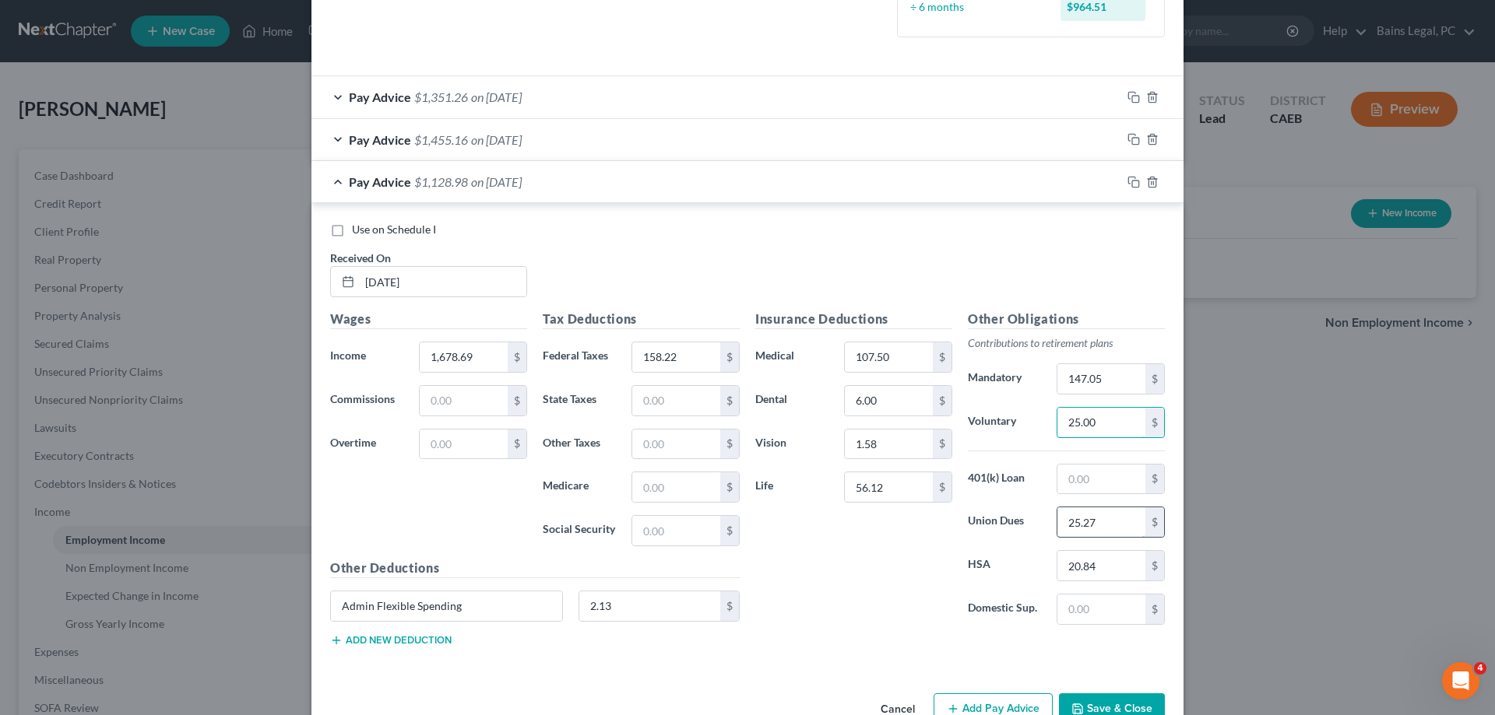
scroll to position [420, 0]
click at [1103, 571] on input "20.84" at bounding box center [1101, 565] width 88 height 30
click at [1087, 234] on div "Use on Schedule I Received On * 8/20/25" at bounding box center [747, 265] width 850 height 88
click at [1130, 182] on icon "button" at bounding box center [1133, 181] width 12 height 12
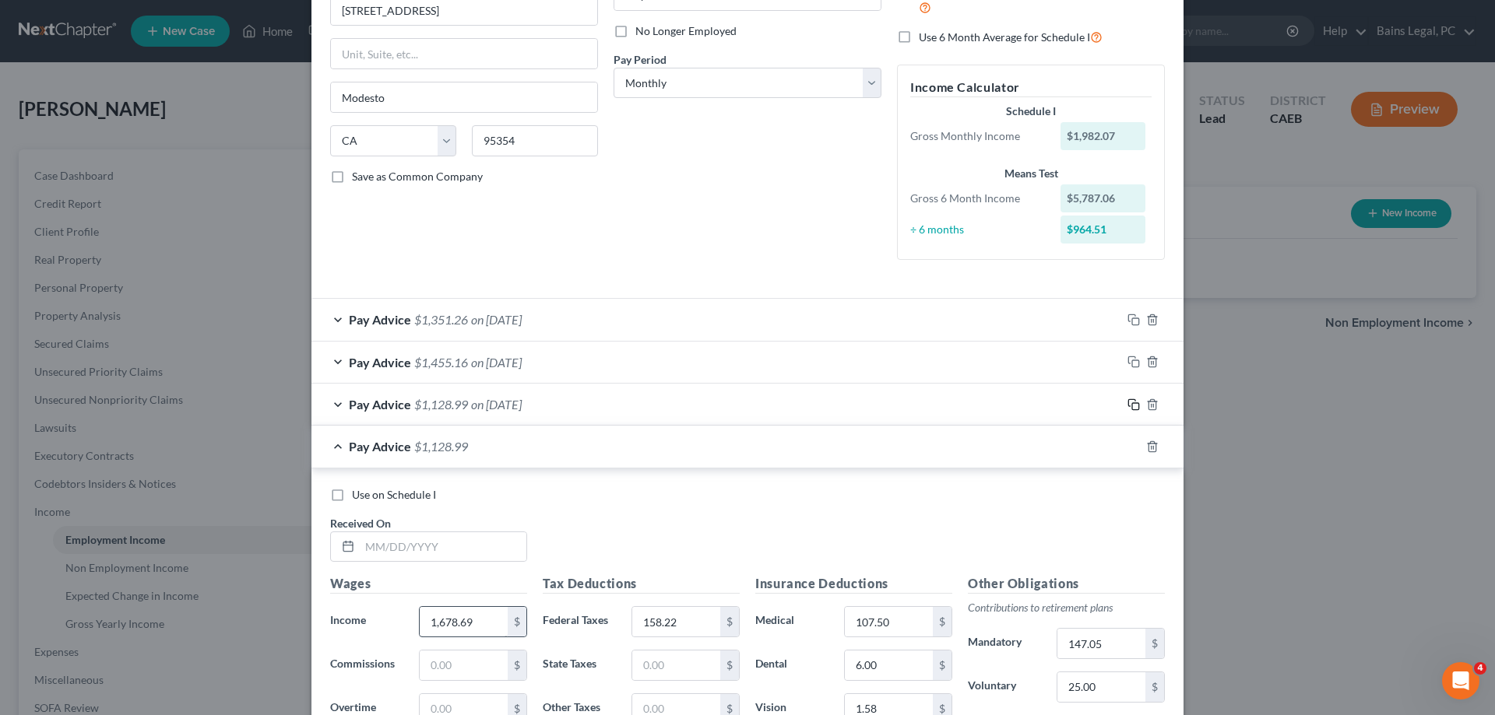
scroll to position [372, 0]
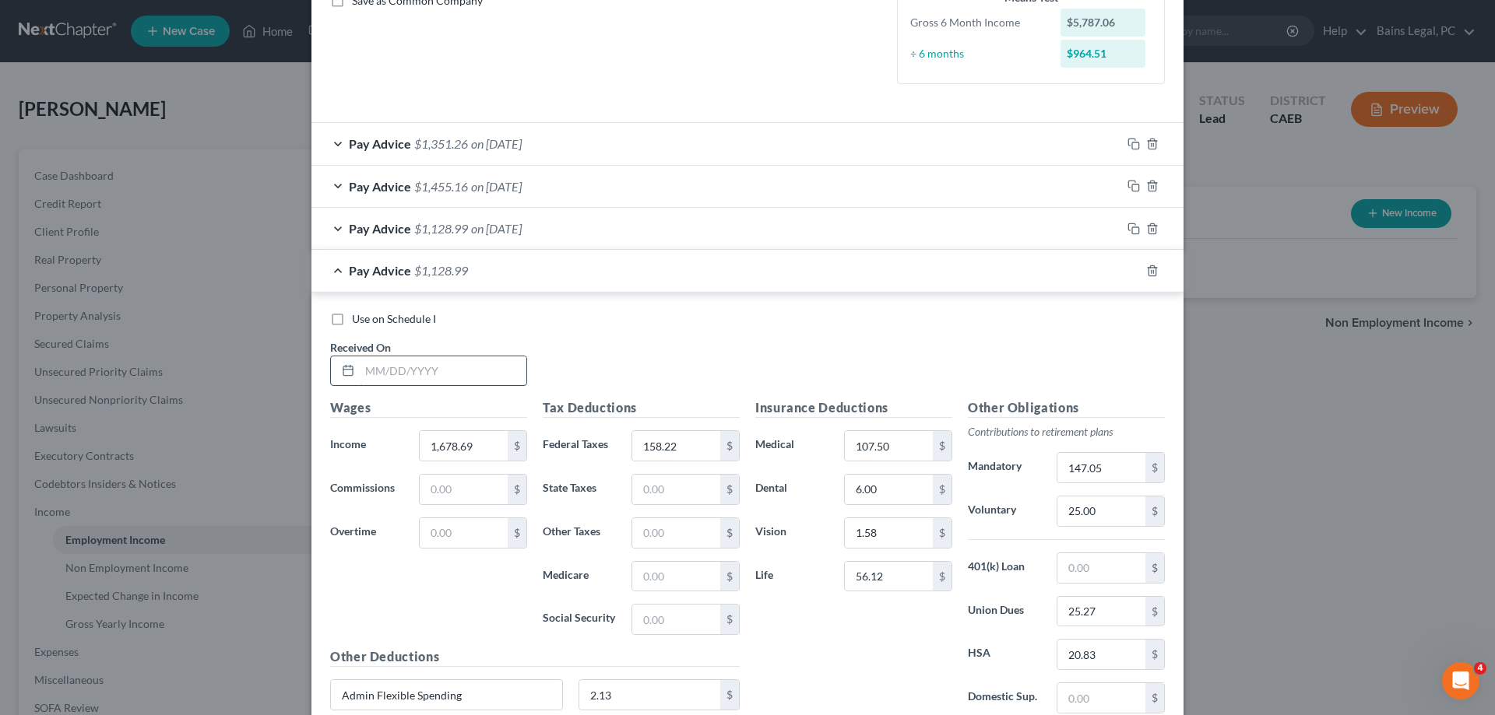
click at [461, 378] on input "text" at bounding box center [443, 372] width 167 height 30
click at [693, 438] on input "158.22" at bounding box center [676, 446] width 88 height 30
click at [1123, 466] on input "147.05" at bounding box center [1101, 468] width 88 height 30
click at [1122, 664] on input "20.83" at bounding box center [1101, 655] width 88 height 30
click at [1134, 267] on icon "button" at bounding box center [1133, 271] width 12 height 12
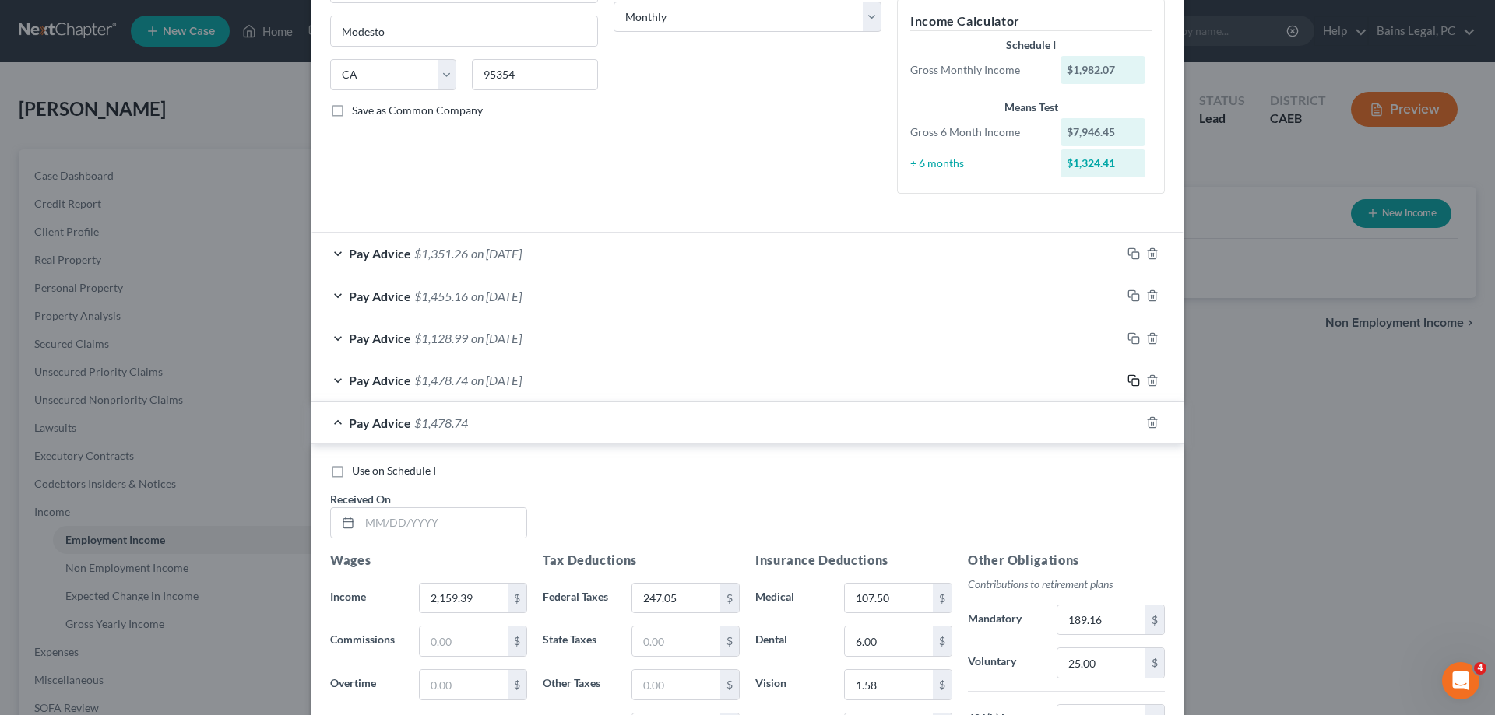
scroll to position [342, 0]
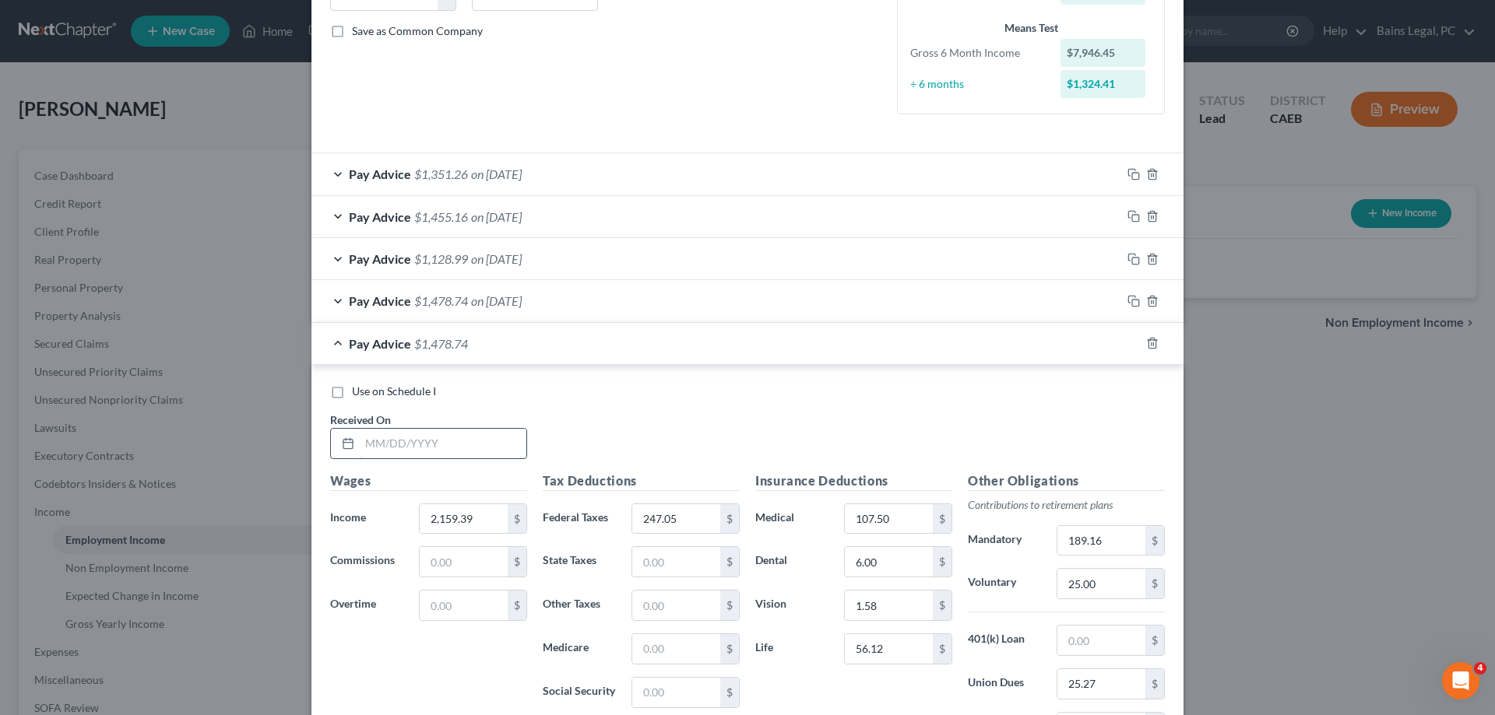
click at [457, 446] on input "text" at bounding box center [443, 444] width 167 height 30
click at [700, 508] on input "247.05" at bounding box center [676, 519] width 88 height 30
click at [1115, 540] on input "189.16" at bounding box center [1101, 541] width 88 height 30
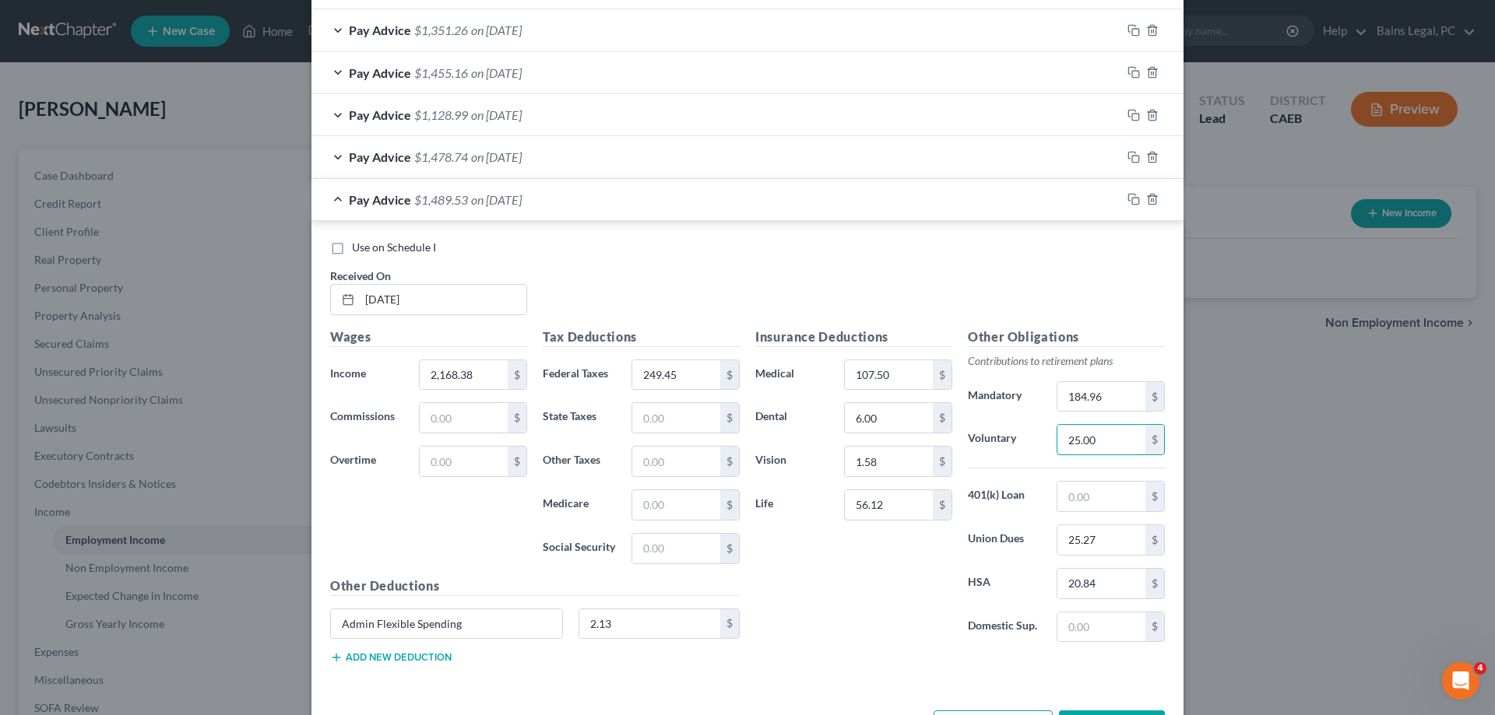
scroll to position [545, 0]
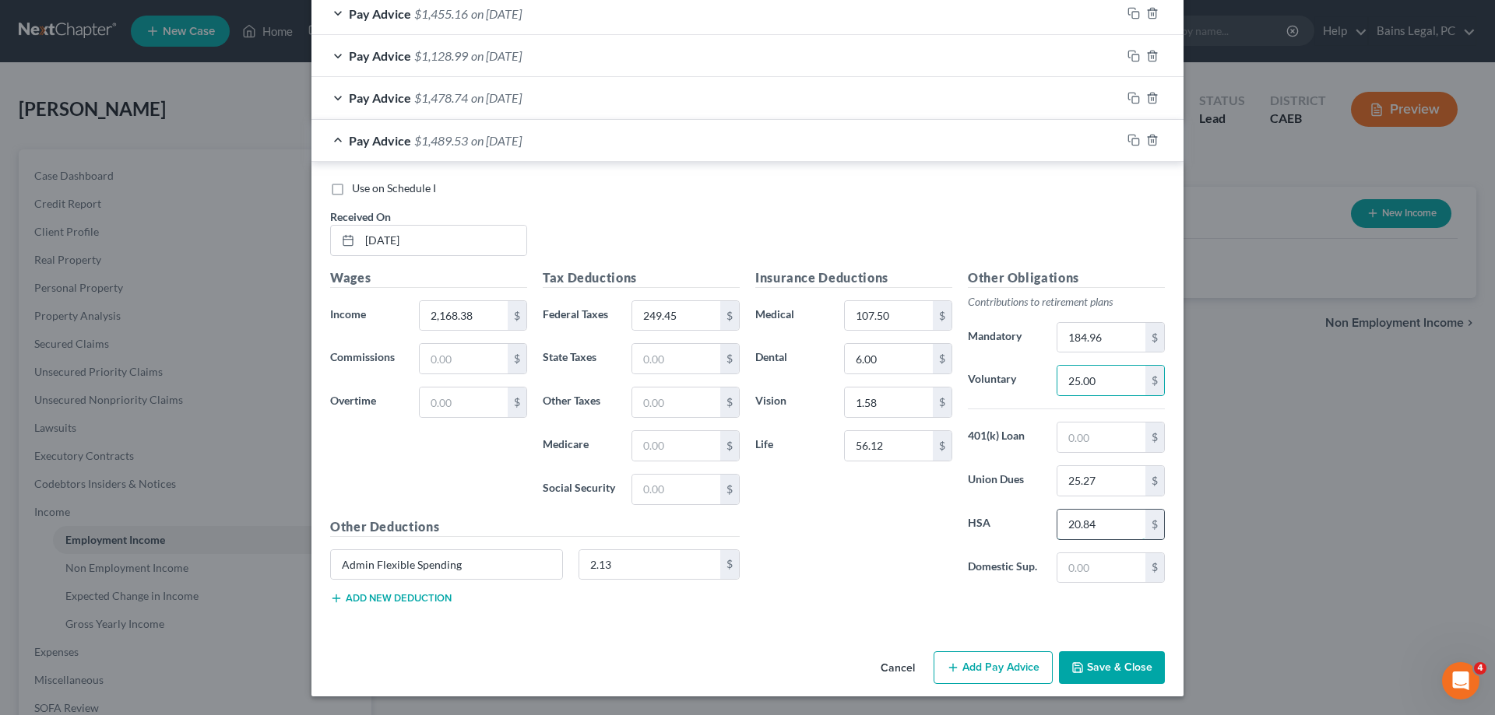
click at [1115, 530] on input "20.84" at bounding box center [1101, 525] width 88 height 30
click at [1133, 142] on icon "button" at bounding box center [1133, 140] width 12 height 12
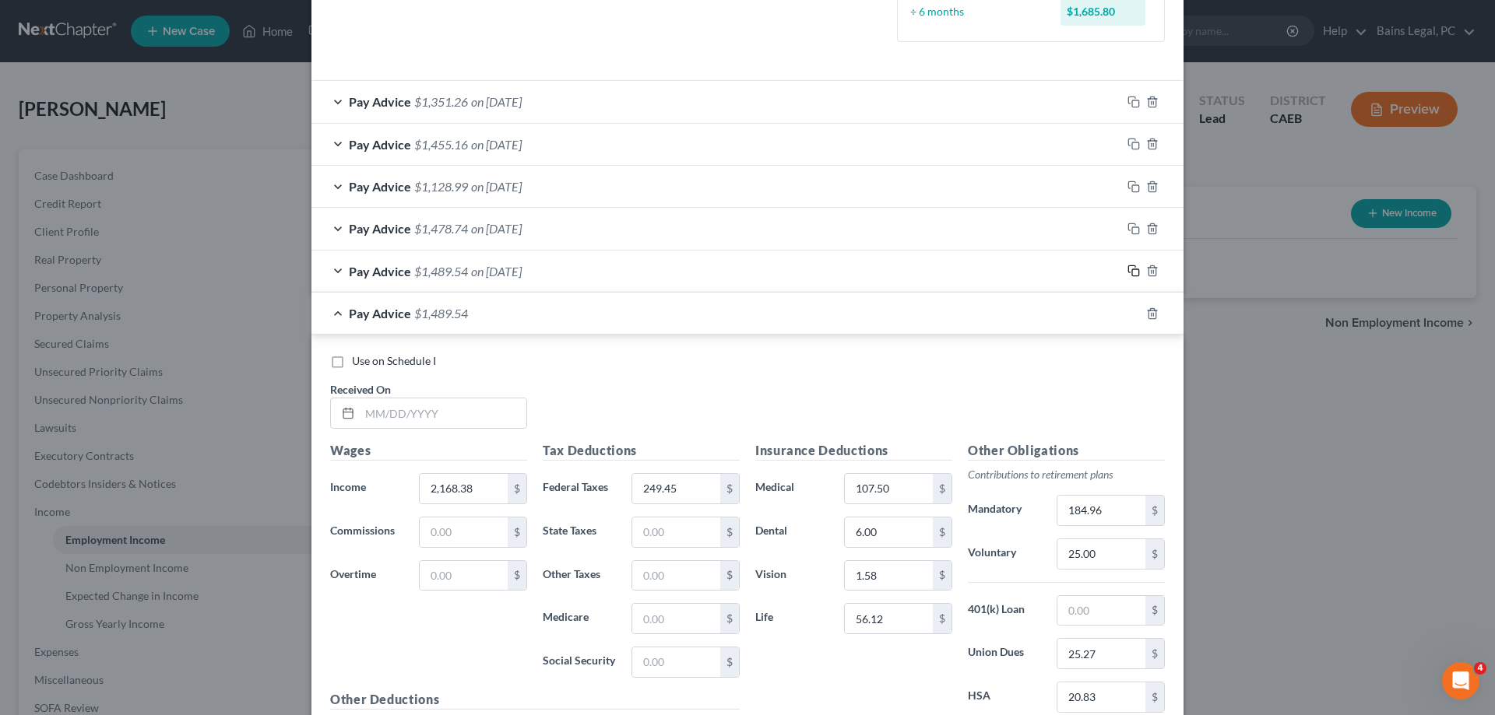
scroll to position [461, 0]
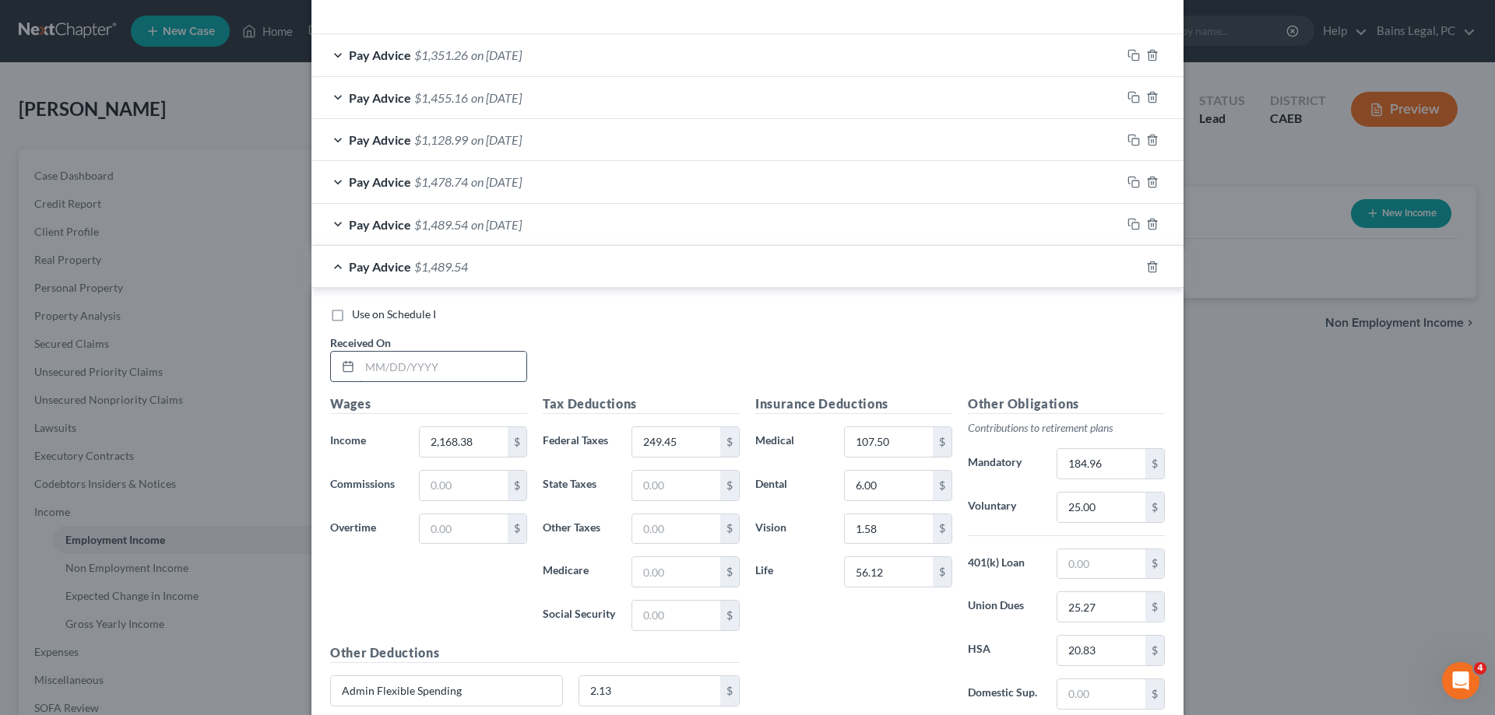
click at [399, 364] on input "text" at bounding box center [443, 367] width 167 height 30
click at [697, 436] on input "249.45" at bounding box center [676, 442] width 88 height 30
click at [1112, 654] on input "20.83" at bounding box center [1101, 651] width 88 height 30
click at [1123, 459] on input "184.96" at bounding box center [1101, 464] width 88 height 30
click at [1136, 267] on icon "button" at bounding box center [1133, 267] width 12 height 12
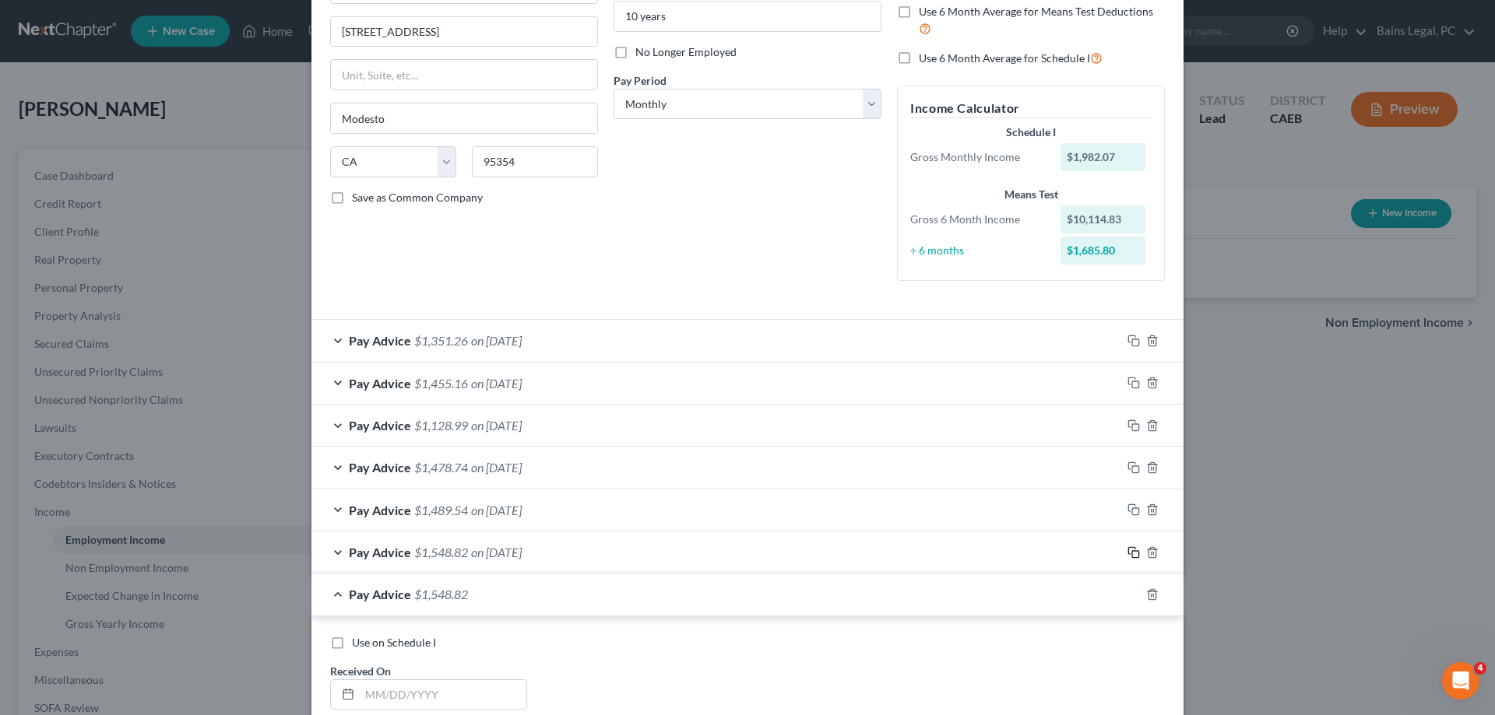
scroll to position [334, 0]
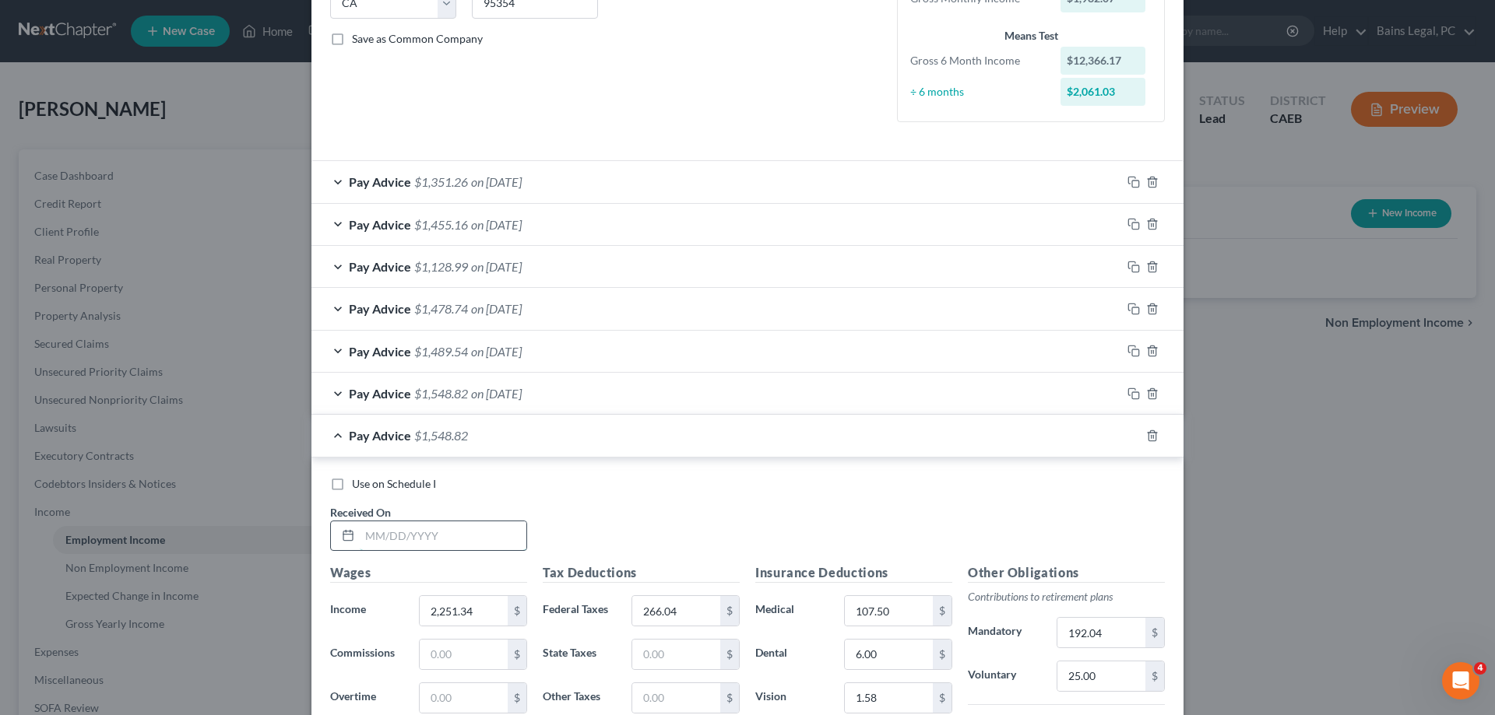
click at [422, 539] on input "text" at bounding box center [443, 537] width 167 height 30
click at [465, 613] on input "84.08" at bounding box center [464, 611] width 88 height 30
click at [694, 607] on input "266.04" at bounding box center [676, 611] width 88 height 30
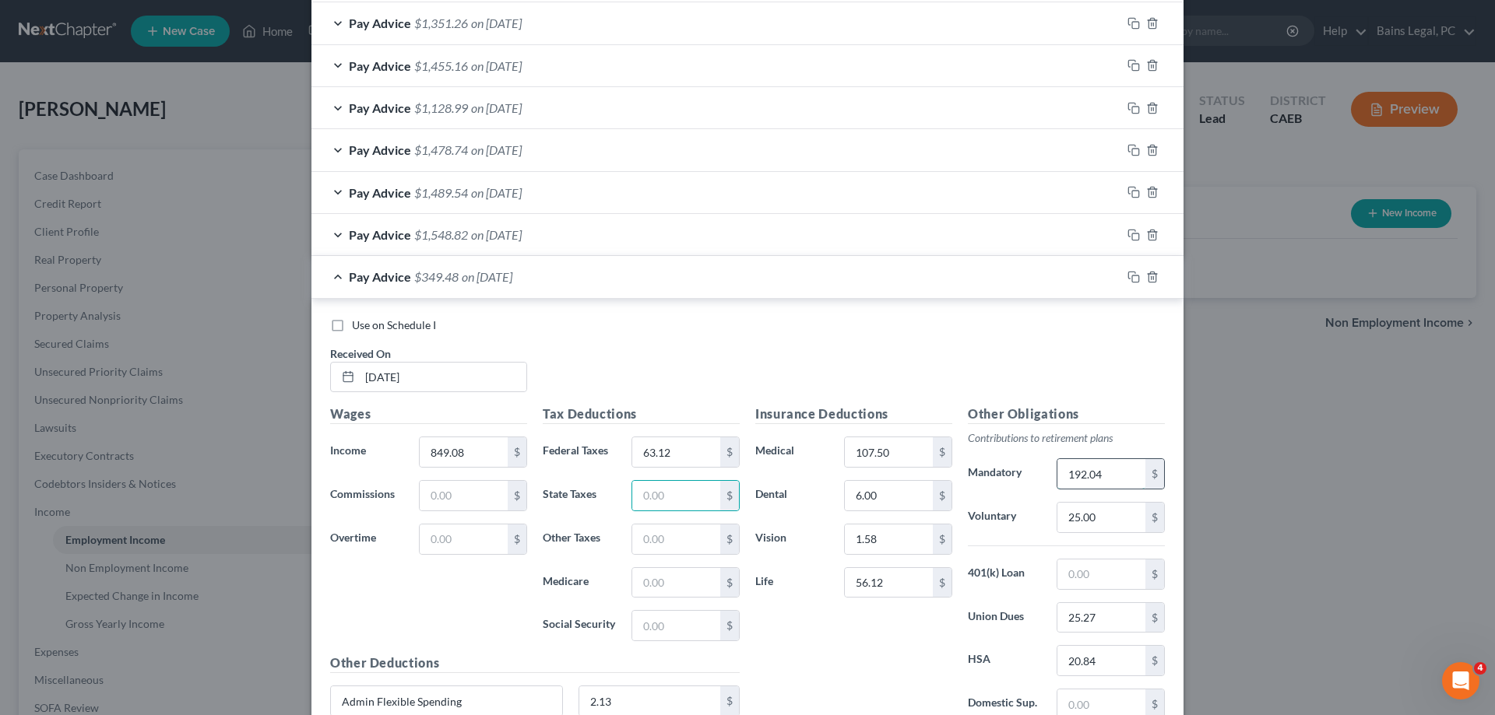
click at [1114, 482] on input "192.04" at bounding box center [1101, 474] width 88 height 30
click at [1118, 667] on input "20.84" at bounding box center [1101, 661] width 88 height 30
click at [1130, 272] on icon "button" at bounding box center [1131, 275] width 7 height 7
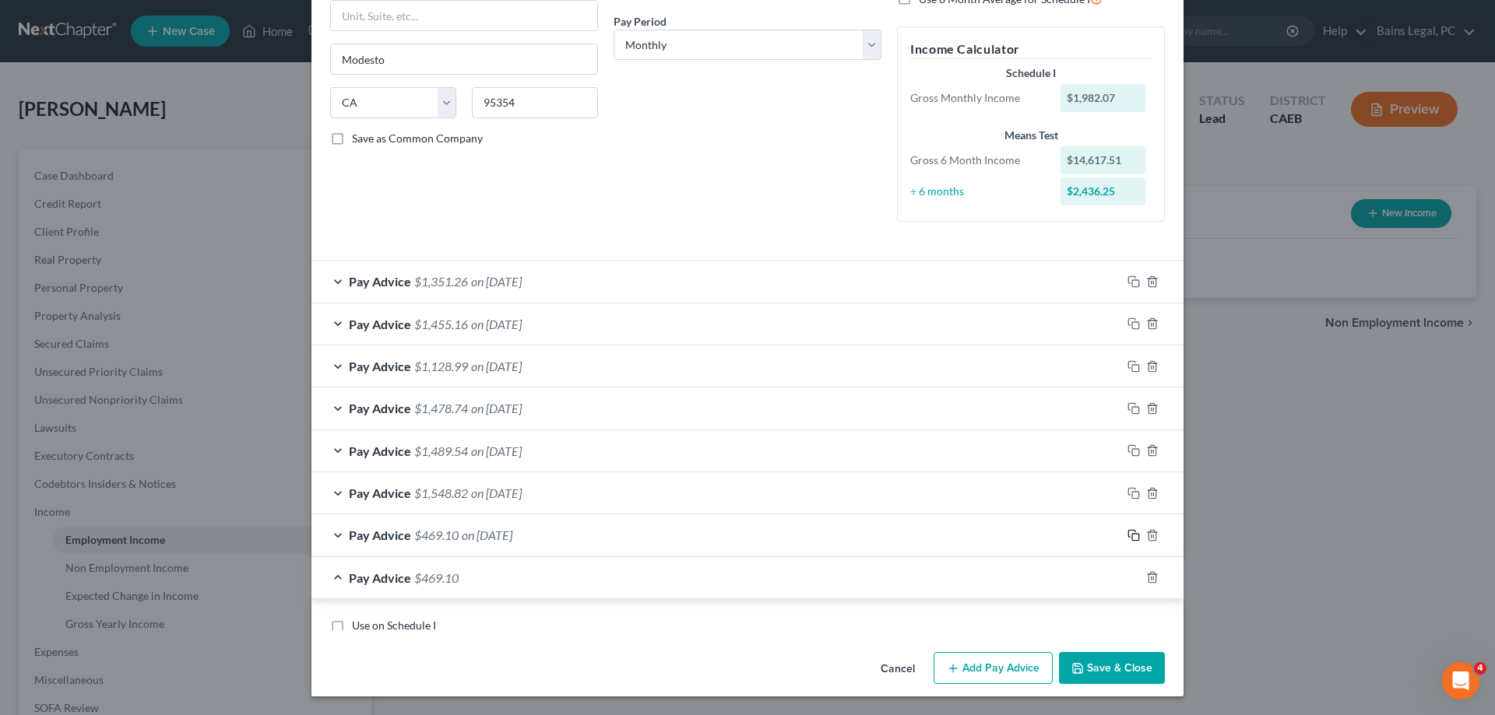
scroll to position [472, 0]
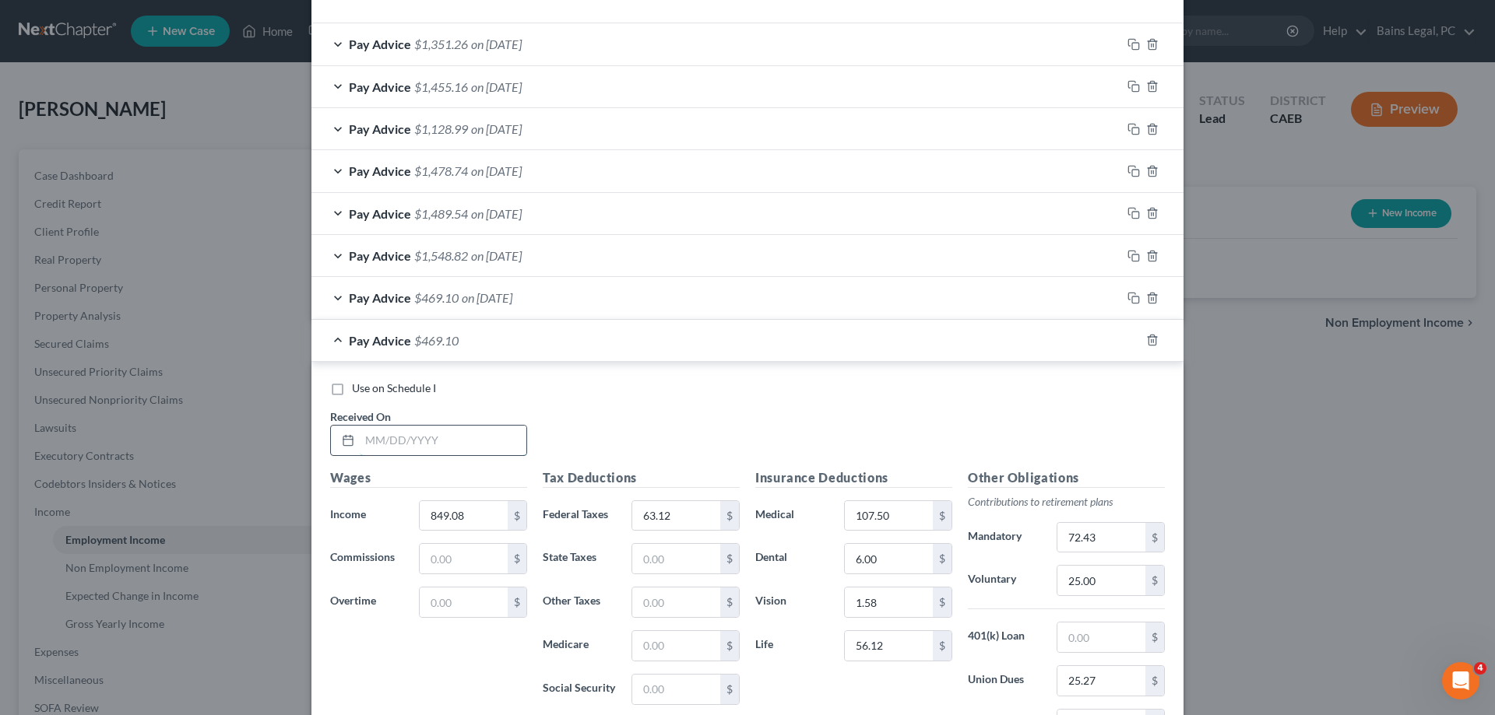
click at [476, 450] on input "text" at bounding box center [443, 441] width 167 height 30
click at [714, 525] on input "63.12" at bounding box center [676, 516] width 88 height 30
click at [1137, 536] on input "72.43" at bounding box center [1101, 538] width 88 height 30
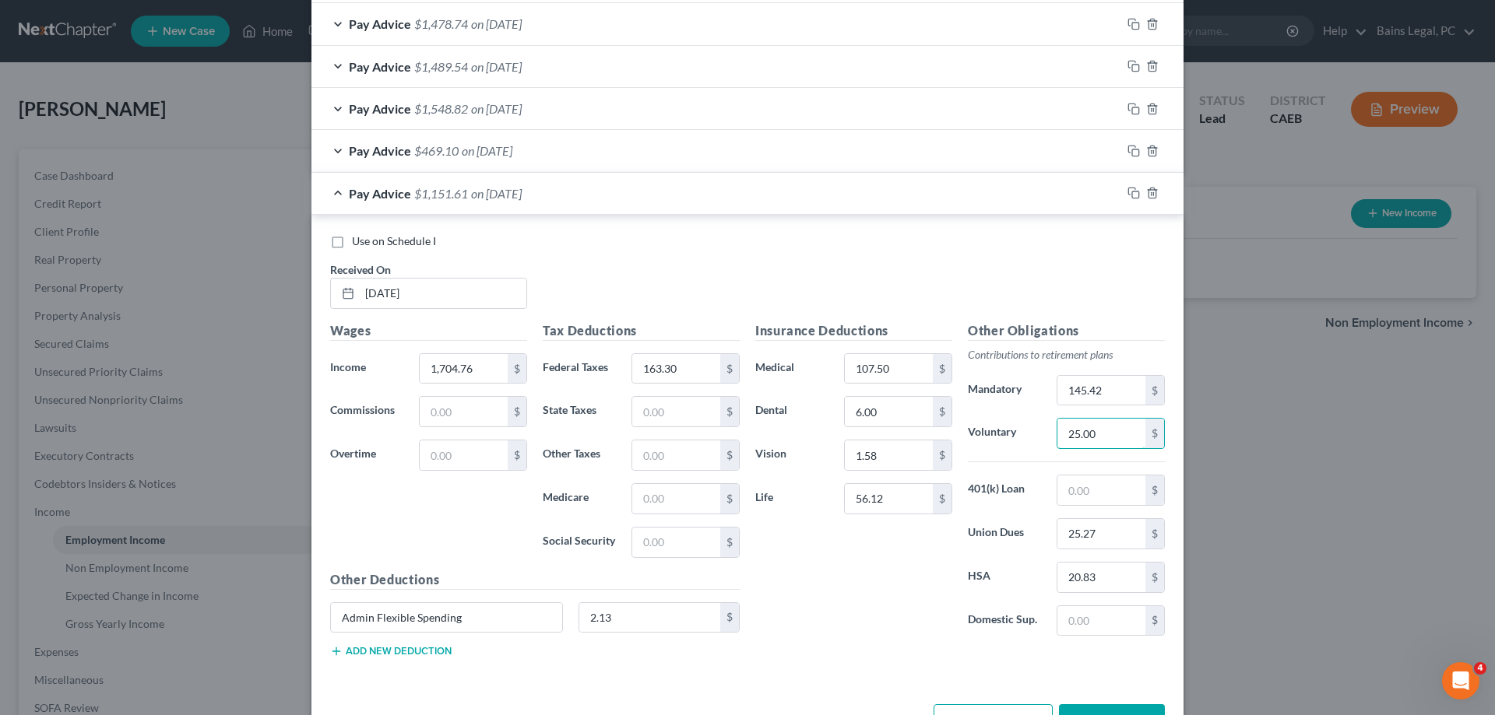
scroll to position [631, 0]
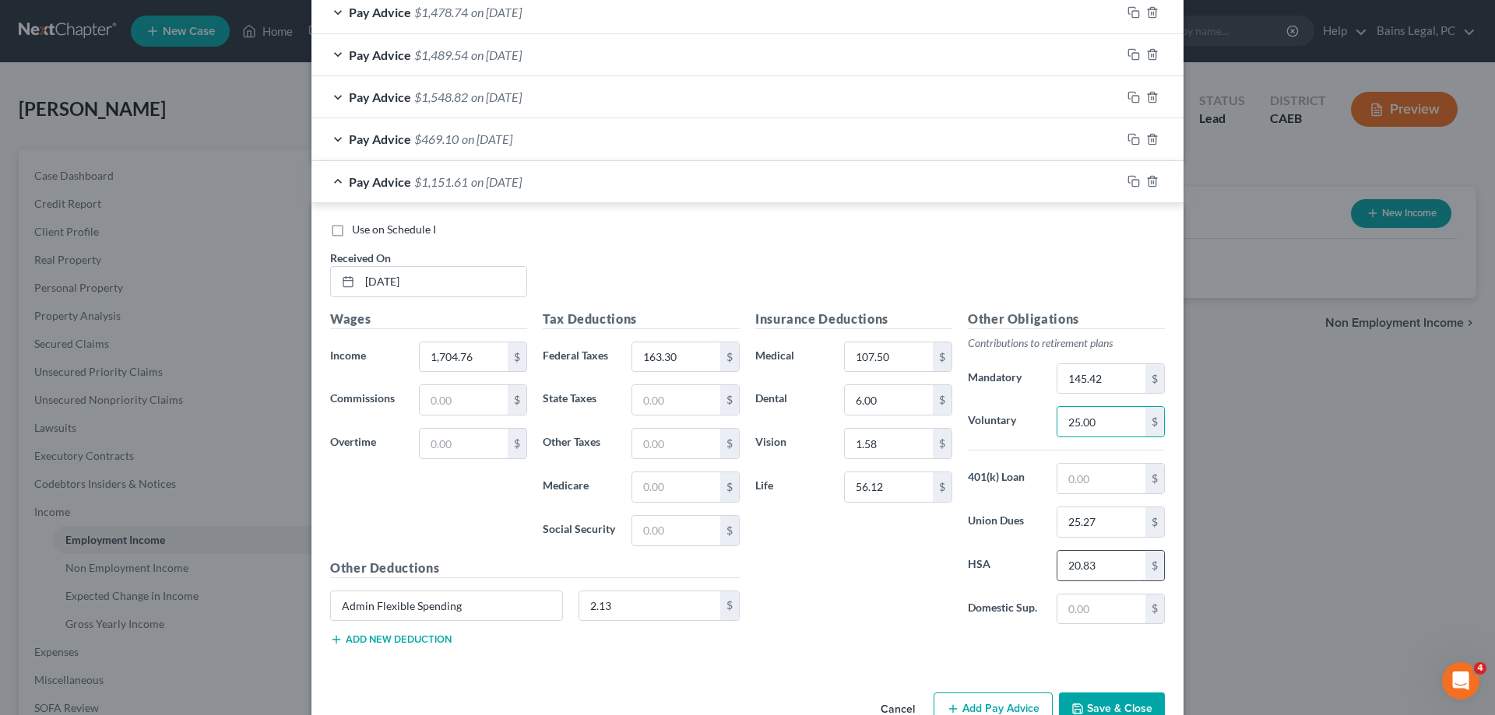
click at [1123, 561] on input "20.83" at bounding box center [1101, 566] width 88 height 30
click at [1134, 183] on icon "button" at bounding box center [1133, 181] width 12 height 12
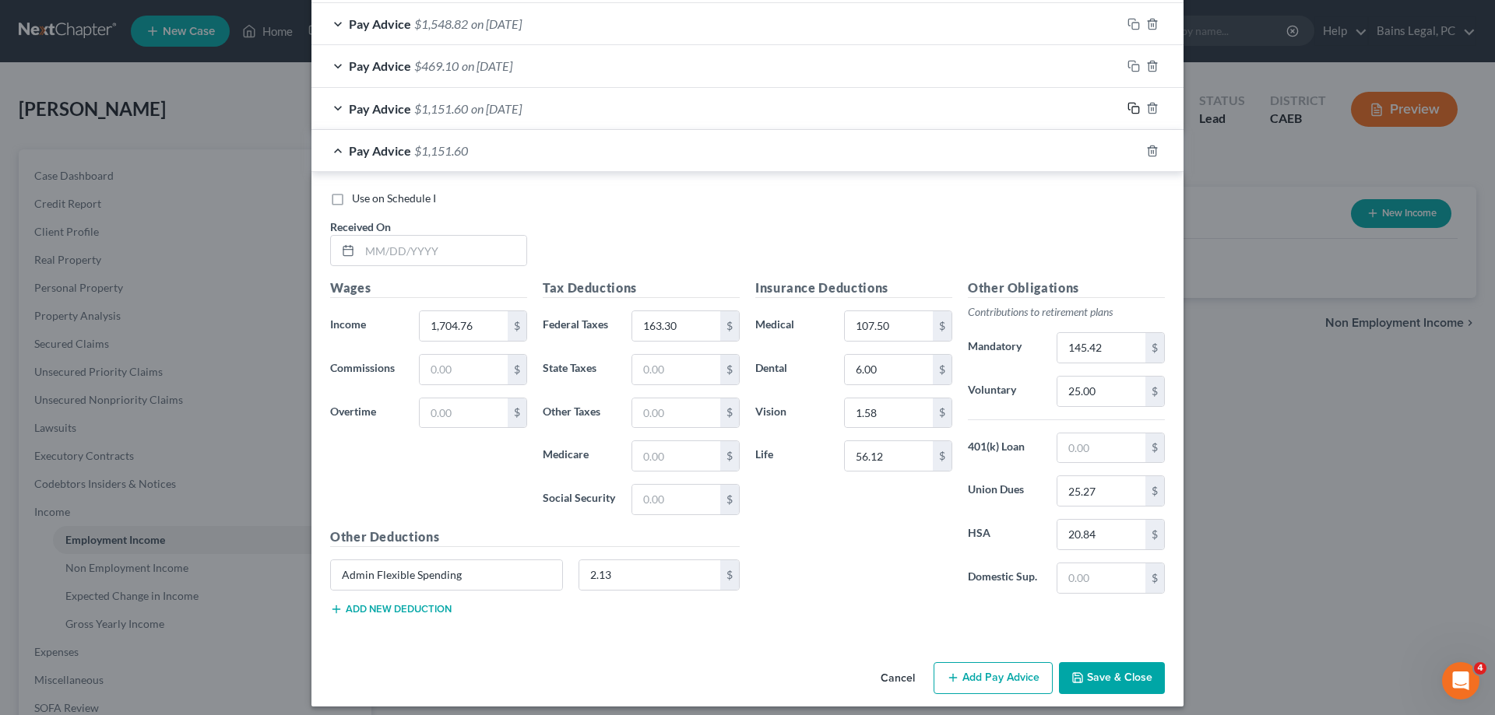
scroll to position [714, 0]
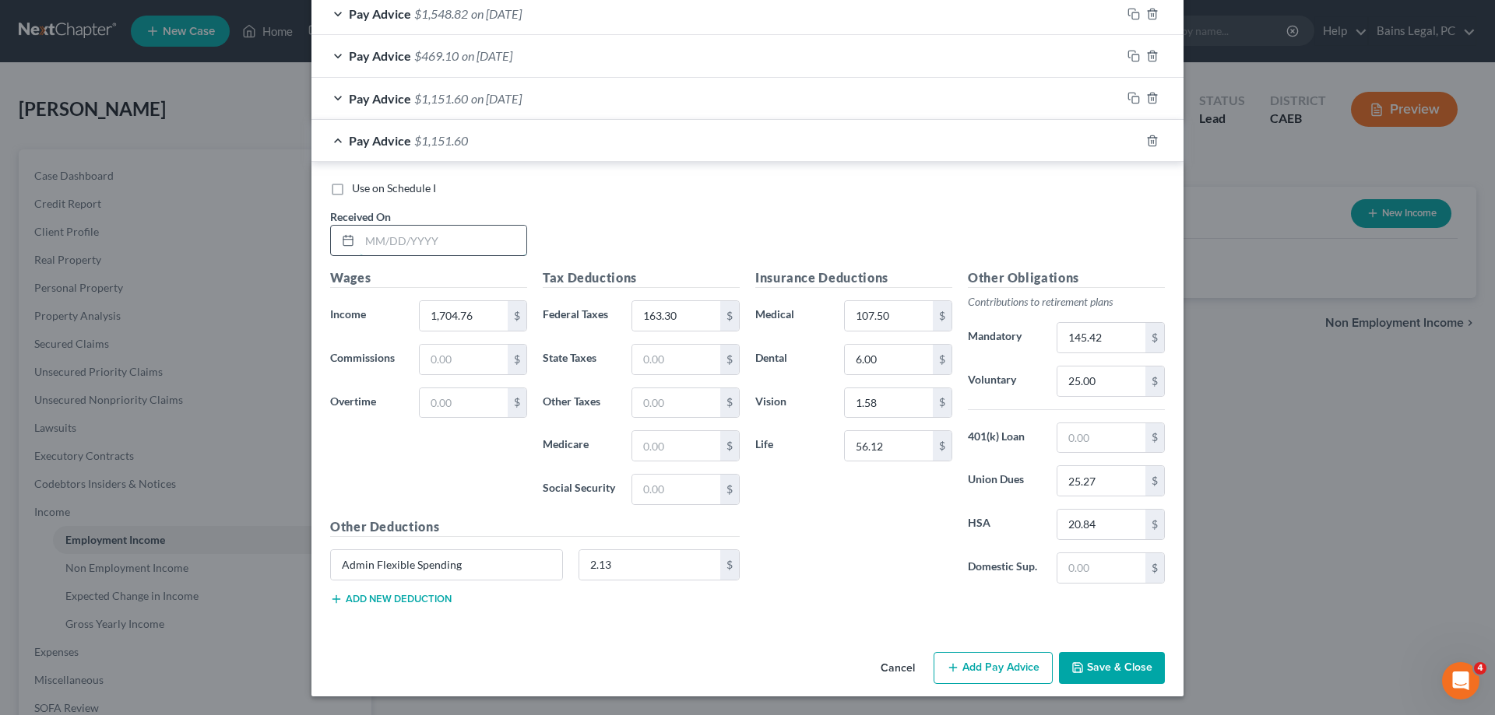
click at [497, 241] on input "text" at bounding box center [443, 241] width 167 height 30
click at [694, 313] on input "163.30" at bounding box center [676, 316] width 88 height 30
click at [1118, 339] on input "145.42" at bounding box center [1101, 338] width 88 height 30
click at [1108, 530] on input "20.84" at bounding box center [1101, 525] width 88 height 30
click at [1133, 141] on icon "button" at bounding box center [1133, 141] width 12 height 12
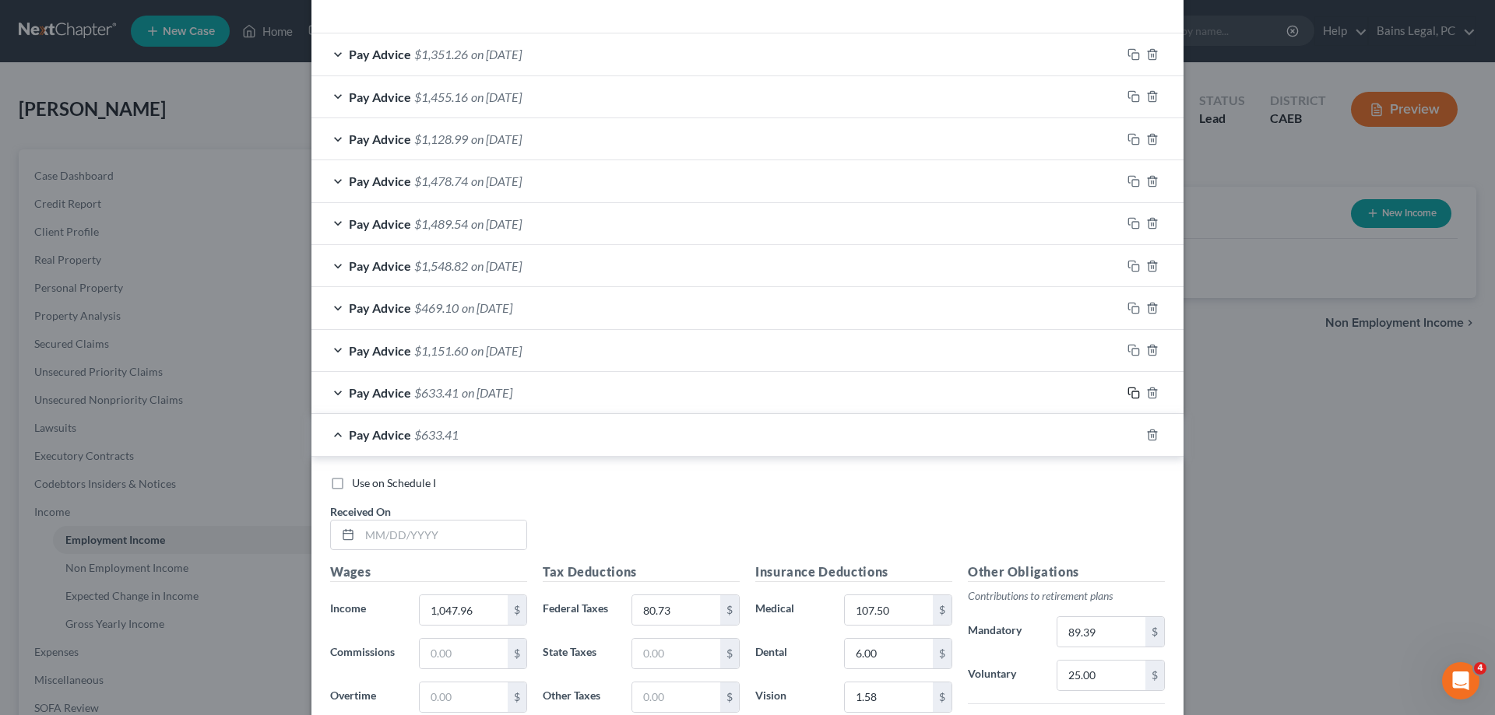
scroll to position [630, 0]
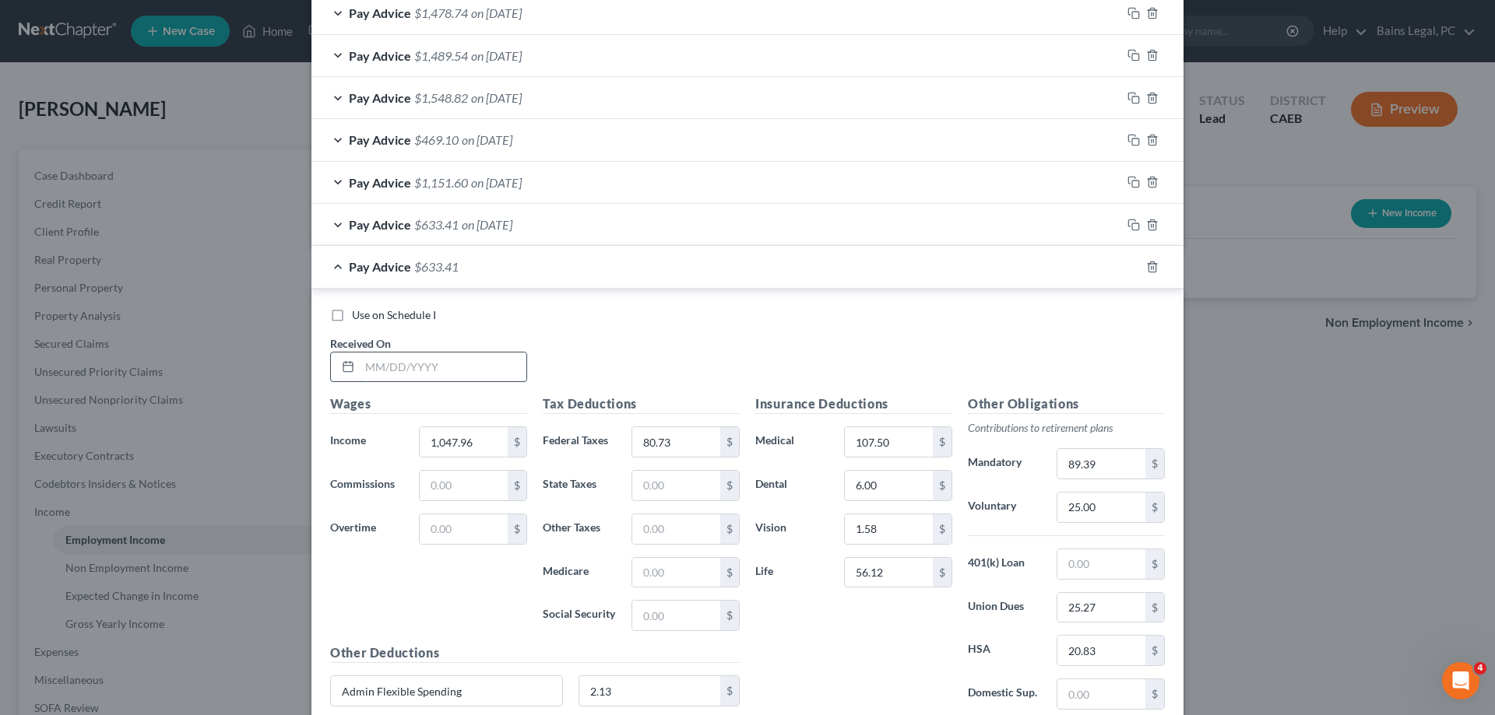
click at [471, 367] on input "text" at bounding box center [443, 368] width 167 height 30
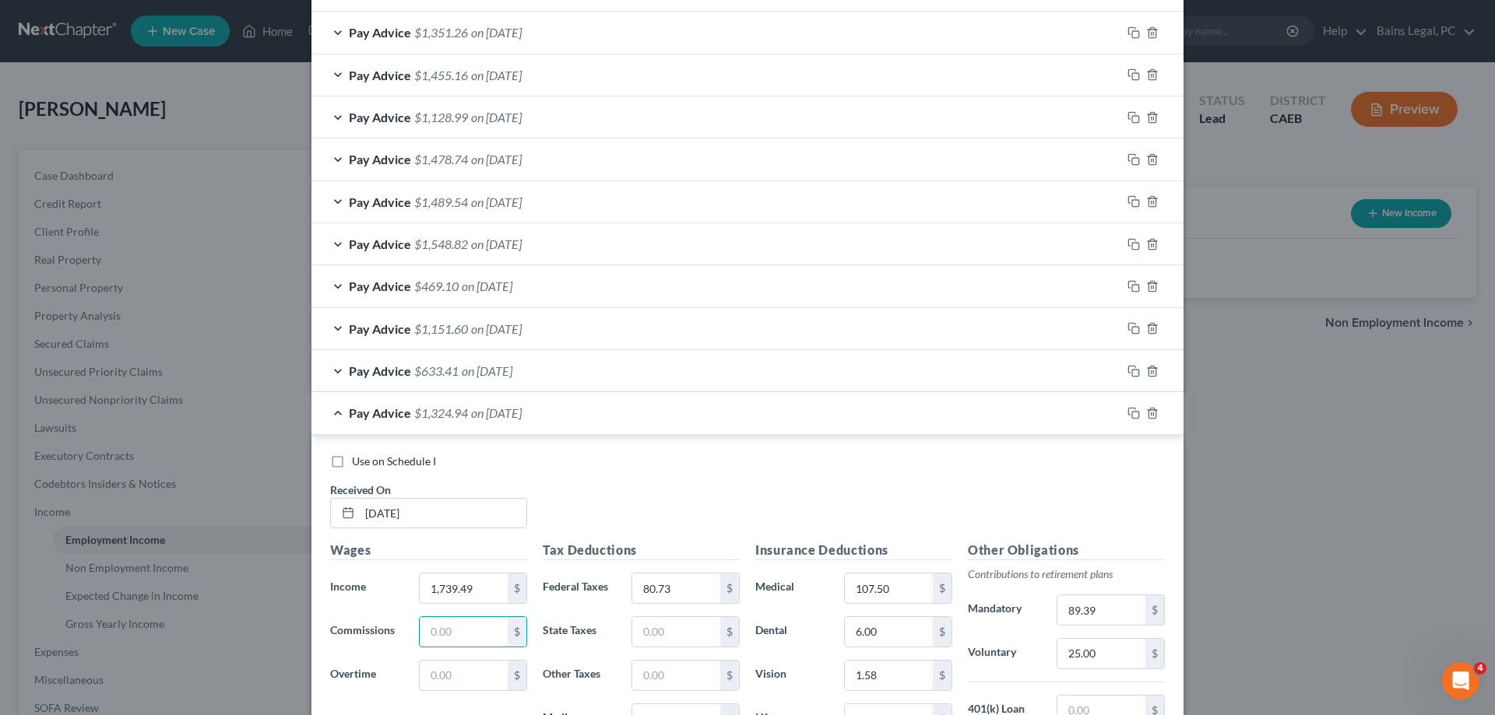
scroll to position [471, 0]
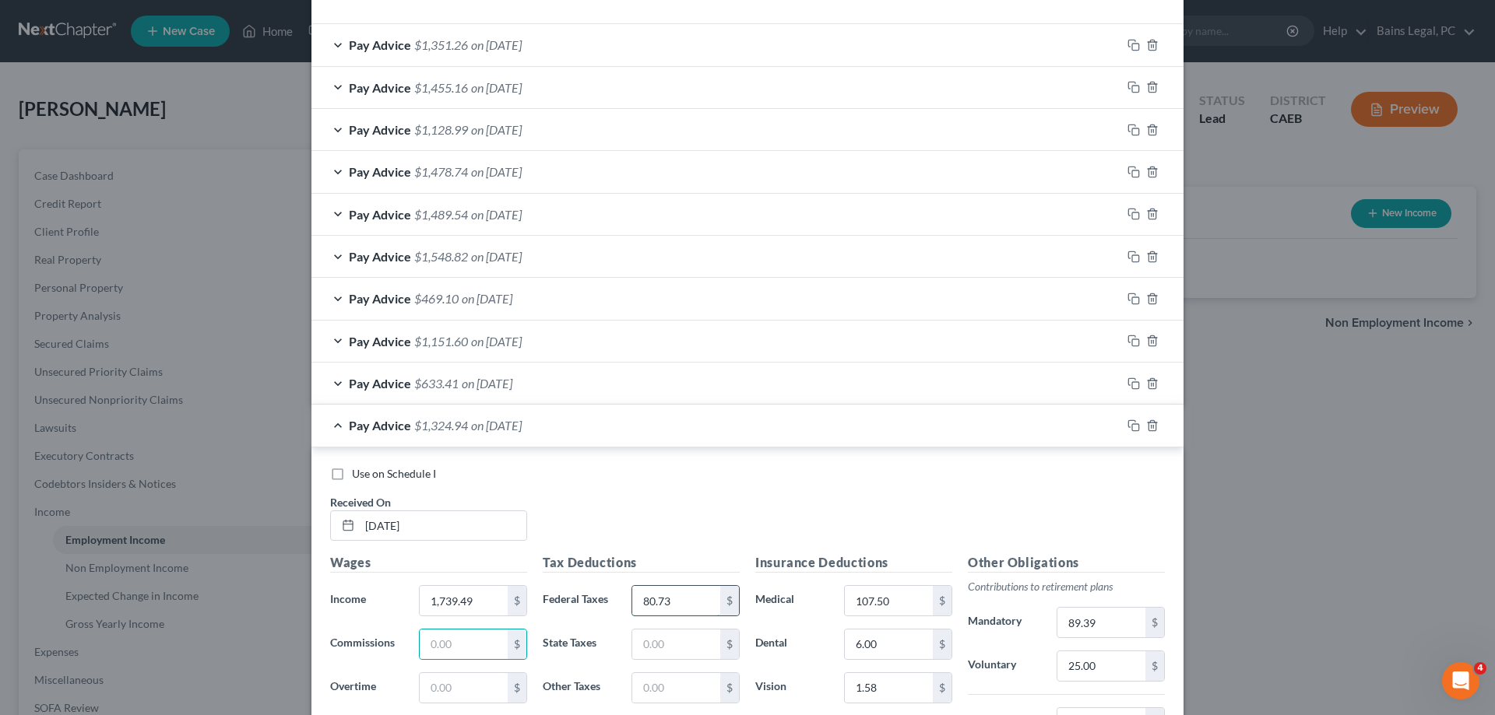
click at [687, 593] on input "80.73" at bounding box center [676, 601] width 88 height 30
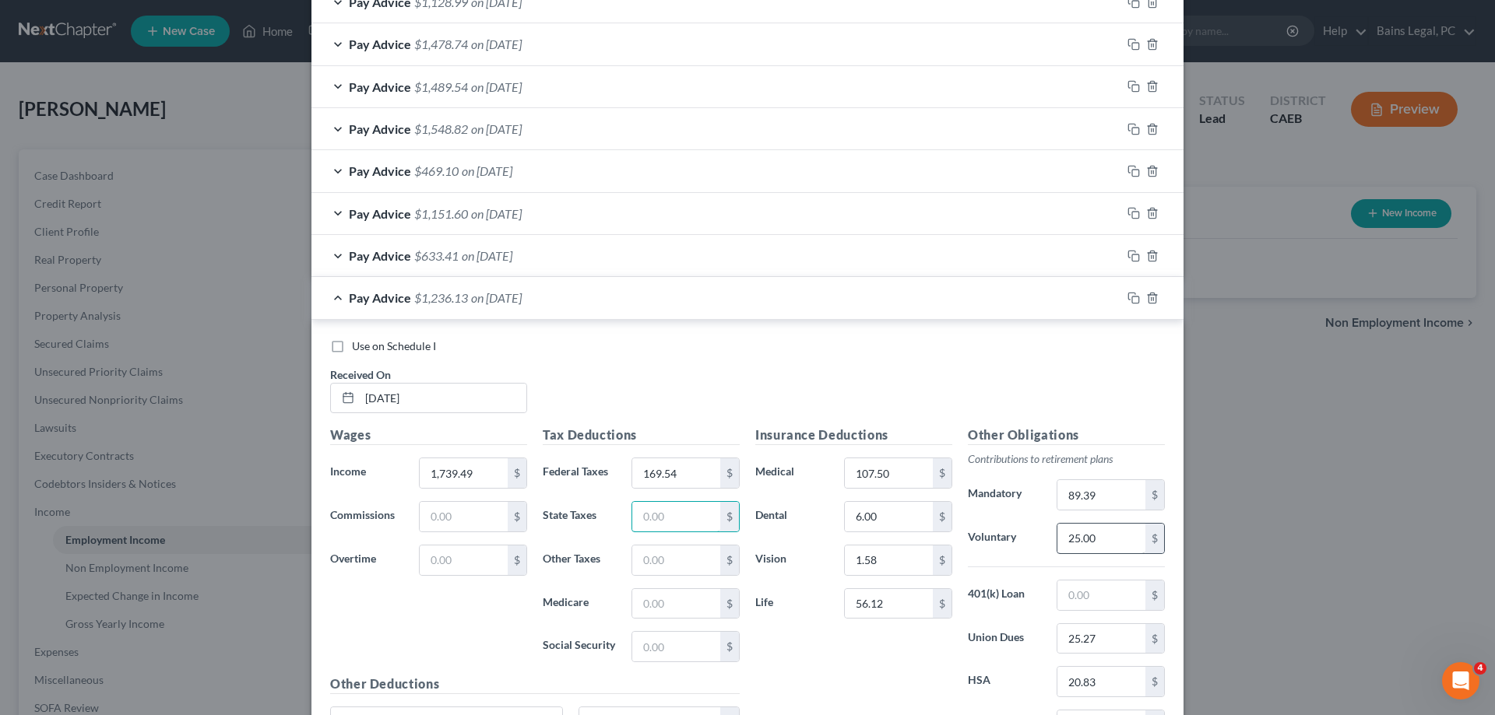
scroll to position [709, 0]
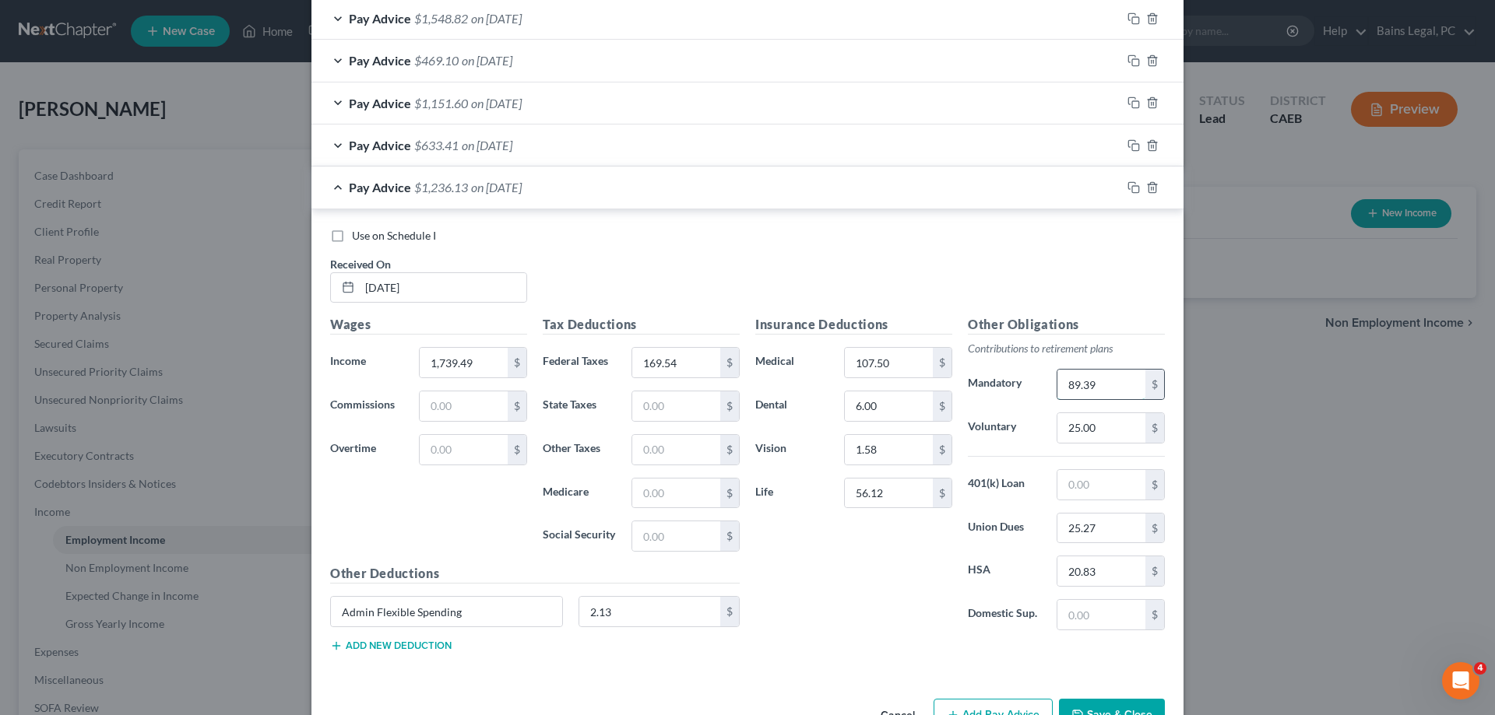
click at [1124, 391] on input "89.39" at bounding box center [1101, 385] width 88 height 30
click at [1122, 561] on input "20.83" at bounding box center [1101, 572] width 88 height 30
click at [1136, 182] on icon "button" at bounding box center [1133, 187] width 12 height 12
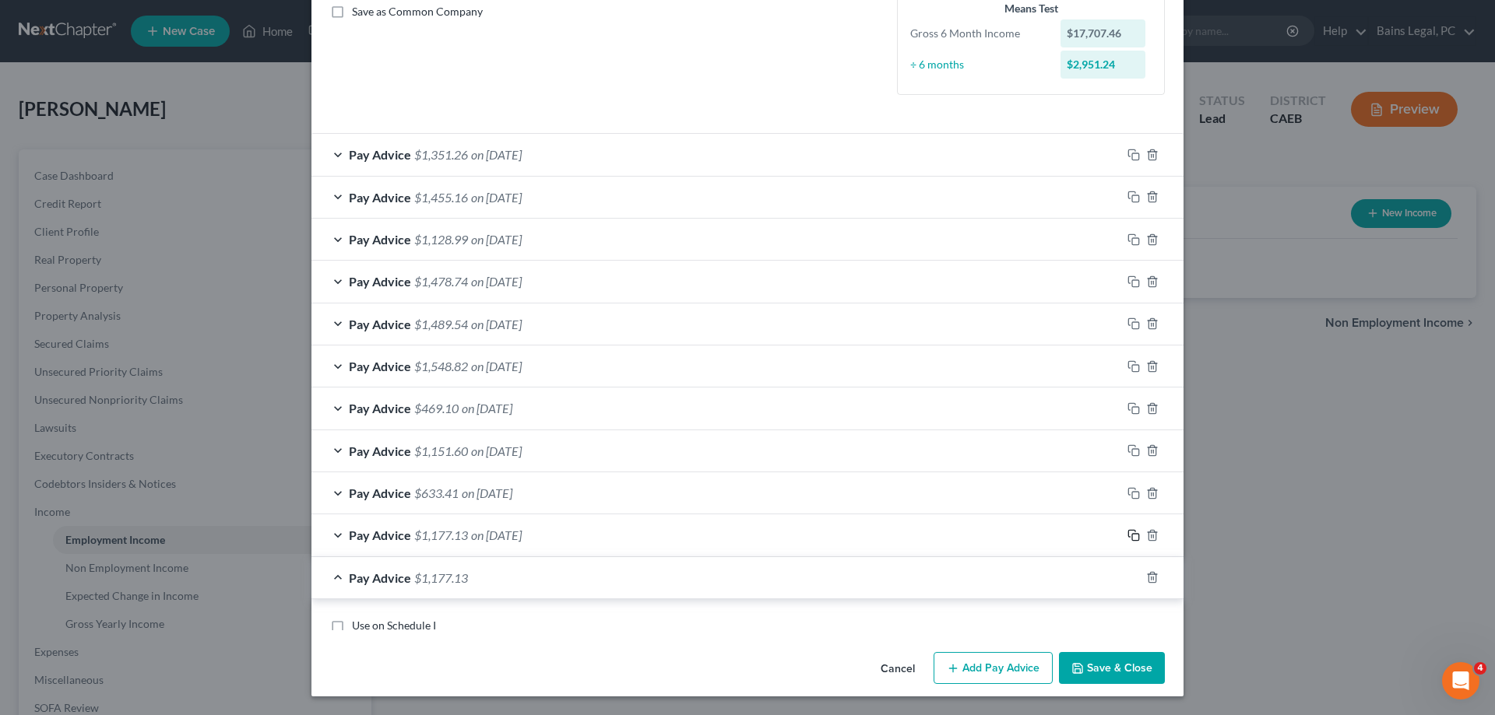
scroll to position [599, 0]
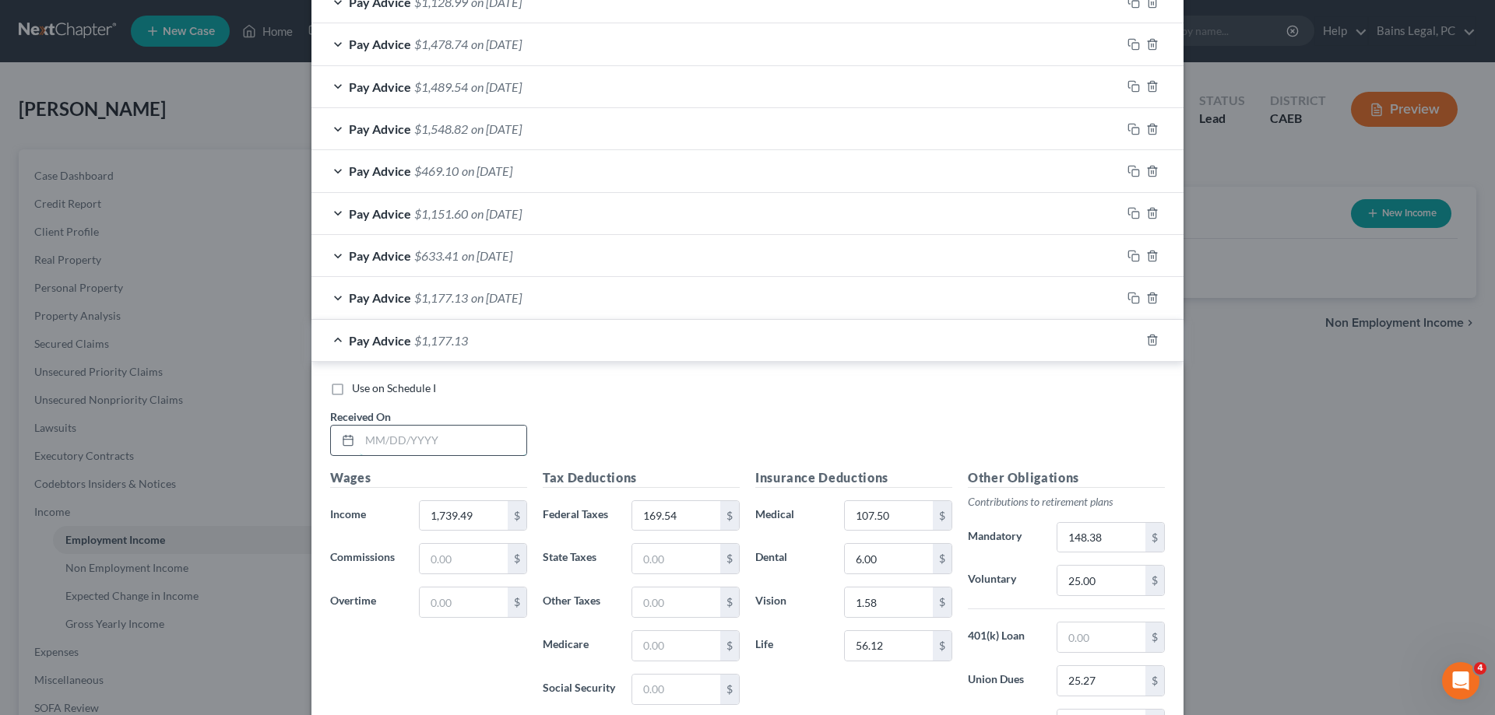
click at [405, 438] on input "text" at bounding box center [443, 441] width 167 height 30
click at [682, 514] on input "169.54" at bounding box center [676, 516] width 88 height 30
click at [1108, 540] on input "148.38" at bounding box center [1101, 538] width 88 height 30
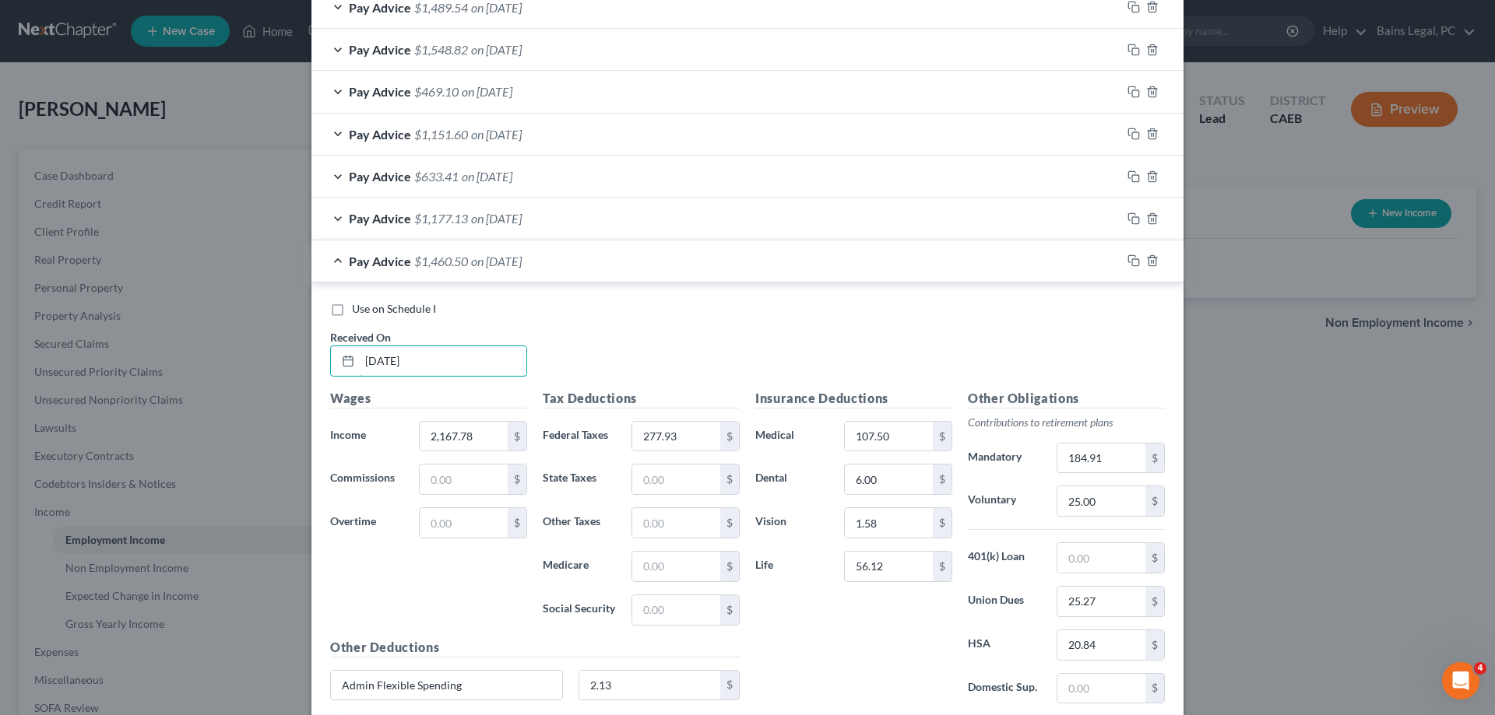
drag, startPoint x: 442, startPoint y: 357, endPoint x: 175, endPoint y: 363, distance: 267.1
click at [360, 364] on input "4/30/25" at bounding box center [443, 361] width 167 height 30
click at [700, 437] on input "277.93" at bounding box center [676, 437] width 88 height 30
click at [1130, 452] on input "184.91" at bounding box center [1101, 459] width 88 height 30
click at [1109, 652] on input "20.84" at bounding box center [1101, 646] width 88 height 30
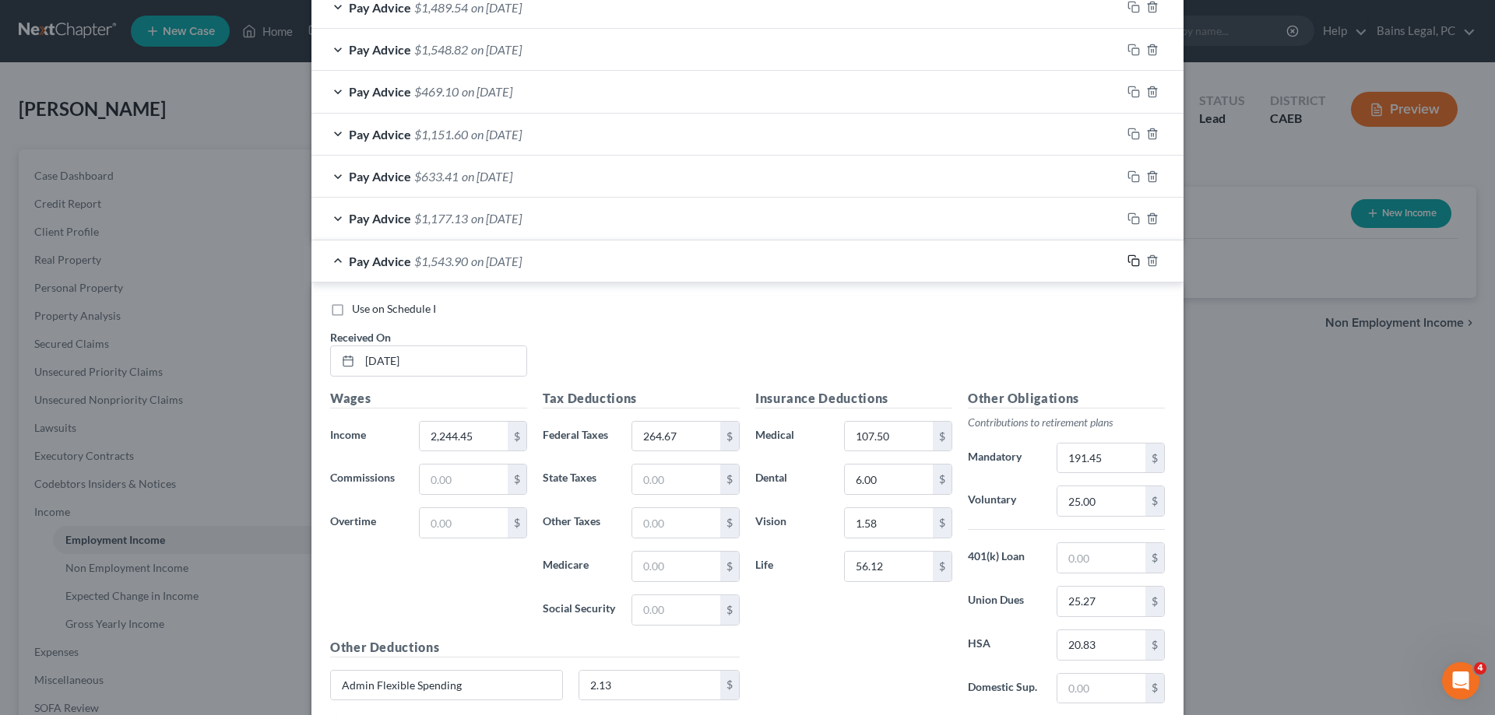
click at [1130, 259] on icon "button" at bounding box center [1133, 261] width 12 height 12
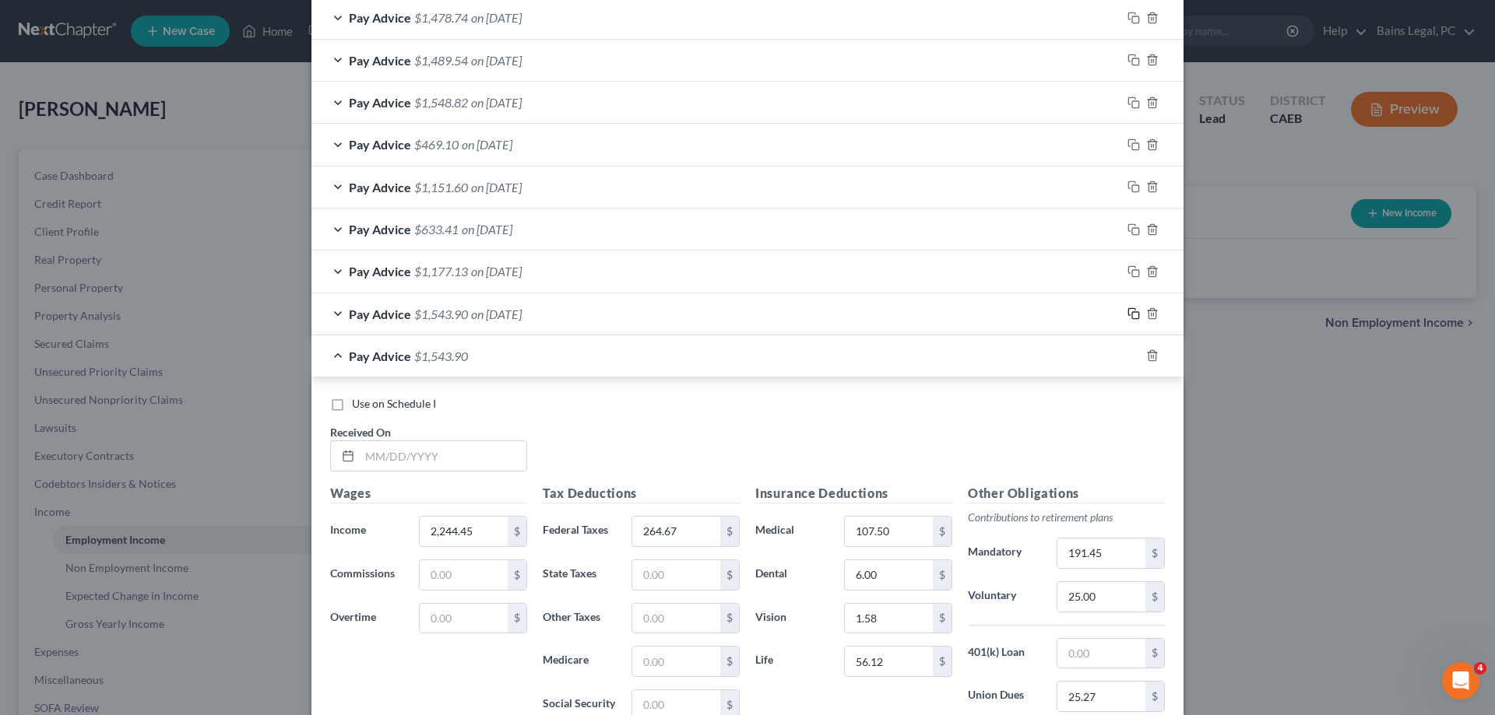
scroll to position [705, 0]
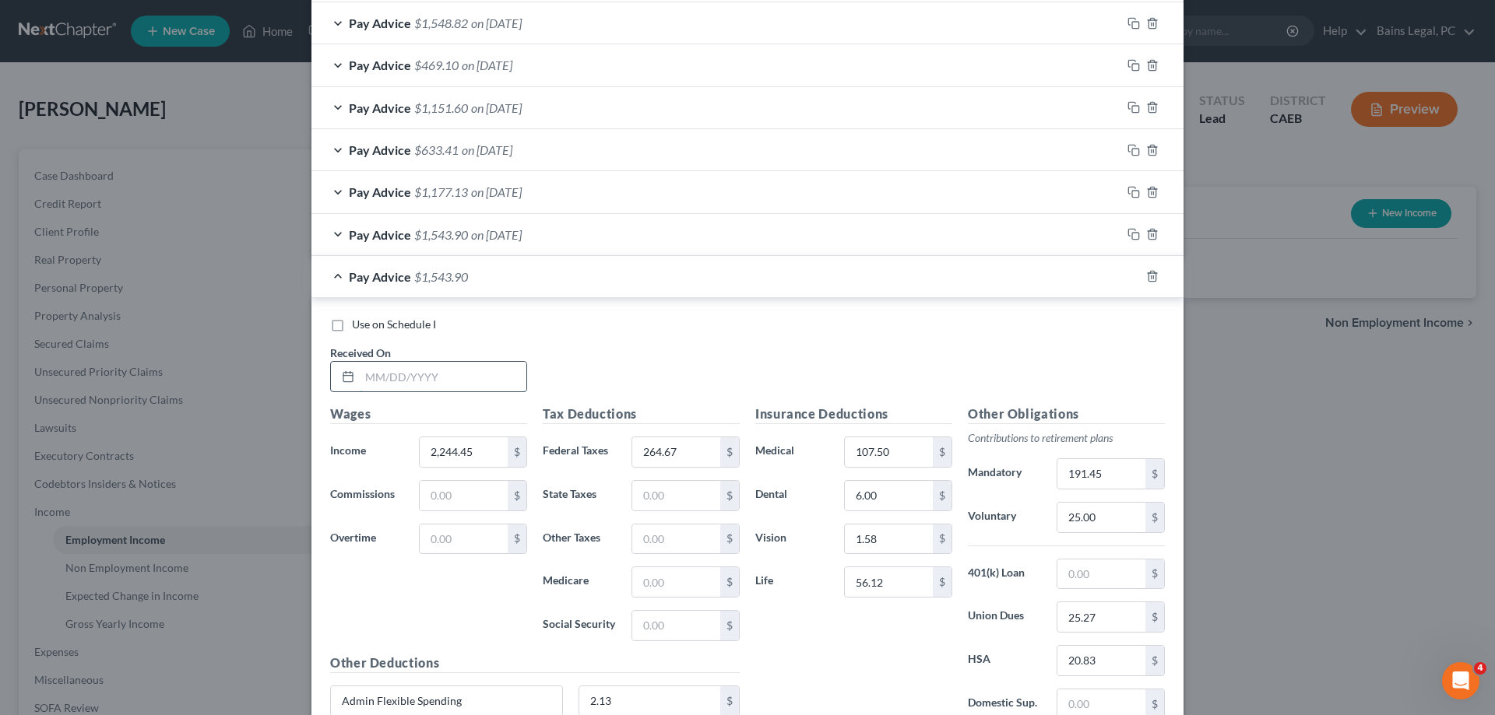
click at [498, 378] on input "text" at bounding box center [443, 377] width 167 height 30
click at [704, 448] on input "264.67" at bounding box center [676, 453] width 88 height 30
click at [1103, 466] on input "191.45" at bounding box center [1101, 474] width 88 height 30
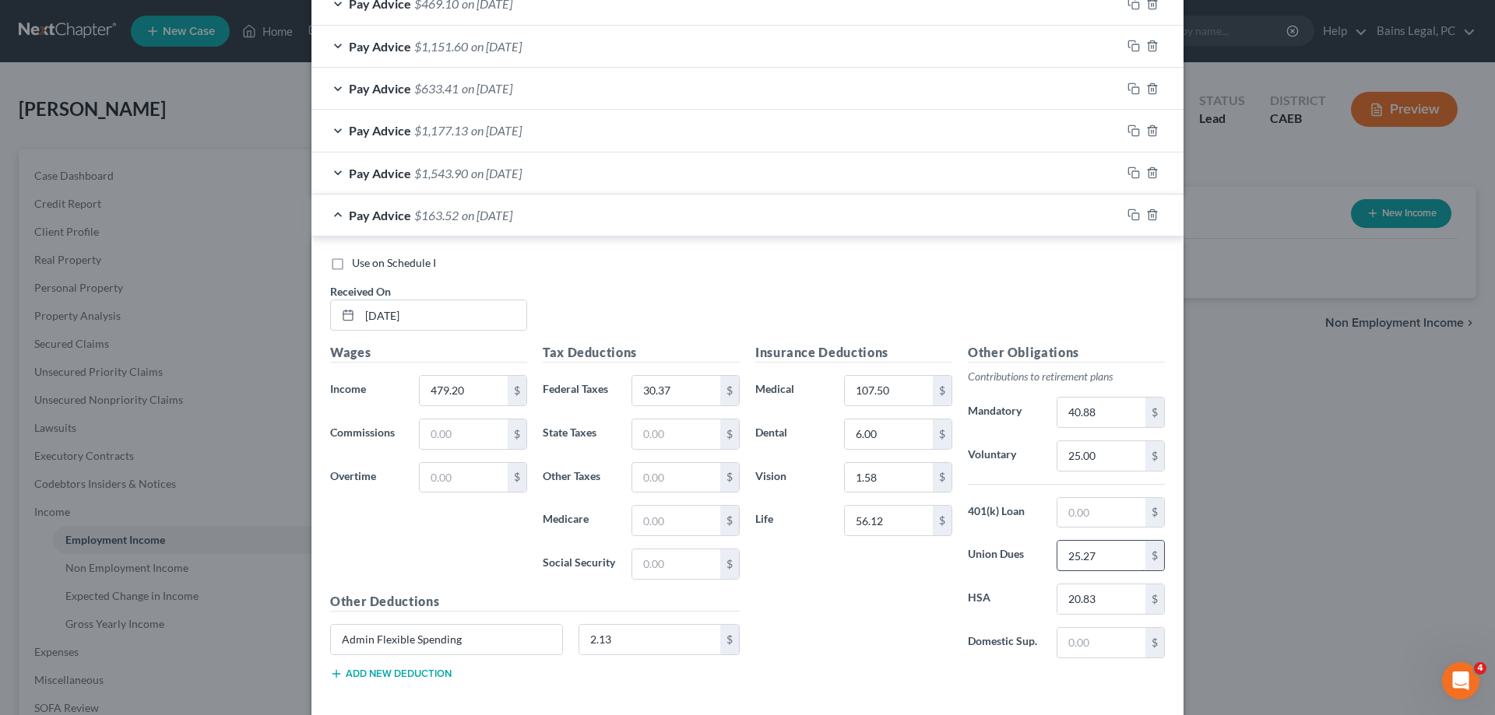
scroll to position [841, 0]
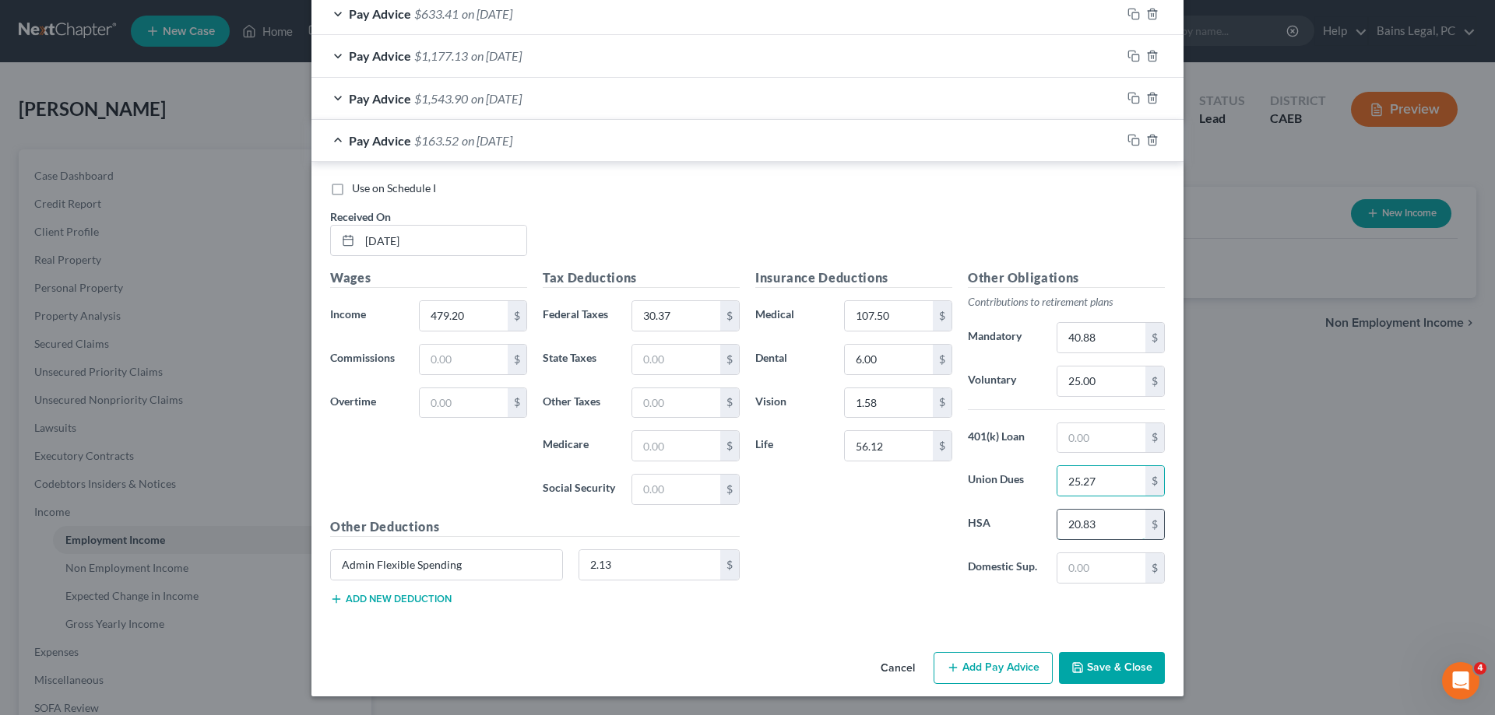
click at [1124, 529] on input "20.83" at bounding box center [1101, 525] width 88 height 30
click at [1128, 469] on input "25.27" at bounding box center [1101, 481] width 88 height 30
click at [1127, 520] on input "20.83" at bounding box center [1101, 525] width 88 height 30
click at [891, 441] on input "56.12" at bounding box center [889, 446] width 88 height 30
click at [883, 524] on div "Insurance Deductions Medical 107.50 $ Dental 6.00 $ Vision 1.58 $ Life 77.57 $" at bounding box center [853, 433] width 213 height 328
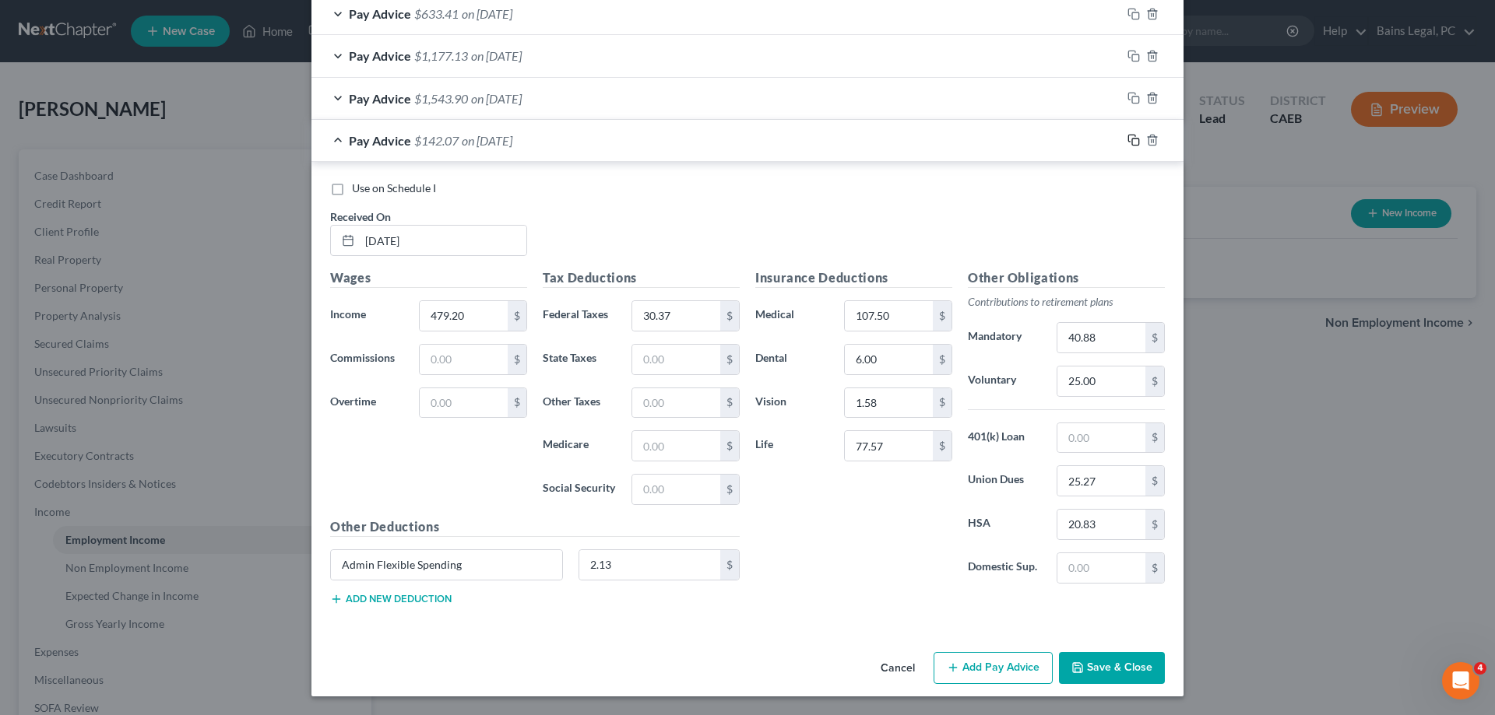
click at [1130, 141] on icon "button" at bounding box center [1133, 140] width 12 height 12
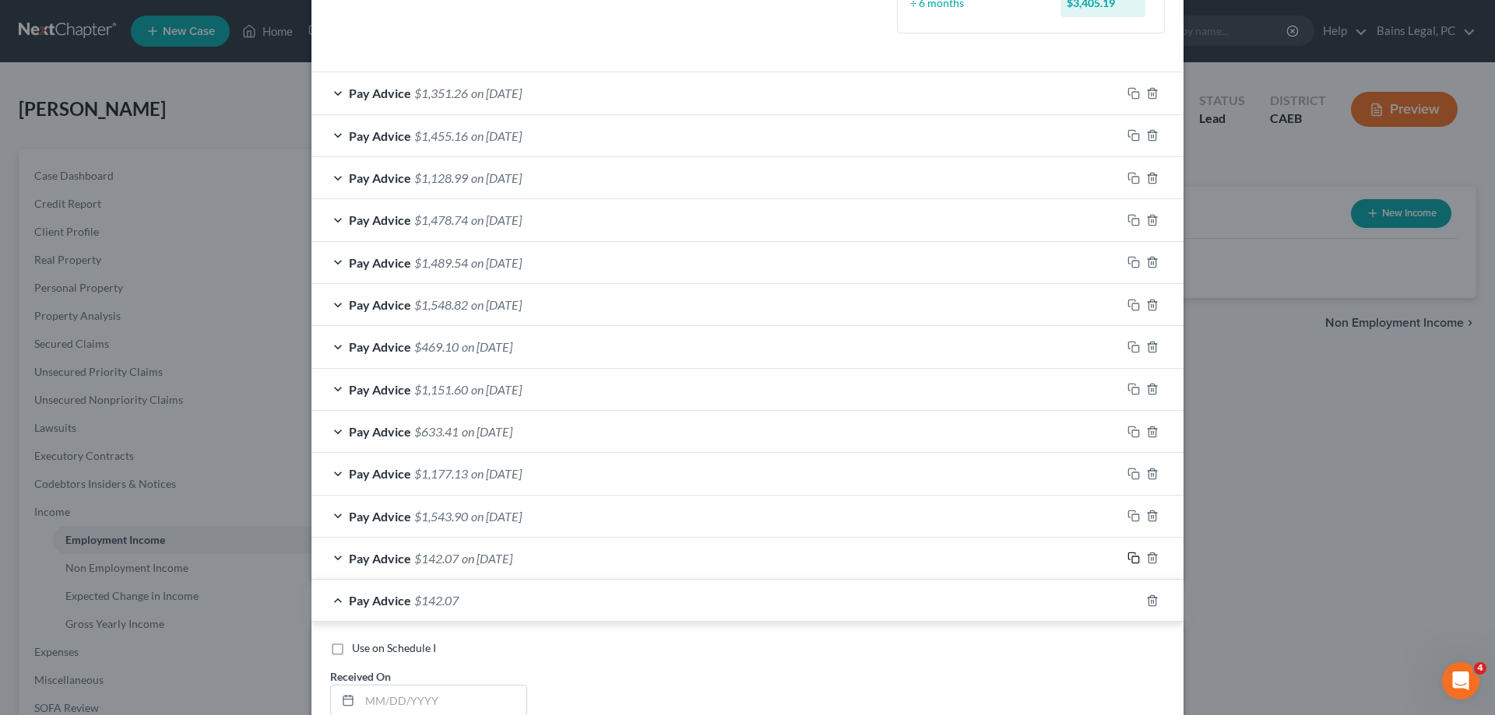
scroll to position [740, 0]
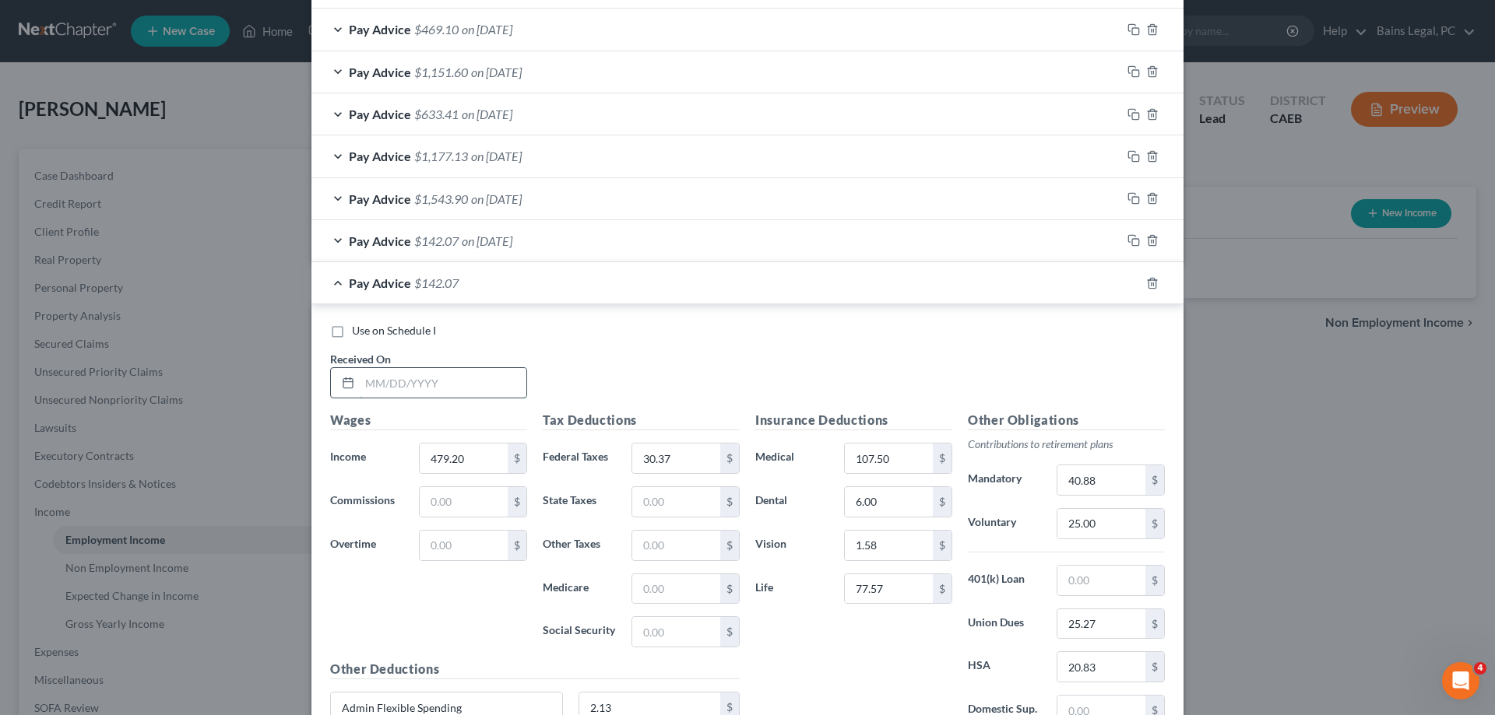
click at [434, 388] on input "text" at bounding box center [443, 383] width 167 height 30
click at [688, 457] on input "30.37" at bounding box center [676, 459] width 88 height 30
click at [1127, 471] on input "40.88" at bounding box center [1101, 481] width 88 height 30
click at [1121, 626] on input "25.27" at bounding box center [1101, 625] width 88 height 30
click at [1114, 666] on input "20.83" at bounding box center [1101, 667] width 88 height 30
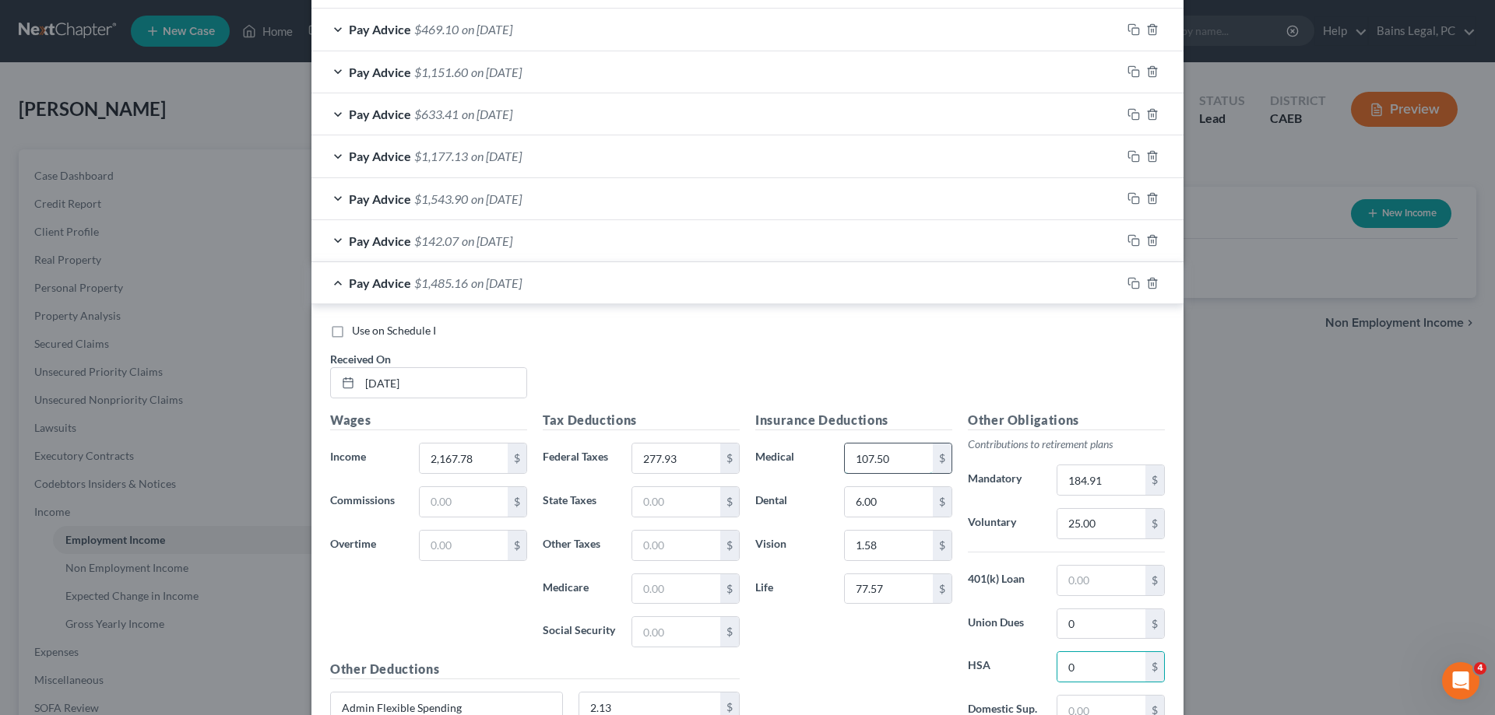
click at [914, 455] on input "107.50" at bounding box center [889, 459] width 88 height 30
click at [898, 505] on input "6.00" at bounding box center [889, 502] width 88 height 30
click at [902, 549] on input "1.58" at bounding box center [889, 546] width 88 height 30
click at [904, 589] on input "77.57" at bounding box center [889, 590] width 88 height 30
click at [1111, 615] on input "0" at bounding box center [1101, 625] width 88 height 30
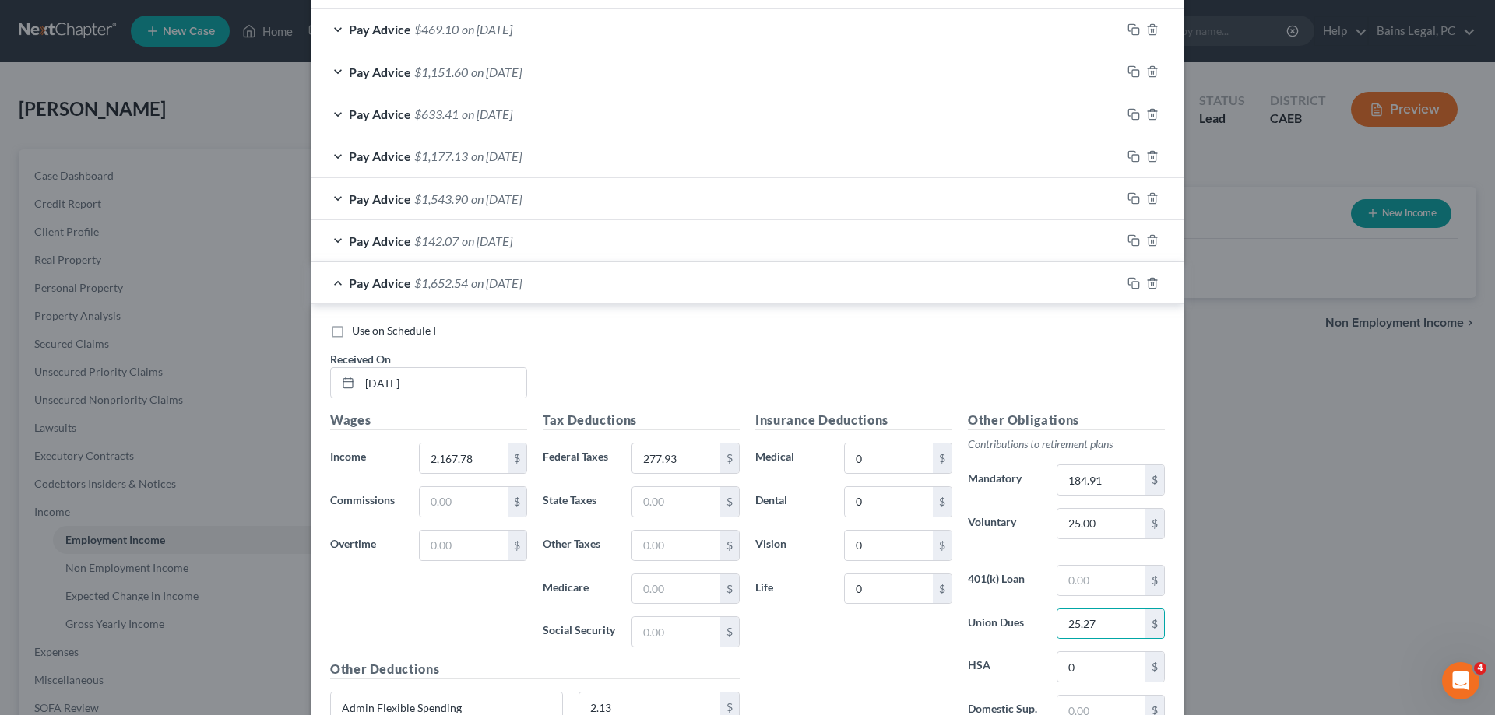
click at [851, 642] on div "Insurance Deductions Medical 0 $ Dental 0 $ Vision 0 $ Life 0 $" at bounding box center [853, 575] width 213 height 328
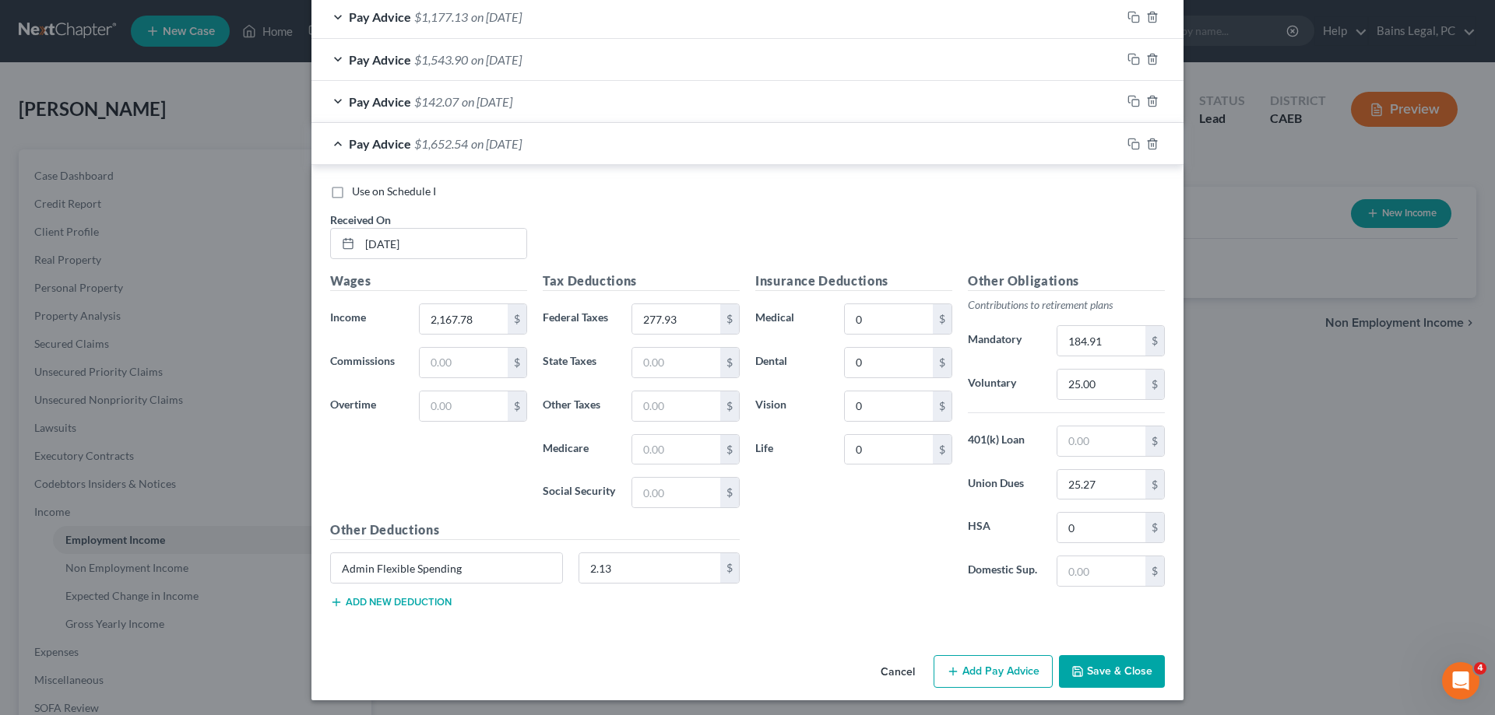
scroll to position [884, 0]
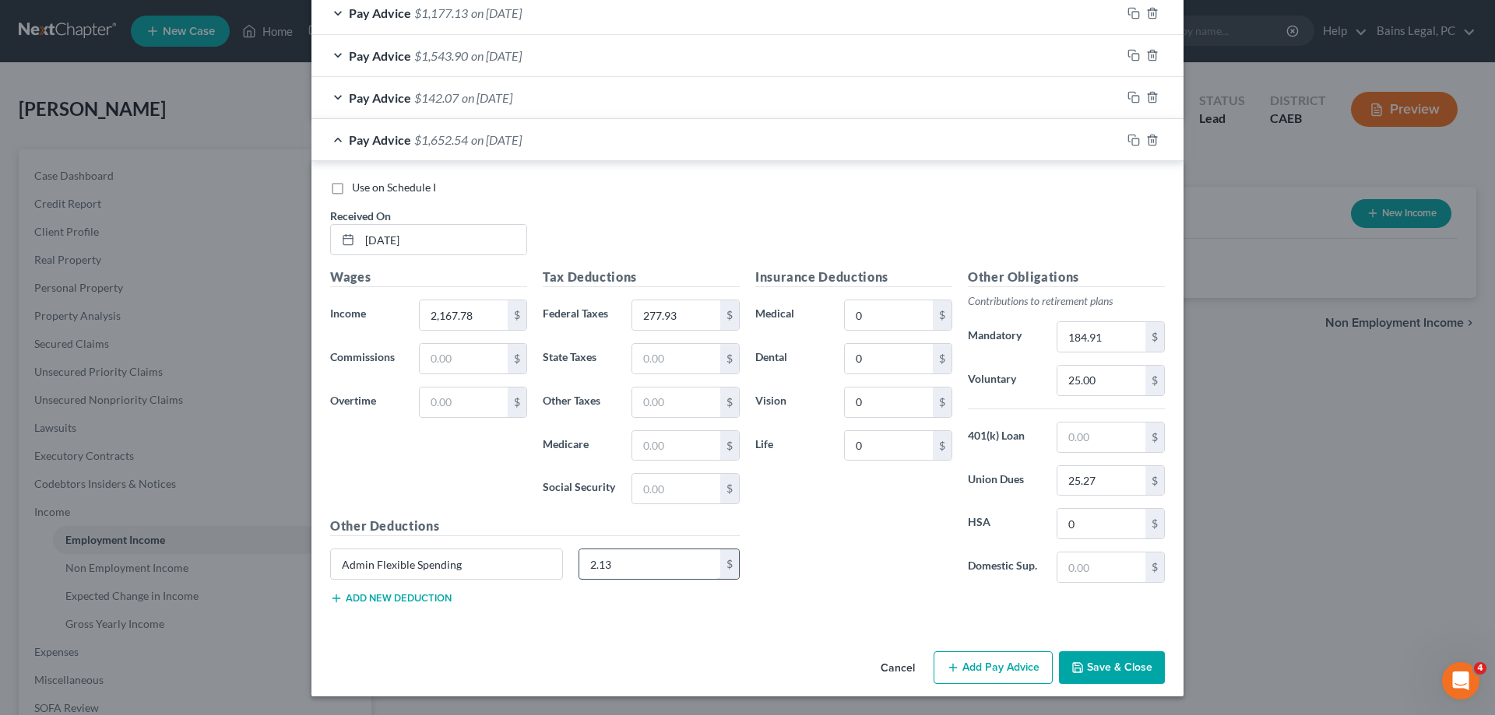
click at [666, 556] on input "2.13" at bounding box center [650, 565] width 142 height 30
click at [891, 449] on input "0" at bounding box center [889, 446] width 88 height 30
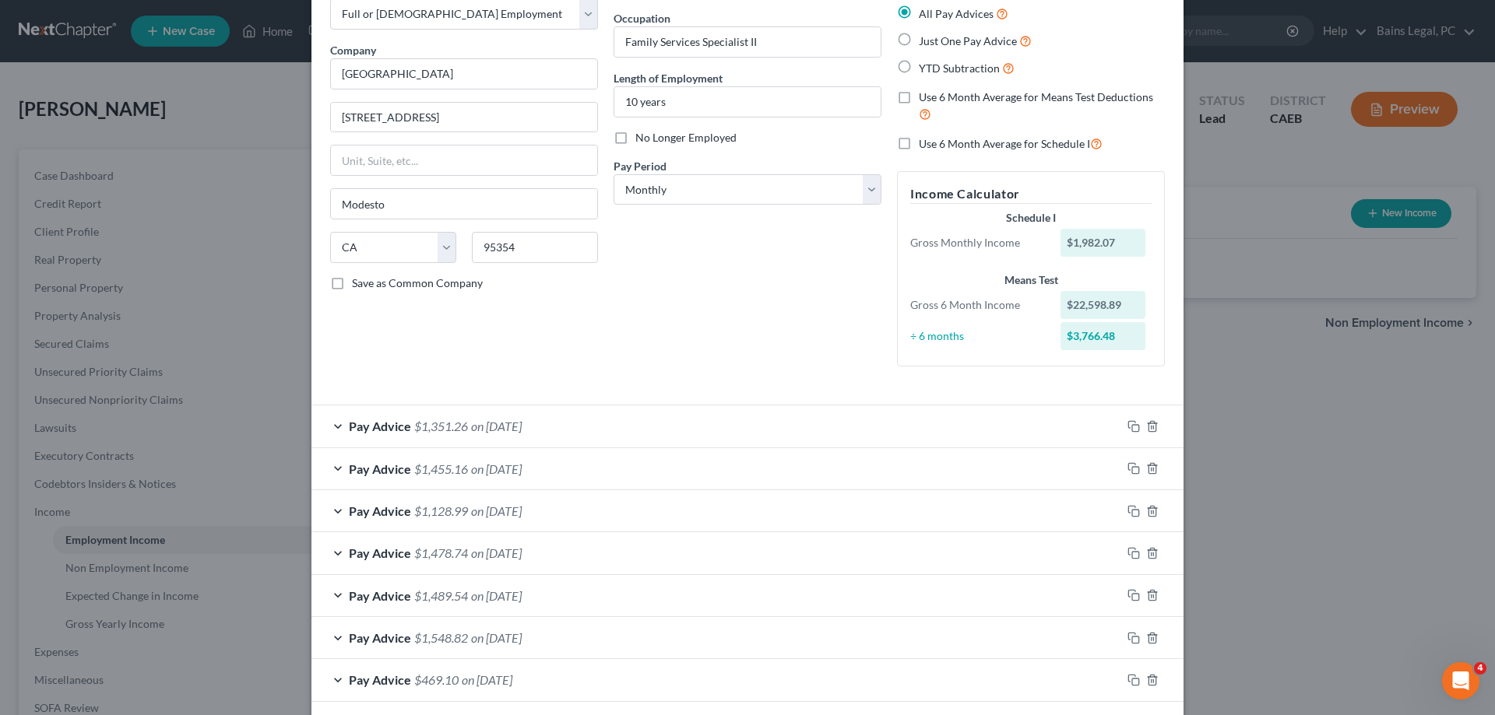
scroll to position [0, 0]
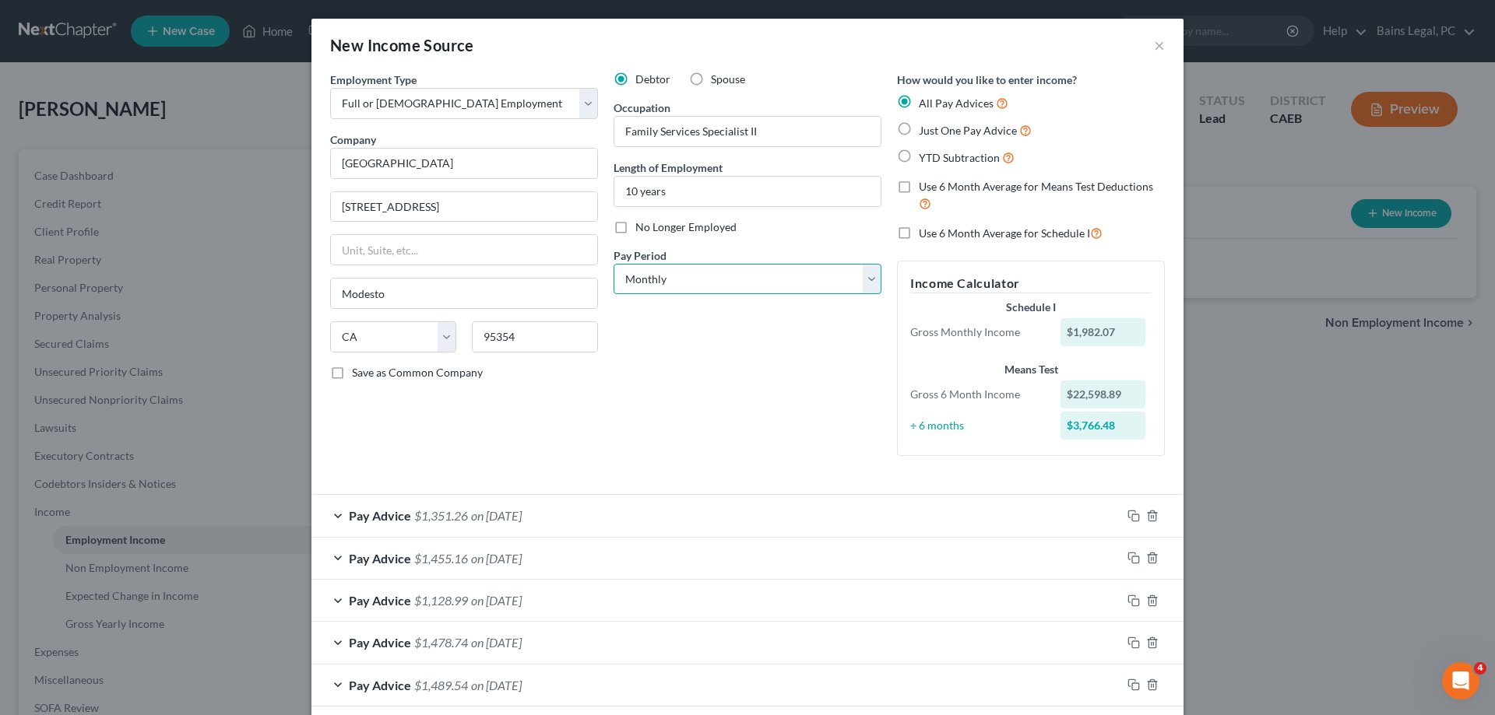
click at [613, 264] on select "Select Monthly Twice Monthly Every Other Week Weekly" at bounding box center [747, 279] width 268 height 31
click option "Every Other Week" at bounding box center [0, 0] width 0 height 0
click at [997, 232] on span "Use 6 Month Average for Schedule I" at bounding box center [1004, 233] width 171 height 13
click at [935, 232] on input "Use 6 Month Average for Schedule I" at bounding box center [930, 229] width 10 height 10
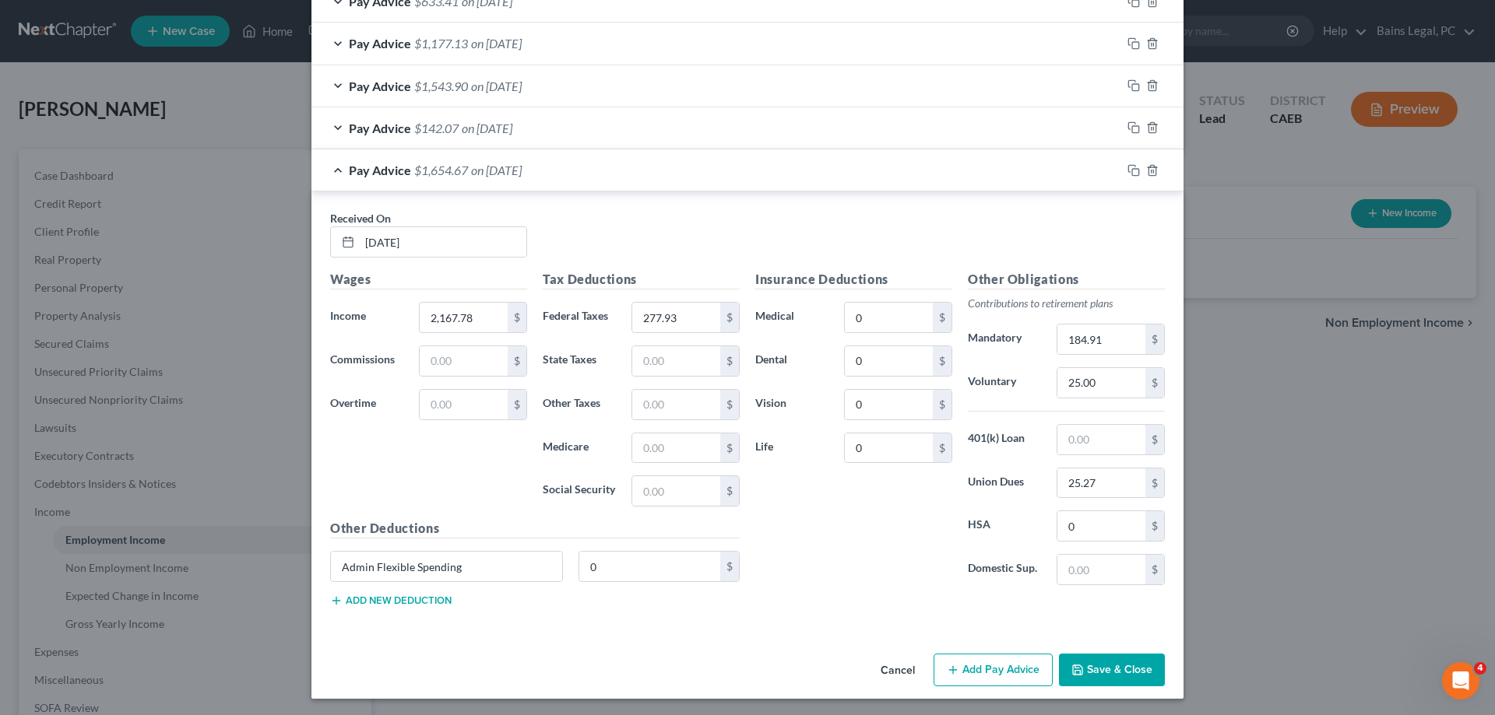
scroll to position [856, 0]
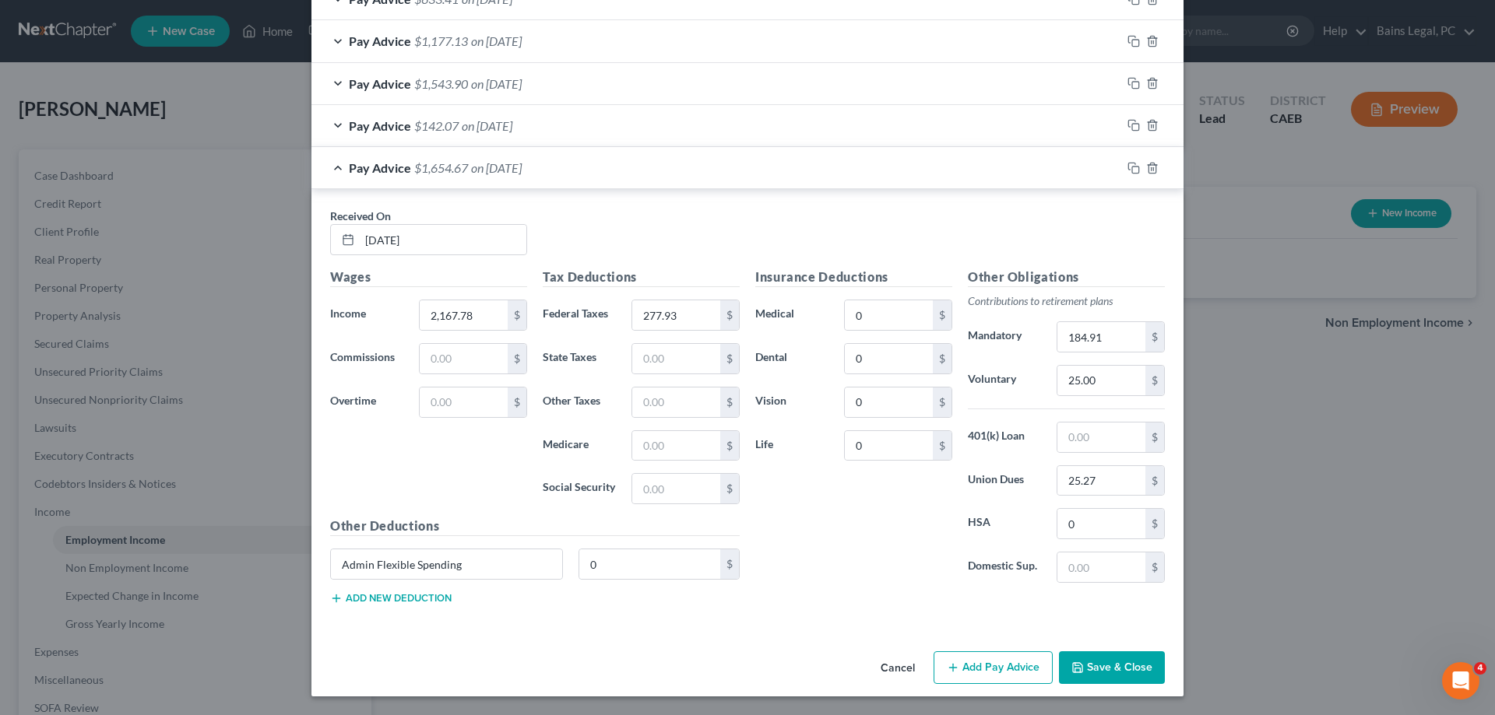
click at [1134, 664] on button "Save & Close" at bounding box center [1112, 668] width 106 height 33
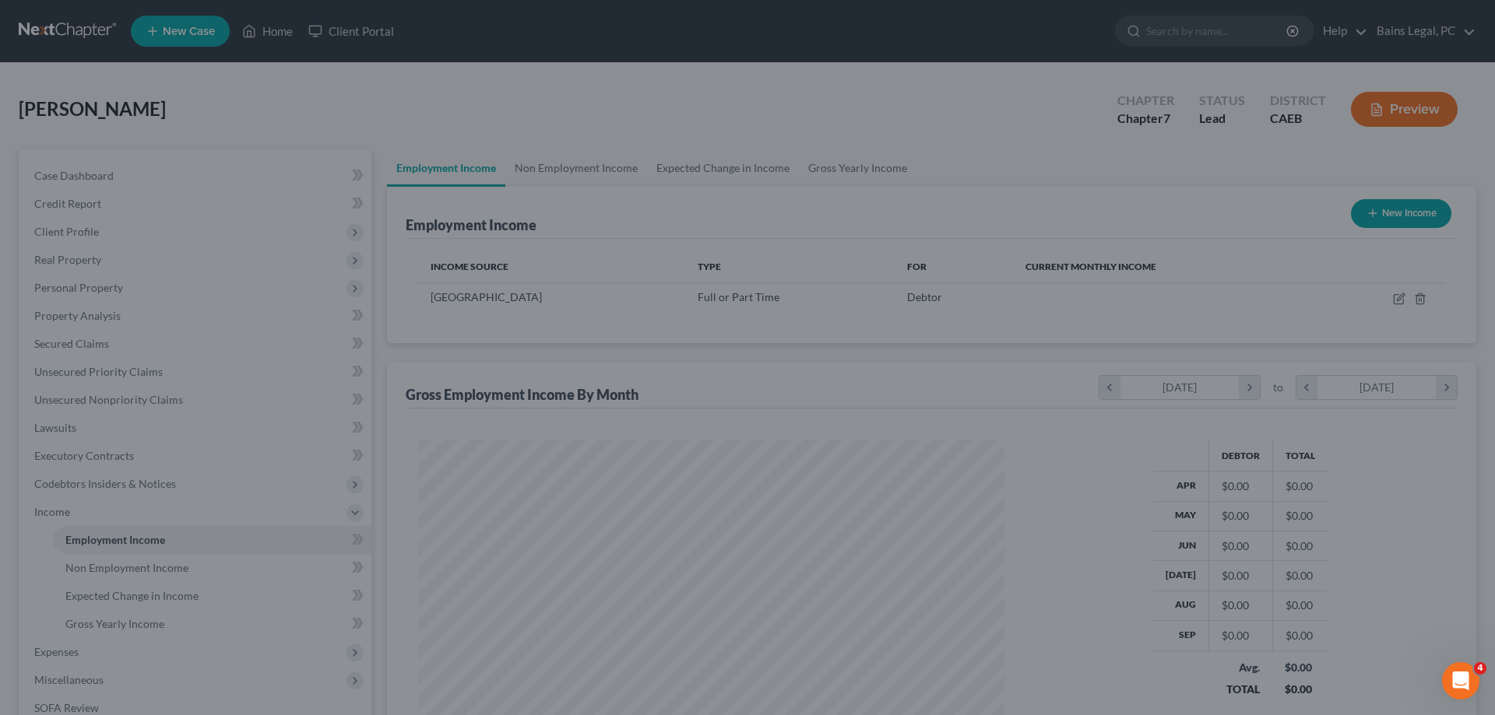
scroll to position [293, 617]
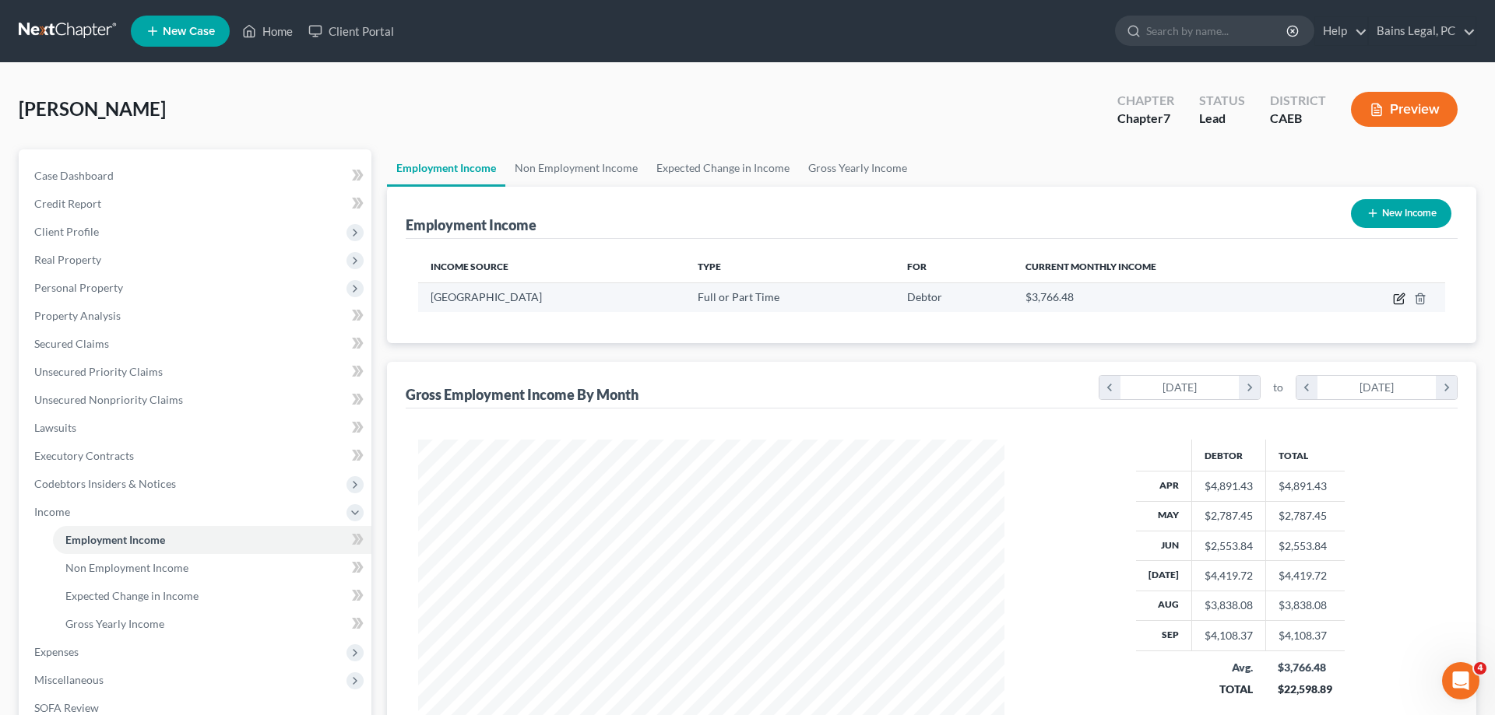
click at [1395, 295] on icon "button" at bounding box center [1398, 299] width 9 height 9
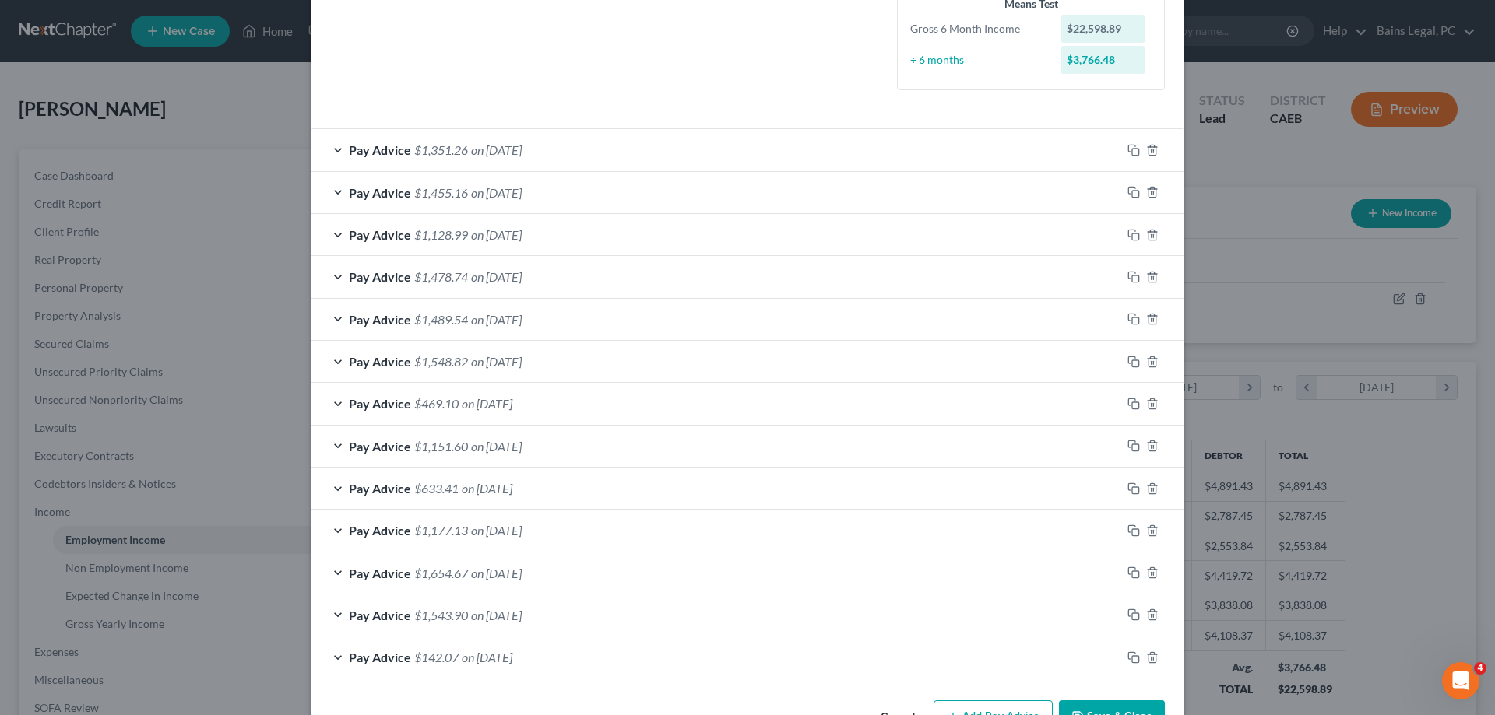
scroll to position [446, 0]
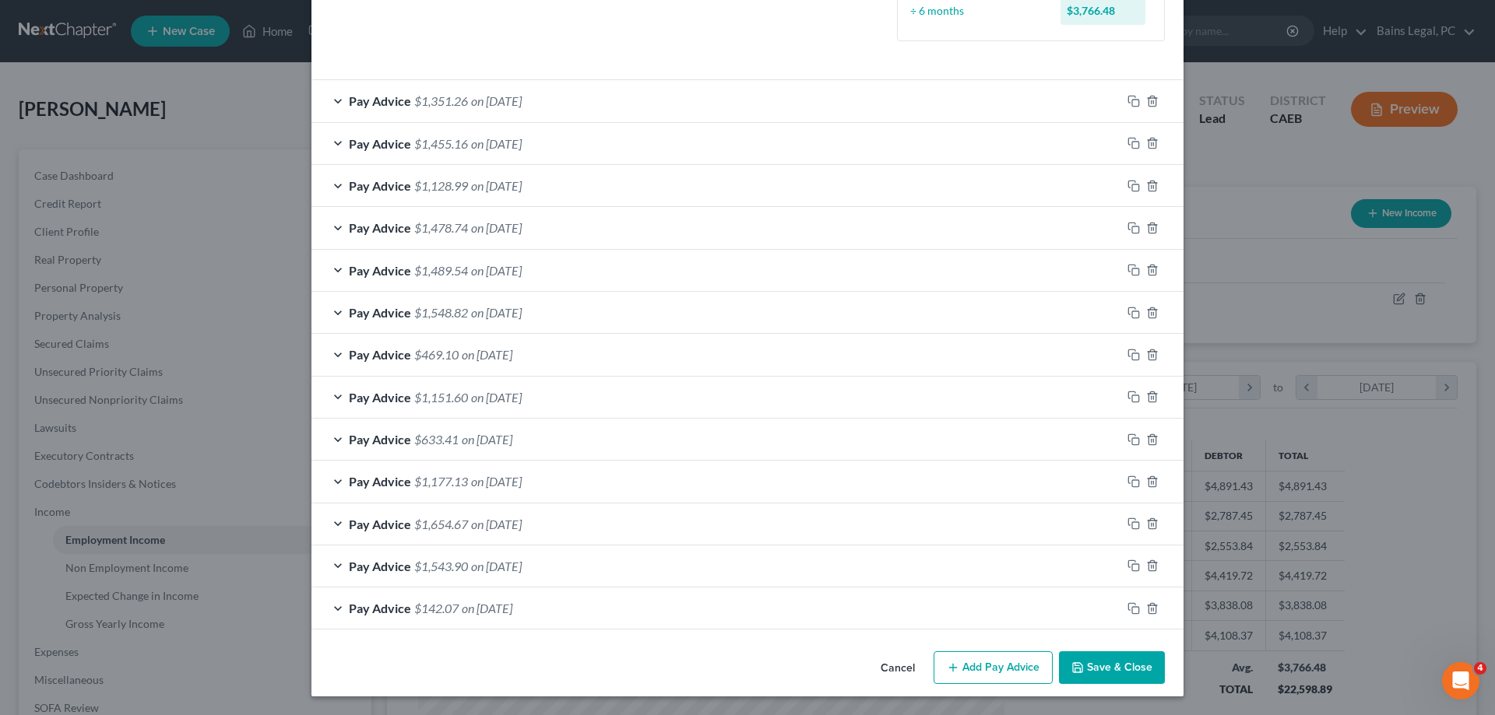
click at [1110, 669] on button "Save & Close" at bounding box center [1112, 668] width 106 height 33
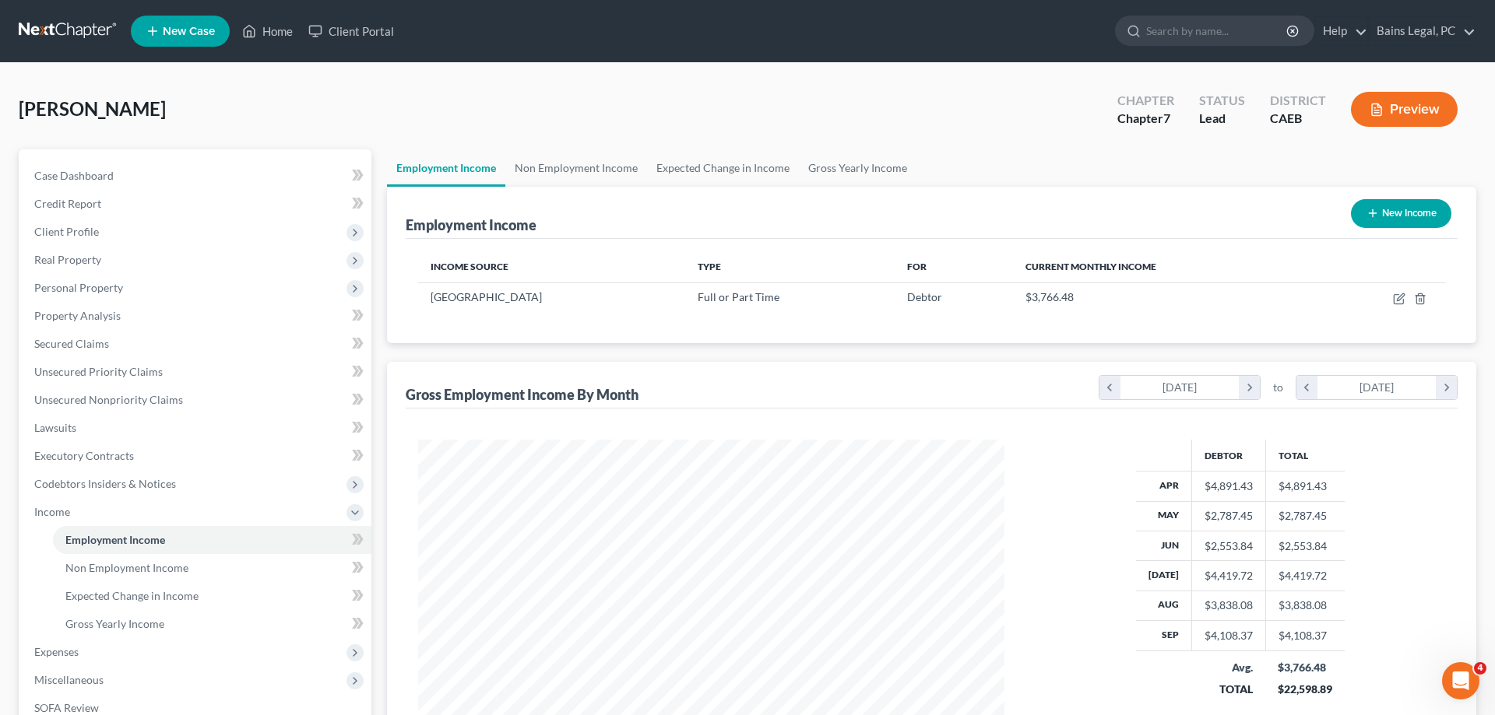
click at [1383, 213] on button "New Income" at bounding box center [1401, 213] width 100 height 29
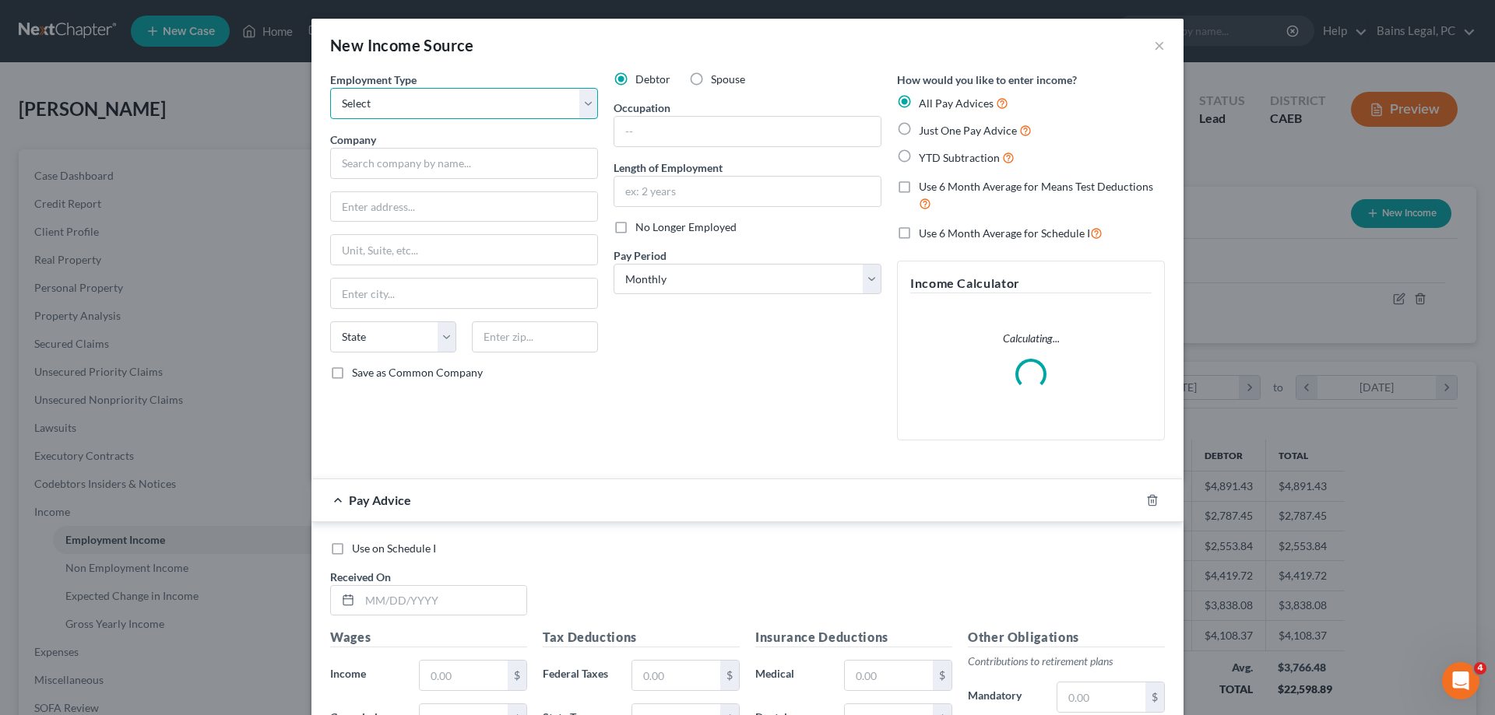
click at [330, 88] on select "Select Full or Part Time Employment Self Employment" at bounding box center [464, 103] width 268 height 31
click option "Full or Part Time Employment" at bounding box center [0, 0] width 0 height 0
drag, startPoint x: 727, startPoint y: 76, endPoint x: 720, endPoint y: 84, distance: 10.5
click at [725, 79] on span "Spouse" at bounding box center [728, 78] width 34 height 13
click at [720, 84] on span "Spouse" at bounding box center [728, 78] width 34 height 13
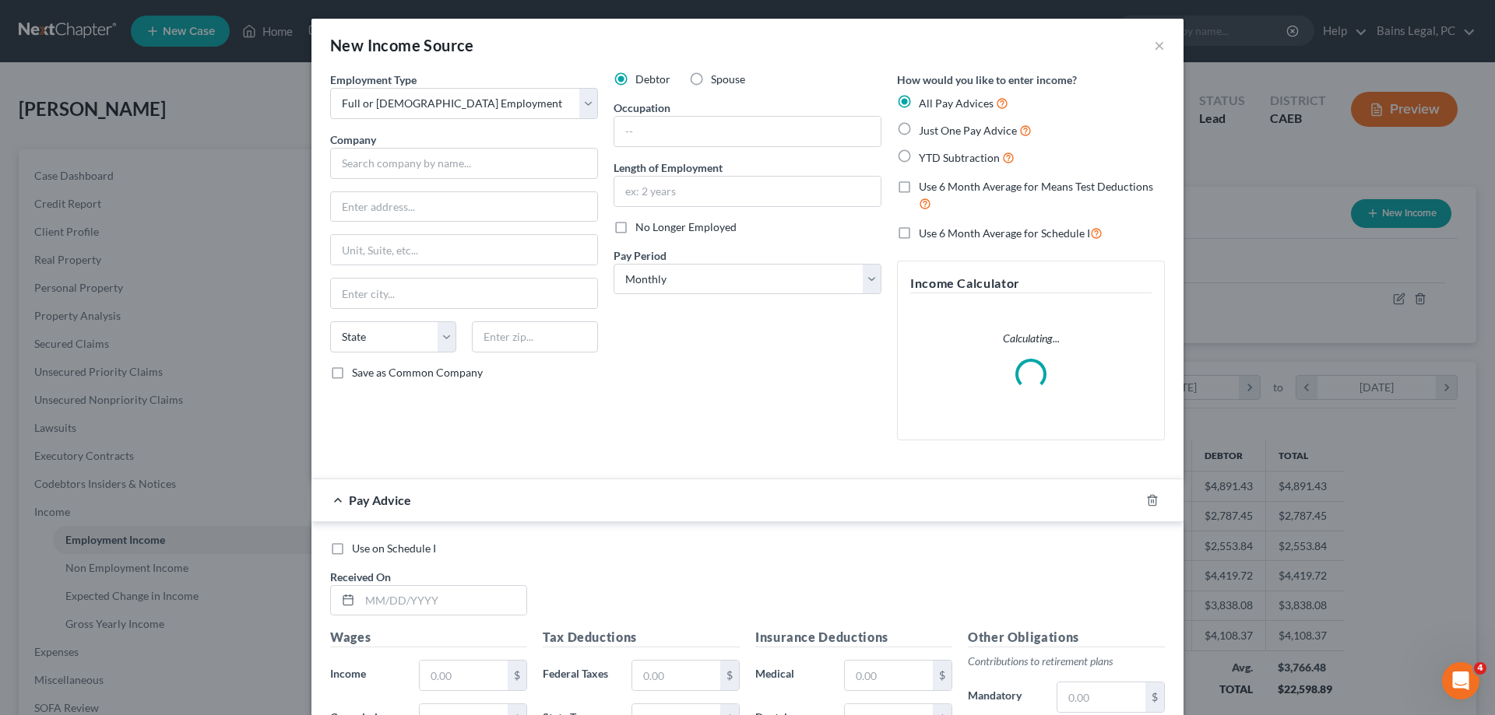
click at [720, 82] on input "Spouse" at bounding box center [722, 77] width 10 height 10
click at [513, 156] on input "text" at bounding box center [464, 163] width 268 height 31
click at [505, 162] on input "text" at bounding box center [464, 163] width 268 height 31
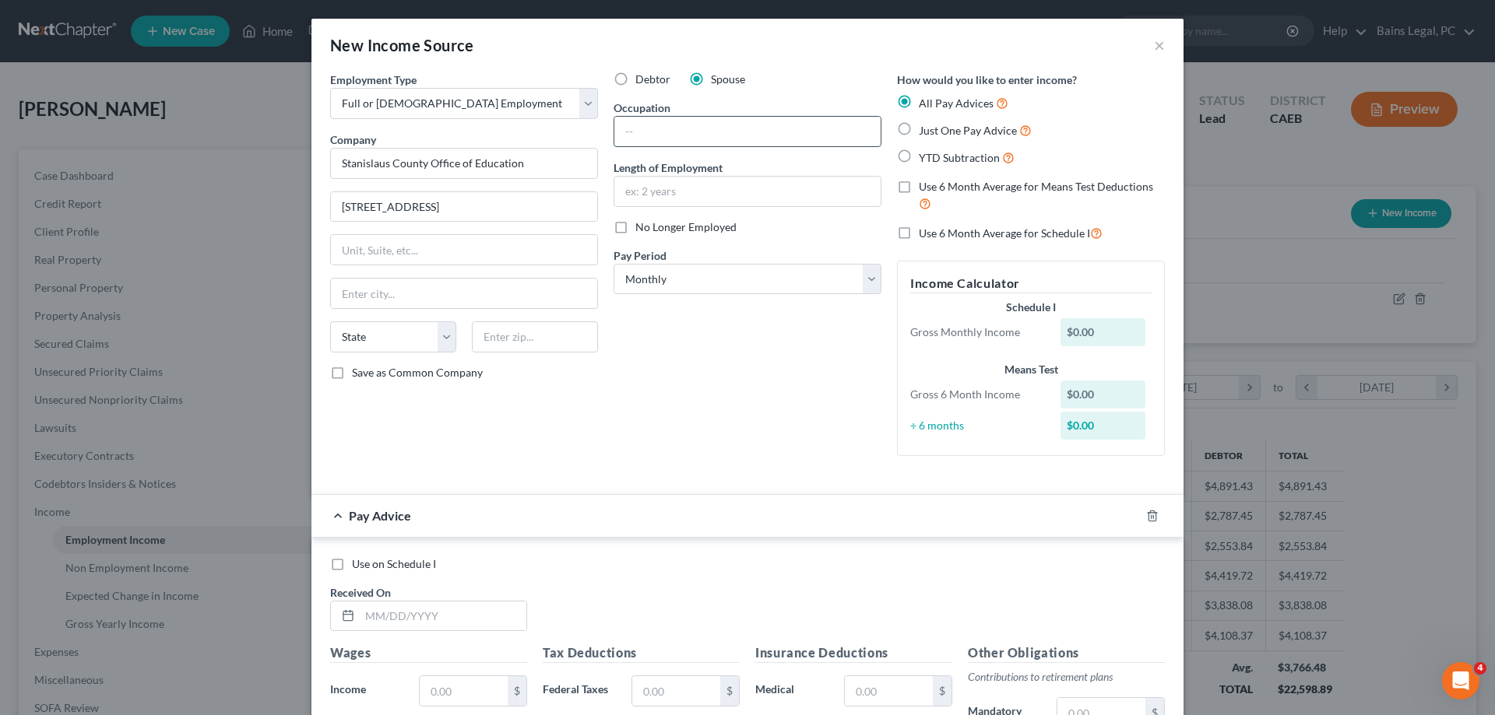
click at [782, 132] on input "text" at bounding box center [747, 132] width 266 height 30
click at [522, 329] on input "text" at bounding box center [535, 337] width 126 height 31
click at [453, 622] on input "text" at bounding box center [443, 617] width 167 height 30
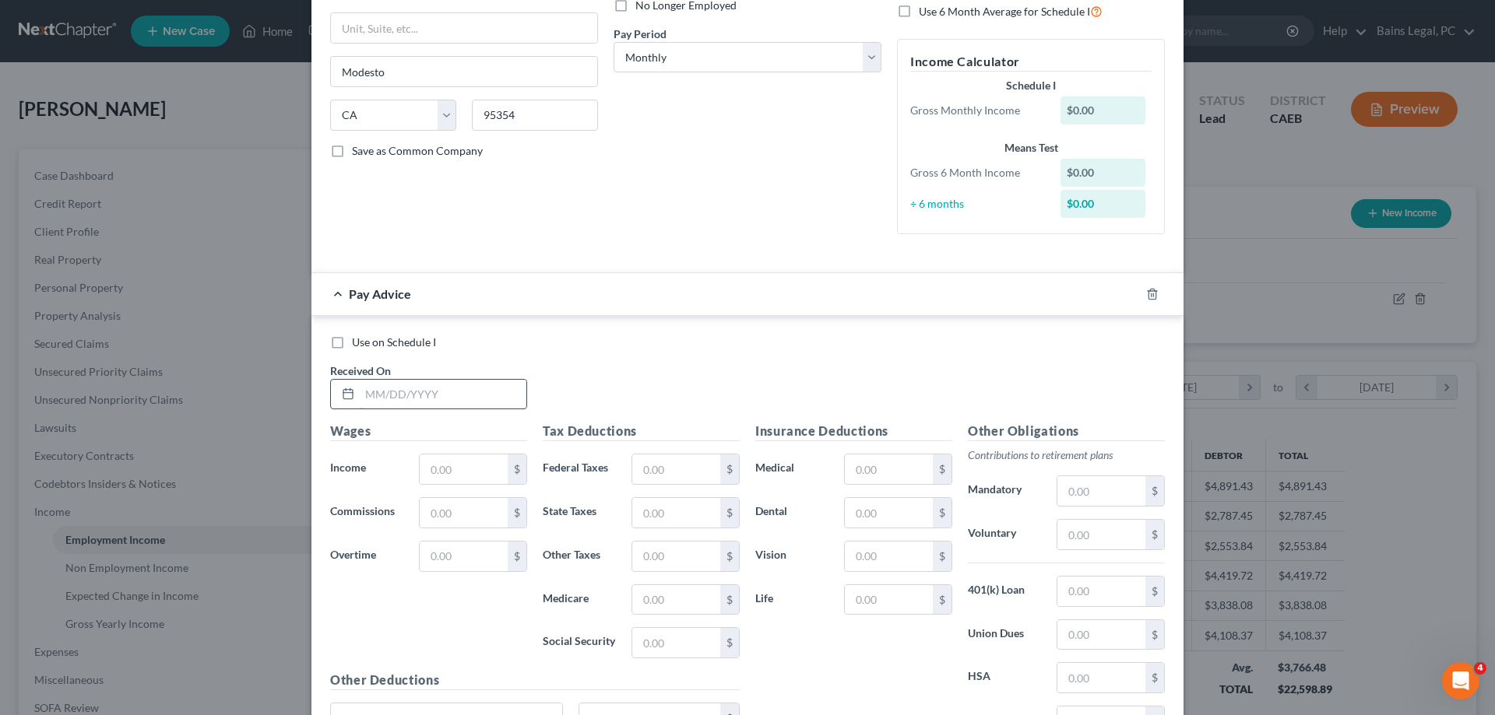
scroll to position [238, 0]
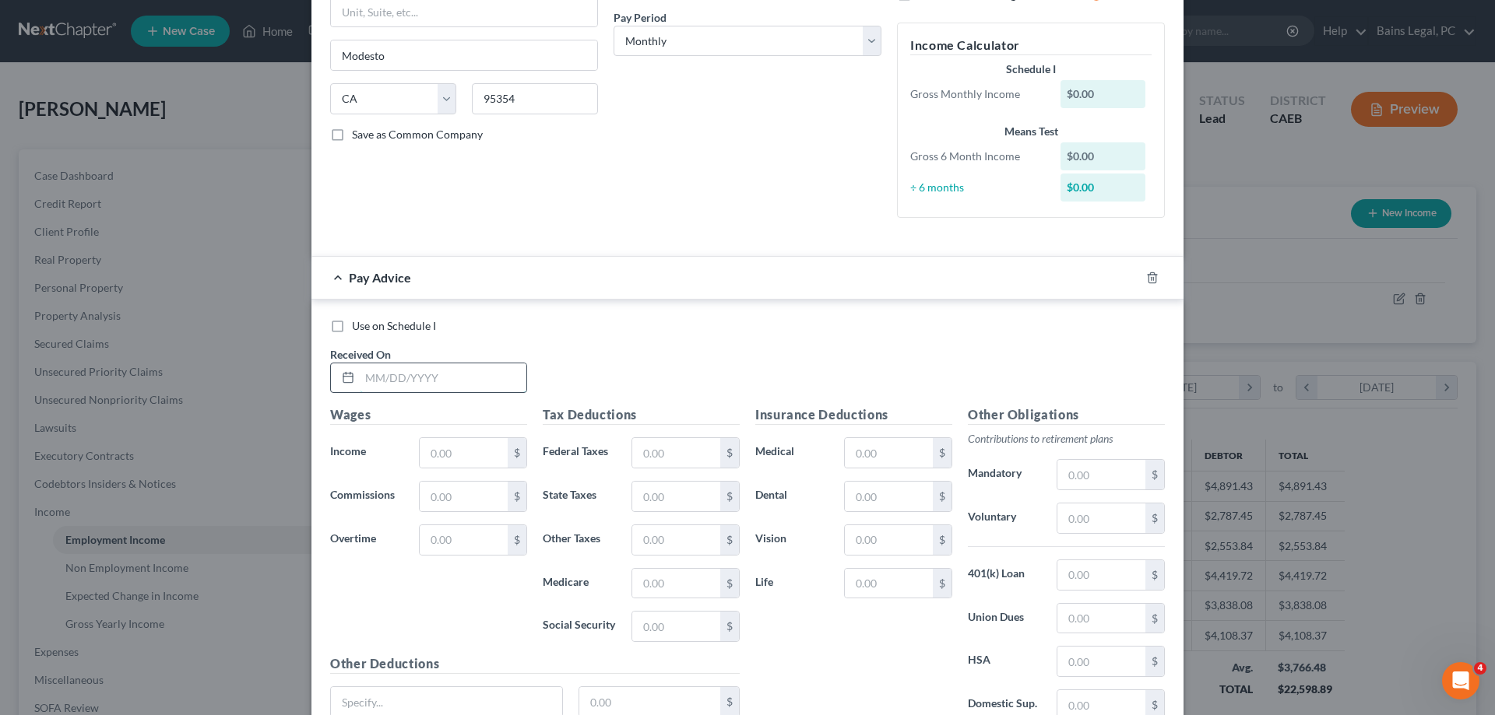
click at [421, 377] on input "text" at bounding box center [443, 379] width 167 height 30
click at [670, 455] on input "text" at bounding box center [676, 453] width 88 height 30
click at [1101, 466] on input "text" at bounding box center [1101, 475] width 88 height 30
click at [884, 593] on input "text" at bounding box center [889, 584] width 88 height 30
click at [1116, 620] on input "text" at bounding box center [1101, 619] width 88 height 30
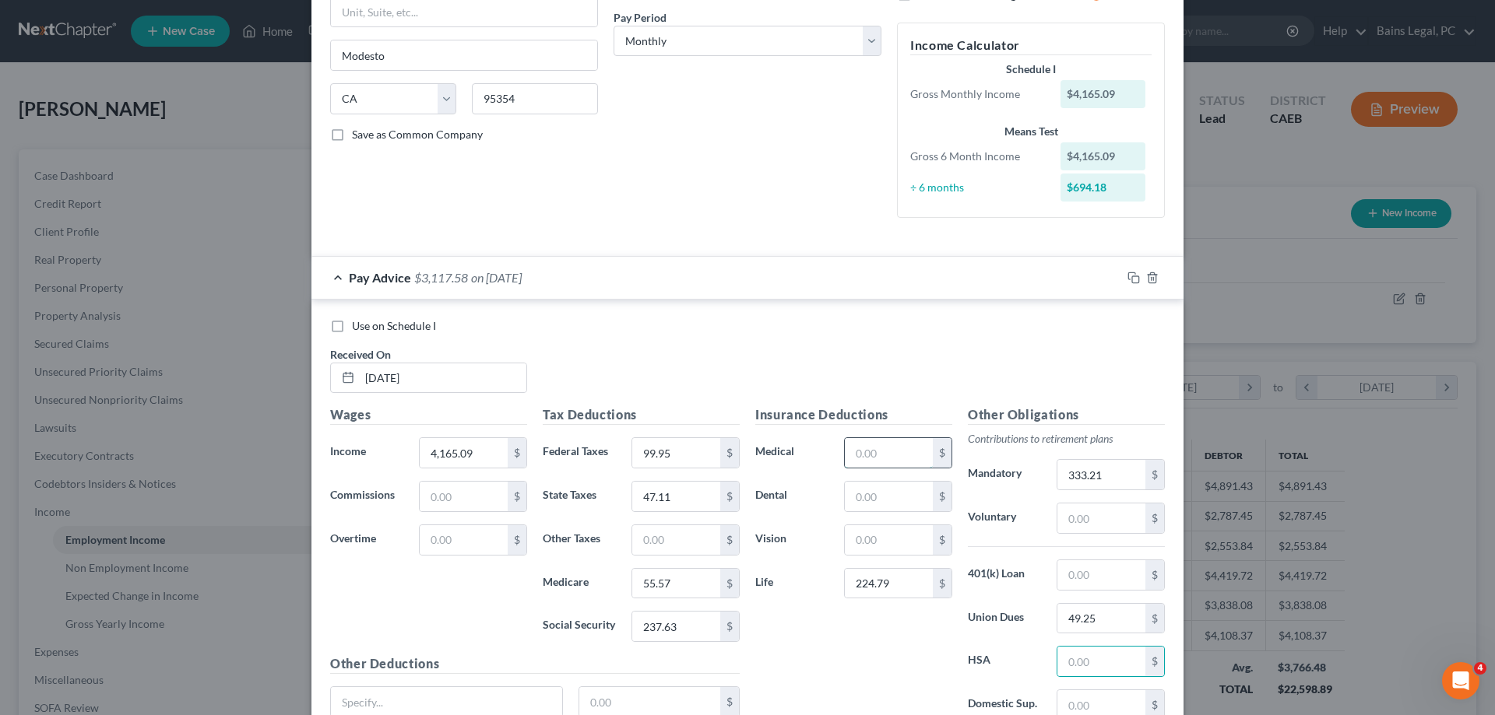
click at [895, 459] on input "text" at bounding box center [889, 453] width 88 height 30
click at [1134, 279] on icon "button" at bounding box center [1133, 278] width 12 height 12
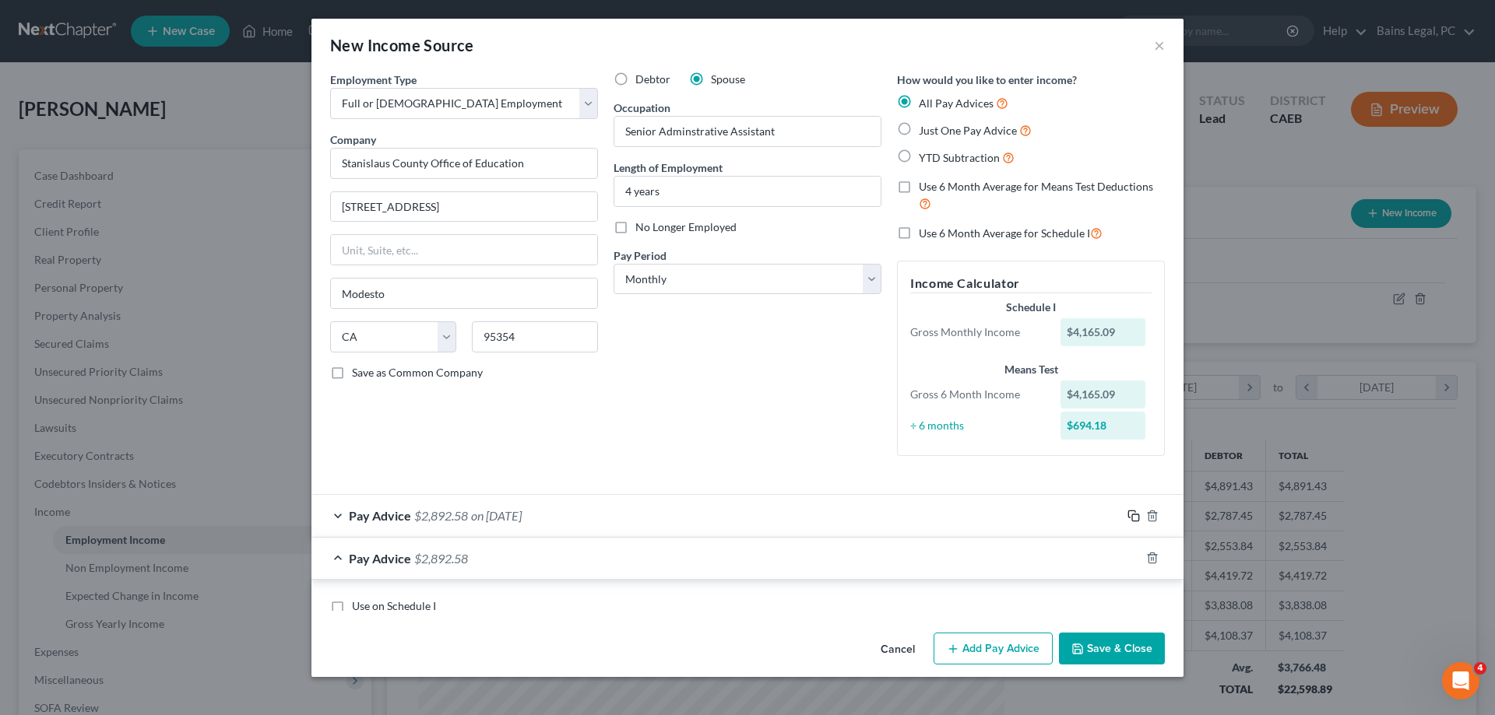
scroll to position [135, 0]
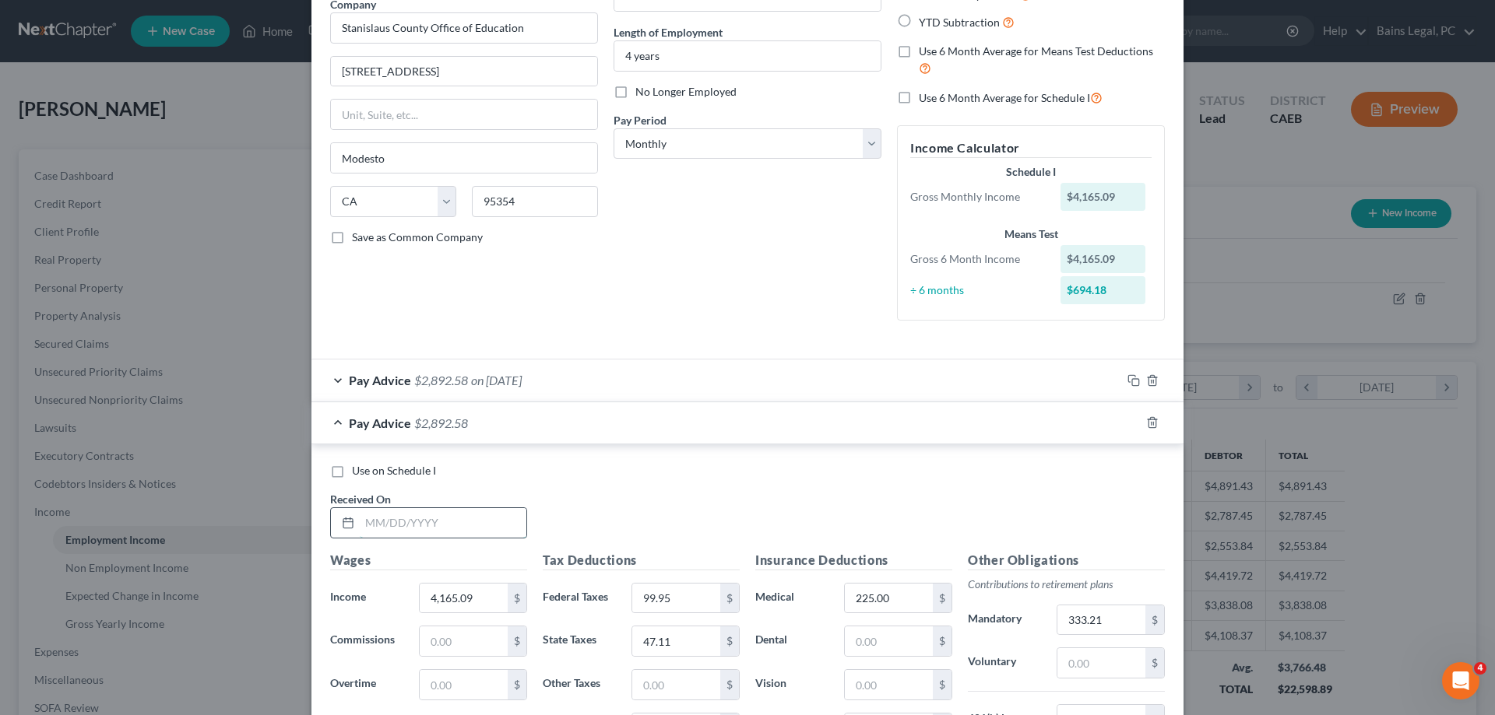
click at [406, 518] on input "text" at bounding box center [443, 523] width 167 height 30
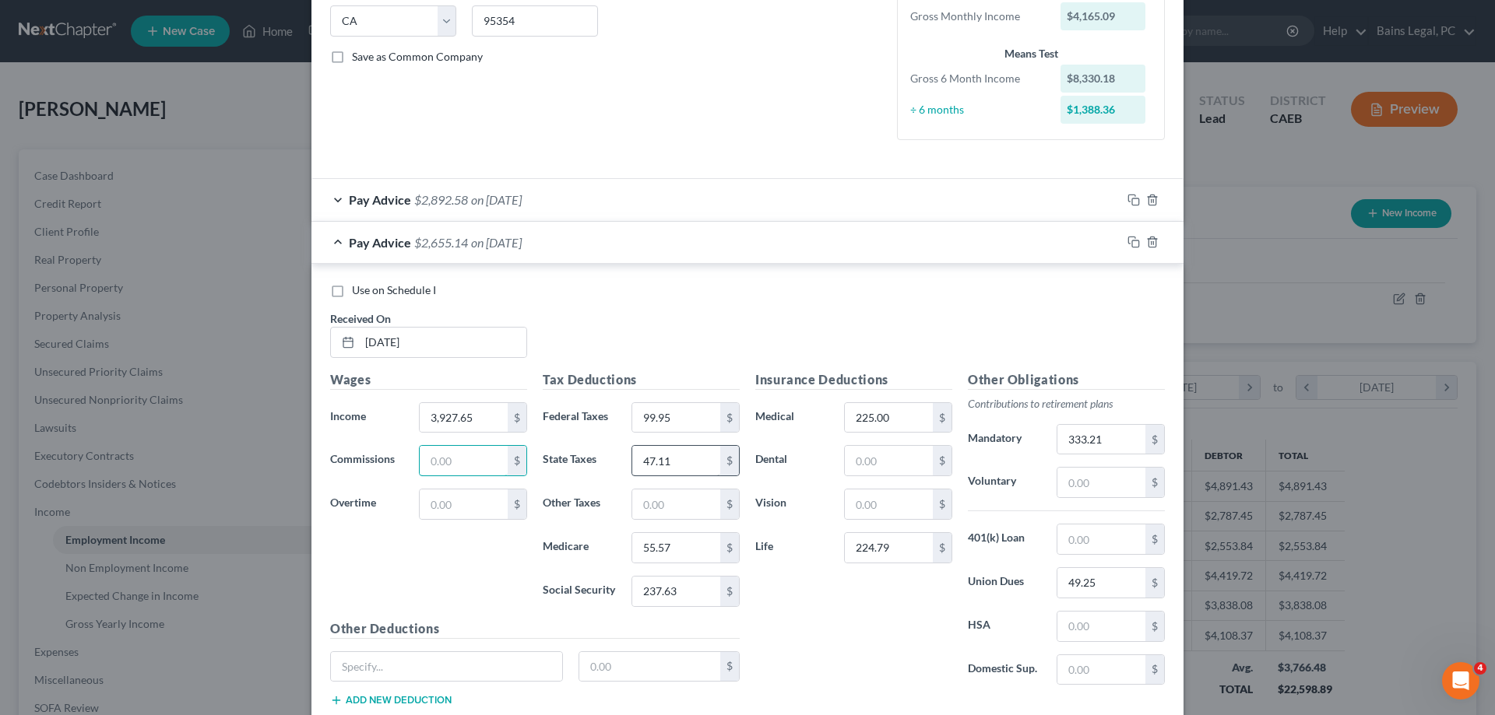
scroll to position [374, 0]
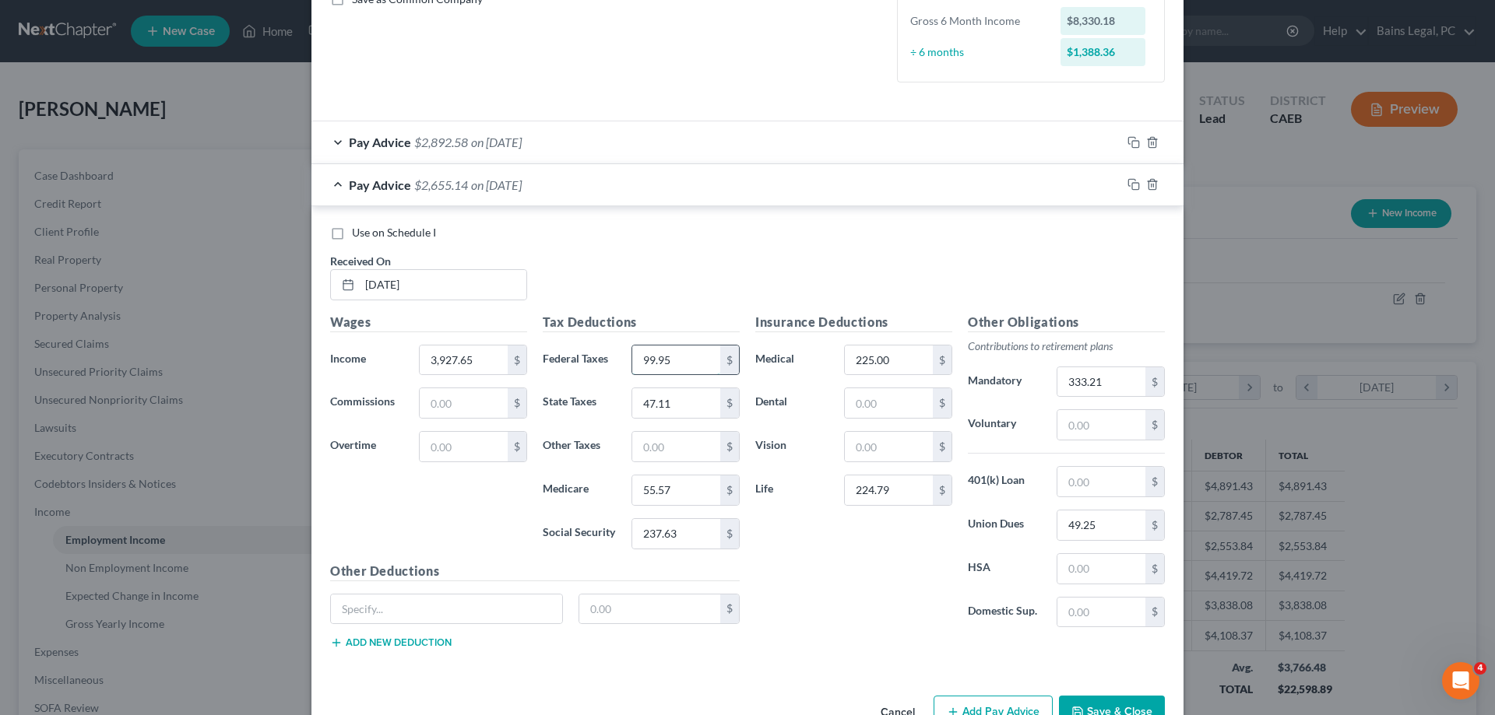
click at [698, 353] on input "99.95" at bounding box center [676, 361] width 88 height 30
click at [1130, 375] on input "333.21" at bounding box center [1101, 382] width 88 height 30
click at [1130, 186] on icon "button" at bounding box center [1133, 184] width 12 height 12
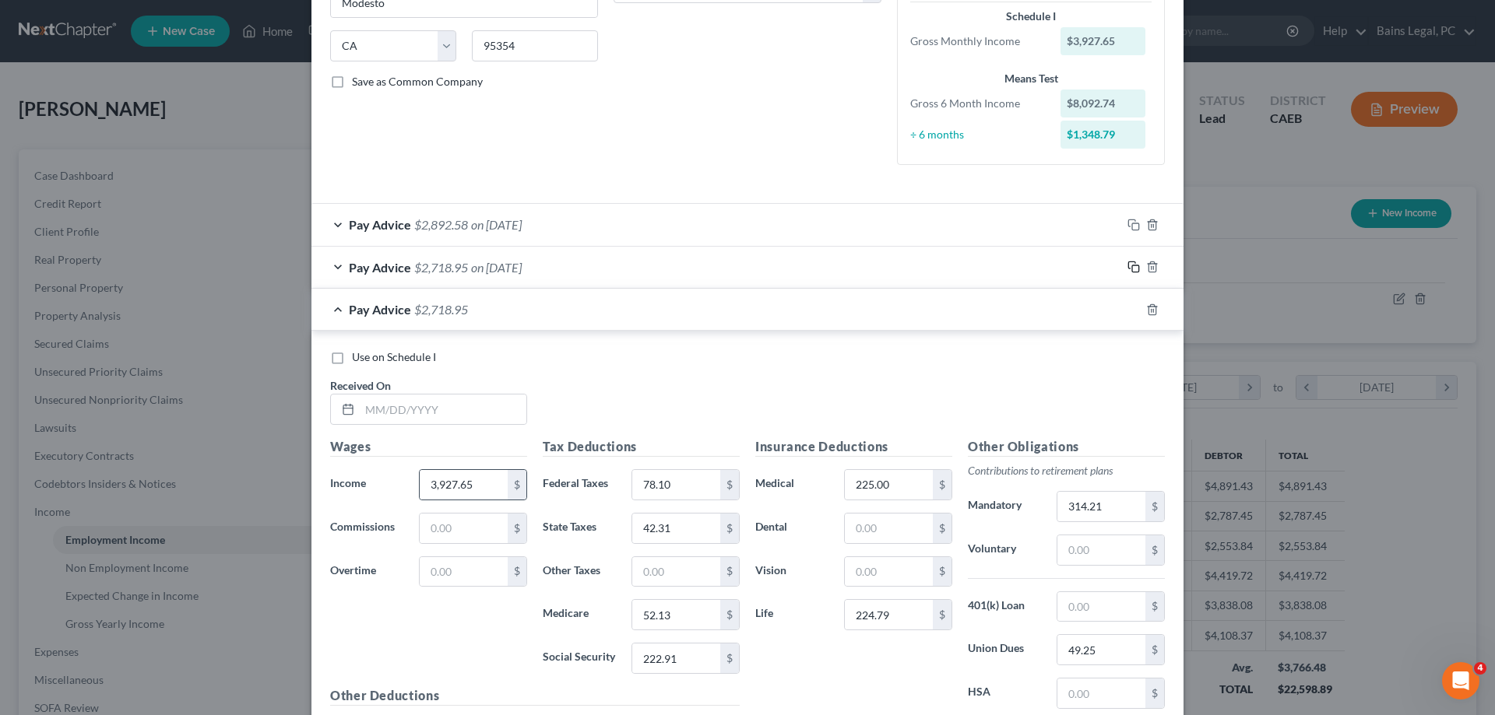
scroll to position [337, 0]
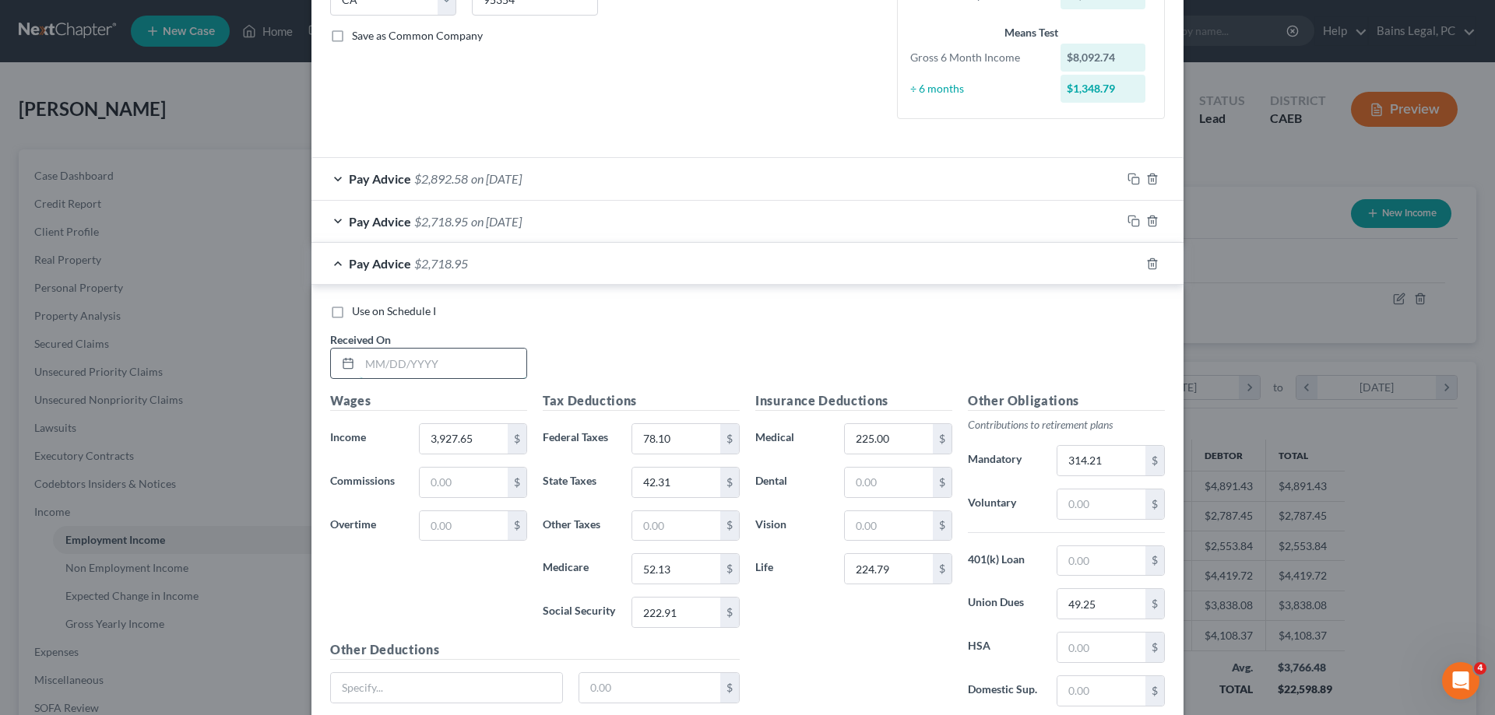
click at [500, 364] on input "text" at bounding box center [443, 364] width 167 height 30
click at [701, 425] on input "78.10" at bounding box center [676, 439] width 88 height 30
click at [1107, 458] on input "314.21" at bounding box center [1101, 461] width 88 height 30
click at [1117, 599] on input "49.25" at bounding box center [1101, 604] width 88 height 30
click at [1133, 268] on icon "button" at bounding box center [1133, 264] width 12 height 12
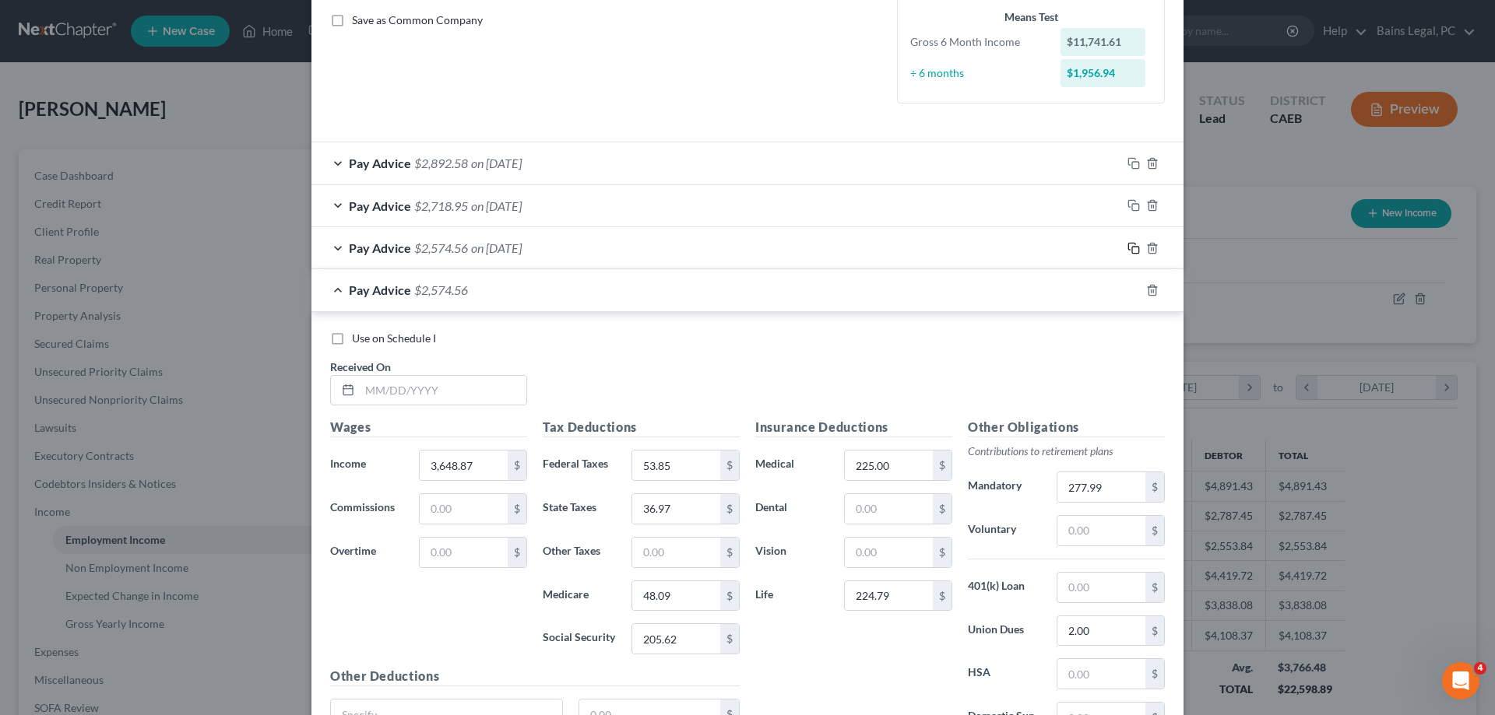
scroll to position [366, 0]
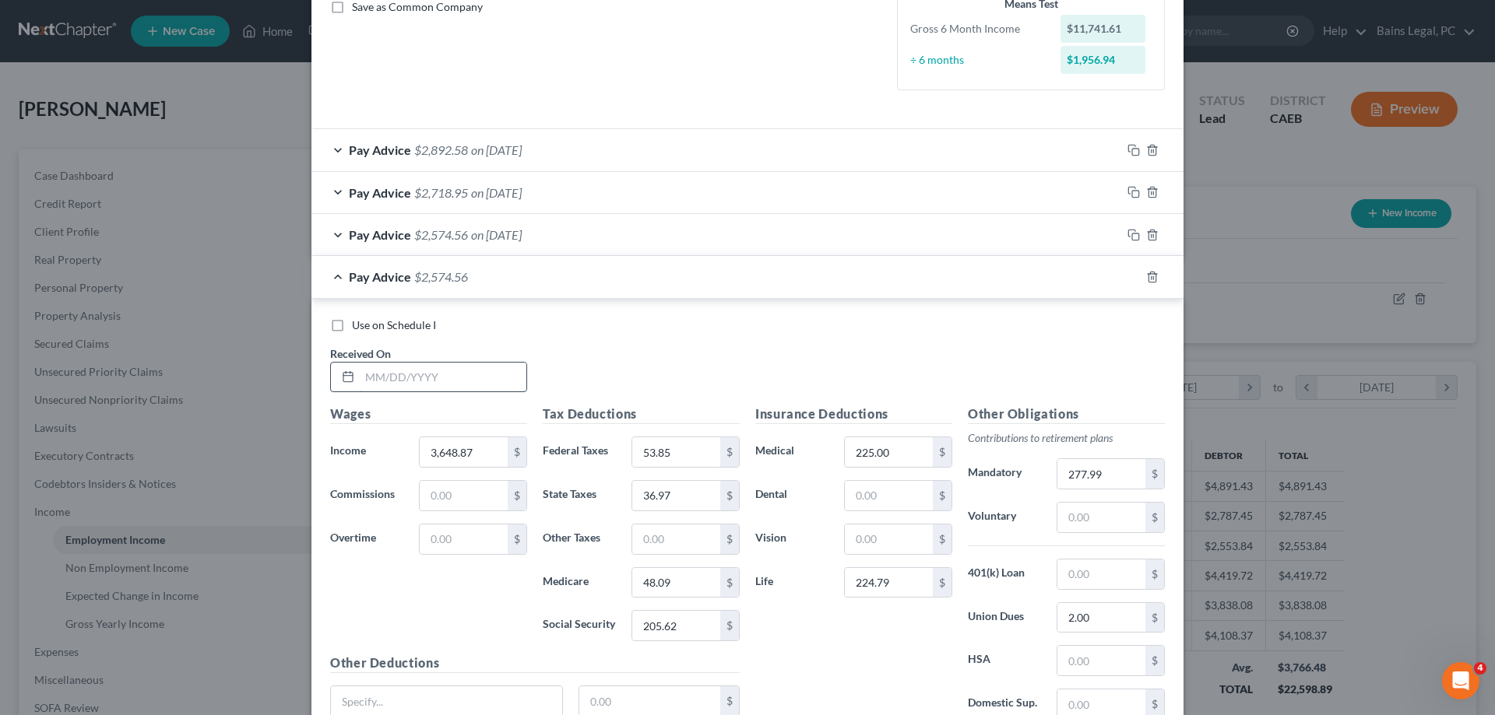
click at [492, 374] on input "text" at bounding box center [443, 378] width 167 height 30
click at [713, 455] on input "53.85" at bounding box center [676, 453] width 88 height 30
click at [1112, 472] on input "277.99" at bounding box center [1101, 474] width 88 height 30
click at [1108, 622] on input "2.00" at bounding box center [1101, 618] width 88 height 30
click at [1128, 276] on icon "button" at bounding box center [1131, 275] width 7 height 7
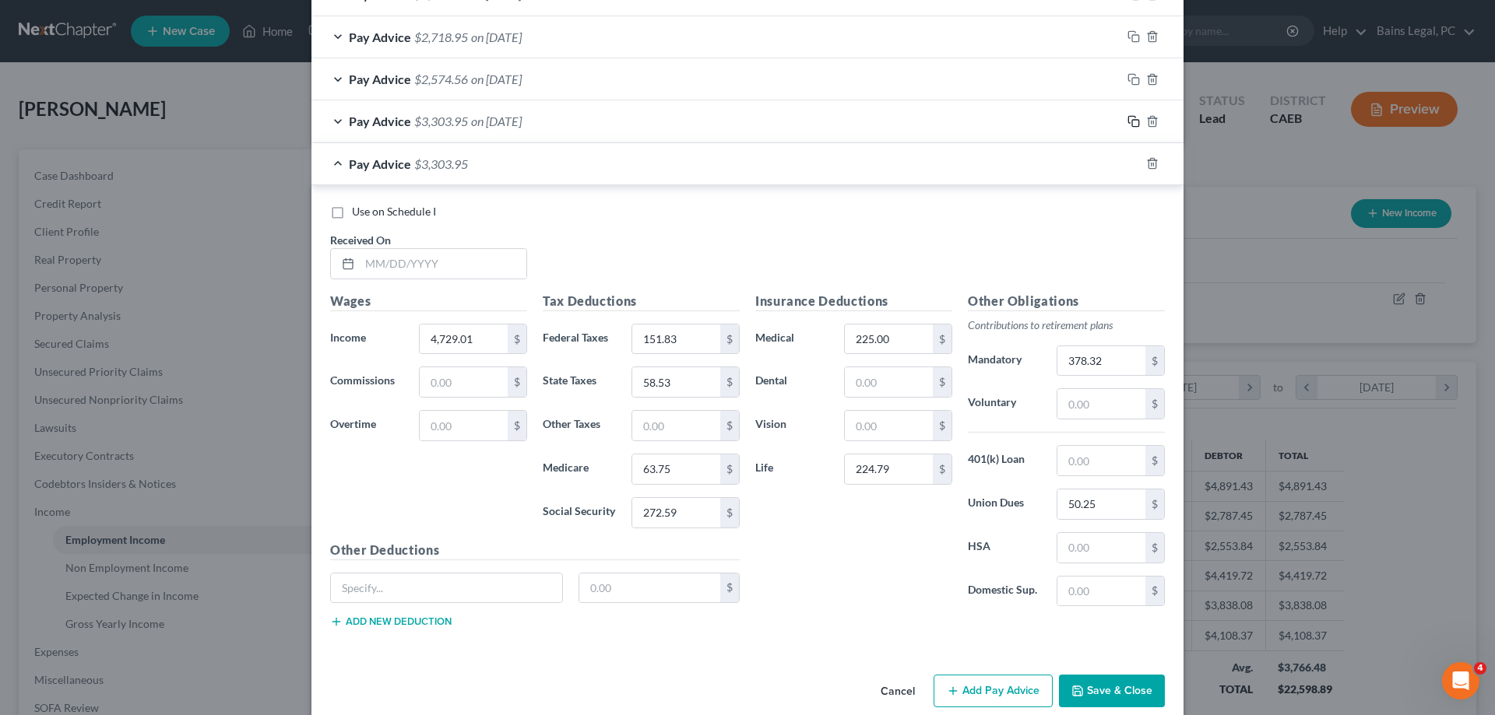
scroll to position [524, 0]
click at [413, 255] on input "text" at bounding box center [443, 262] width 167 height 30
click at [688, 340] on input "151.83" at bounding box center [676, 337] width 88 height 30
click at [1130, 360] on input "378.32" at bounding box center [1101, 359] width 88 height 30
click at [1112, 504] on input "50.25" at bounding box center [1101, 502] width 88 height 30
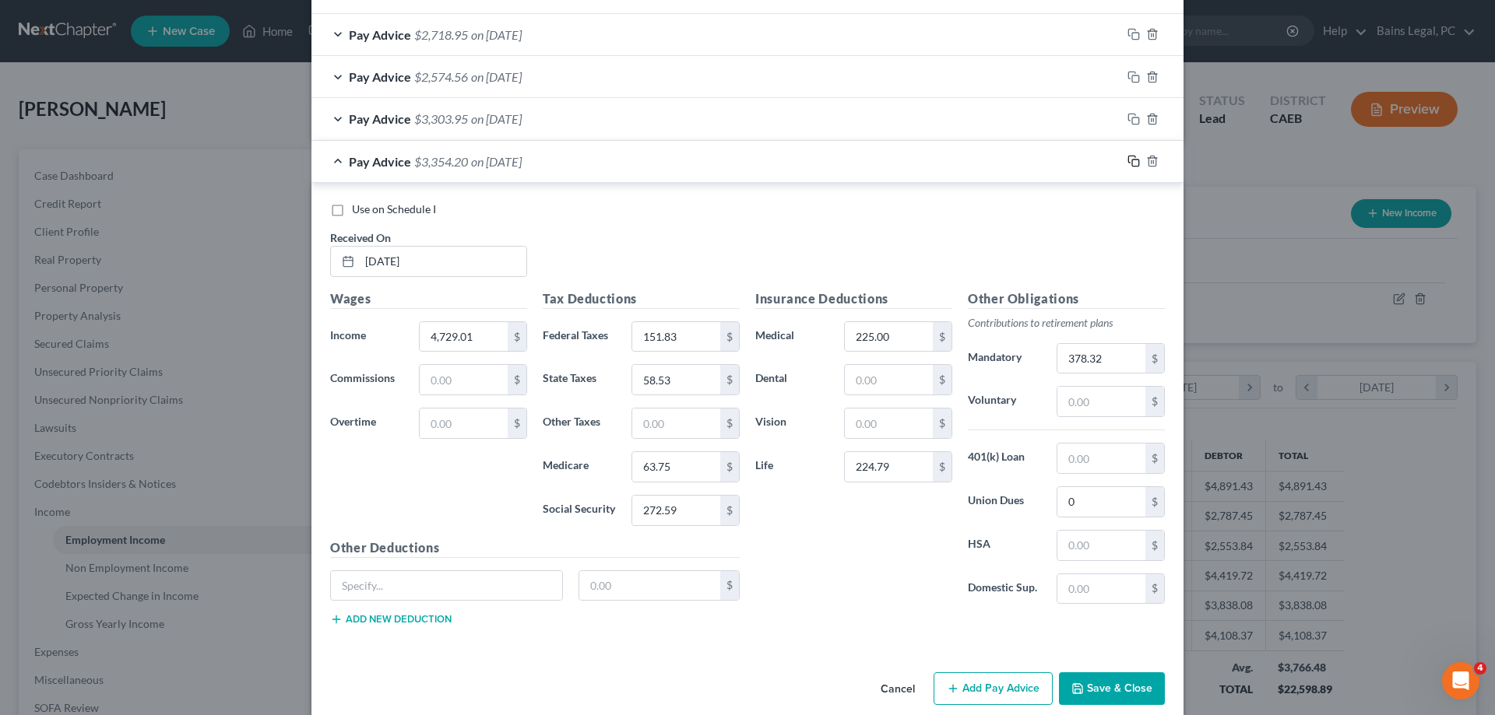
click at [1130, 156] on icon "button" at bounding box center [1131, 159] width 7 height 7
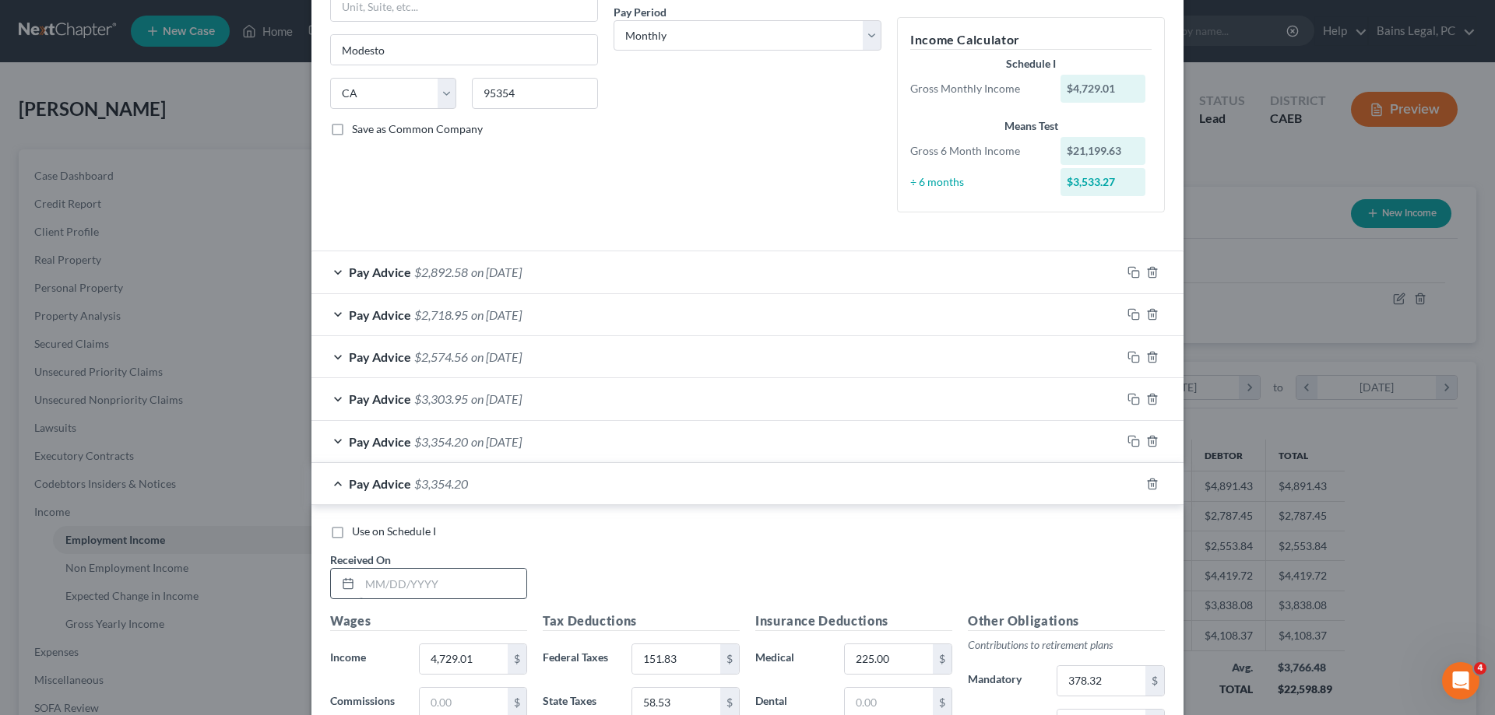
scroll to position [285, 0]
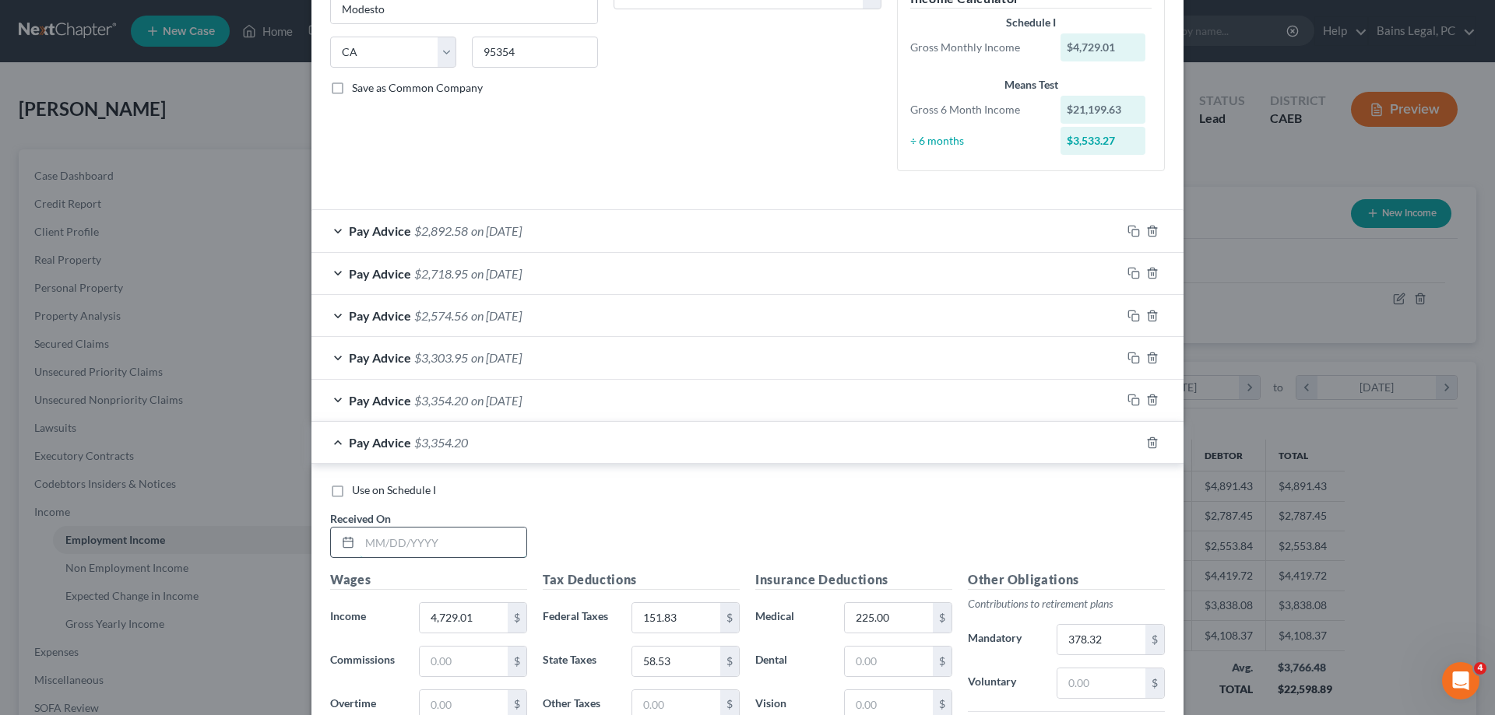
click at [473, 540] on input "text" at bounding box center [443, 543] width 167 height 30
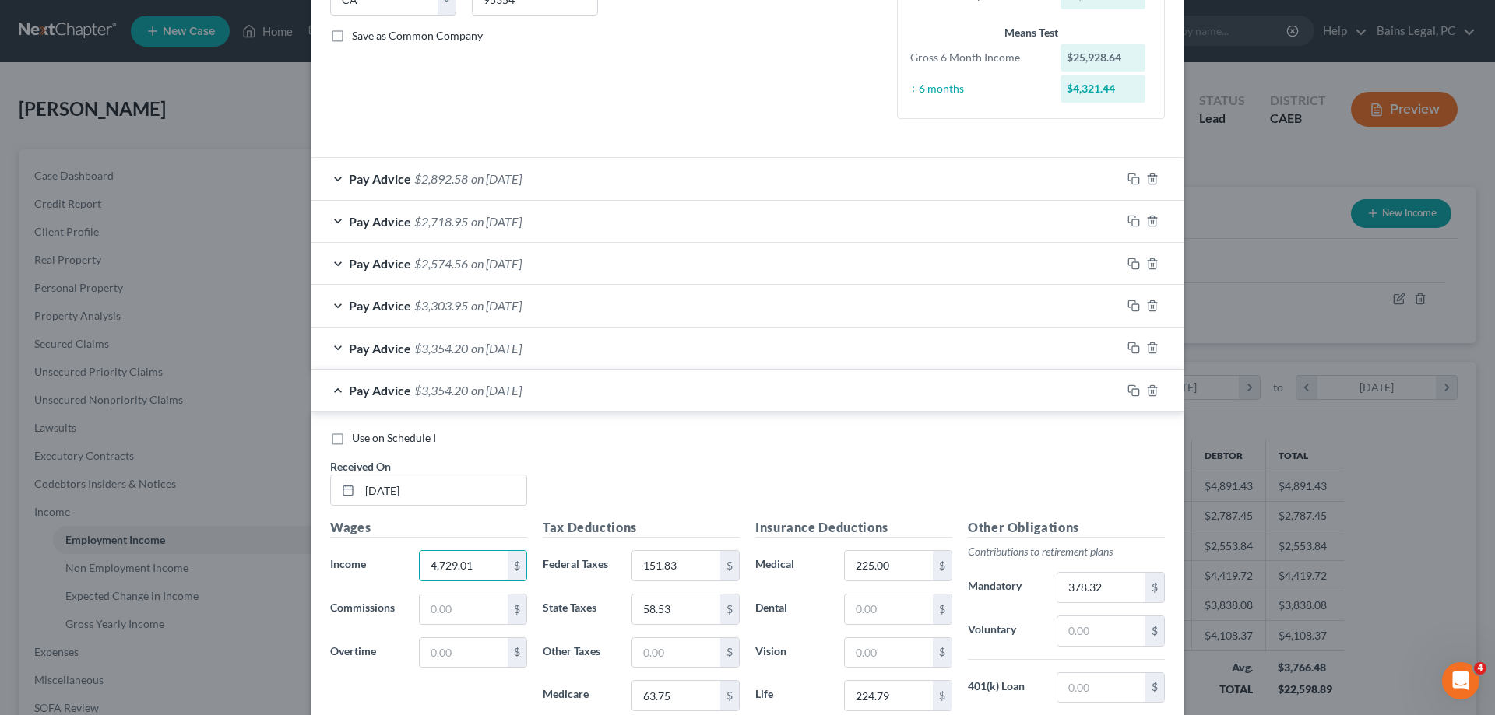
scroll to position [364, 0]
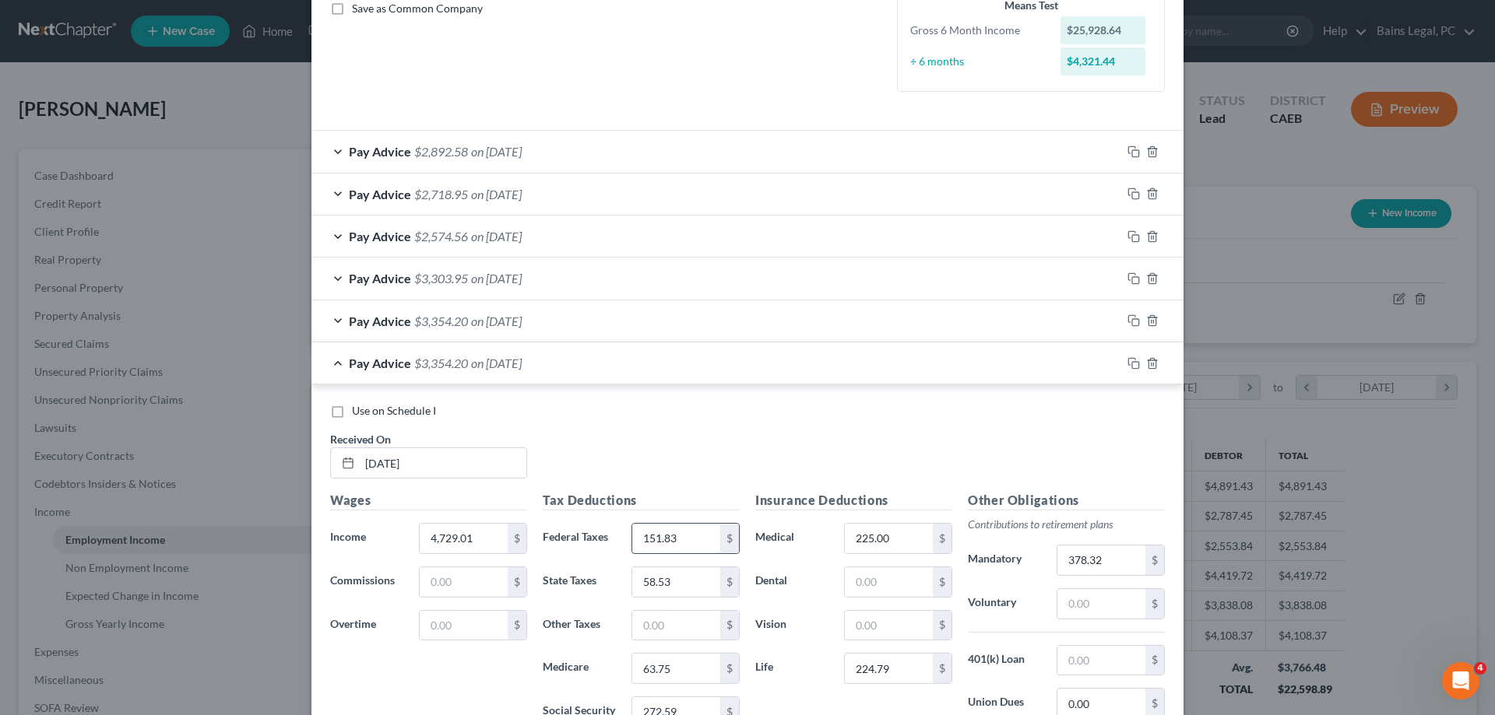
click at [714, 539] on input "151.83" at bounding box center [676, 539] width 88 height 30
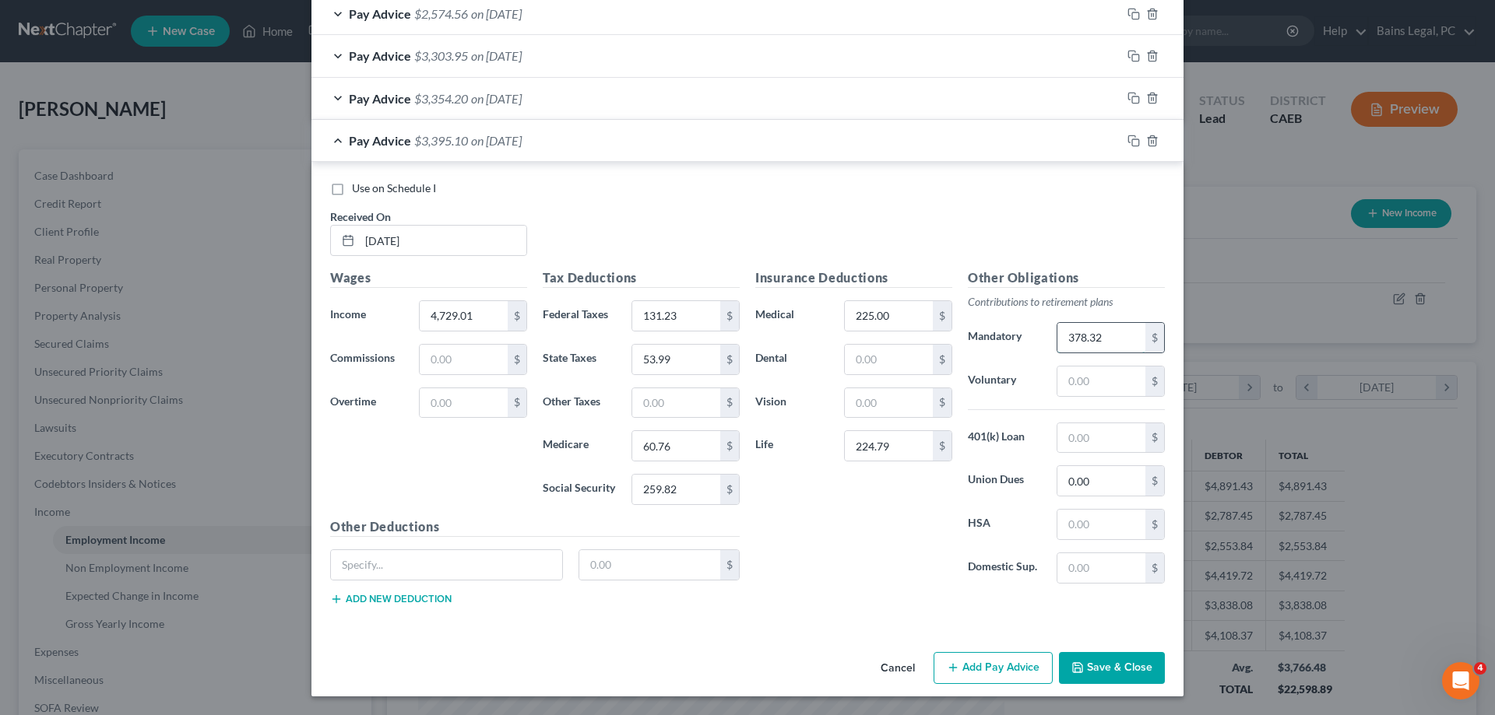
click at [1119, 343] on input "378.32" at bounding box center [1101, 338] width 88 height 30
click at [931, 313] on input "225.00" at bounding box center [889, 316] width 88 height 30
click at [876, 511] on div "Insurance Deductions Medical 431 $ Dental $ Vision $ Life 224.79 $" at bounding box center [853, 433] width 213 height 328
drag, startPoint x: 1091, startPoint y: 662, endPoint x: 1134, endPoint y: 612, distance: 66.2
click at [1091, 663] on button "Save & Close" at bounding box center [1112, 668] width 106 height 33
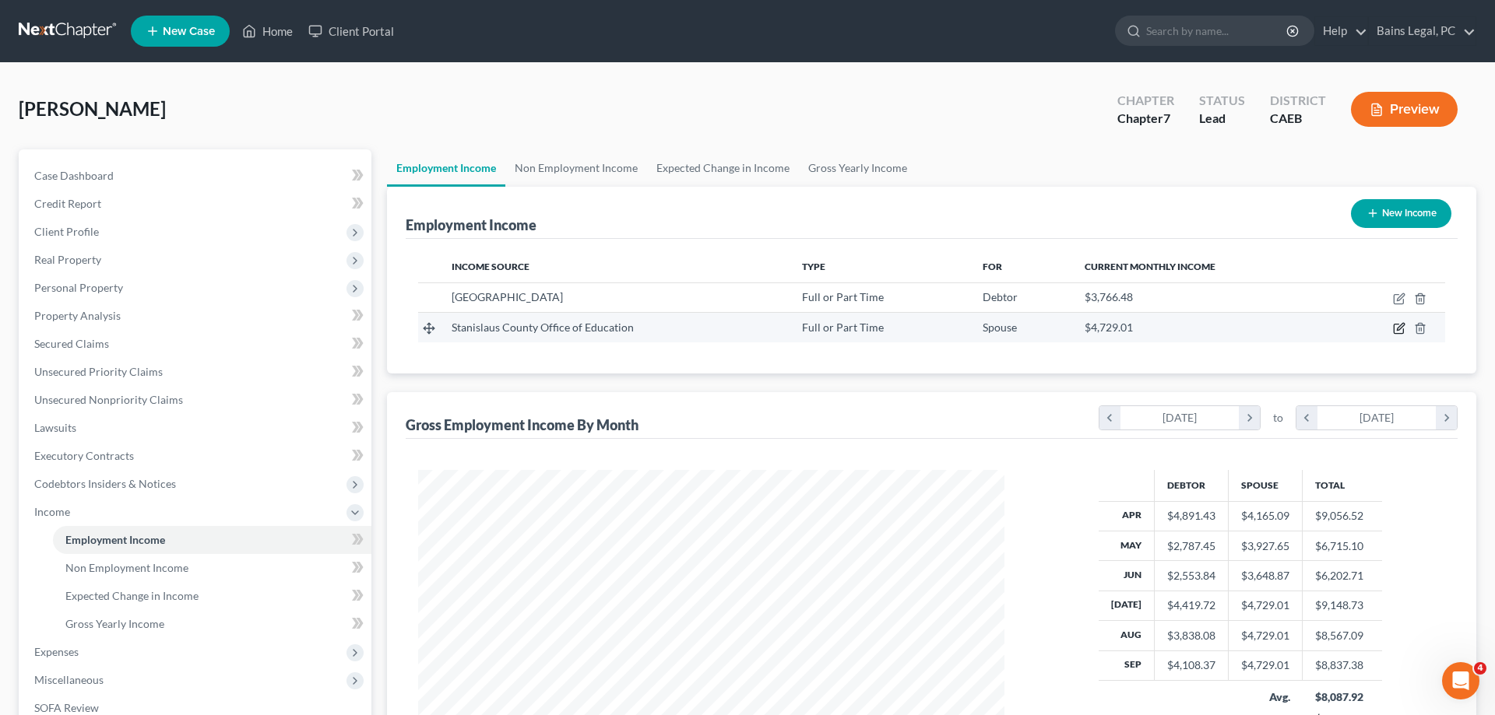
click at [1398, 327] on icon "button" at bounding box center [1399, 328] width 12 height 12
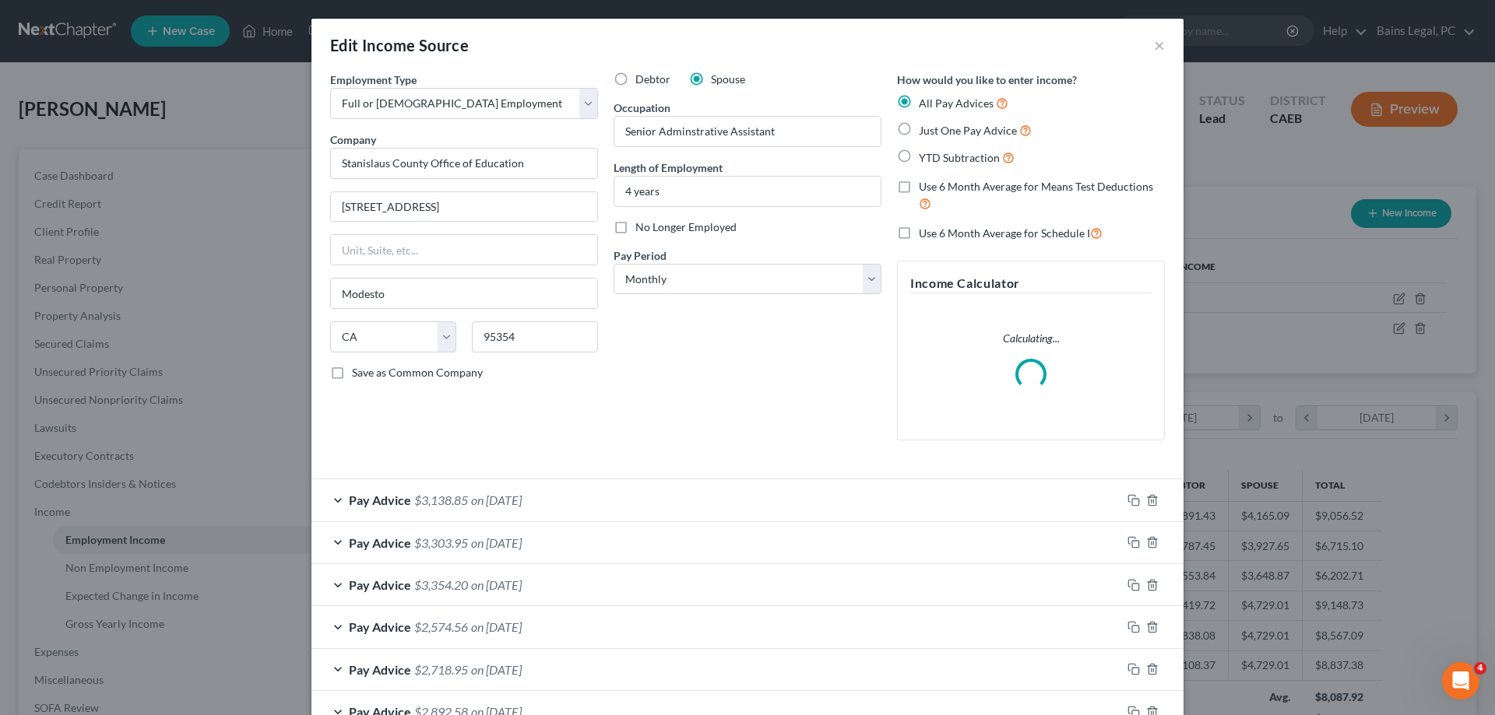
scroll to position [104, 0]
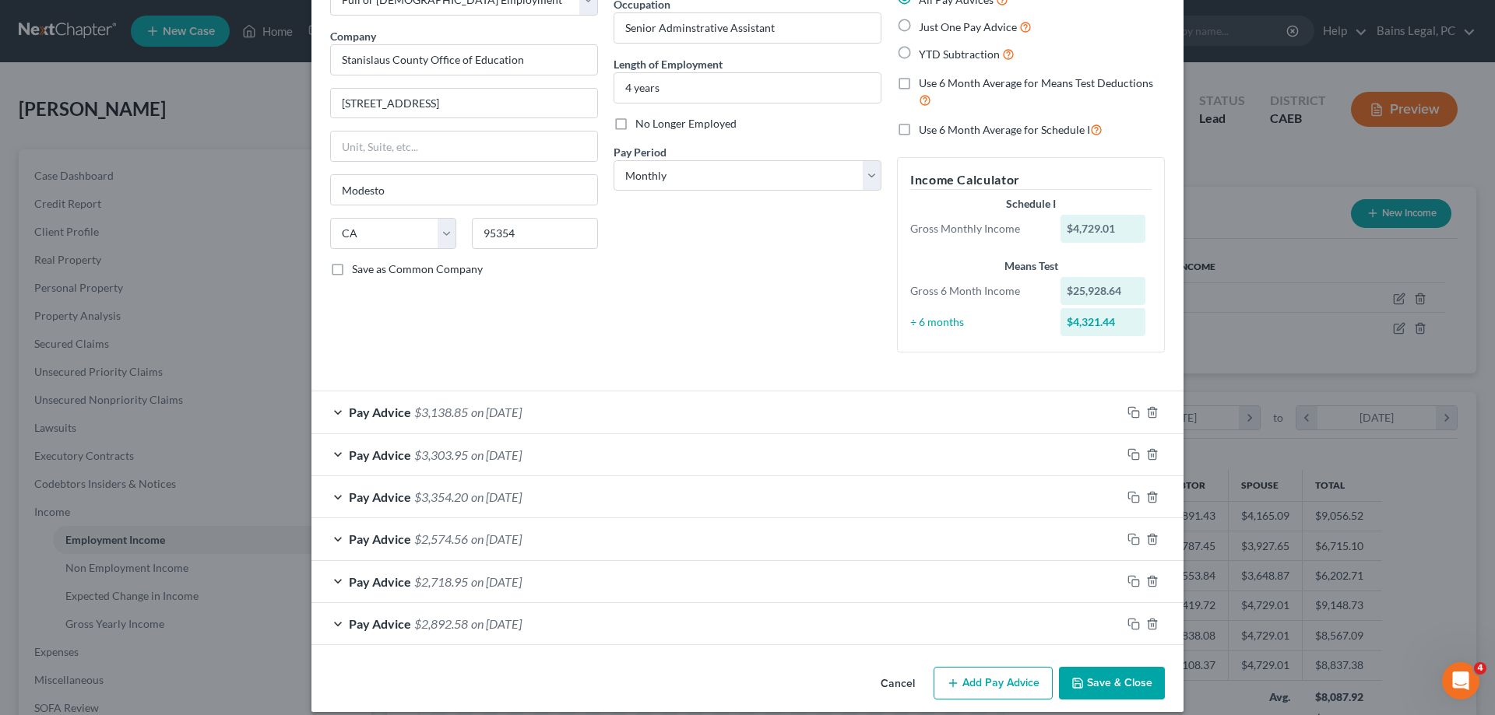
click at [585, 414] on div "Pay Advice $3,138.85 on 09/30/2025" at bounding box center [716, 412] width 810 height 41
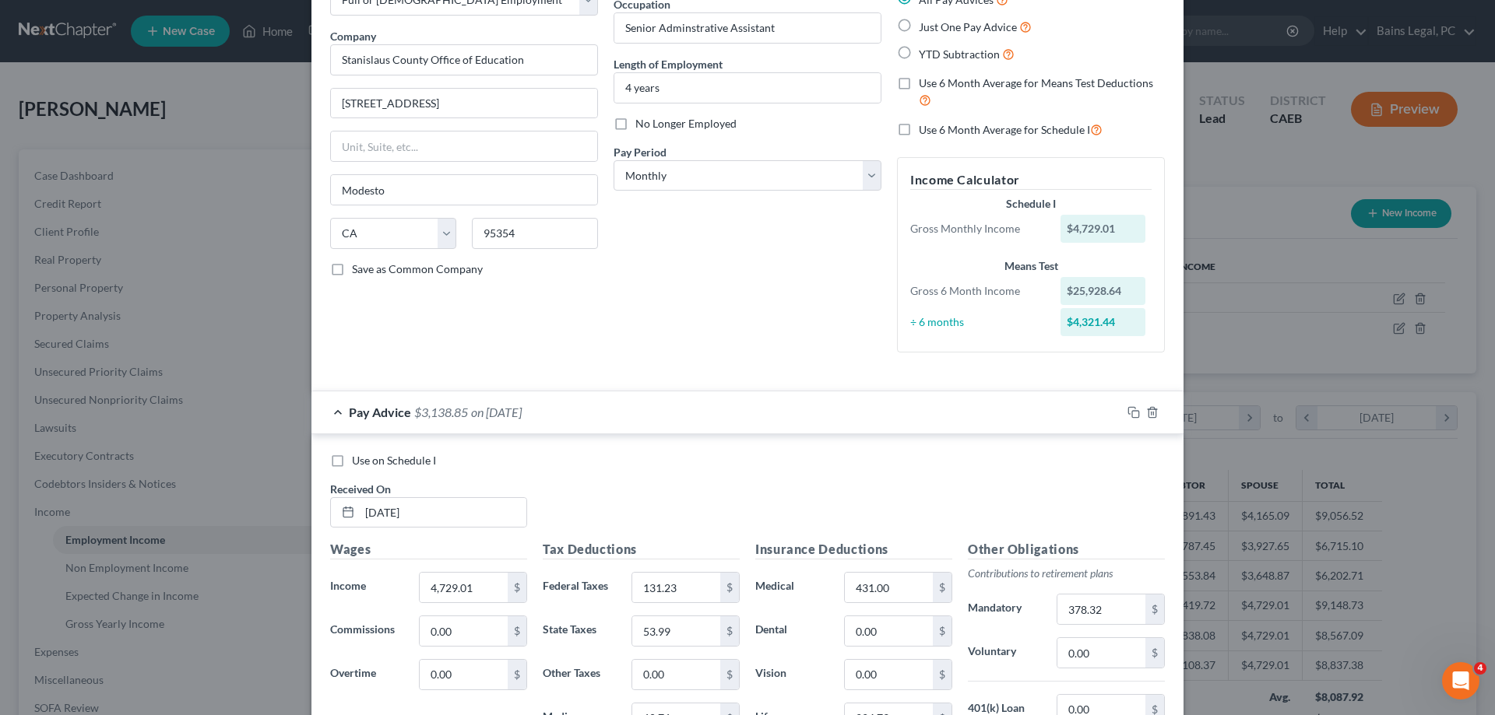
click at [409, 465] on span "Use on Schedule I" at bounding box center [394, 460] width 84 height 13
click at [368, 463] on input "Use on Schedule I" at bounding box center [363, 458] width 10 height 10
click at [1014, 87] on span "Use 6 Month Average for Means Test Deductions" at bounding box center [1036, 82] width 234 height 13
click at [935, 86] on input "Use 6 Month Average for Means Test Deductions" at bounding box center [930, 81] width 10 height 10
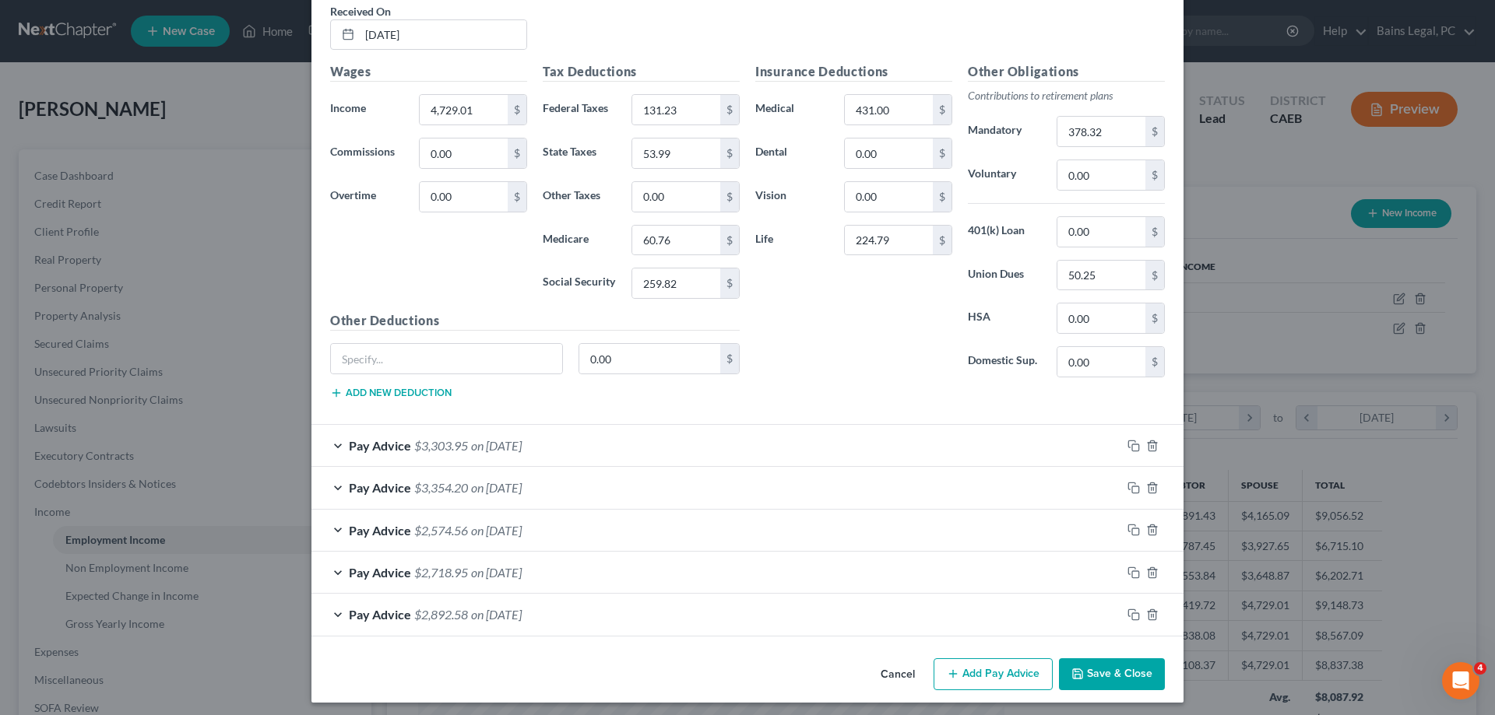
scroll to position [588, 0]
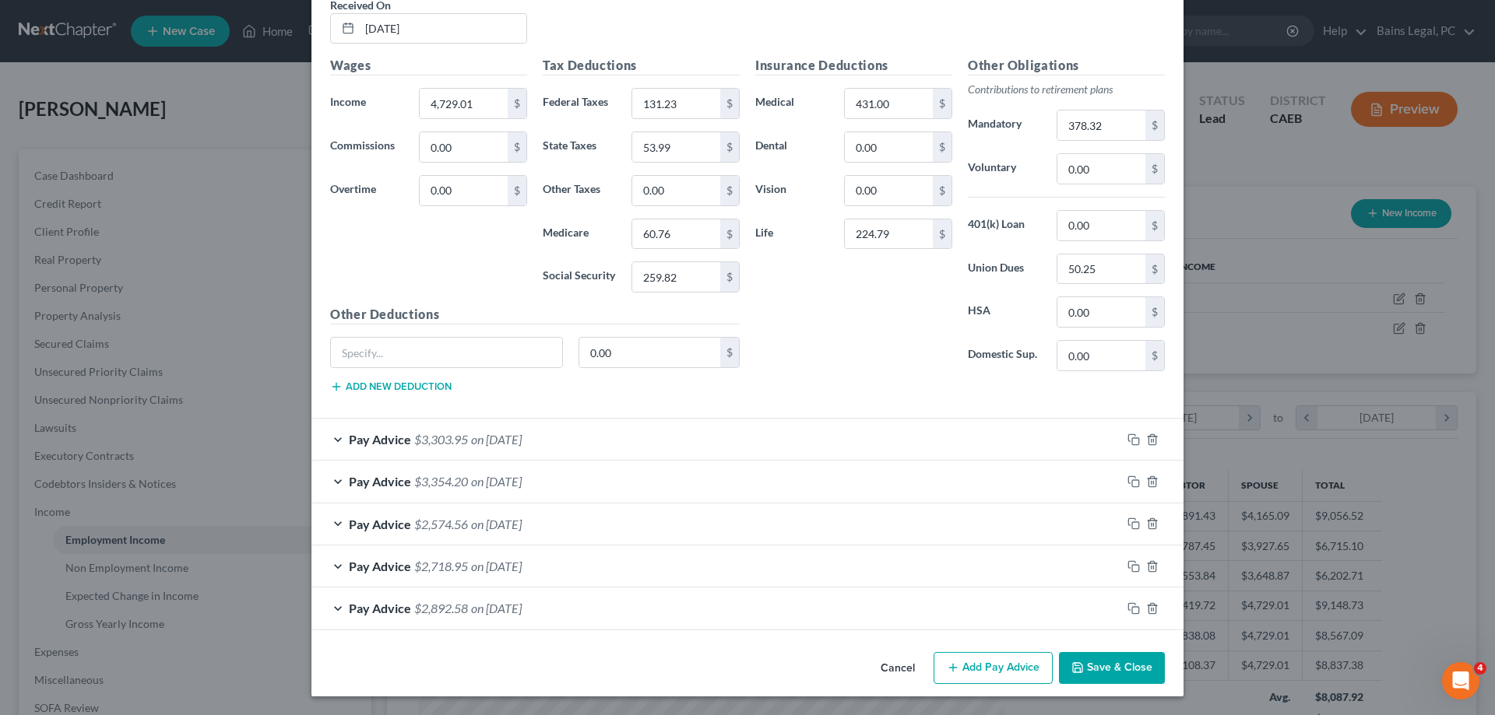
click at [1088, 666] on button "Save & Close" at bounding box center [1112, 668] width 106 height 33
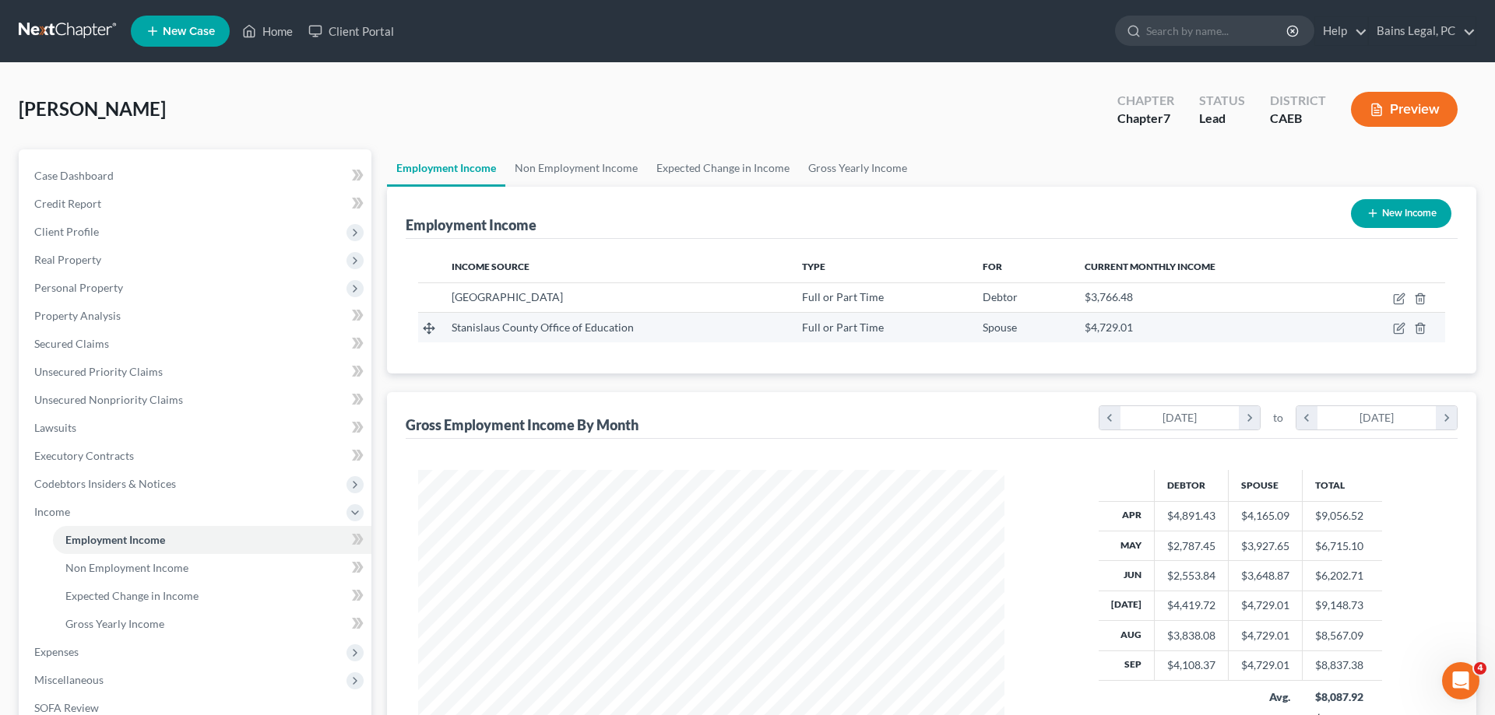
click at [1401, 318] on td at bounding box center [1390, 328] width 110 height 30
click at [1397, 331] on icon "button" at bounding box center [1400, 327] width 7 height 7
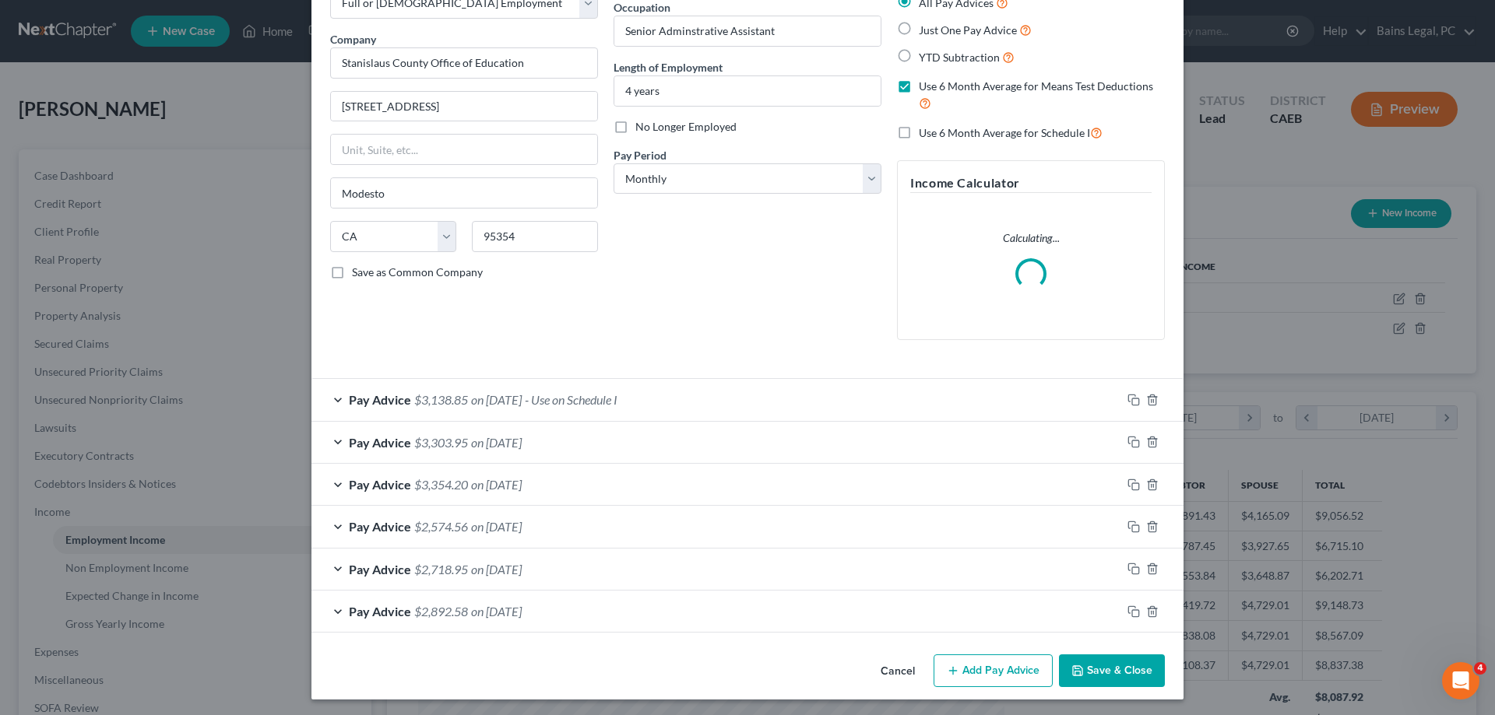
scroll to position [104, 0]
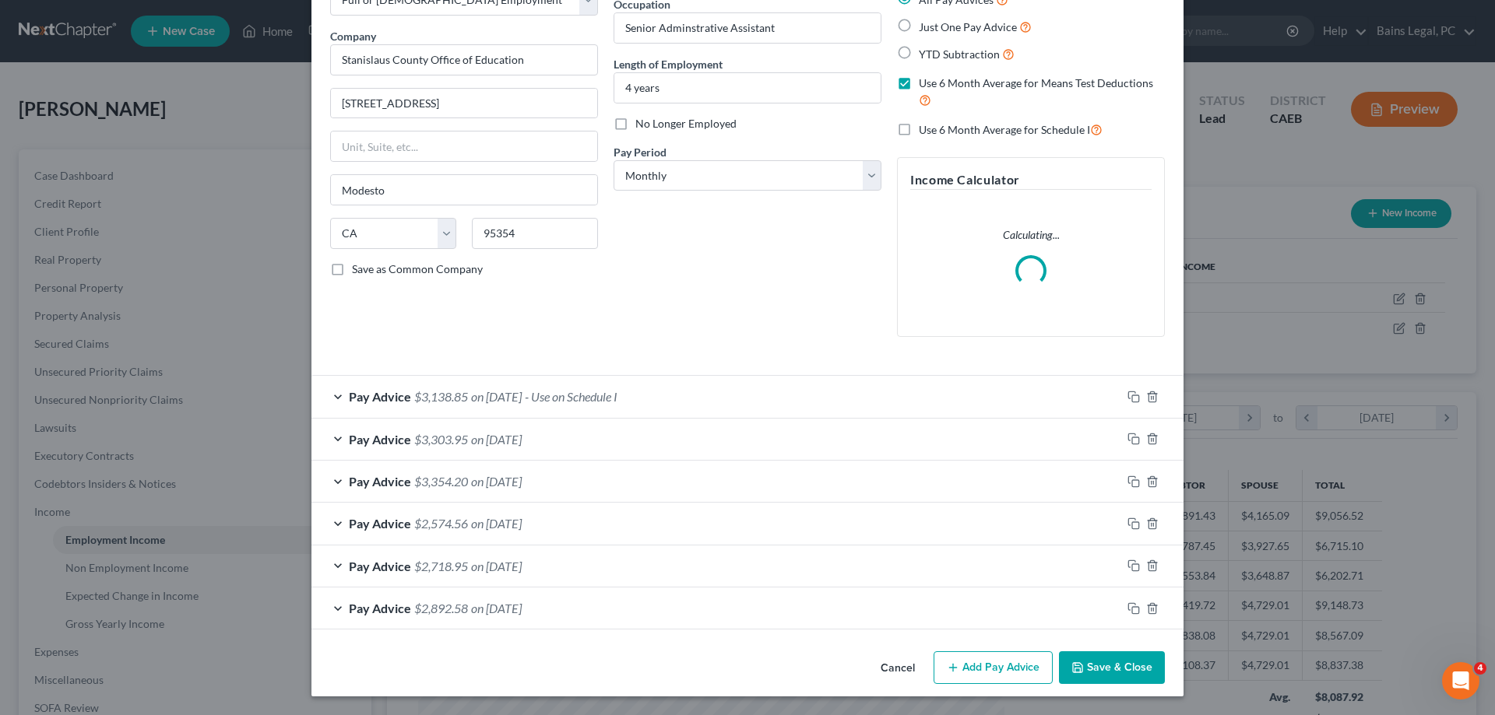
click at [1127, 671] on button "Save & Close" at bounding box center [1112, 668] width 106 height 33
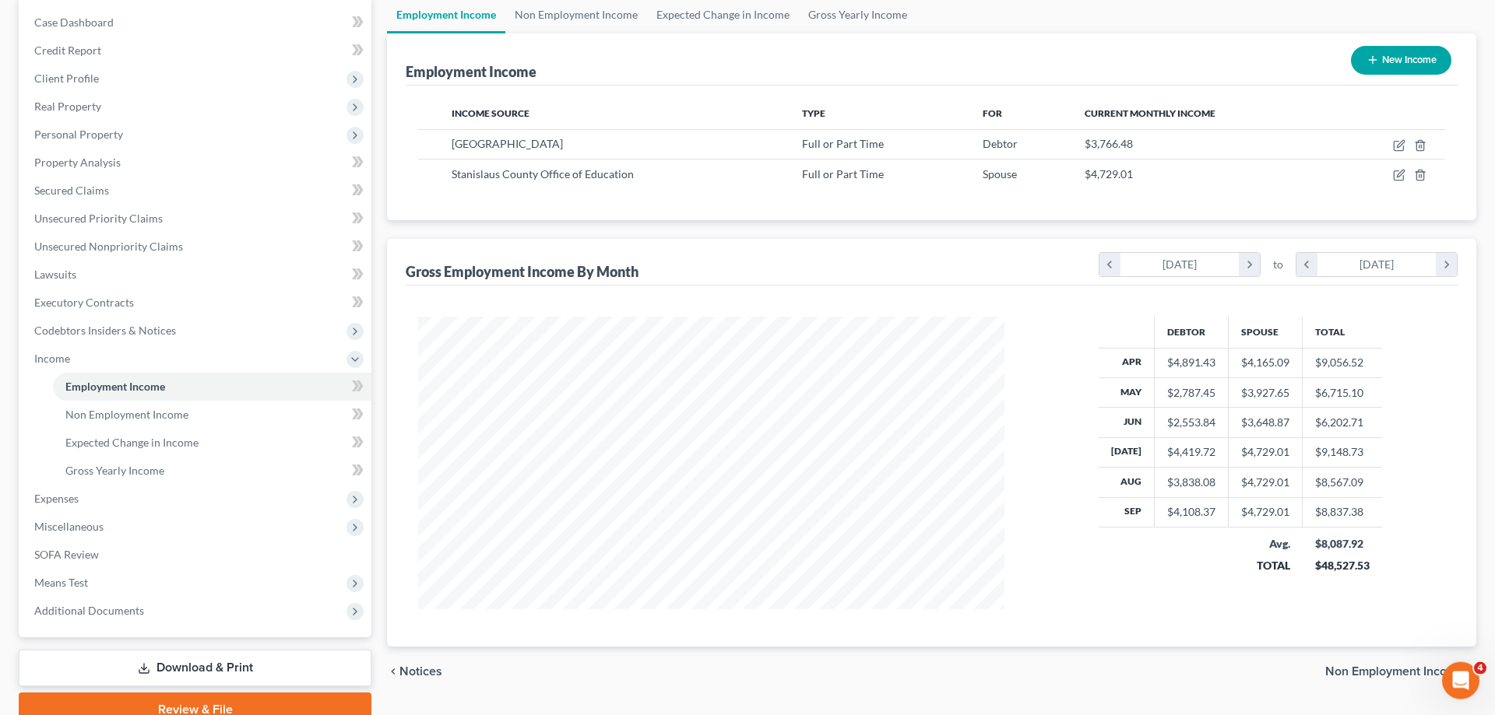
scroll to position [223, 0]
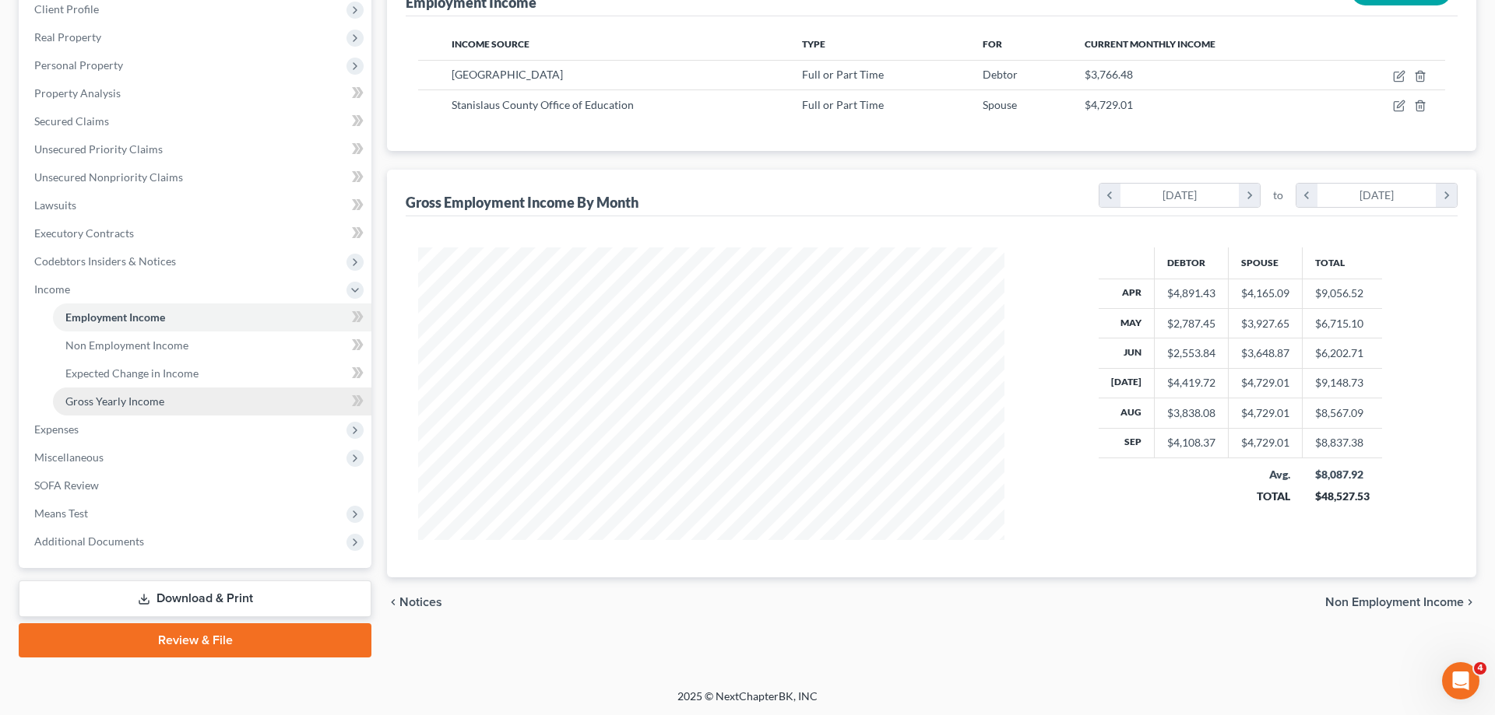
click at [87, 408] on link "Gross Yearly Income" at bounding box center [212, 402] width 318 height 28
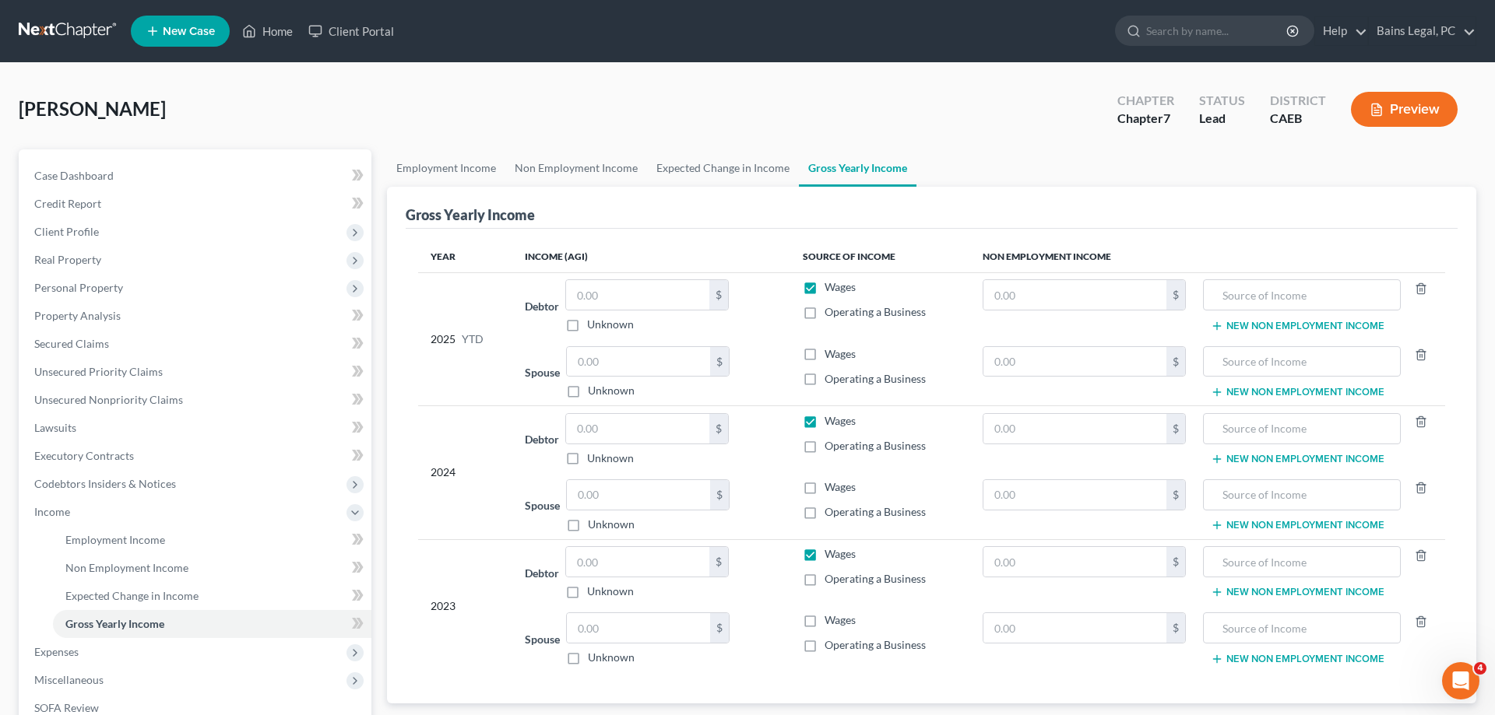
drag, startPoint x: 811, startPoint y: 350, endPoint x: 763, endPoint y: 374, distance: 53.6
click at [824, 351] on label "Wages" at bounding box center [839, 354] width 31 height 16
click at [831, 351] on input "Wages" at bounding box center [836, 351] width 10 height 10
click at [671, 364] on input "text" at bounding box center [638, 362] width 143 height 30
click at [617, 290] on input "text" at bounding box center [637, 295] width 143 height 30
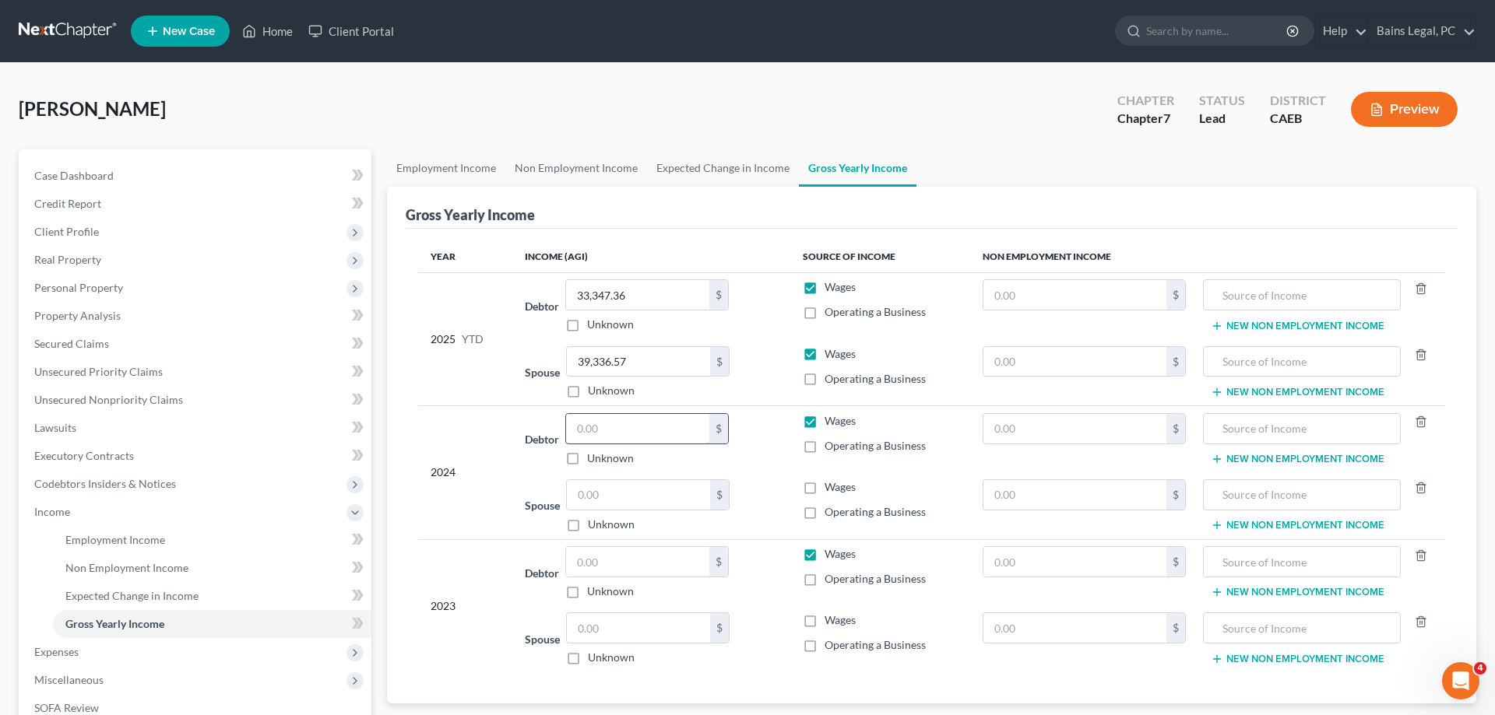
click at [639, 431] on input "text" at bounding box center [637, 429] width 143 height 30
drag, startPoint x: 637, startPoint y: 430, endPoint x: 686, endPoint y: 435, distance: 49.3
click at [686, 434] on input "52,591.04" at bounding box center [637, 429] width 143 height 30
click at [824, 489] on label "Wages" at bounding box center [839, 488] width 31 height 16
click at [831, 489] on input "Wages" at bounding box center [836, 485] width 10 height 10
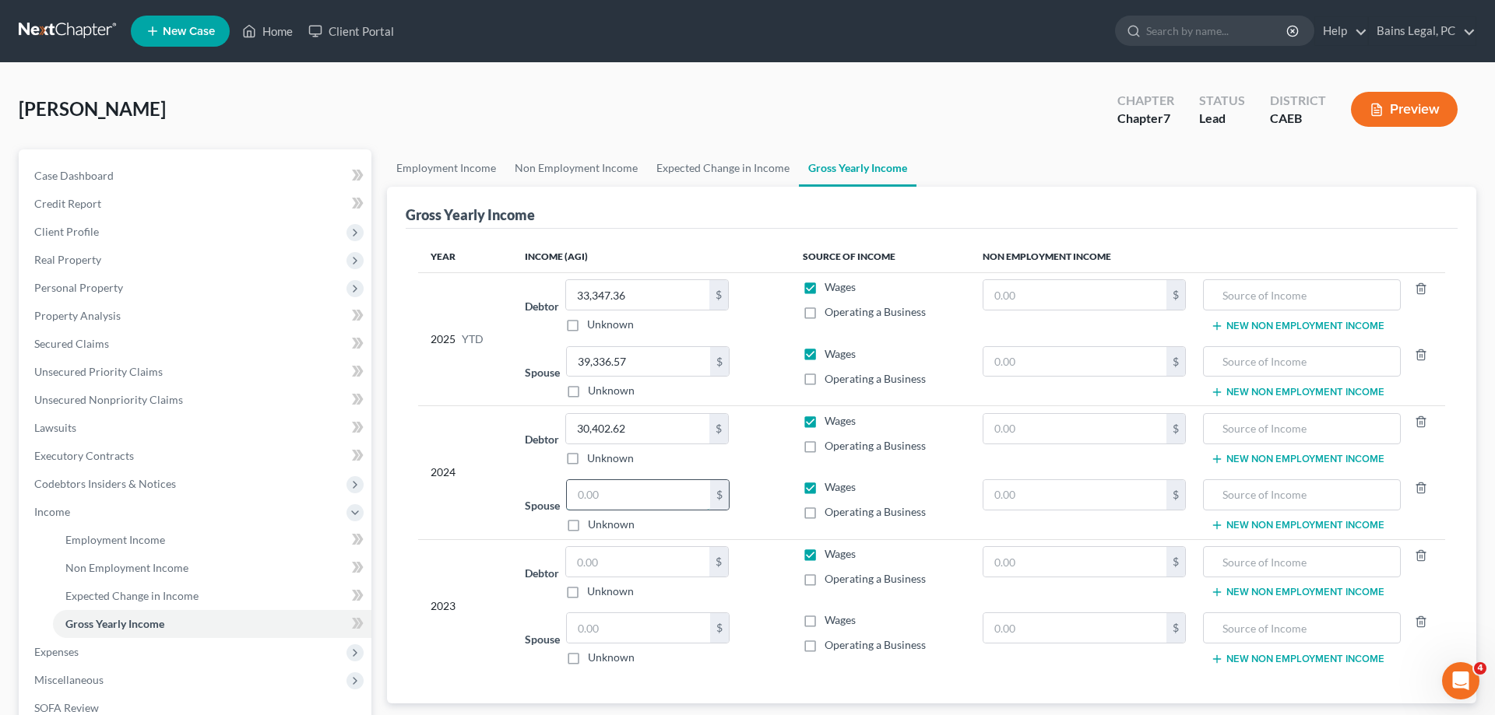
click at [674, 503] on input "text" at bounding box center [638, 495] width 143 height 30
click at [1068, 294] on input "text" at bounding box center [1074, 295] width 183 height 30
click at [1046, 363] on input "text" at bounding box center [1074, 362] width 183 height 30
click at [1091, 434] on input "text" at bounding box center [1074, 429] width 183 height 30
click at [1068, 490] on input "text" at bounding box center [1074, 495] width 183 height 30
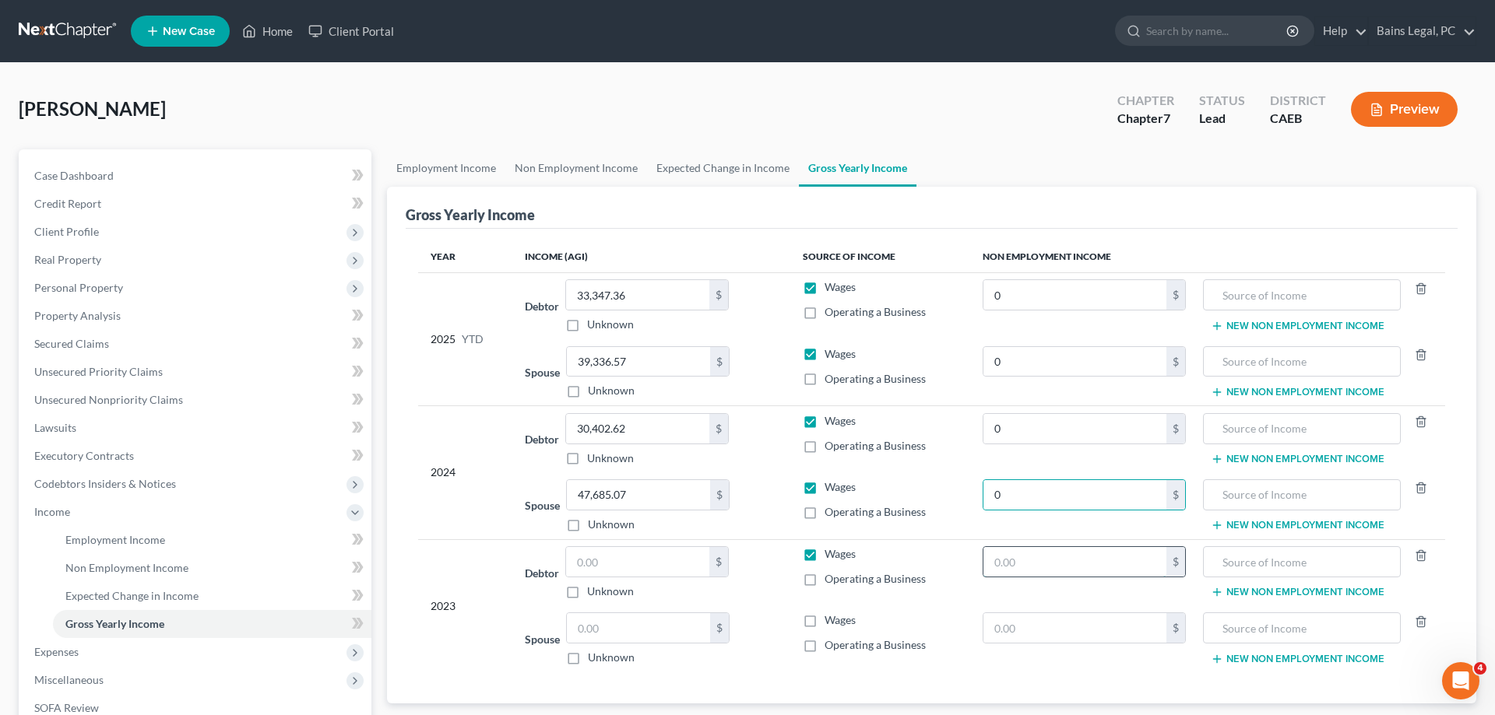
click at [1053, 559] on input "text" at bounding box center [1074, 562] width 183 height 30
click at [1046, 627] on input "text" at bounding box center [1074, 628] width 183 height 30
click at [824, 623] on label "Wages" at bounding box center [839, 621] width 31 height 16
click at [831, 623] on input "Wages" at bounding box center [836, 618] width 10 height 10
click at [642, 562] on input "text" at bounding box center [637, 562] width 143 height 30
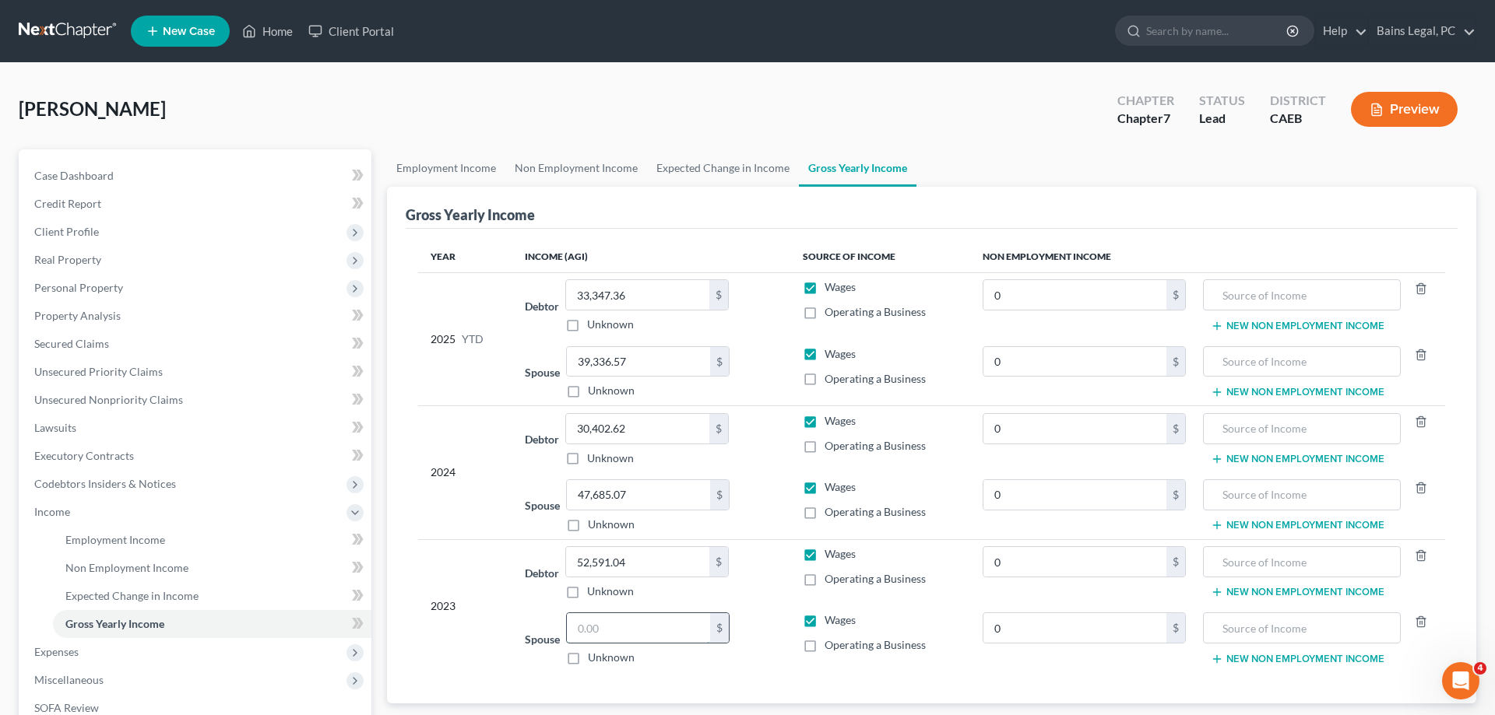
click at [634, 639] on input "text" at bounding box center [638, 628] width 143 height 30
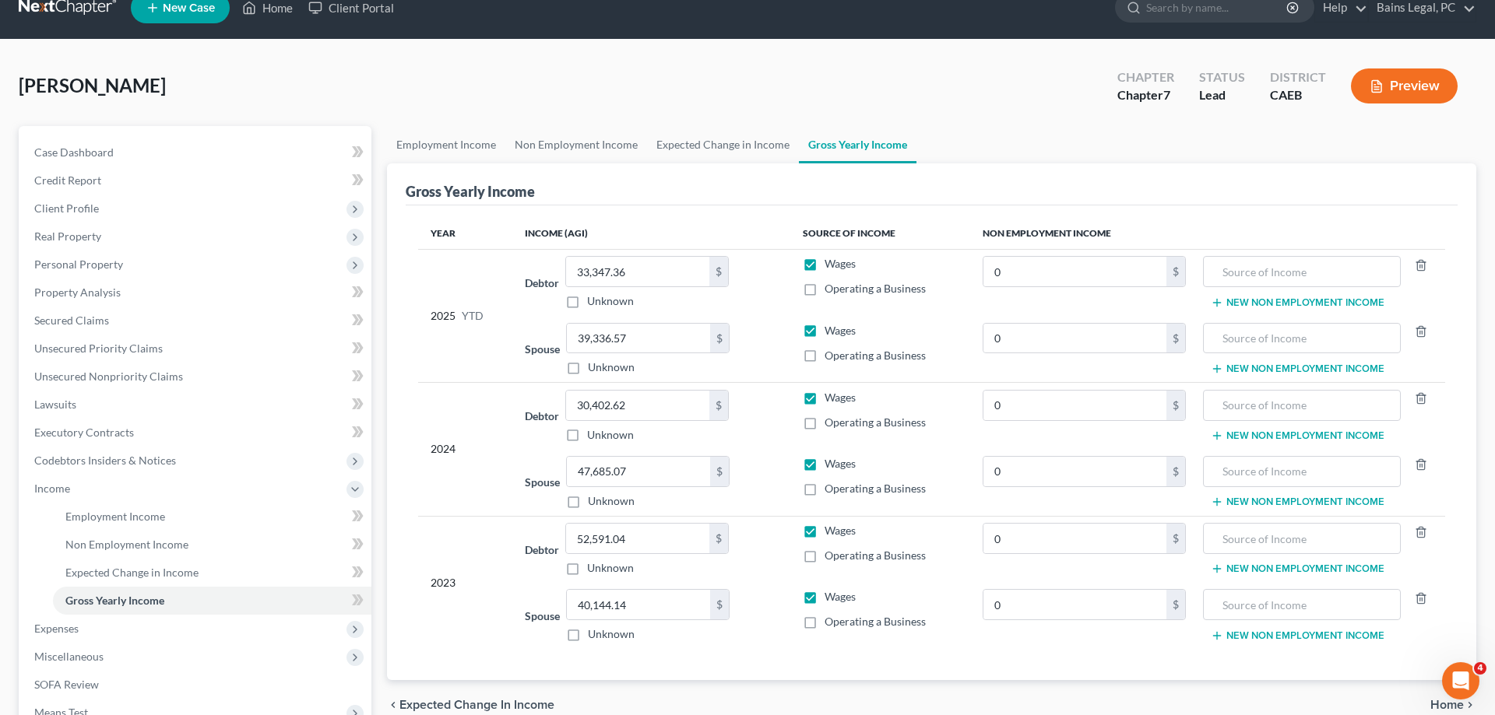
scroll to position [223, 0]
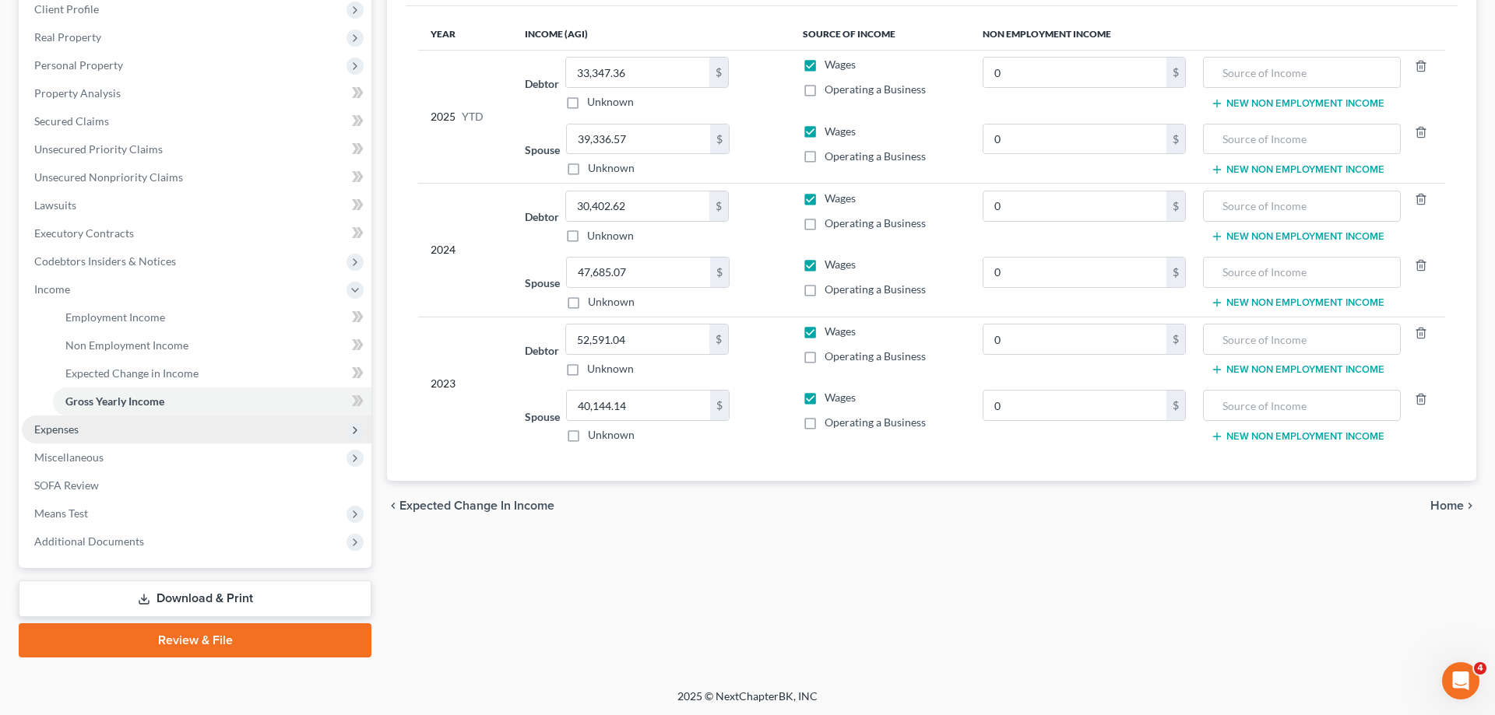
click at [114, 442] on span "Expenses" at bounding box center [197, 430] width 350 height 28
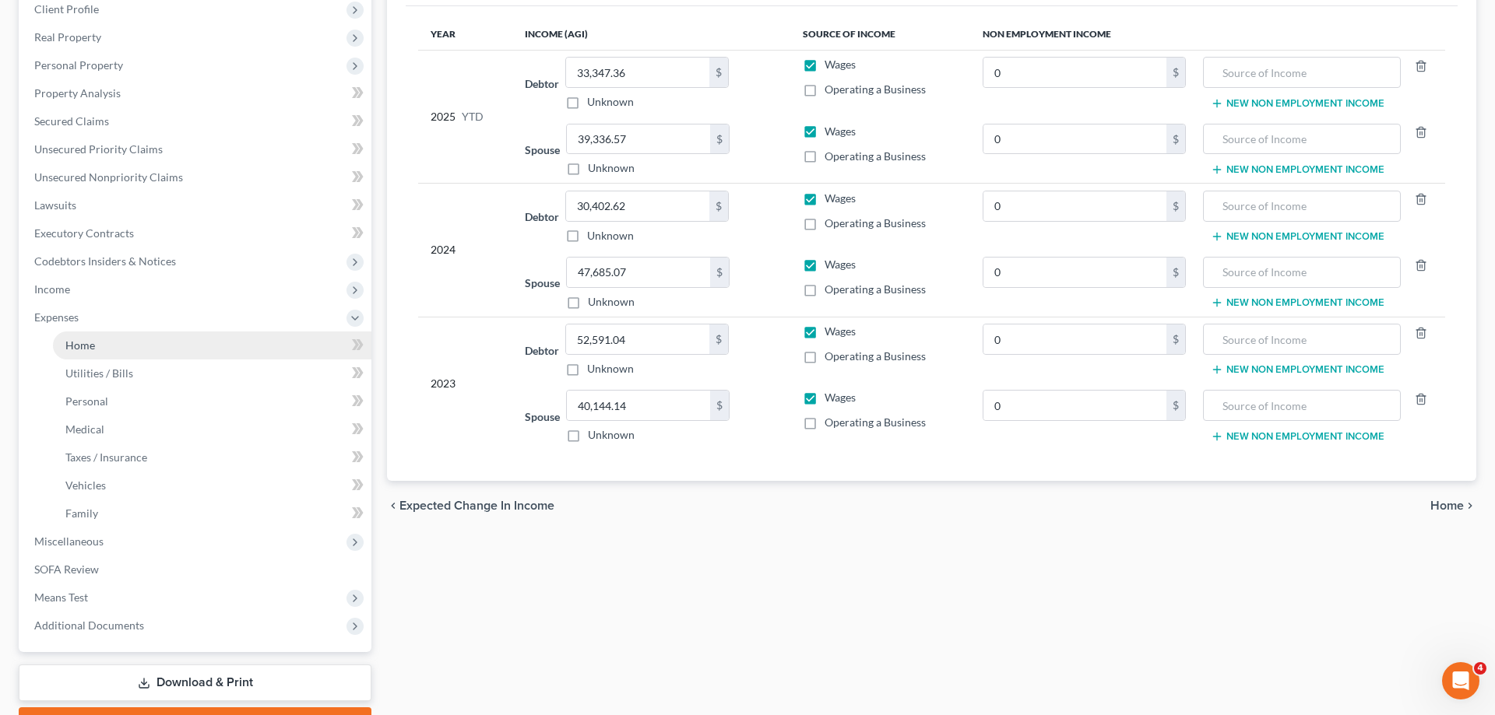
click at [108, 346] on link "Home" at bounding box center [212, 346] width 318 height 28
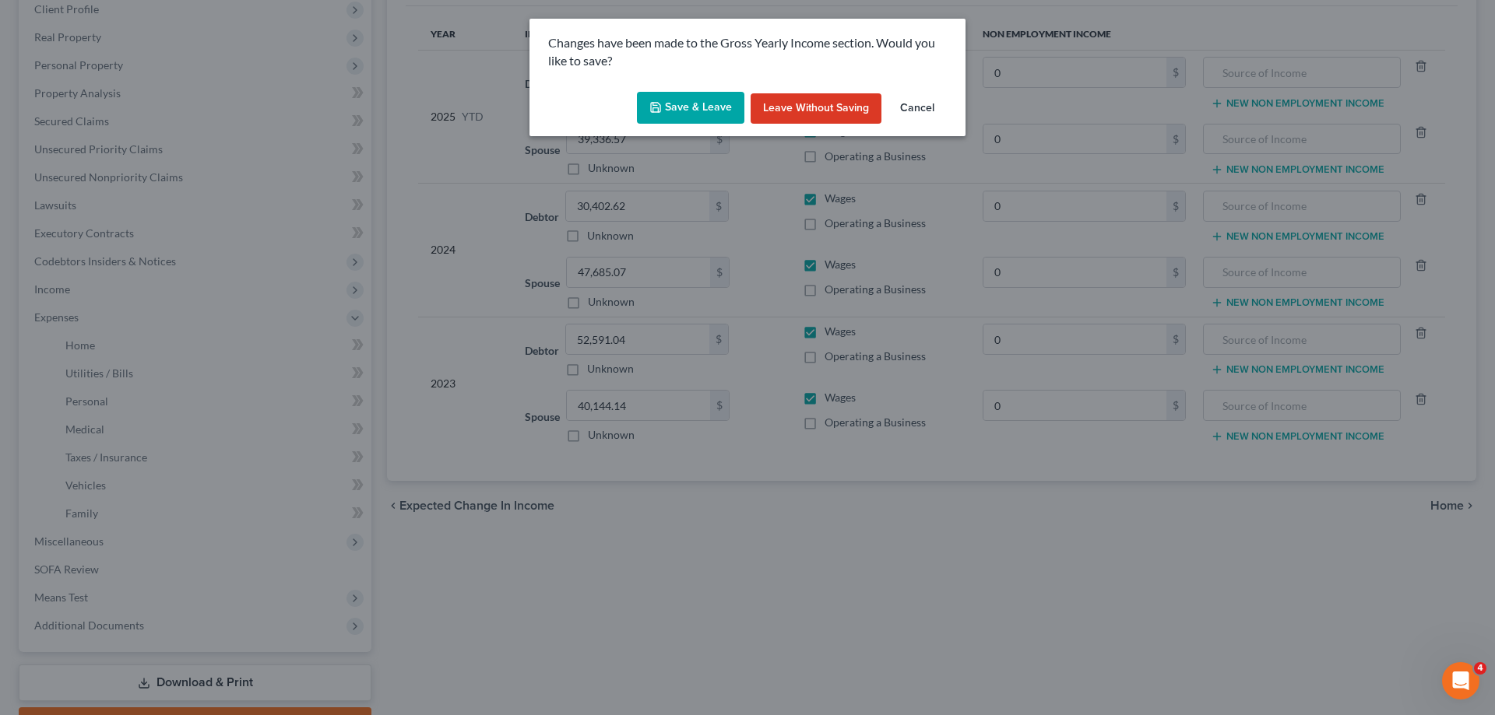
click at [708, 102] on button "Save & Leave" at bounding box center [690, 108] width 107 height 33
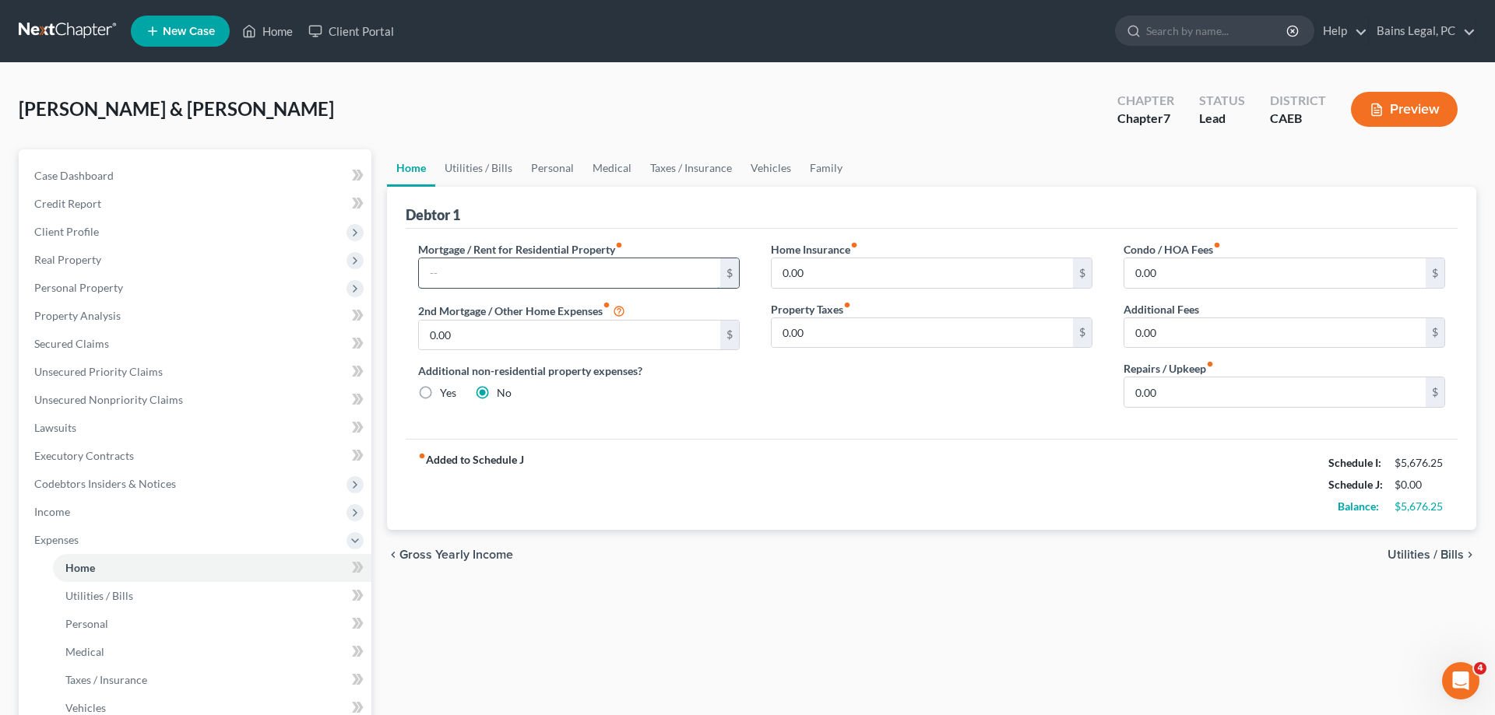
click at [561, 277] on input "text" at bounding box center [569, 273] width 301 height 30
click at [1199, 382] on input "0.00" at bounding box center [1274, 393] width 301 height 30
click at [487, 176] on link "Utilities / Bills" at bounding box center [478, 167] width 86 height 37
click at [441, 269] on input "text" at bounding box center [569, 273] width 301 height 30
type input "1,100"
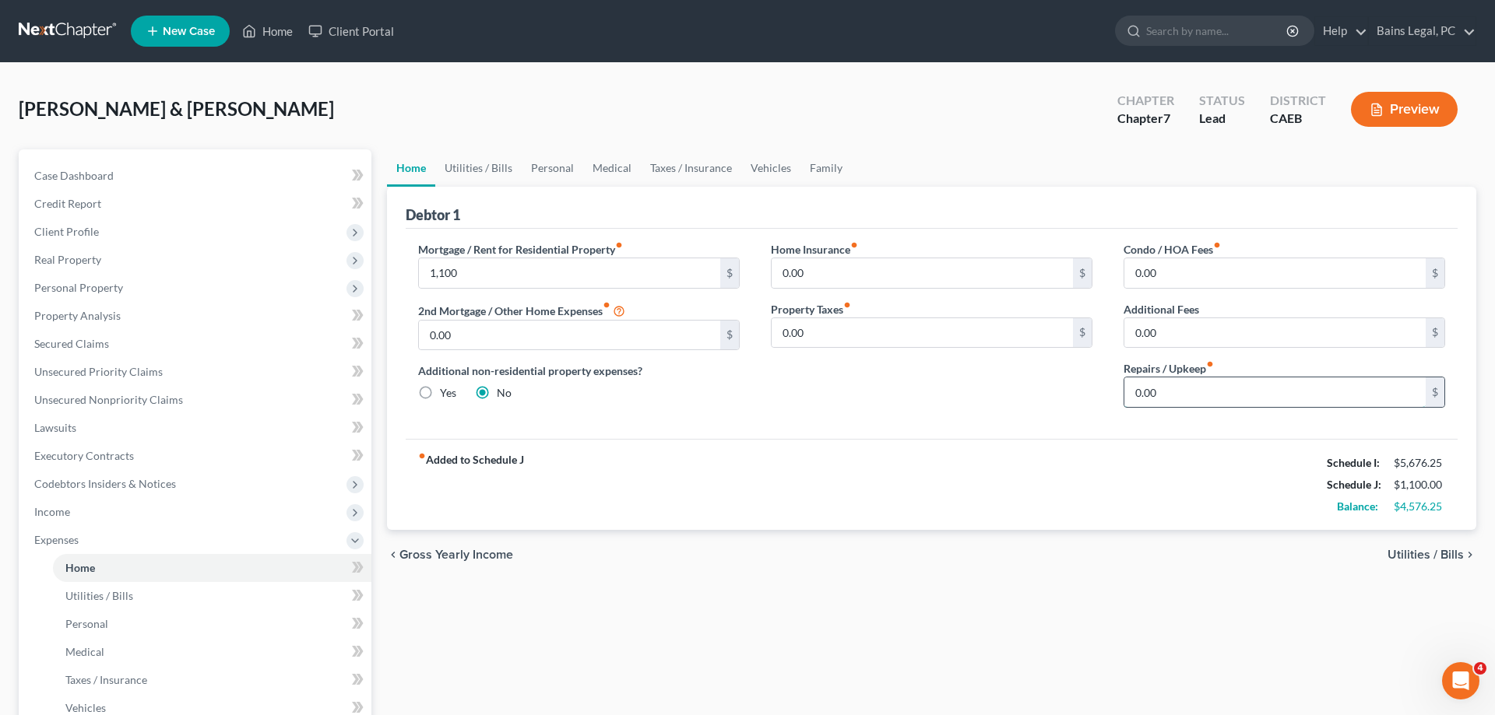
click at [1167, 387] on input "0.00" at bounding box center [1274, 393] width 301 height 30
type input "200"
click at [487, 166] on link "Utilities / Bills" at bounding box center [478, 167] width 86 height 37
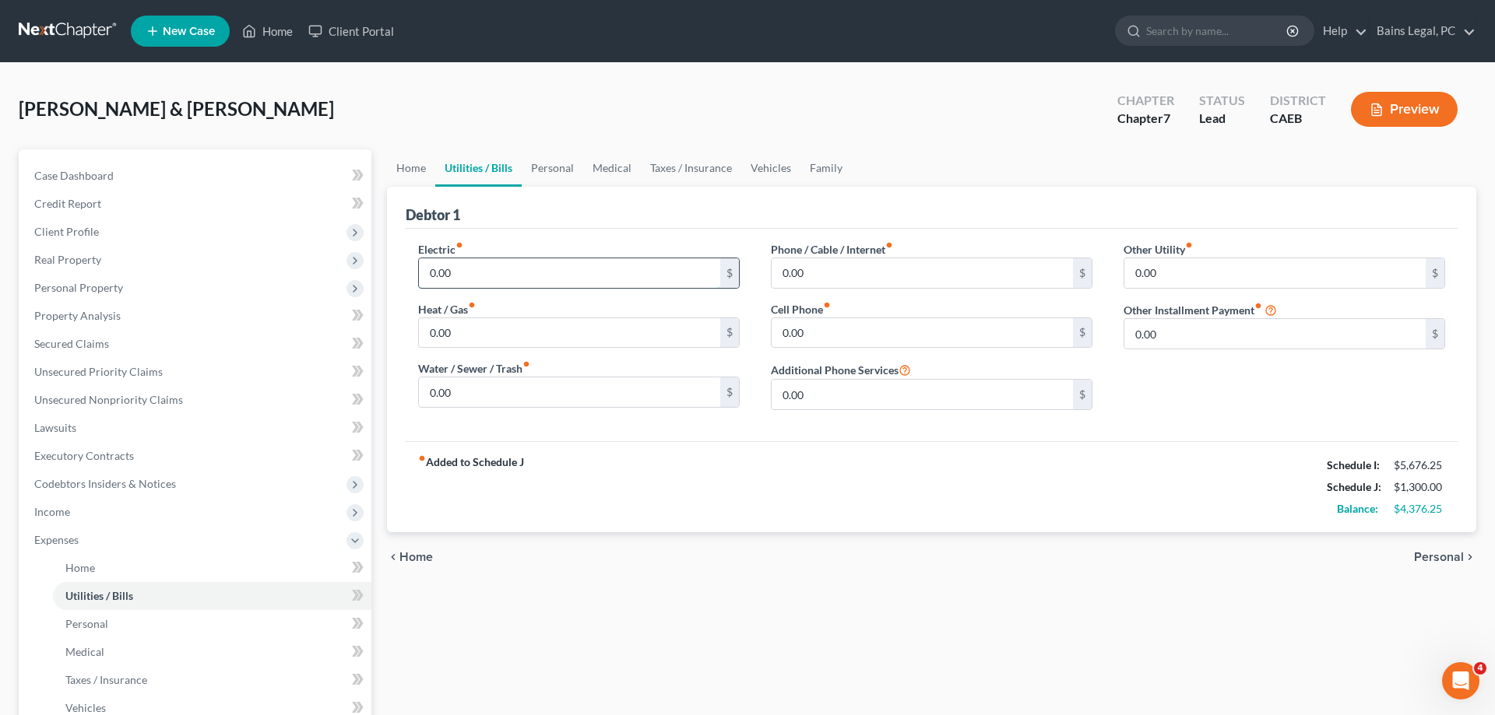
click at [501, 267] on input "0.00" at bounding box center [569, 273] width 301 height 30
type input "400"
type input "100"
type input "260"
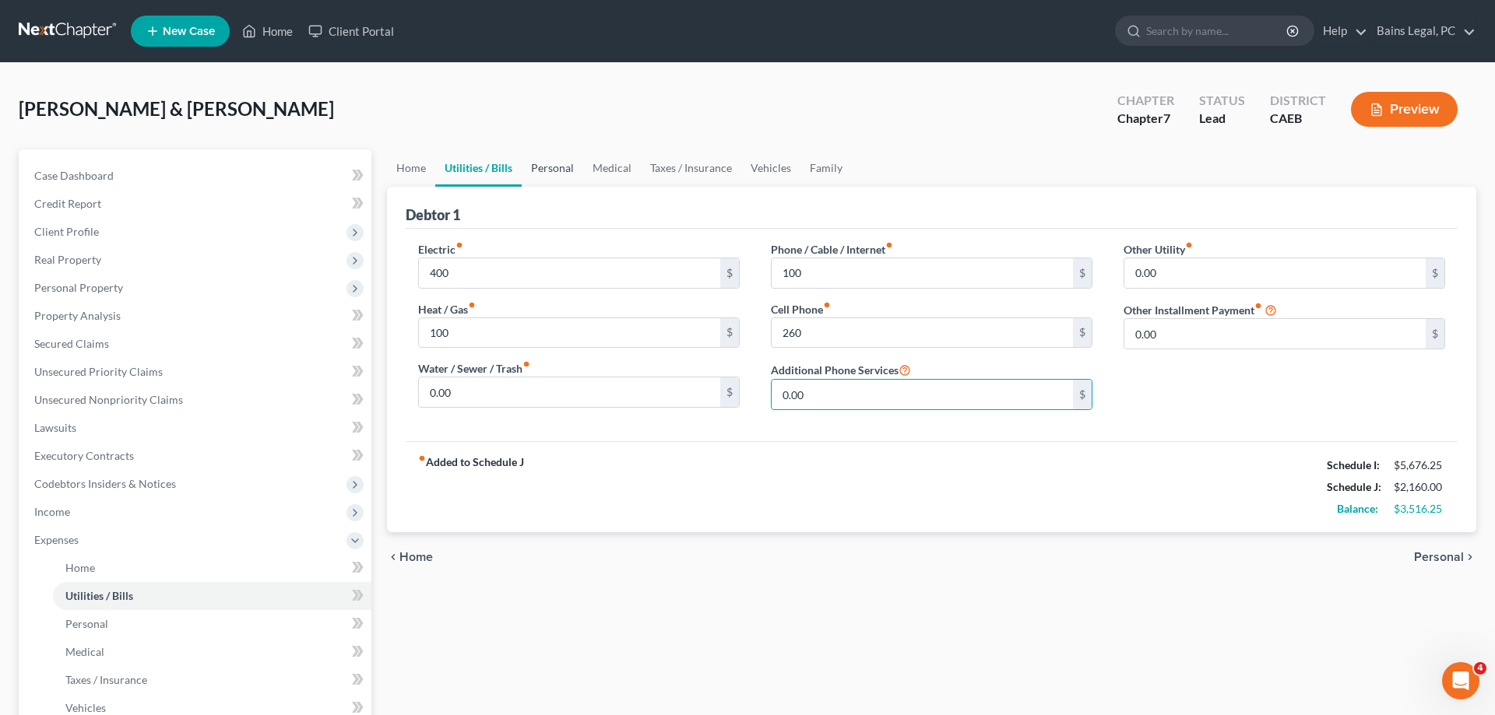
click at [541, 167] on link "Personal" at bounding box center [553, 167] width 62 height 37
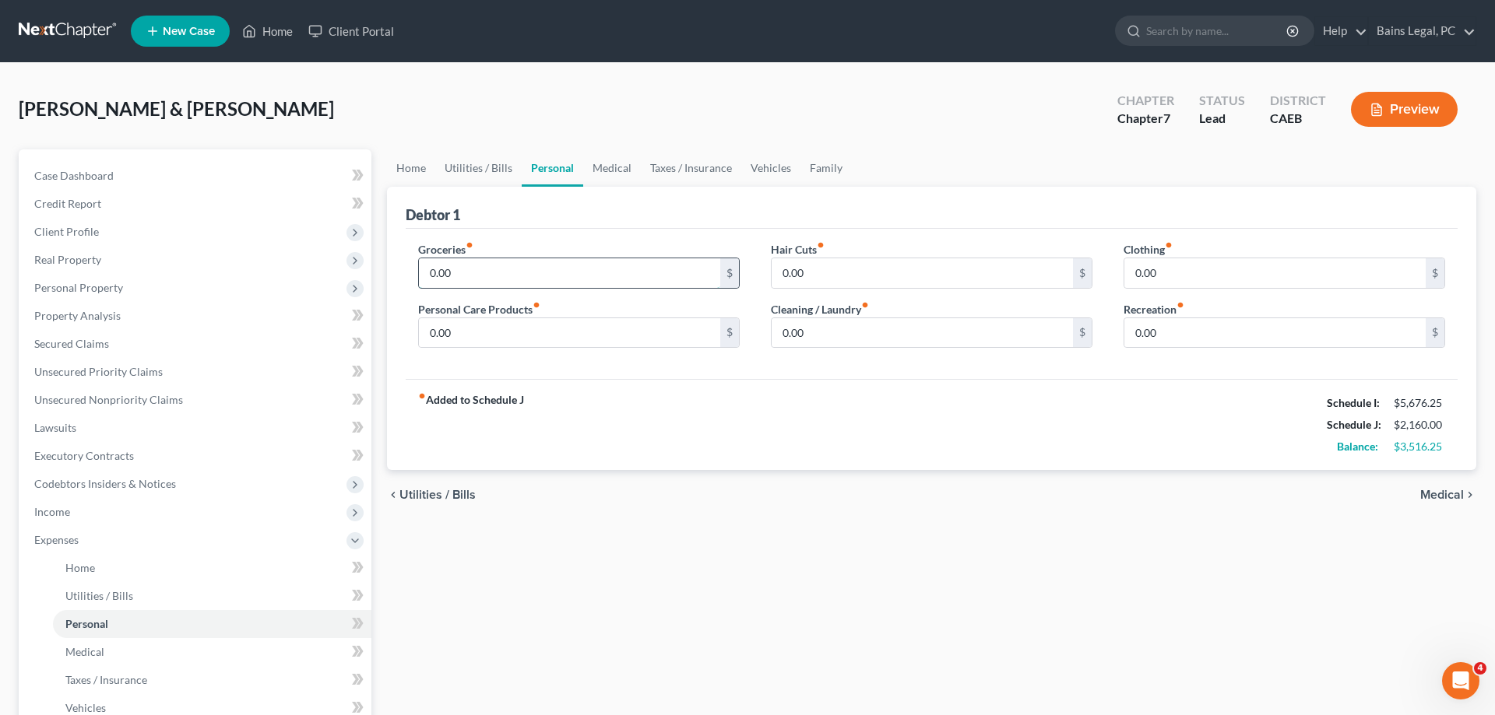
click at [499, 270] on input "0.00" at bounding box center [569, 273] width 301 height 30
type input "800"
type input "200"
type input "150"
type input "250"
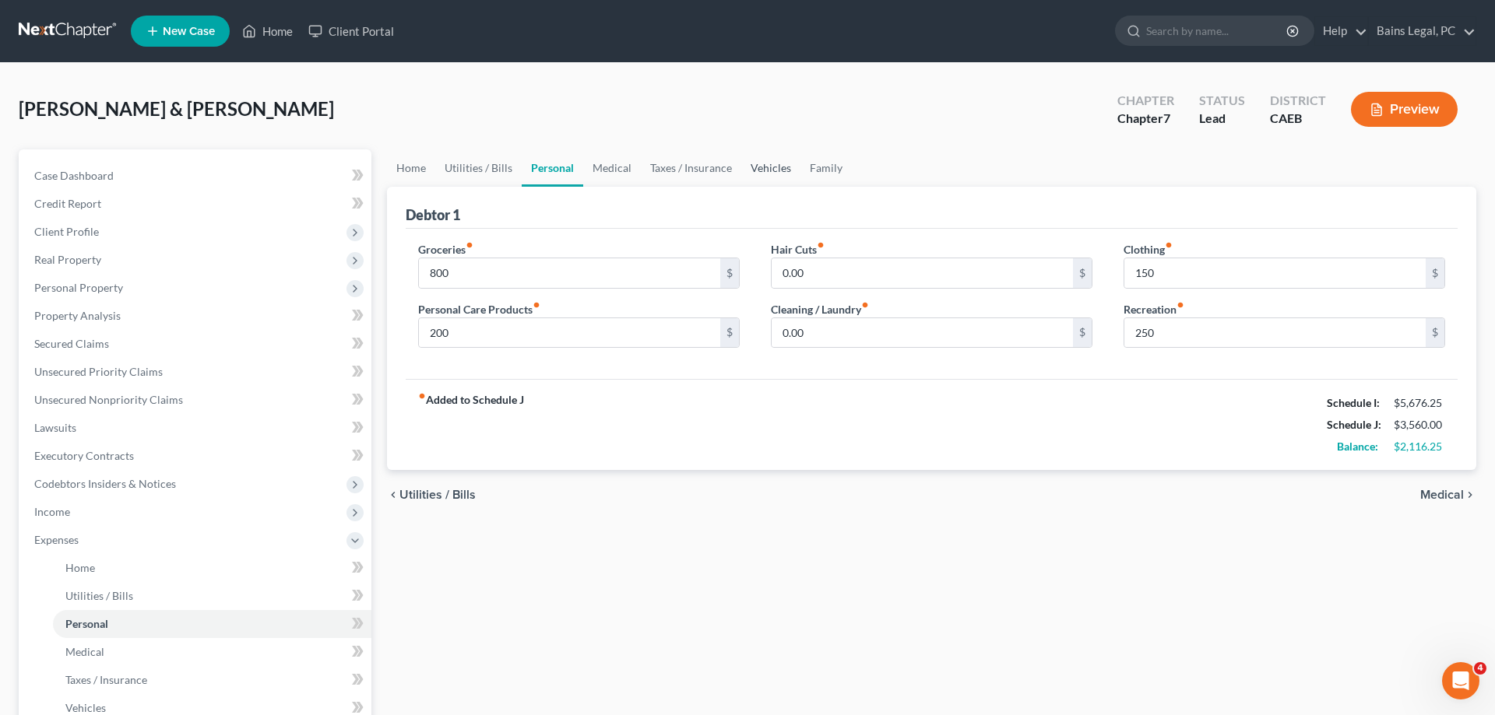
click at [772, 172] on link "Vehicles" at bounding box center [770, 167] width 59 height 37
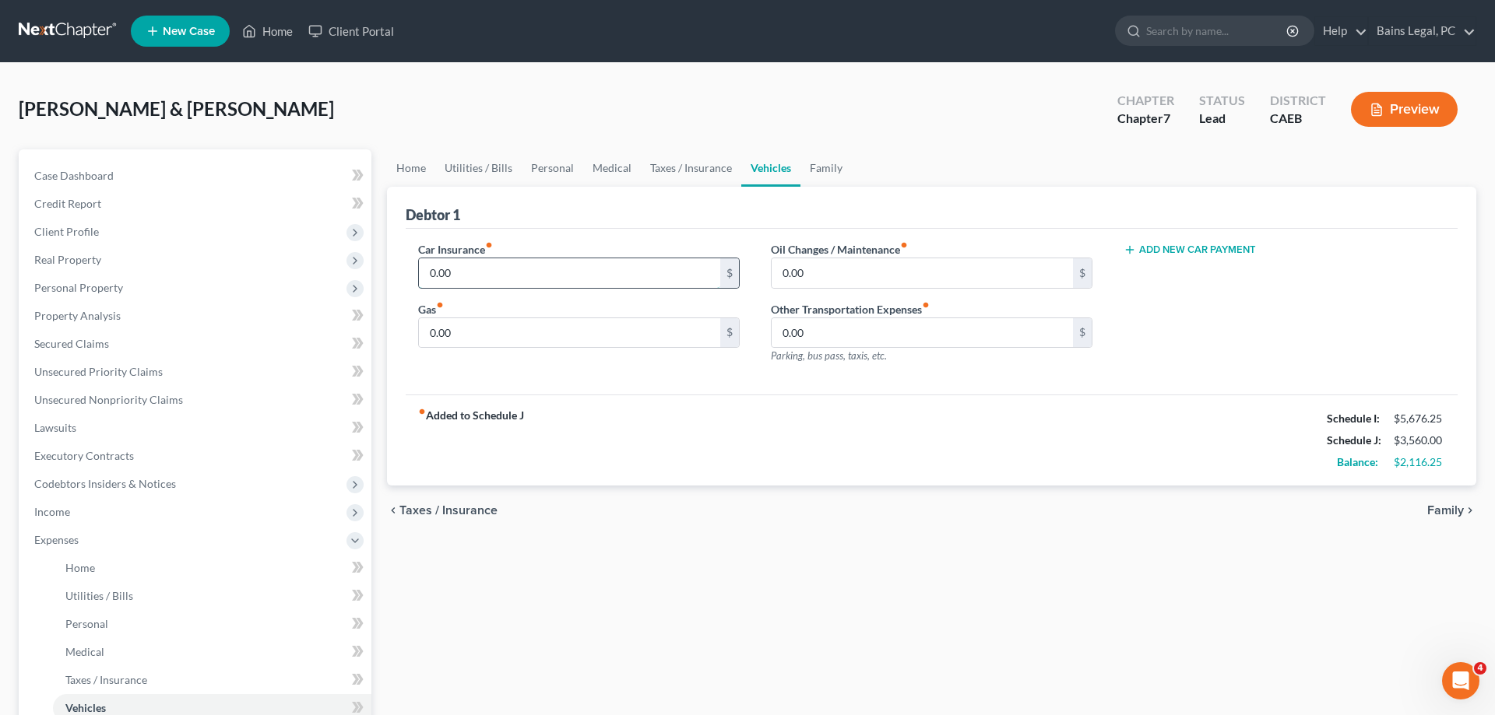
click at [467, 272] on input "0.00" at bounding box center [569, 273] width 301 height 30
type input "220"
type input "200"
type input "100"
click at [827, 166] on link "Family" at bounding box center [825, 167] width 51 height 37
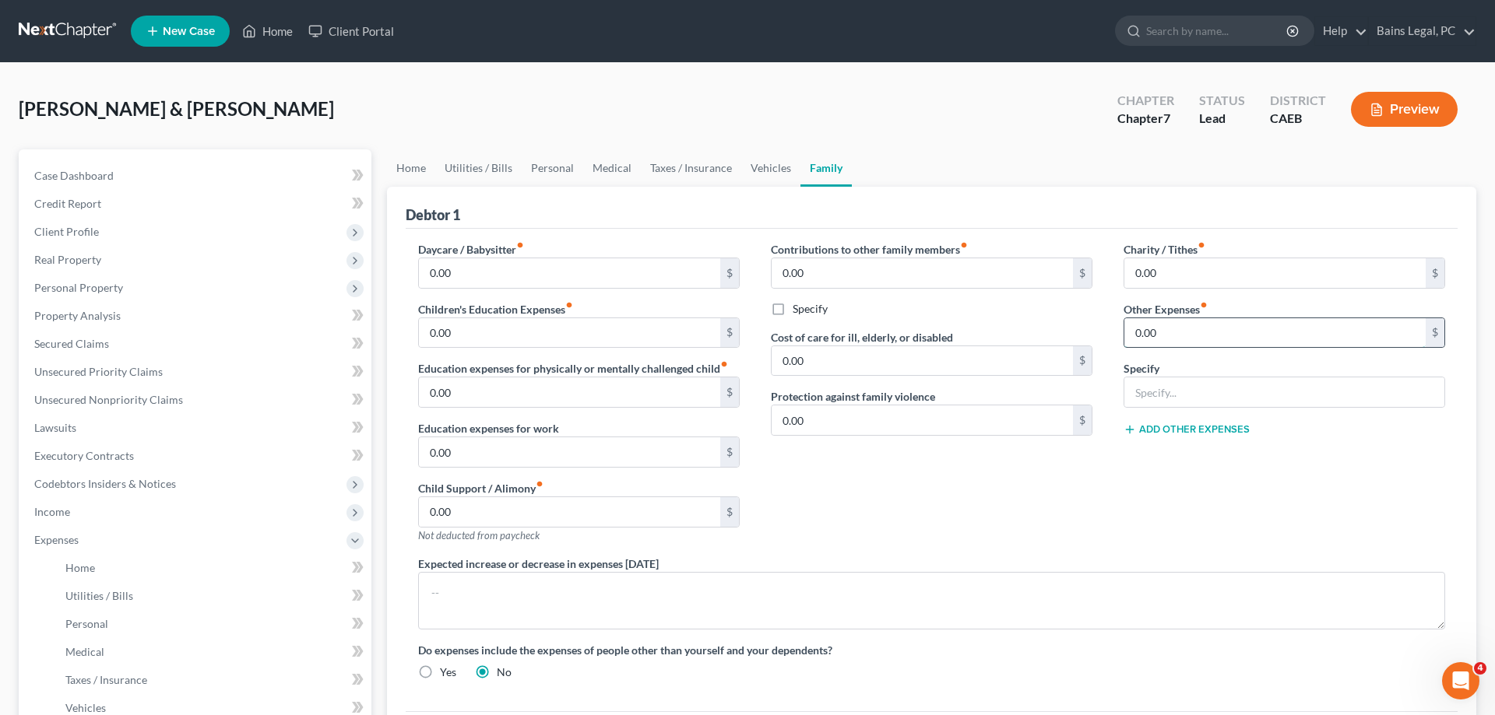
click at [1197, 325] on input "0.00" at bounding box center [1274, 333] width 301 height 30
type input "23.33"
type input "Auto Registration"
click at [1181, 427] on button "Add Other Expenses" at bounding box center [1186, 430] width 126 height 12
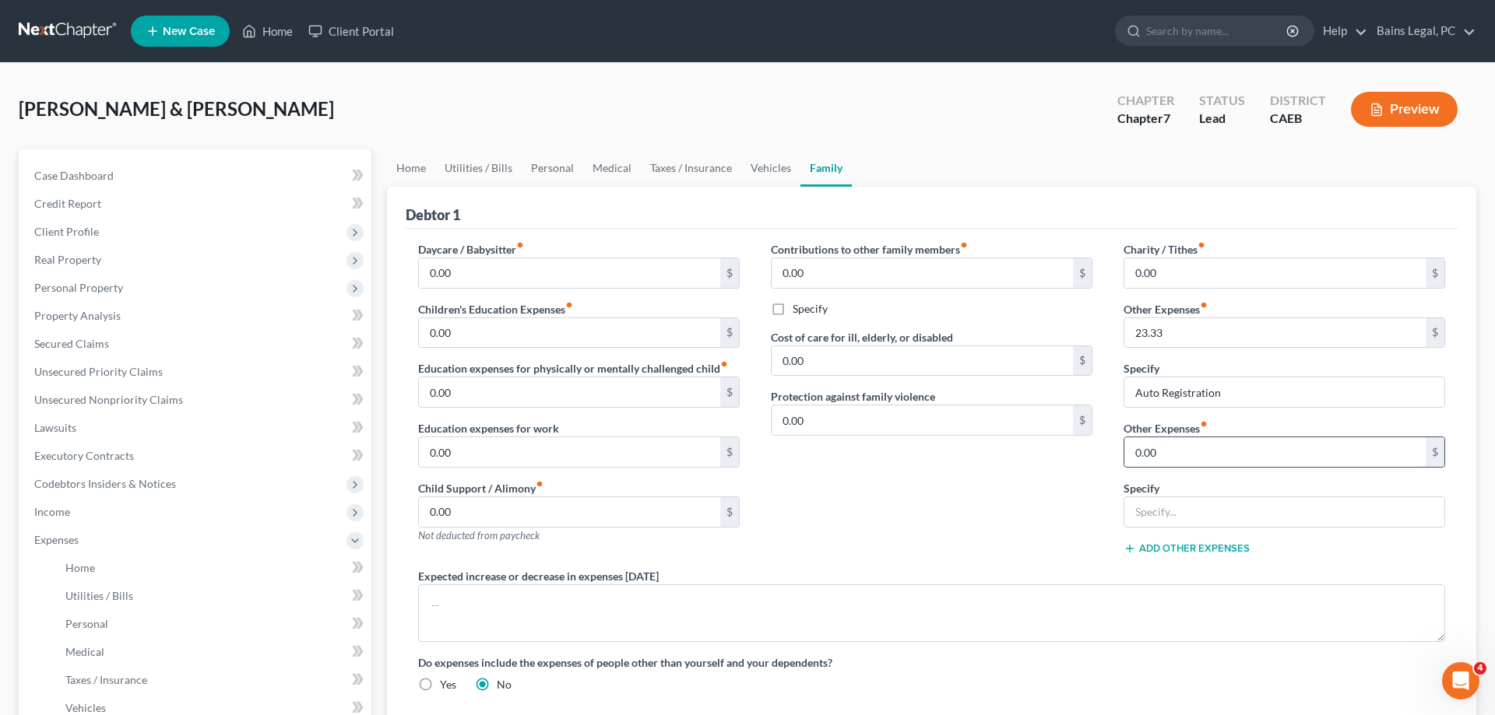
click at [1176, 448] on input "0.00" at bounding box center [1274, 453] width 301 height 30
type input "100"
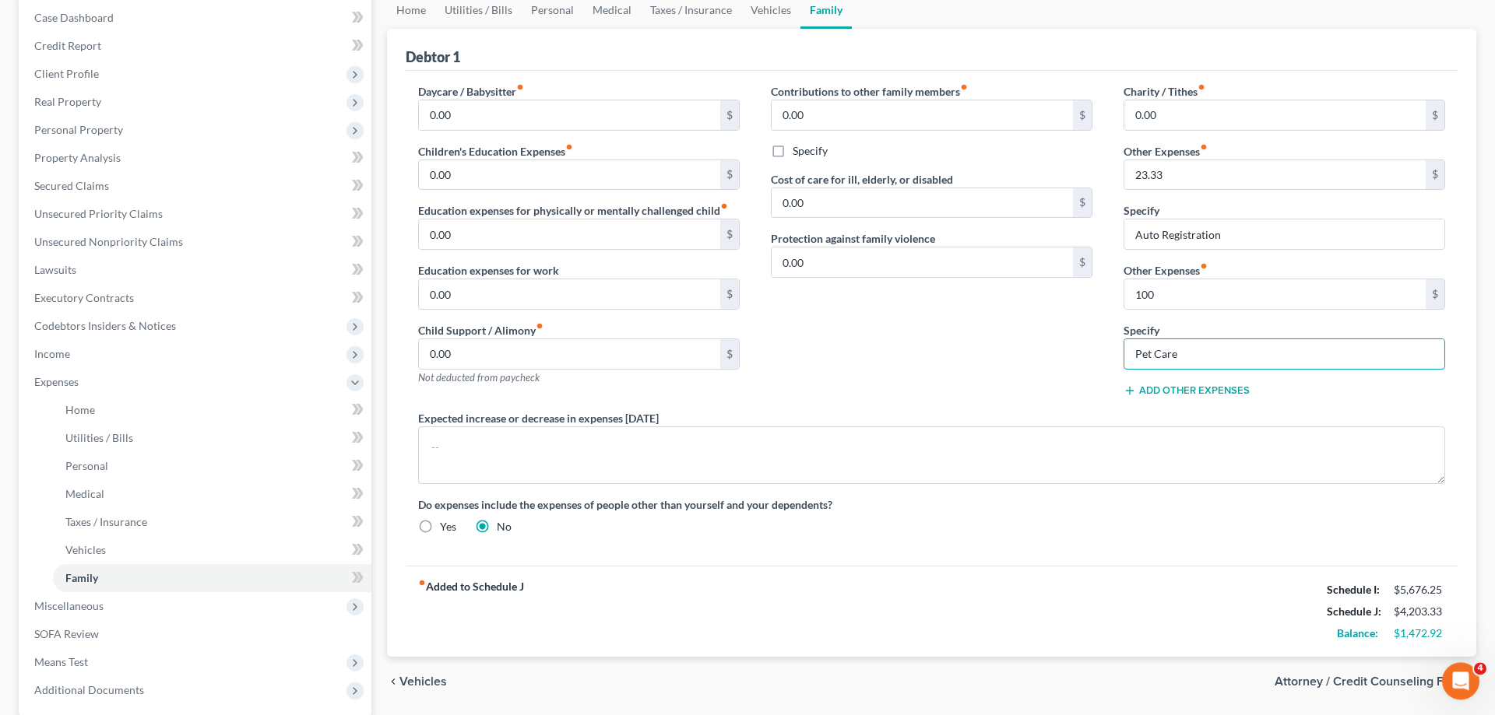
scroll to position [159, 0]
type input "Pet Care"
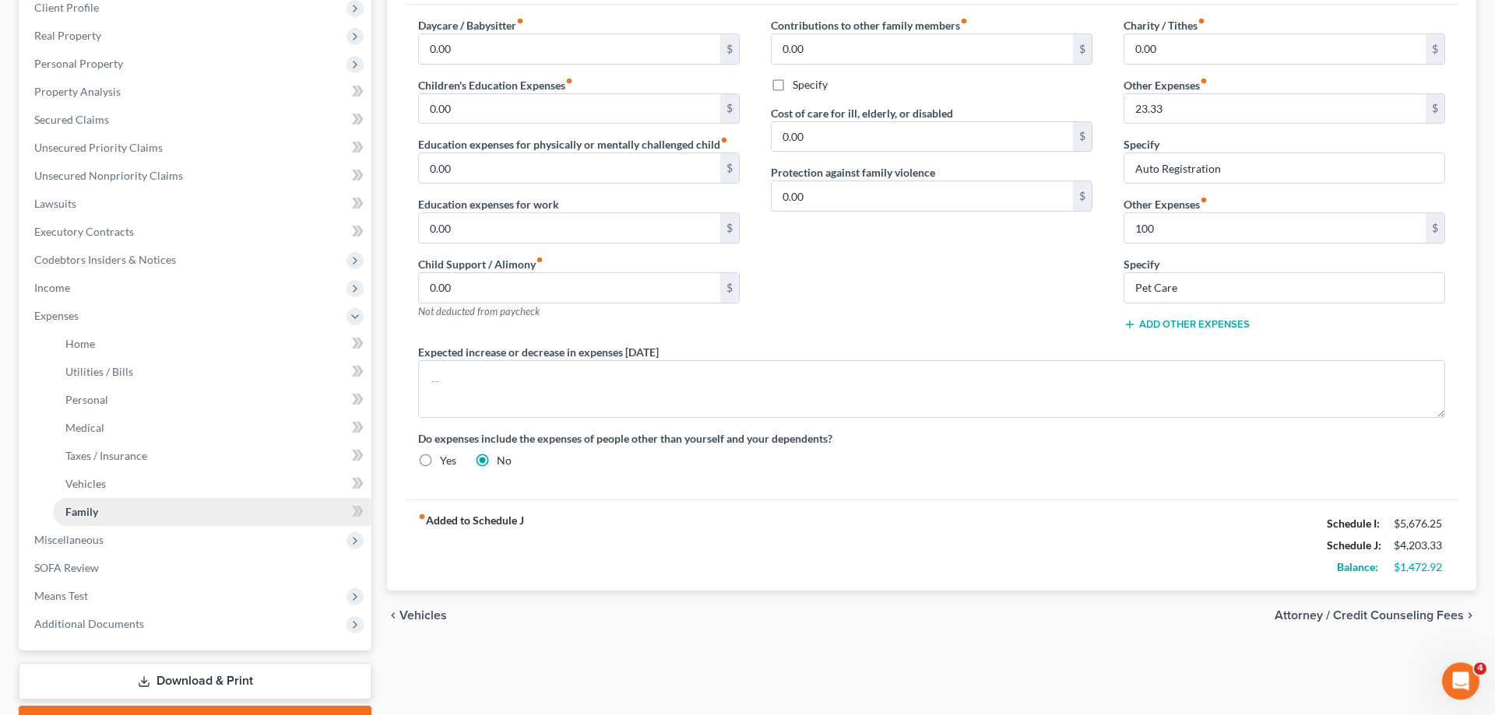
scroll to position [307, 0]
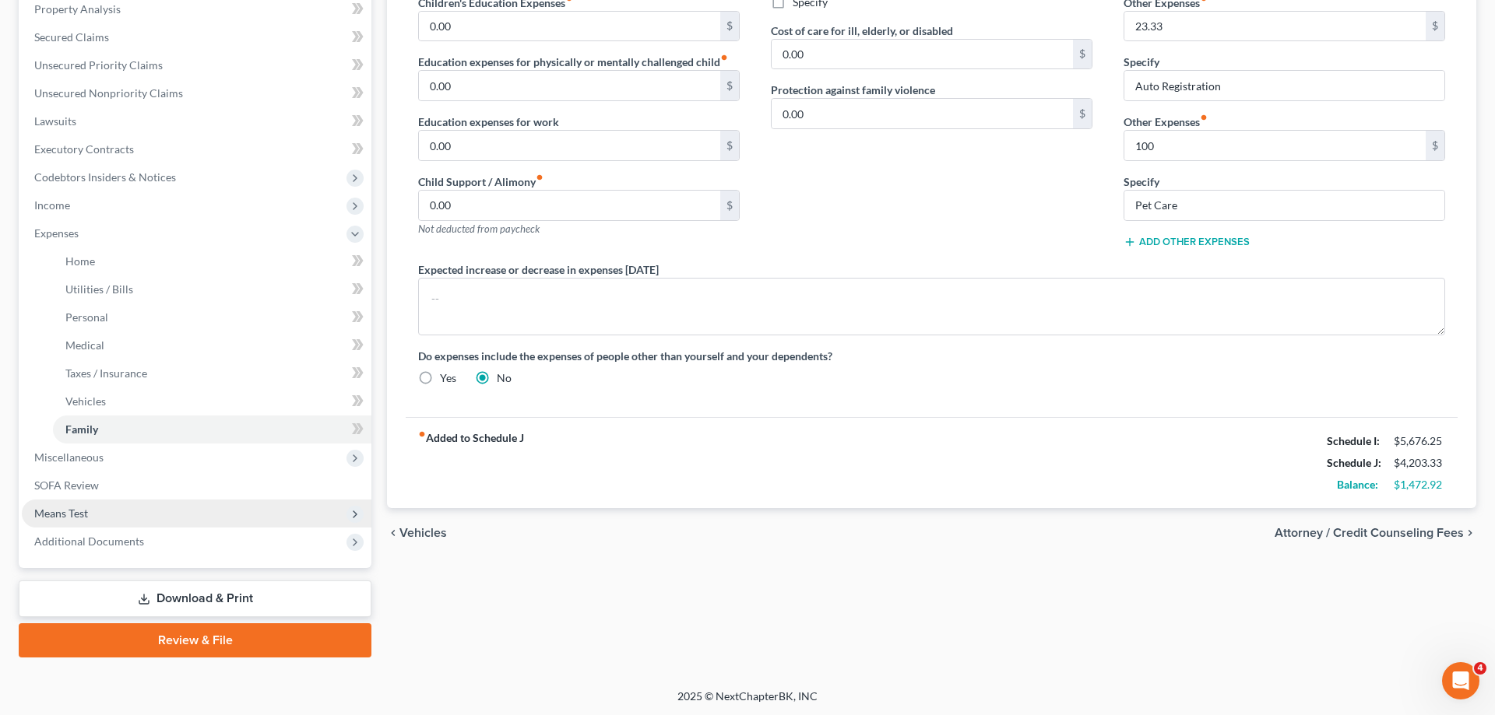
click at [62, 508] on span "Means Test" at bounding box center [61, 513] width 54 height 13
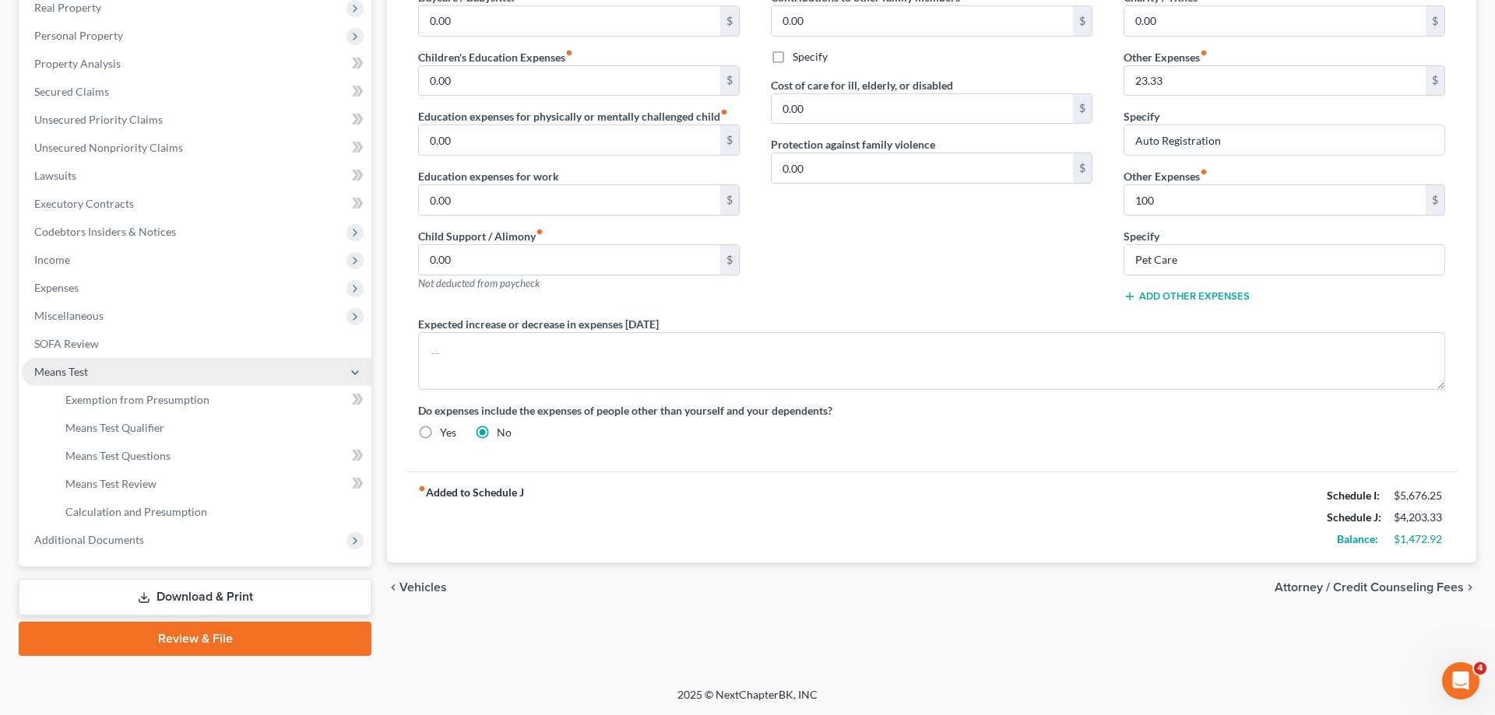
scroll to position [251, 0]
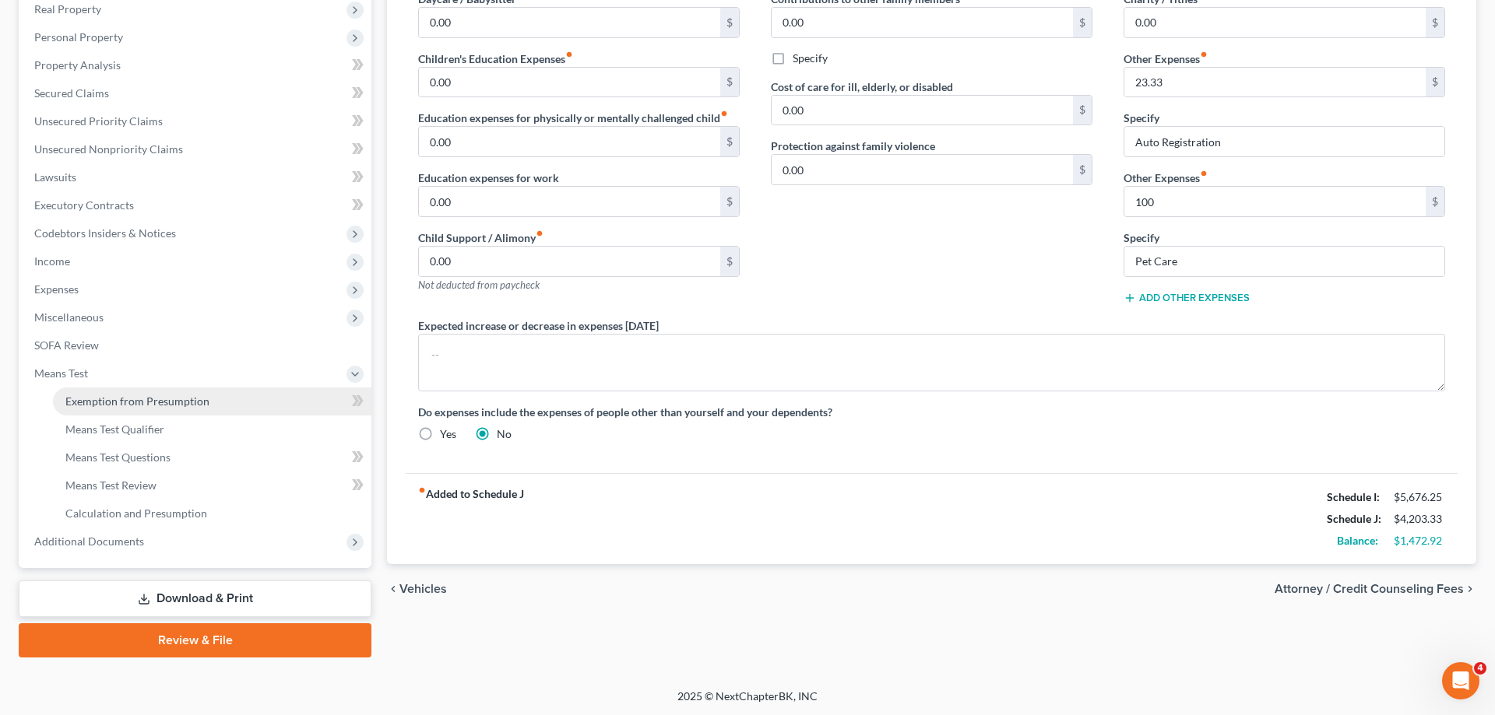
click at [128, 412] on link "Exemption from Presumption" at bounding box center [212, 402] width 318 height 28
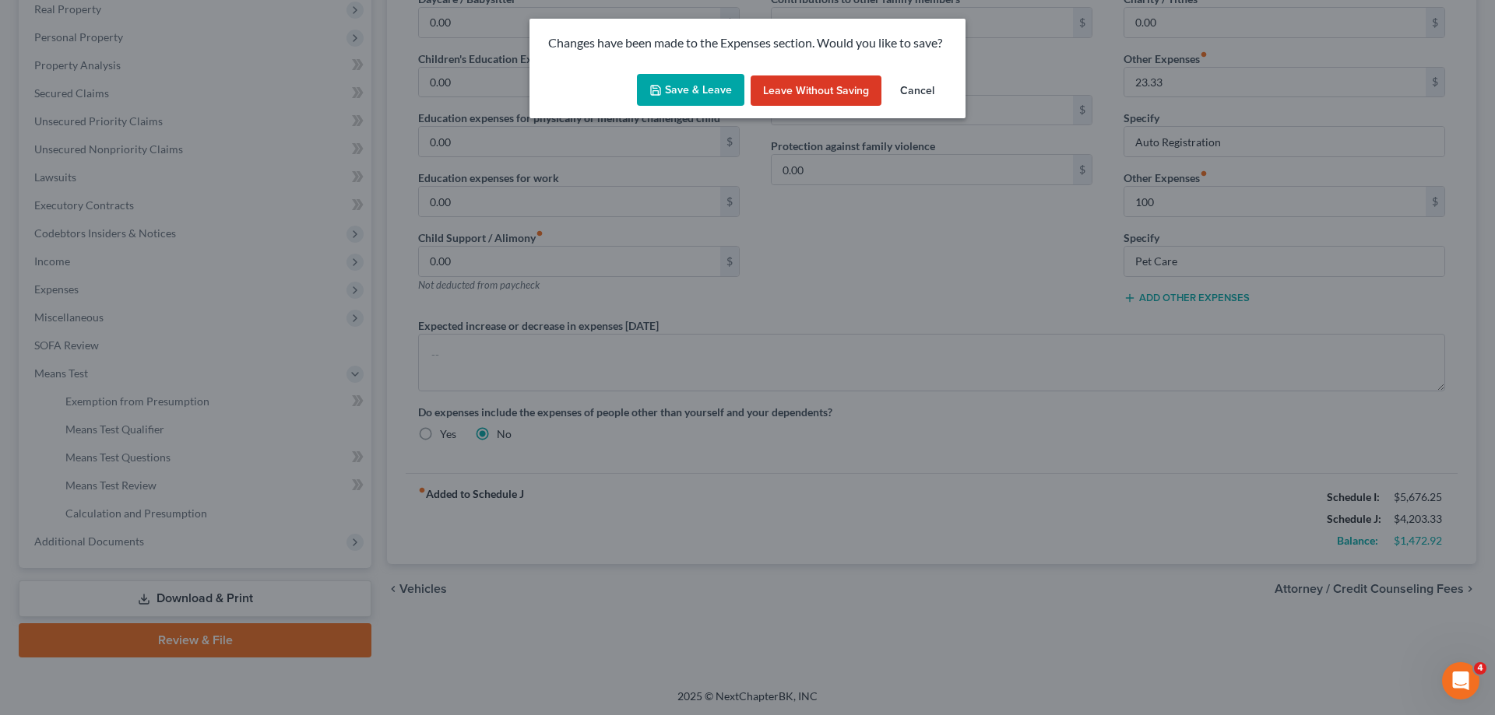
click at [698, 80] on button "Save & Leave" at bounding box center [690, 90] width 107 height 33
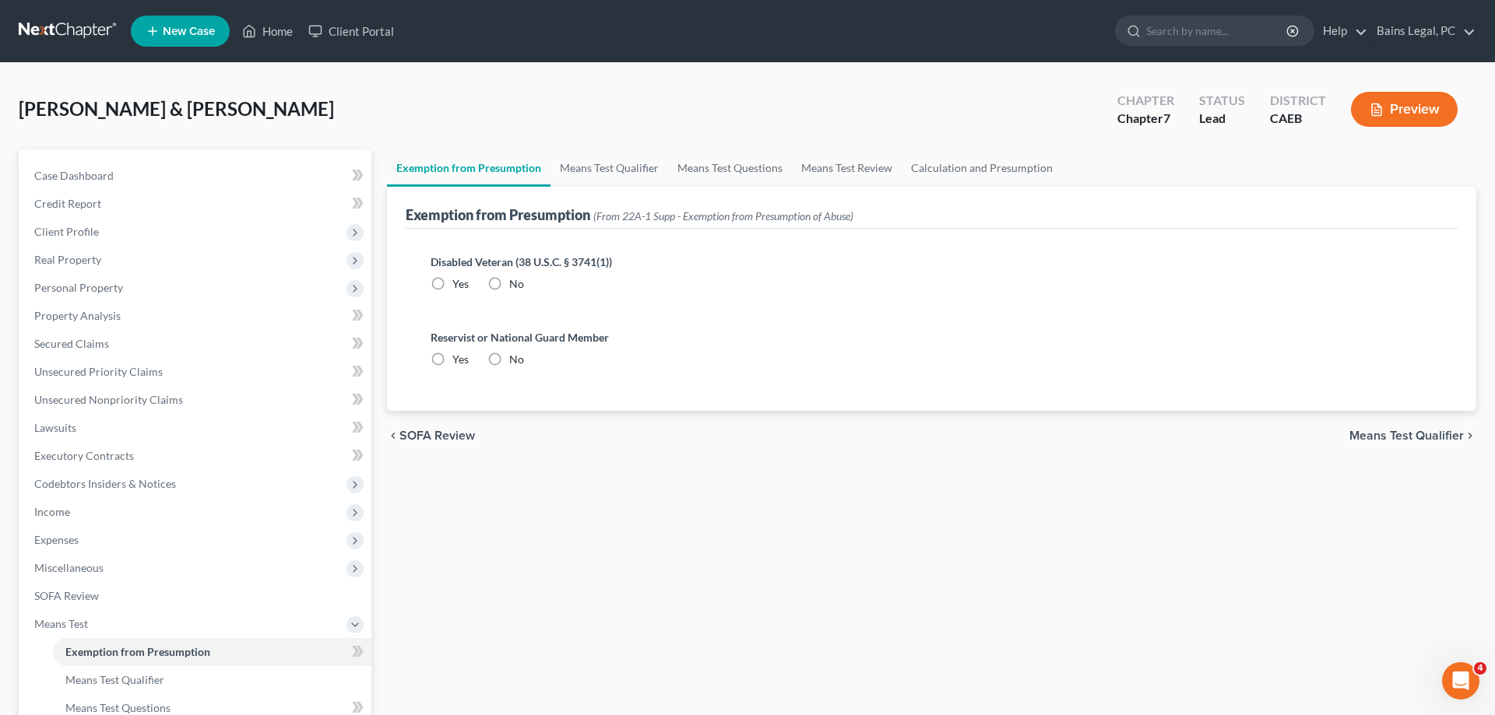
click at [509, 283] on label "No" at bounding box center [516, 284] width 15 height 16
click at [515, 283] on input "No" at bounding box center [520, 281] width 10 height 10
radio input "true"
click at [509, 364] on label "No" at bounding box center [516, 360] width 15 height 16
click at [515, 362] on input "No" at bounding box center [520, 357] width 10 height 10
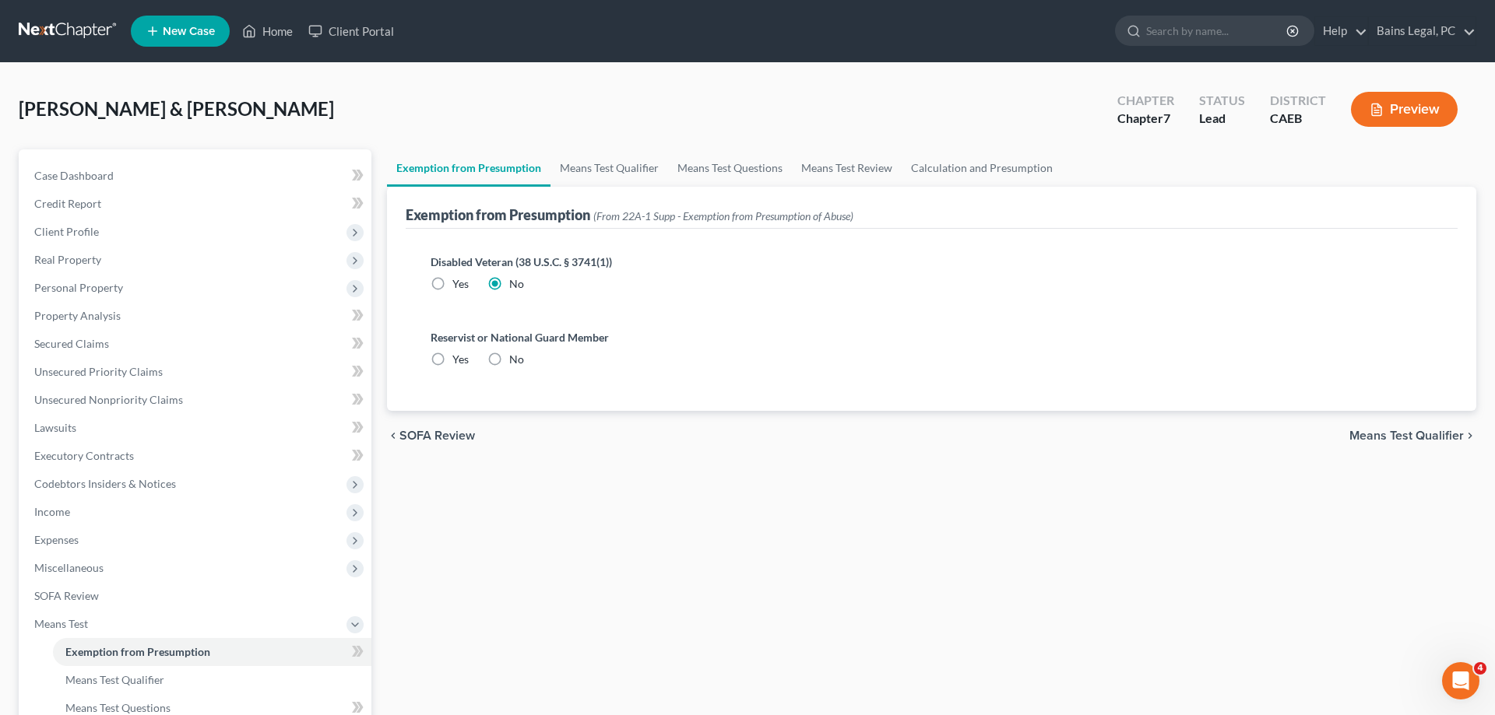
radio input "true"
click at [609, 170] on link "Means Test Qualifier" at bounding box center [609, 167] width 118 height 37
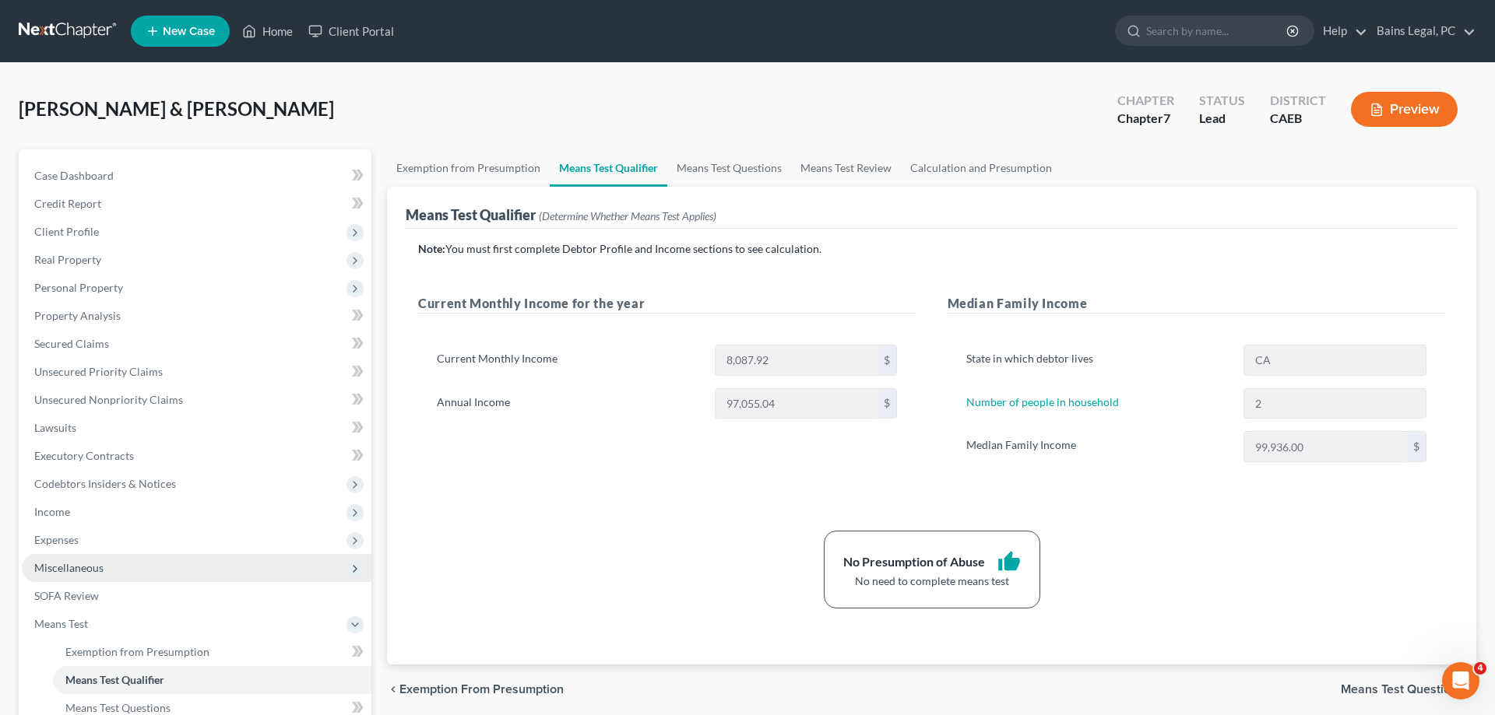
click at [137, 570] on span "Miscellaneous" at bounding box center [197, 568] width 350 height 28
click at [163, 589] on span "Attorney / Credit Counseling Fees" at bounding box center [147, 595] width 164 height 13
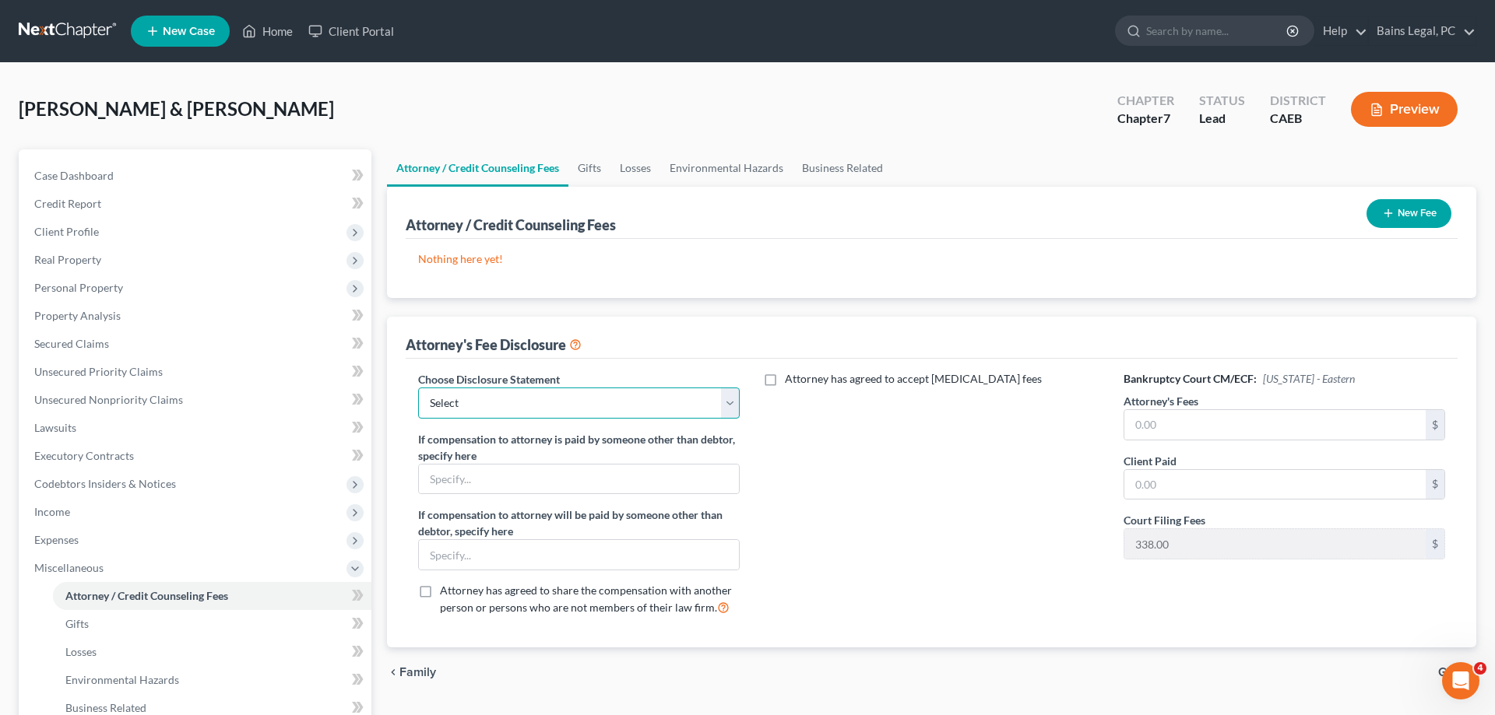
click at [418, 388] on select "Select Fee Disclosure: $2,000 pre; $400 post Fee Discolosure - $1,200 pre; $1,2…" at bounding box center [579, 403] width 322 height 31
select select "36"
click option "Fee Disclosure - All atty fees paid pre filing" at bounding box center [0, 0] width 0 height 0
drag, startPoint x: 1255, startPoint y: 424, endPoint x: 1245, endPoint y: 427, distance: 10.8
click at [1256, 423] on input "text" at bounding box center [1274, 425] width 301 height 30
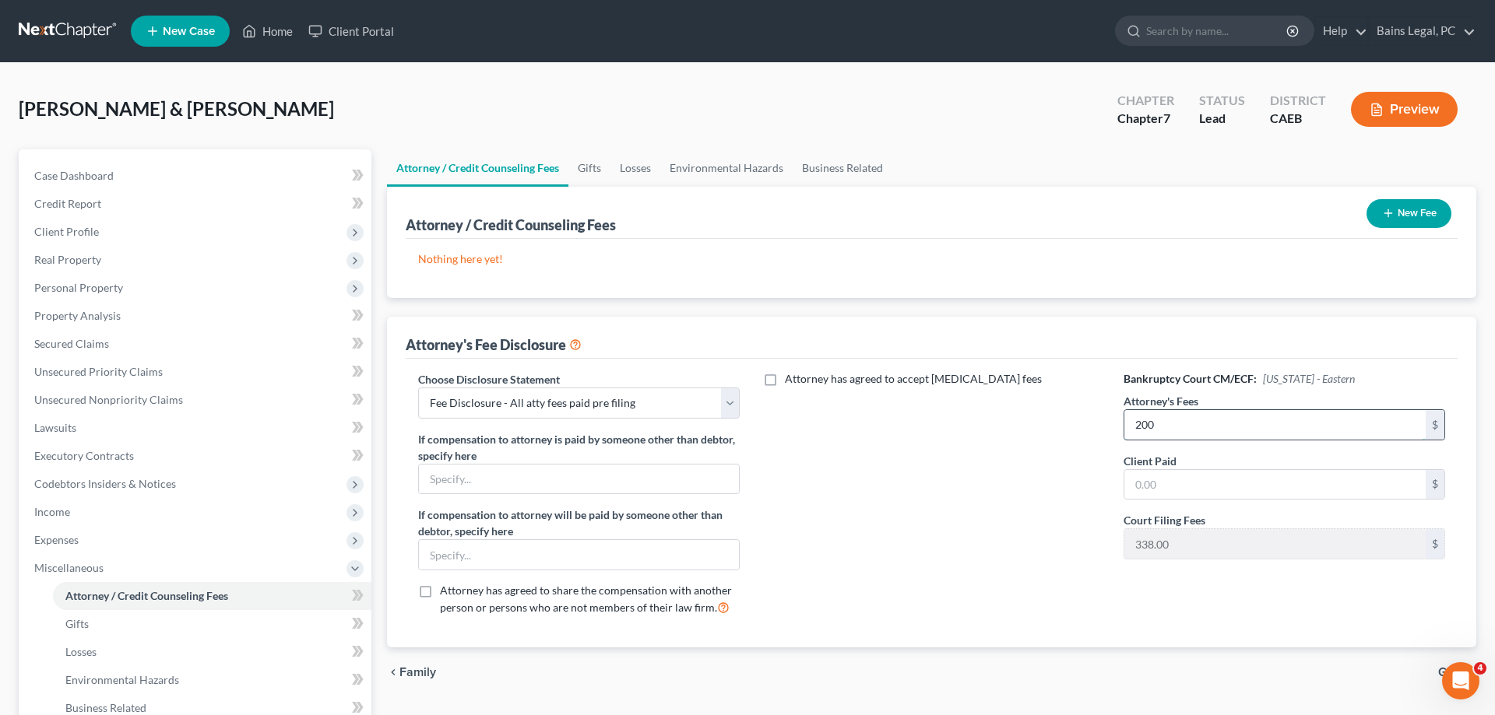
type input "200"
type input "2,000"
click at [1261, 415] on input "200" at bounding box center [1274, 425] width 301 height 30
type input "2,000"
click at [1383, 217] on icon "button" at bounding box center [1388, 213] width 12 height 12
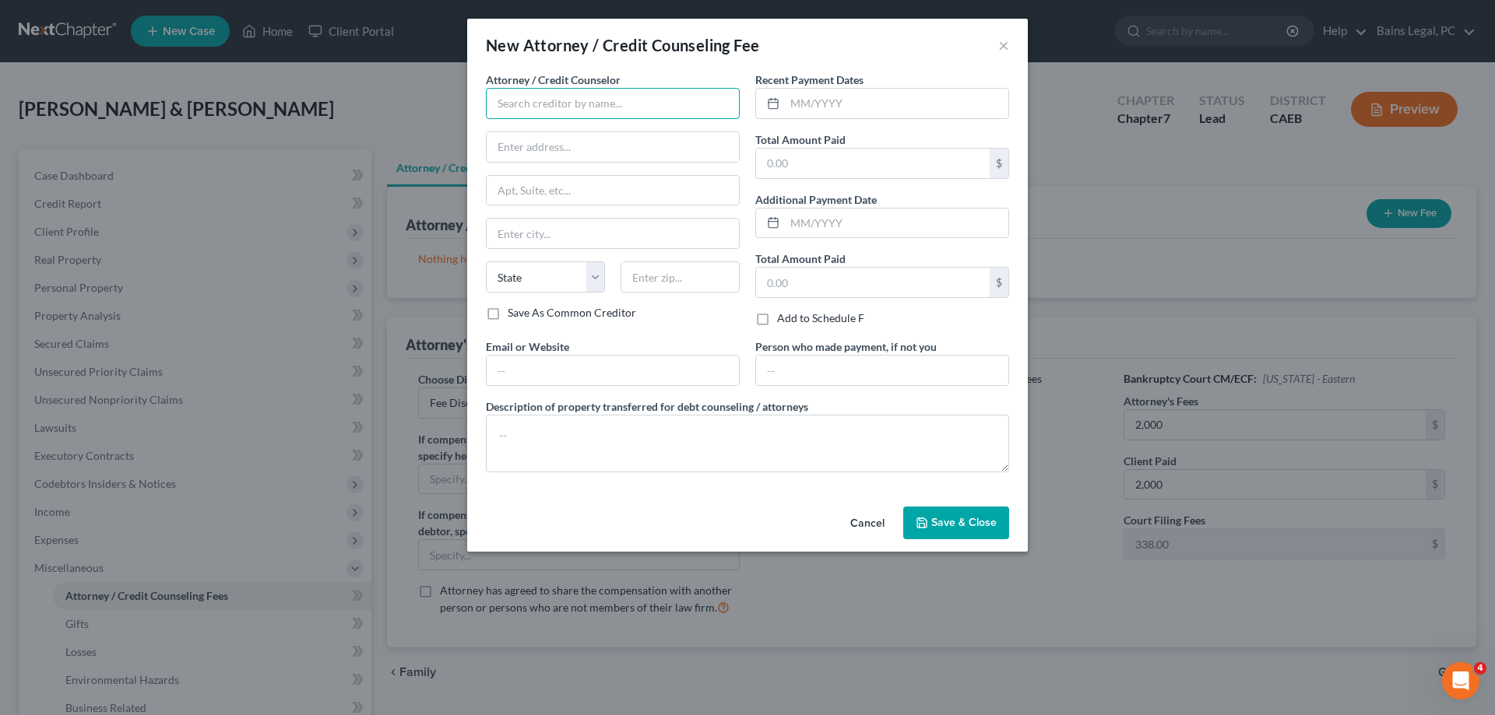
click at [674, 111] on input "text" at bounding box center [613, 103] width 254 height 31
drag, startPoint x: 589, startPoint y: 135, endPoint x: 637, endPoint y: 138, distance: 47.6
click at [590, 135] on div "Modesto Bankruptcy Attorneys" at bounding box center [579, 131] width 162 height 16
type input "Modesto Bankruptcy Attorneys"
type input "[STREET_ADDRESS]"
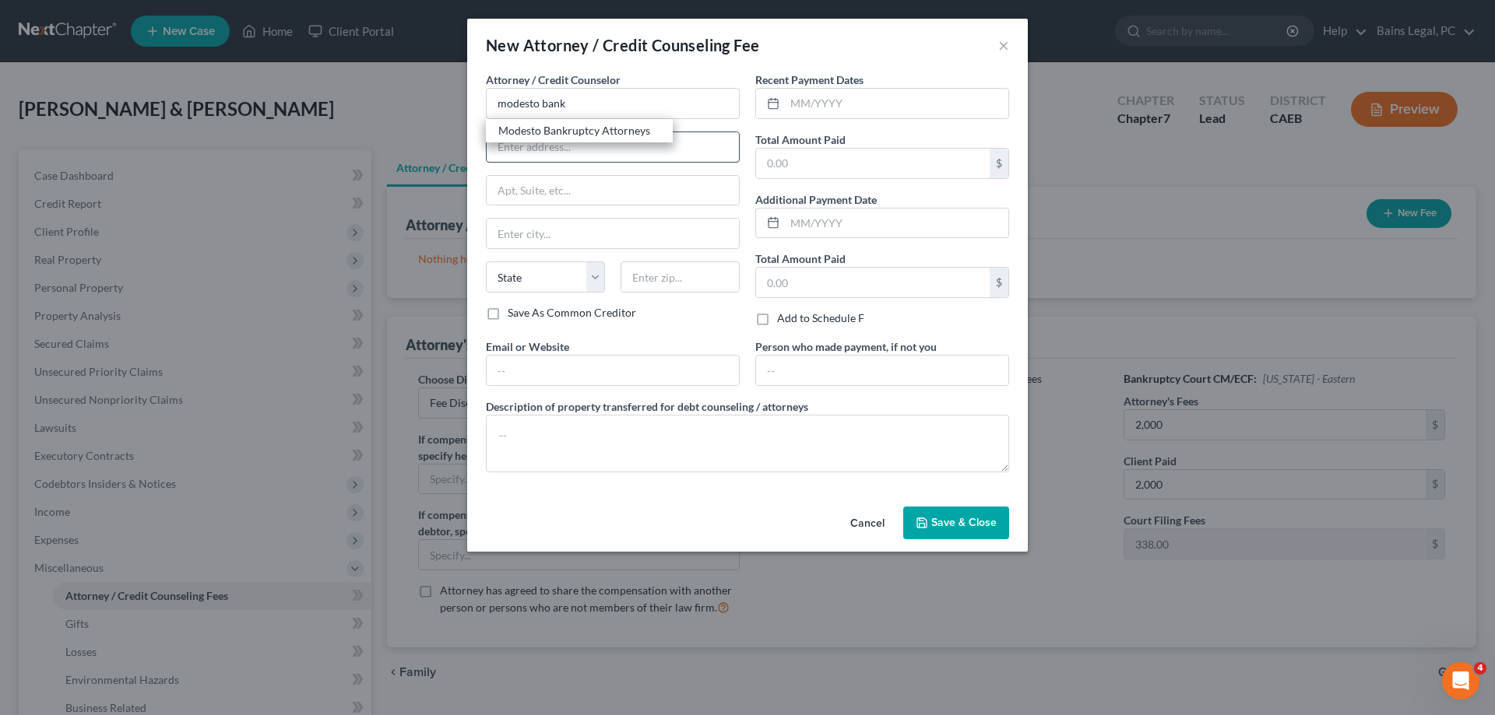
type input "Suite 201-9"
type input "Modesto"
select select "4"
type input "95354"
click at [660, 374] on input "text" at bounding box center [613, 371] width 252 height 30
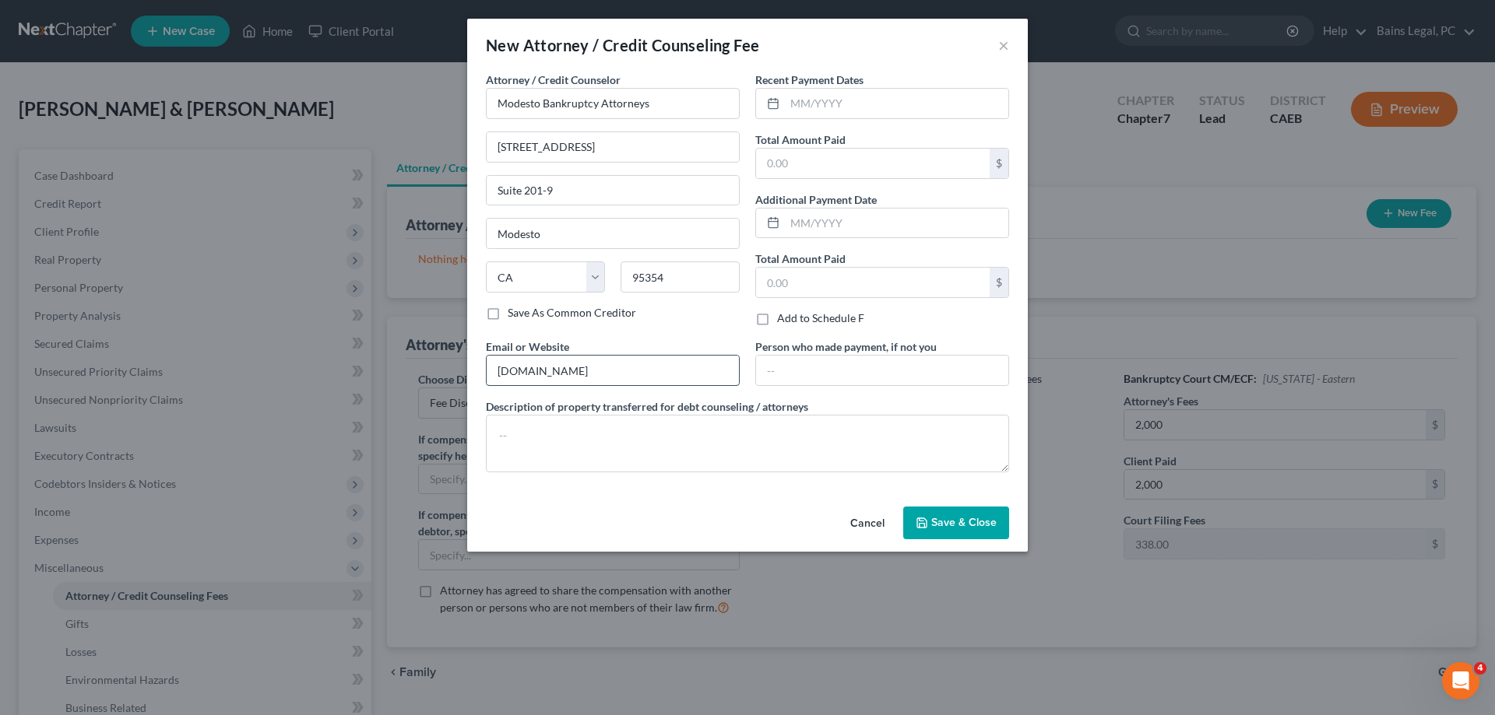
type input "[DOMAIN_NAME]"
type textarea "Attorney Fees"
click at [944, 107] on input "text" at bounding box center [896, 104] width 223 height 30
type input "[DATE]"
type input "2,000"
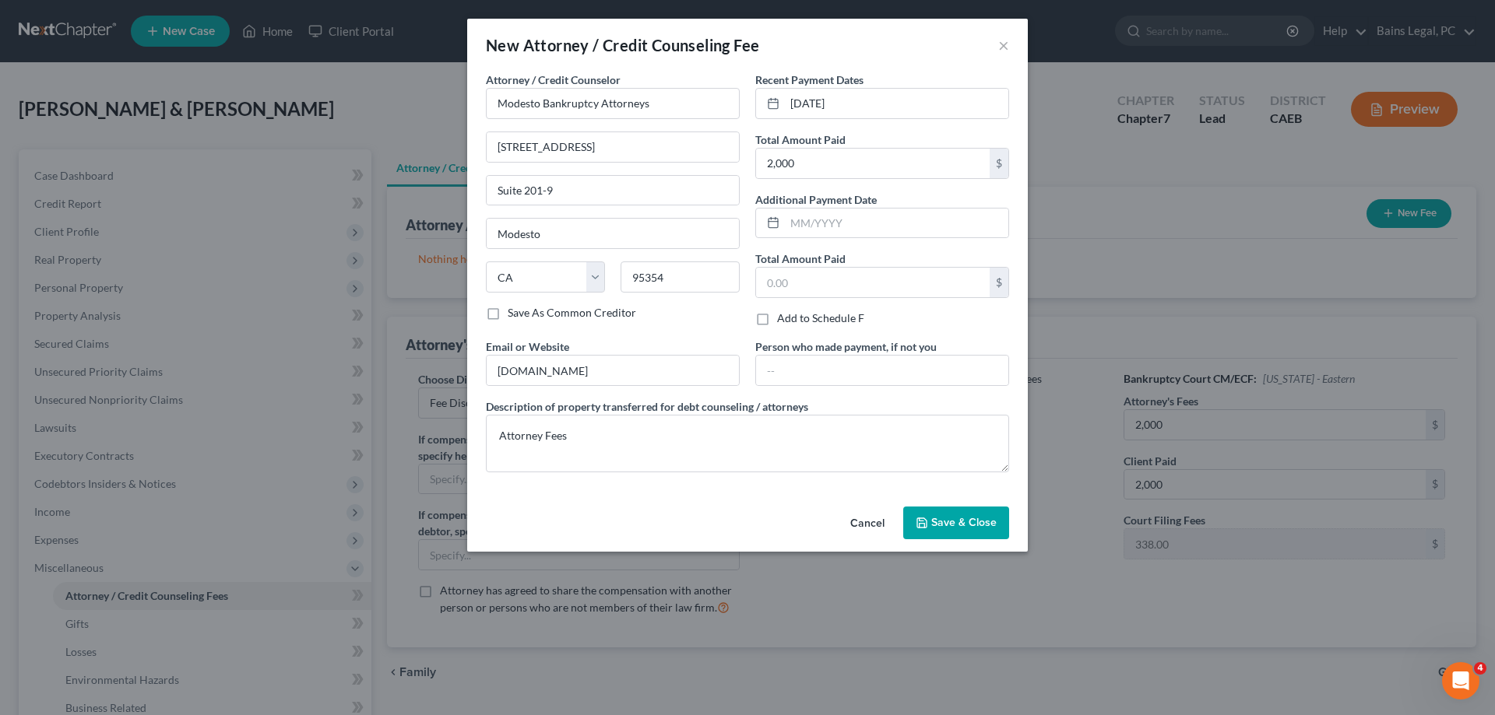
click at [947, 522] on span "Save & Close" at bounding box center [963, 522] width 65 height 13
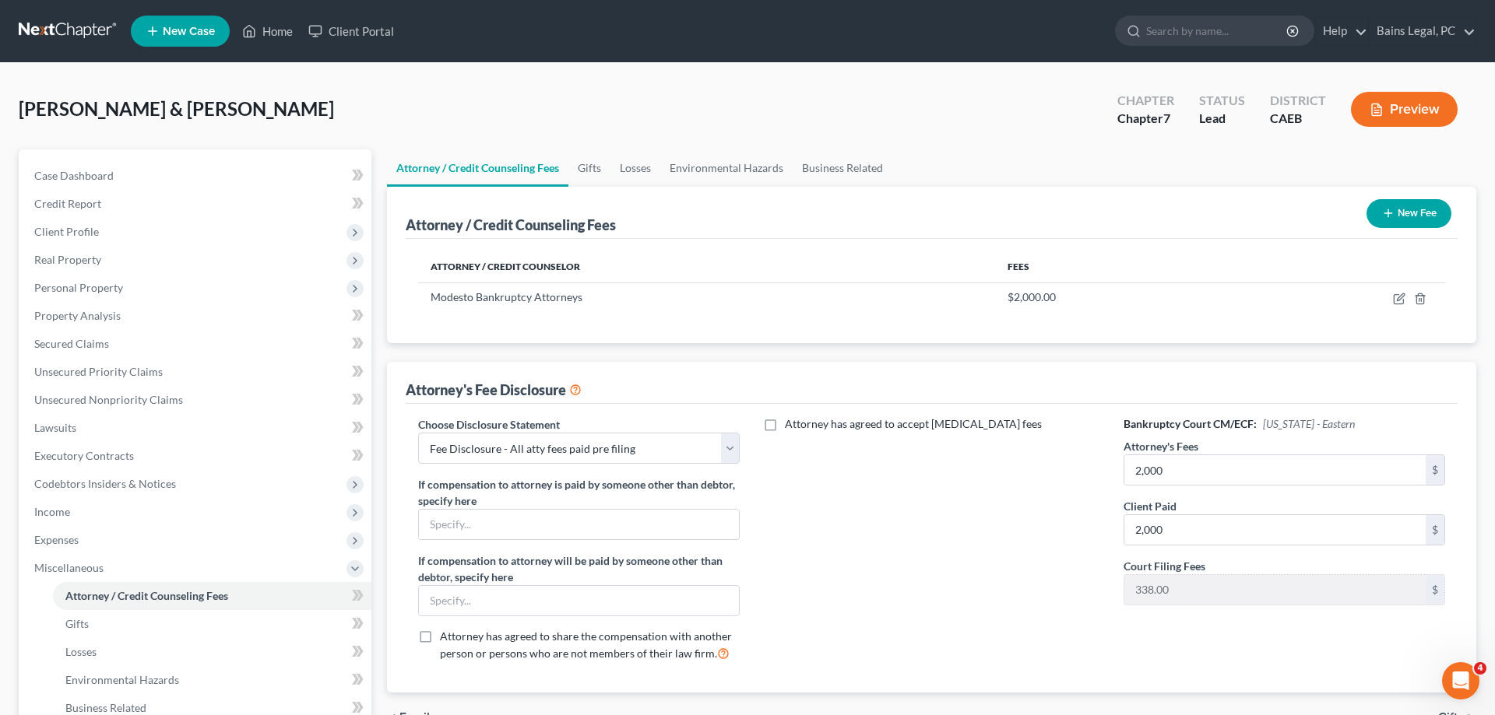
click at [1406, 215] on button "New Fee" at bounding box center [1408, 213] width 85 height 29
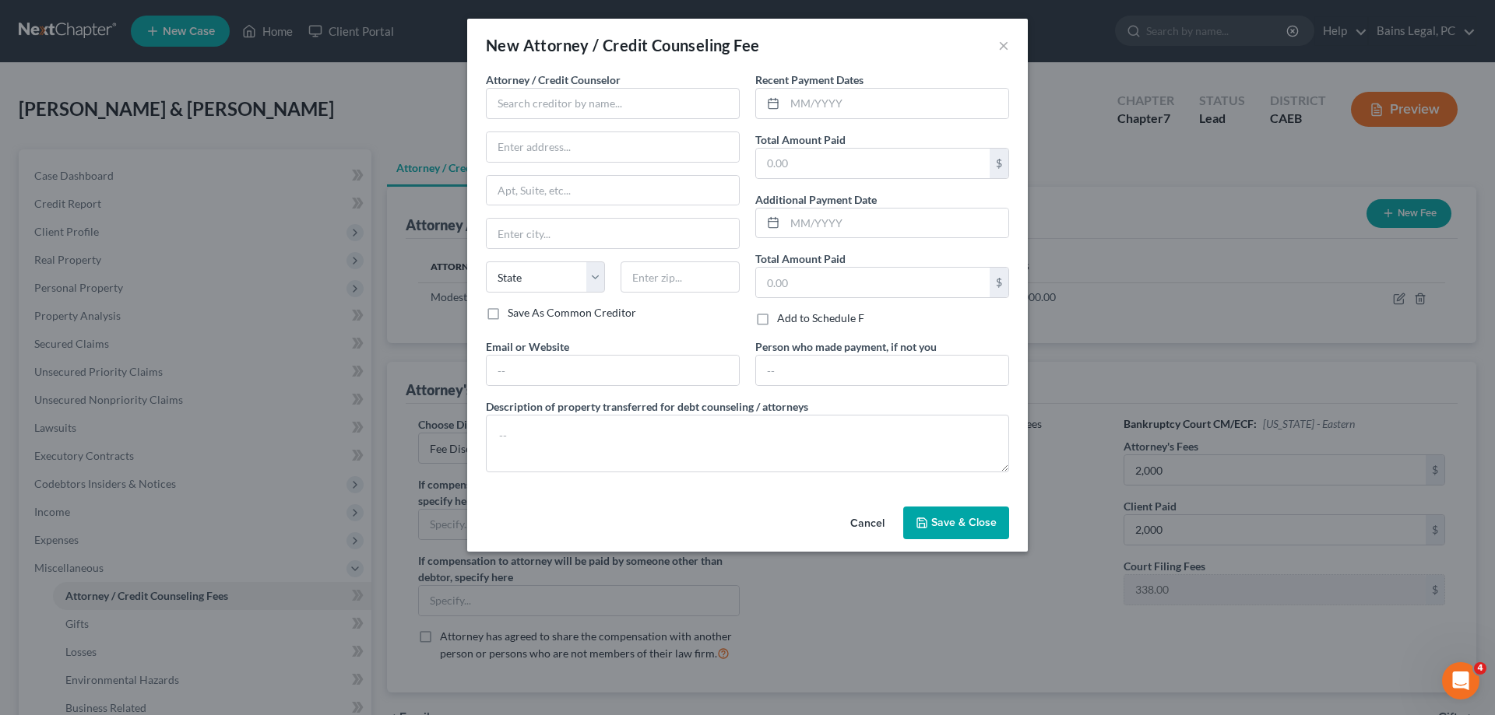
click at [531, 87] on label "Attorney / Credit Counselor *" at bounding box center [553, 80] width 135 height 16
click at [499, 107] on input "text" at bounding box center [613, 103] width 254 height 31
drag, startPoint x: 526, startPoint y: 130, endPoint x: 528, endPoint y: 151, distance: 21.1
click at [528, 151] on div "001 Debtorcc, Inc 001 Debtorcc, Inc" at bounding box center [579, 142] width 187 height 47
click at [528, 151] on div "001 Debtorcc, Inc" at bounding box center [579, 154] width 162 height 16
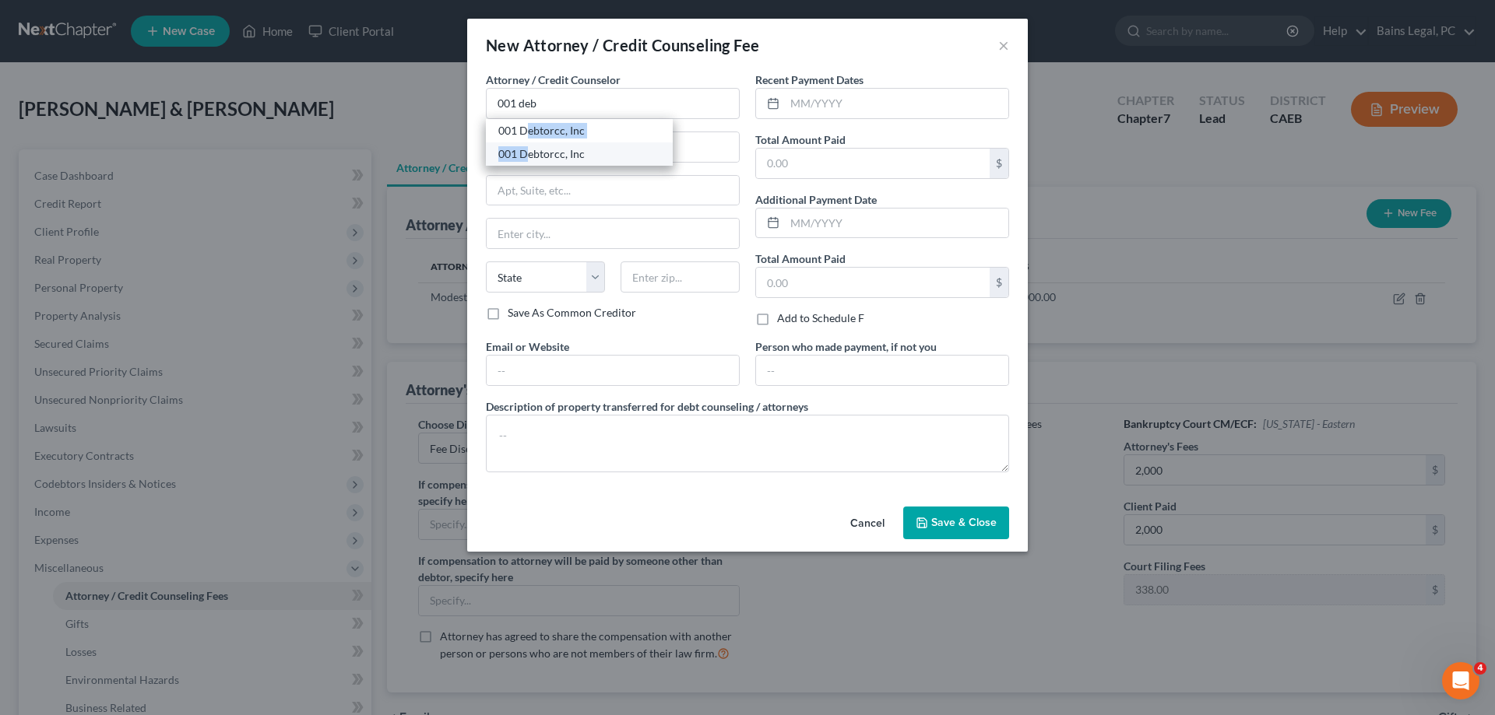
type input "001 Debtorcc, Inc"
type input "[STREET_ADDRESS]"
type input "[GEOGRAPHIC_DATA]"
select select "33"
type input "07306"
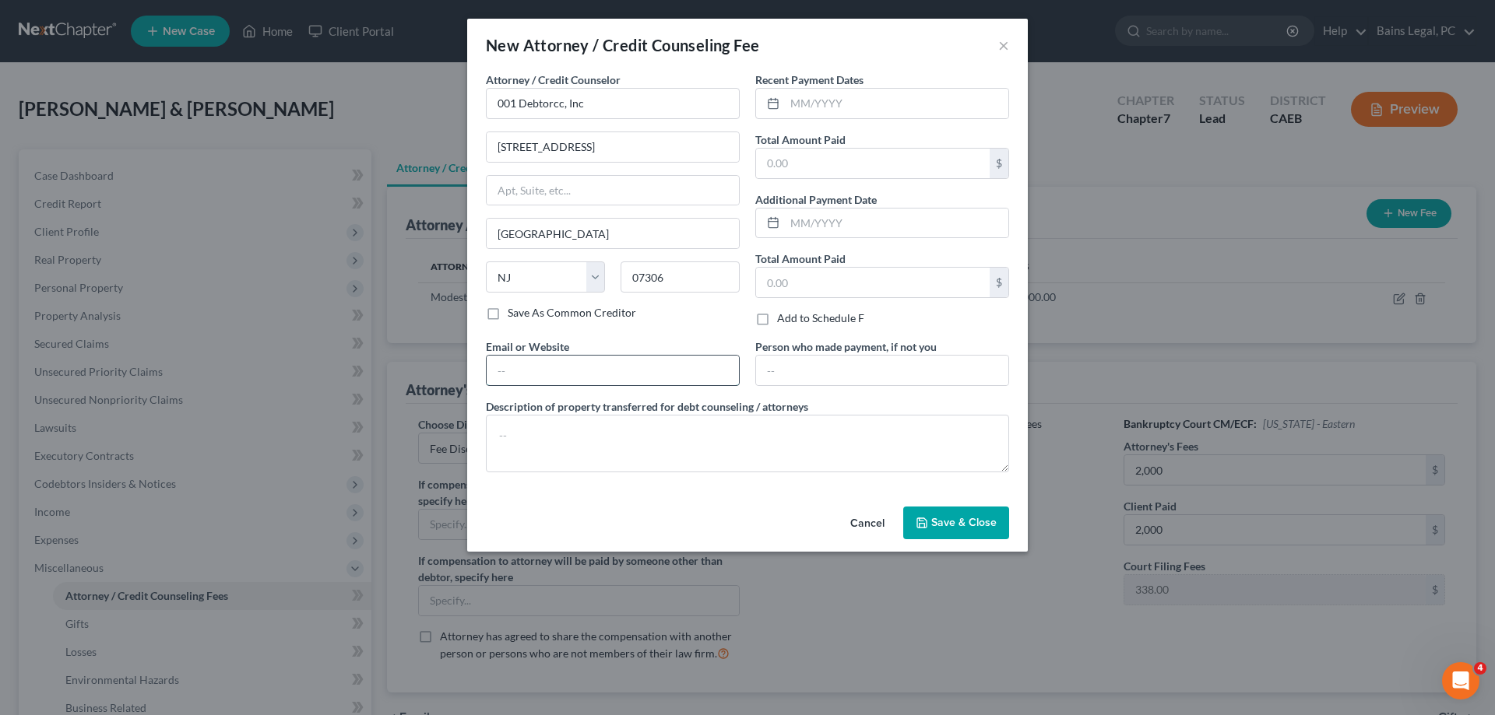
drag, startPoint x: 543, startPoint y: 367, endPoint x: 528, endPoint y: 351, distance: 22.0
click at [542, 367] on input "text" at bounding box center [613, 371] width 252 height 30
type input "[DOMAIN_NAME]"
type textarea "Credit Counseling"
click at [804, 103] on input "text" at bounding box center [896, 104] width 223 height 30
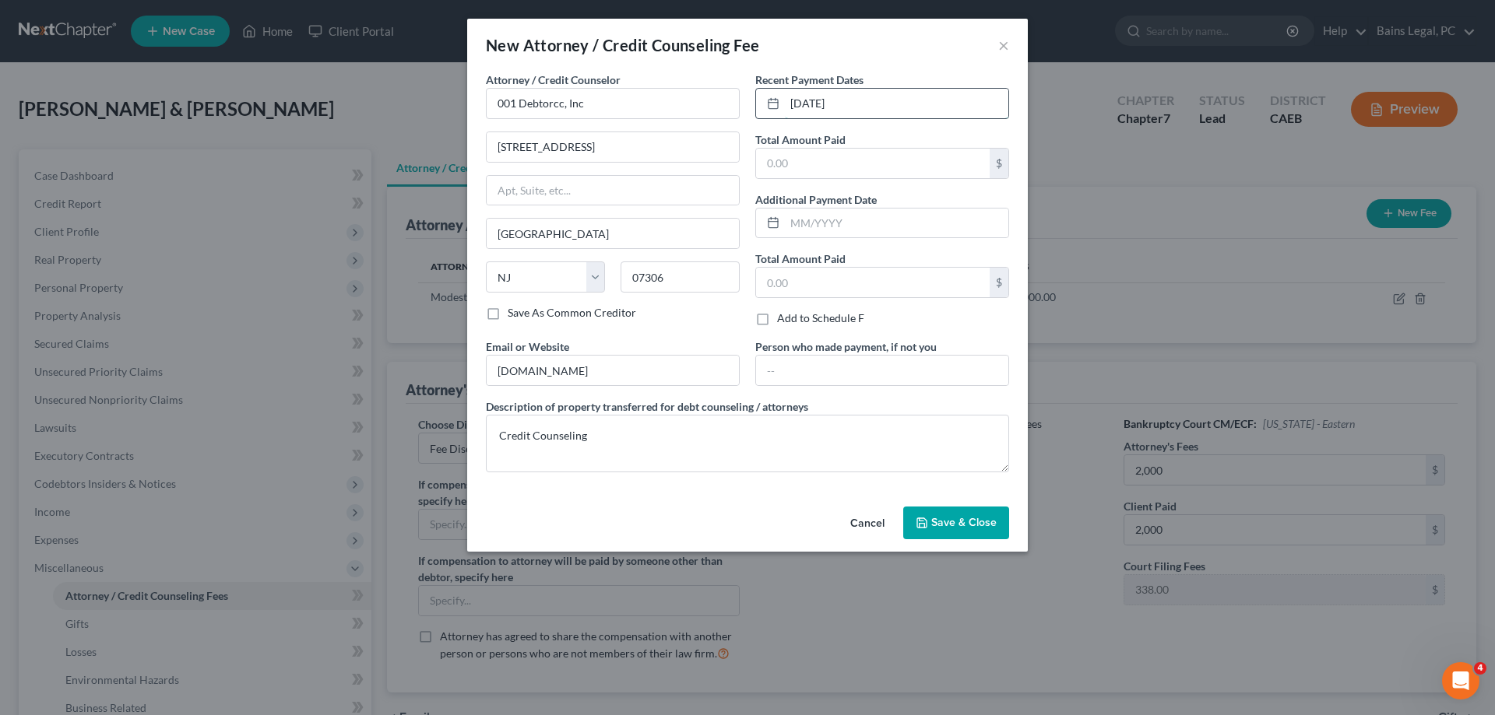
type input "[DATE]"
type input "19.95"
click at [954, 521] on span "Save & Close" at bounding box center [963, 522] width 65 height 13
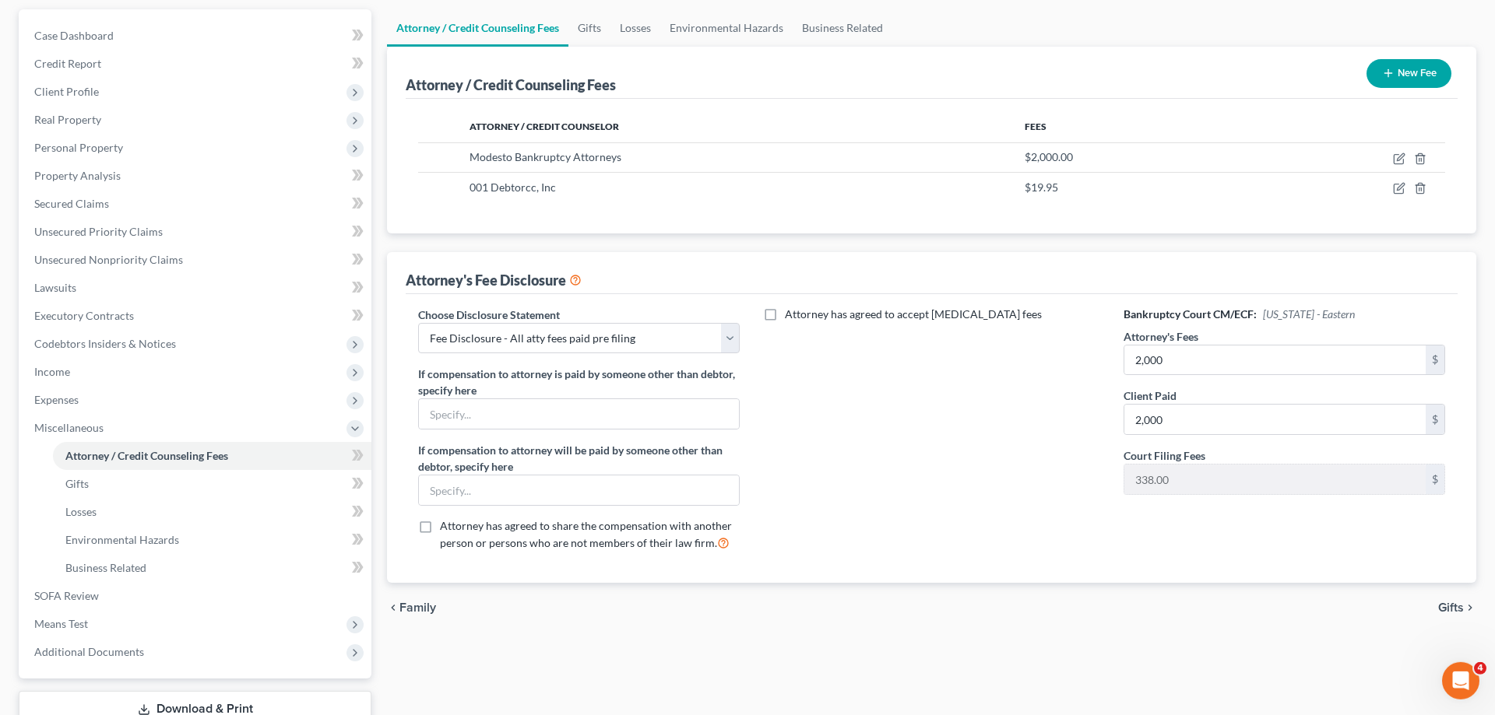
scroll to position [159, 0]
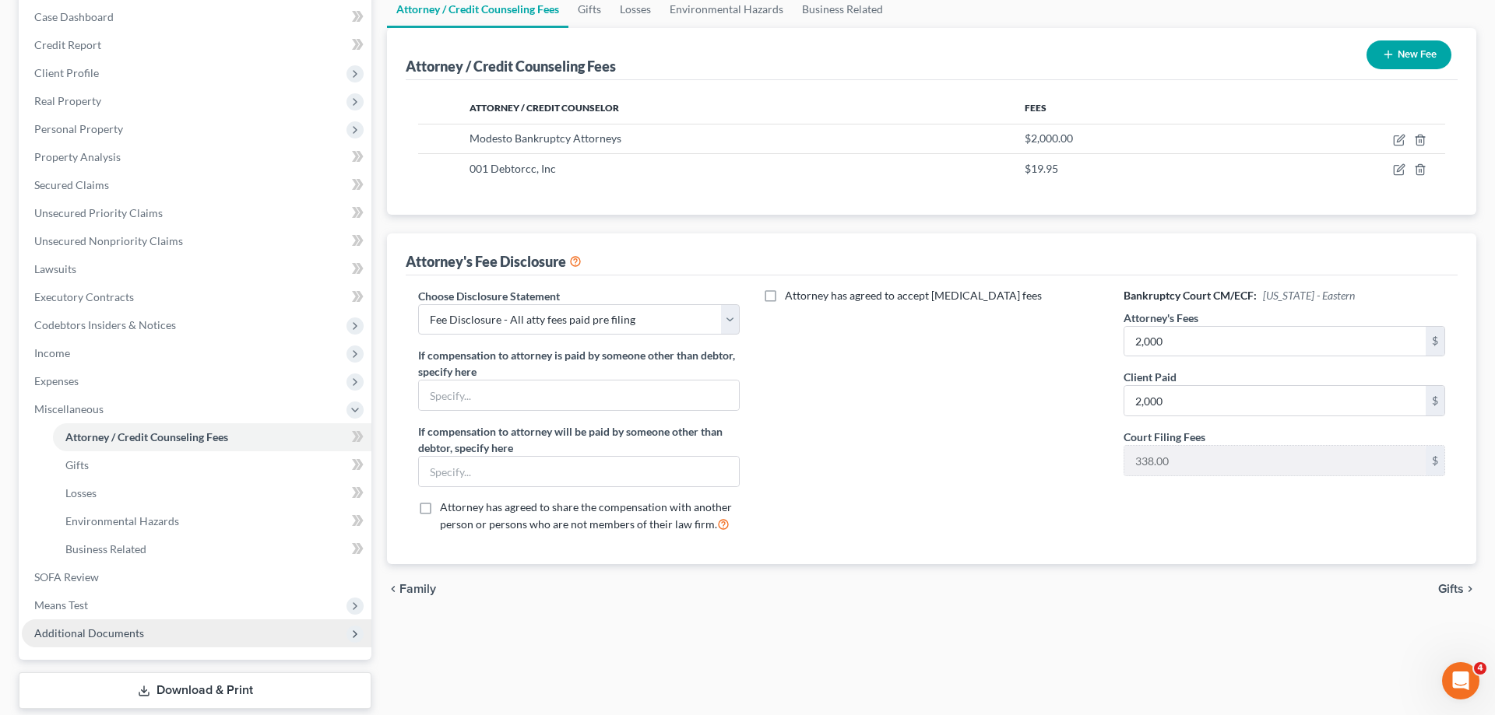
click at [108, 640] on span "Additional Documents" at bounding box center [197, 634] width 350 height 28
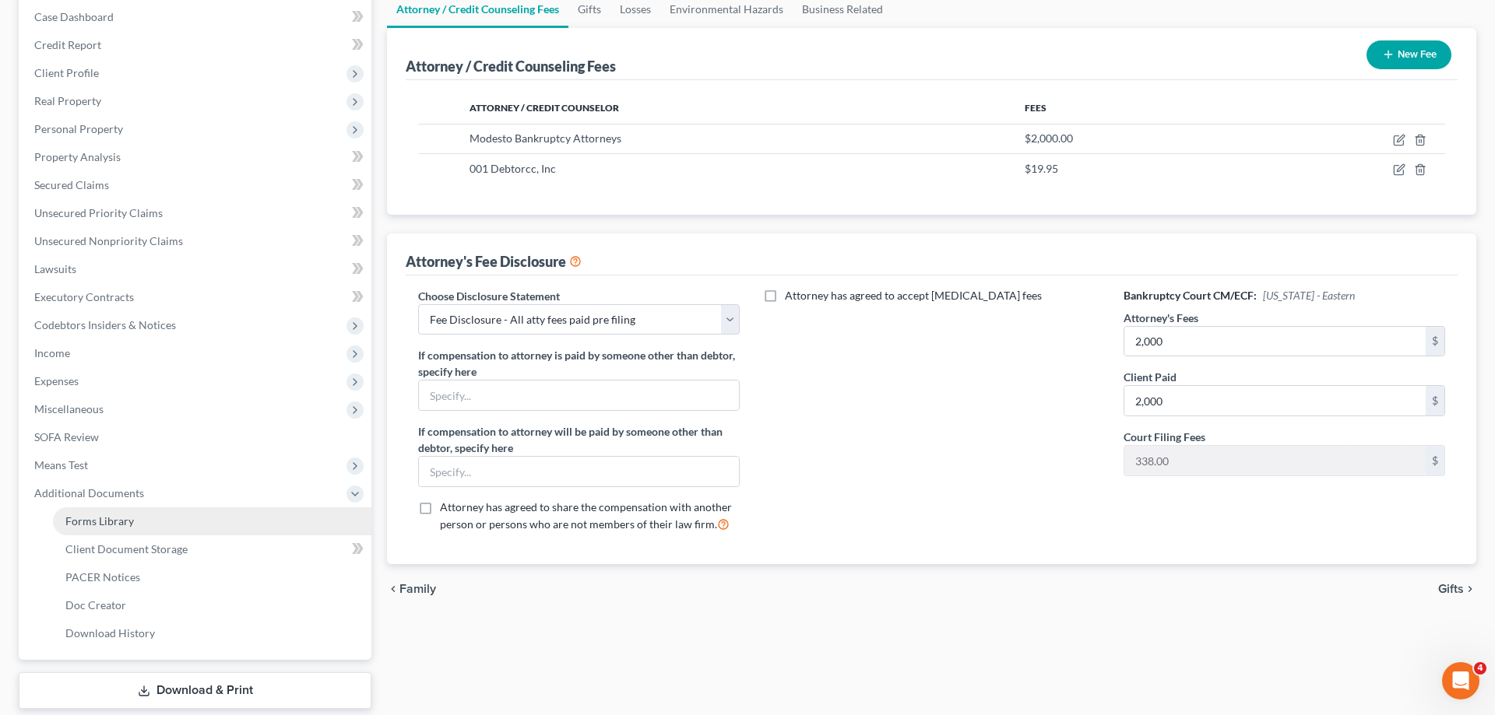
click at [128, 519] on span "Forms Library" at bounding box center [99, 521] width 69 height 13
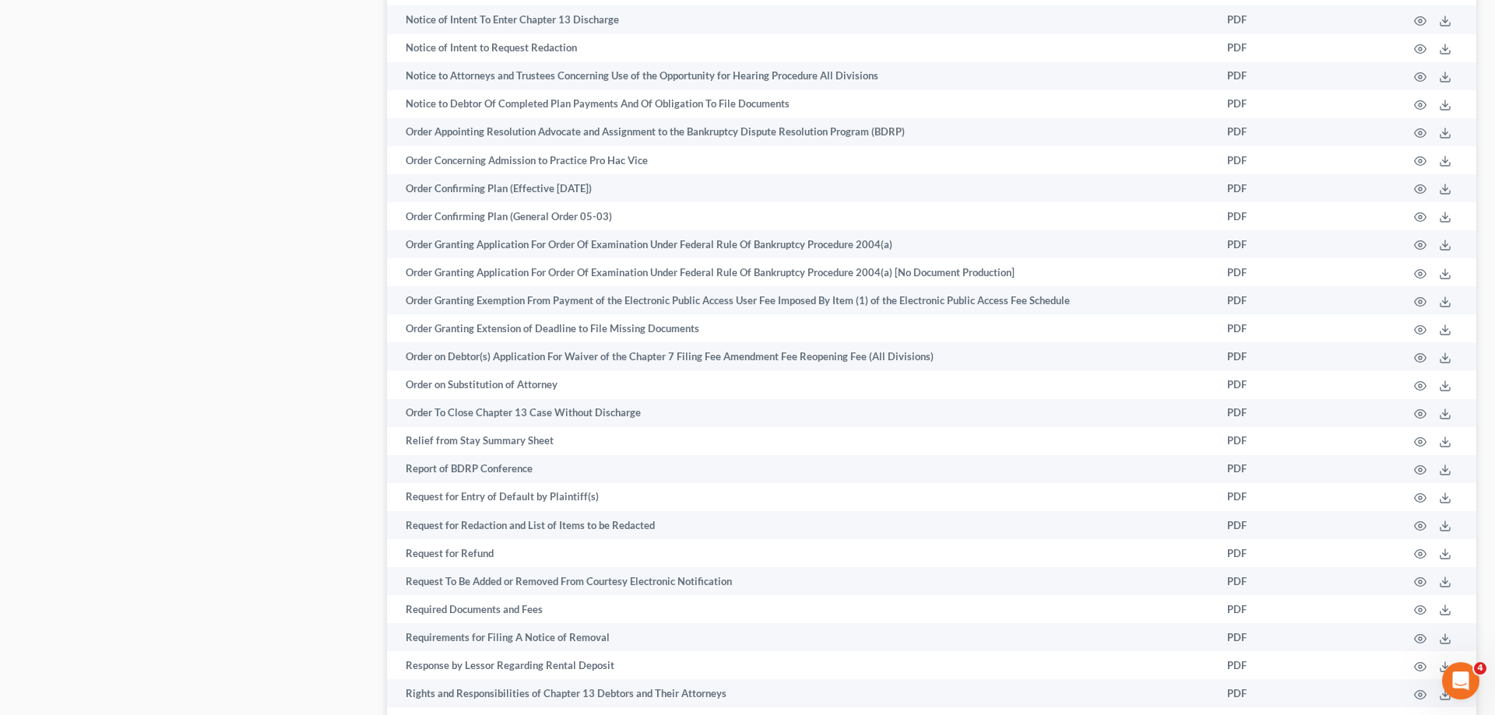
scroll to position [2261, 0]
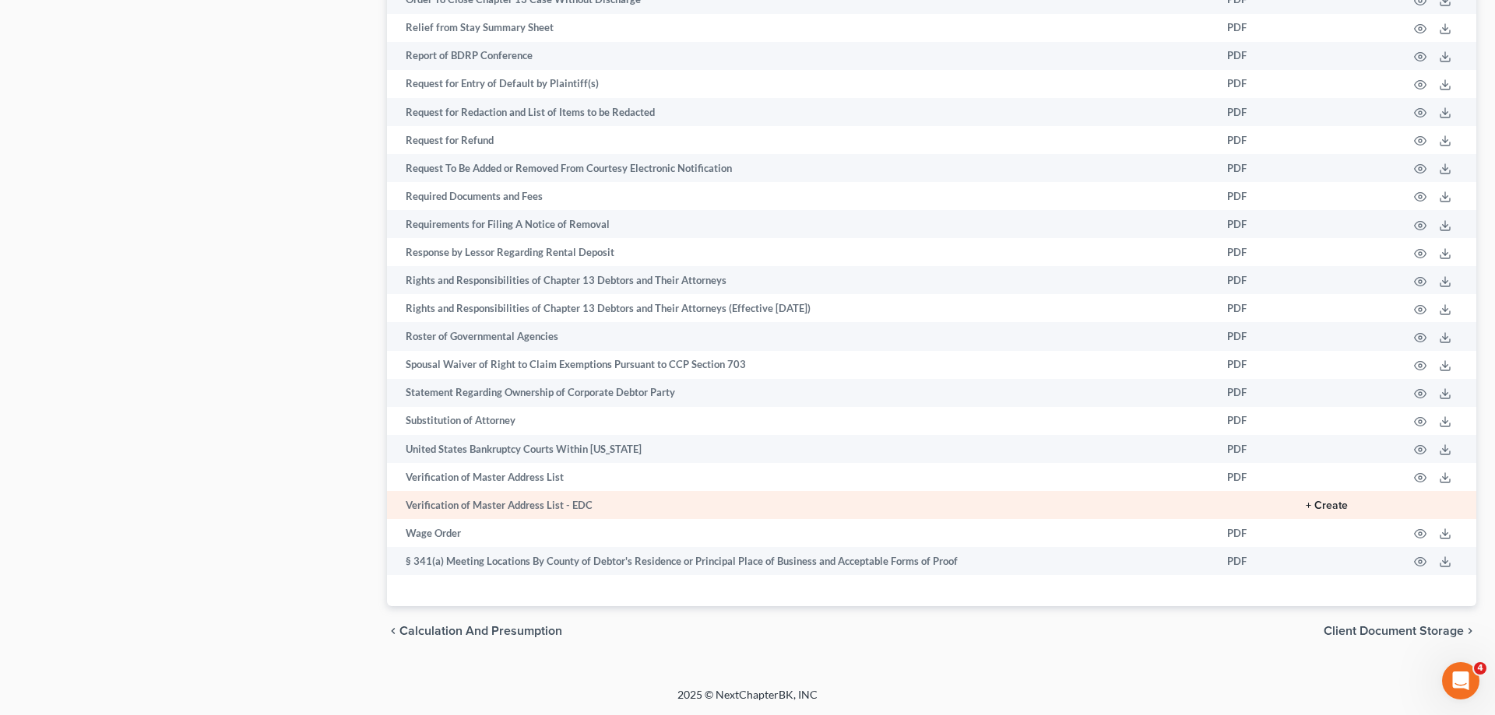
click at [1320, 504] on button "+ Create" at bounding box center [1327, 506] width 42 height 11
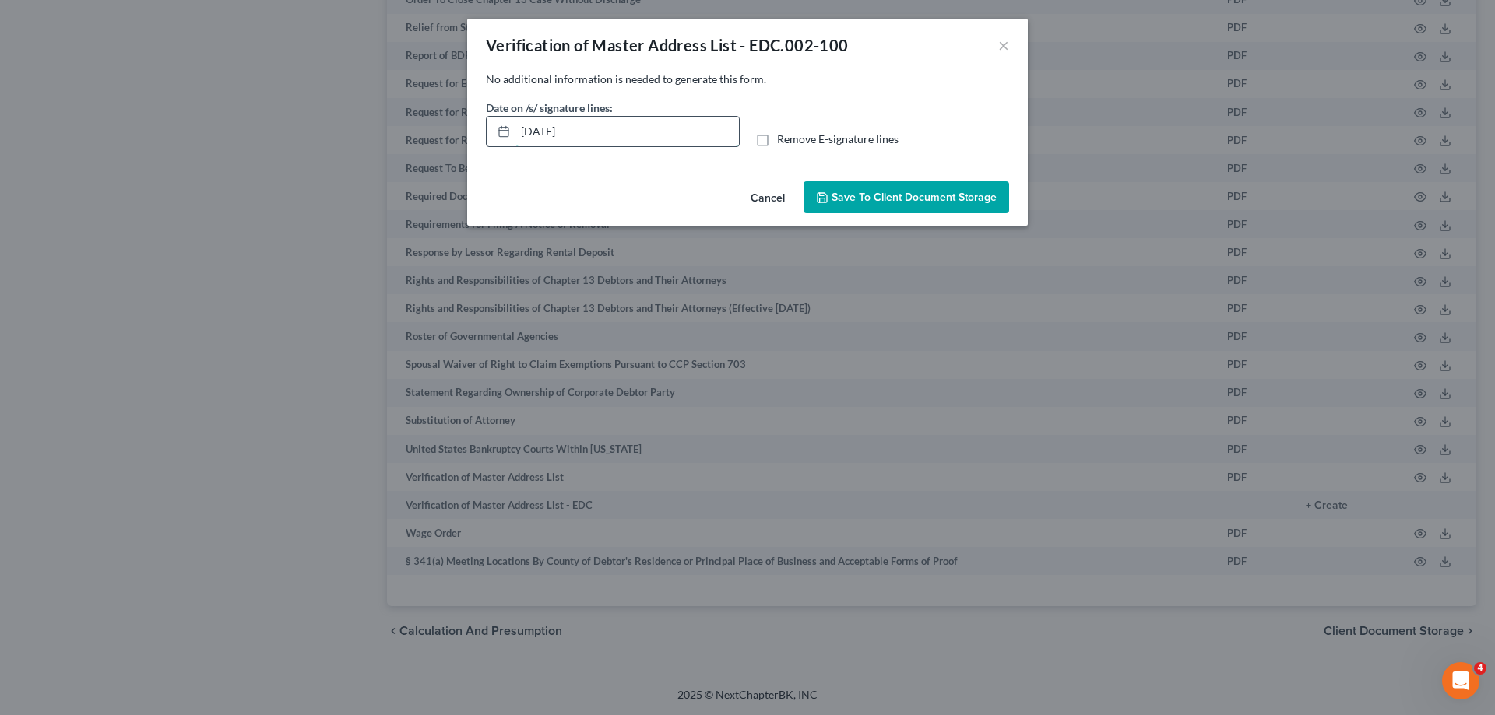
drag, startPoint x: 633, startPoint y: 142, endPoint x: 481, endPoint y: 140, distance: 151.8
click at [515, 140] on input "[DATE]" at bounding box center [626, 132] width 223 height 30
click at [794, 143] on span "Remove E-signature lines" at bounding box center [837, 138] width 121 height 13
click at [793, 142] on input "Remove E-signature lines" at bounding box center [788, 137] width 10 height 10
checkbox input "true"
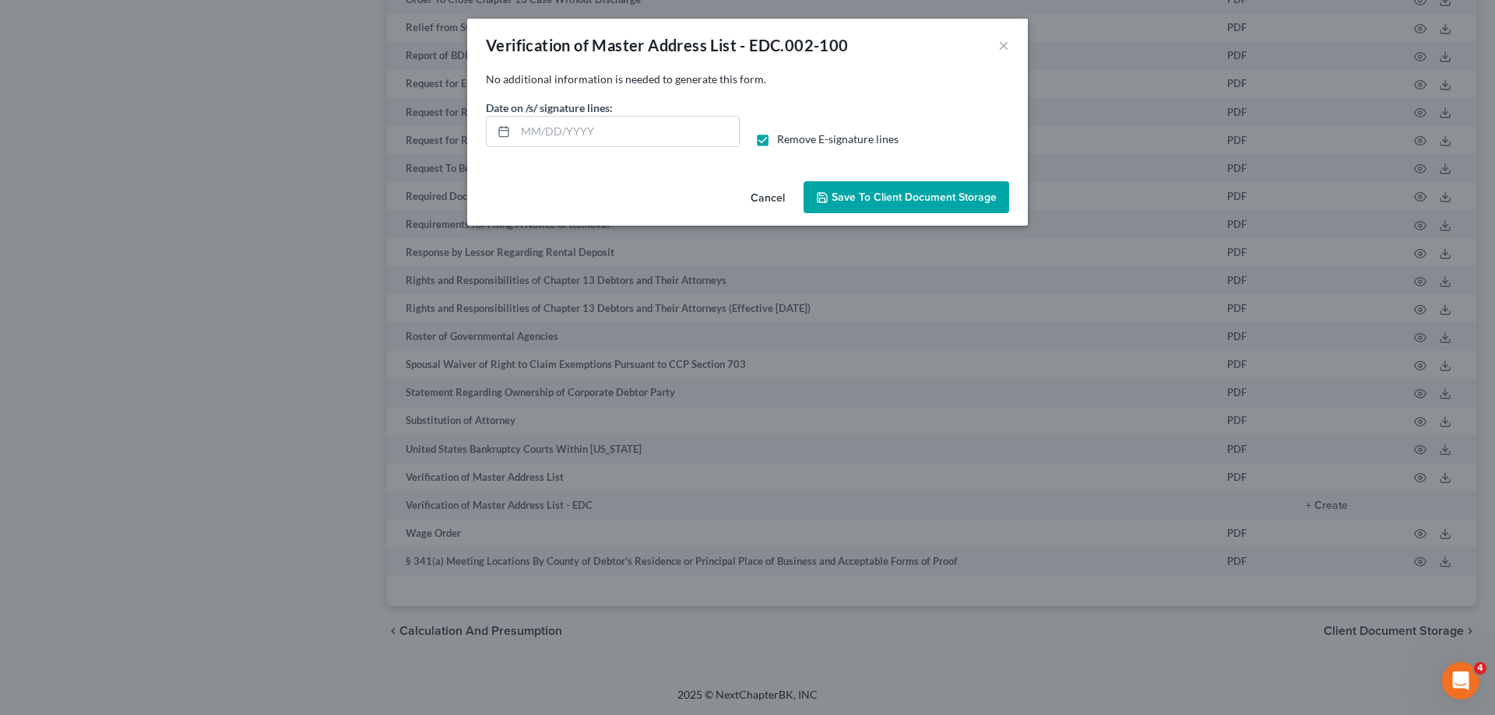
click at [833, 196] on span "Save to Client Document Storage" at bounding box center [906, 197] width 181 height 13
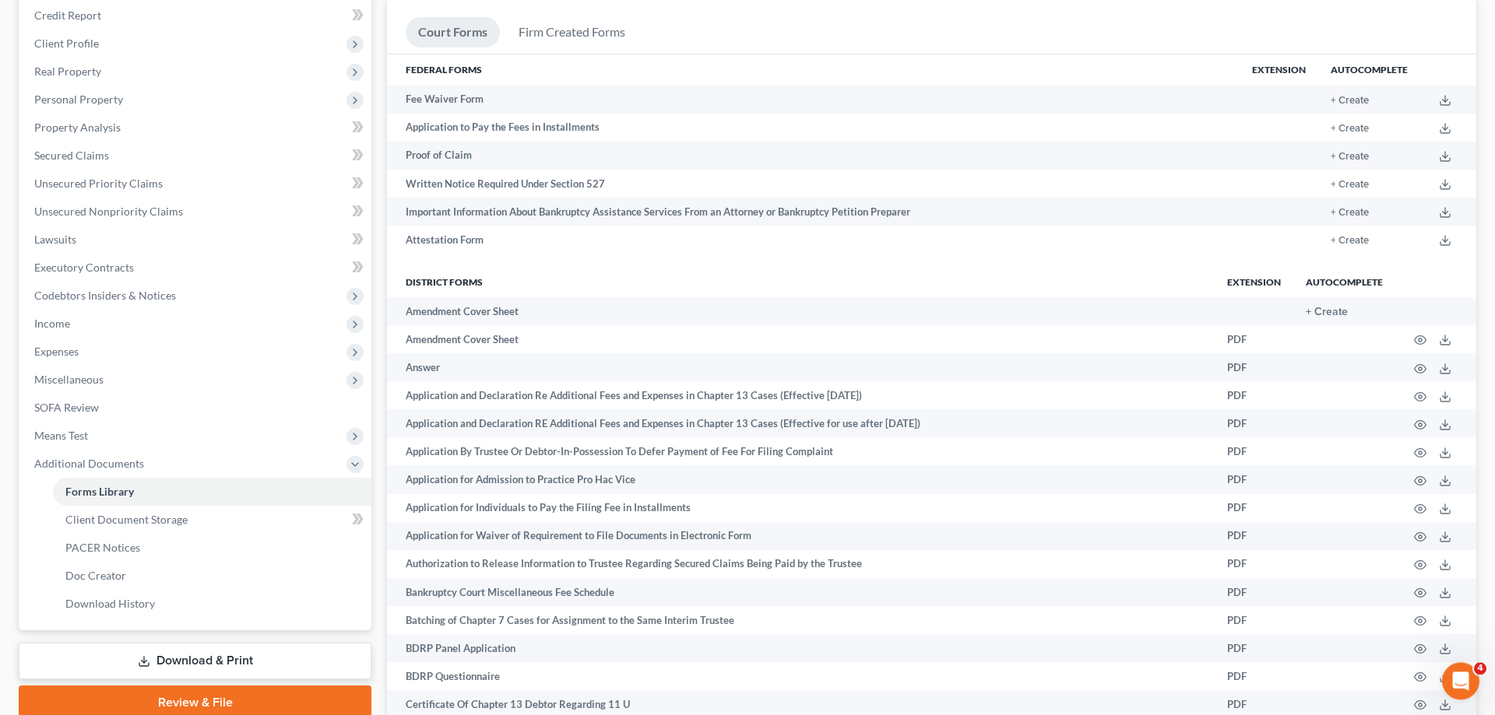
scroll to position [0, 0]
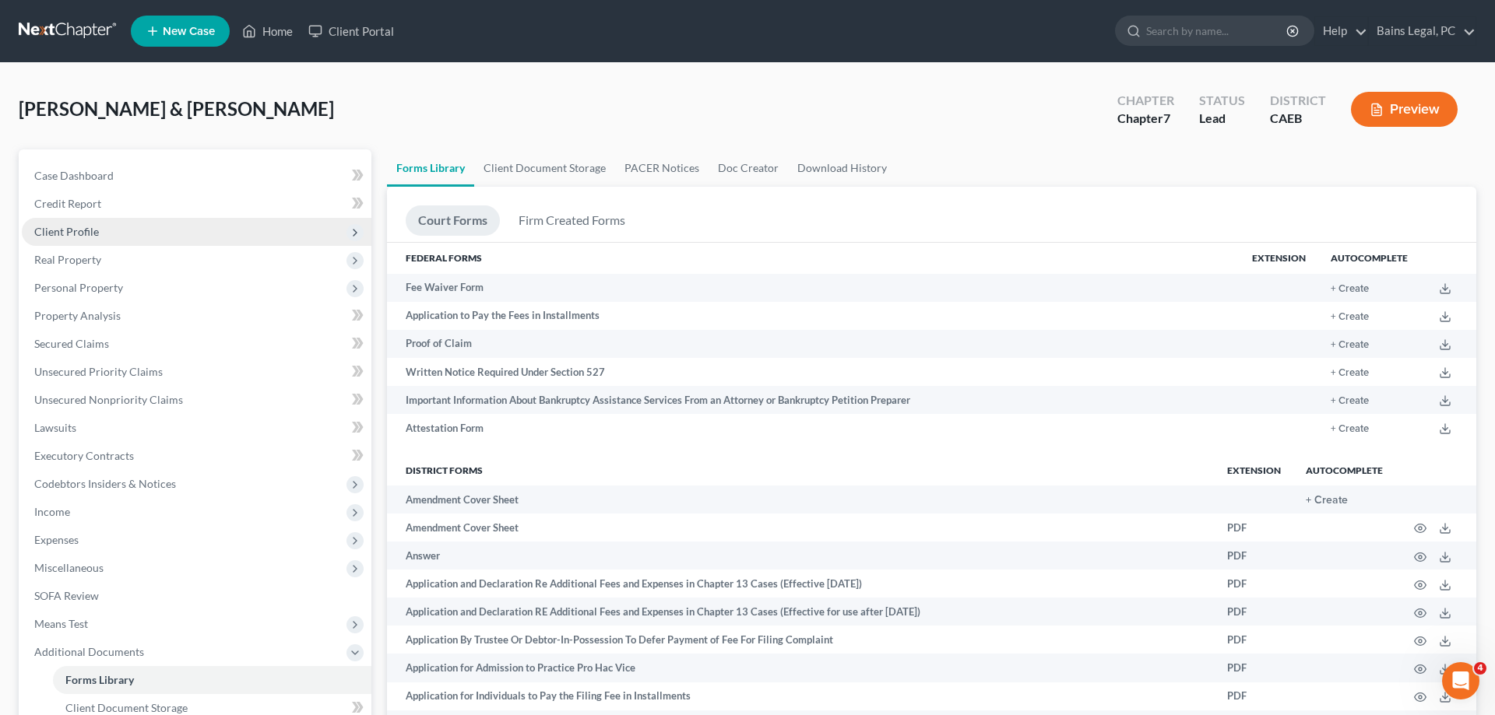
click at [114, 234] on span "Client Profile" at bounding box center [197, 232] width 350 height 28
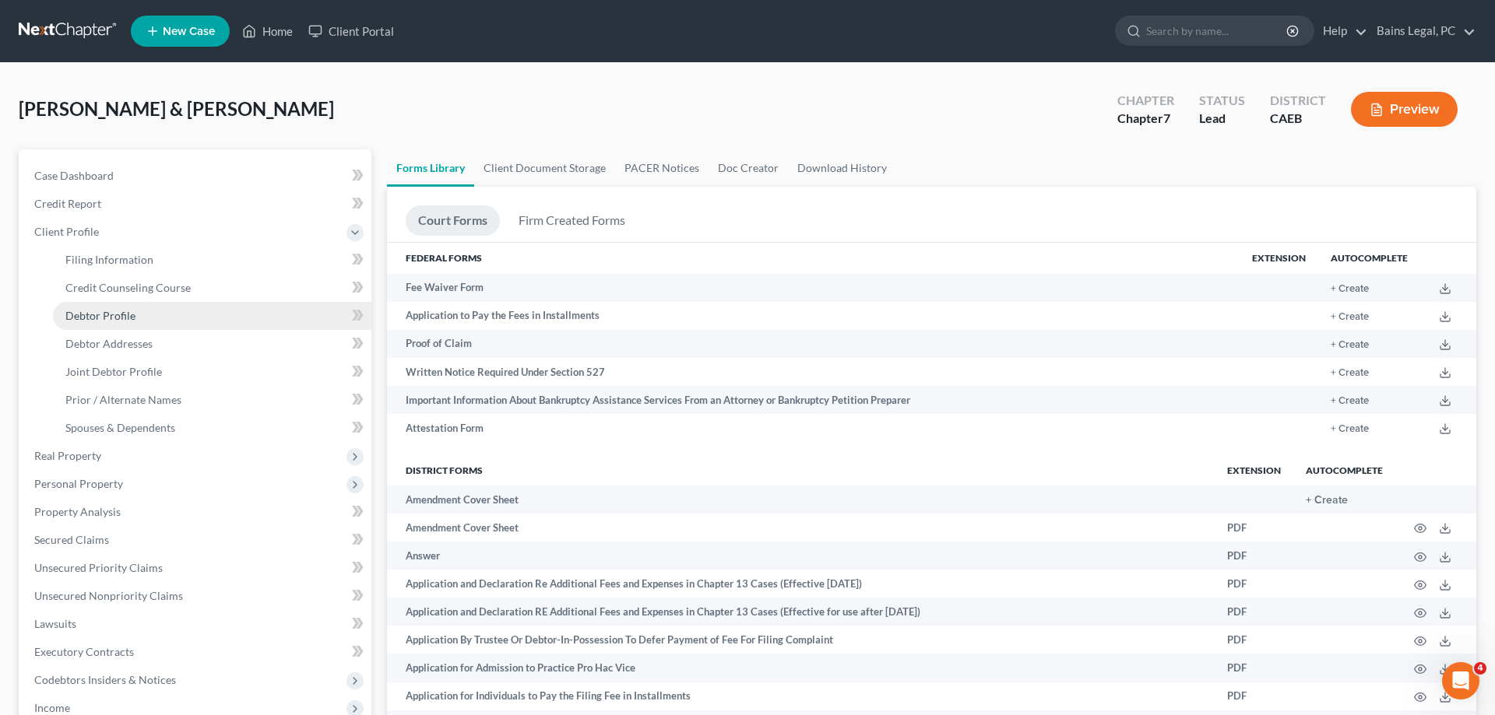
click at [114, 318] on span "Debtor Profile" at bounding box center [100, 315] width 70 height 13
select select "1"
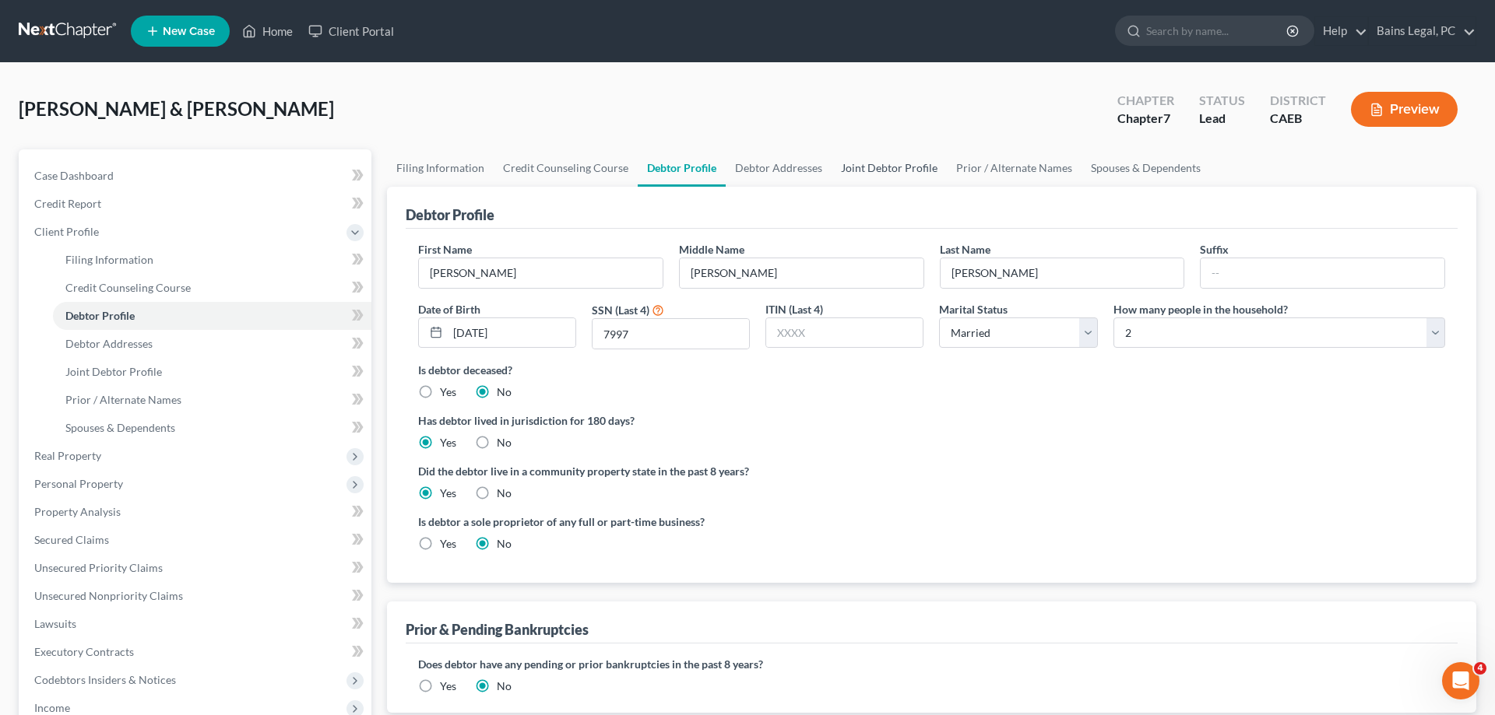
click at [889, 166] on link "Joint Debtor Profile" at bounding box center [888, 167] width 115 height 37
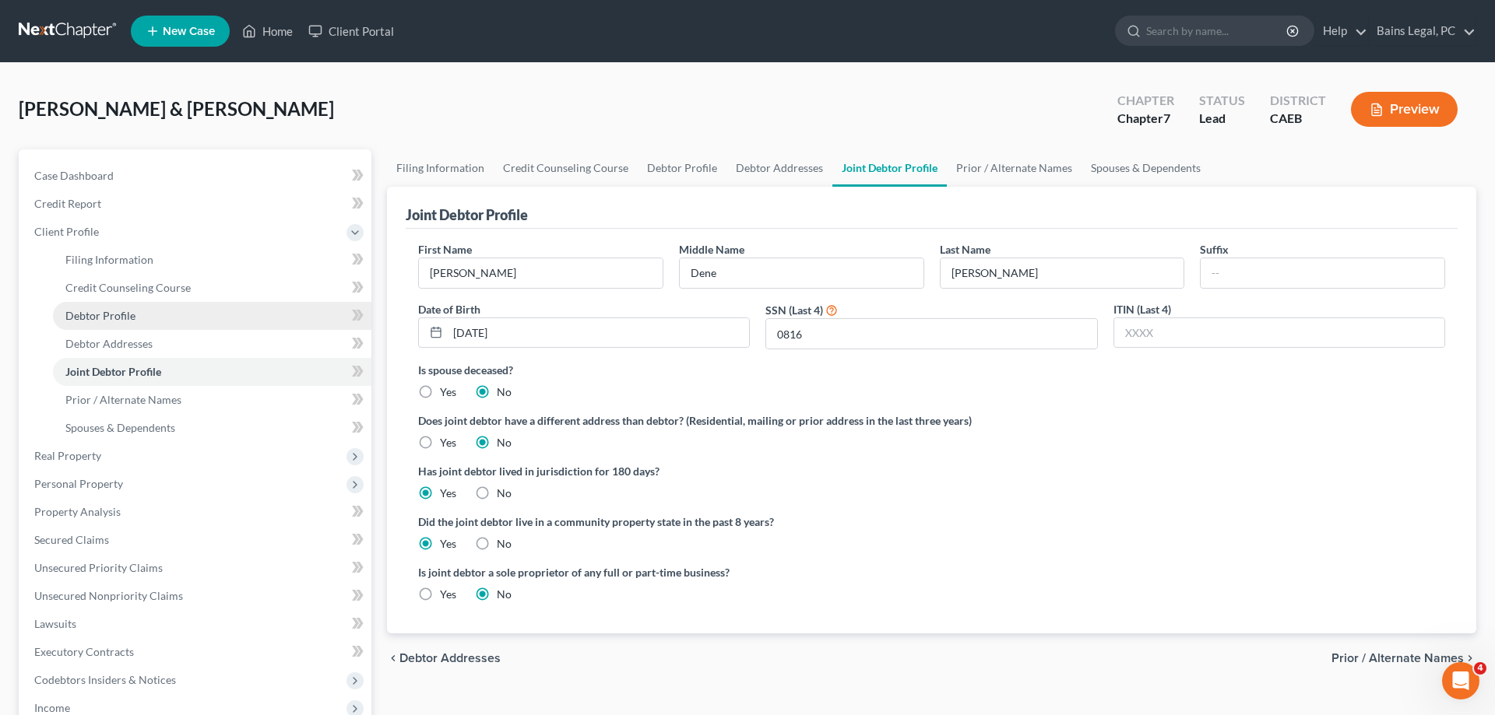
click at [128, 322] on span "Debtor Profile" at bounding box center [100, 315] width 70 height 13
select select "1"
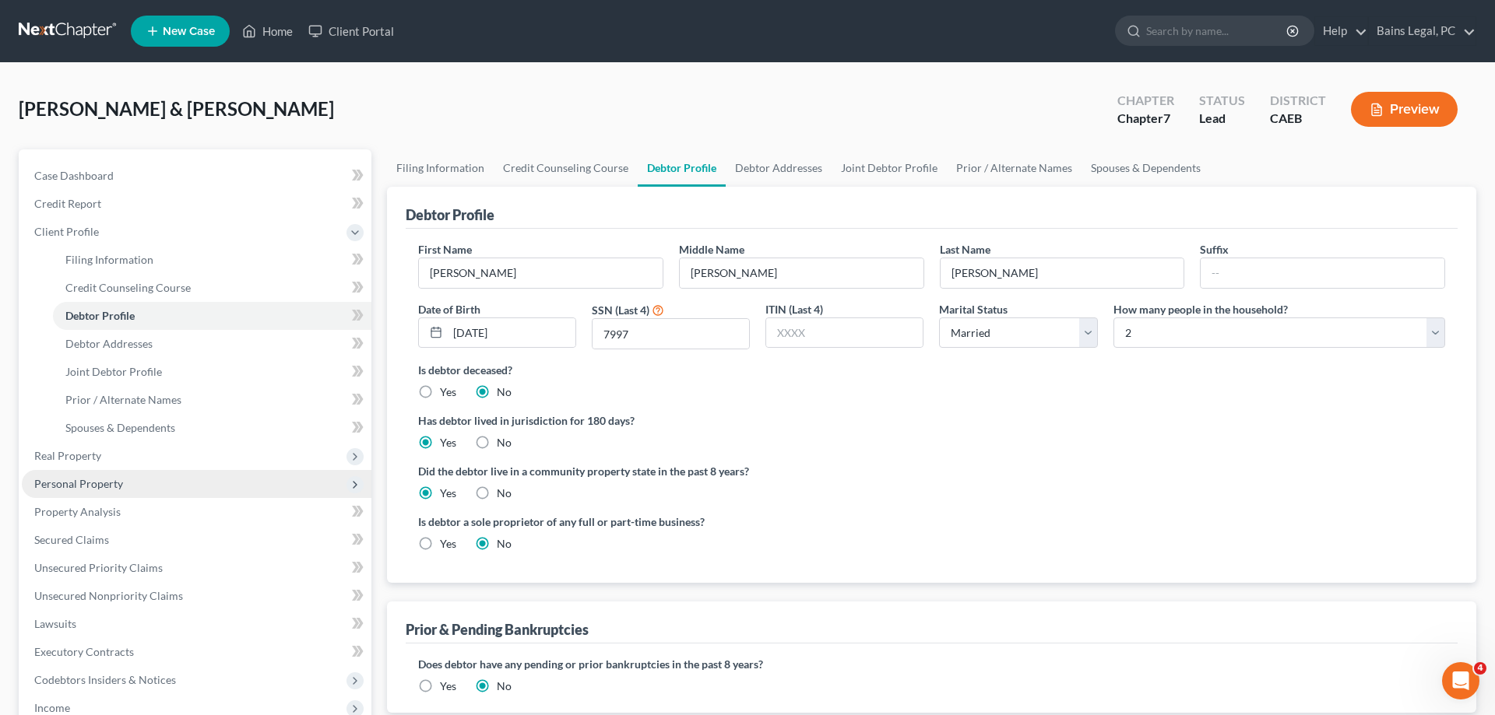
click at [92, 483] on span "Personal Property" at bounding box center [78, 483] width 89 height 13
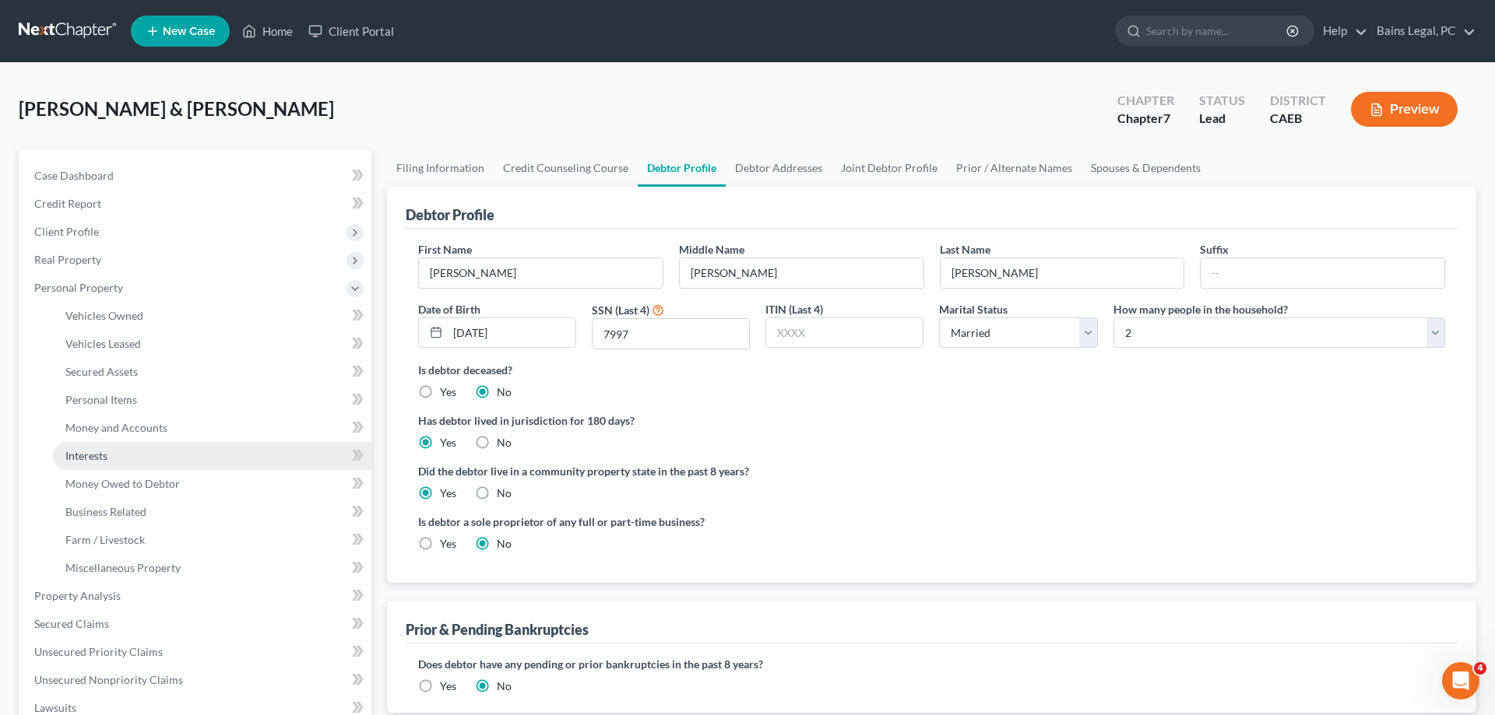
click at [108, 454] on link "Interests" at bounding box center [212, 456] width 318 height 28
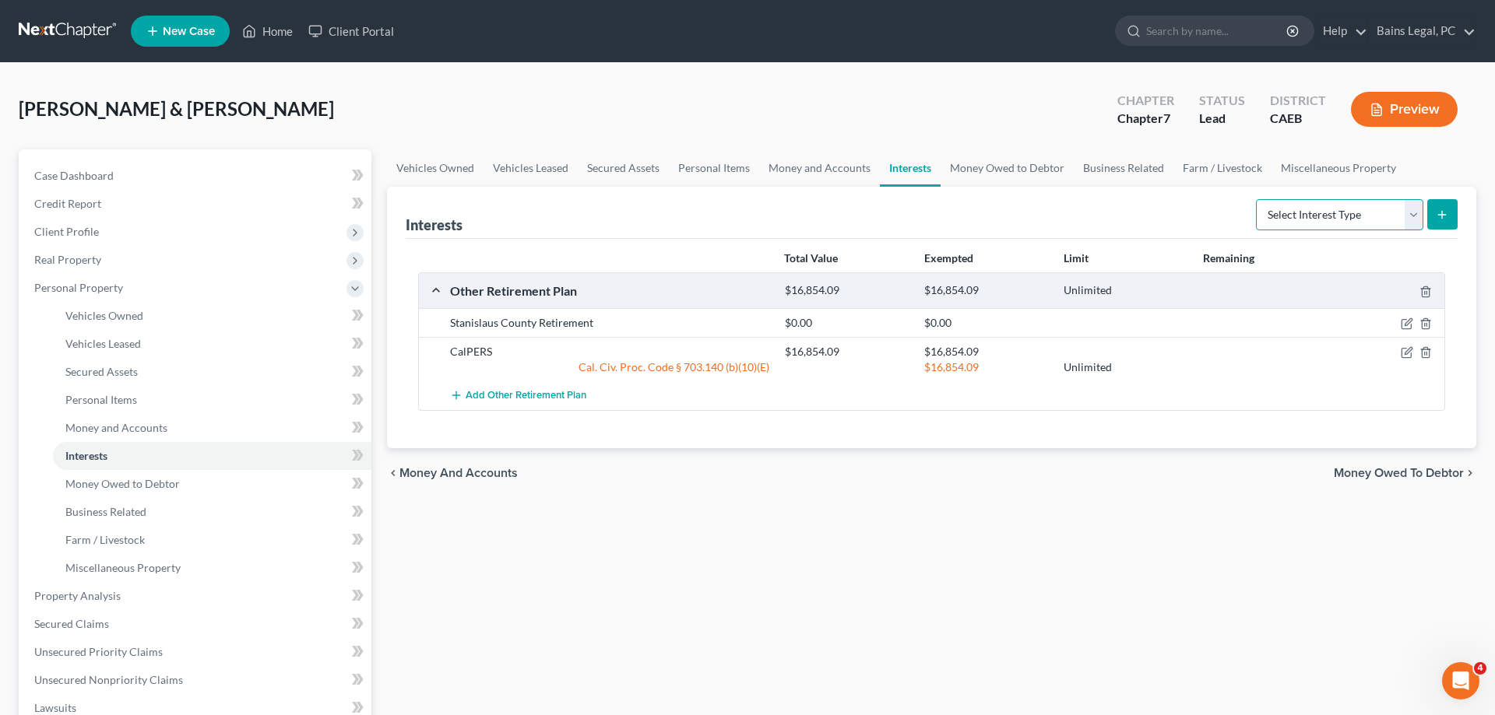
click at [1256, 199] on select "Select Interest Type 401K Annuity Bond Education IRA Government Bond Government…" at bounding box center [1339, 214] width 167 height 31
select select "401k"
click option "401K" at bounding box center [0, 0] width 0 height 0
click at [1437, 217] on icon "submit" at bounding box center [1442, 215] width 12 height 12
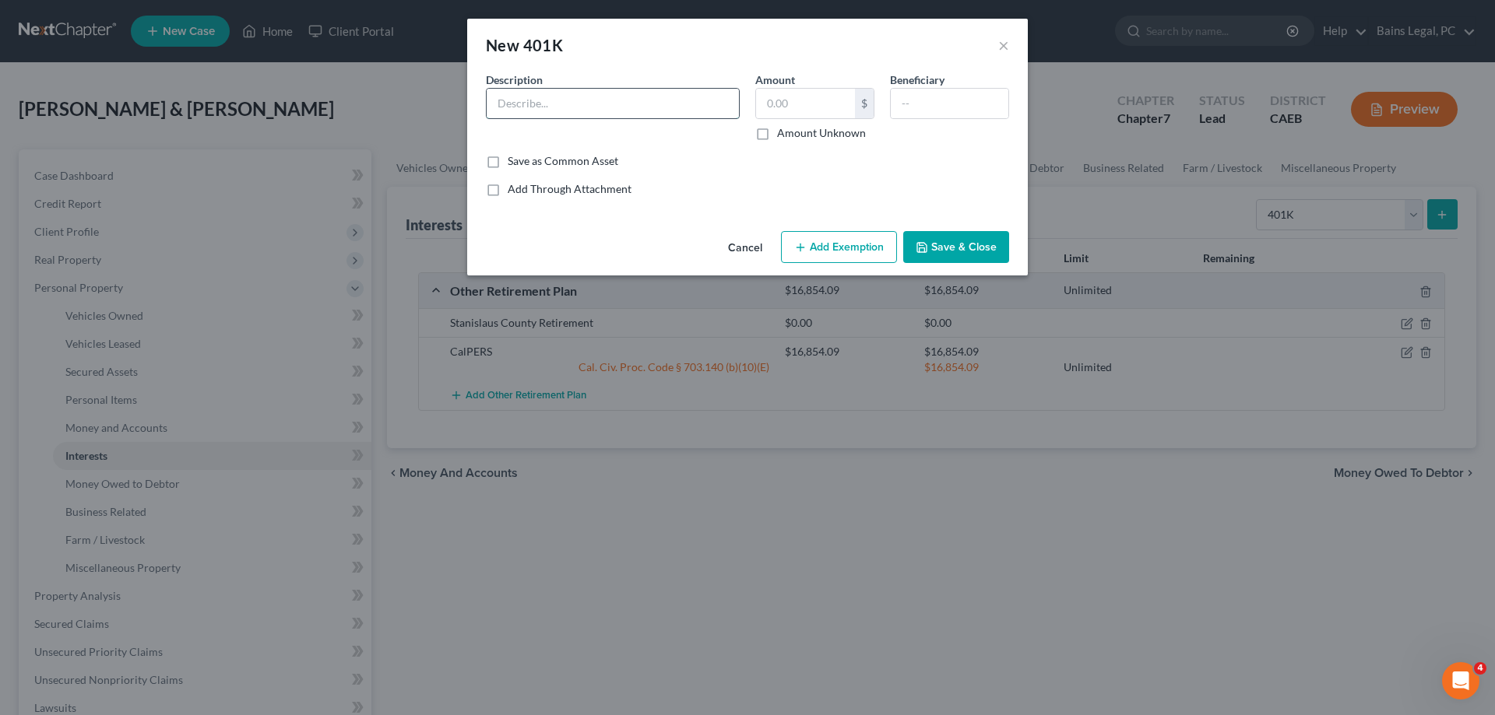
click at [563, 105] on input "text" at bounding box center [613, 104] width 252 height 30
type input "457(b)"
click at [828, 106] on input "text" at bounding box center [805, 104] width 99 height 30
type input "618.23"
drag, startPoint x: 867, startPoint y: 252, endPoint x: 811, endPoint y: 281, distance: 63.0
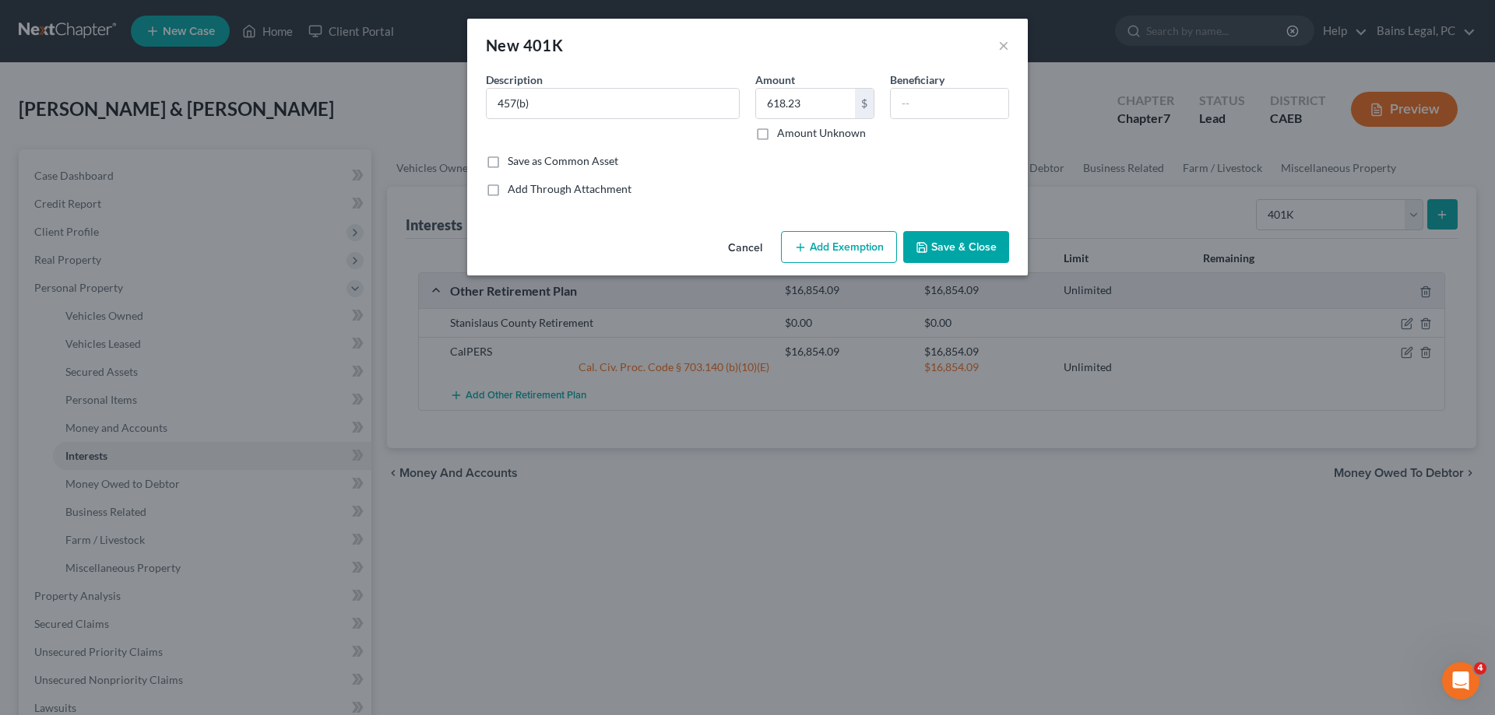
click at [861, 257] on button "Add Exemption" at bounding box center [839, 247] width 116 height 33
select select "2"
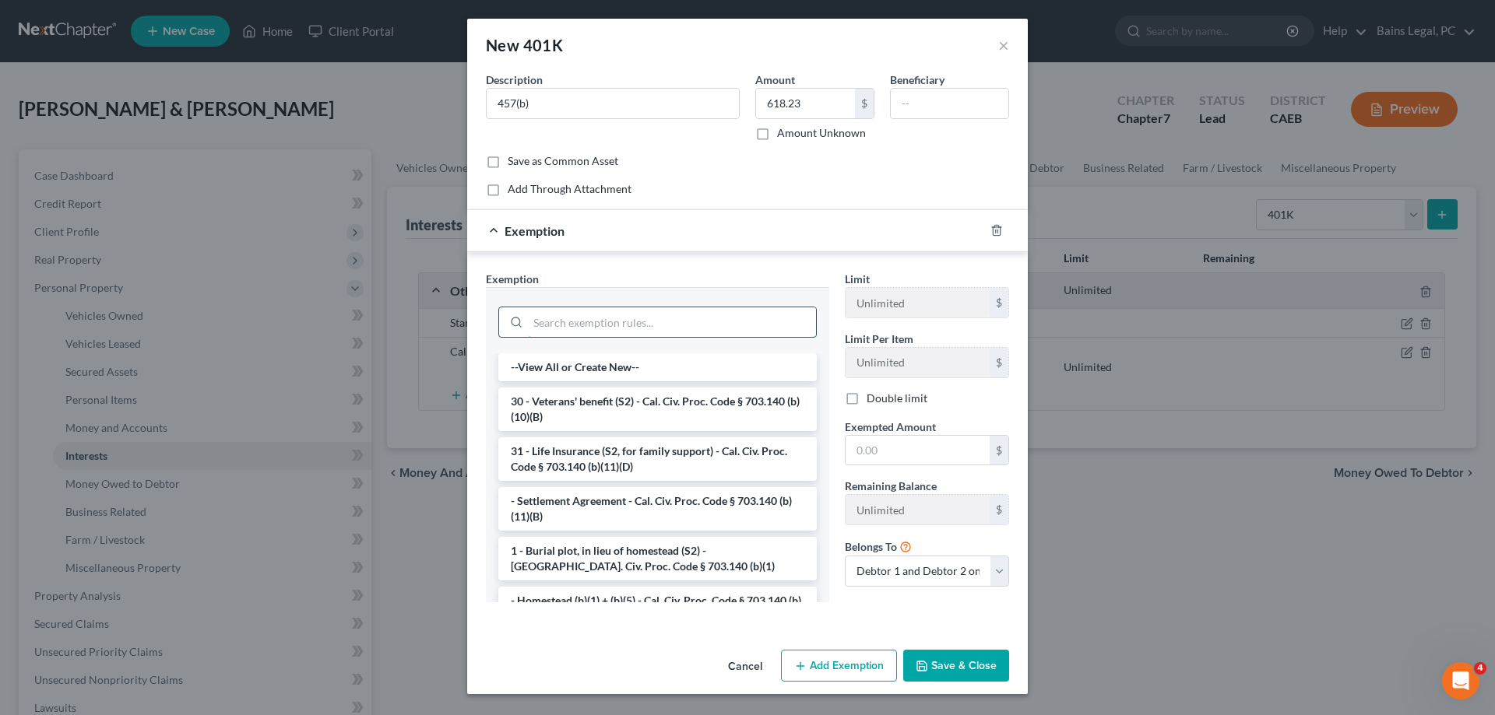
click at [648, 318] on input "search" at bounding box center [672, 323] width 288 height 30
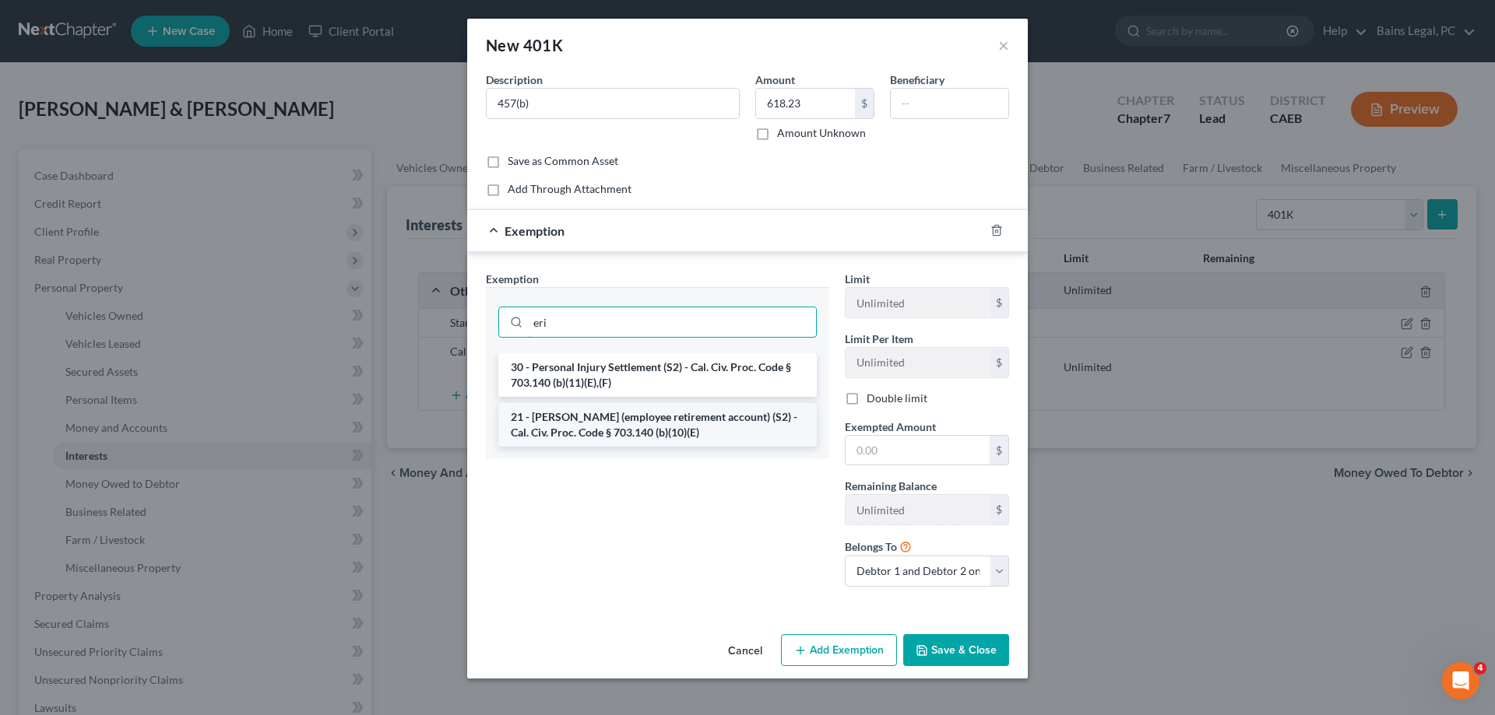
type input "eri"
click at [598, 435] on li "21 - [PERSON_NAME] (employee retirement account) (S2) - Cal. Civ. Proc. Code § …" at bounding box center [657, 425] width 318 height 44
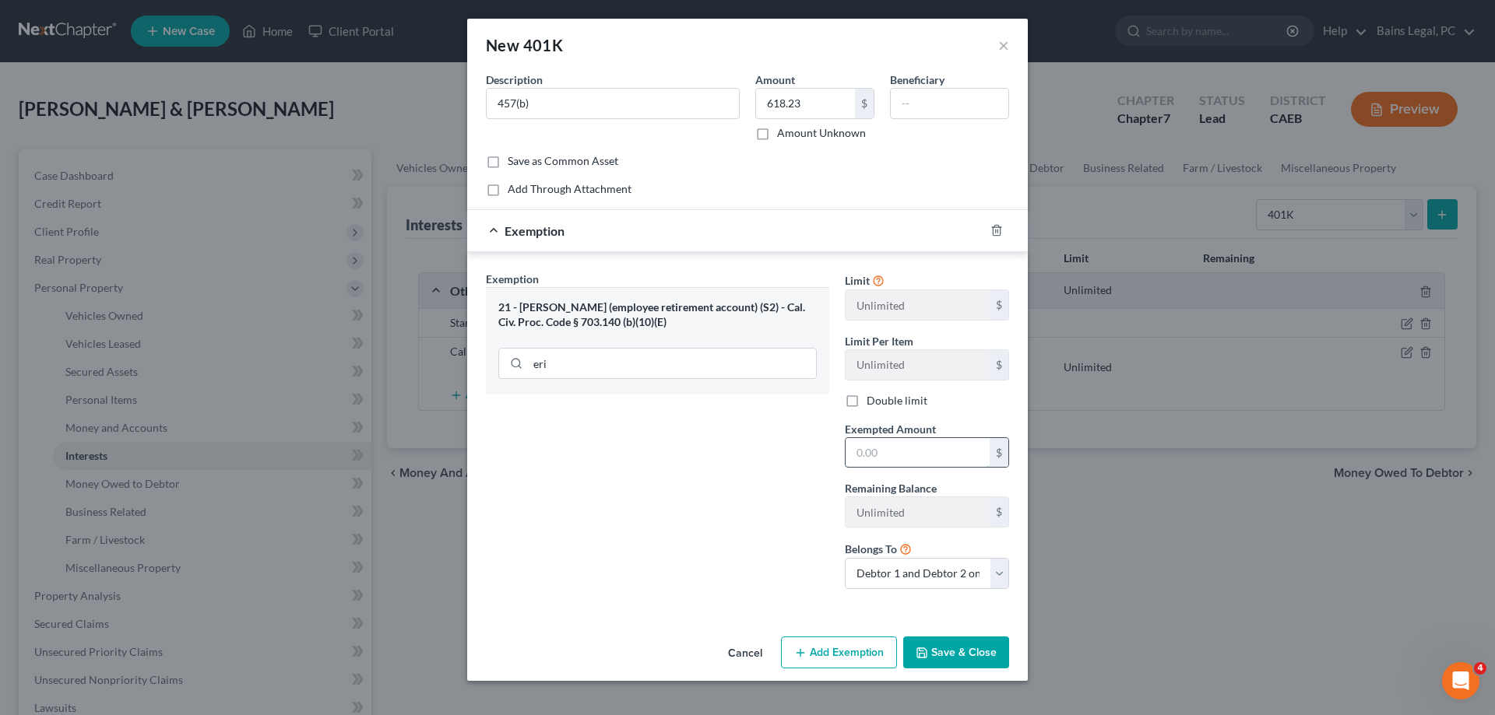
click at [934, 463] on input "text" at bounding box center [917, 453] width 144 height 30
type input "618.23"
click at [961, 659] on button "Save & Close" at bounding box center [956, 653] width 106 height 33
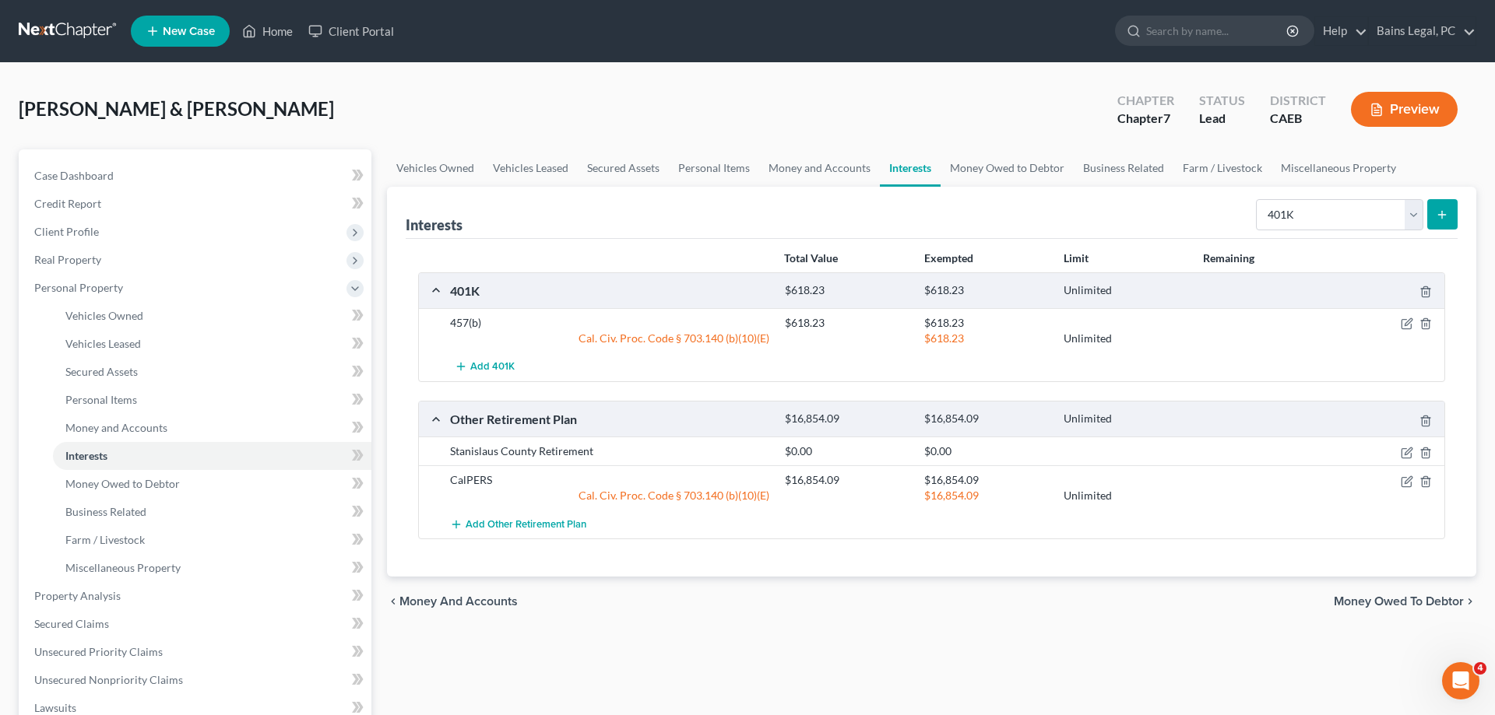
scroll to position [391, 0]
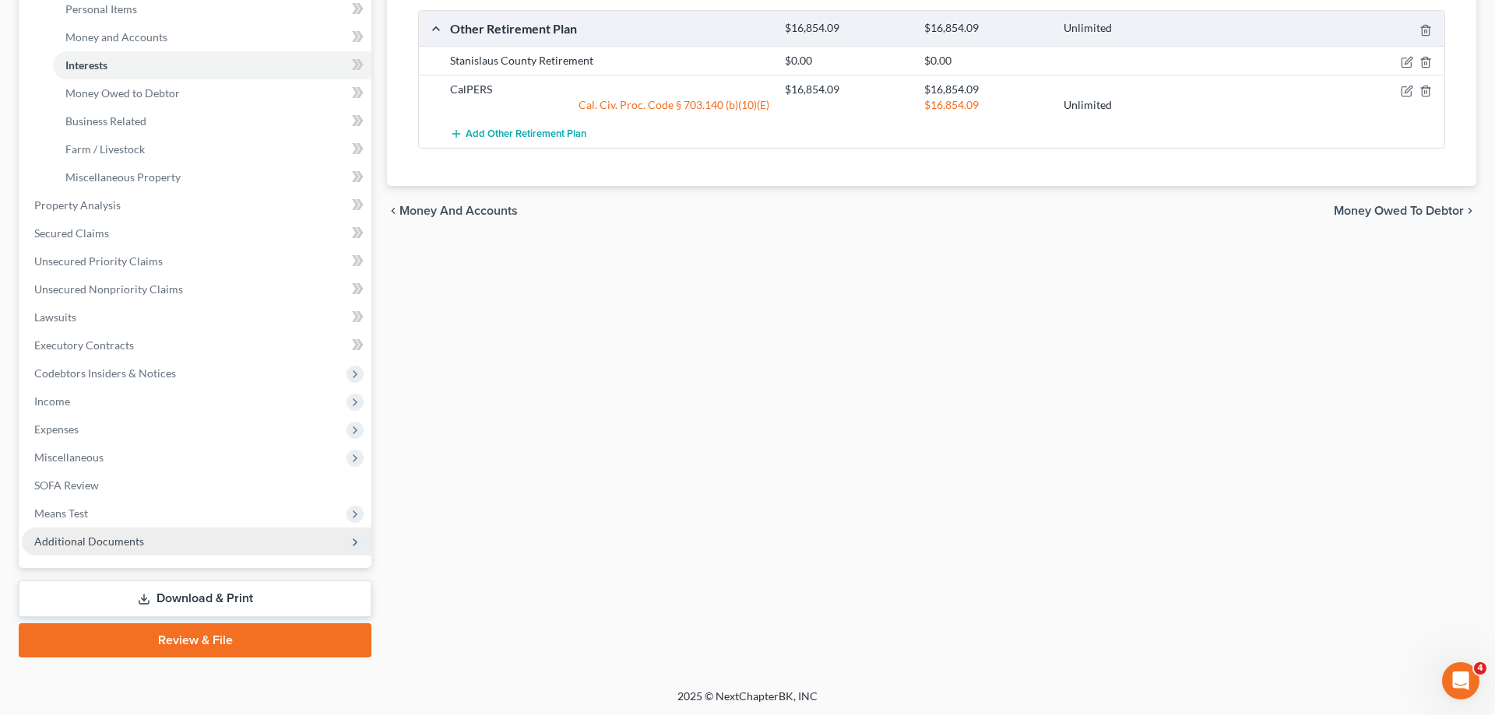
click at [132, 536] on span "Additional Documents" at bounding box center [89, 541] width 110 height 13
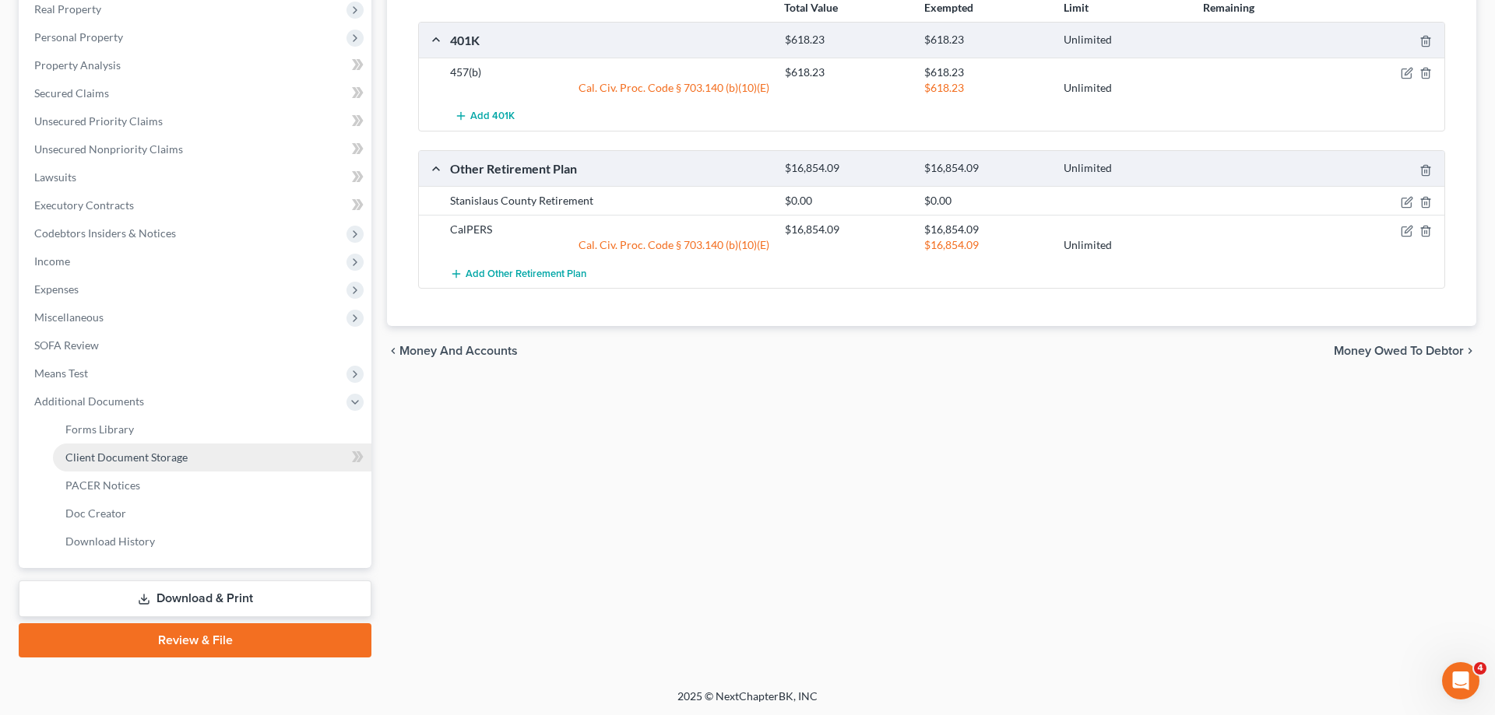
click at [154, 457] on span "Client Document Storage" at bounding box center [126, 457] width 122 height 13
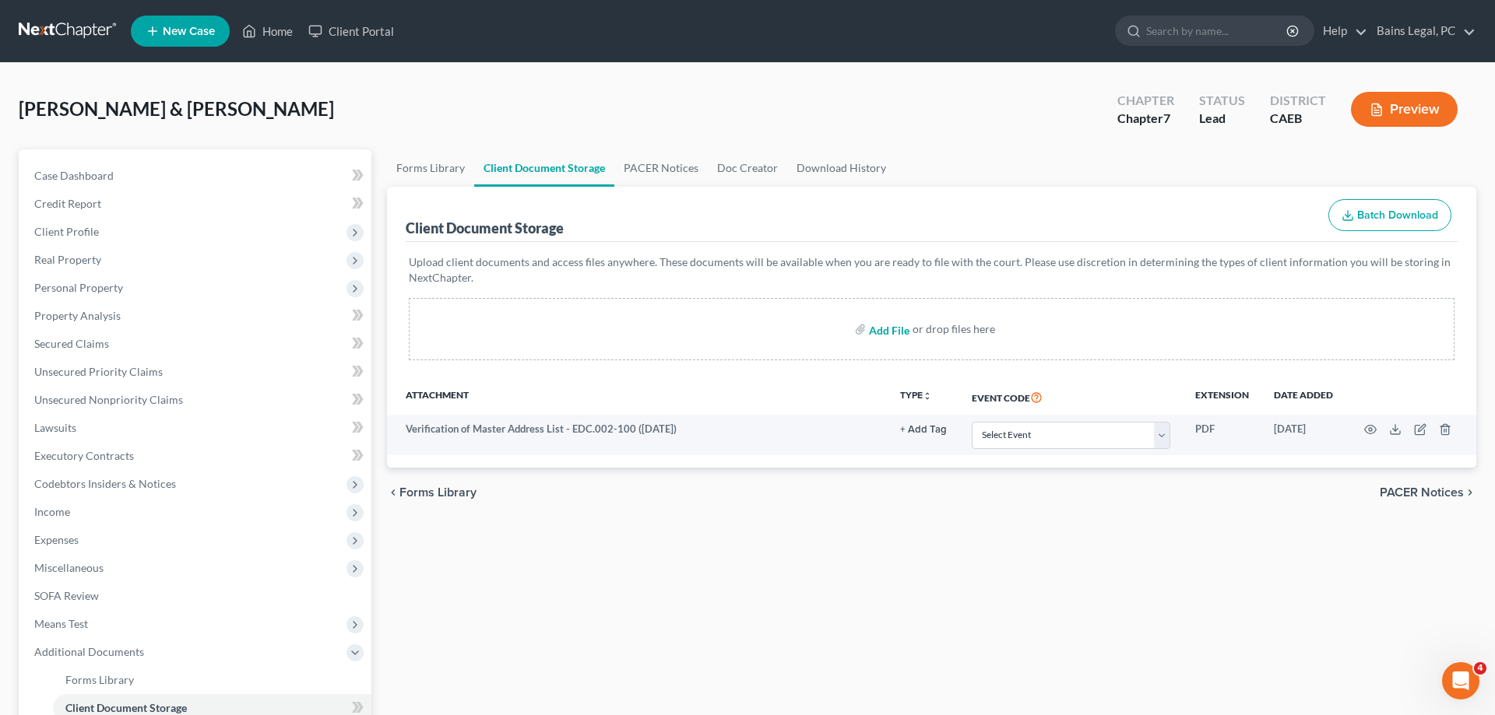
click at [888, 332] on input "file" at bounding box center [887, 329] width 37 height 28
type input "C:\fakepath\CC - HERS.pdf"
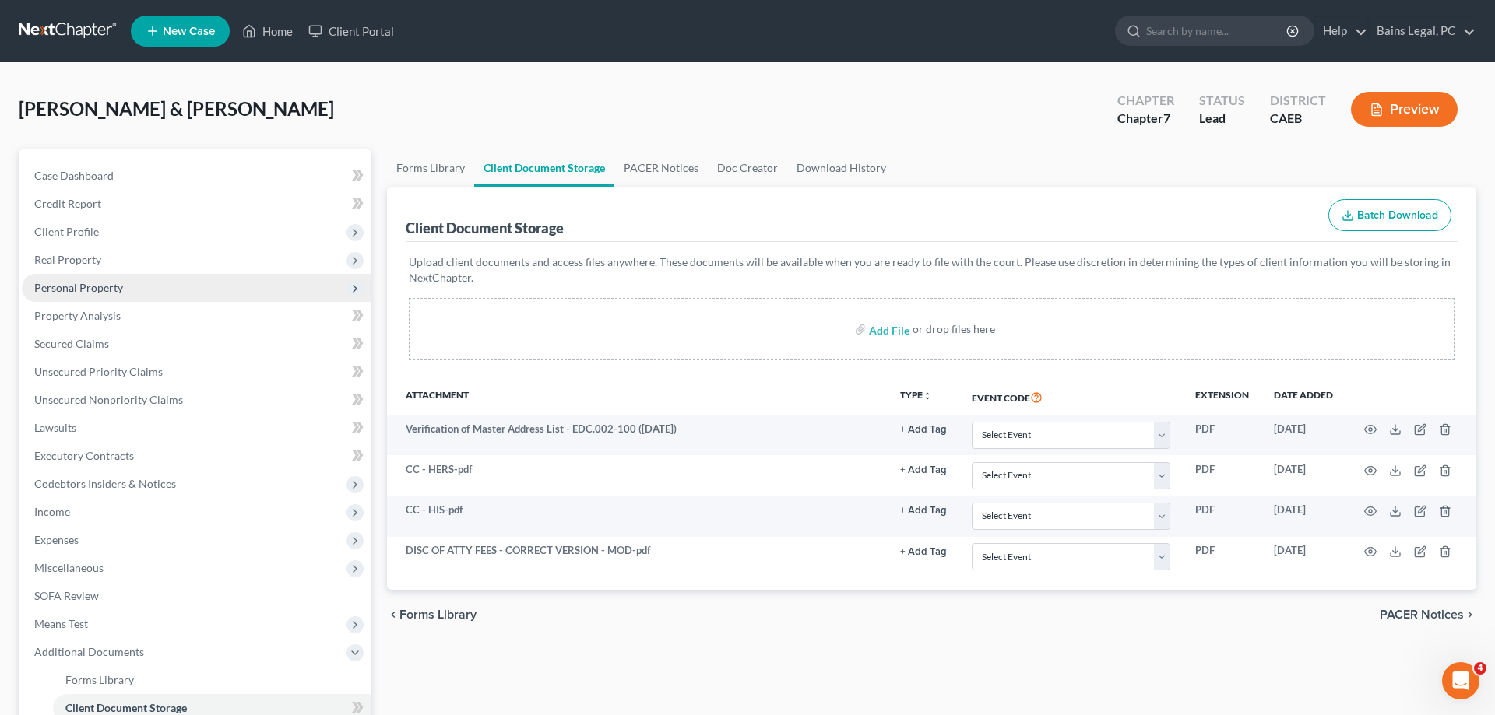
click at [130, 296] on span "Personal Property" at bounding box center [197, 288] width 350 height 28
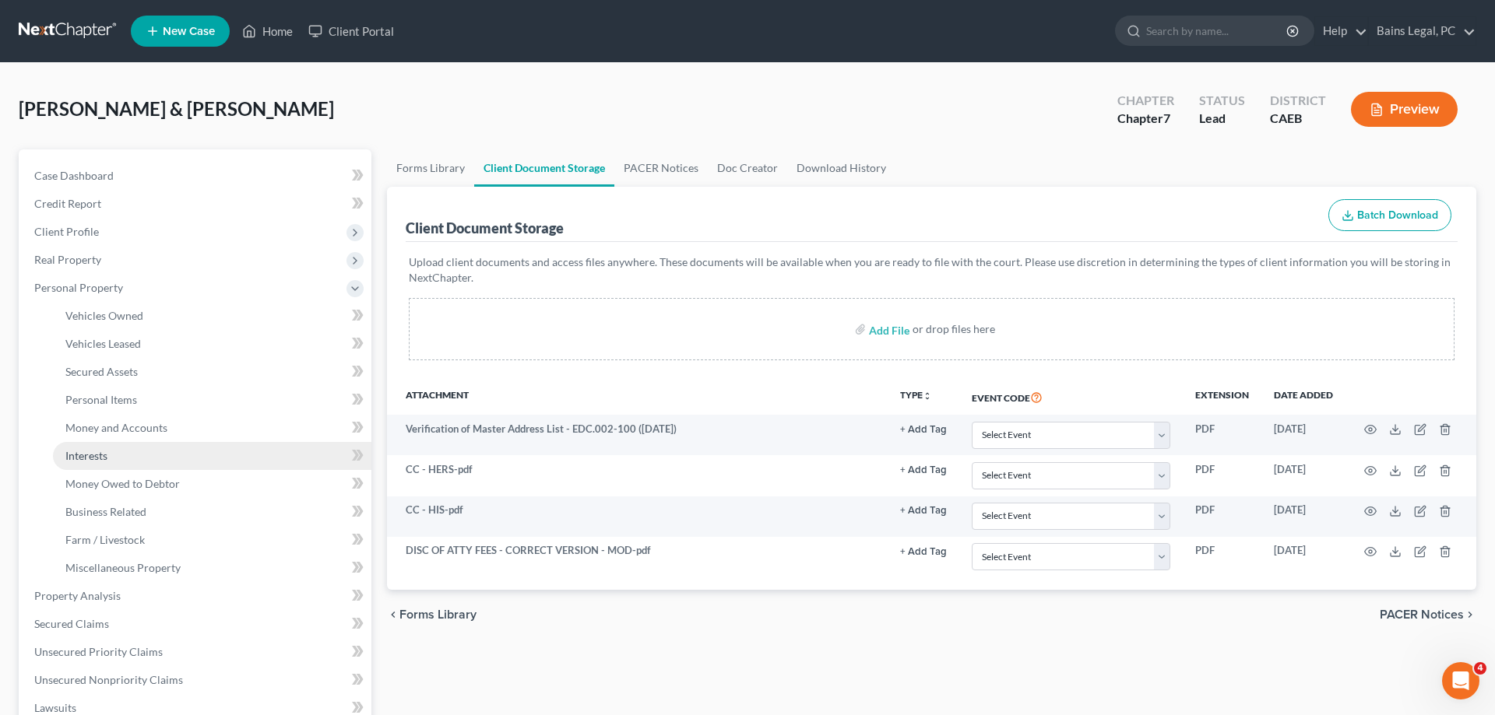
click at [121, 456] on link "Interests" at bounding box center [212, 456] width 318 height 28
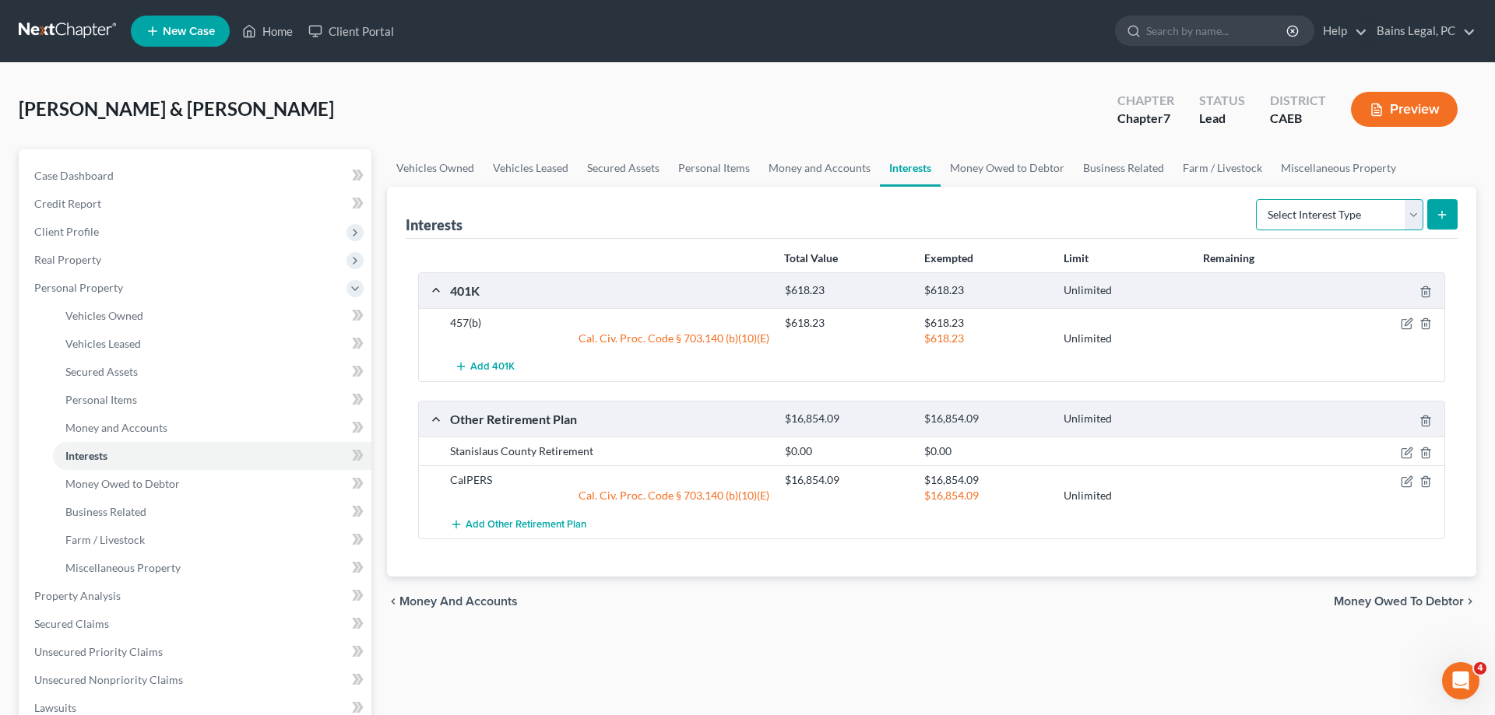
click at [1256, 199] on select "Select Interest Type 401K Annuity Bond Education IRA Government Bond Government…" at bounding box center [1339, 214] width 167 height 31
select select "term_life_insurance"
click option "Term Life Insurance" at bounding box center [0, 0] width 0 height 0
click at [1439, 215] on icon "submit" at bounding box center [1442, 215] width 12 height 12
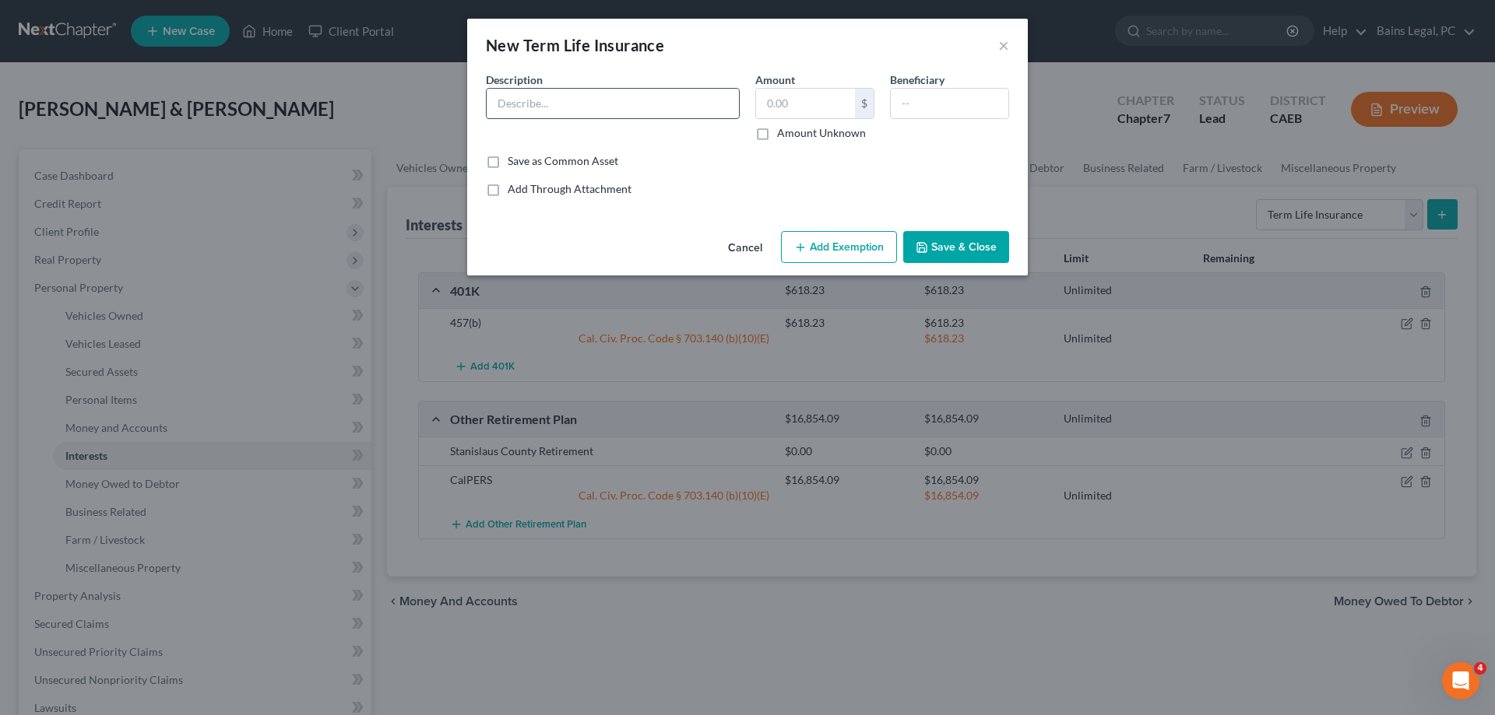
click at [515, 104] on input "text" at bounding box center [613, 104] width 252 height 30
drag, startPoint x: 540, startPoint y: 102, endPoint x: 758, endPoint y: 119, distance: 218.7
click at [739, 118] on input "Accident Insurance through Employer" at bounding box center [613, 104] width 252 height 30
type input "Accident Insurance through Employer"
click at [945, 254] on button "Save & Close" at bounding box center [956, 247] width 106 height 33
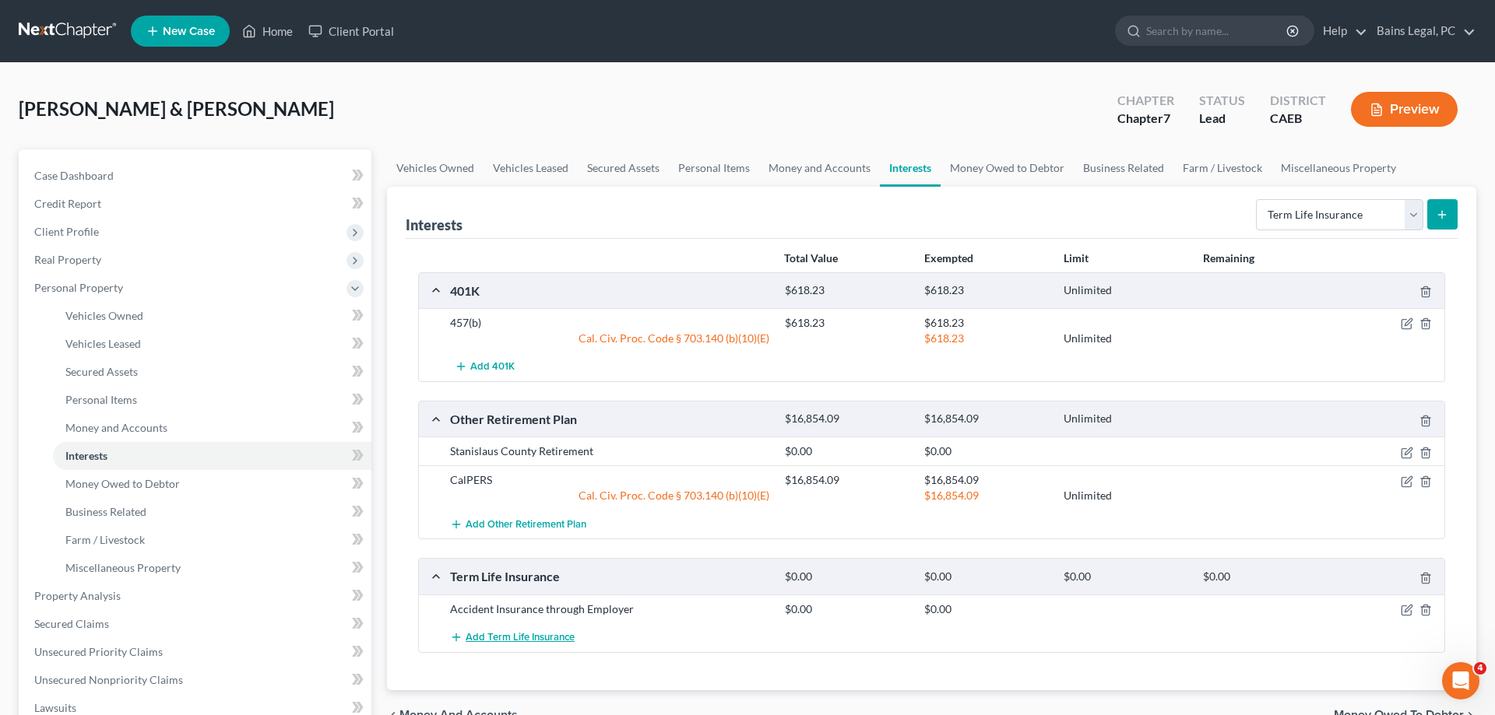
click at [516, 637] on span "Add Term Life Insurance" at bounding box center [520, 637] width 109 height 12
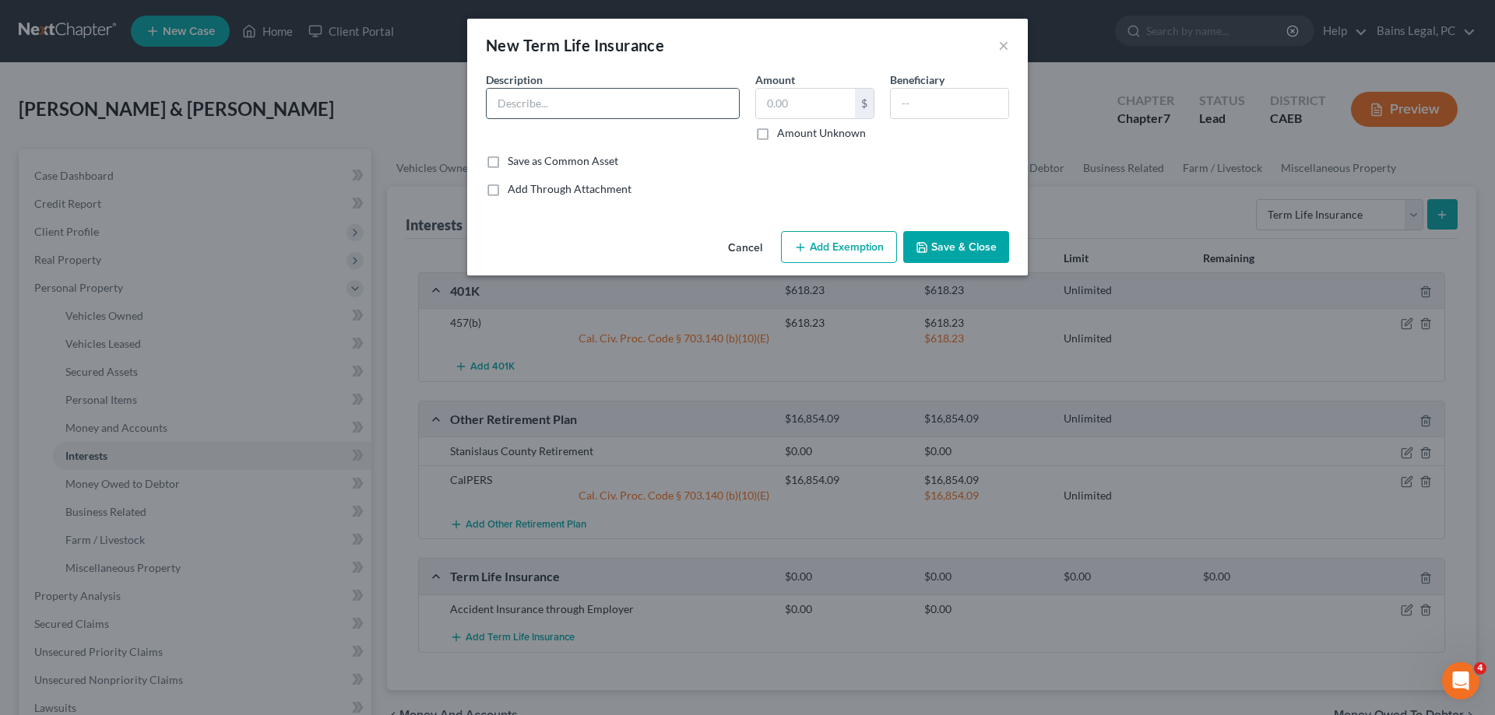
click at [600, 97] on input "text" at bounding box center [613, 104] width 252 height 30
paste input "Insurance through Employer"
type input "[MEDICAL_DATA] Insurance through Employer"
click at [969, 249] on button "Save & Close" at bounding box center [956, 247] width 106 height 33
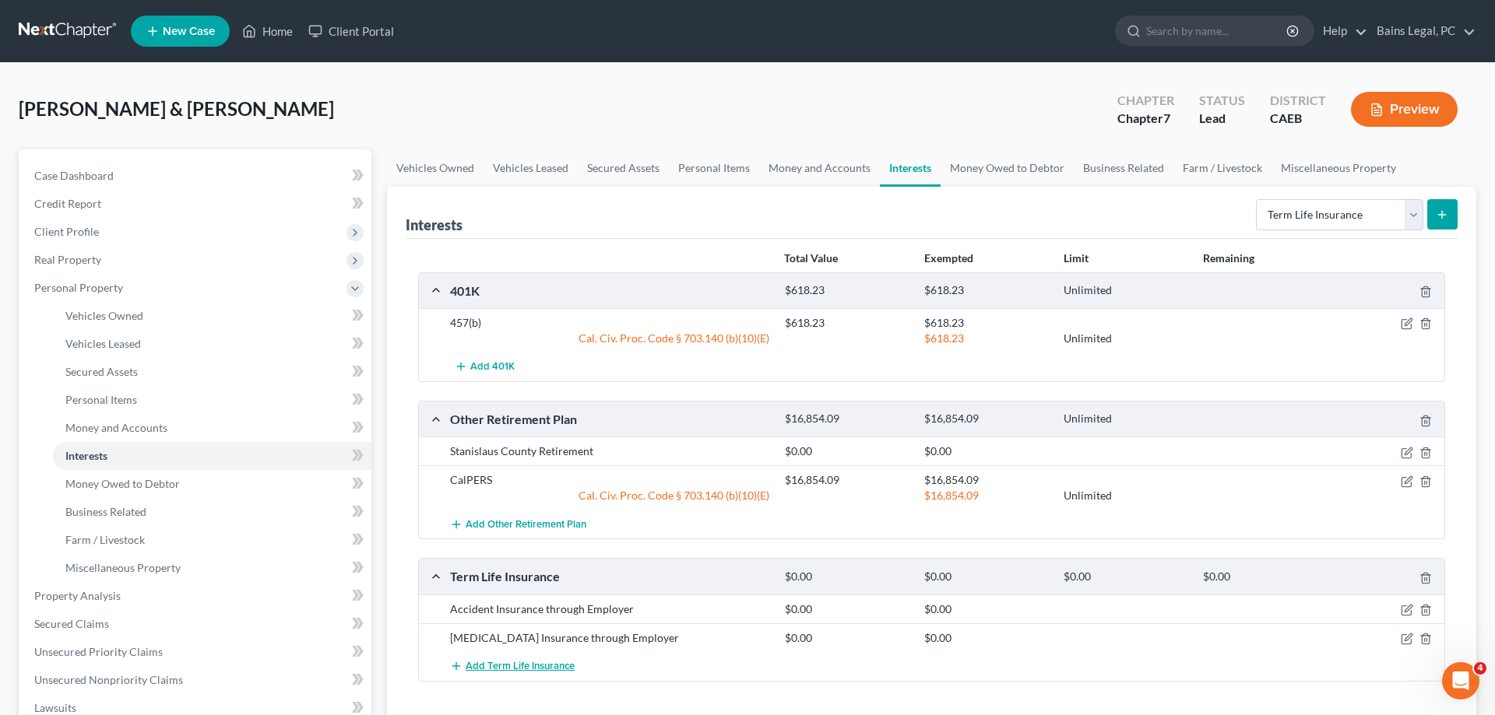
drag, startPoint x: 495, startPoint y: 673, endPoint x: 508, endPoint y: 668, distance: 13.3
click at [498, 673] on span "Add Term Life Insurance" at bounding box center [520, 666] width 109 height 12
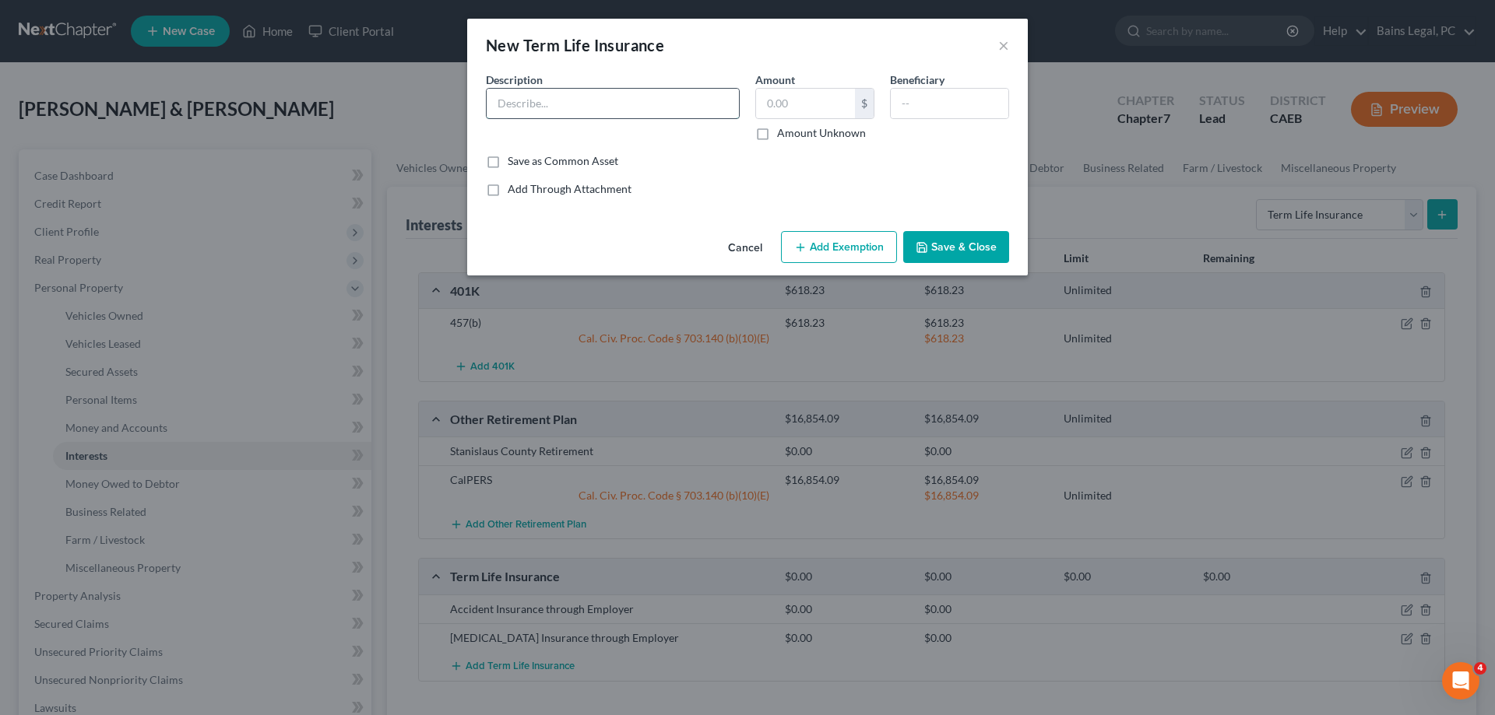
click at [565, 98] on input "text" at bounding box center [613, 104] width 252 height 30
paste input "Insurance through Employer"
type input "Critical Illness Insurance through Employer (Joint Debtor)"
click at [971, 248] on button "Save & Close" at bounding box center [956, 247] width 106 height 33
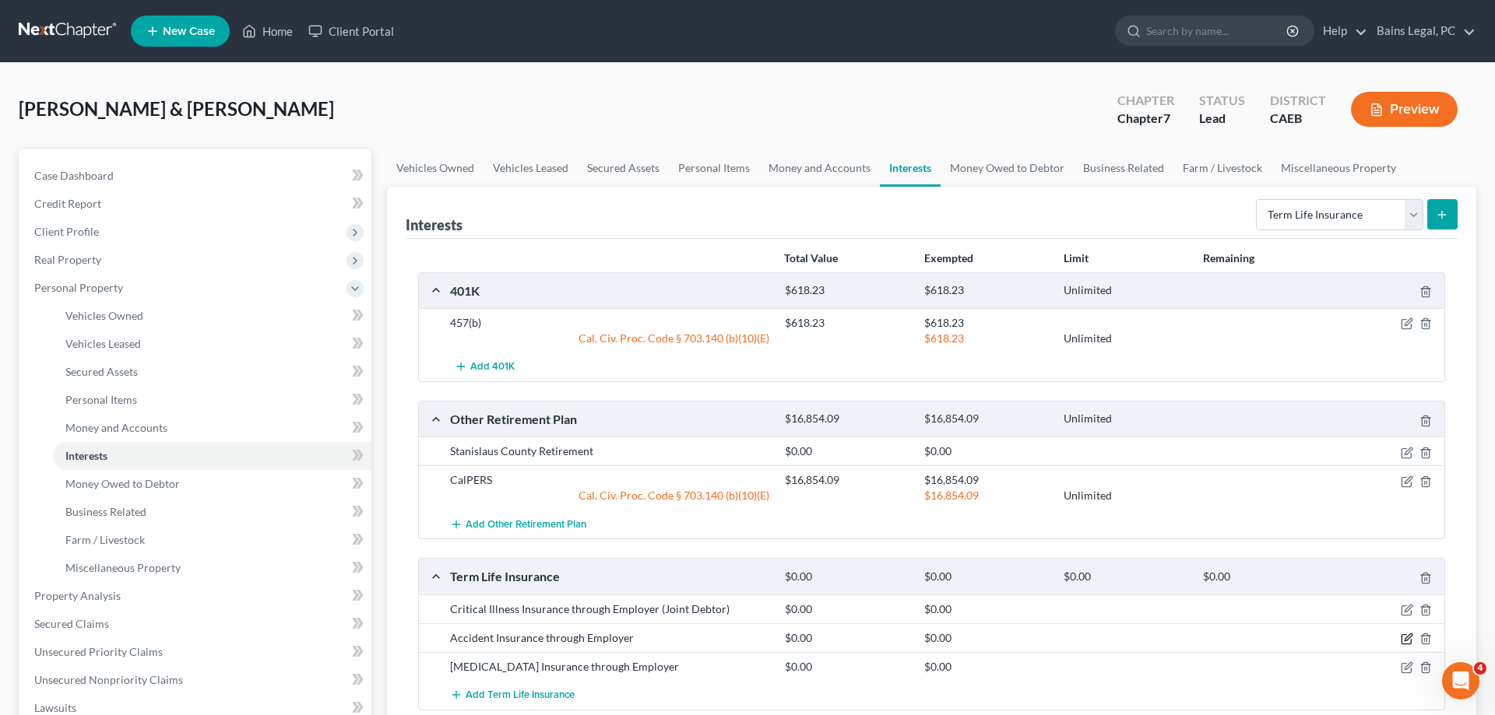
click at [1406, 641] on icon "button" at bounding box center [1407, 637] width 7 height 7
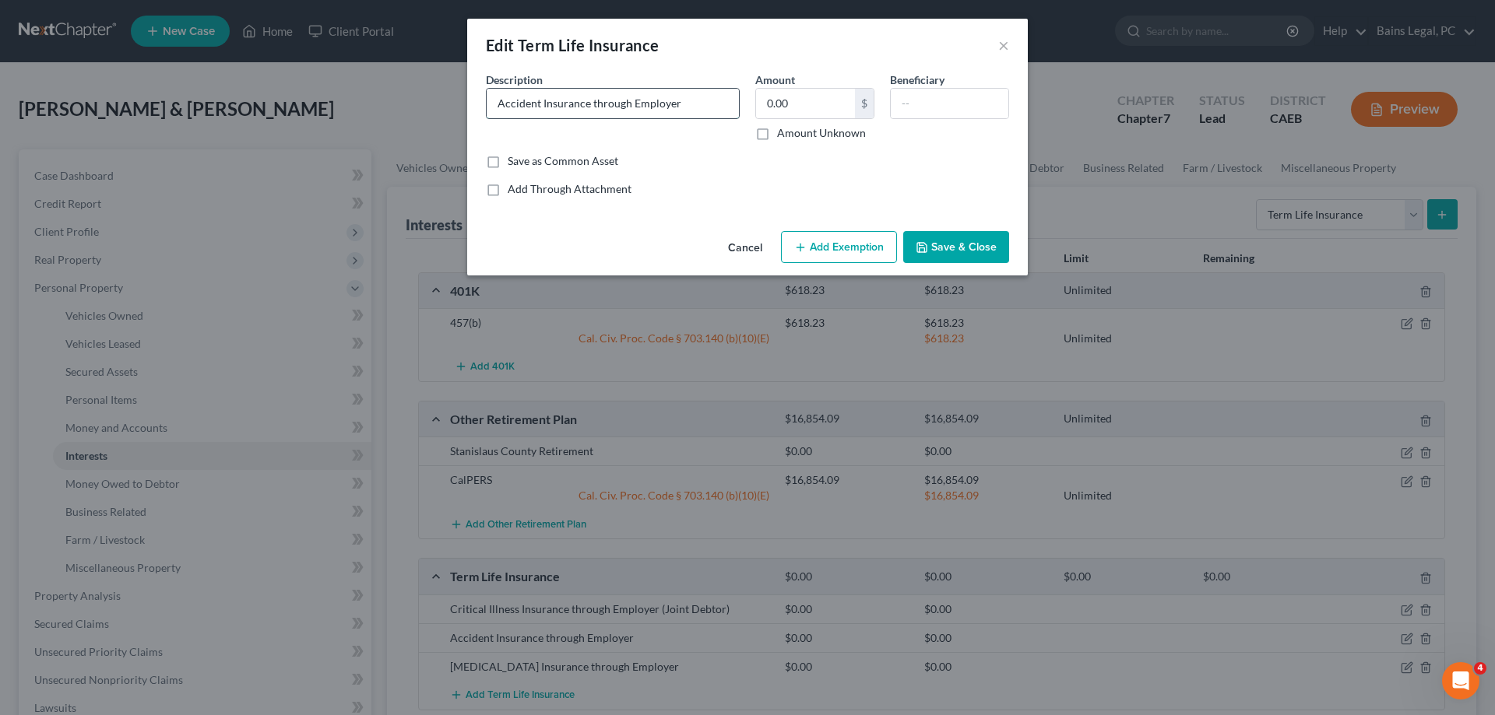
click at [681, 97] on input "Accident Insurance through Employer" at bounding box center [613, 104] width 252 height 30
type input "Accident Insurance through Employer (Joint Debtor)"
click at [944, 243] on button "Save & Close" at bounding box center [956, 247] width 106 height 33
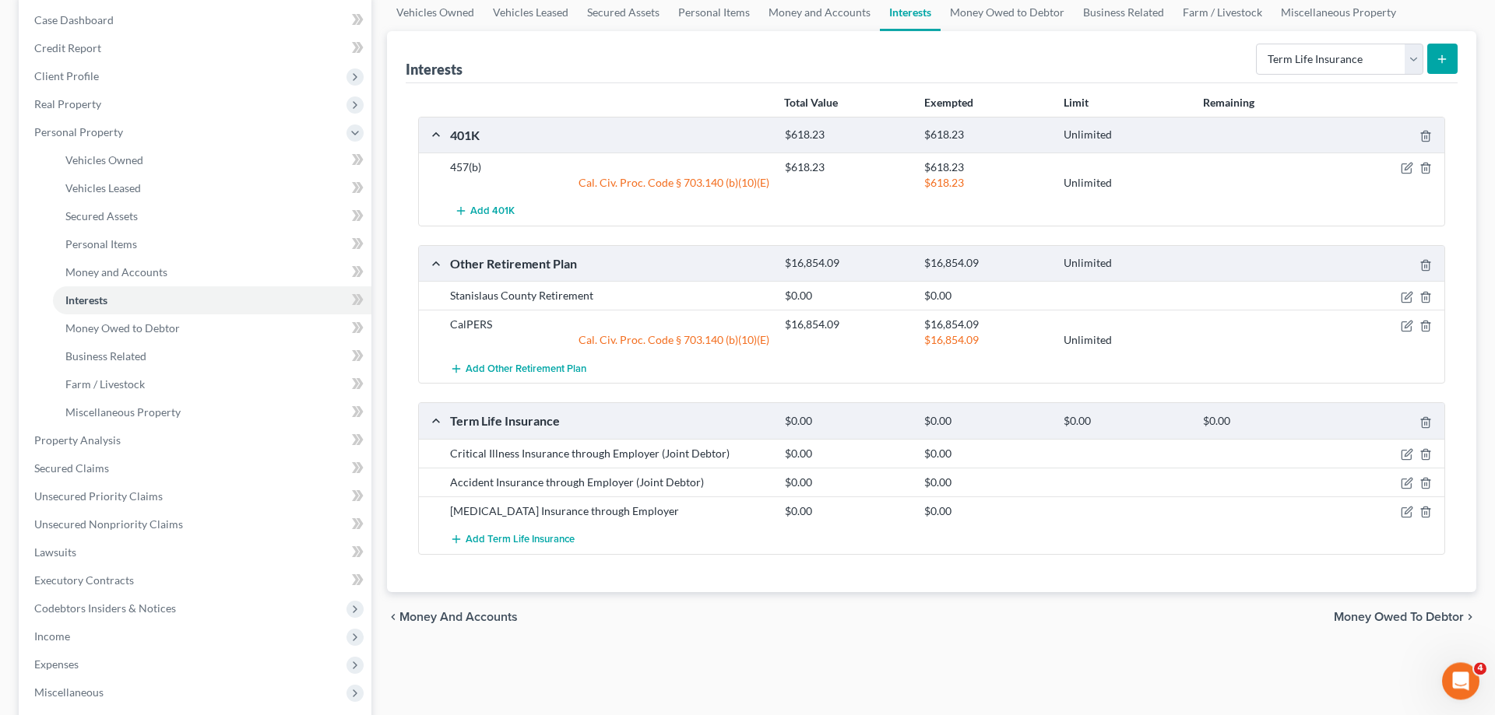
scroll to position [159, 0]
click at [1409, 508] on icon "button" at bounding box center [1407, 507] width 7 height 7
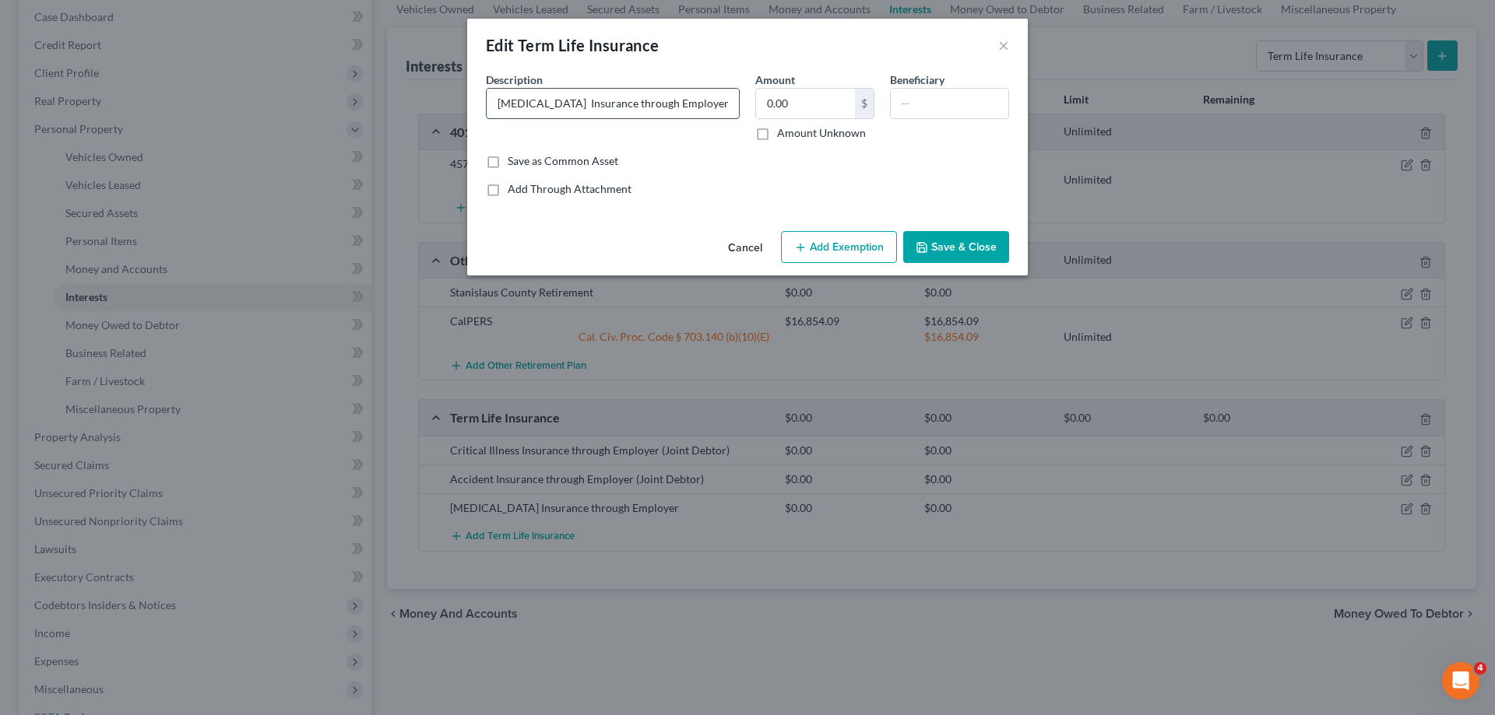
click at [691, 104] on input "[MEDICAL_DATA] Insurance through Employer" at bounding box center [613, 104] width 252 height 30
type input "[MEDICAL_DATA] Insurance through Employer (Joint Debtor)"
click at [979, 238] on button "Save & Close" at bounding box center [956, 247] width 106 height 33
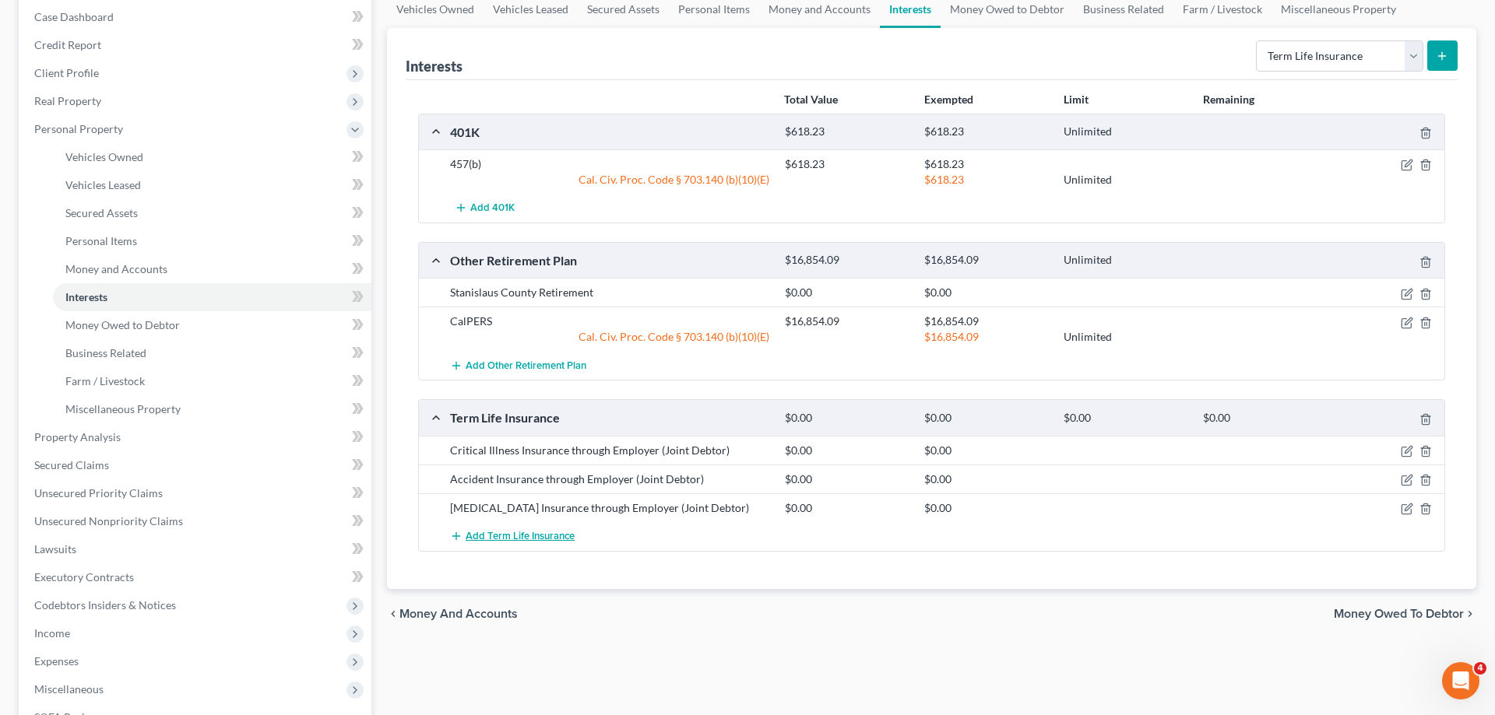
click at [510, 539] on span "Add Term Life Insurance" at bounding box center [520, 536] width 109 height 12
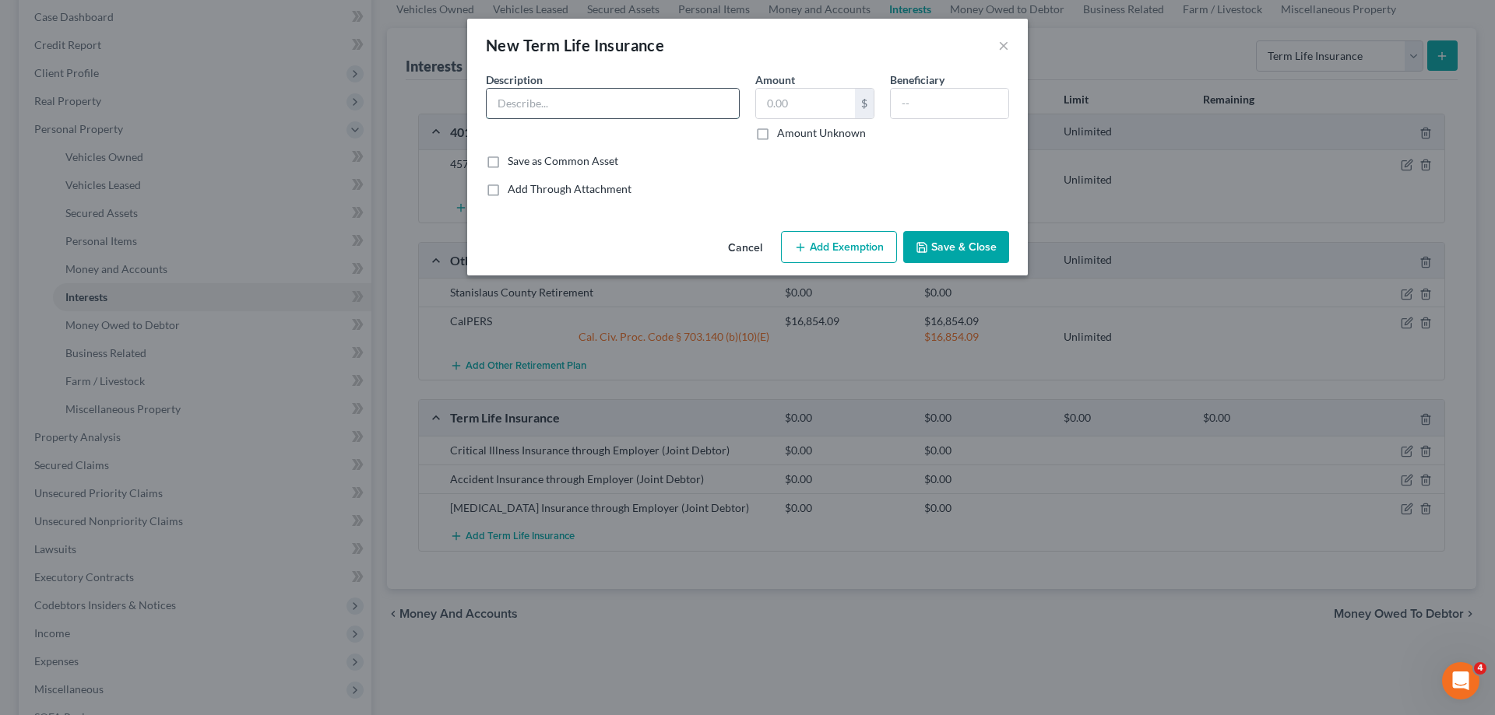
click at [643, 107] on input "text" at bounding box center [613, 104] width 252 height 30
paste input "Insurance through Employer"
type input "Disability Insurance through Employer (Joint Debtor)"
click at [969, 241] on button "Save & Close" at bounding box center [956, 247] width 106 height 33
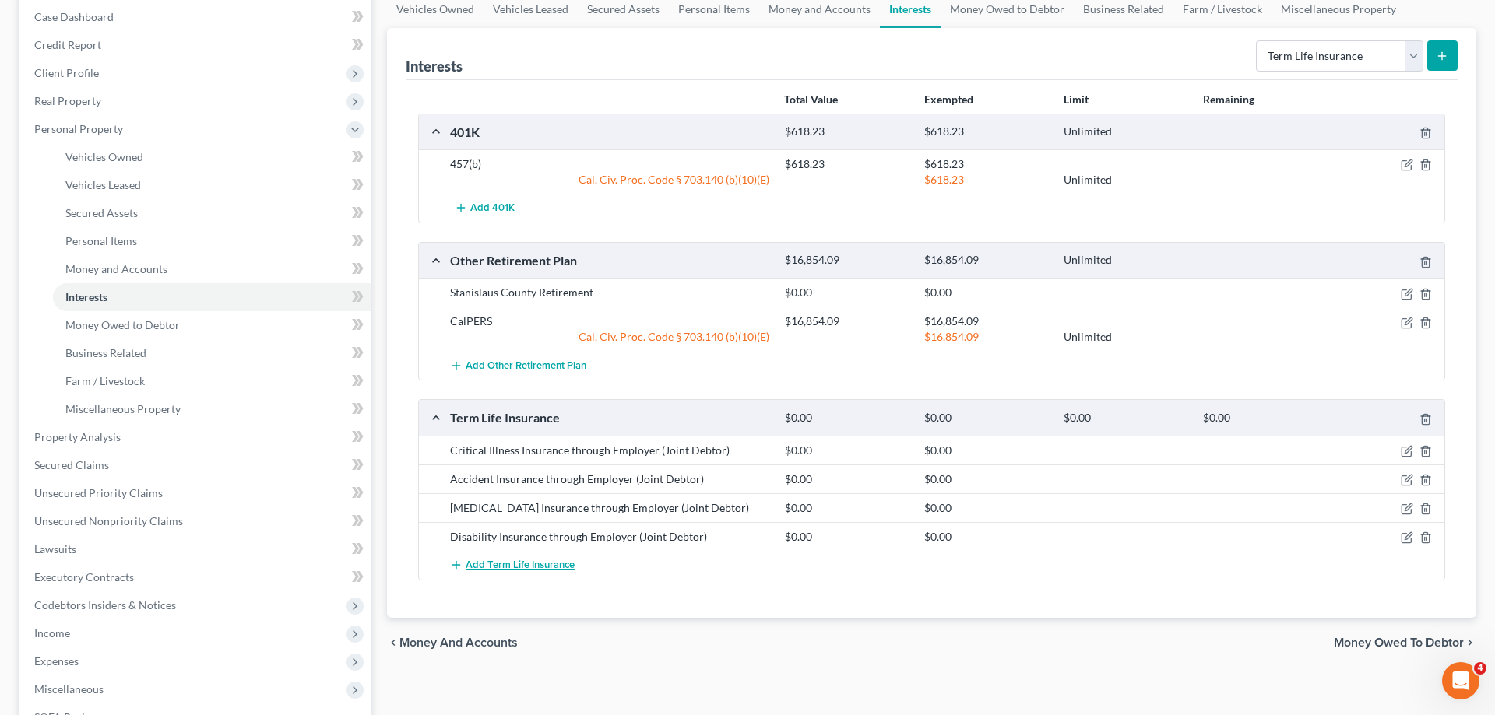
click at [516, 575] on button "Add Term Life Insurance" at bounding box center [512, 565] width 125 height 29
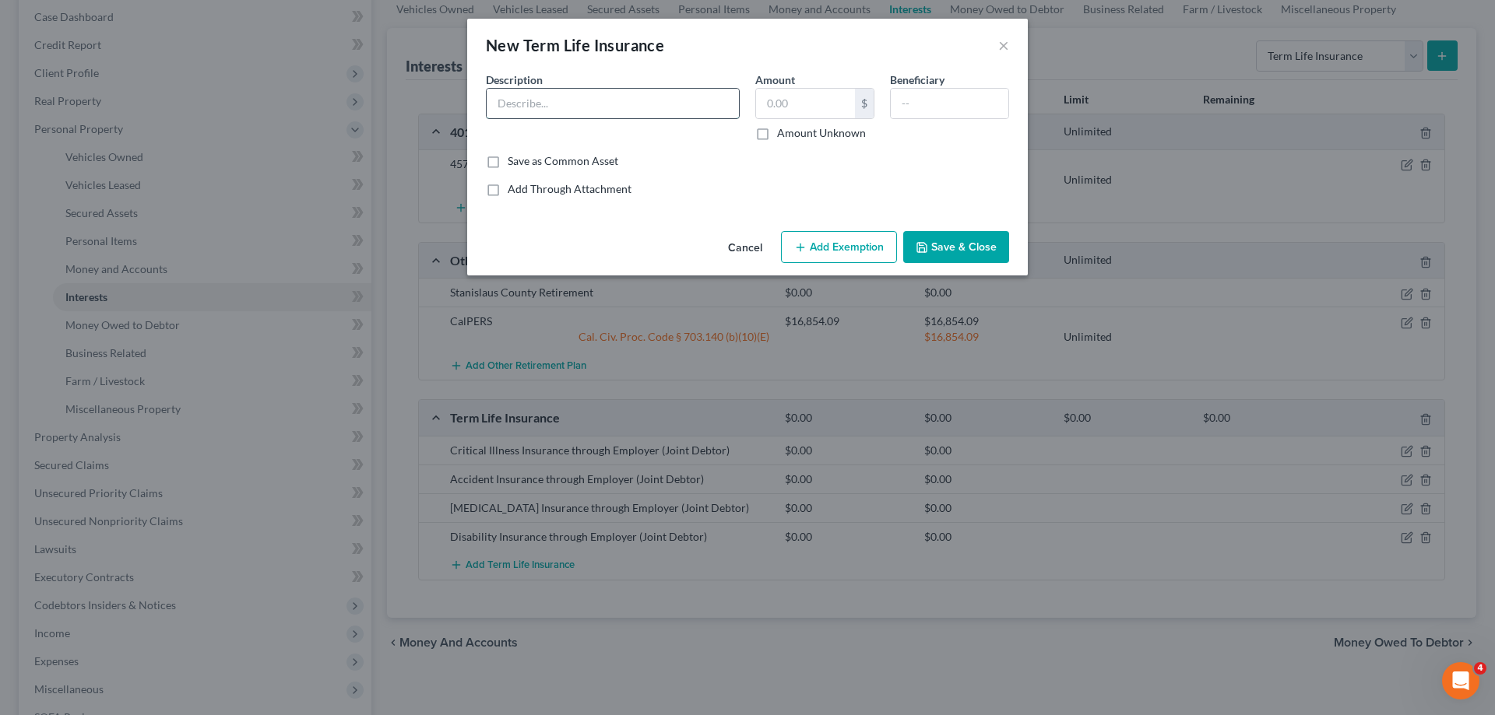
click at [547, 104] on input "text" at bounding box center [613, 104] width 252 height 30
paste input "Insurance through Employer"
type input "Accident Insurance through Employer (Debtor)"
click at [949, 255] on button "Save & Close" at bounding box center [956, 247] width 106 height 33
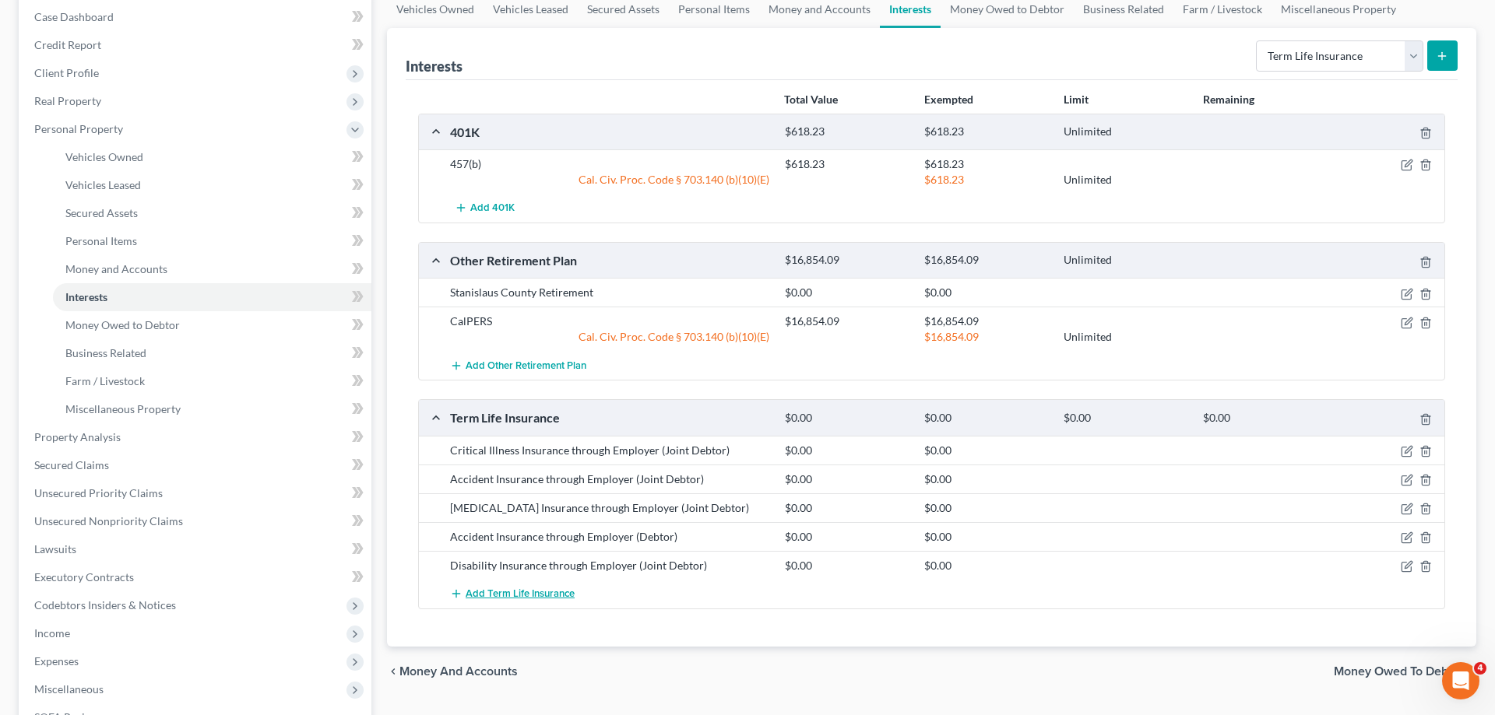
click at [494, 599] on span "Add Term Life Insurance" at bounding box center [520, 594] width 109 height 12
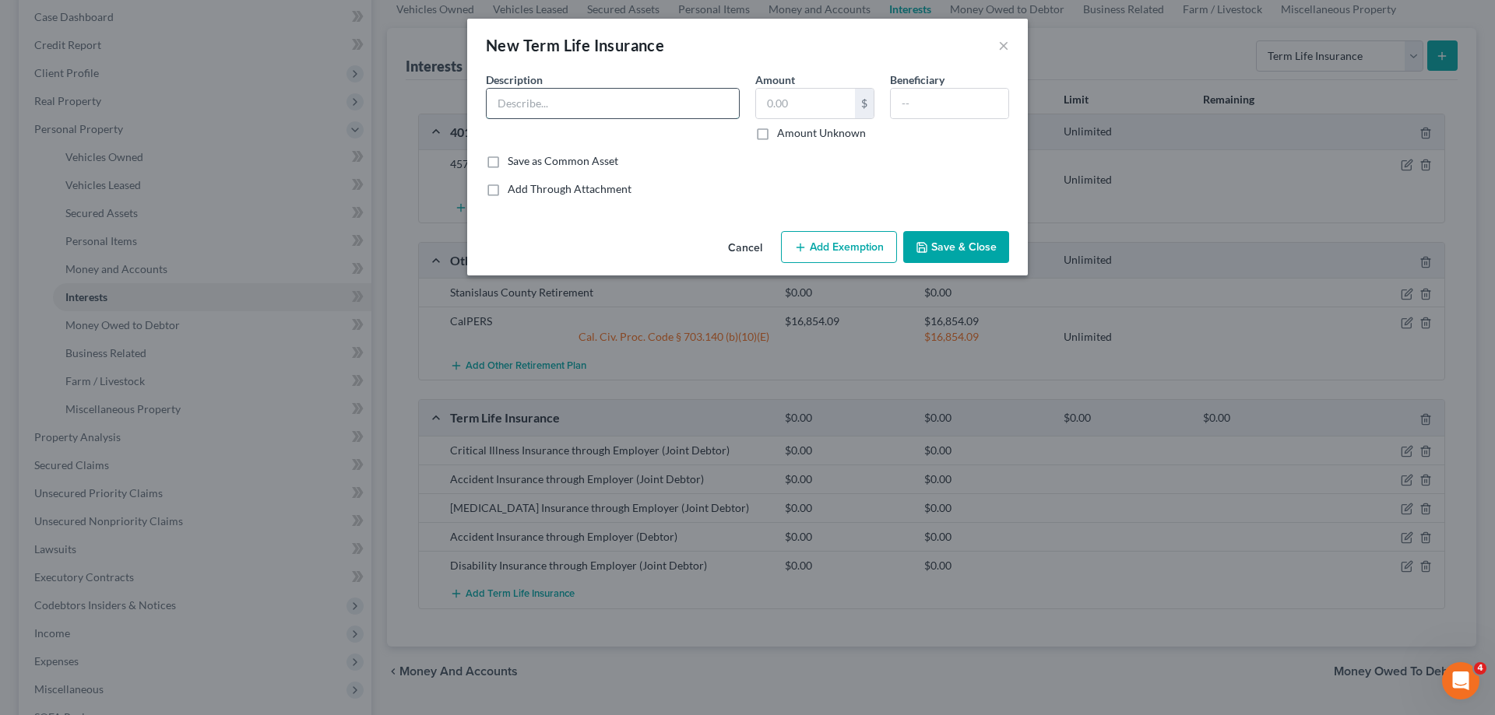
click at [574, 107] on input "text" at bounding box center [613, 104] width 252 height 30
paste input "Insurance through Employer"
drag, startPoint x: 734, startPoint y: 107, endPoint x: 401, endPoint y: 109, distance: 333.2
click at [400, 109] on div "New Term Life Insurance × An exemption set must first be selected from the Fili…" at bounding box center [747, 357] width 1495 height 715
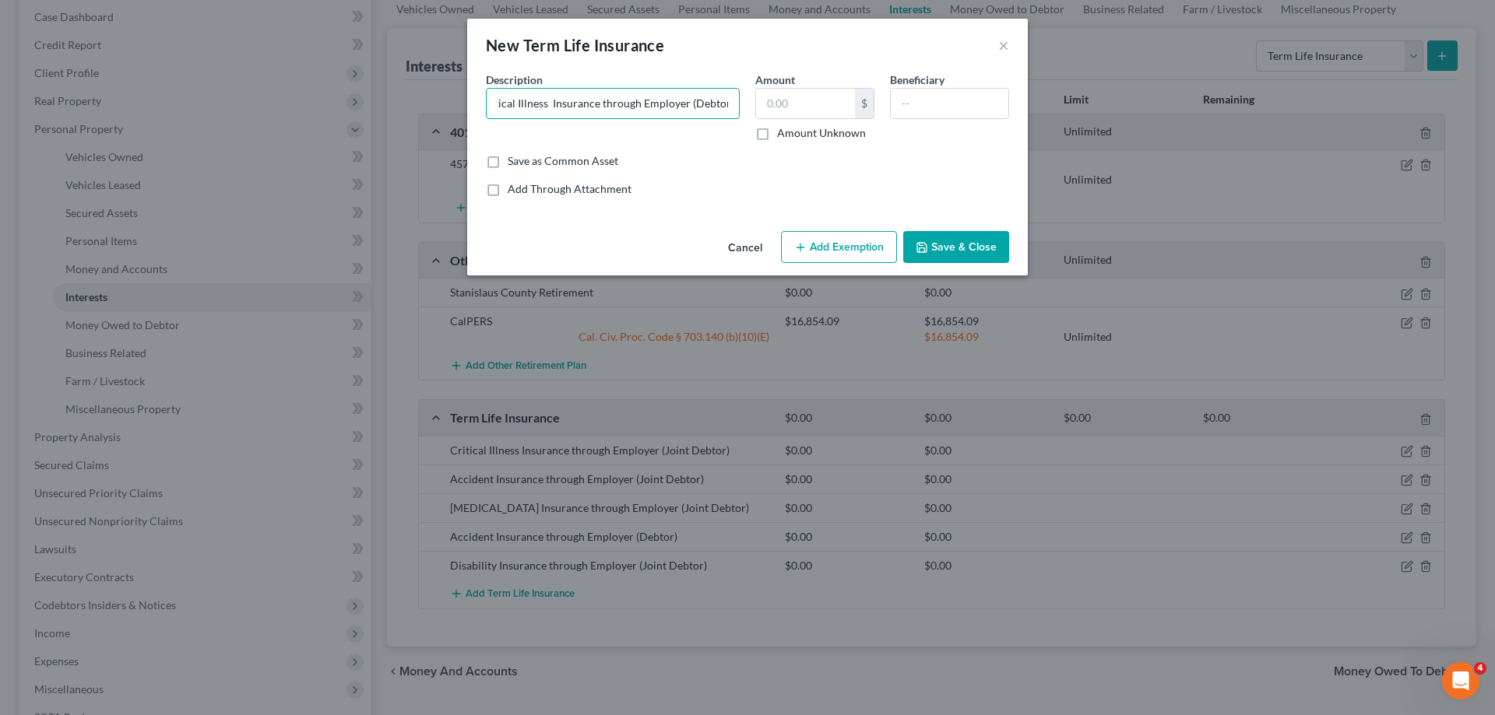
type input "Critical Illness Insurance through Employer (Debtor)"
drag, startPoint x: 459, startPoint y: 101, endPoint x: 446, endPoint y: 100, distance: 13.3
click at [446, 100] on div "New Term Life Insurance × An exemption set must first be selected from the Fili…" at bounding box center [747, 357] width 1495 height 715
click at [515, 106] on input "Critical Illness Insurance through Employer (Debtor)" at bounding box center [613, 104] width 252 height 30
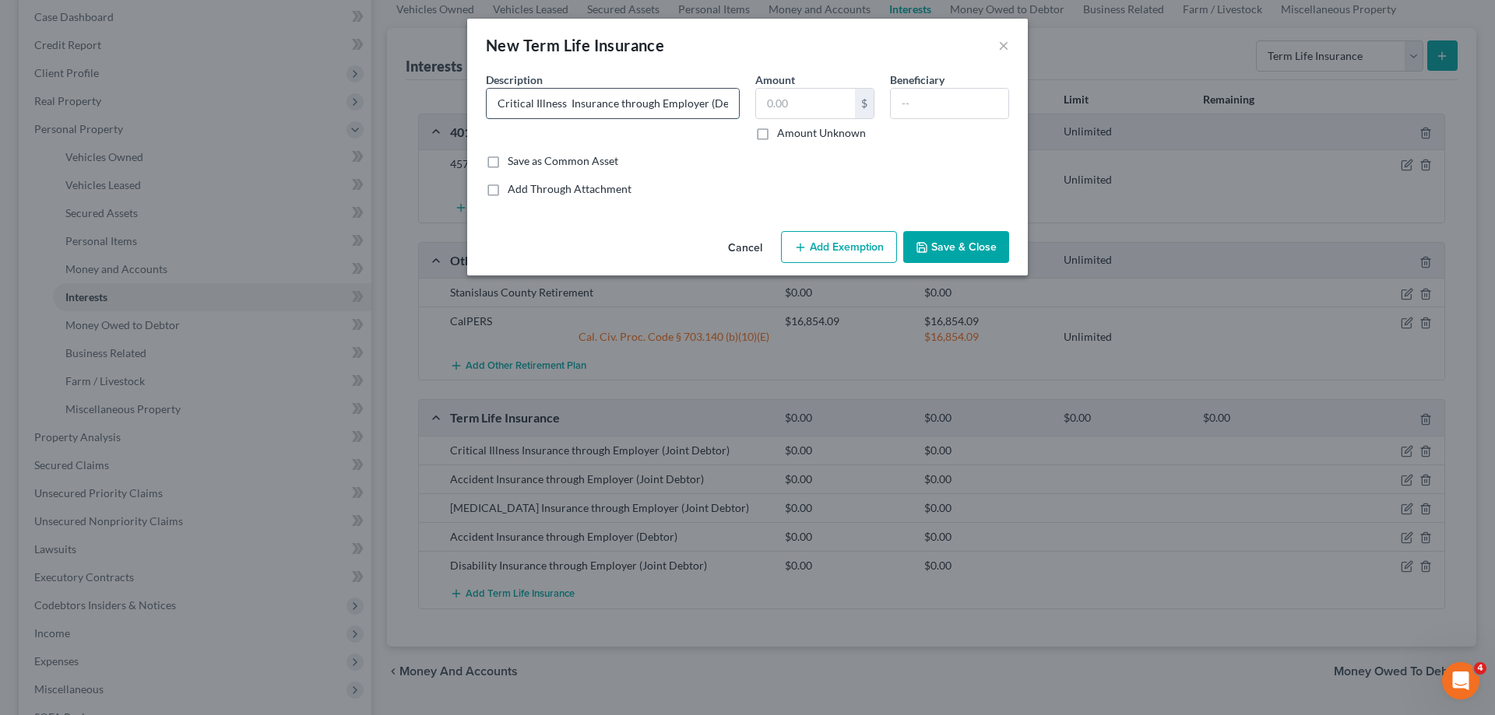
drag, startPoint x: 494, startPoint y: 100, endPoint x: 731, endPoint y: 107, distance: 236.8
click at [731, 107] on input "Critical Illness Insurance through Employer (Debtor)" at bounding box center [613, 104] width 252 height 30
click at [972, 258] on button "Save & Close" at bounding box center [956, 247] width 106 height 33
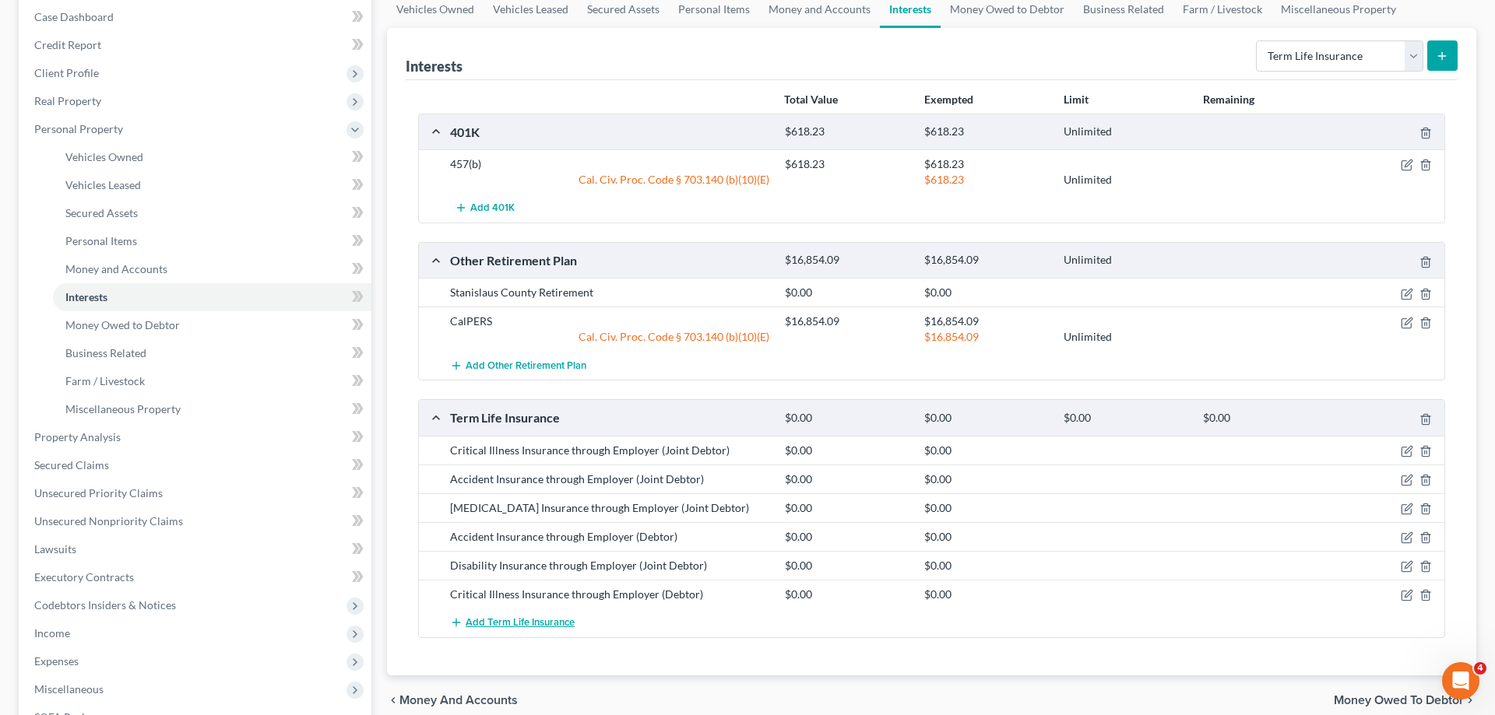
click at [517, 620] on span "Add Term Life Insurance" at bounding box center [520, 623] width 109 height 12
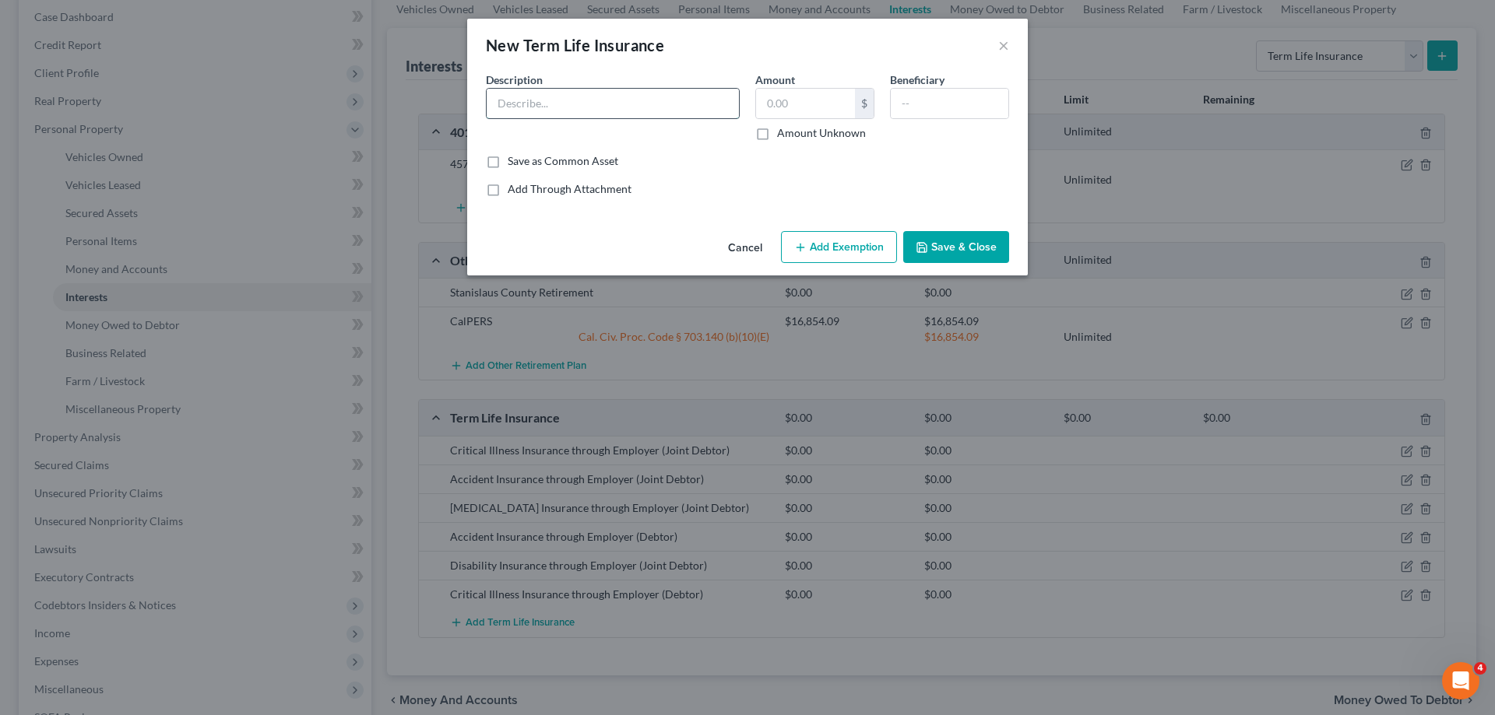
click at [622, 111] on input "text" at bounding box center [613, 104] width 252 height 30
paste input "Critical Illness Insurance through Employer (Deb"
click at [494, 102] on input "Critical Illness Insurance through Employer (Deb" at bounding box center [613, 104] width 252 height 30
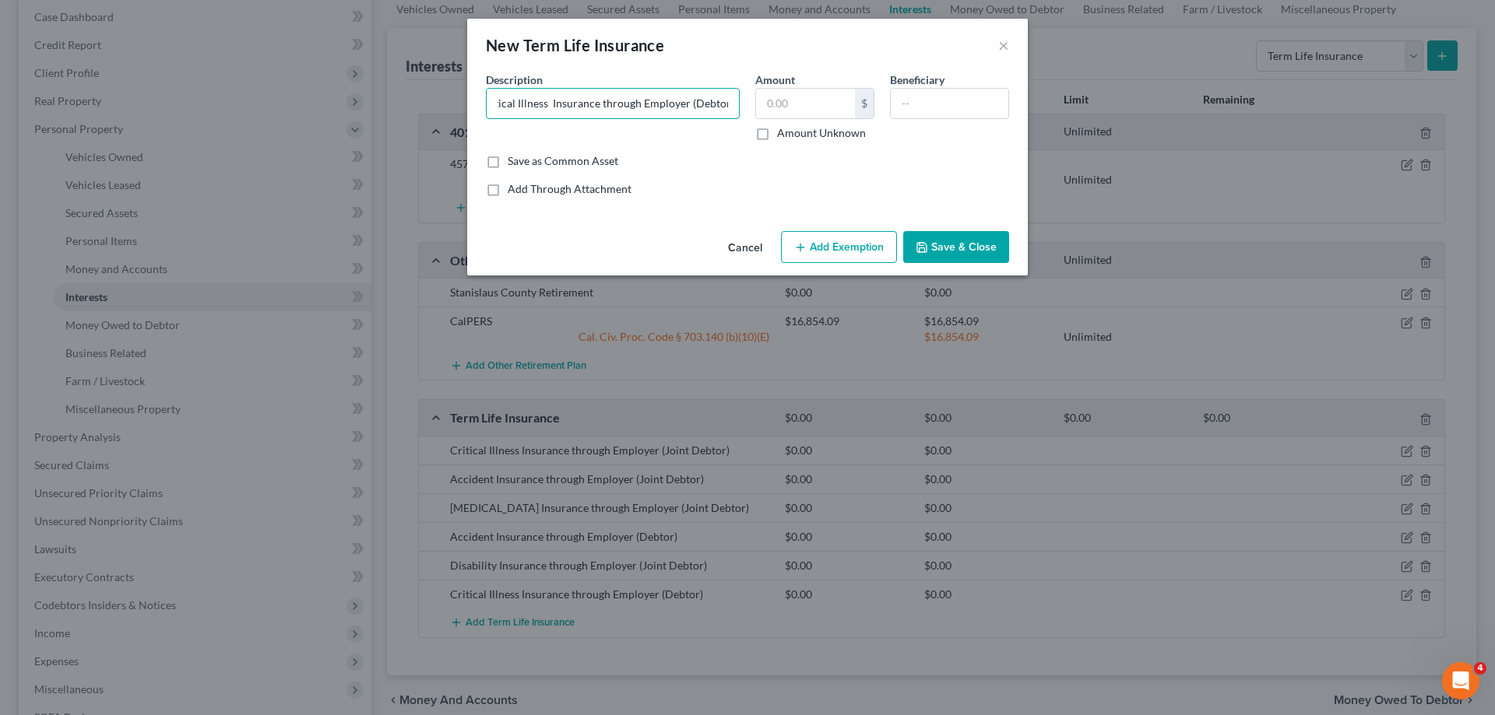
type input "Spouse Critical Illness Insurance through Employer (Debtor)"
click at [953, 252] on button "Save & Close" at bounding box center [956, 247] width 106 height 33
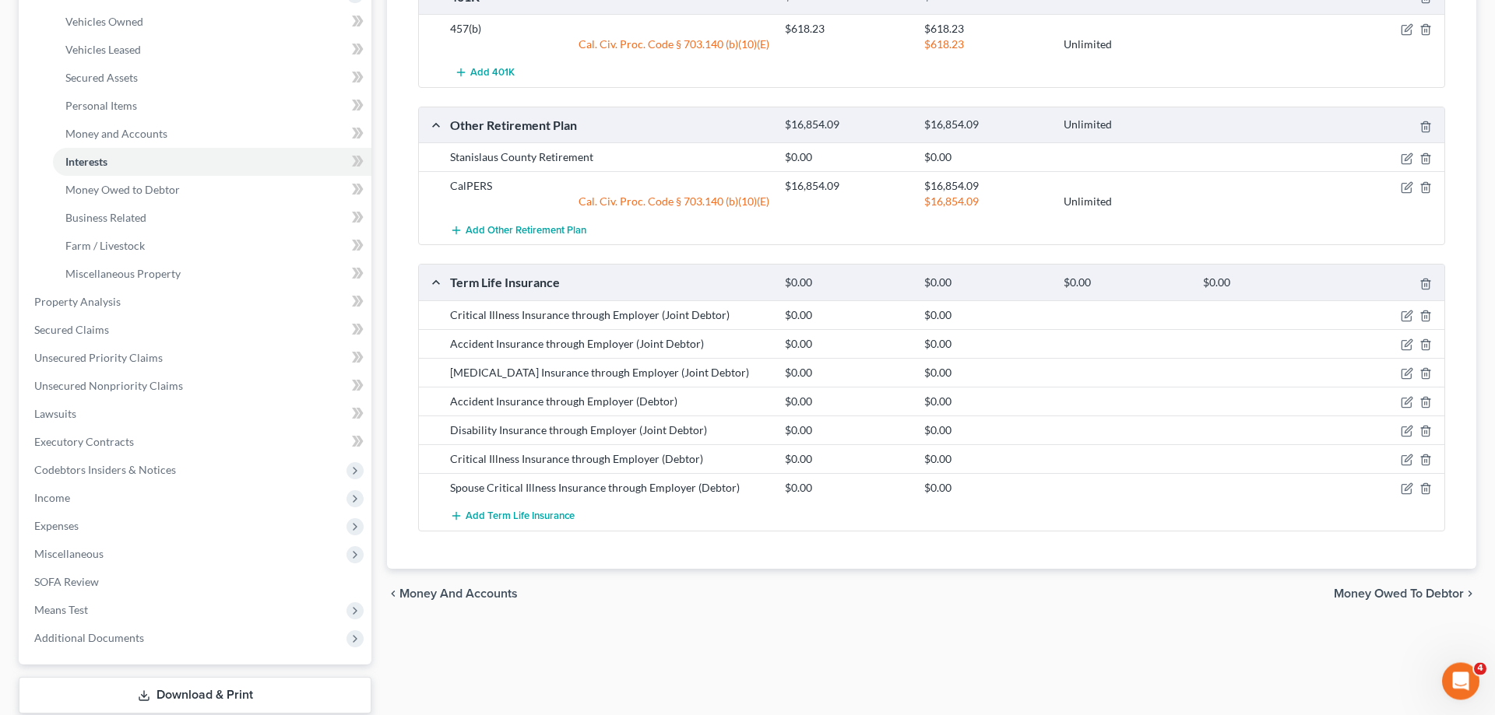
scroll to position [391, 0]
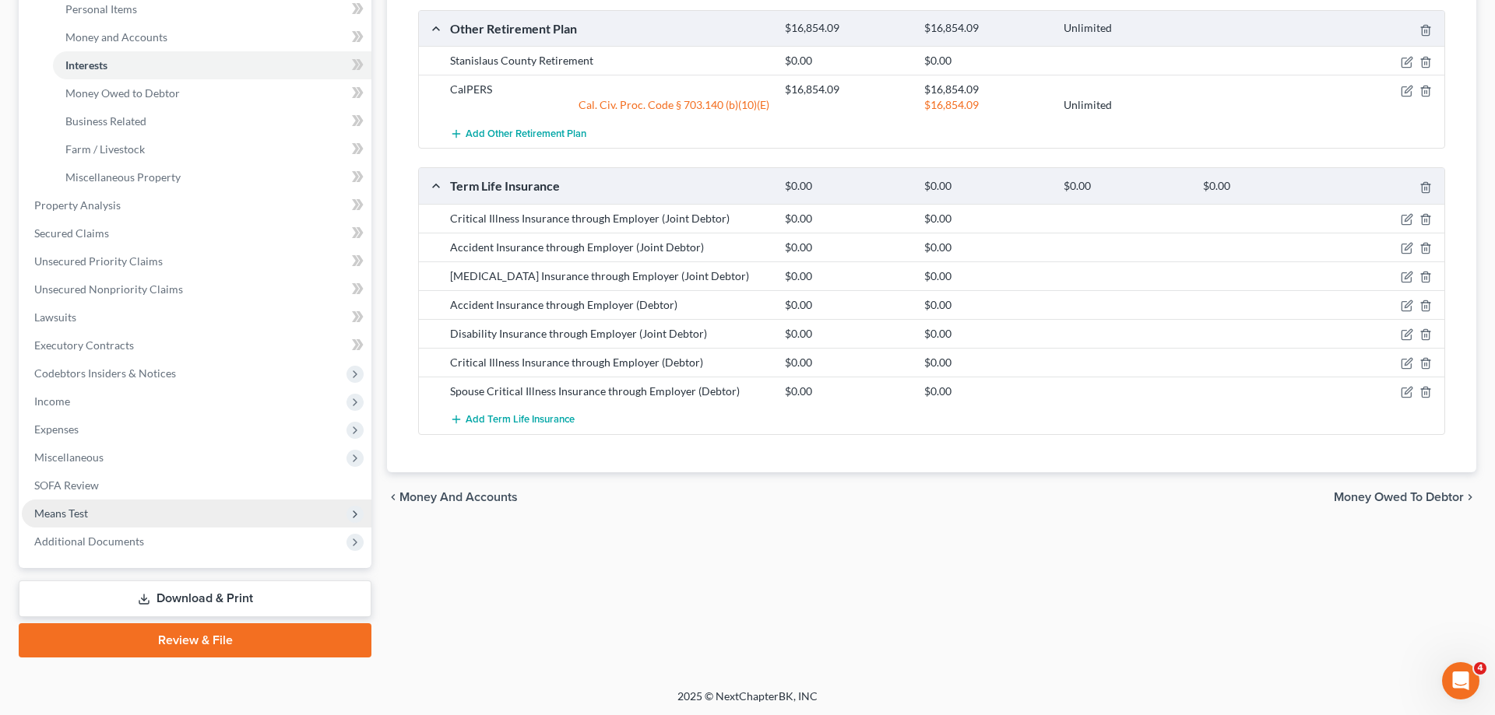
click at [107, 525] on span "Means Test" at bounding box center [197, 514] width 350 height 28
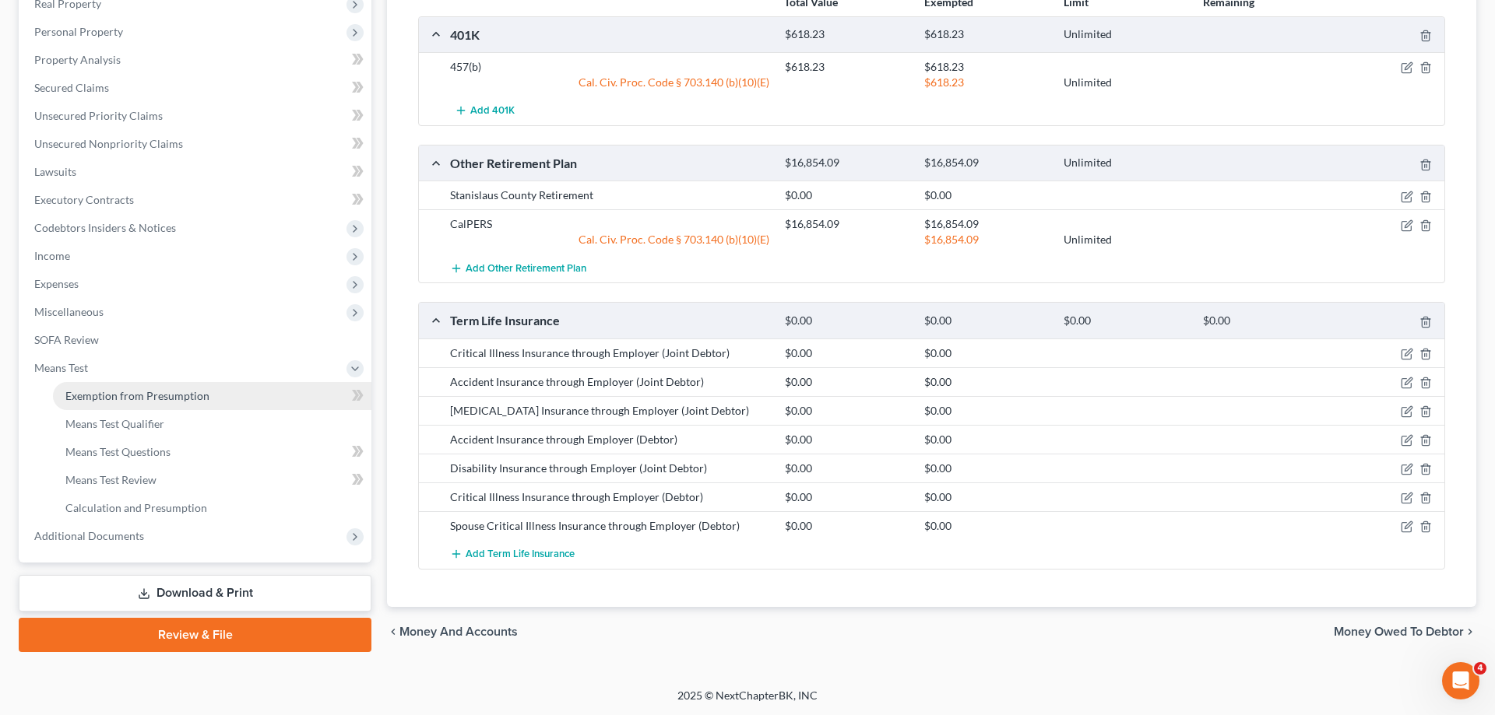
click at [132, 398] on span "Exemption from Presumption" at bounding box center [137, 395] width 144 height 13
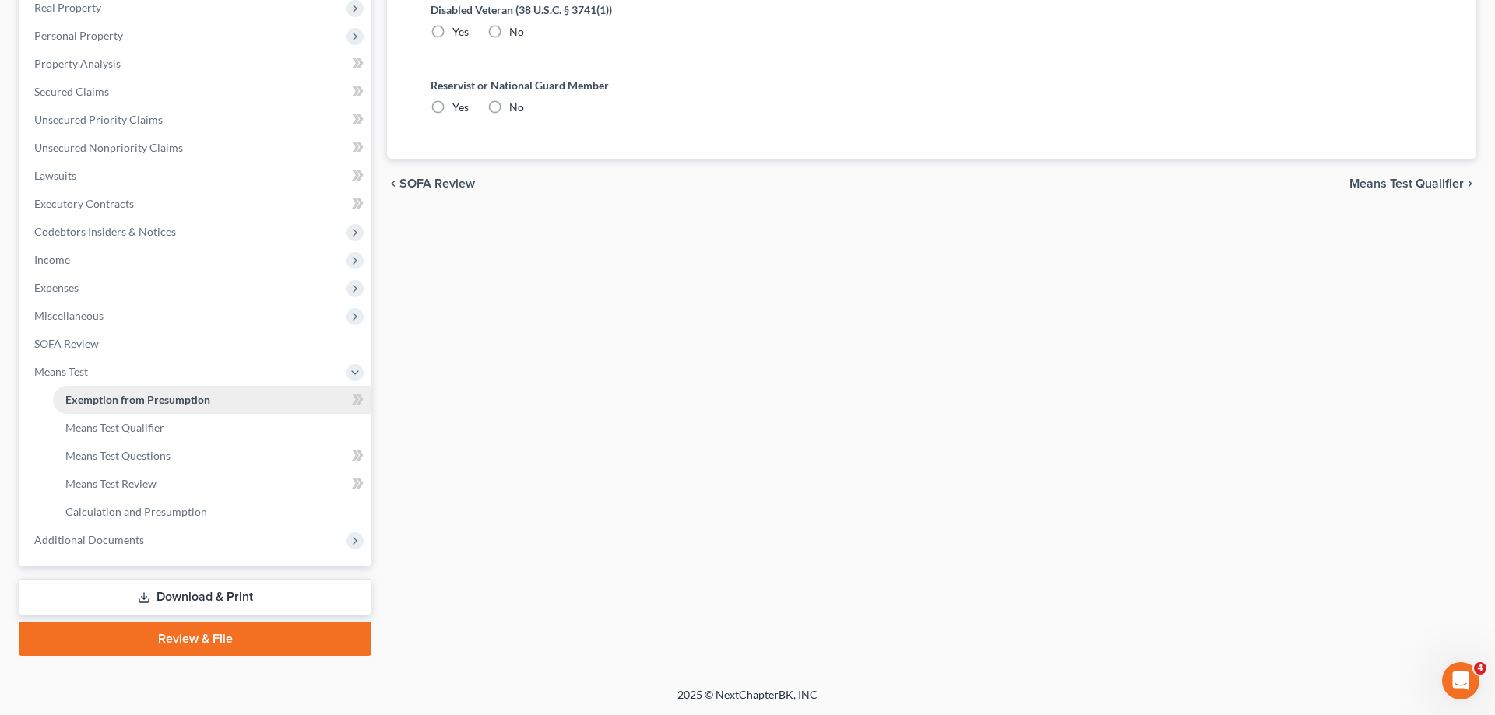
scroll to position [251, 0]
radio input "true"
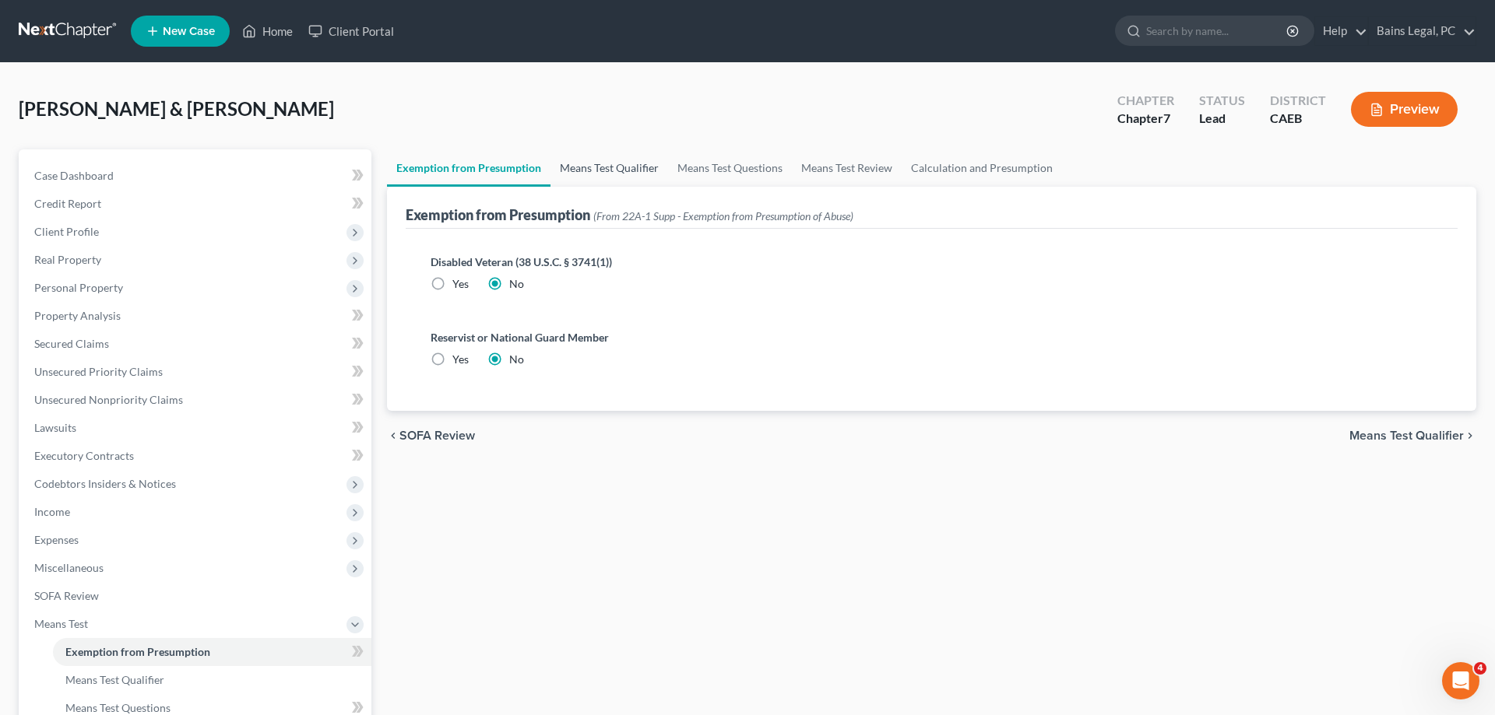
click at [585, 169] on link "Means Test Qualifier" at bounding box center [609, 167] width 118 height 37
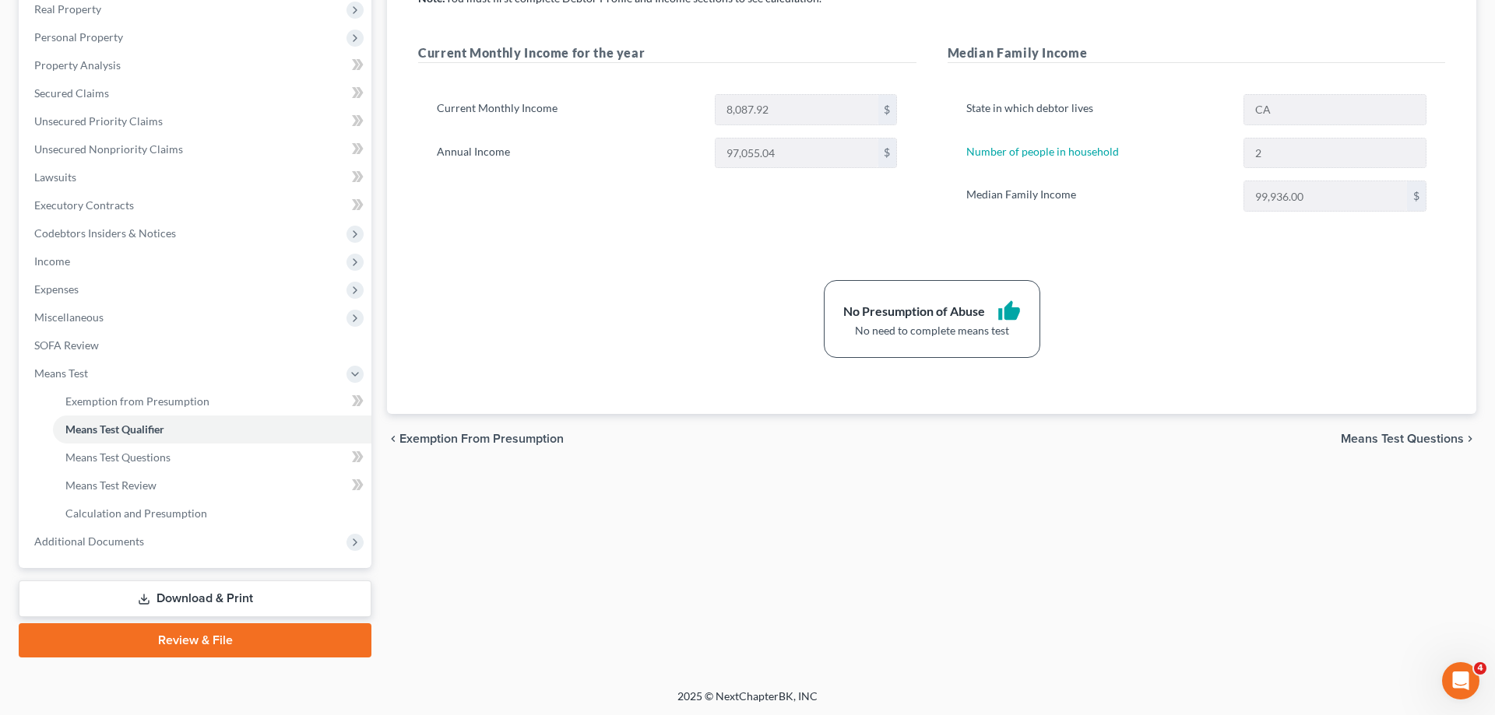
click at [212, 605] on link "Download & Print" at bounding box center [195, 599] width 353 height 37
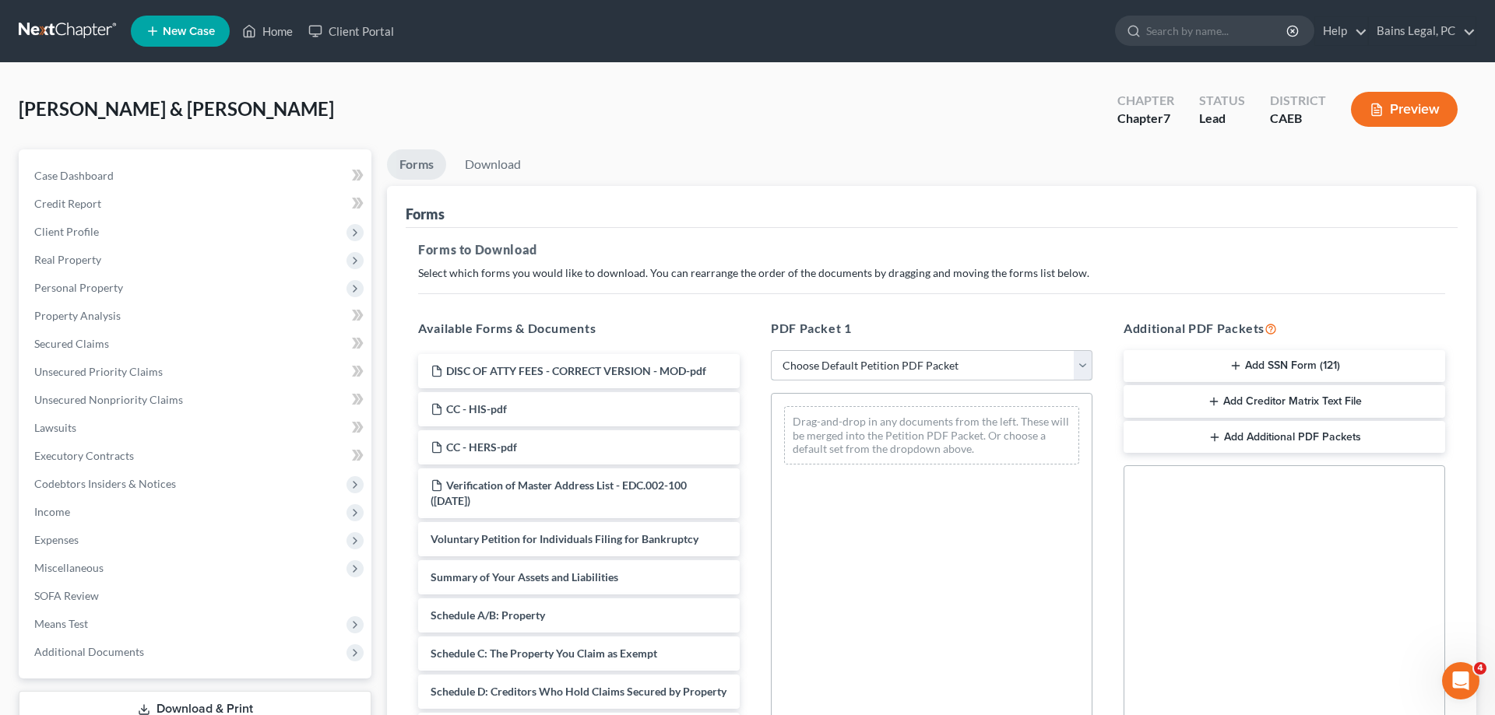
click at [771, 350] on select "Choose Default Petition PDF Packet Complete Bankruptcy Petition (all forms and …" at bounding box center [932, 365] width 322 height 31
select select "0"
click option "Complete Bankruptcy Petition (all forms and schedules)" at bounding box center [0, 0] width 0 height 0
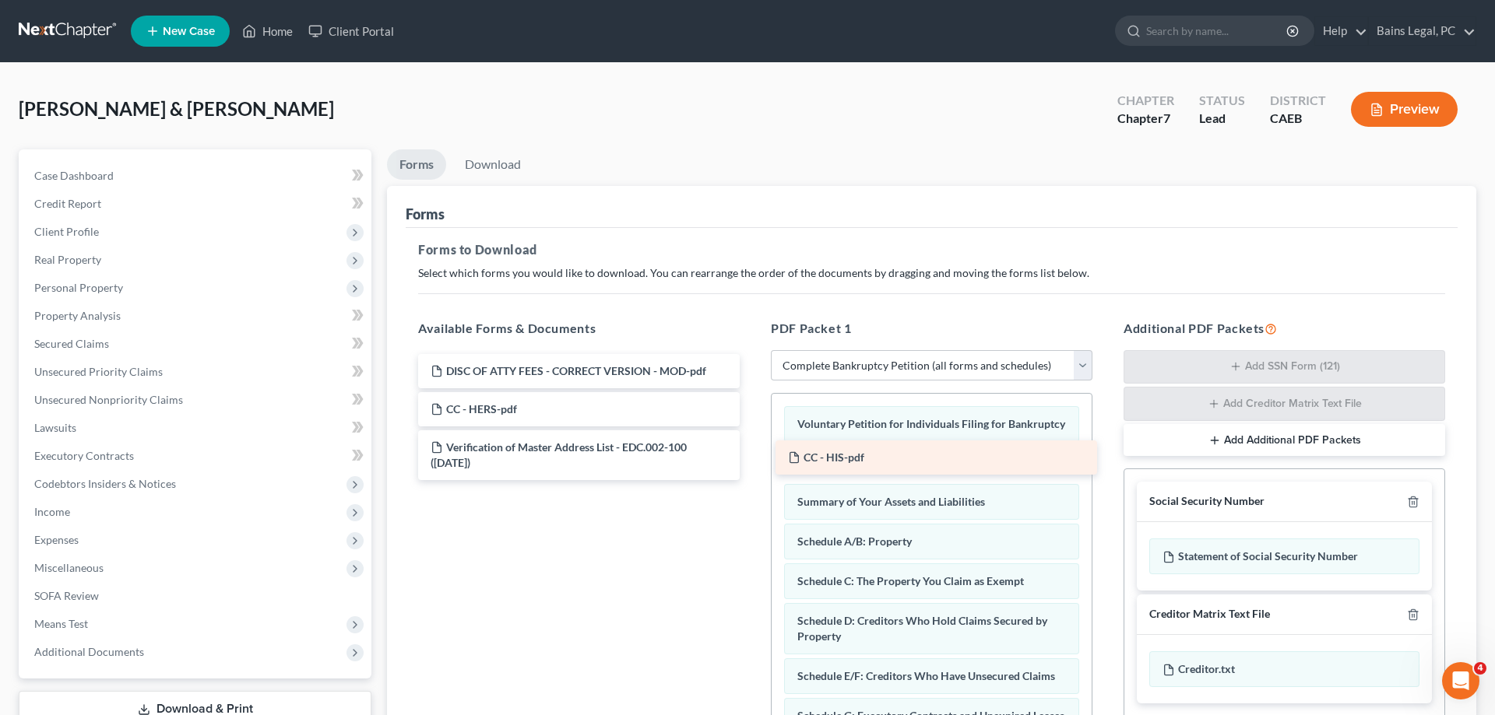
drag, startPoint x: 521, startPoint y: 415, endPoint x: 878, endPoint y: 464, distance: 360.7
click at [752, 464] on div "CC - HIS-pdf DISC OF ATTY FEES - CORRECT VERSION - MOD-pdf CC - HIS-pdf CC - HE…" at bounding box center [579, 417] width 346 height 126
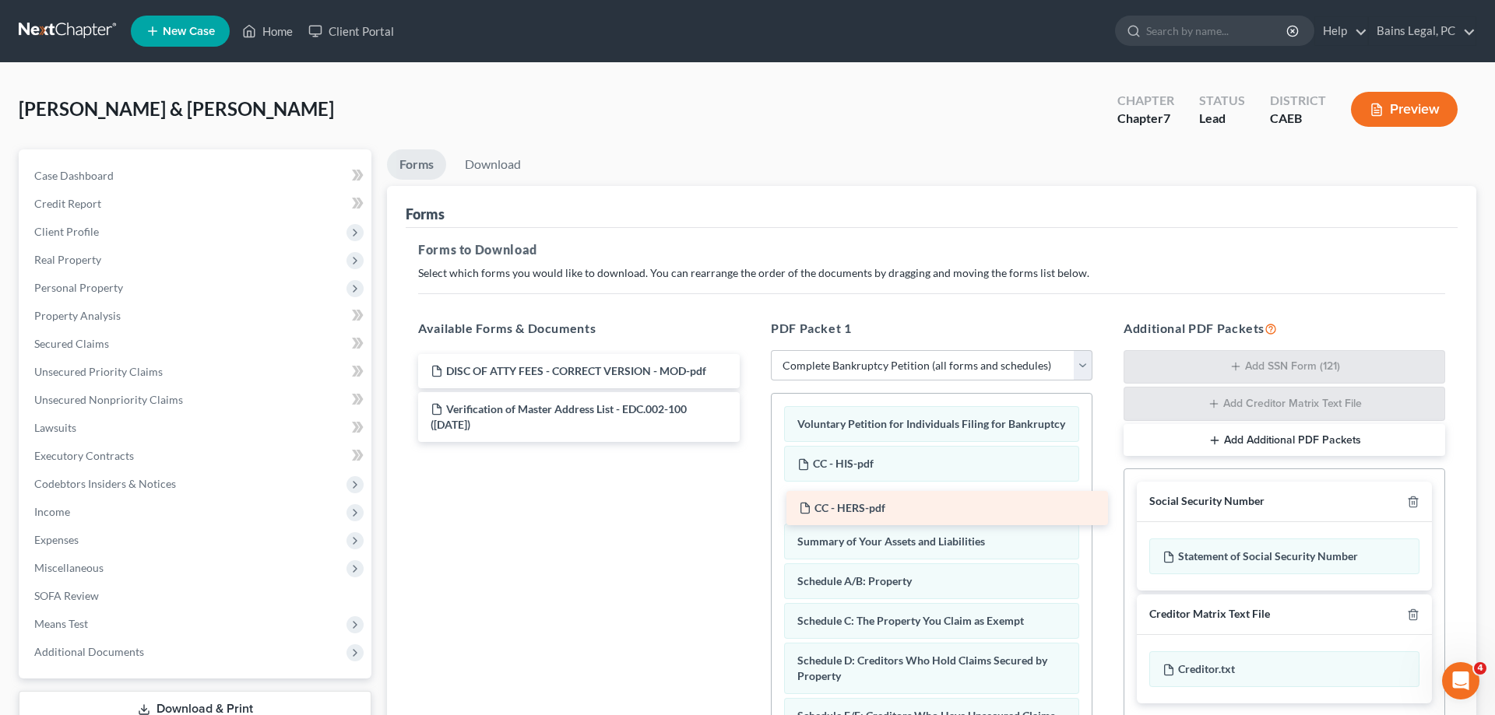
drag, startPoint x: 547, startPoint y: 412, endPoint x: 915, endPoint y: 511, distance: 381.5
click at [752, 442] on div "CC - HERS-pdf DISC OF ATTY FEES - CORRECT VERSION - MOD-pdf CC - HERS-pdf Verif…" at bounding box center [579, 398] width 346 height 88
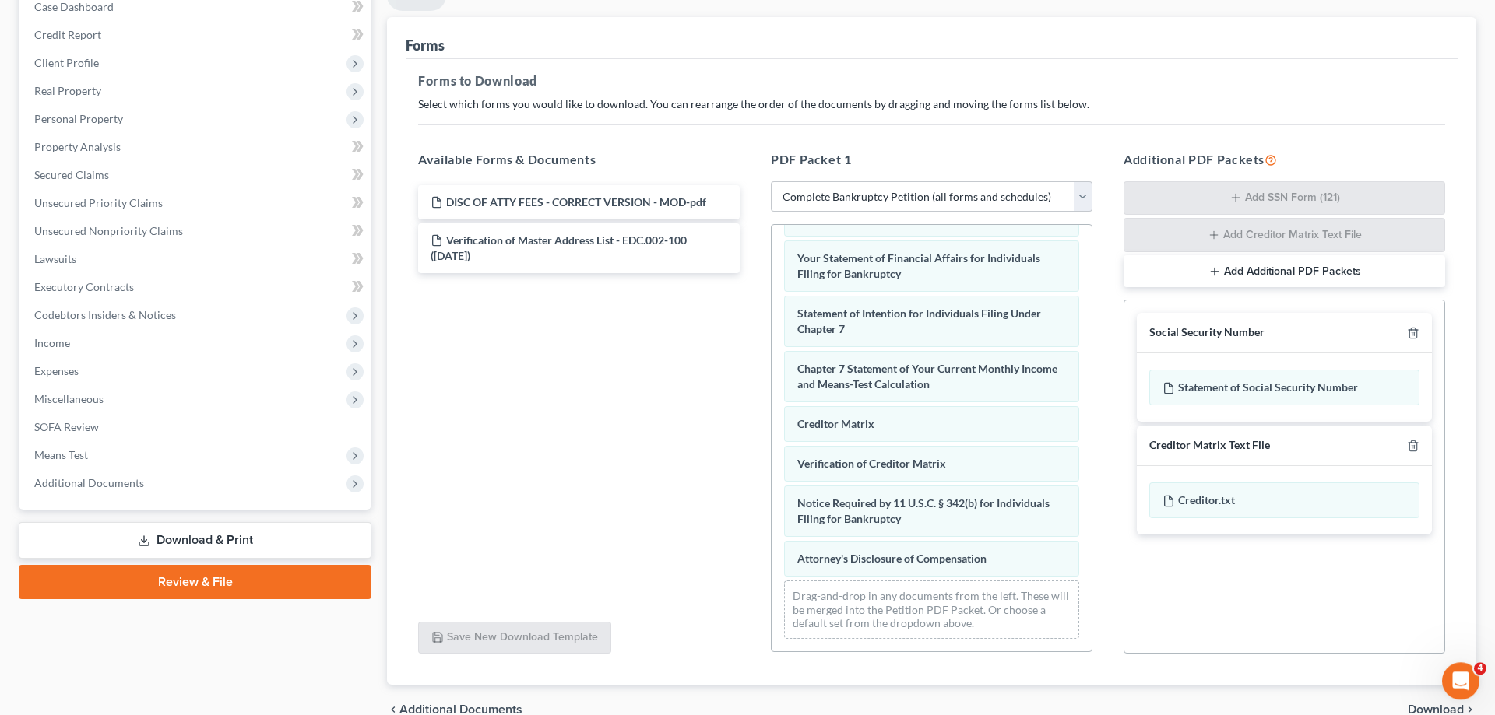
scroll to position [247, 0]
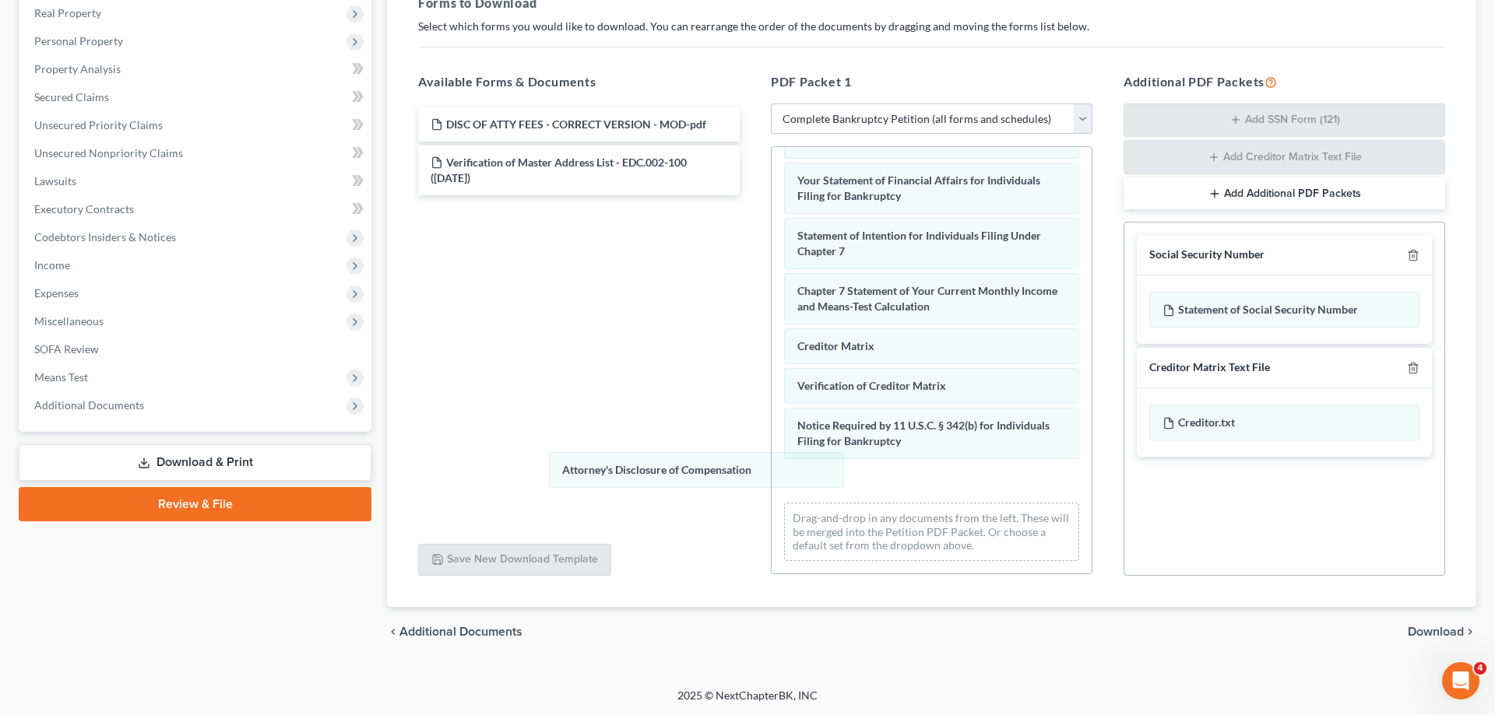
drag, startPoint x: 952, startPoint y: 490, endPoint x: 499, endPoint y: 422, distance: 458.1
click at [772, 441] on div "Attorney's Disclosure of Compensation Voluntary Petition for Individuals Filing…" at bounding box center [932, 96] width 320 height 955
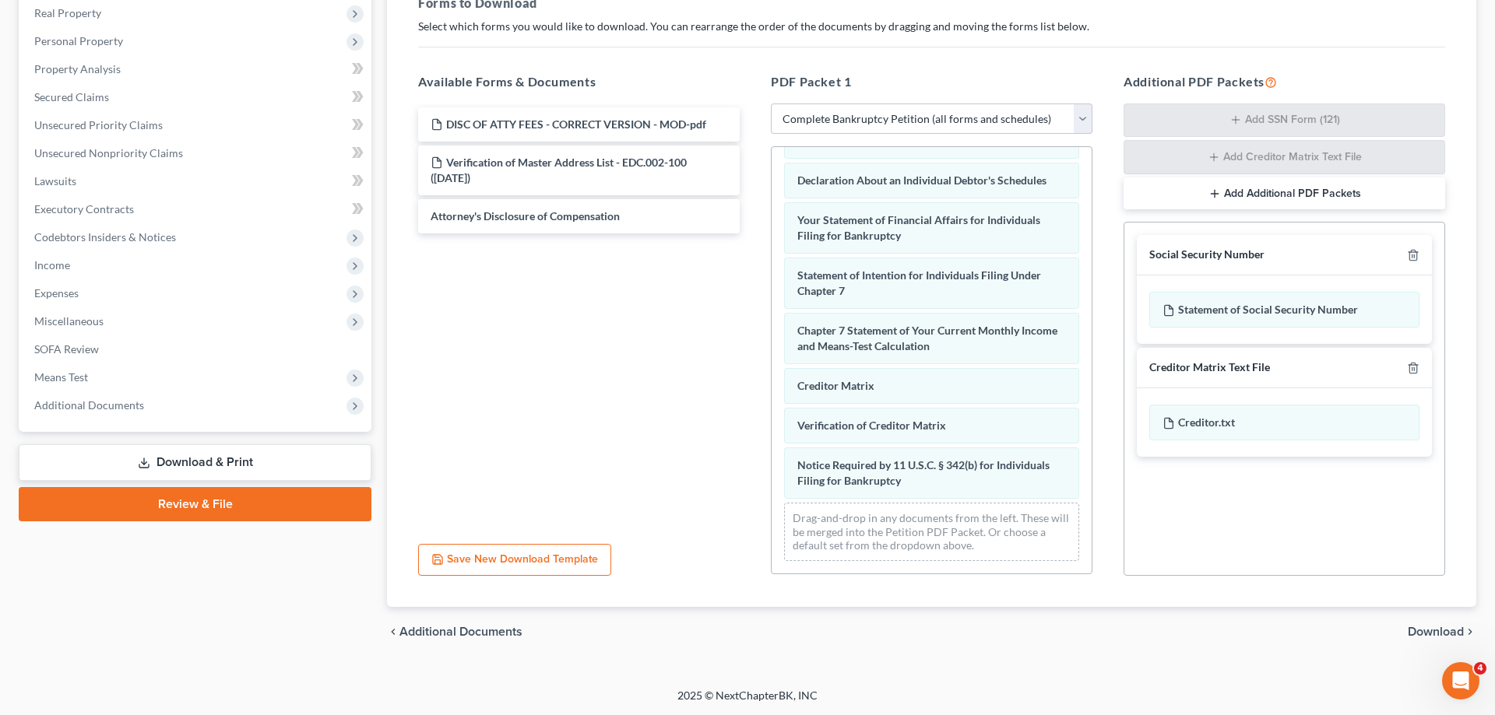
click at [772, 452] on div "Voluntary Petition for Individuals Filing for Bankruptcy CC - HIS-pdf CC - HERS…" at bounding box center [932, 116] width 320 height 916
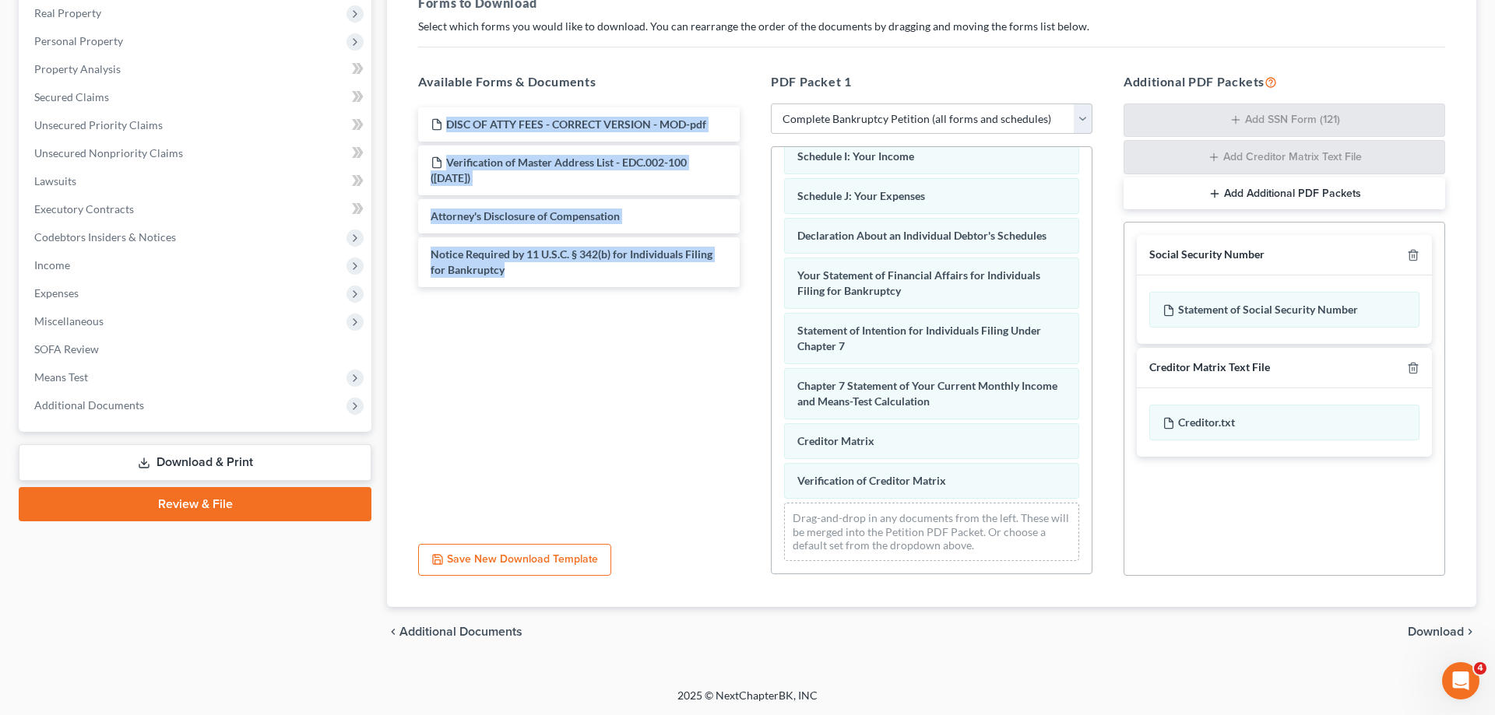
drag, startPoint x: 882, startPoint y: 501, endPoint x: 445, endPoint y: 466, distance: 439.0
click at [771, 471] on div "Voluntary Petition for Individuals Filing for Bankruptcy CC - HIS-pdf CC - HERS…" at bounding box center [932, 360] width 322 height 428
click at [866, 494] on div "Verification of Creditor Matrix" at bounding box center [931, 481] width 295 height 36
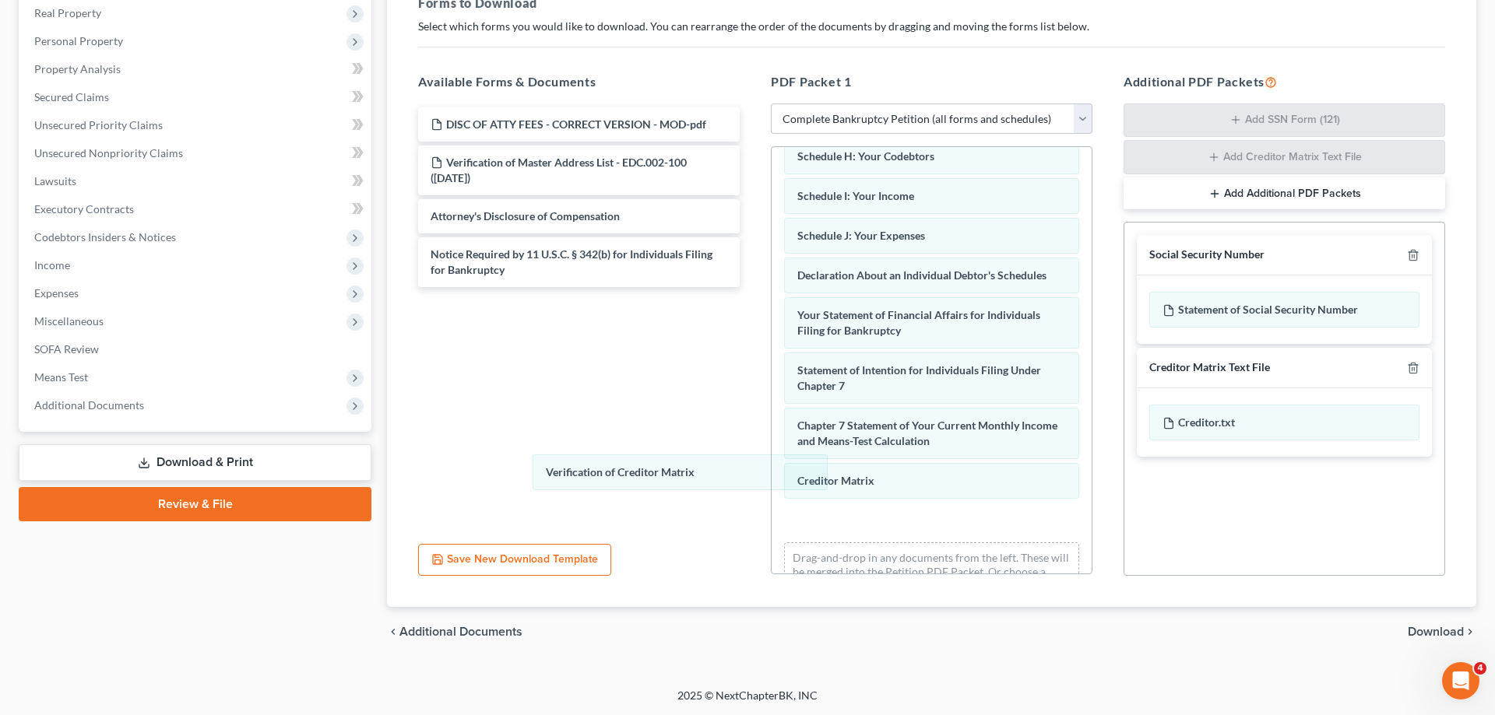
drag, startPoint x: 945, startPoint y: 481, endPoint x: 586, endPoint y: 380, distance: 372.9
click at [772, 401] on div "Verification of Creditor Matrix Voluntary Petition for Individuals Filing for B…" at bounding box center [932, 183] width 320 height 860
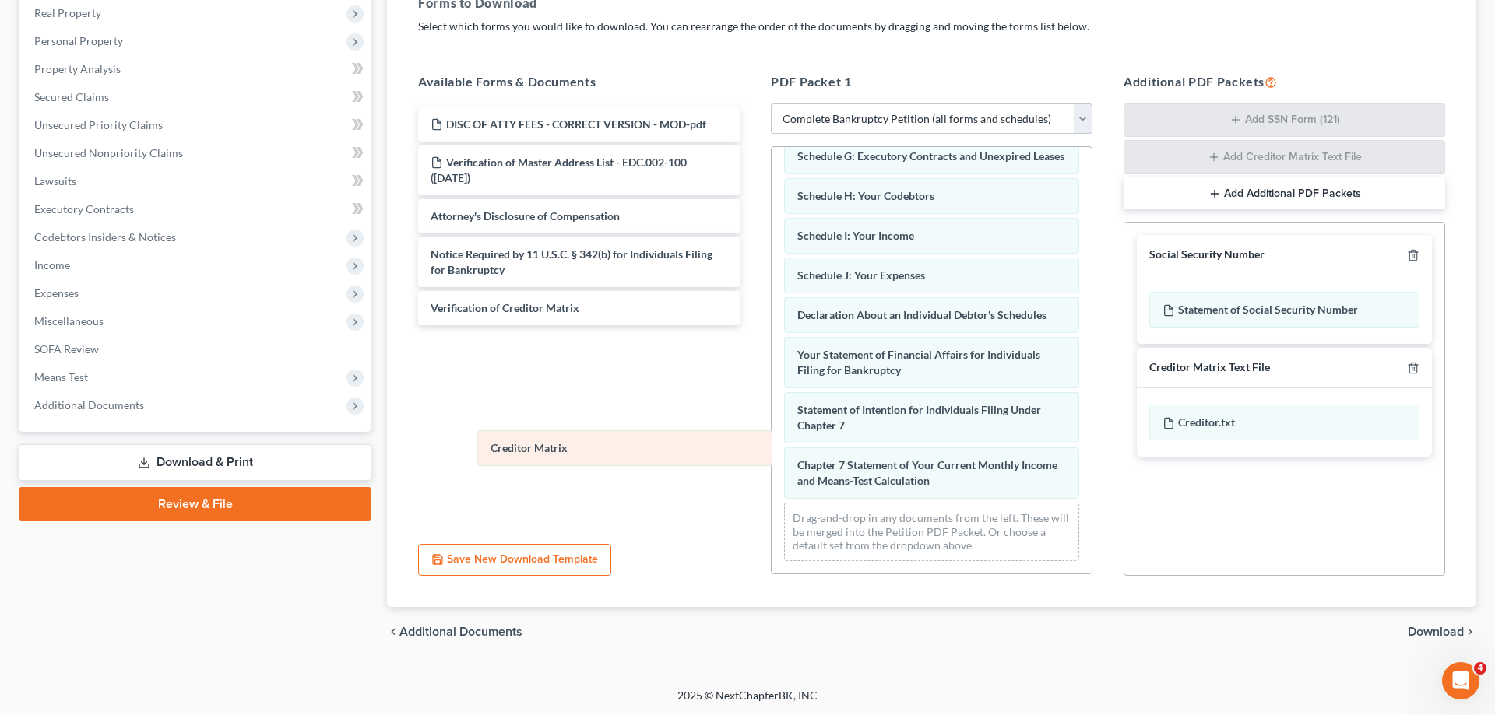
scroll to position [354, 0]
drag, startPoint x: 887, startPoint y: 488, endPoint x: 550, endPoint y: 424, distance: 343.1
click at [772, 430] on div "Creditor Matrix Voluntary Petition for Individuals Filing for Bankruptcy CC - H…" at bounding box center [932, 183] width 320 height 781
click at [986, 539] on div "Drag-and-drop in any documents from the left. These will be merged into the Pet…" at bounding box center [931, 532] width 295 height 58
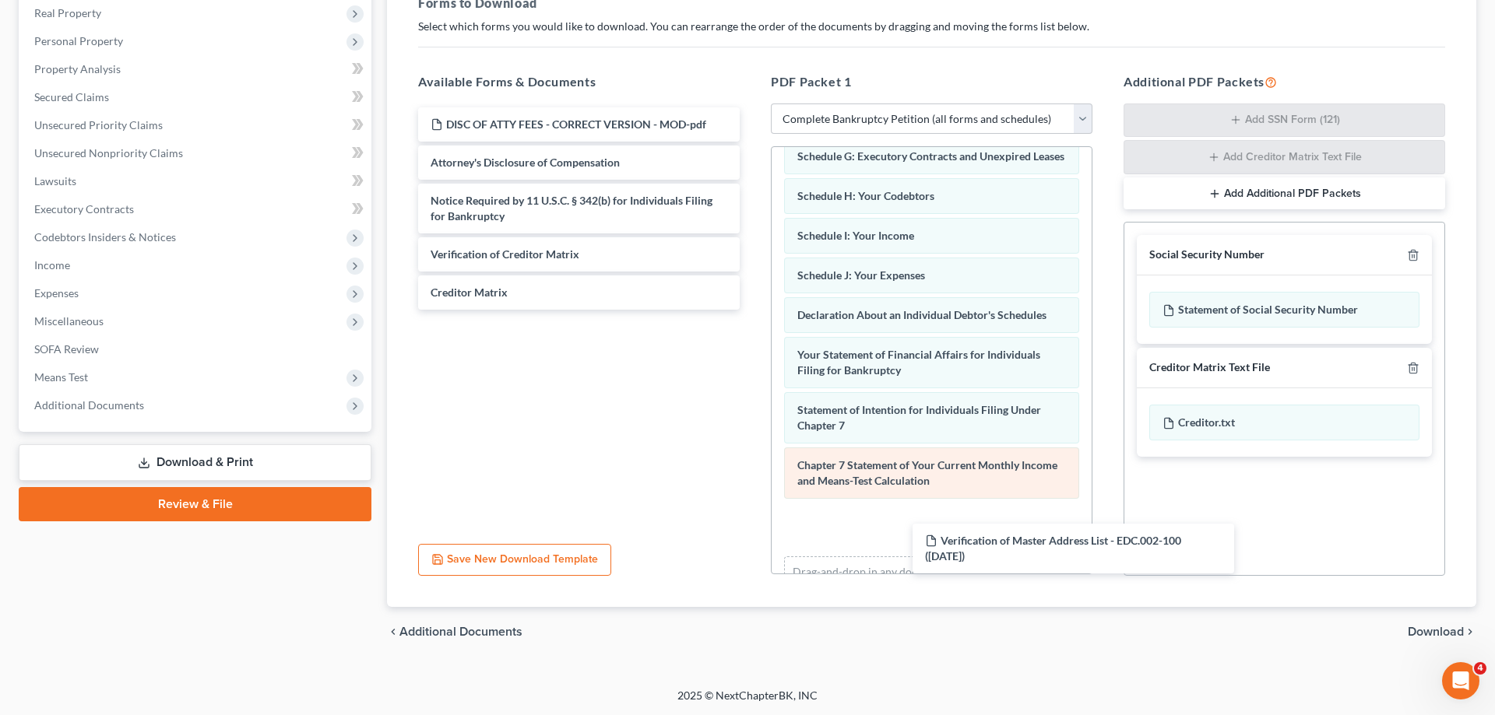
drag, startPoint x: 511, startPoint y: 163, endPoint x: 936, endPoint y: 497, distance: 539.5
click at [752, 310] on div "Verification of Master Address List - EDC.002-100 ([DATE]) DISC OF ATTY FEES - …" at bounding box center [579, 208] width 346 height 202
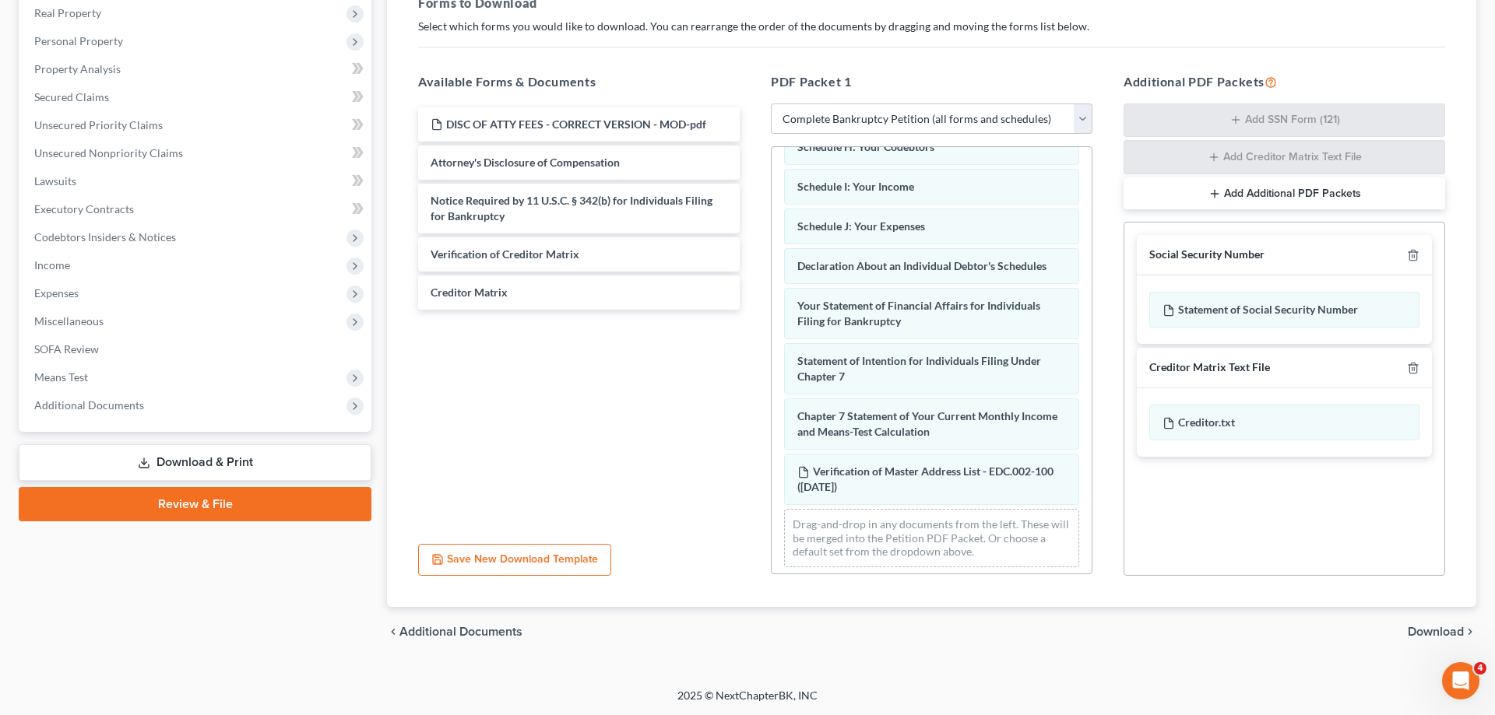
scroll to position [409, 0]
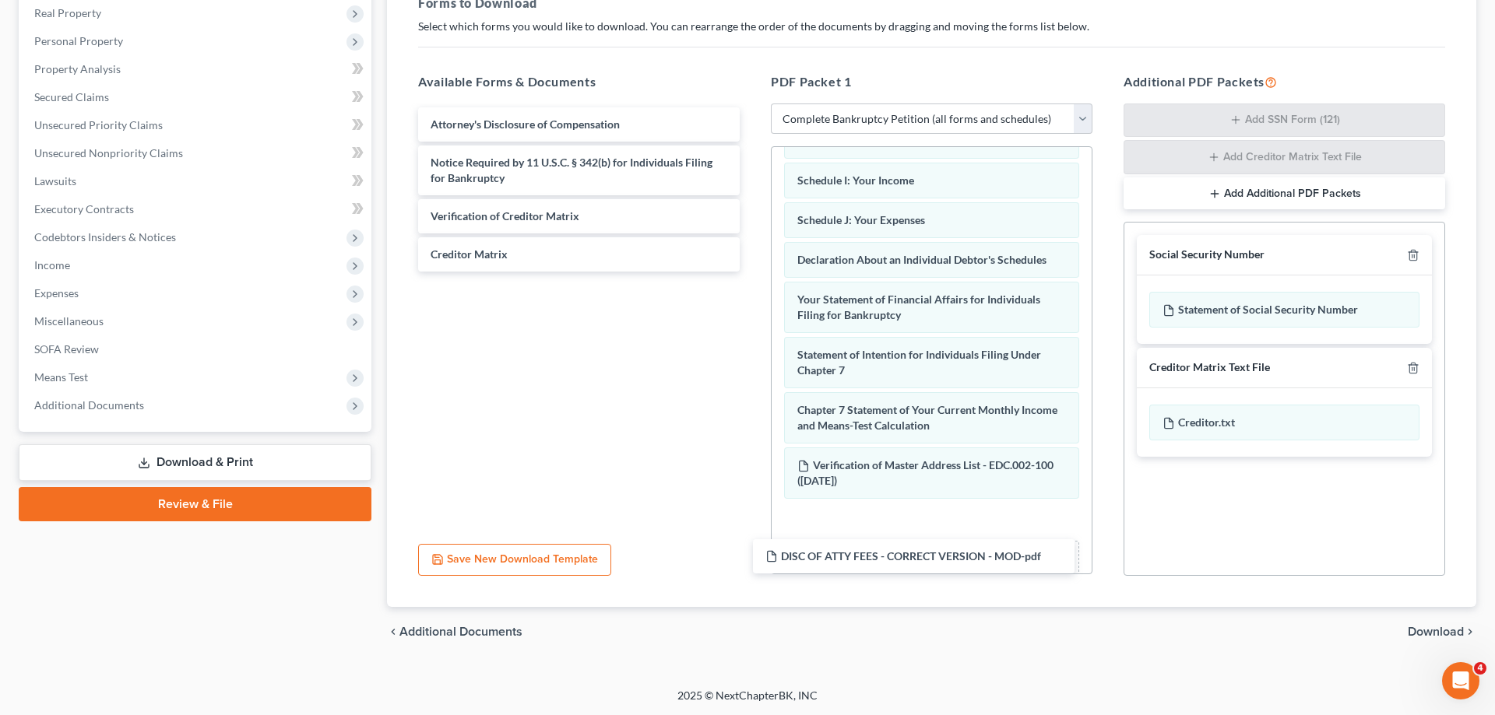
drag, startPoint x: 531, startPoint y: 111, endPoint x: 879, endPoint y: 526, distance: 542.2
click at [752, 272] on div "DISC OF ATTY FEES - CORRECT VERSION - MOD-pdf DISC OF ATTY FEES - CORRECT VERSI…" at bounding box center [579, 189] width 346 height 164
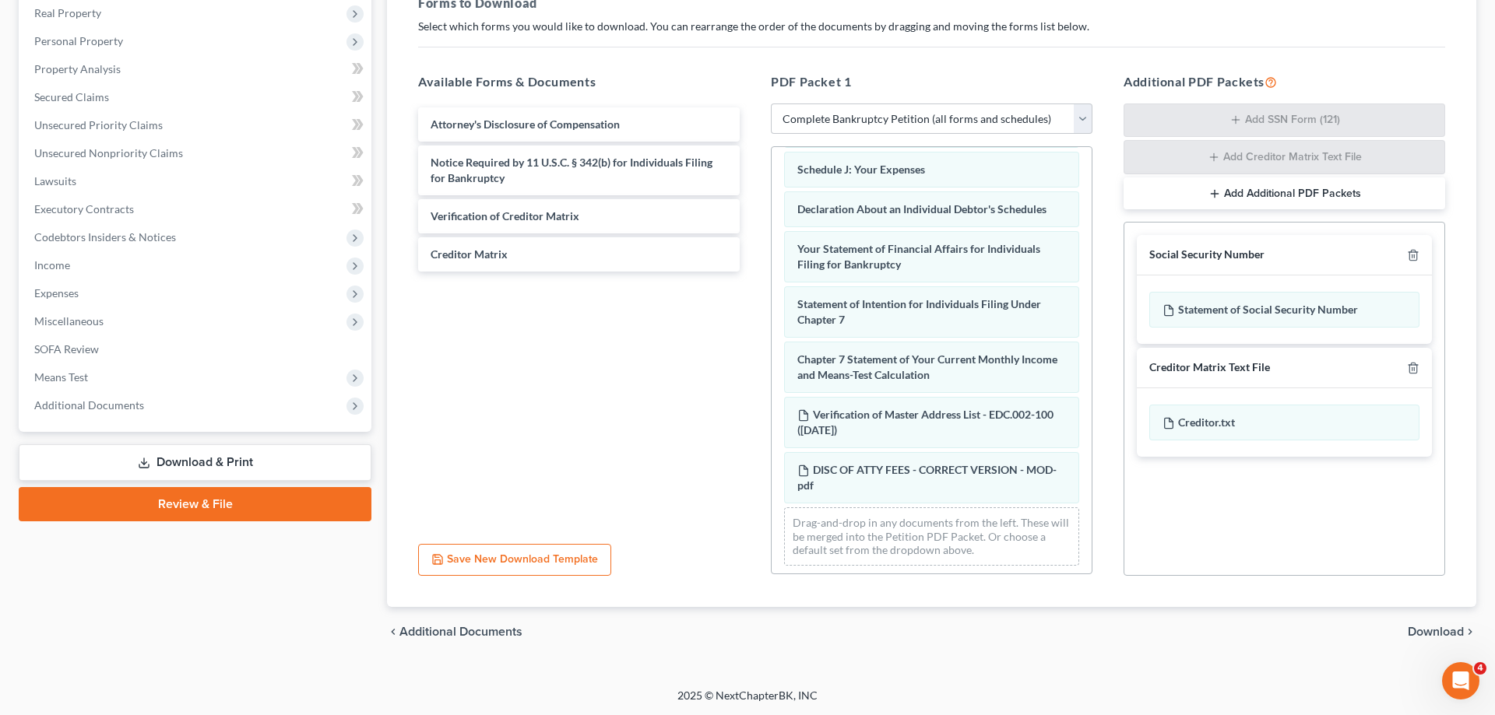
scroll to position [465, 0]
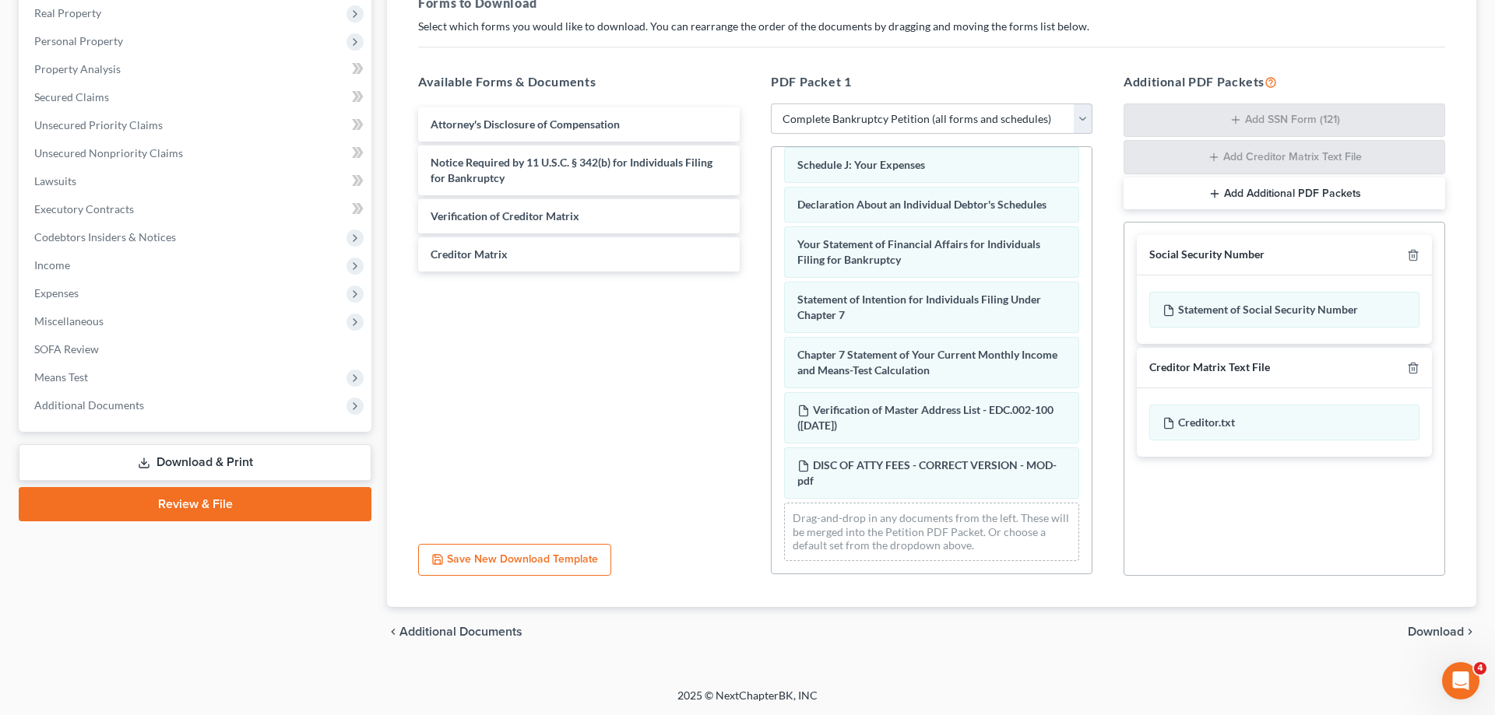
click at [1447, 629] on span "Download" at bounding box center [1436, 632] width 56 height 12
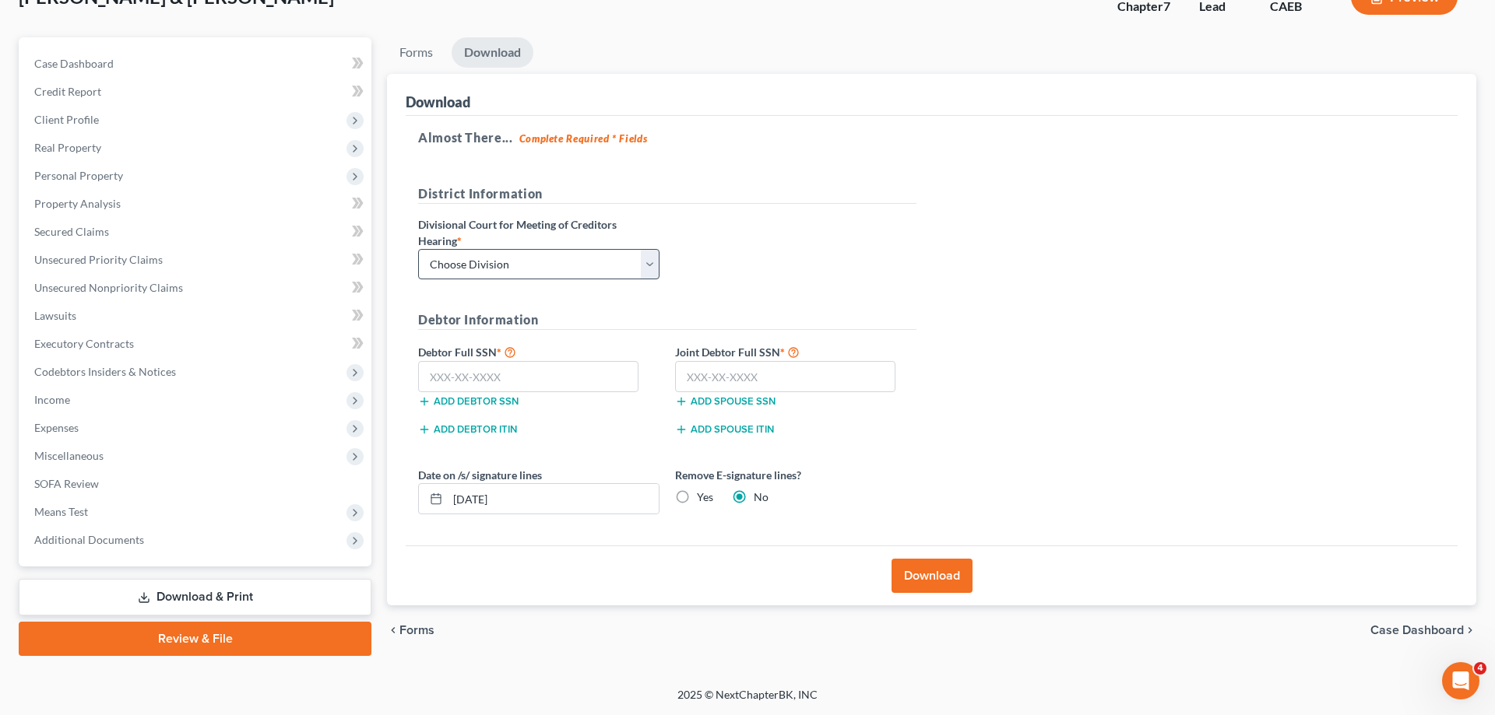
scroll to position [111, 0]
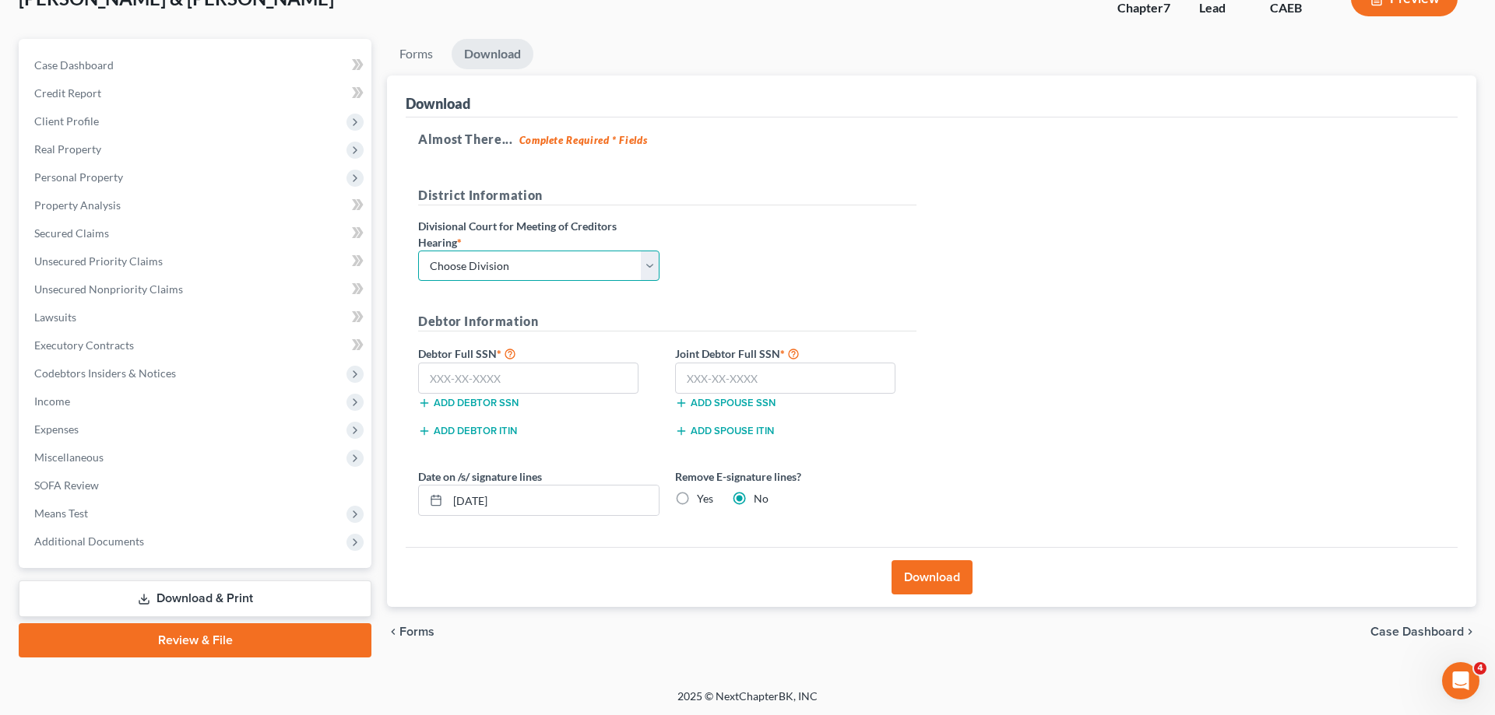
click at [418, 251] on select "Choose Division Fresno Modesto [GEOGRAPHIC_DATA]" at bounding box center [538, 266] width 241 height 31
select select "1"
click option "Modesto" at bounding box center [0, 0] width 0 height 0
click at [475, 379] on input "text" at bounding box center [528, 378] width 220 height 31
type input "549-43-7997"
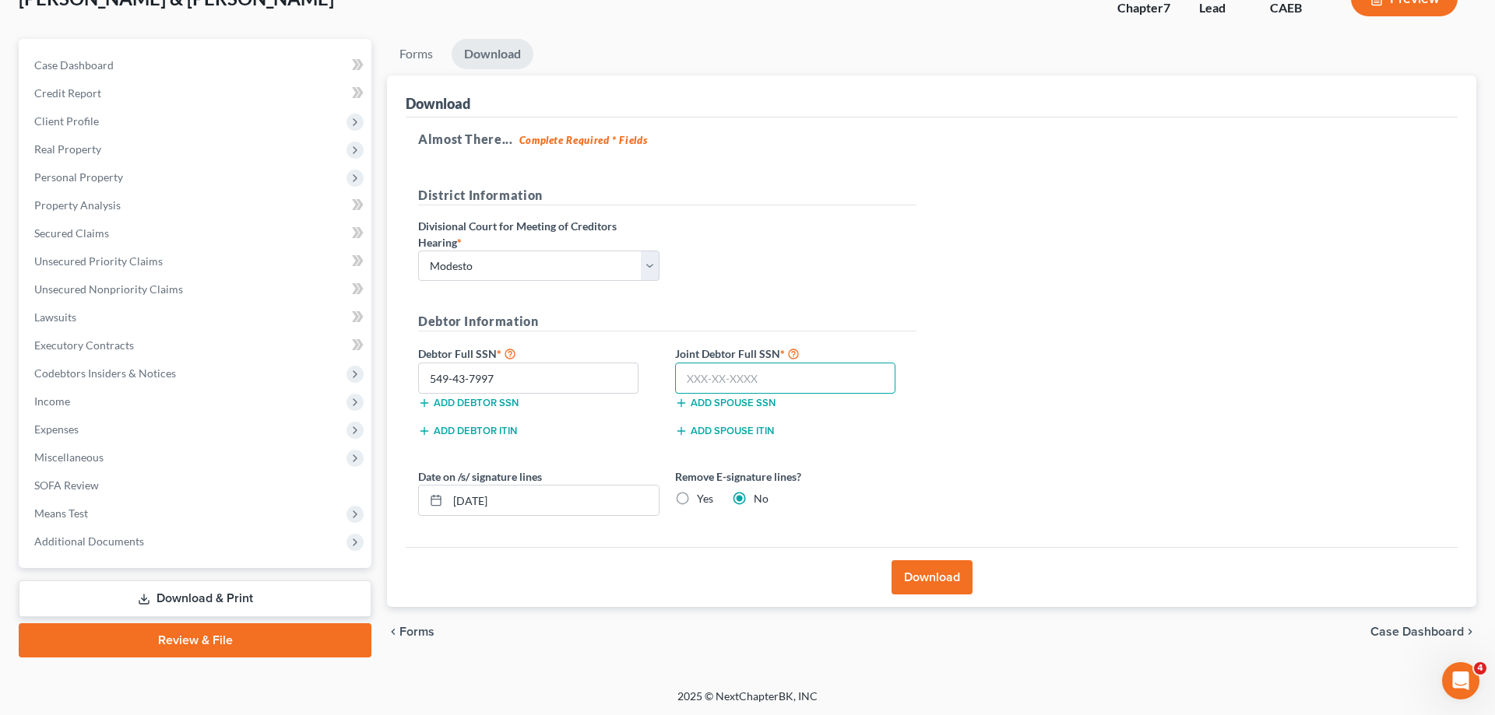
click at [766, 374] on input "text" at bounding box center [785, 378] width 220 height 31
type input "547-51-0816"
drag, startPoint x: 530, startPoint y: 506, endPoint x: 430, endPoint y: 482, distance: 103.3
click at [448, 487] on input "[DATE]" at bounding box center [553, 501] width 211 height 30
click at [697, 501] on label "Yes" at bounding box center [705, 499] width 16 height 16
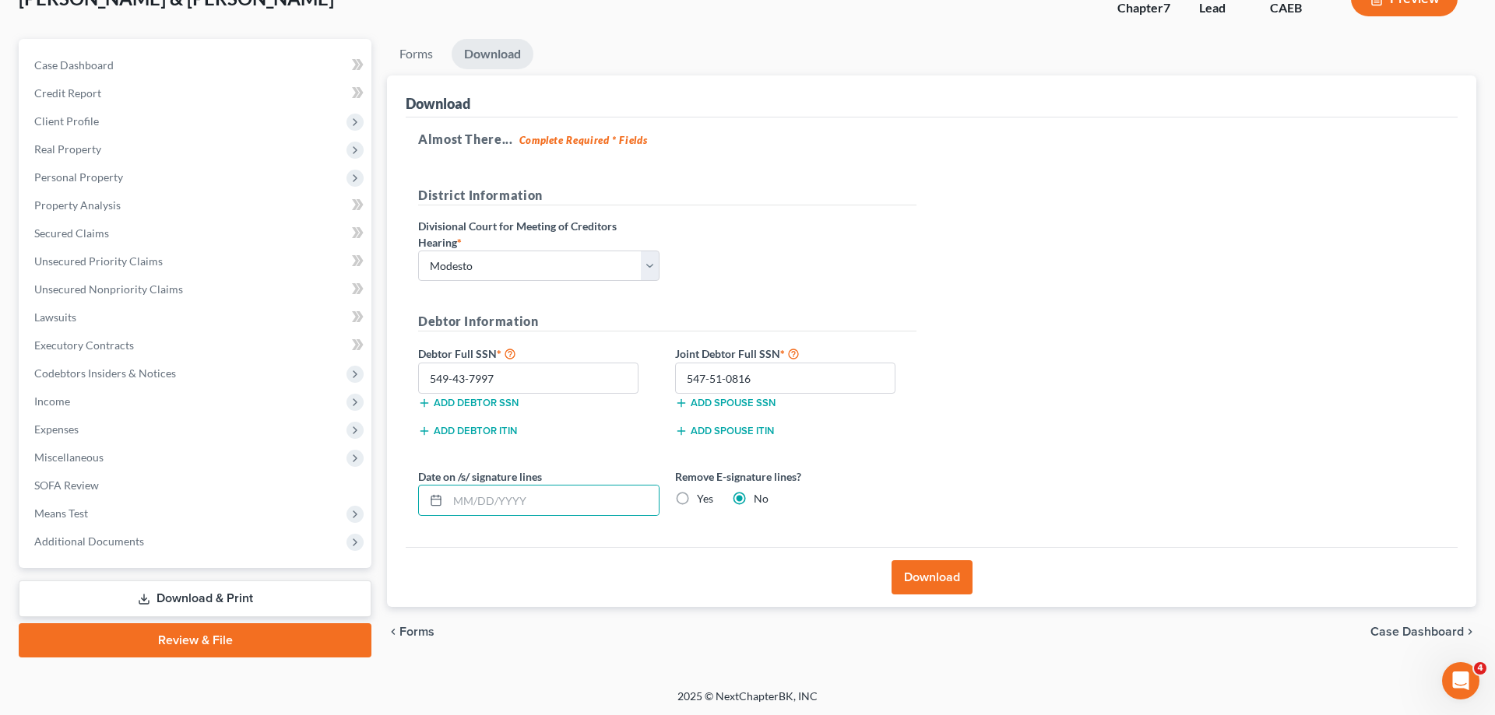
click at [703, 501] on input "Yes" at bounding box center [708, 496] width 10 height 10
radio input "true"
radio input "false"
click at [919, 571] on button "Download" at bounding box center [931, 578] width 81 height 34
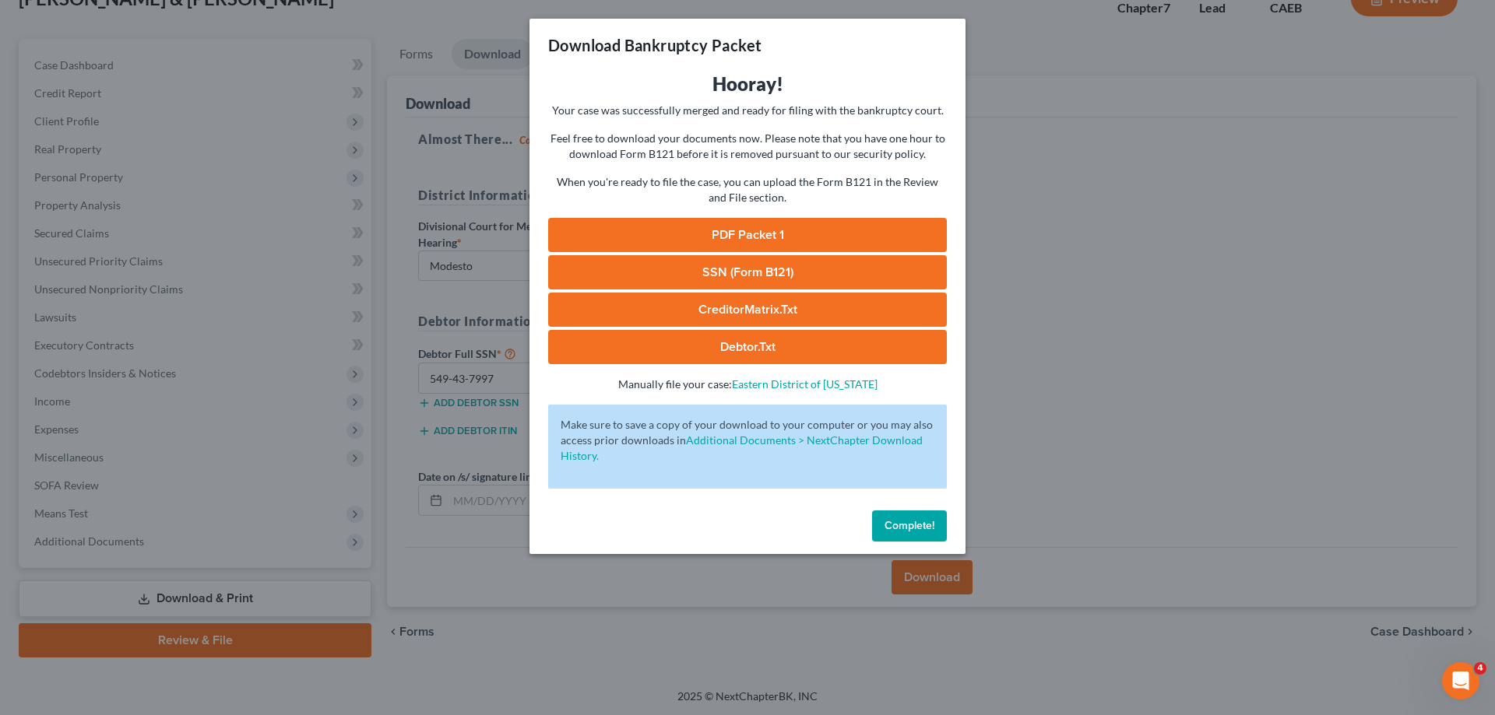
click at [750, 83] on h3 "Hooray!" at bounding box center [747, 84] width 399 height 25
click at [745, 237] on link "PDF Packet 1" at bounding box center [747, 235] width 399 height 34
click at [682, 276] on link "SSN (Form B121)" at bounding box center [747, 272] width 399 height 34
click at [905, 522] on span "Complete!" at bounding box center [909, 525] width 50 height 13
